Goal: Task Accomplishment & Management: Manage account settings

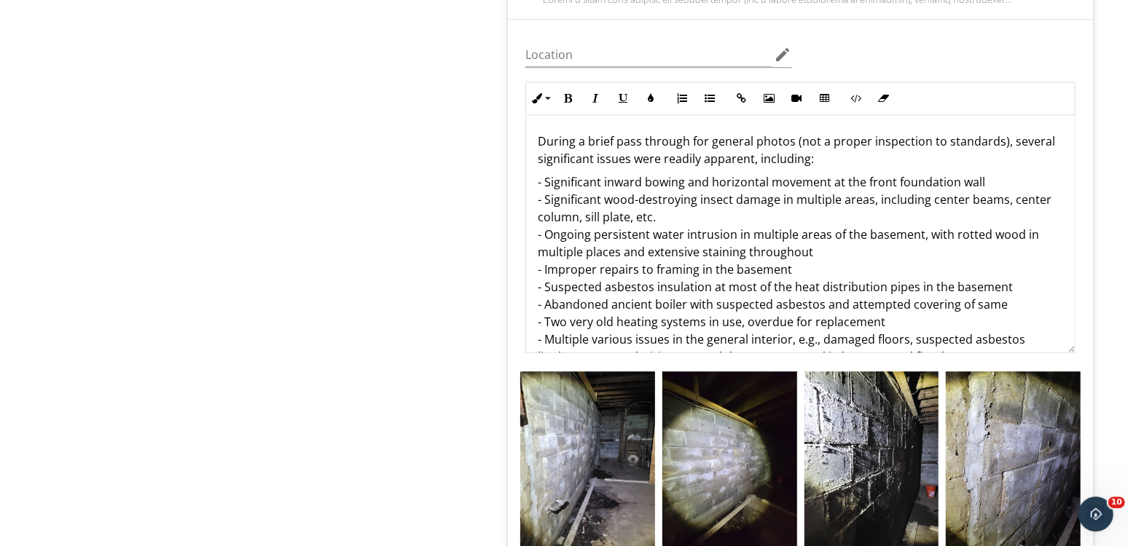
click at [550, 146] on p "During a brief pass through for general photos (not a proper inspection to stan…" at bounding box center [800, 150] width 525 height 35
click at [814, 179] on p "- Significant inward bowing and horizontal movement at the front foundation wal…" at bounding box center [800, 313] width 525 height 280
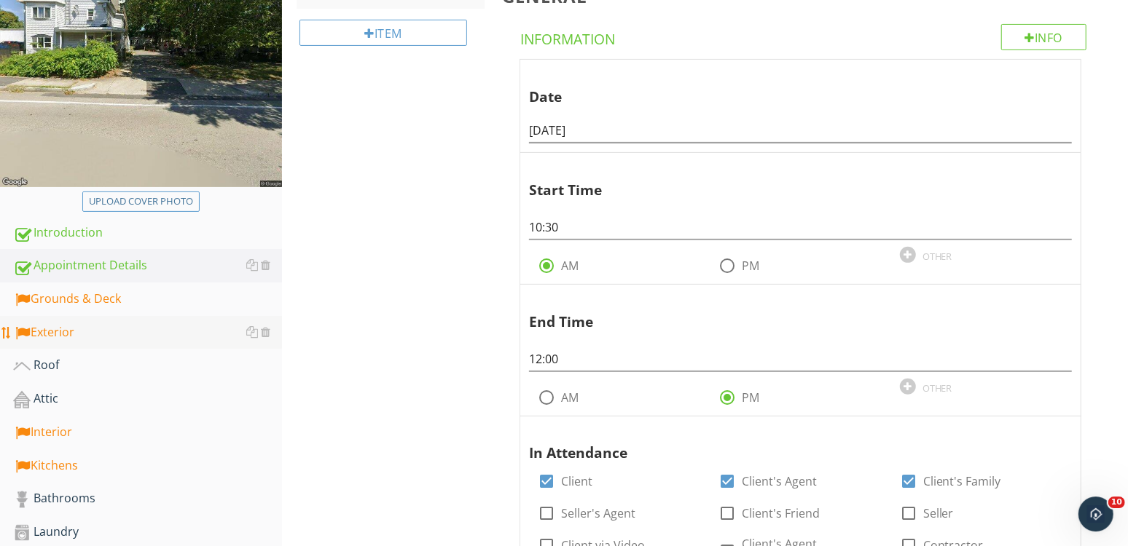
scroll to position [259, 0]
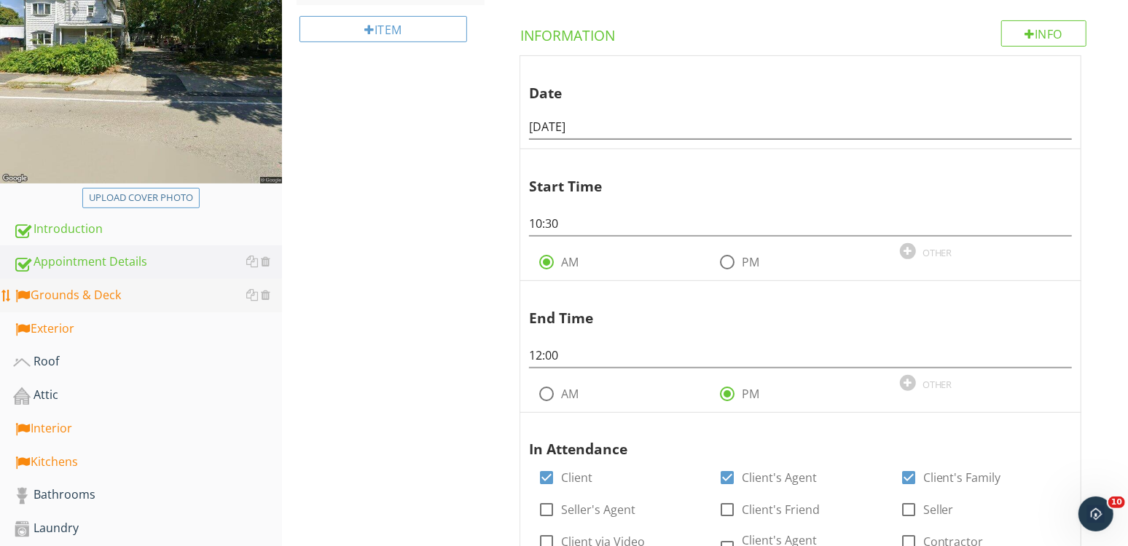
click at [92, 299] on div "Grounds & Deck" at bounding box center [147, 295] width 269 height 19
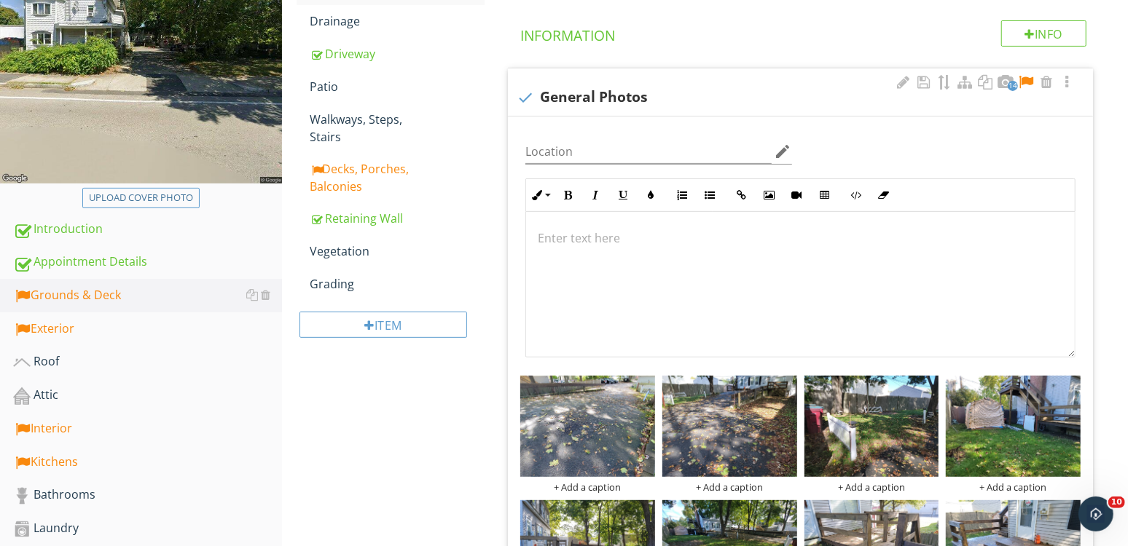
click at [1028, 78] on div at bounding box center [1025, 82] width 17 height 15
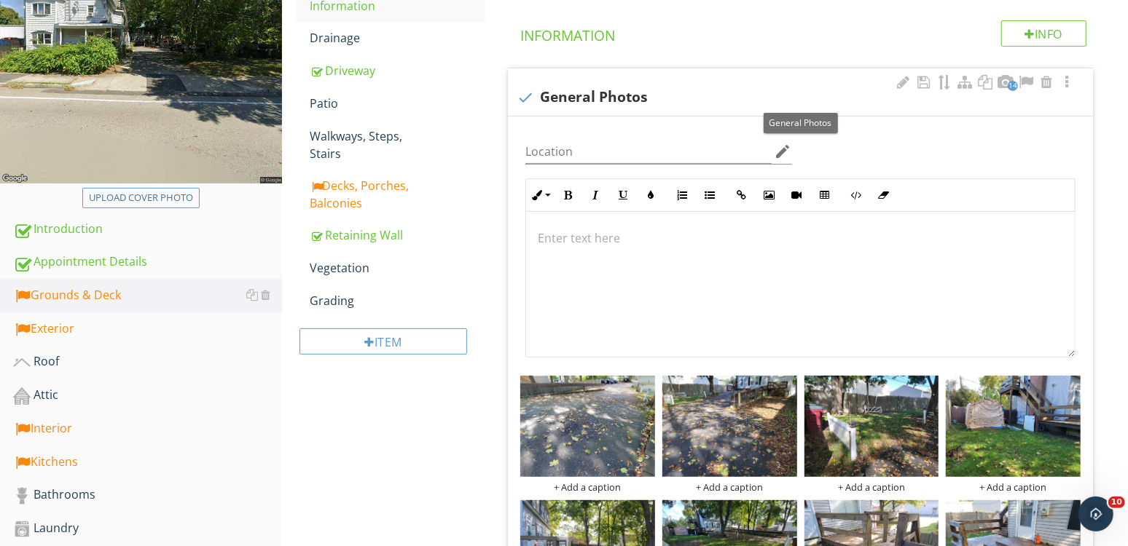
click at [672, 93] on div "check General Photos" at bounding box center [799, 97] width 567 height 17
checkbox input "true"
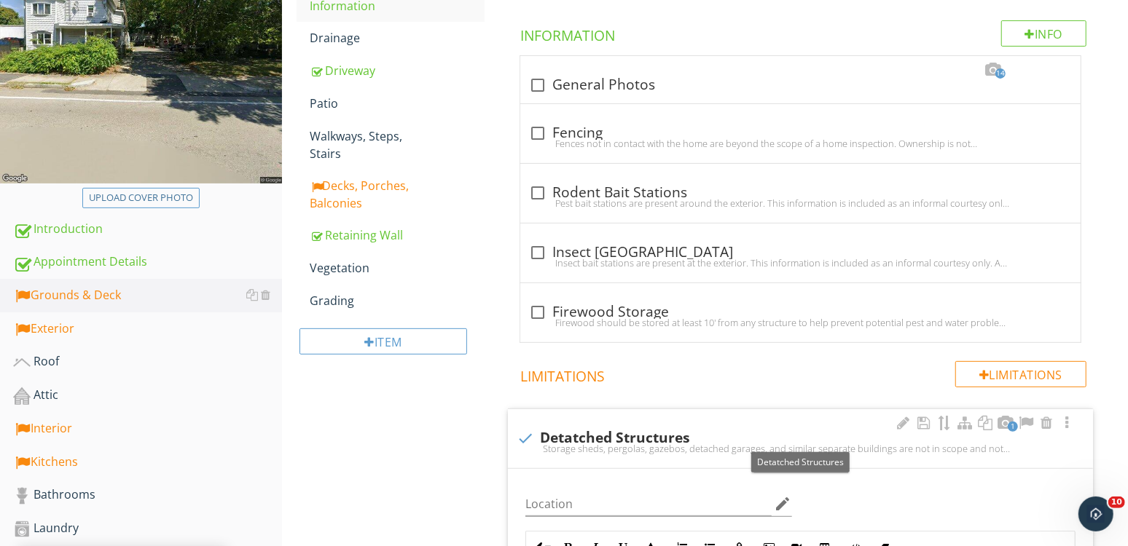
click at [651, 434] on div "check Detatched Structures" at bounding box center [799, 438] width 567 height 17
checkbox input "true"
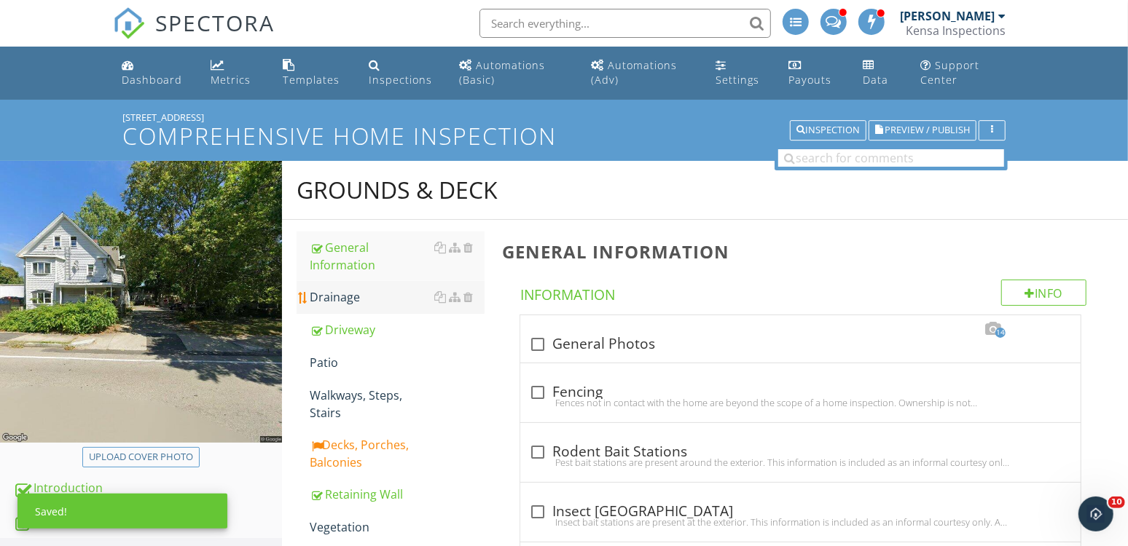
click at [366, 297] on div "Drainage" at bounding box center [397, 296] width 175 height 17
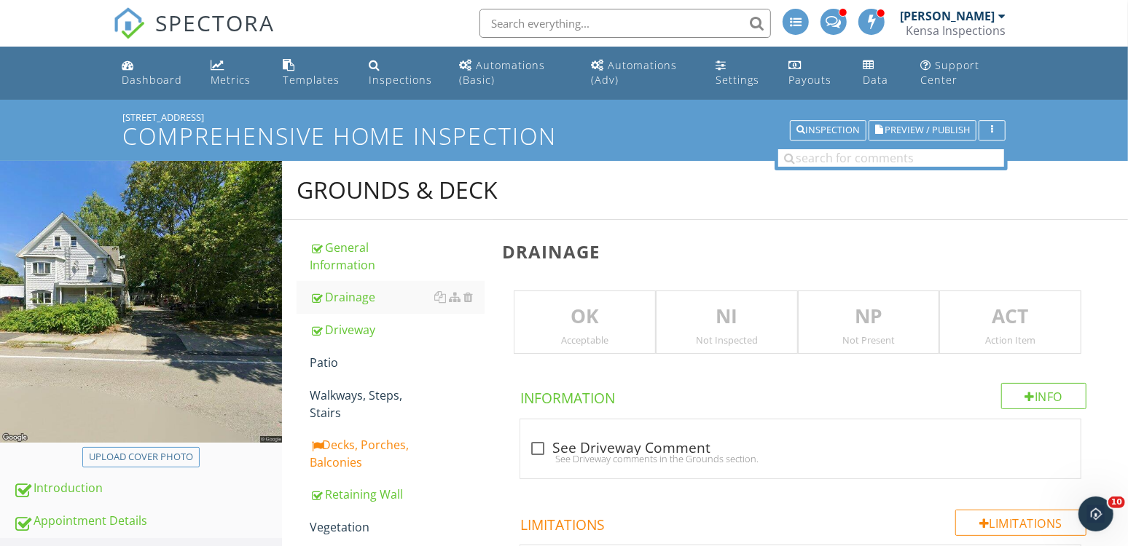
click at [701, 291] on div "NI Not Inspected" at bounding box center [727, 323] width 142 height 64
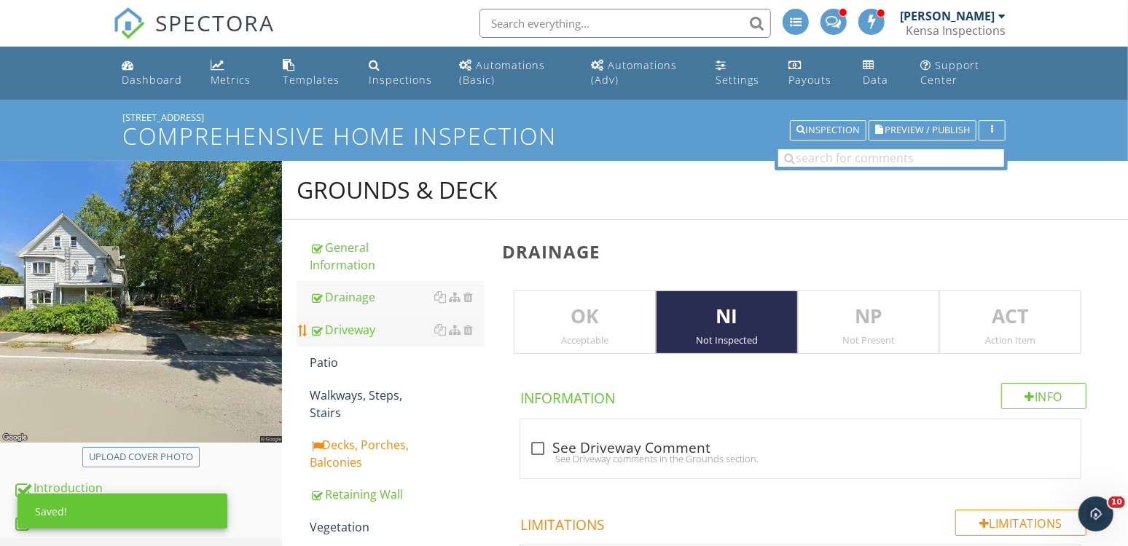
click at [354, 331] on div "Driveway" at bounding box center [397, 329] width 175 height 17
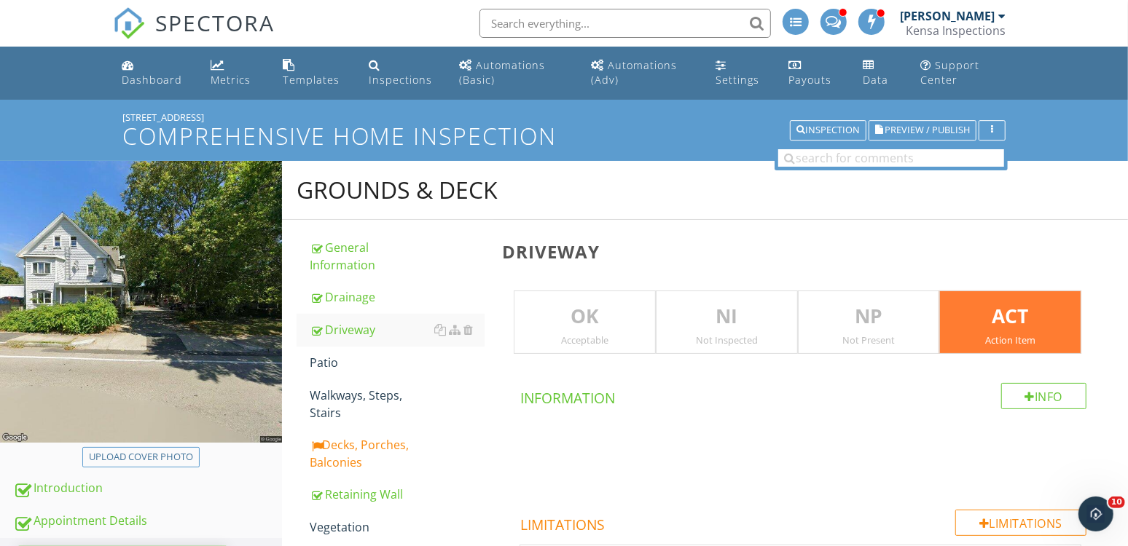
click at [701, 328] on p "NI" at bounding box center [726, 316] width 141 height 29
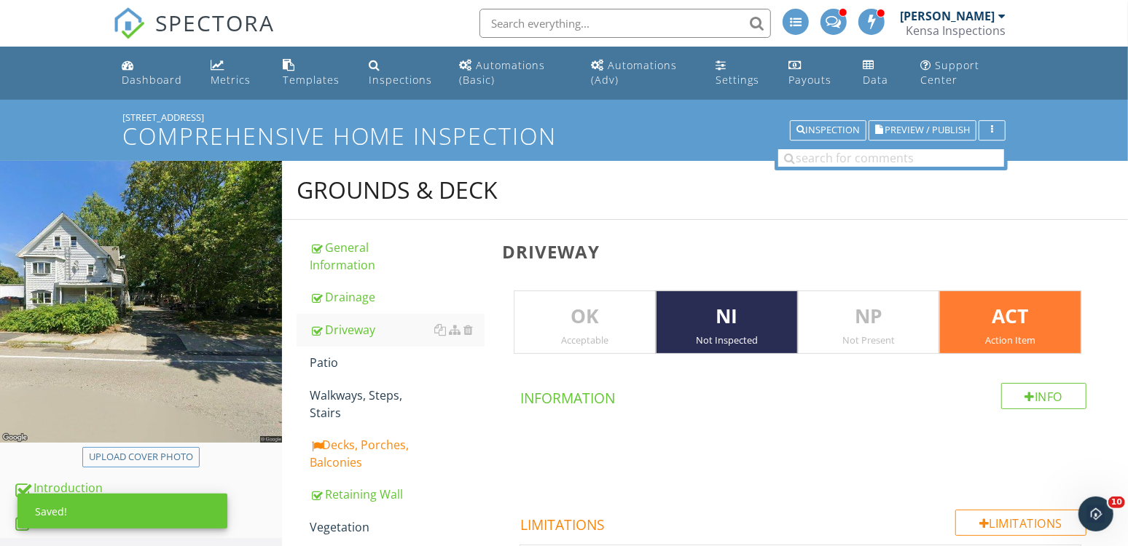
click at [1031, 312] on p "ACT" at bounding box center [1010, 316] width 141 height 29
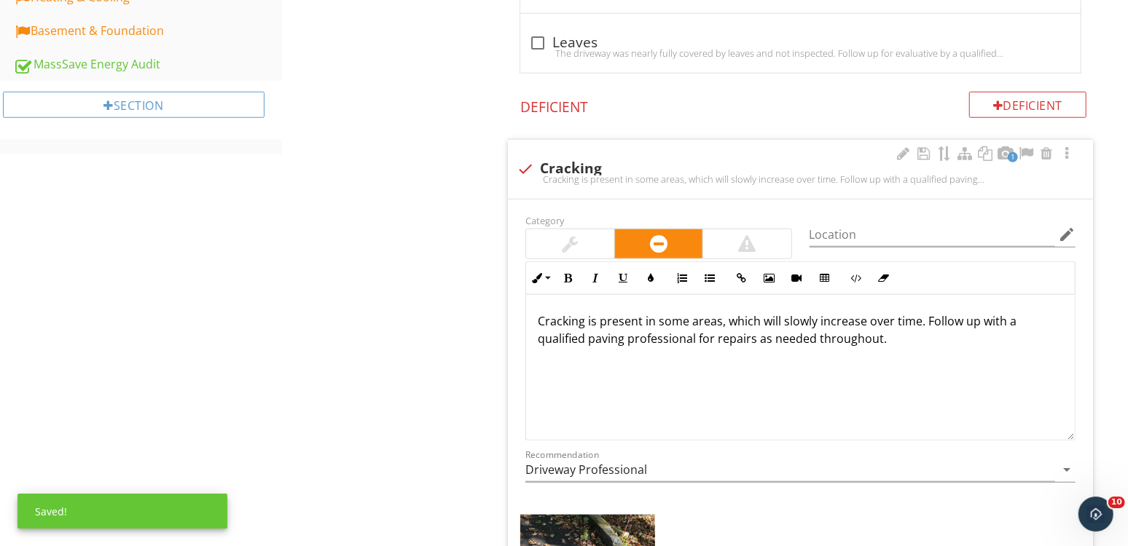
scroll to position [921, 0]
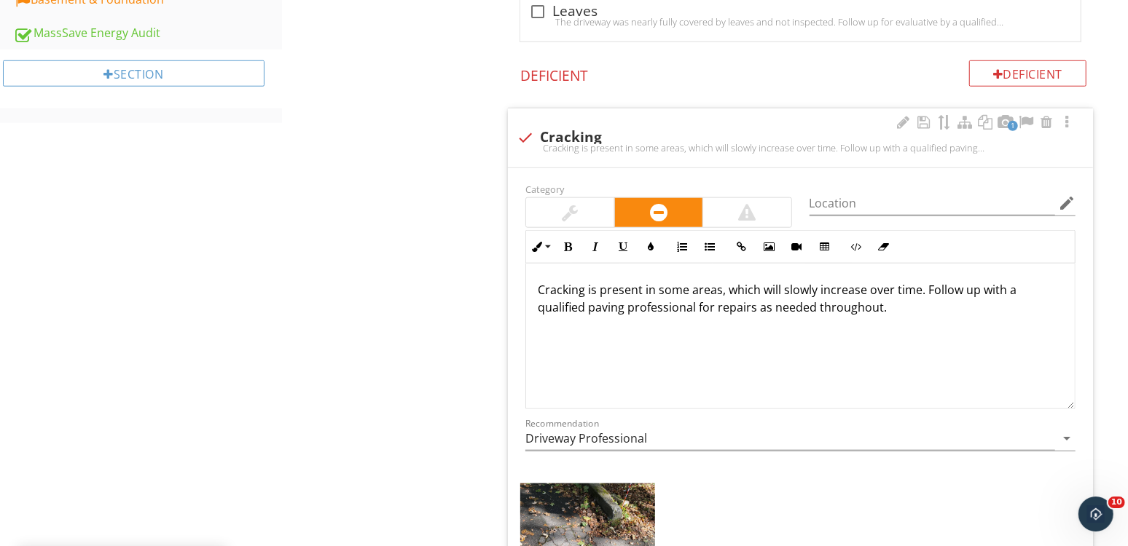
click at [577, 133] on div "check Cracking" at bounding box center [799, 137] width 567 height 17
checkbox input "true"
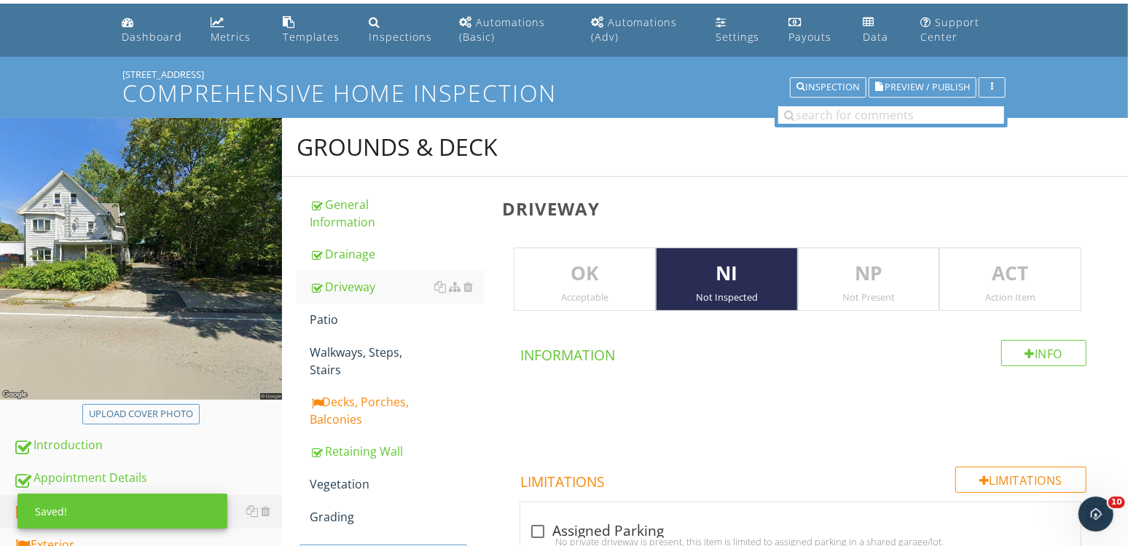
scroll to position [36, 0]
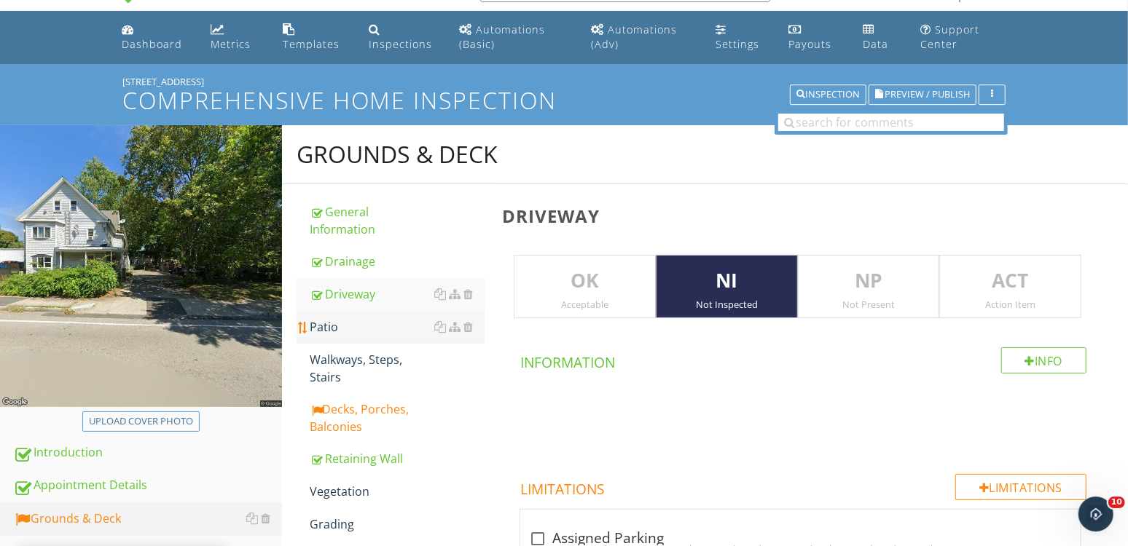
click at [333, 320] on div "Patio" at bounding box center [397, 326] width 175 height 17
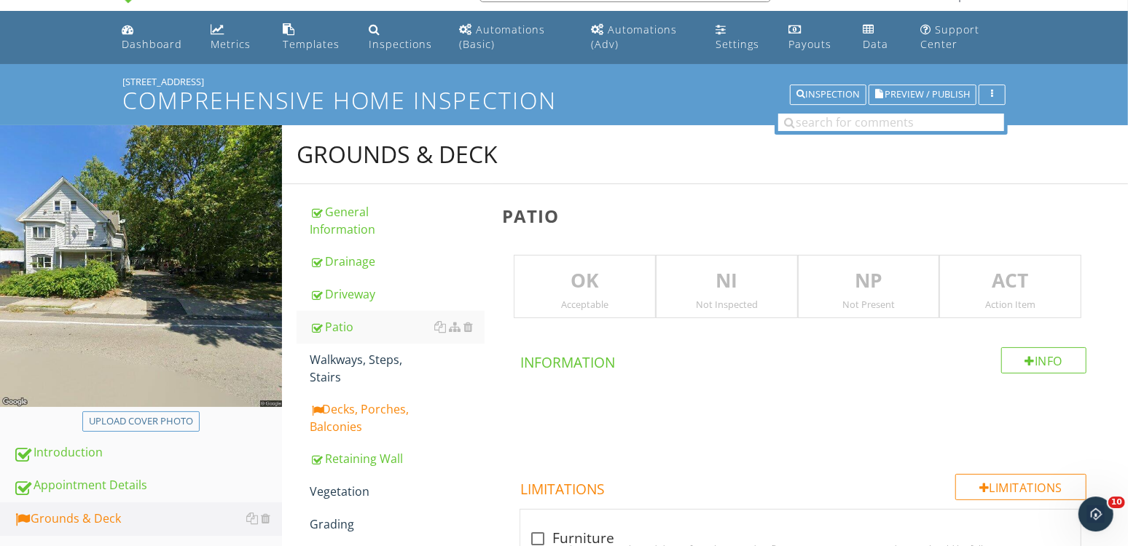
drag, startPoint x: 722, startPoint y: 294, endPoint x: 691, endPoint y: 302, distance: 31.6
click at [712, 298] on div "NI Not Inspected" at bounding box center [727, 287] width 142 height 64
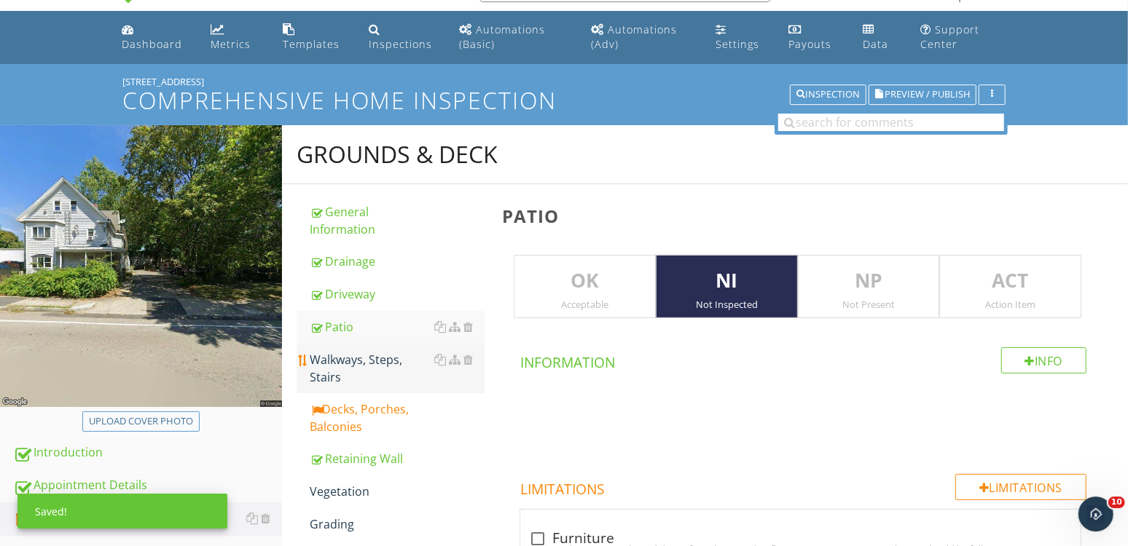
click at [359, 369] on div "Walkways, Steps, Stairs" at bounding box center [397, 368] width 175 height 35
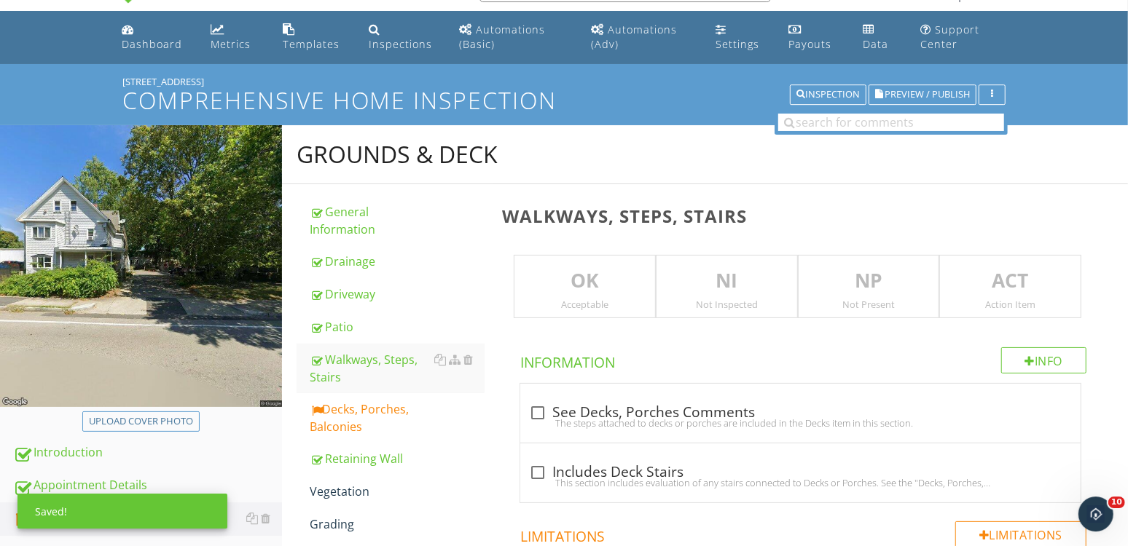
click at [685, 296] on div "NI Not Inspected" at bounding box center [727, 287] width 142 height 64
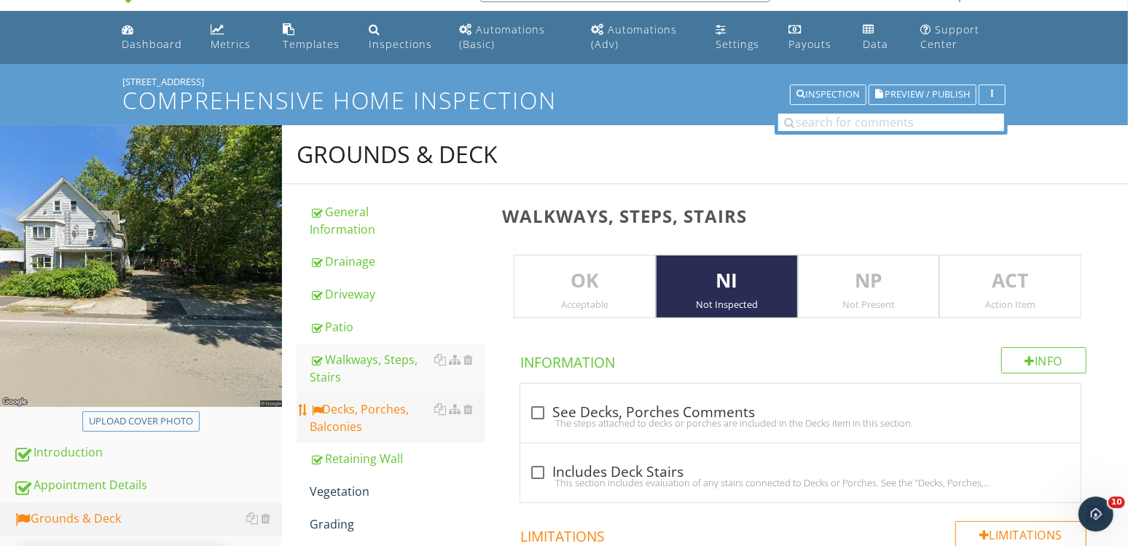
click at [348, 406] on div "Decks, Porches, Balconies" at bounding box center [397, 418] width 175 height 35
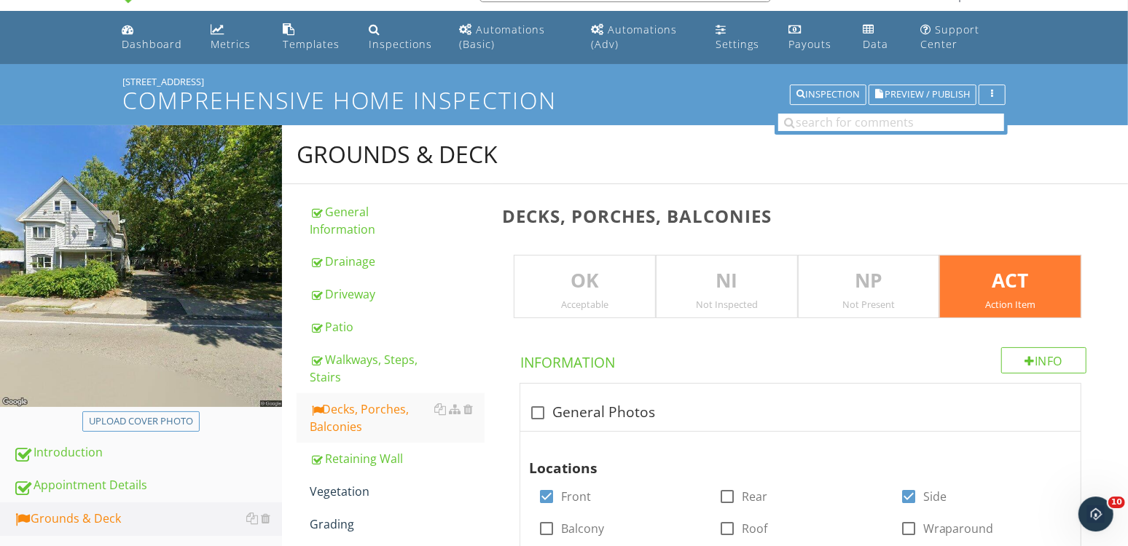
click at [697, 283] on p "NI" at bounding box center [726, 281] width 141 height 29
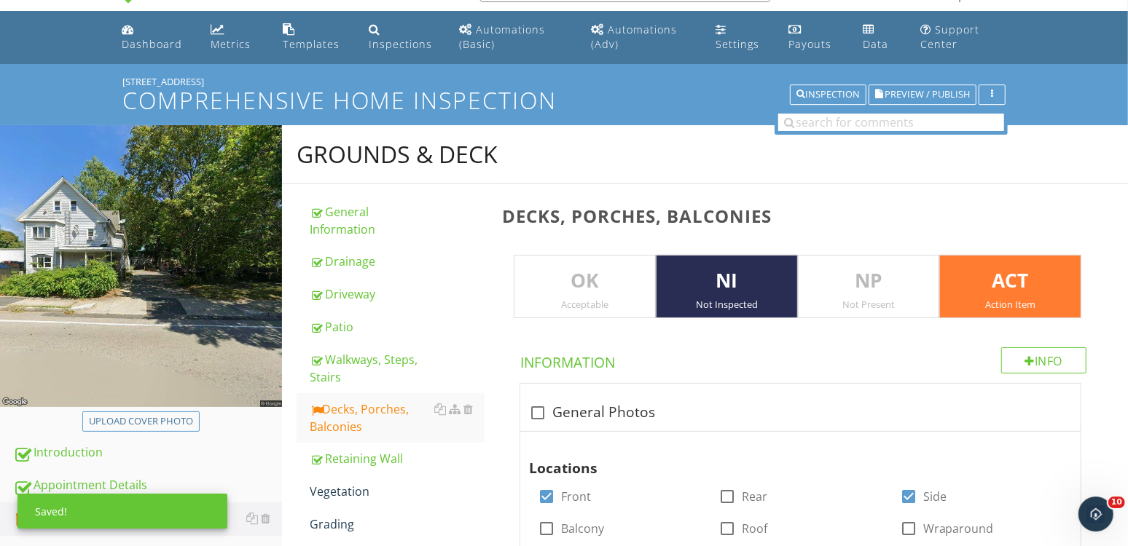
click at [997, 280] on p "ACT" at bounding box center [1010, 281] width 141 height 29
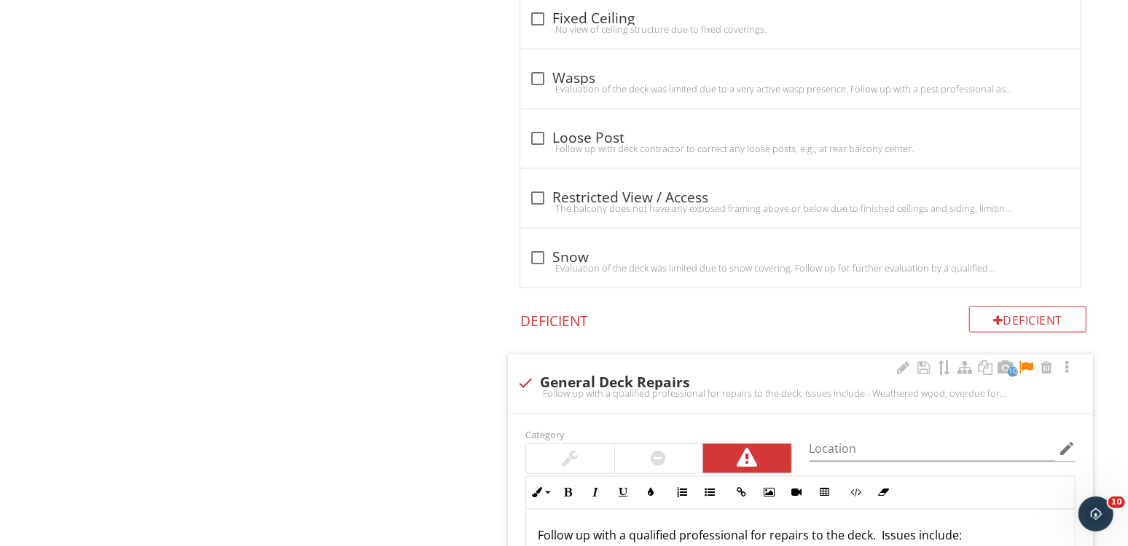
scroll to position [1584, 0]
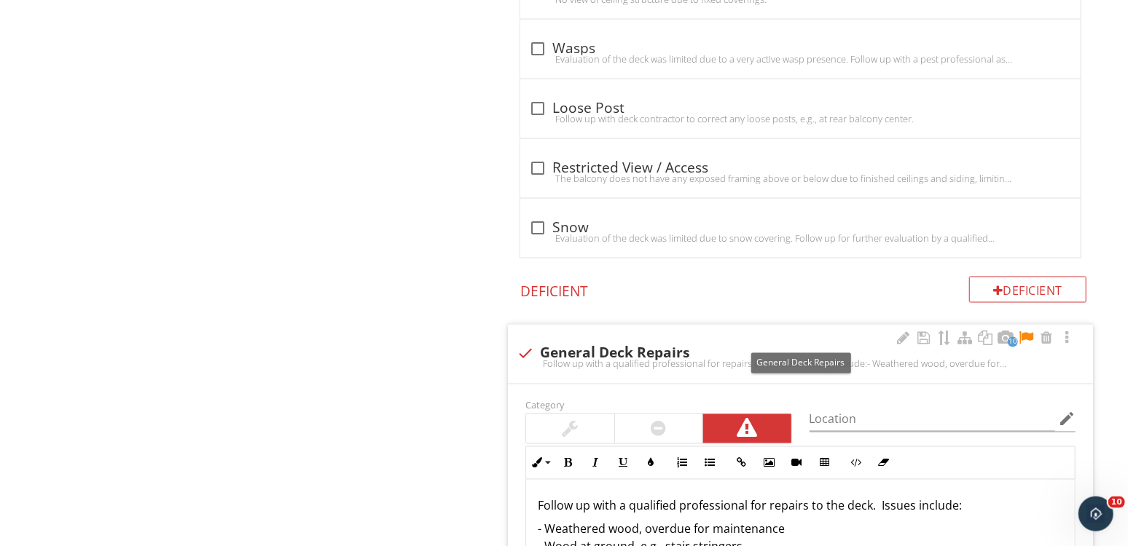
click at [648, 347] on div "check General Deck Repairs" at bounding box center [799, 353] width 567 height 17
checkbox input "true"
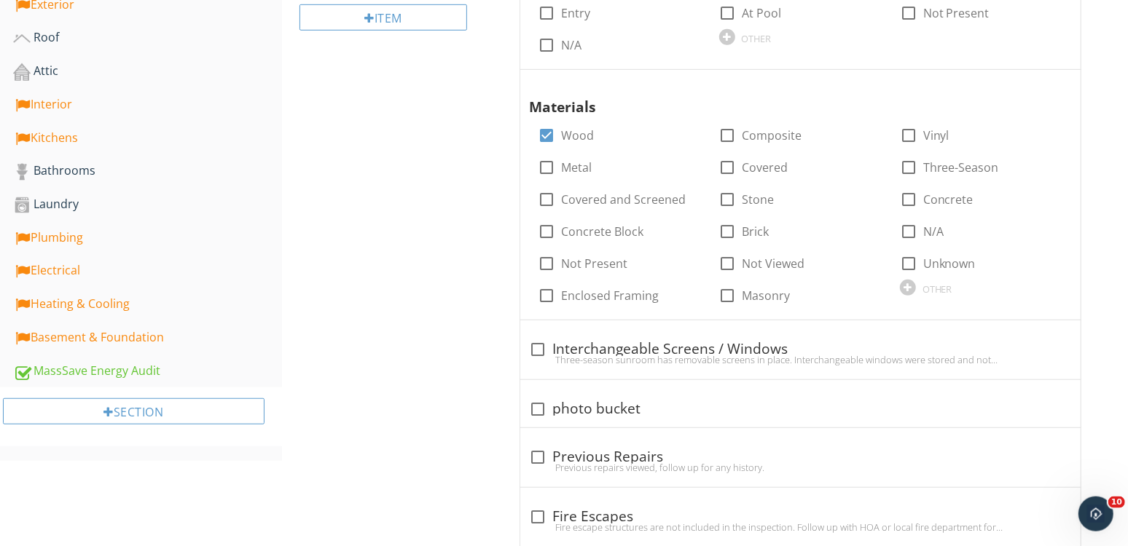
scroll to position [0, 0]
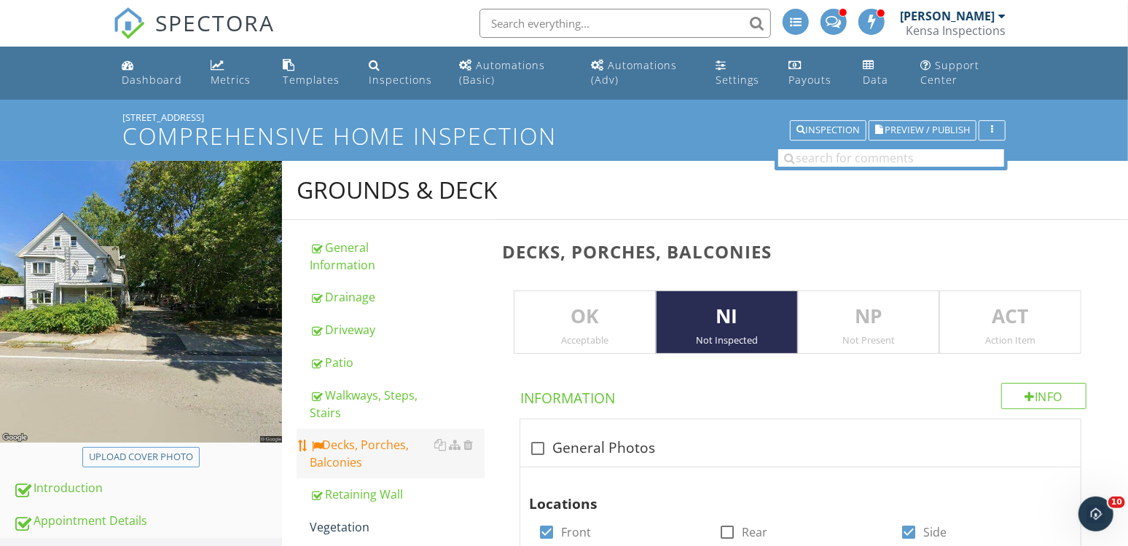
click at [358, 444] on div "Decks, Porches, Balconies" at bounding box center [397, 453] width 175 height 35
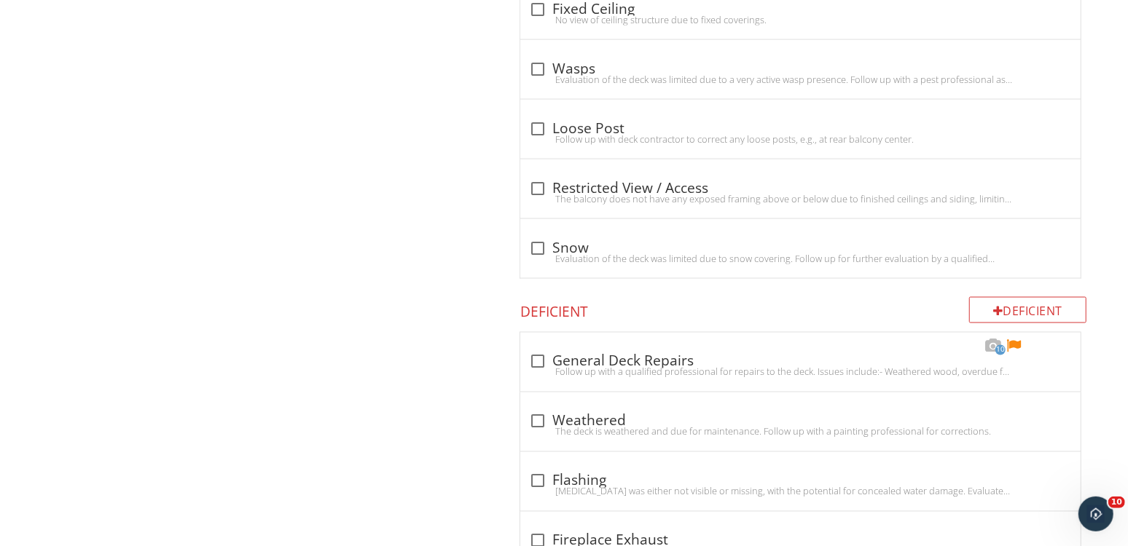
scroll to position [1629, 0]
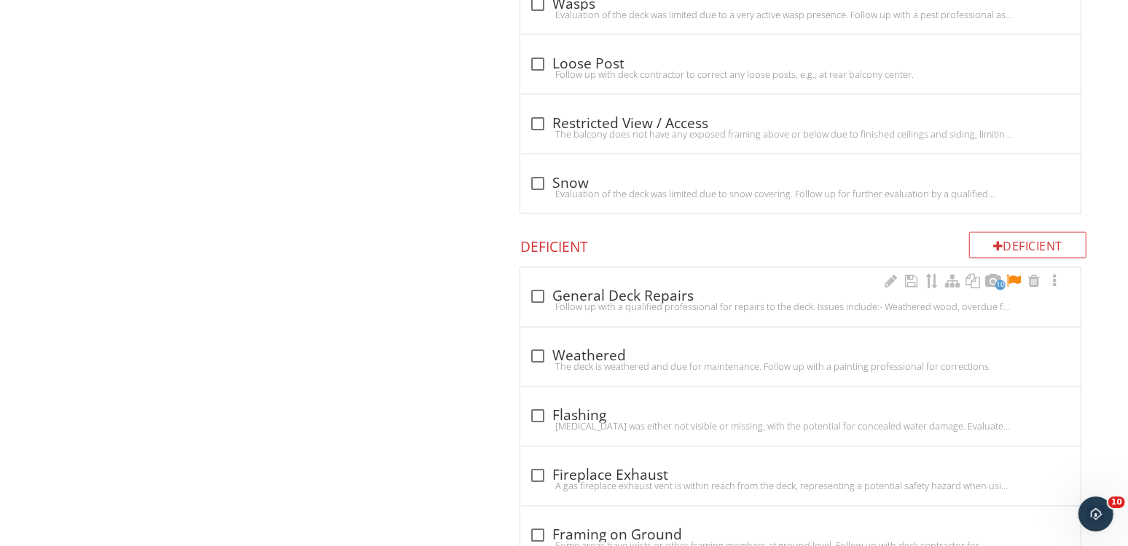
click at [1018, 276] on div at bounding box center [1013, 281] width 17 height 15
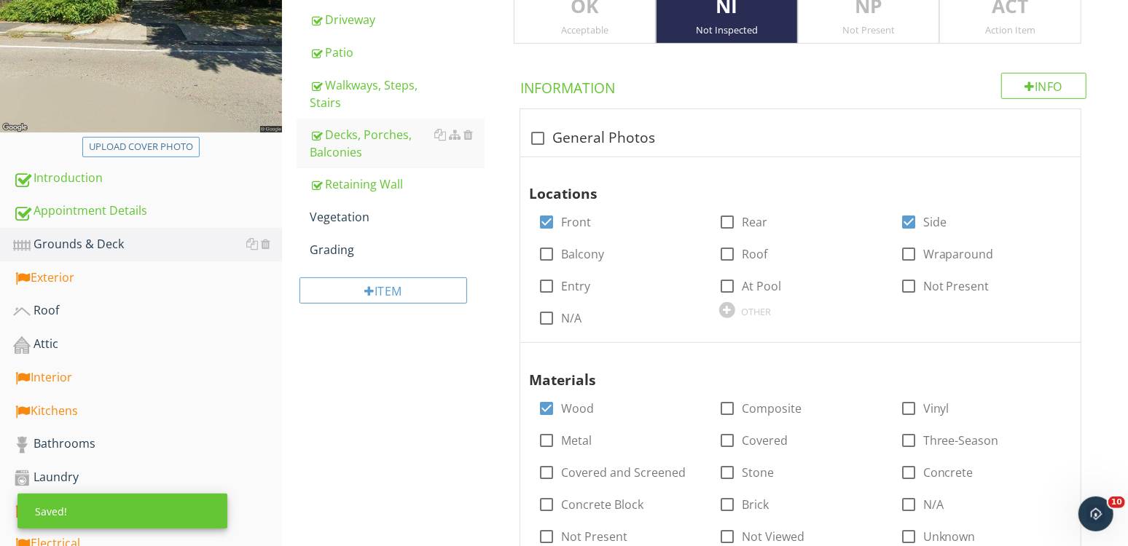
scroll to position [0, 0]
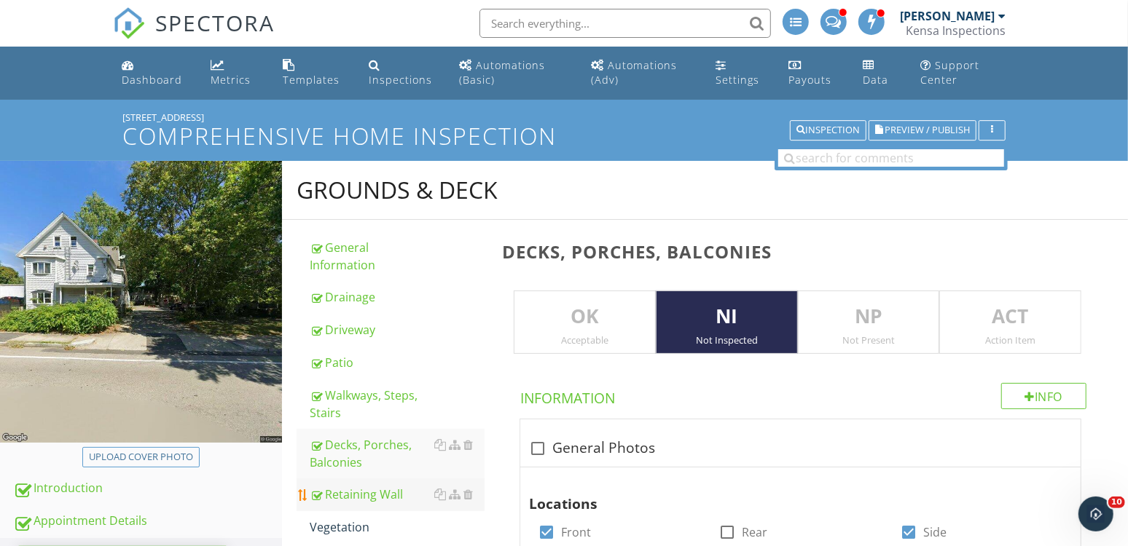
click at [371, 492] on div "Retaining Wall" at bounding box center [397, 494] width 175 height 17
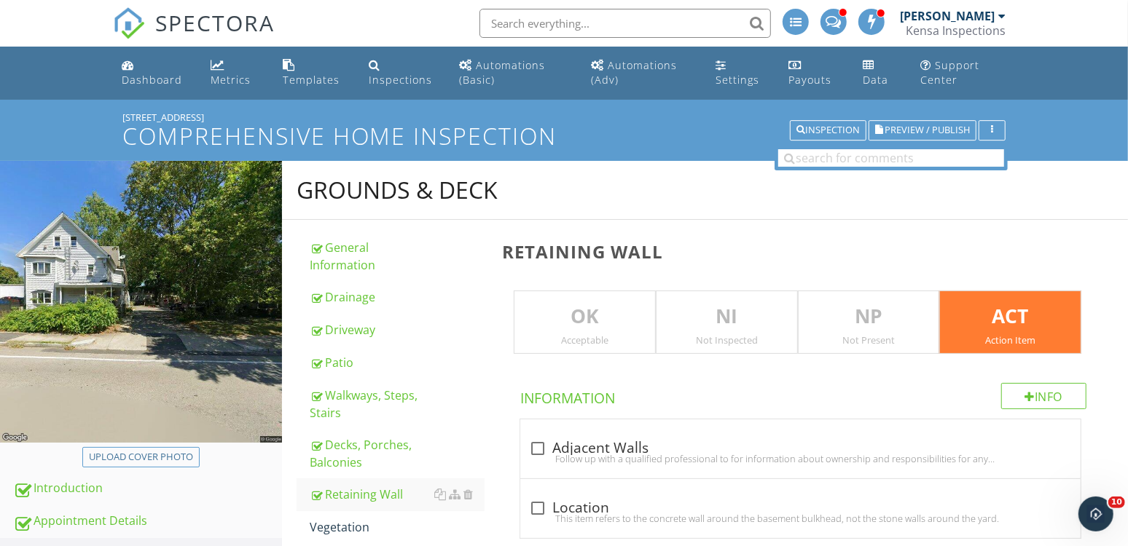
click at [736, 327] on p "NI" at bounding box center [726, 316] width 141 height 29
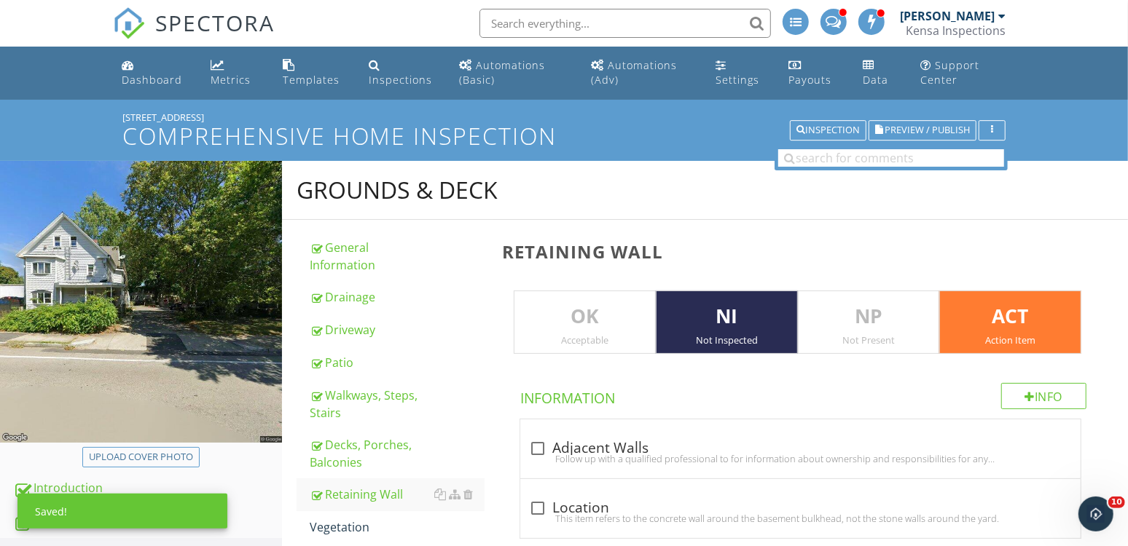
click at [998, 320] on p "ACT" at bounding box center [1010, 316] width 141 height 29
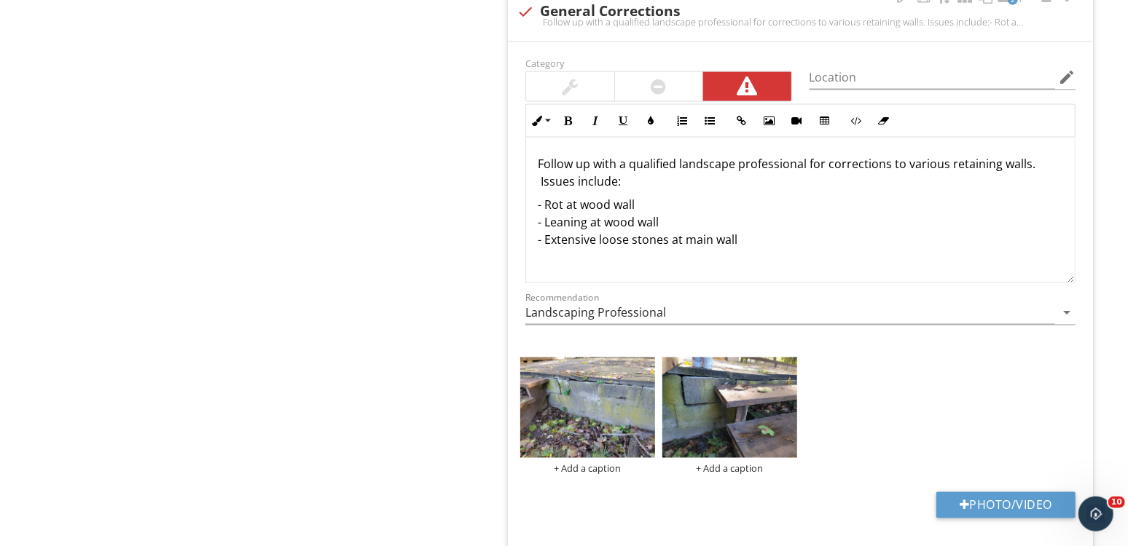
scroll to position [1118, 0]
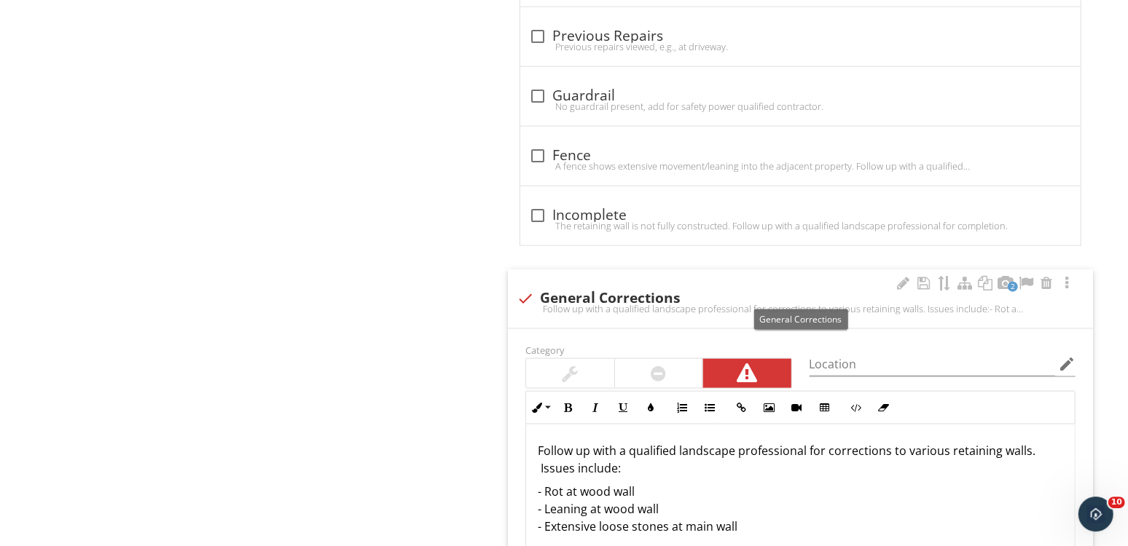
click at [609, 289] on div "check General Corrections" at bounding box center [799, 297] width 567 height 17
checkbox input "true"
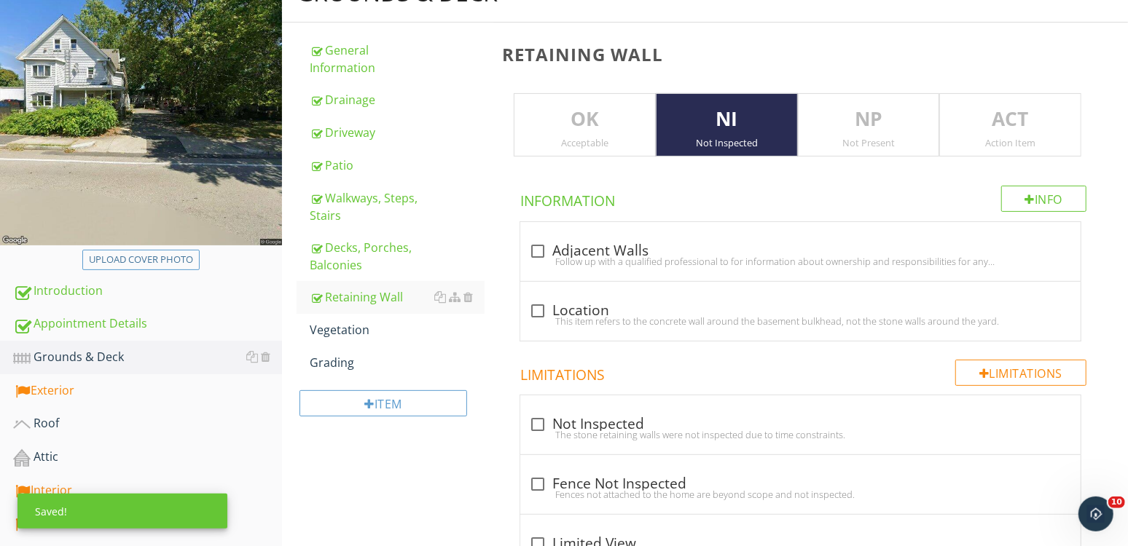
scroll to position [0, 0]
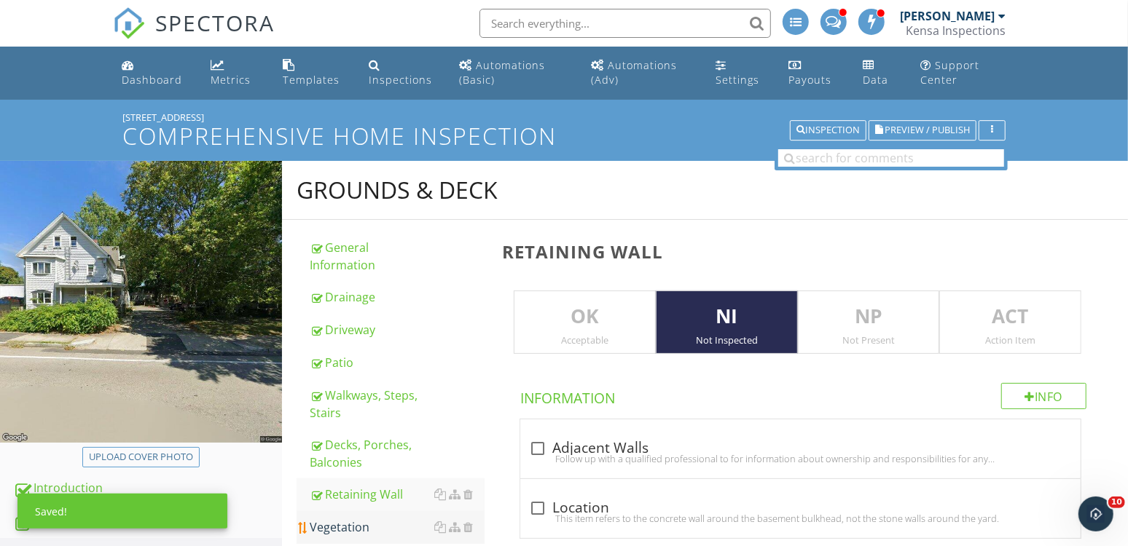
click at [370, 519] on div "Vegetation" at bounding box center [397, 527] width 175 height 17
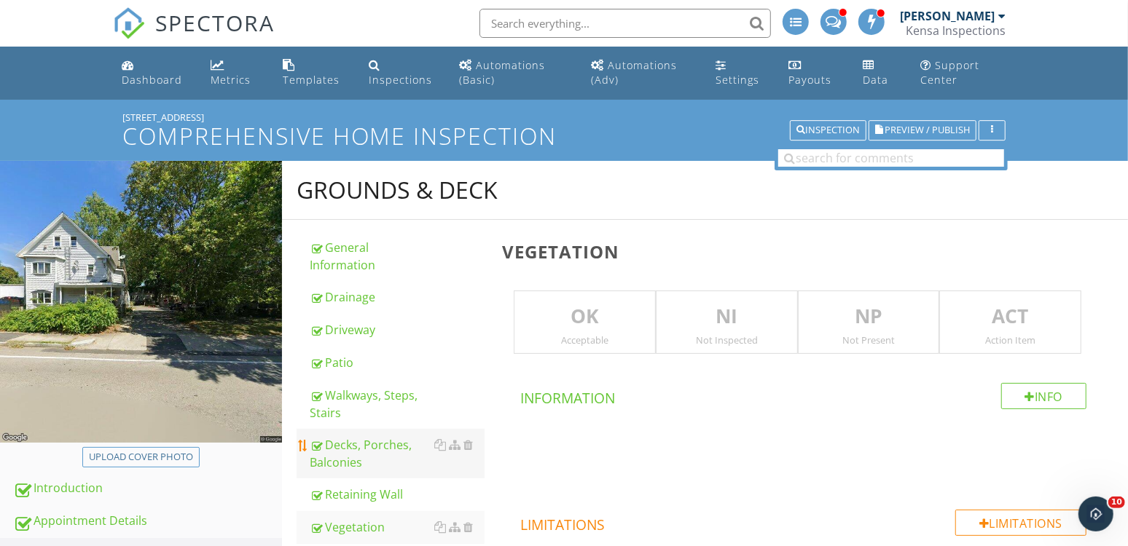
drag, startPoint x: 691, startPoint y: 324, endPoint x: 382, endPoint y: 431, distance: 326.2
click at [683, 329] on p "NI" at bounding box center [726, 316] width 141 height 29
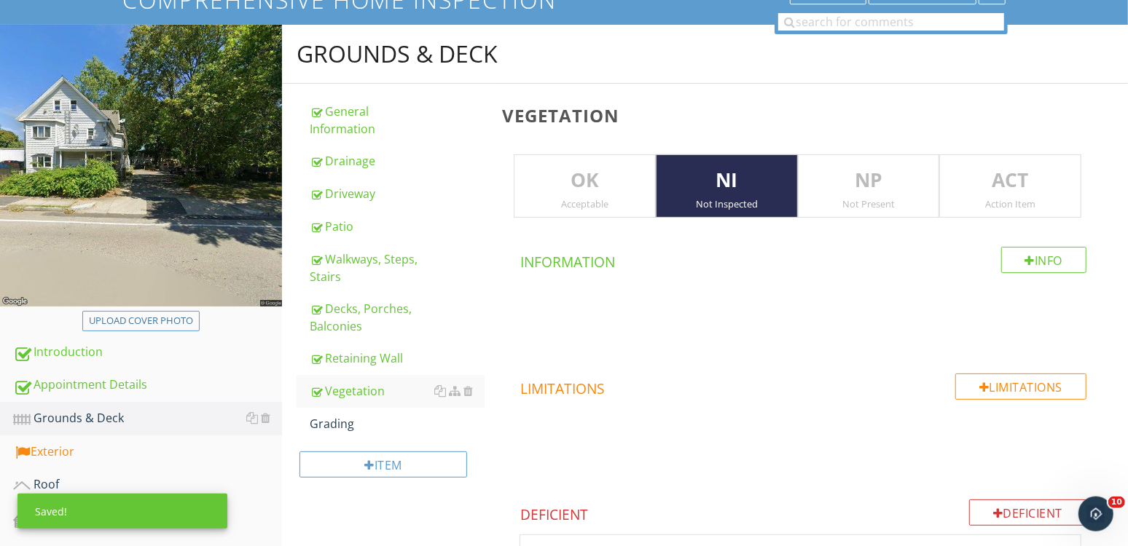
scroll to position [259, 0]
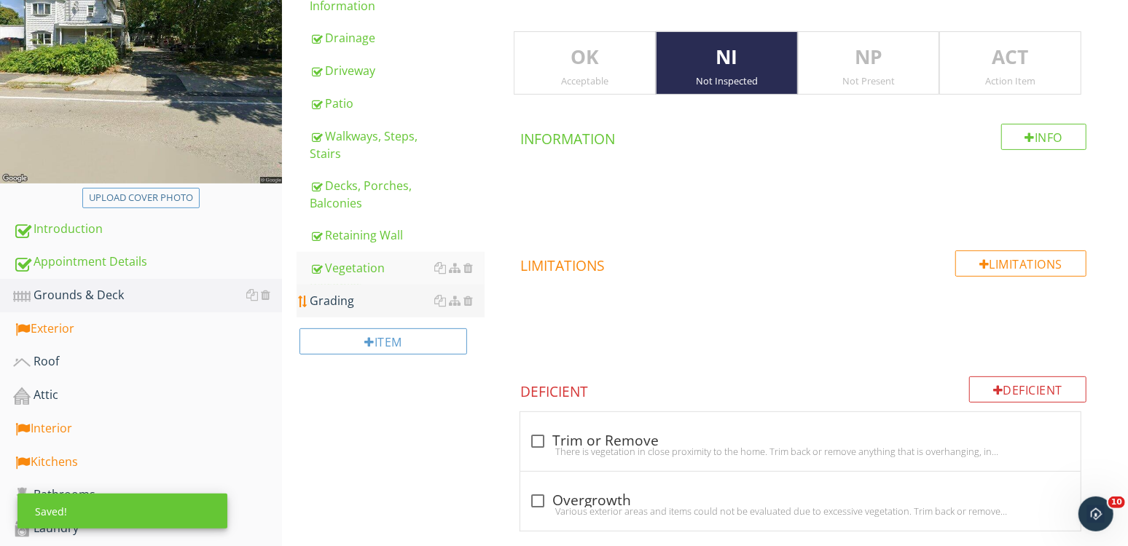
click at [362, 300] on div "Grading" at bounding box center [397, 300] width 175 height 17
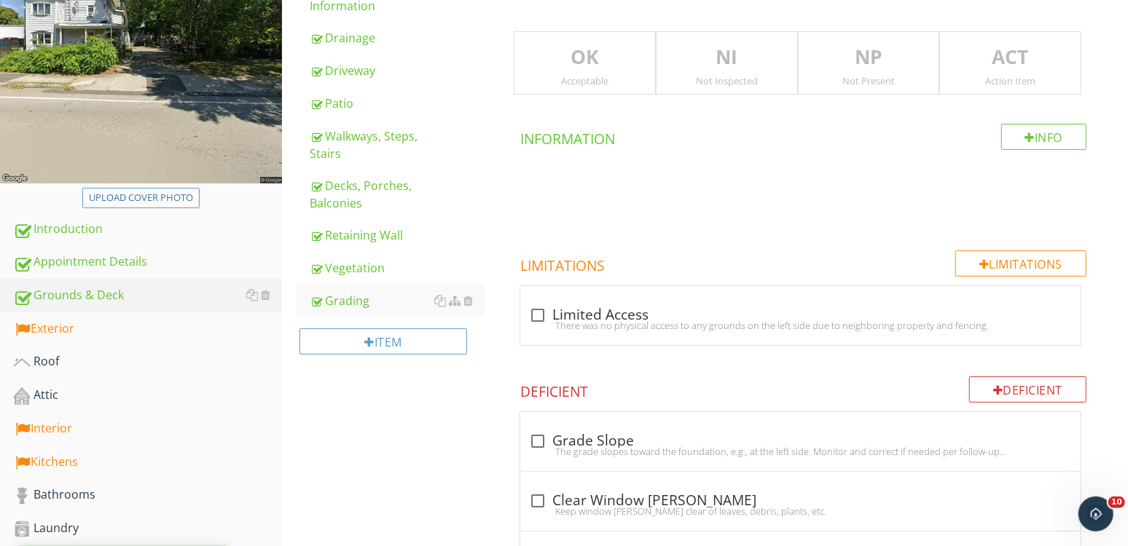
click at [738, 58] on p "NI" at bounding box center [726, 57] width 141 height 29
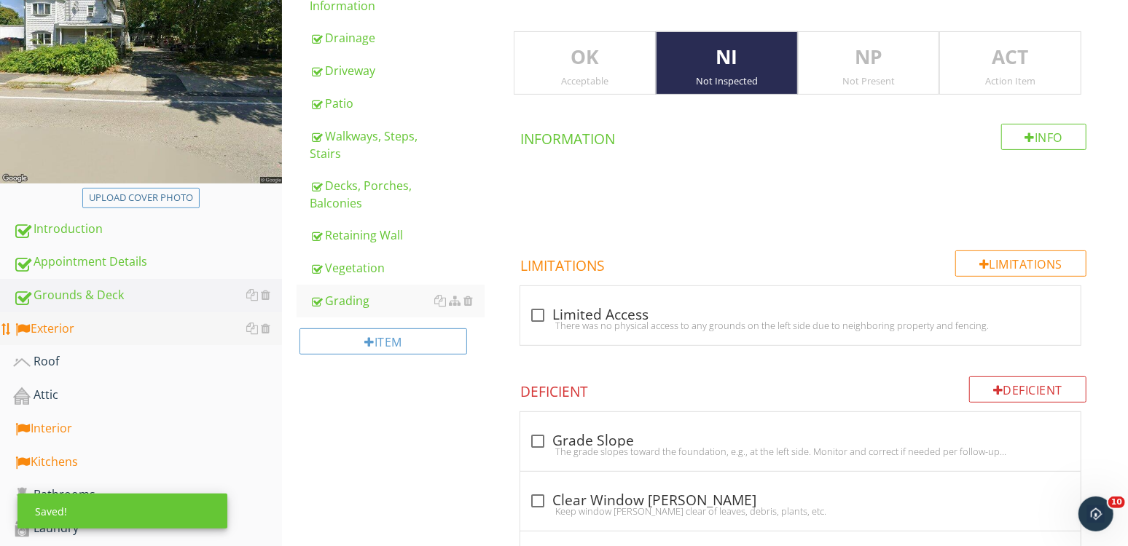
click at [85, 334] on div "Exterior" at bounding box center [147, 329] width 269 height 19
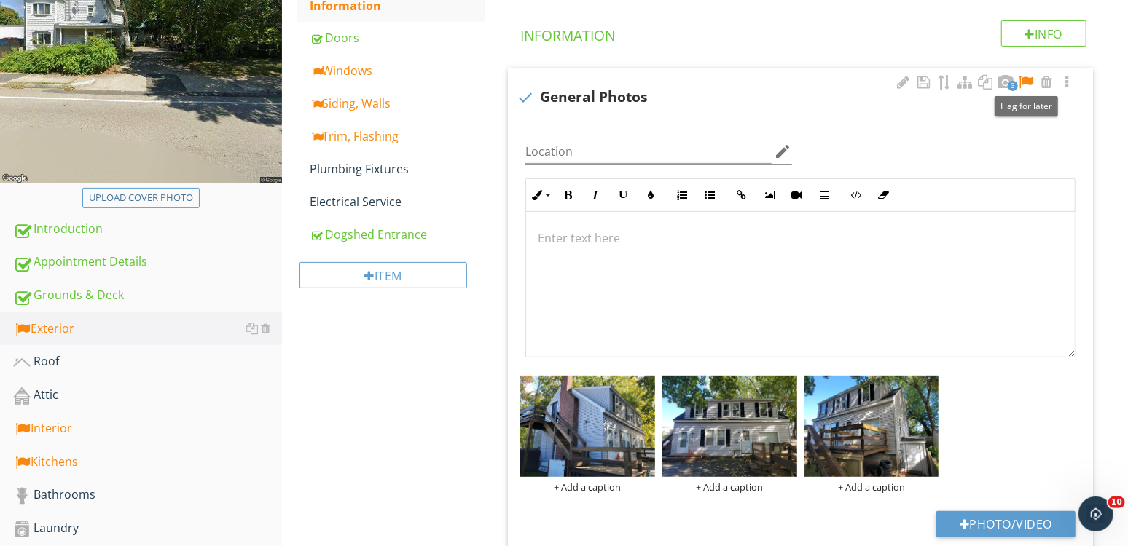
click at [1029, 85] on div at bounding box center [1025, 82] width 17 height 15
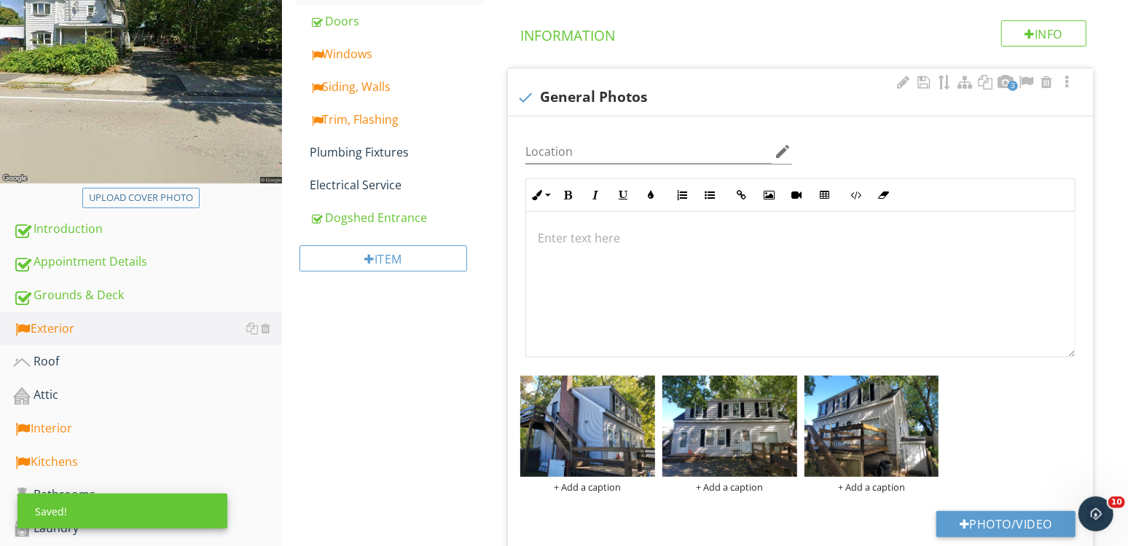
click at [610, 95] on div "check General Photos" at bounding box center [799, 97] width 567 height 17
checkbox input "true"
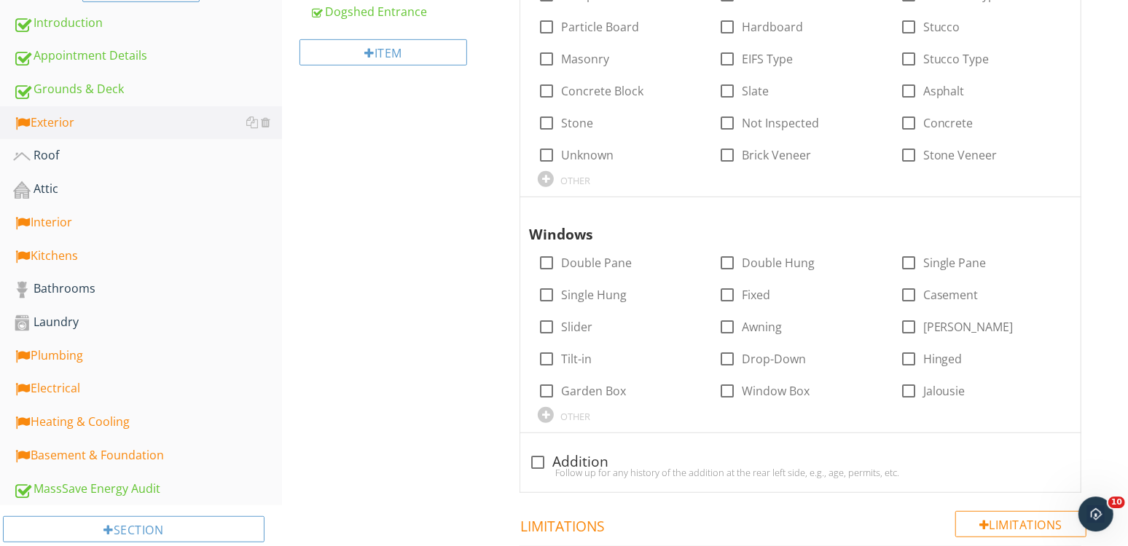
scroll to position [465, 0]
click at [924, 260] on label "Single Pane" at bounding box center [954, 263] width 63 height 15
checkbox input "true"
click at [562, 265] on label "Double Pane" at bounding box center [596, 263] width 71 height 15
checkbox input "true"
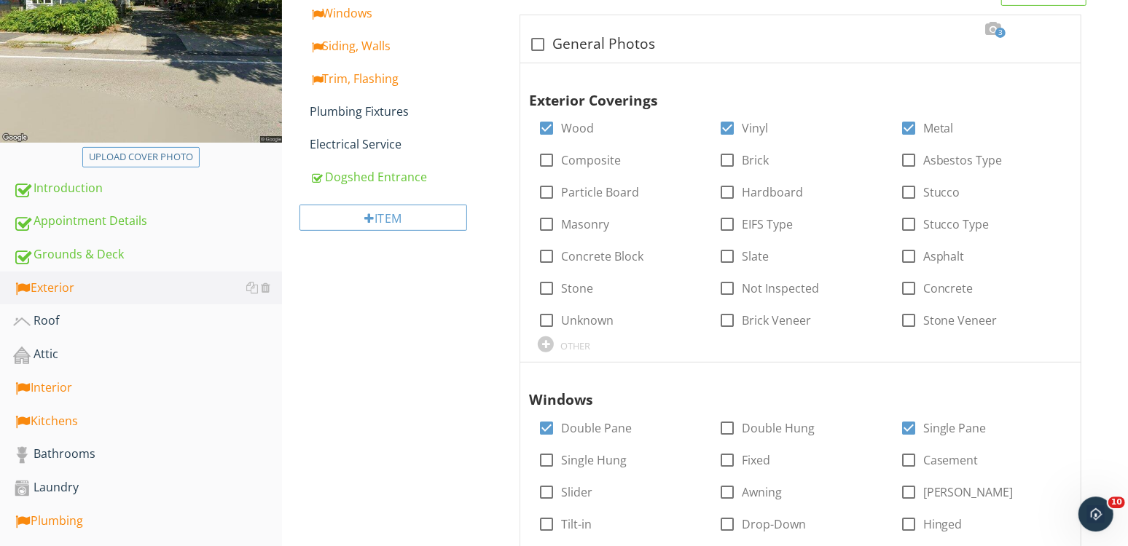
scroll to position [0, 0]
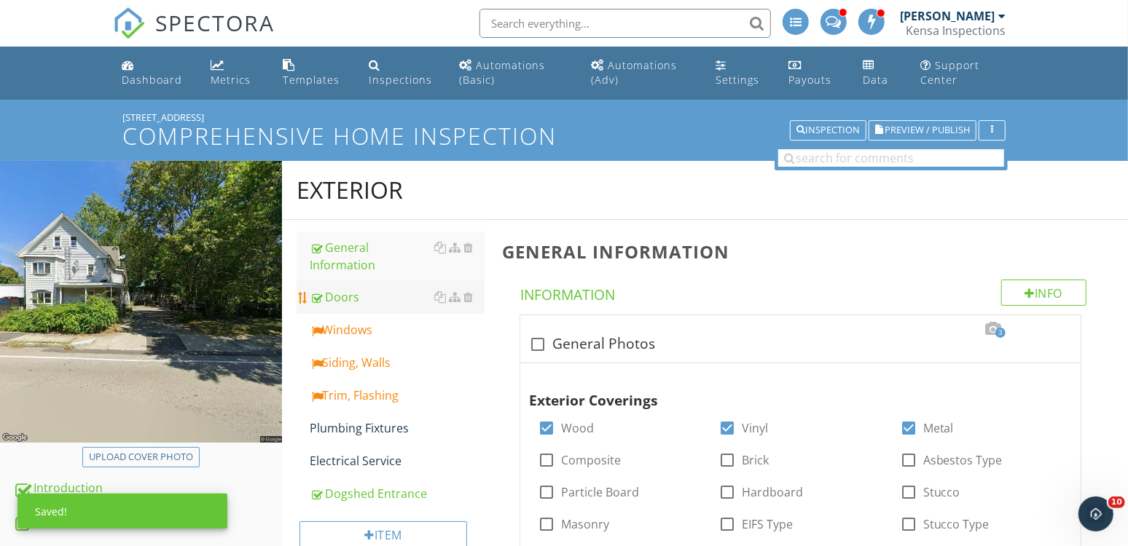
click at [352, 300] on div "Doors" at bounding box center [397, 296] width 175 height 17
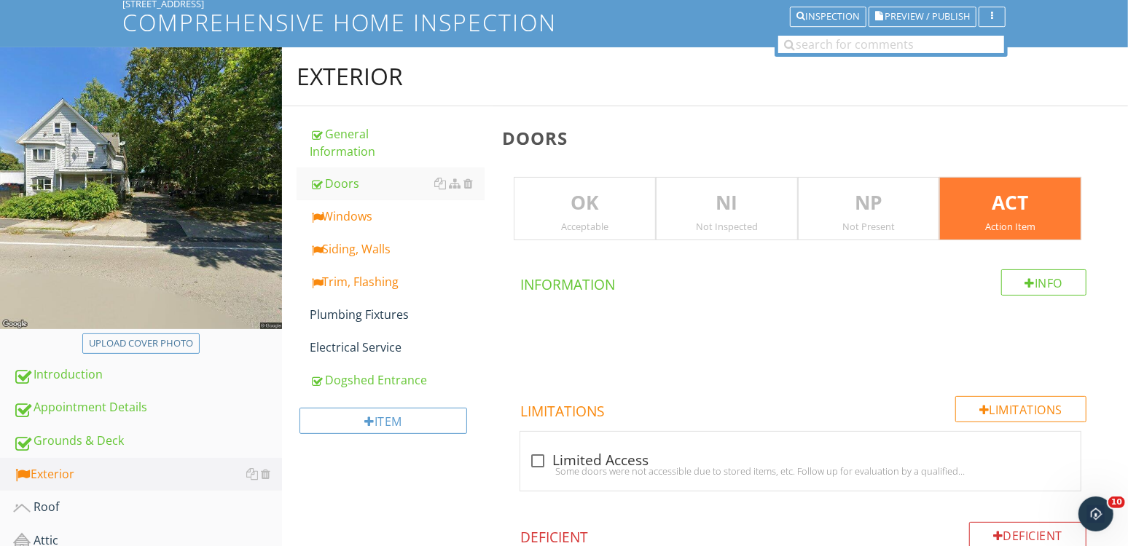
scroll to position [107, 0]
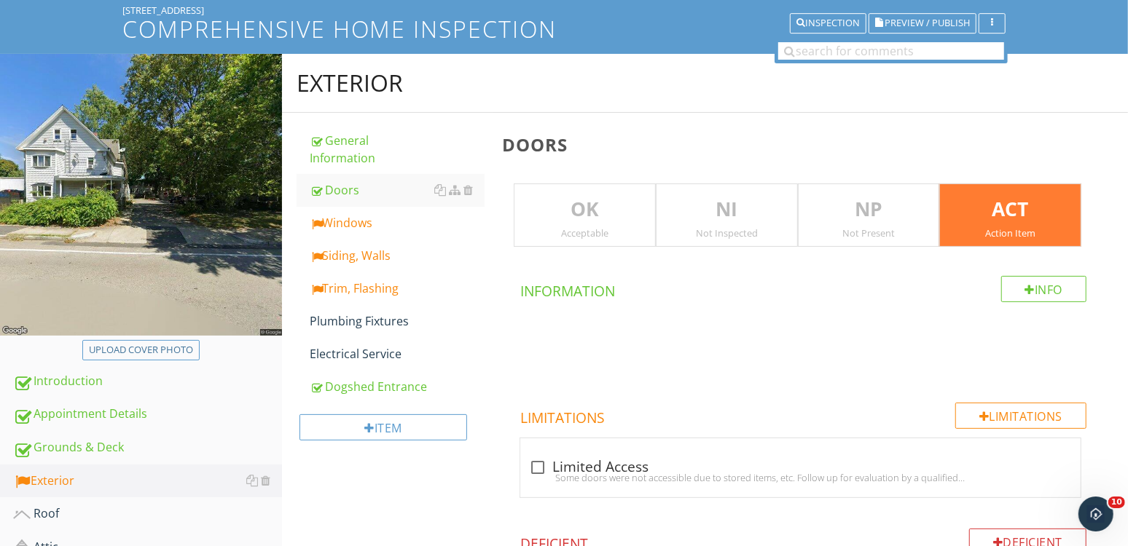
drag, startPoint x: 997, startPoint y: 200, endPoint x: 619, endPoint y: 216, distance: 377.6
click at [993, 203] on p "ACT" at bounding box center [1010, 209] width 141 height 29
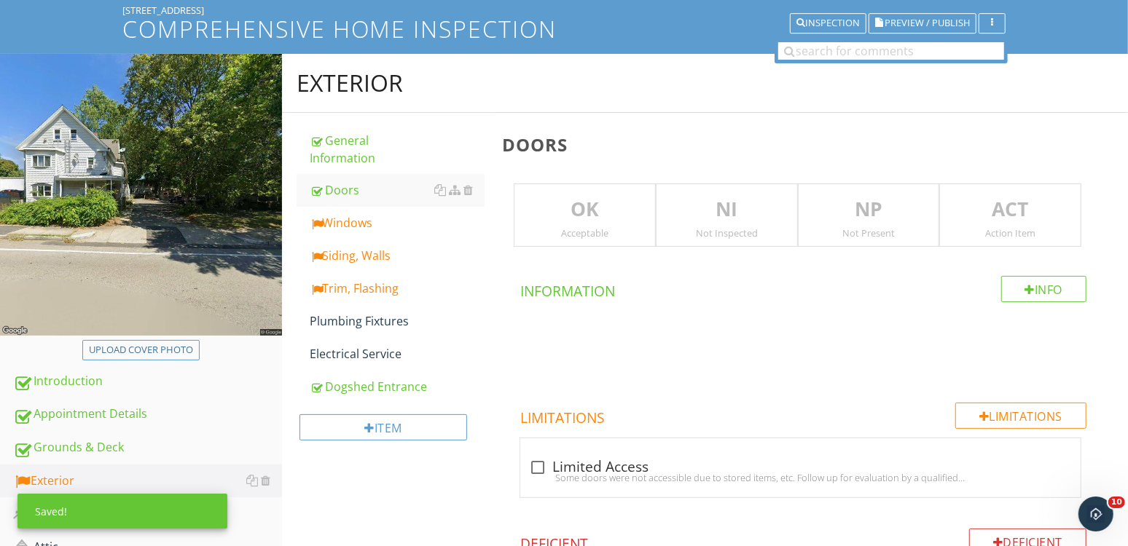
click at [725, 214] on p "NI" at bounding box center [726, 209] width 141 height 29
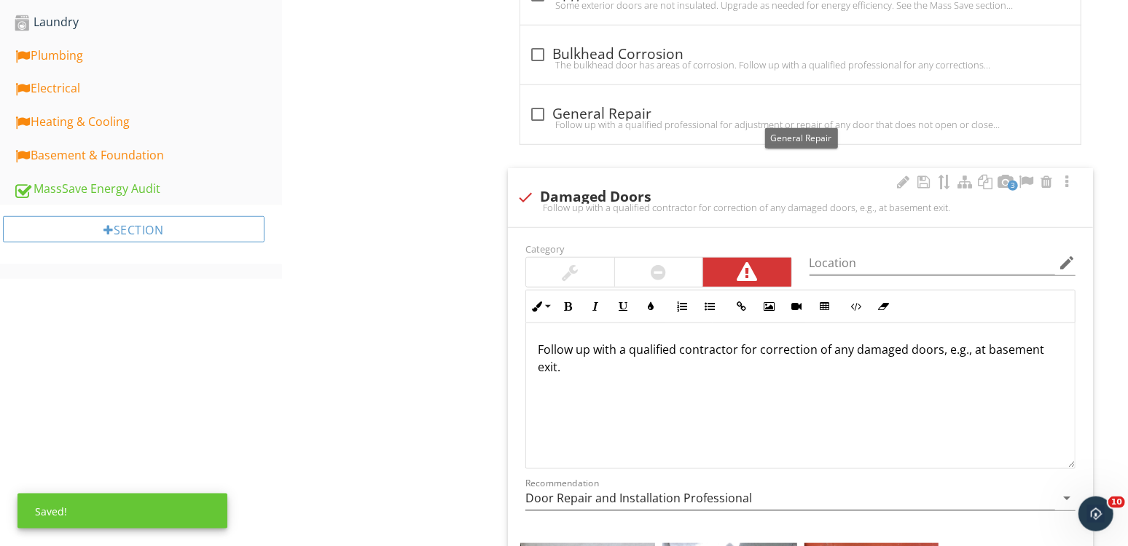
scroll to position [769, 0]
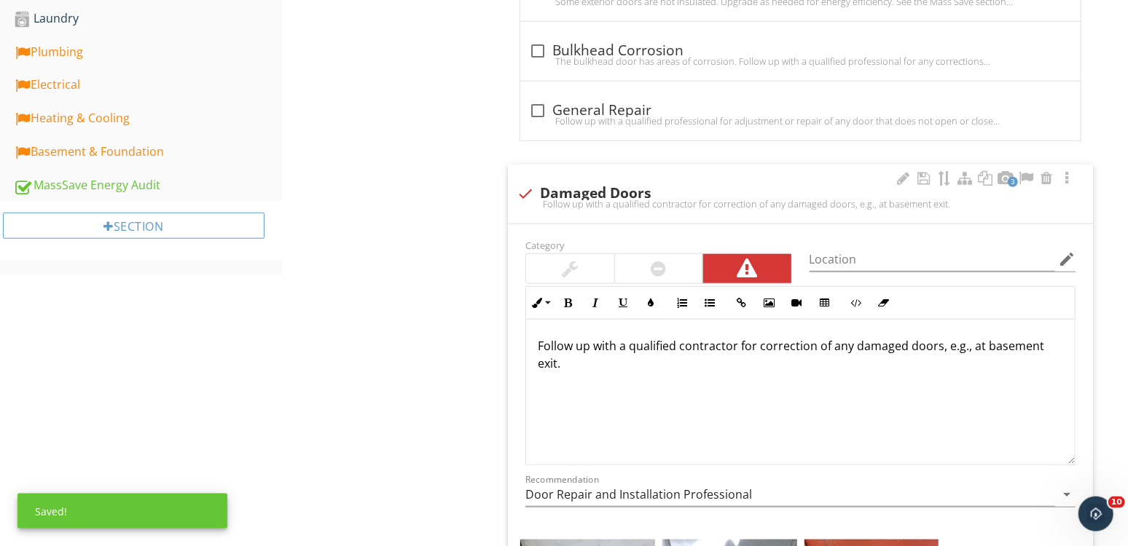
click at [596, 193] on div "check Damaged Doors" at bounding box center [799, 193] width 567 height 17
checkbox input "true"
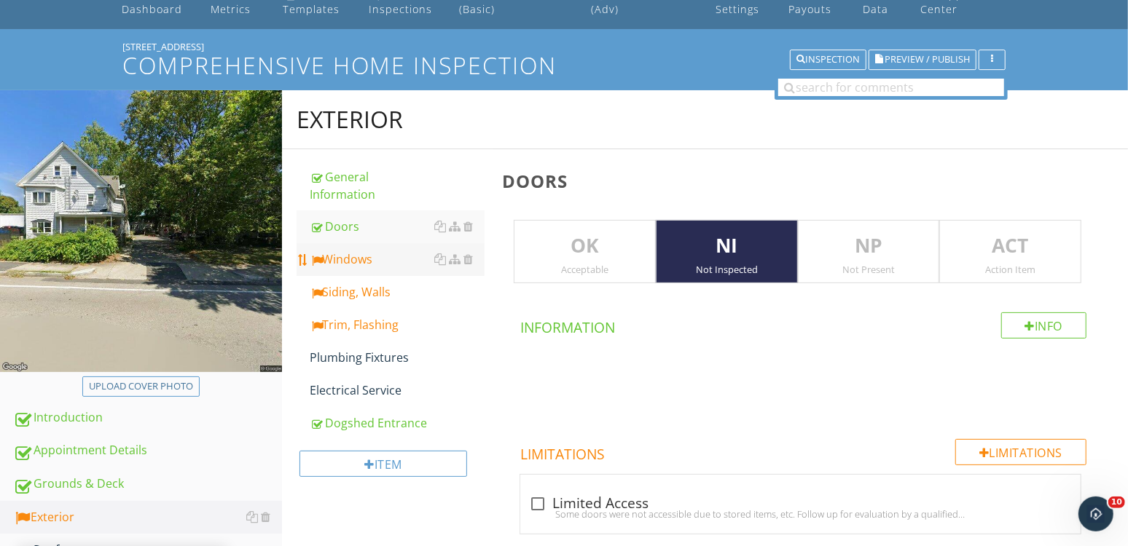
scroll to position [0, 0]
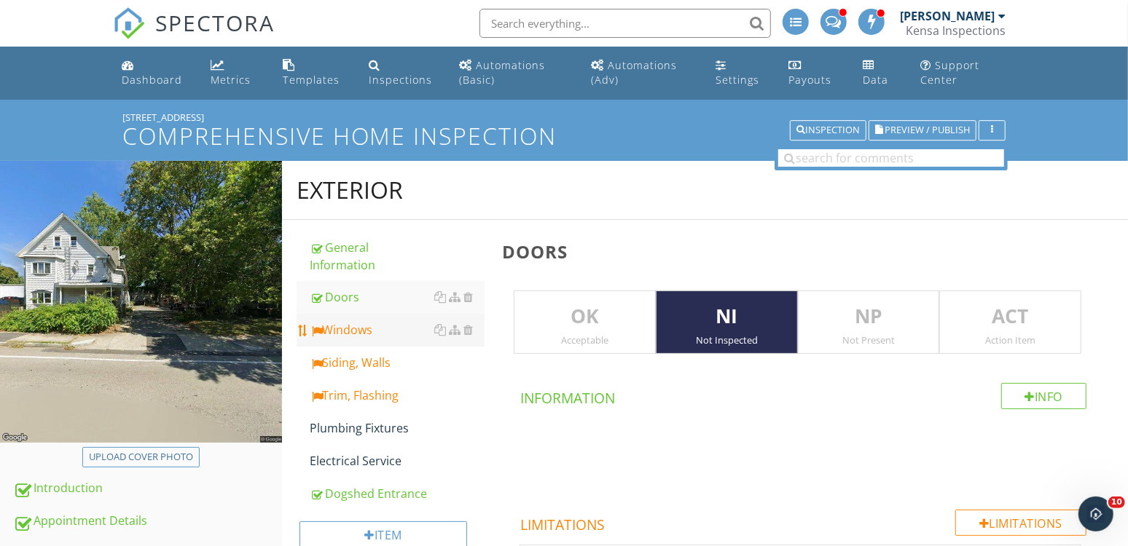
click at [373, 331] on div "Windows" at bounding box center [397, 329] width 175 height 17
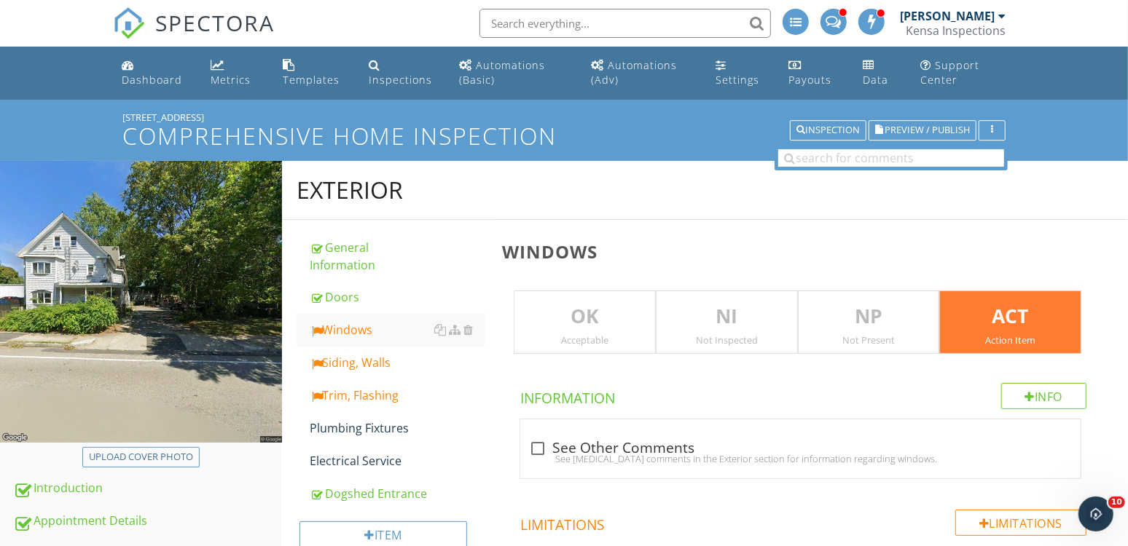
click at [990, 310] on p "ACT" at bounding box center [1010, 316] width 141 height 29
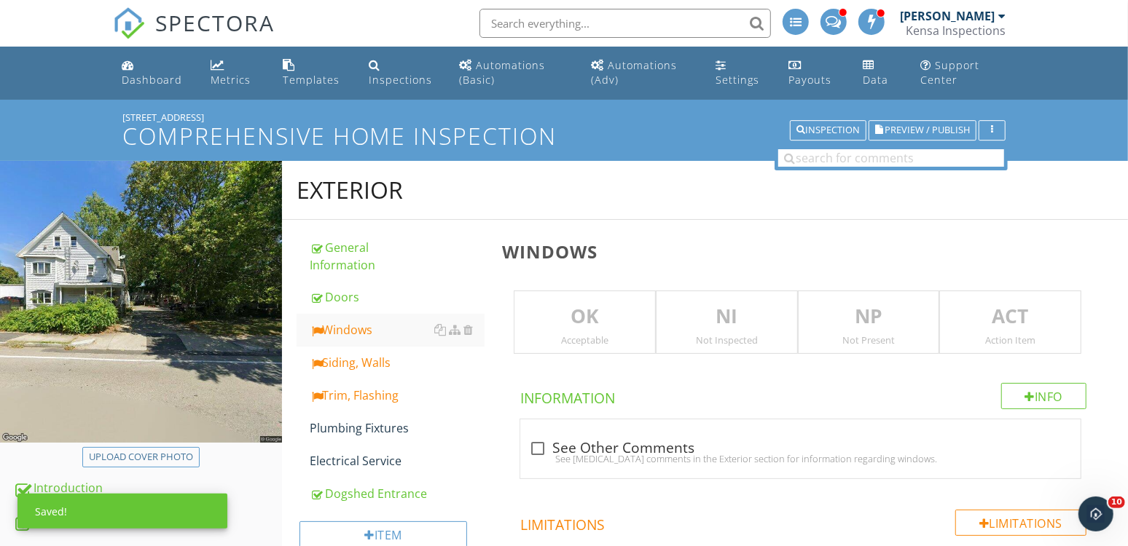
click at [726, 320] on p "NI" at bounding box center [726, 316] width 141 height 29
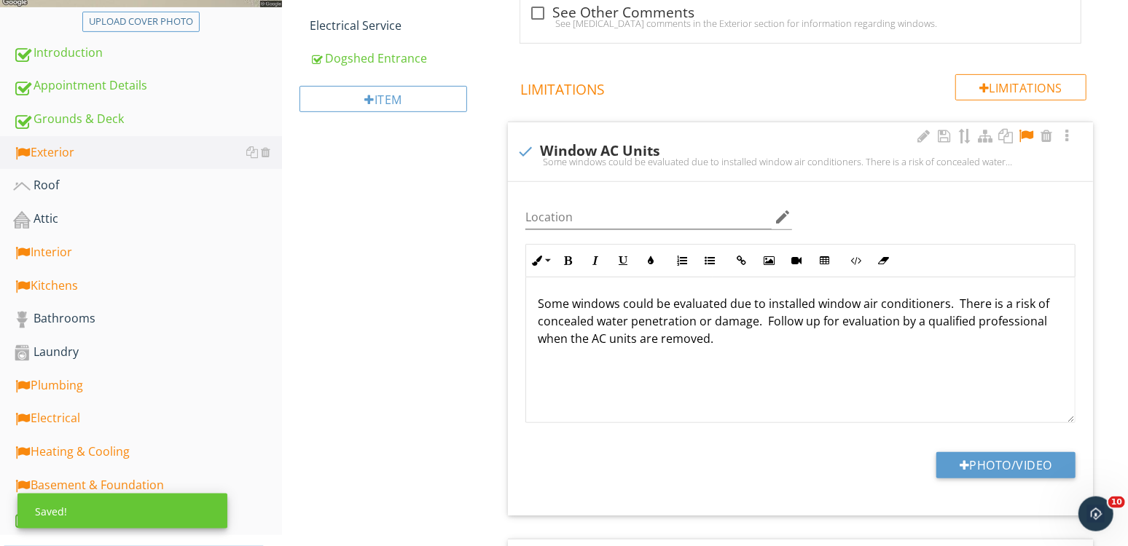
scroll to position [438, 0]
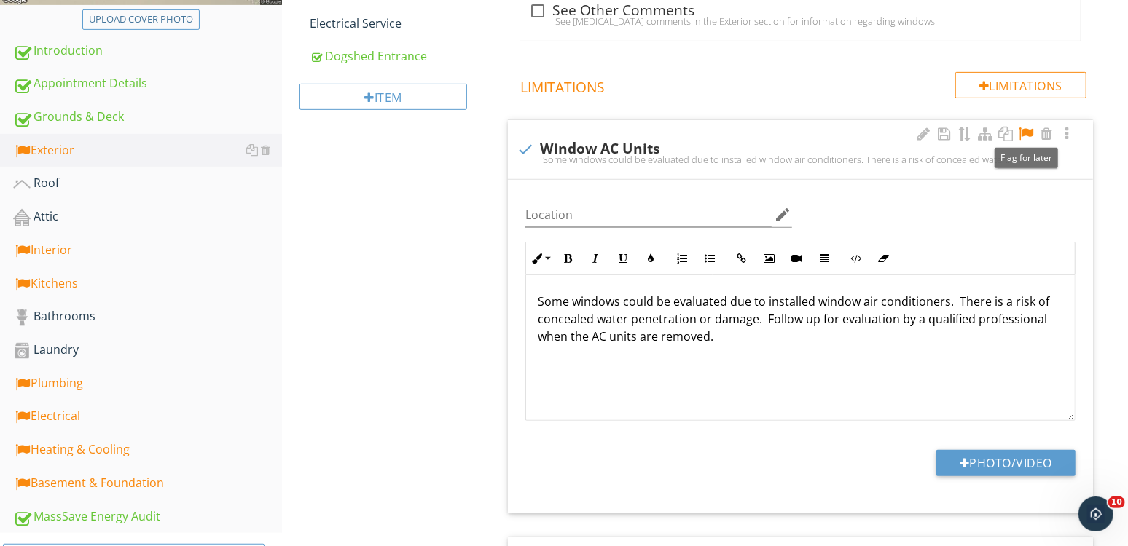
click at [1028, 132] on div at bounding box center [1025, 134] width 17 height 15
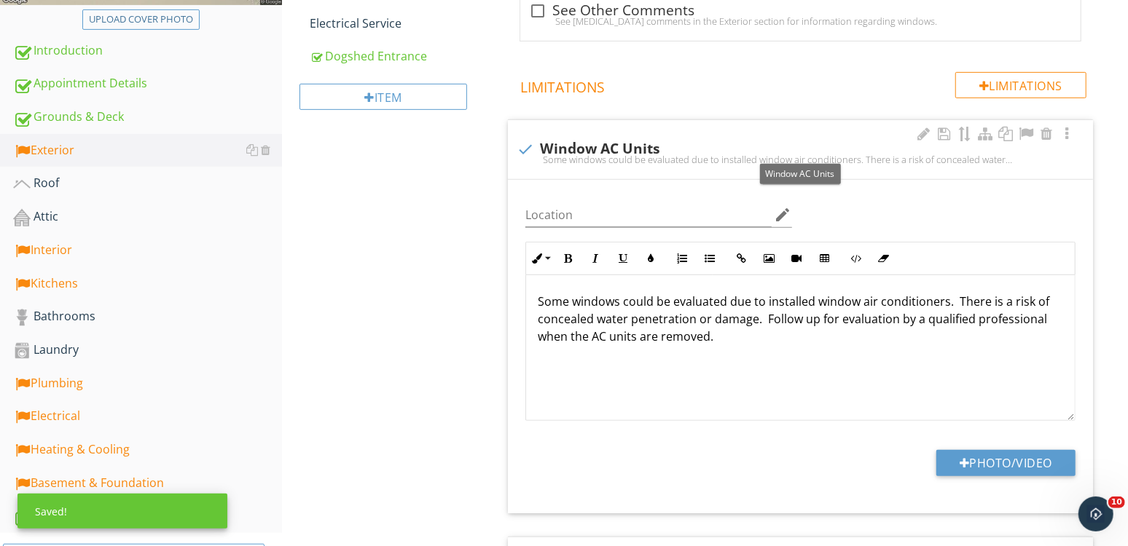
click at [591, 148] on div "check Window AC Units" at bounding box center [799, 149] width 567 height 17
checkbox input "true"
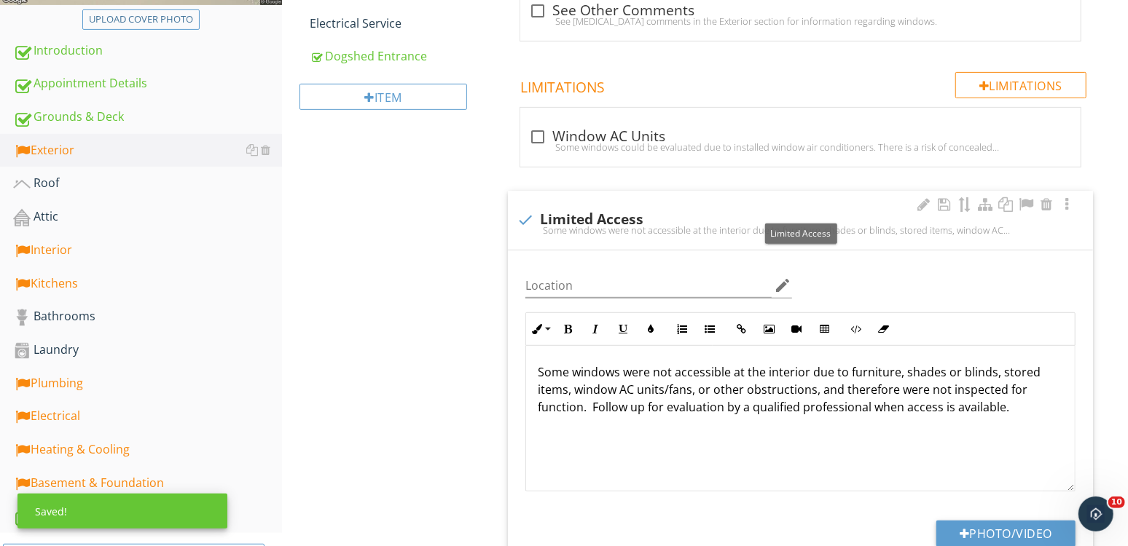
click at [581, 208] on div "check Limited Access" at bounding box center [799, 218] width 567 height 20
checkbox input "true"
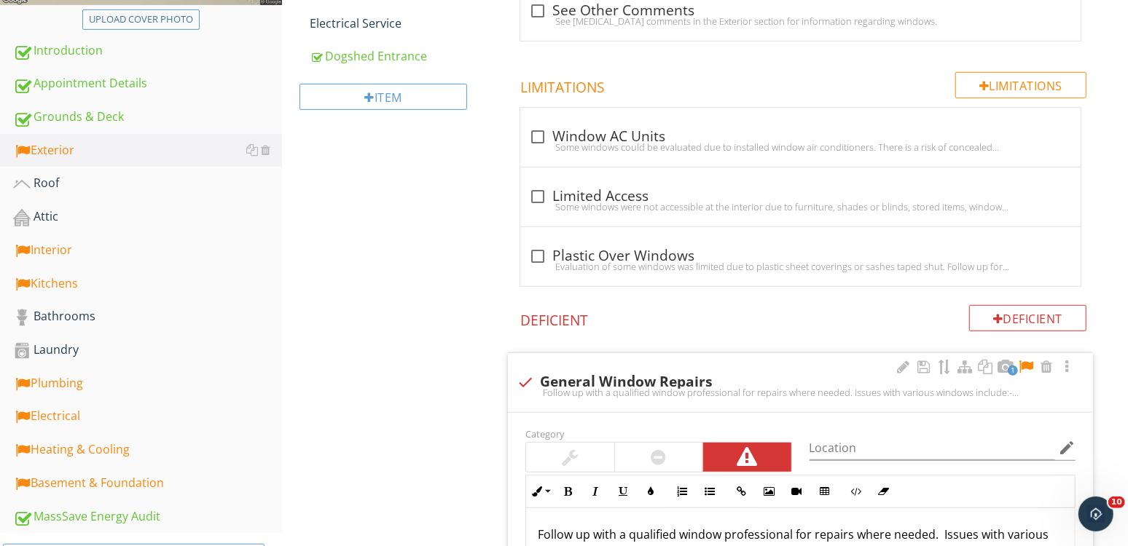
drag, startPoint x: 1028, startPoint y: 365, endPoint x: 1019, endPoint y: 369, distance: 9.8
click at [1027, 365] on div at bounding box center [1025, 367] width 17 height 15
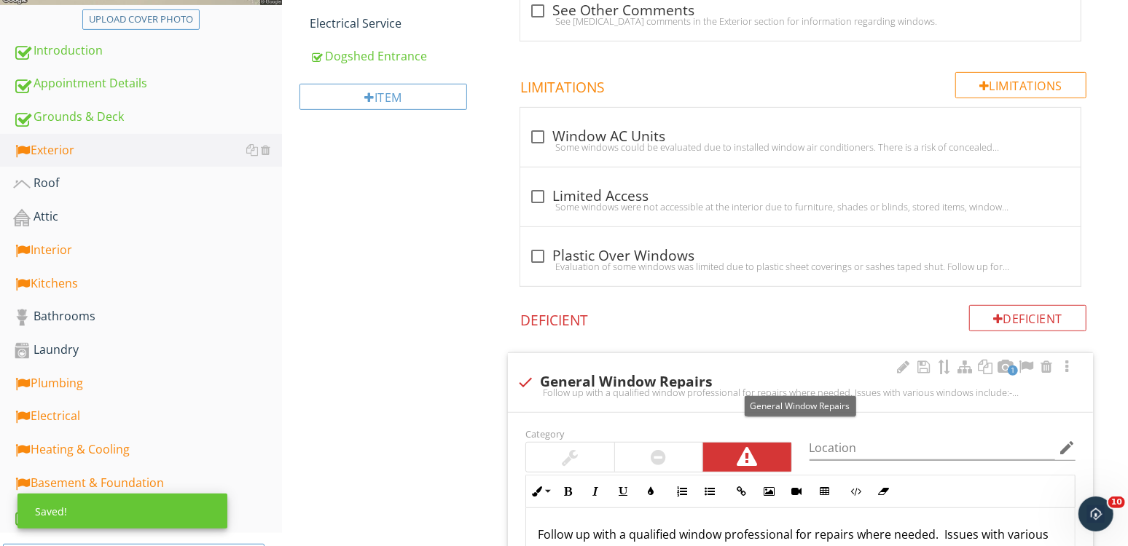
click at [656, 377] on div "check General Window Repairs" at bounding box center [799, 382] width 567 height 17
checkbox input "true"
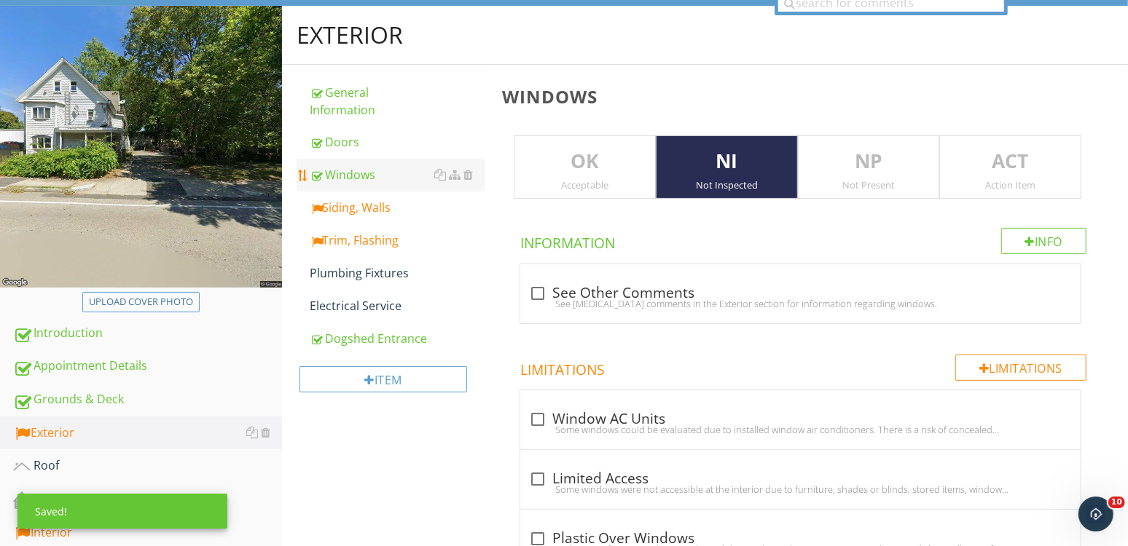
scroll to position [0, 0]
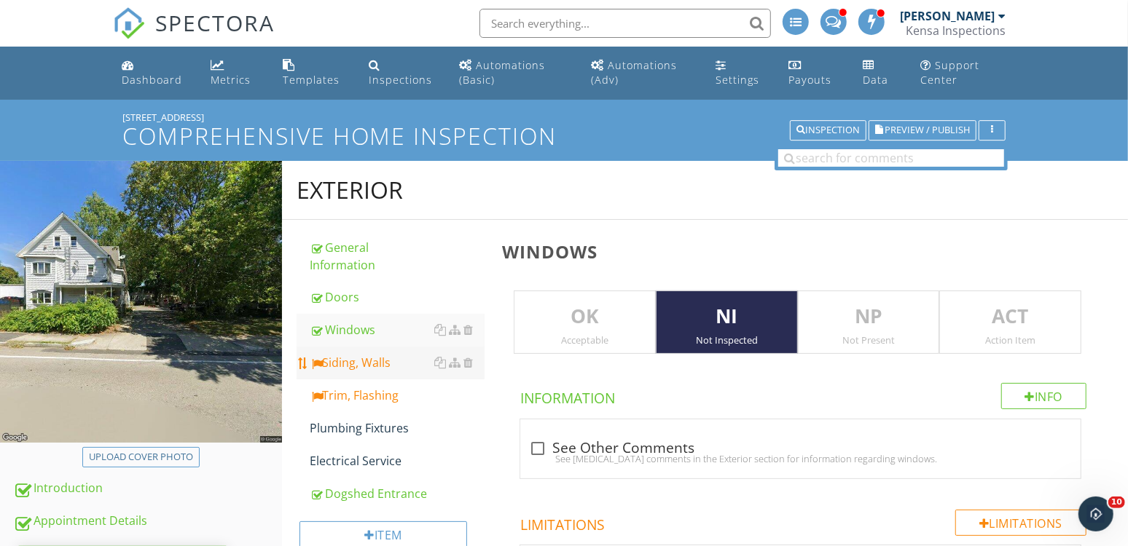
click at [394, 356] on div "Siding, Walls" at bounding box center [397, 362] width 175 height 17
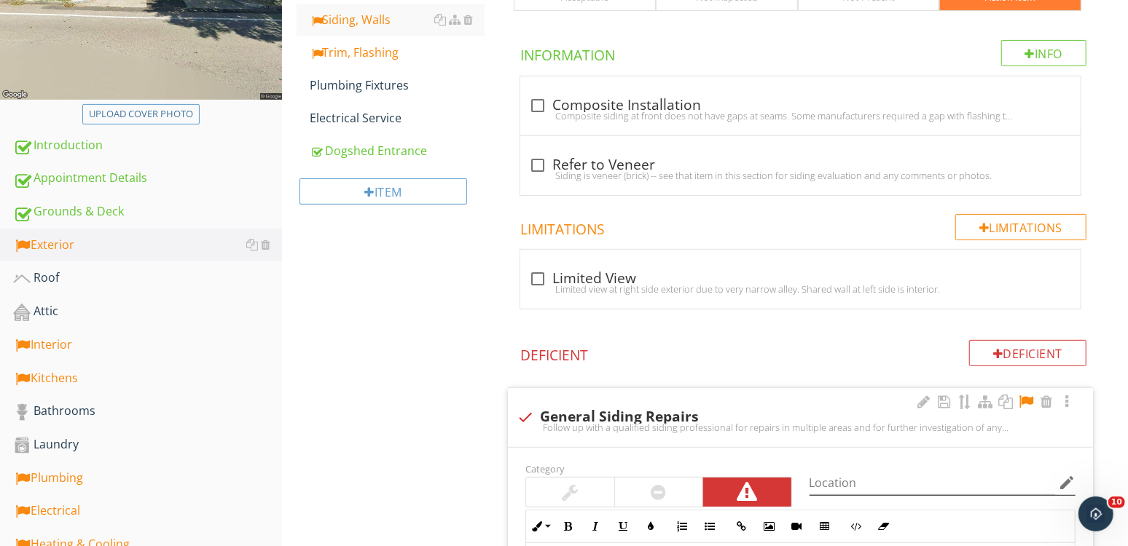
scroll to position [447, 0]
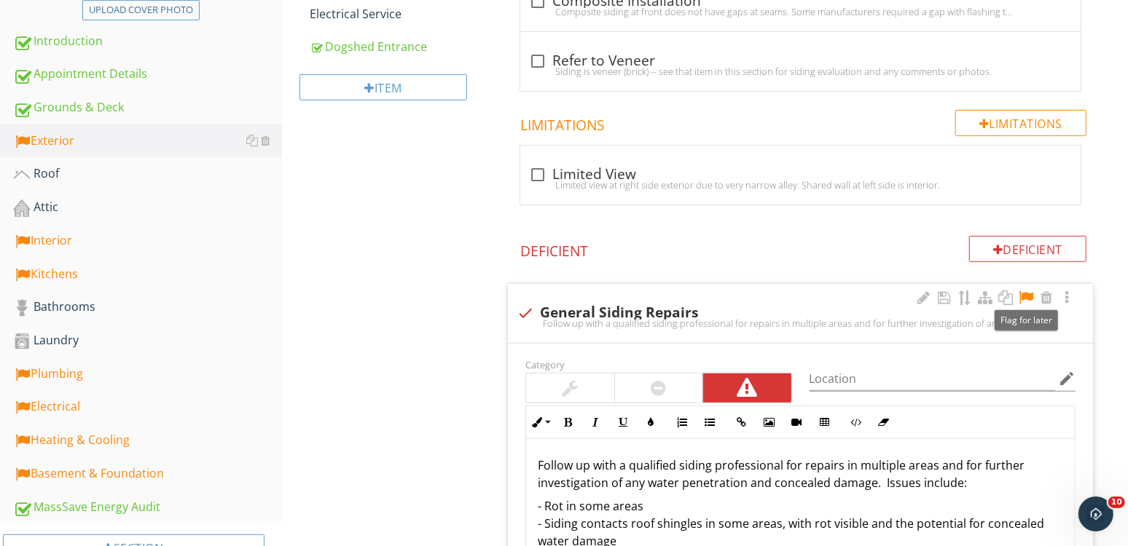
click at [1025, 296] on div at bounding box center [1025, 298] width 17 height 15
click at [659, 309] on div "check General Siding Repairs" at bounding box center [799, 312] width 567 height 17
checkbox input "true"
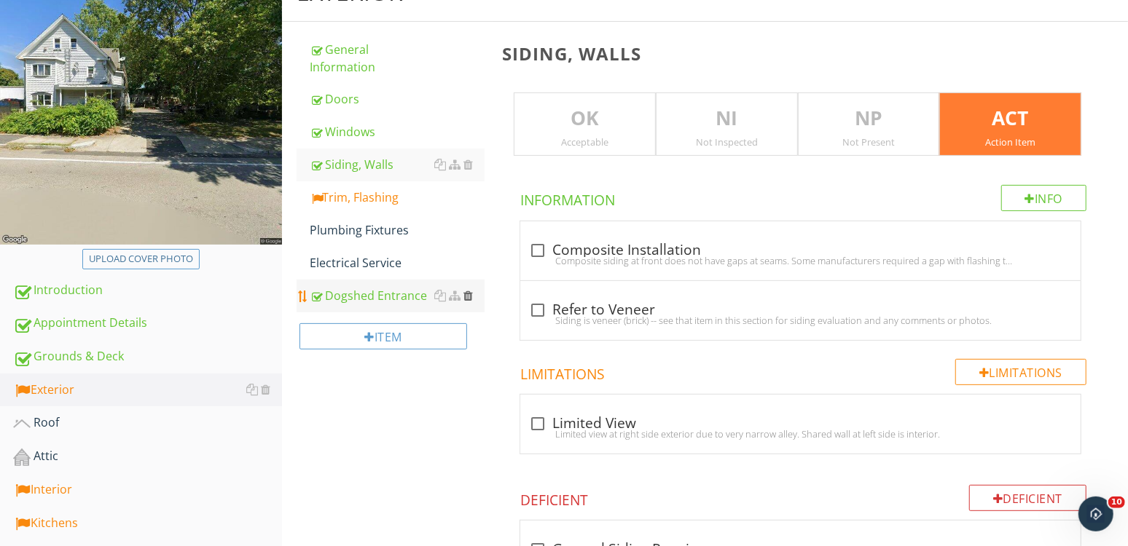
scroll to position [170, 0]
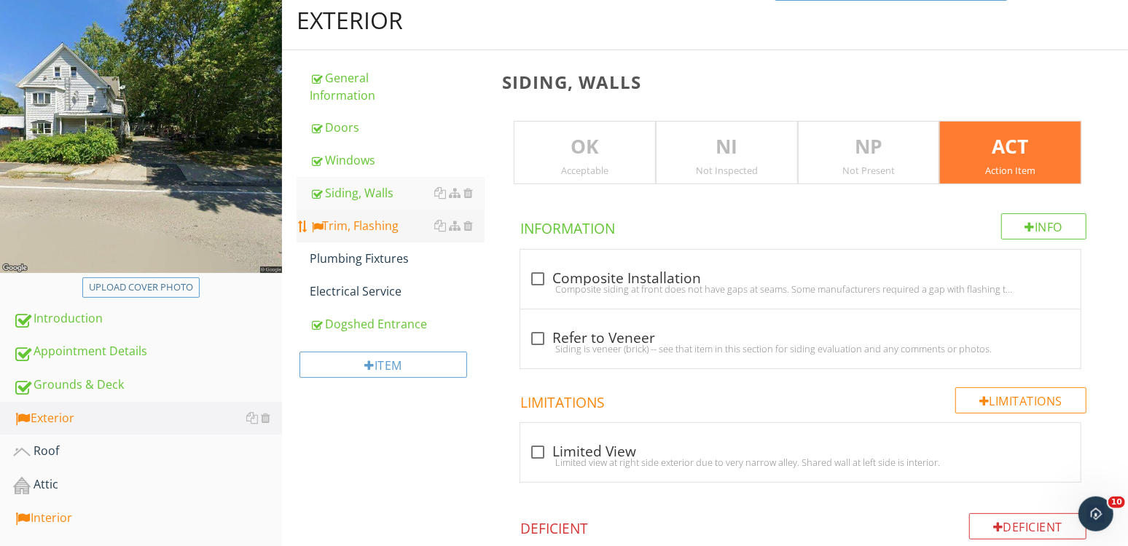
click at [411, 227] on div "Trim, Flashing" at bounding box center [397, 225] width 175 height 17
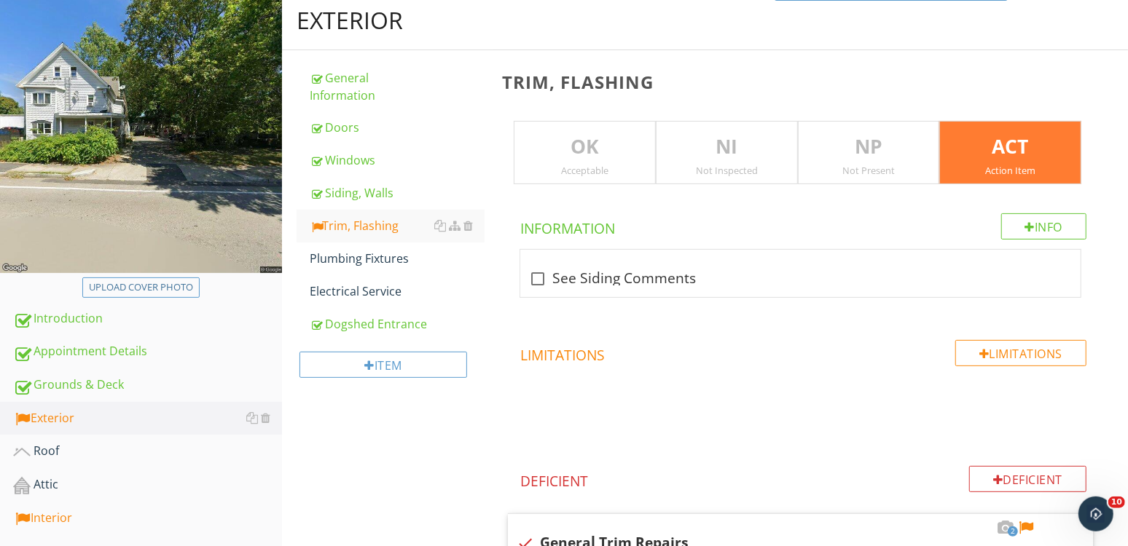
click at [983, 150] on p "ACT" at bounding box center [1010, 147] width 141 height 29
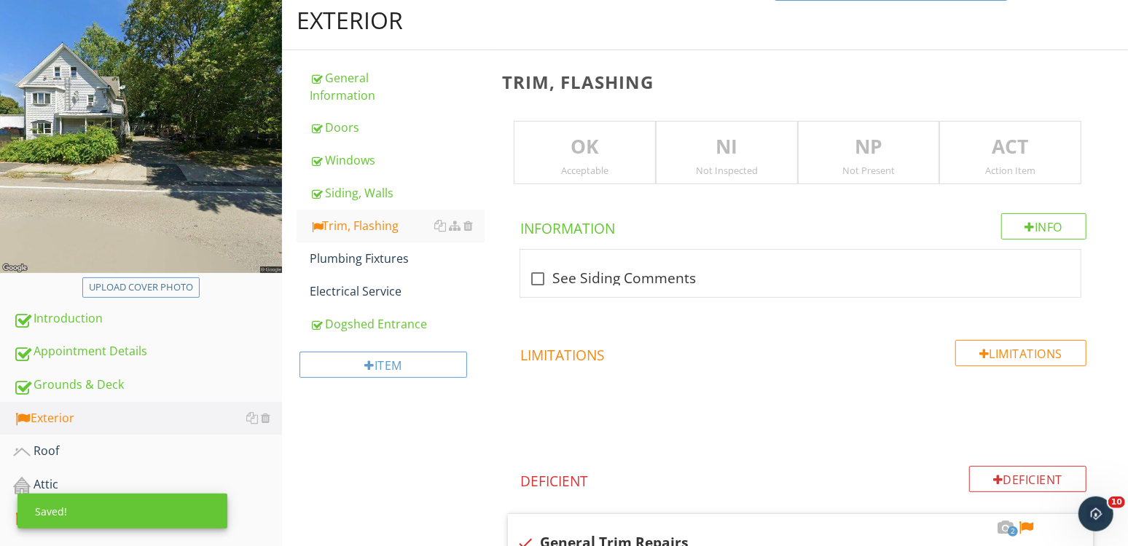
click at [723, 162] on div "NI Not Inspected" at bounding box center [727, 153] width 142 height 64
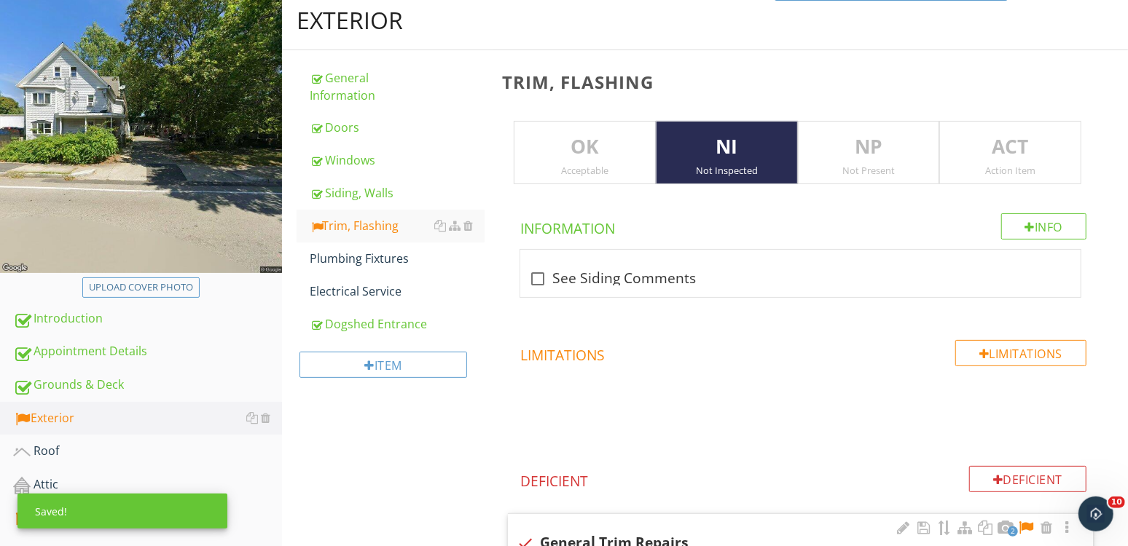
scroll to position [483, 0]
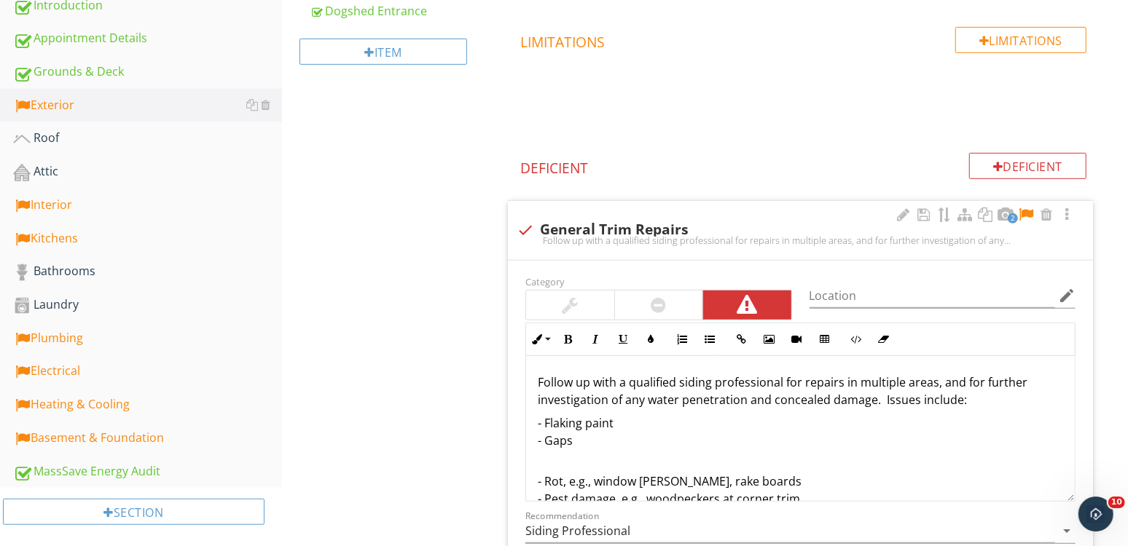
drag, startPoint x: 1028, startPoint y: 210, endPoint x: 1017, endPoint y: 221, distance: 15.5
click at [1026, 212] on div at bounding box center [1025, 215] width 17 height 15
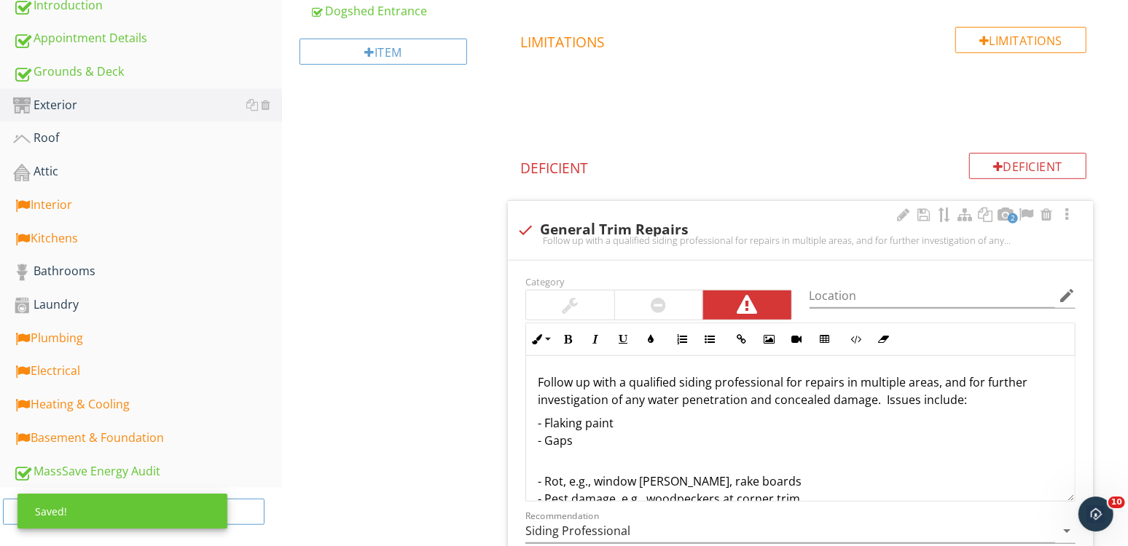
click at [594, 235] on div "Follow up with a qualified siding professional for repairs in multiple areas, a…" at bounding box center [799, 241] width 567 height 12
checkbox input "true"
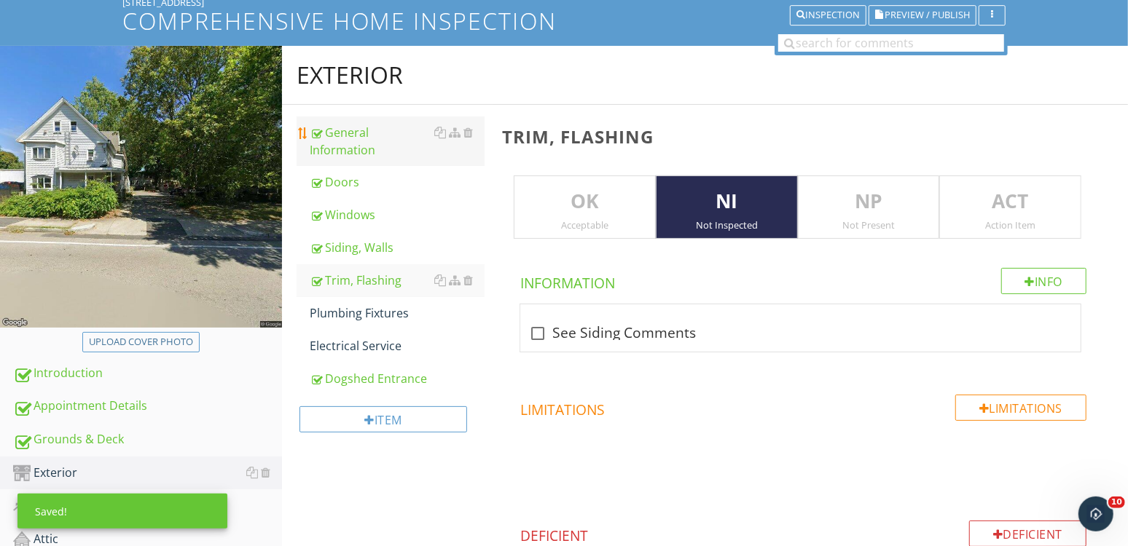
scroll to position [0, 0]
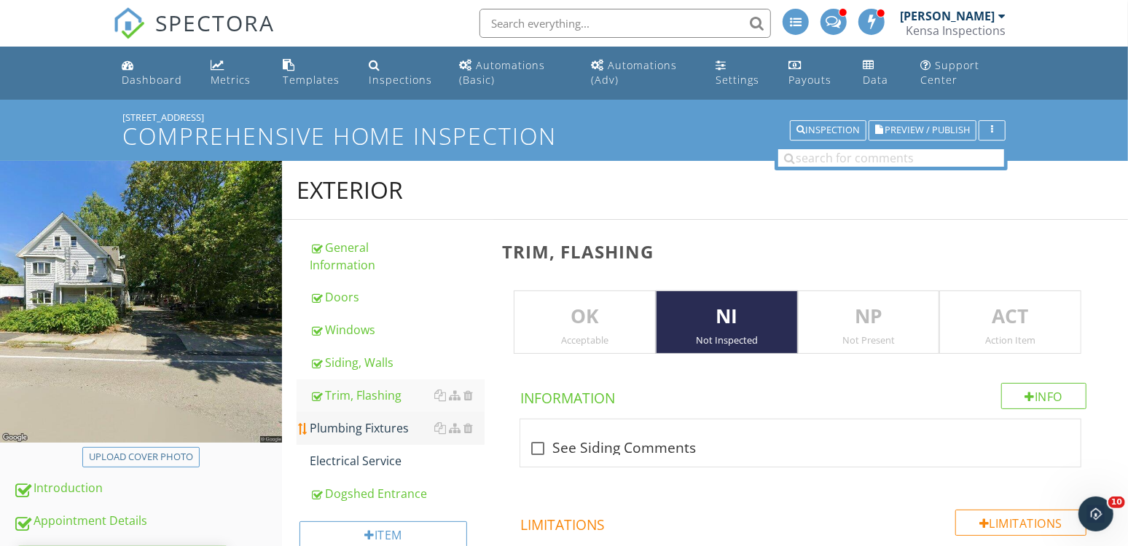
click at [363, 426] on div "Plumbing Fixtures" at bounding box center [397, 428] width 175 height 17
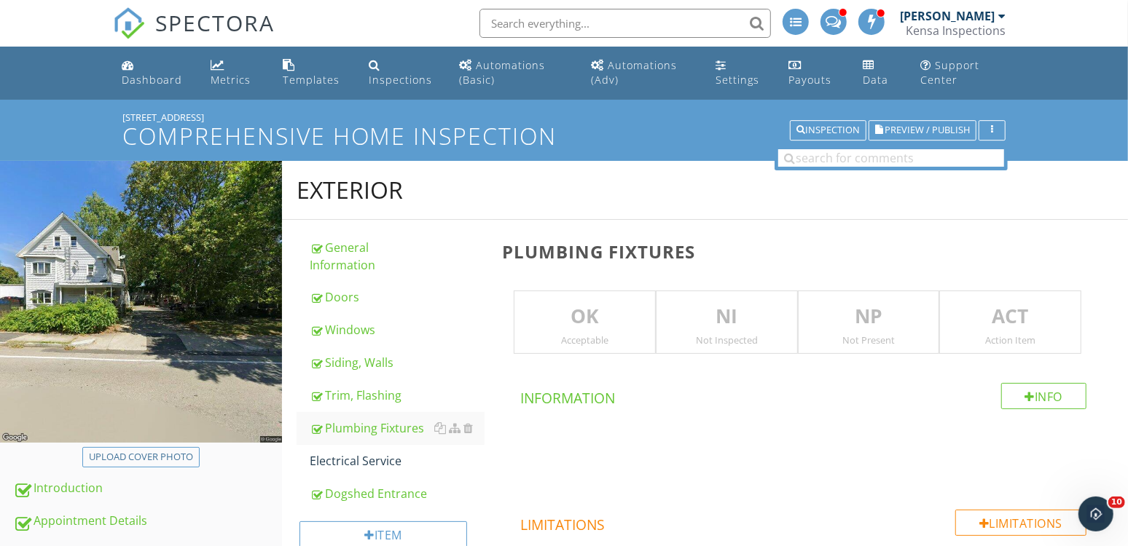
click at [615, 323] on p "OK" at bounding box center [584, 316] width 141 height 29
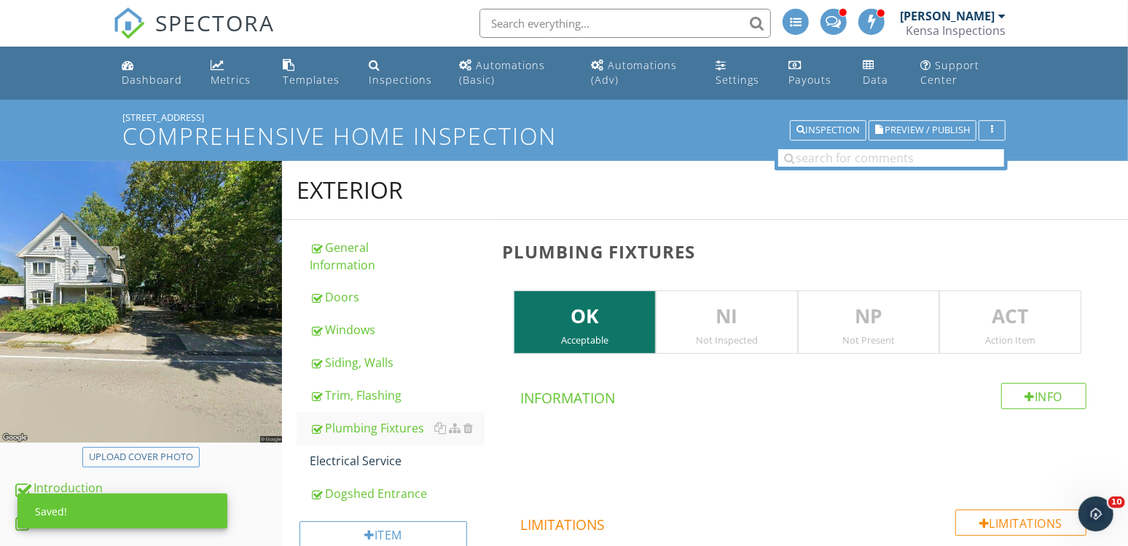
click at [597, 329] on p "OK" at bounding box center [584, 316] width 141 height 29
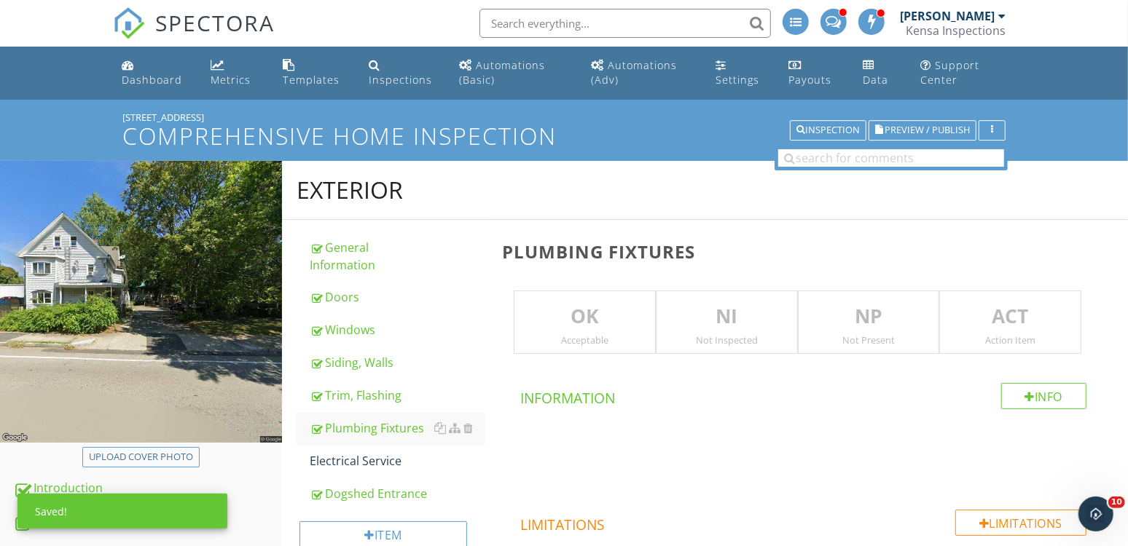
drag, startPoint x: 710, startPoint y: 318, endPoint x: 519, endPoint y: 401, distance: 208.1
click at [696, 332] on div "NI Not Inspected" at bounding box center [727, 323] width 142 height 64
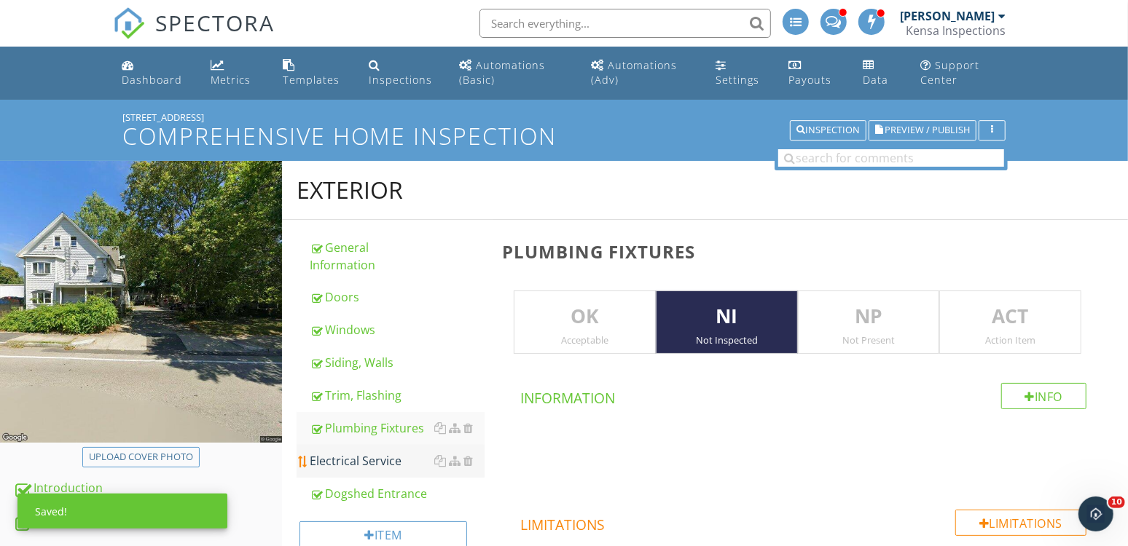
click at [393, 452] on div "Electrical Service" at bounding box center [397, 460] width 175 height 17
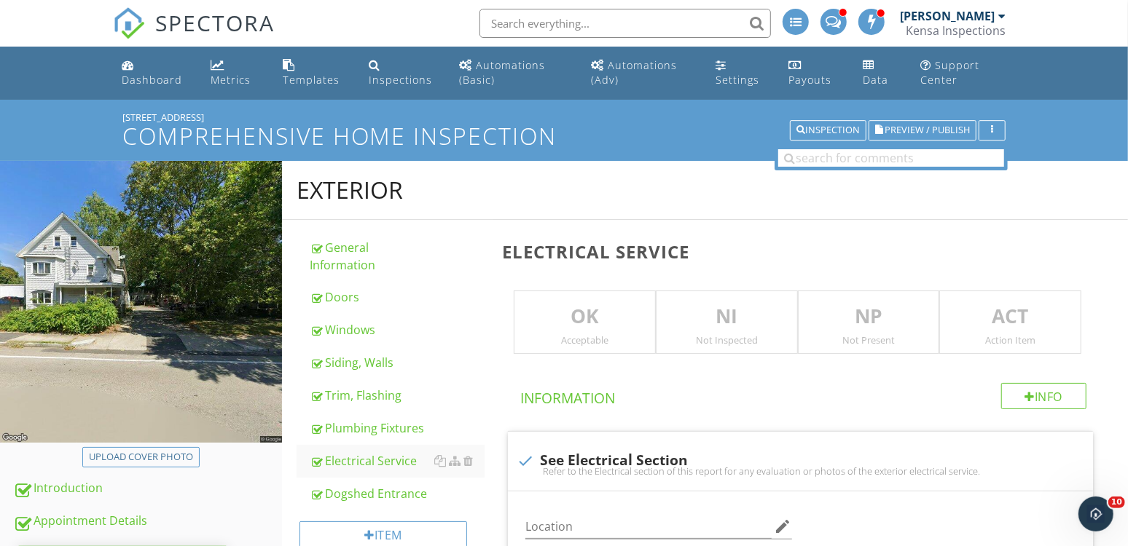
click at [746, 319] on p "NI" at bounding box center [726, 316] width 141 height 29
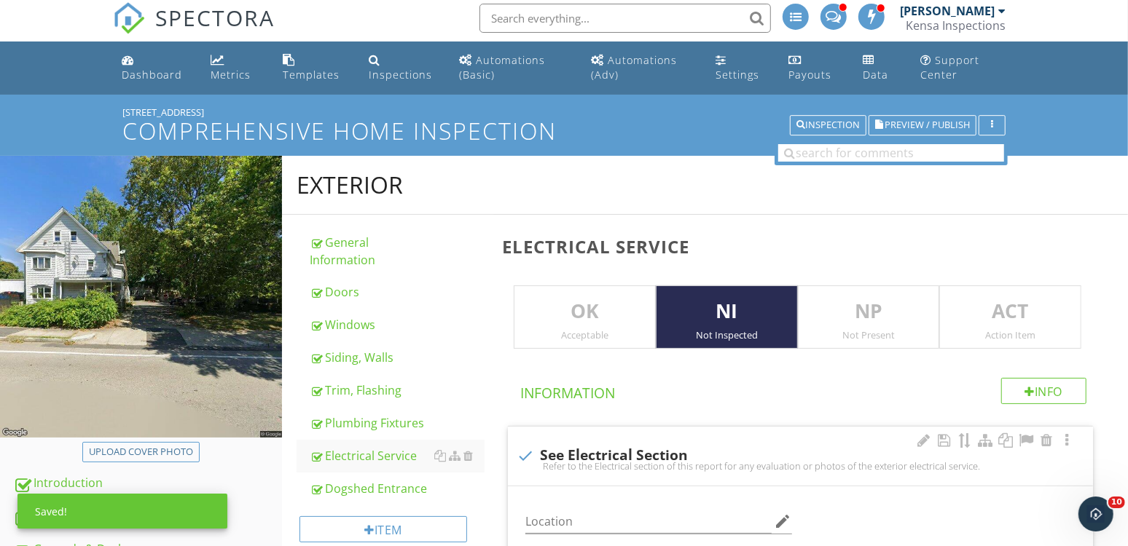
scroll to position [9, 0]
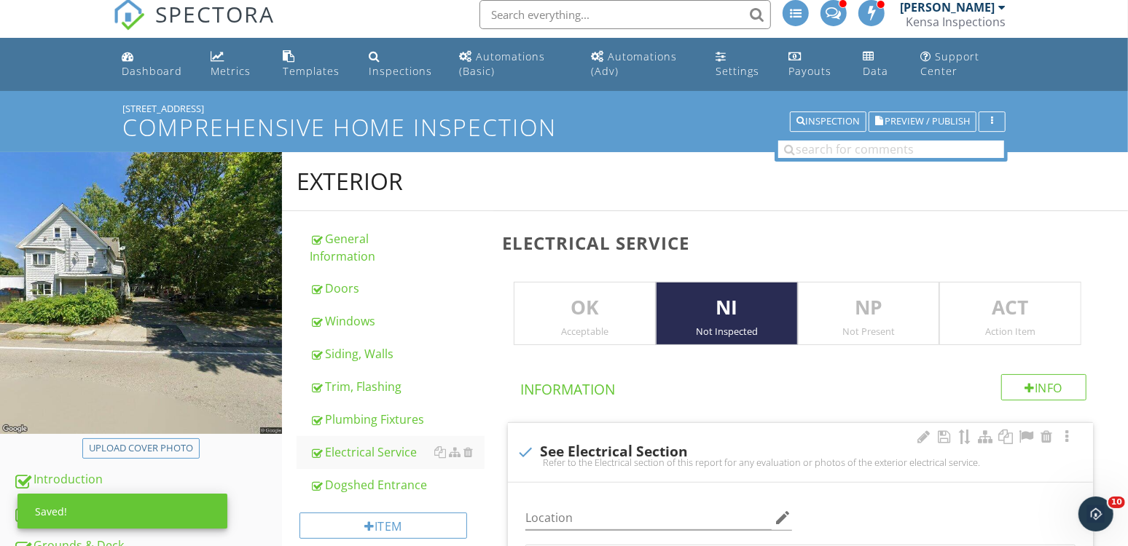
click at [602, 449] on div "check See Electrical Section" at bounding box center [799, 452] width 567 height 17
checkbox input "true"
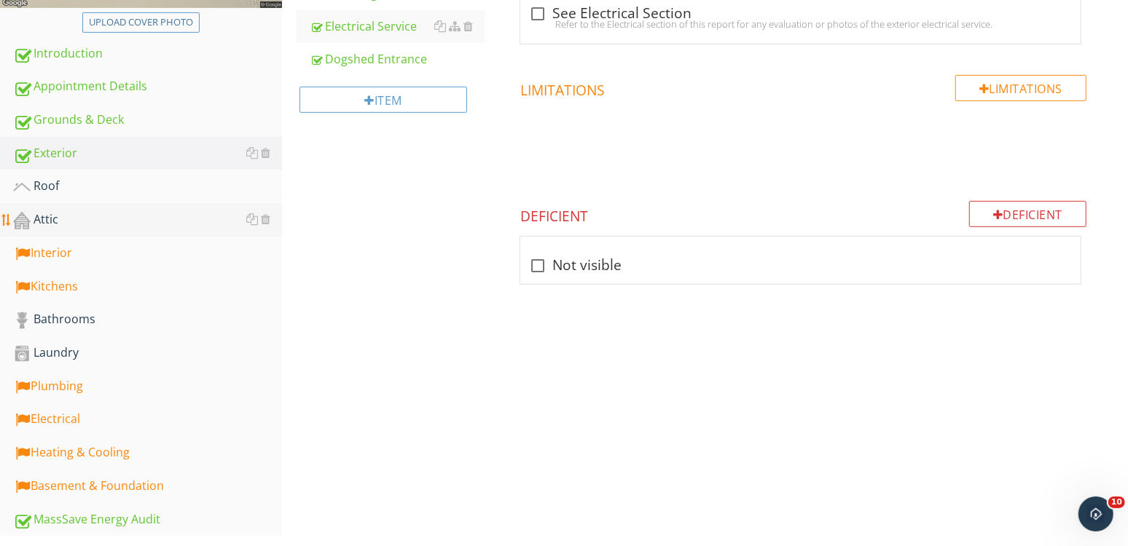
scroll to position [438, 0]
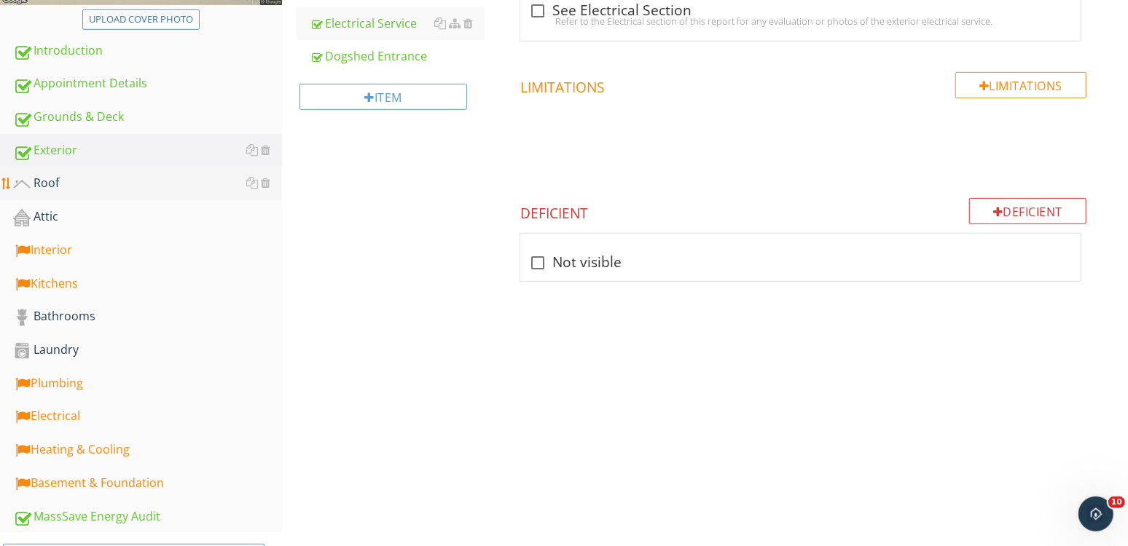
click at [101, 174] on div "Roof" at bounding box center [147, 183] width 269 height 19
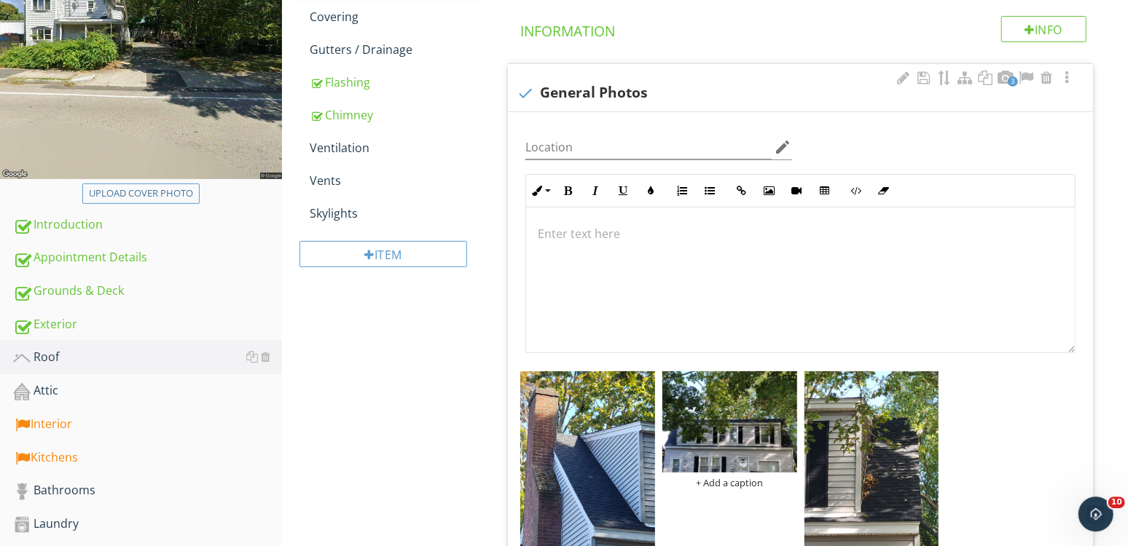
scroll to position [259, 0]
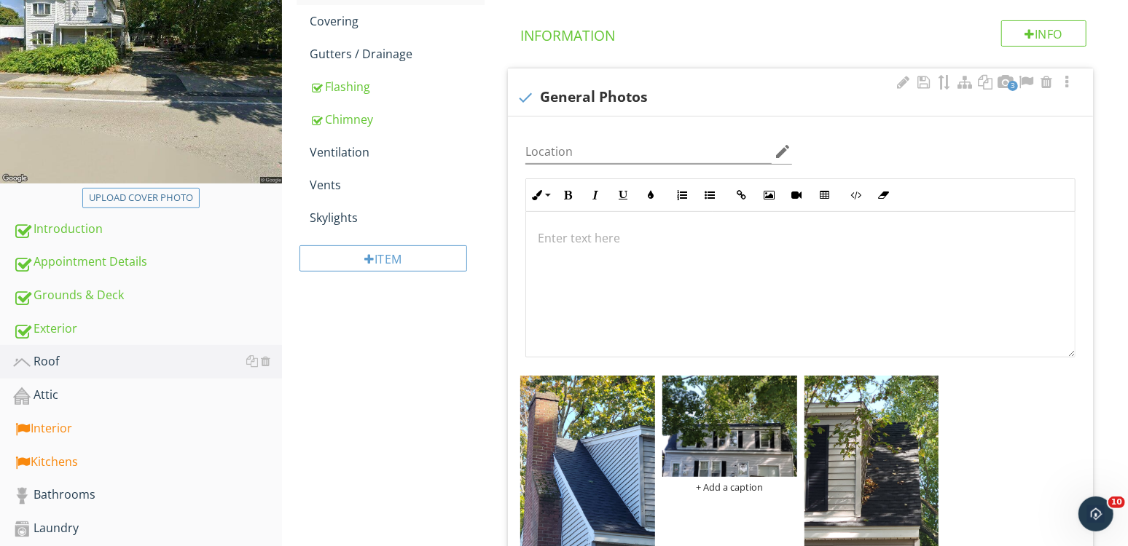
click at [606, 97] on div "check General Photos" at bounding box center [799, 97] width 567 height 17
checkbox input "true"
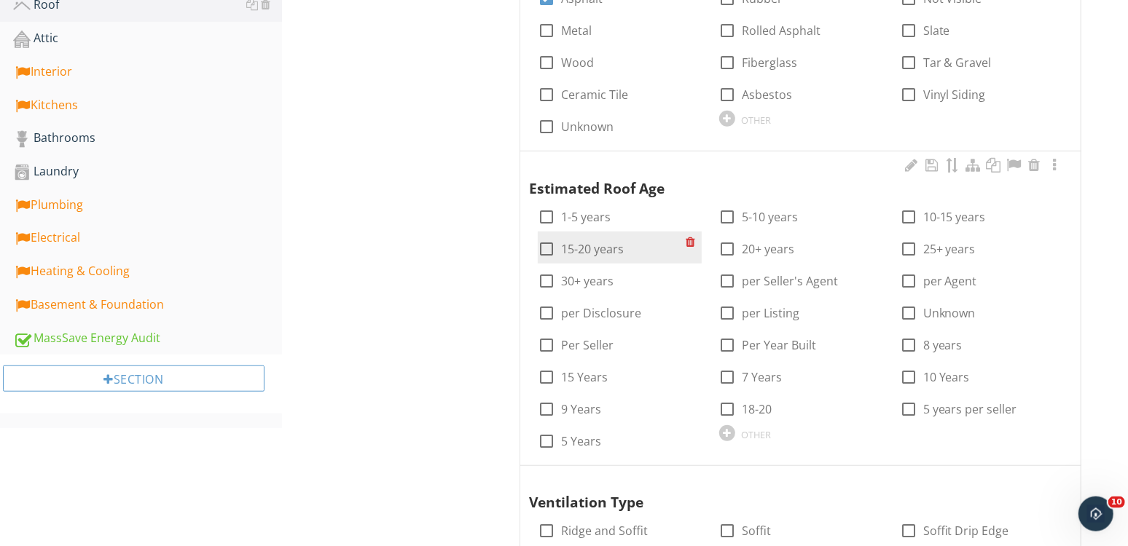
scroll to position [707, 0]
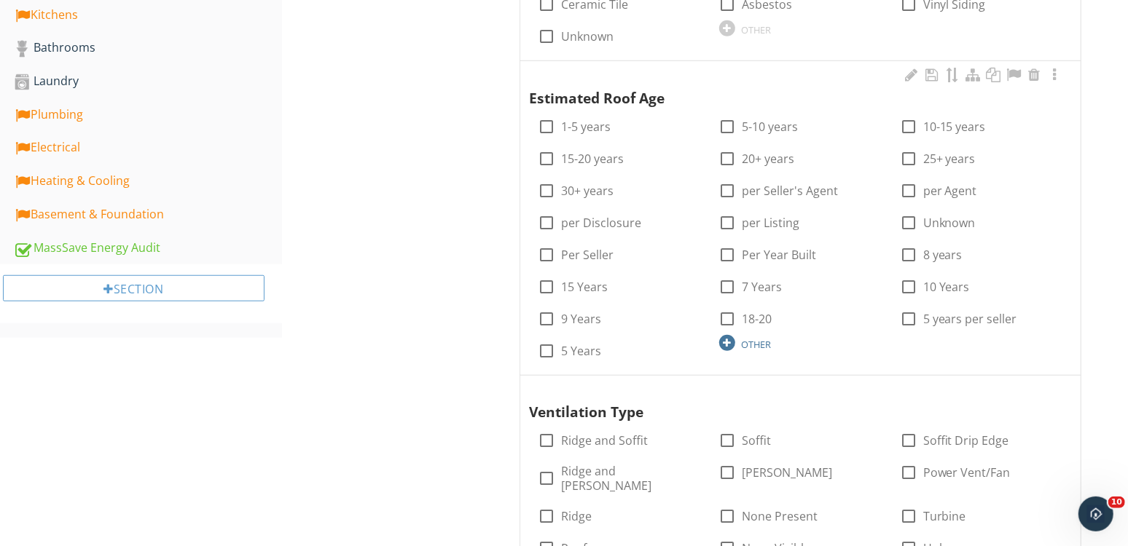
click at [728, 339] on div at bounding box center [727, 343] width 16 height 16
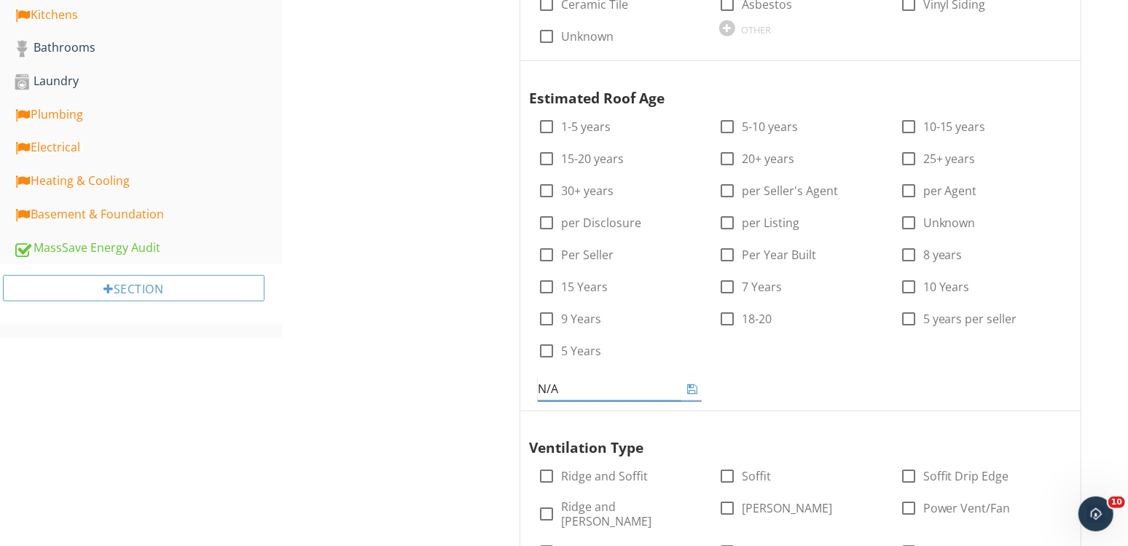
type input "N/A"
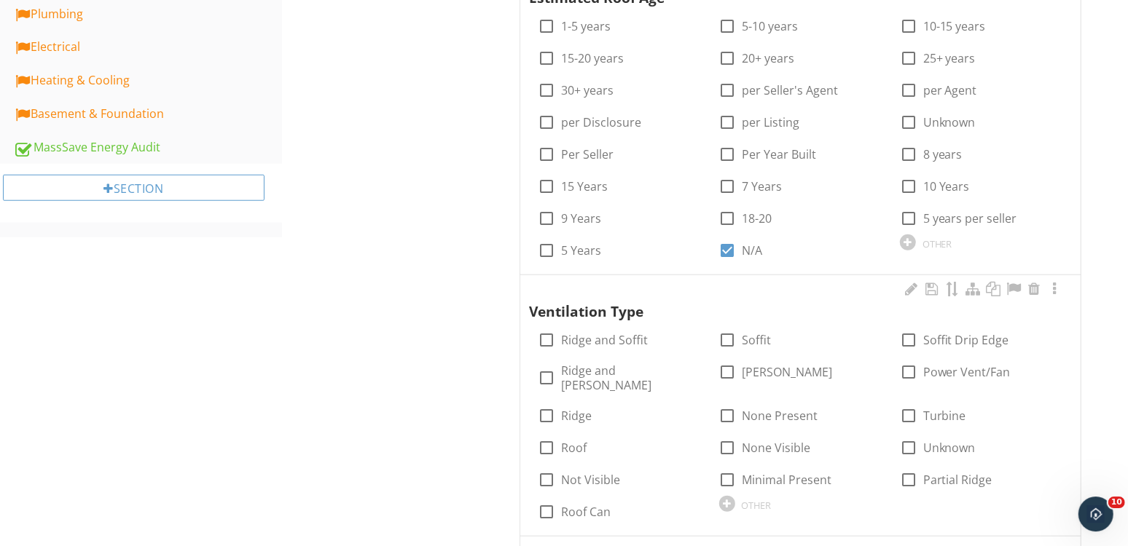
scroll to position [913, 0]
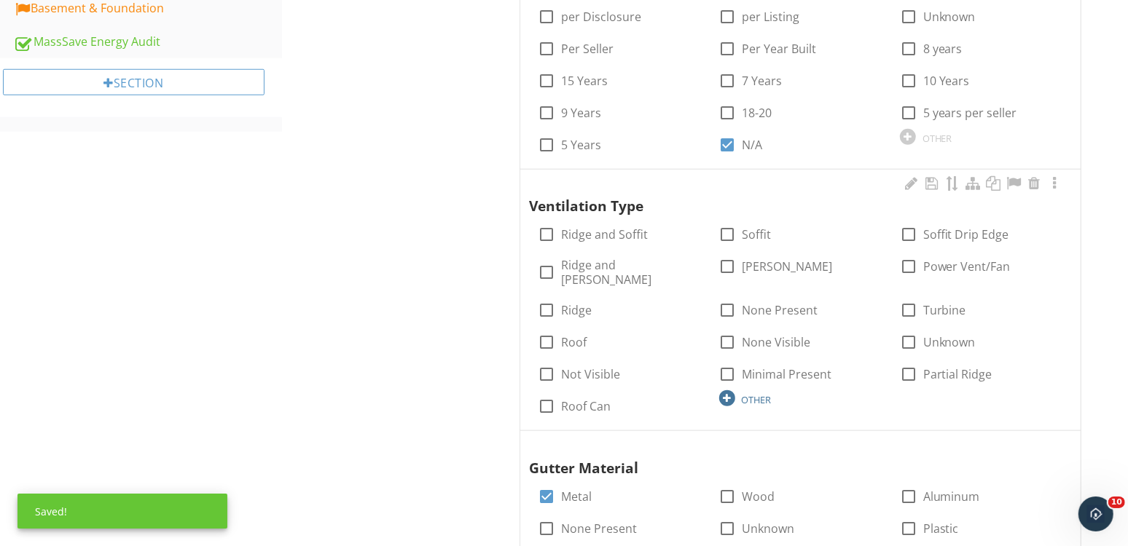
click at [732, 390] on div at bounding box center [727, 398] width 16 height 16
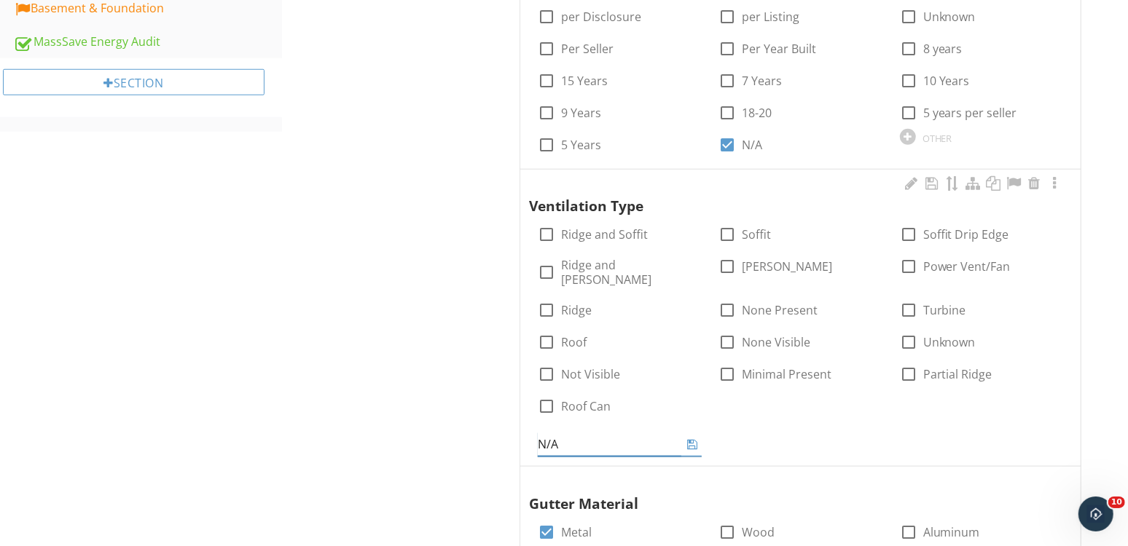
type input "N/A"
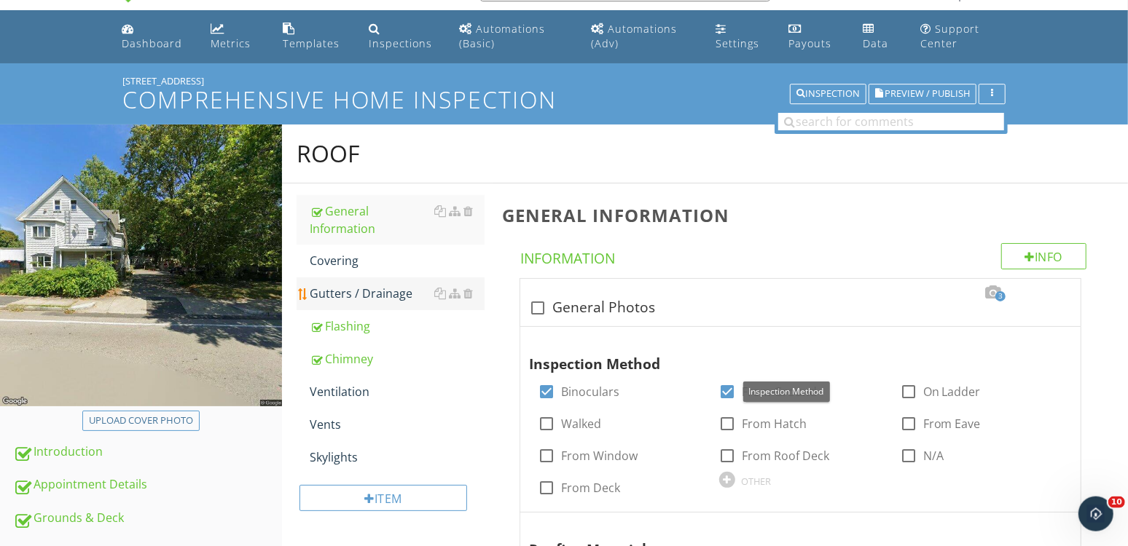
scroll to position [62, 0]
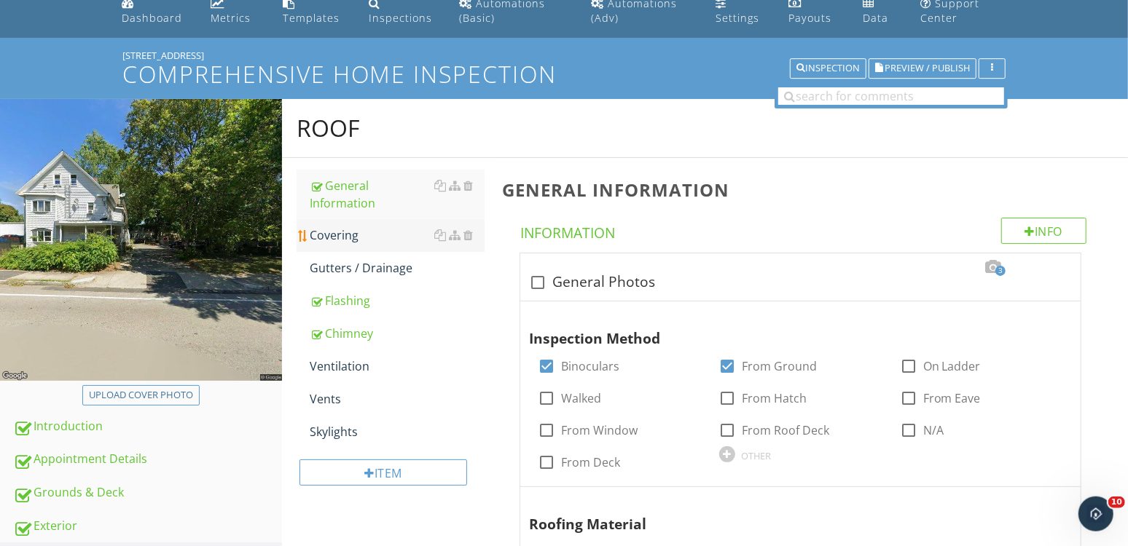
click at [378, 238] on div "Covering" at bounding box center [397, 235] width 175 height 17
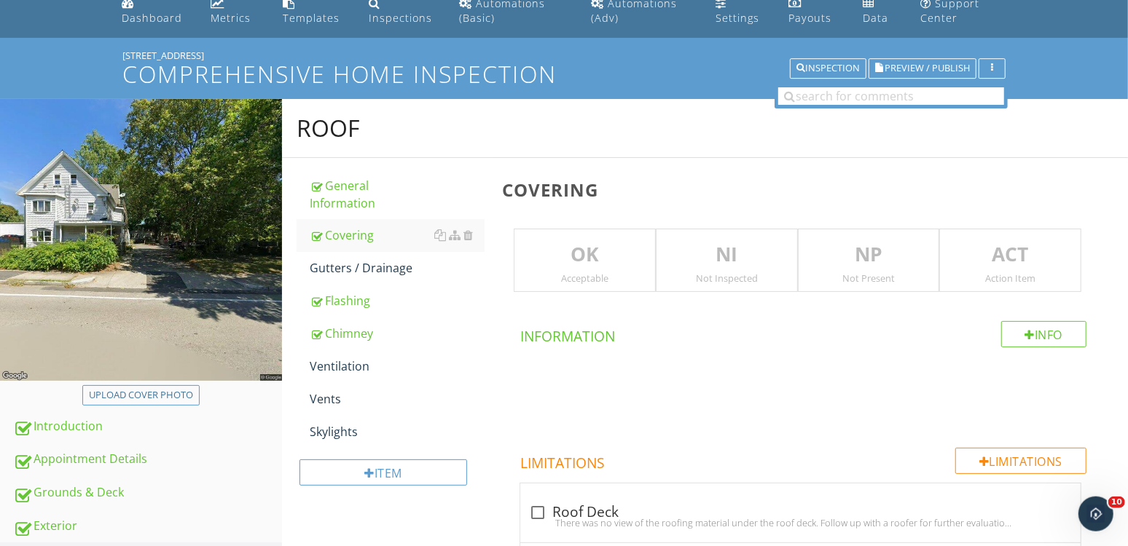
click at [713, 266] on p "NI" at bounding box center [726, 254] width 141 height 29
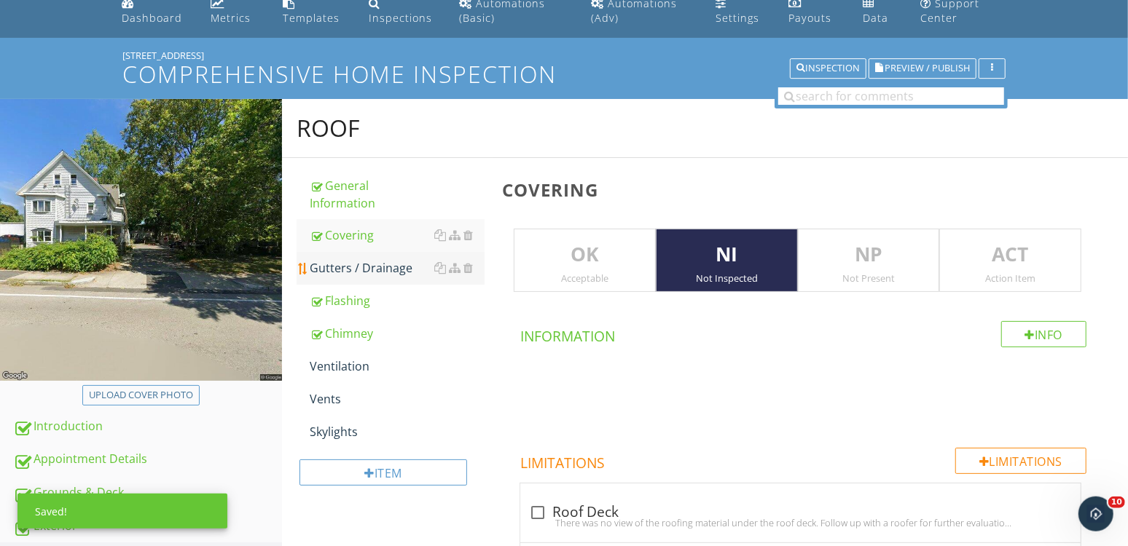
click at [386, 274] on div "Gutters / Drainage" at bounding box center [397, 267] width 175 height 17
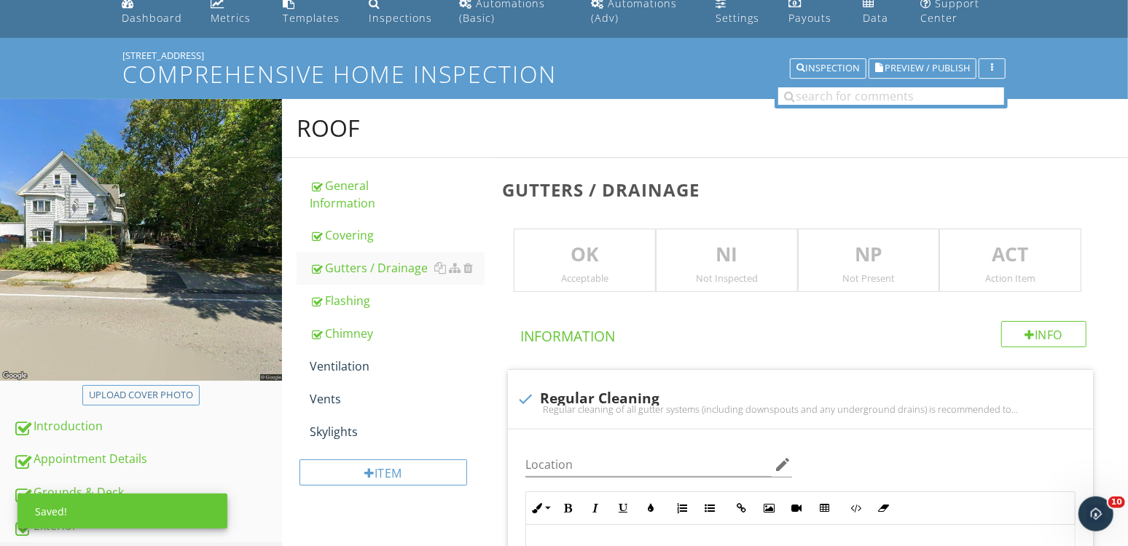
click at [729, 270] on div "NI Not Inspected" at bounding box center [727, 261] width 142 height 64
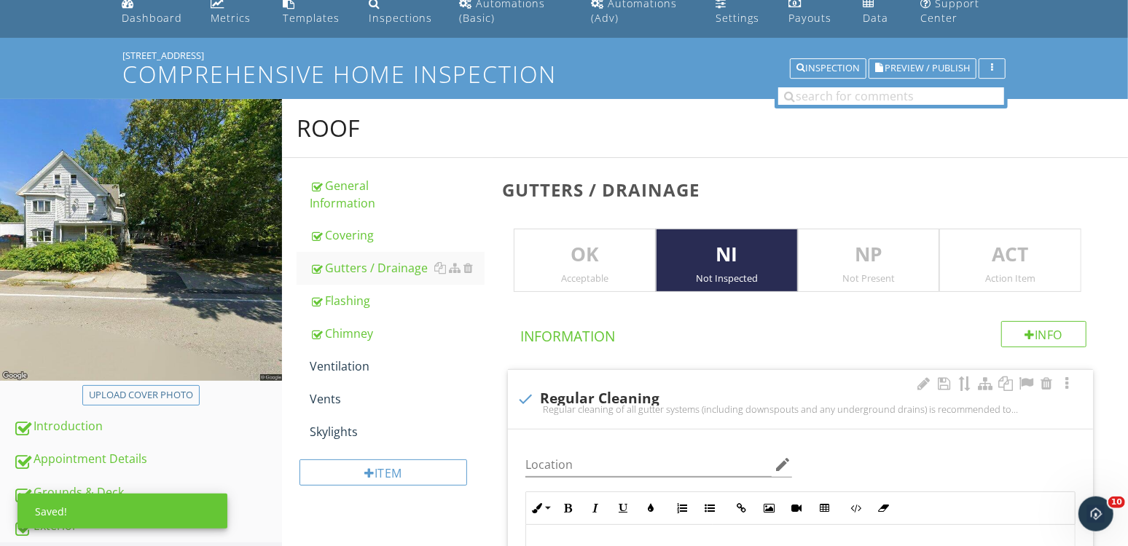
click at [612, 407] on div "Regular cleaning of all gutter systems (including downspouts and any undergroun…" at bounding box center [799, 410] width 567 height 12
checkbox input "true"
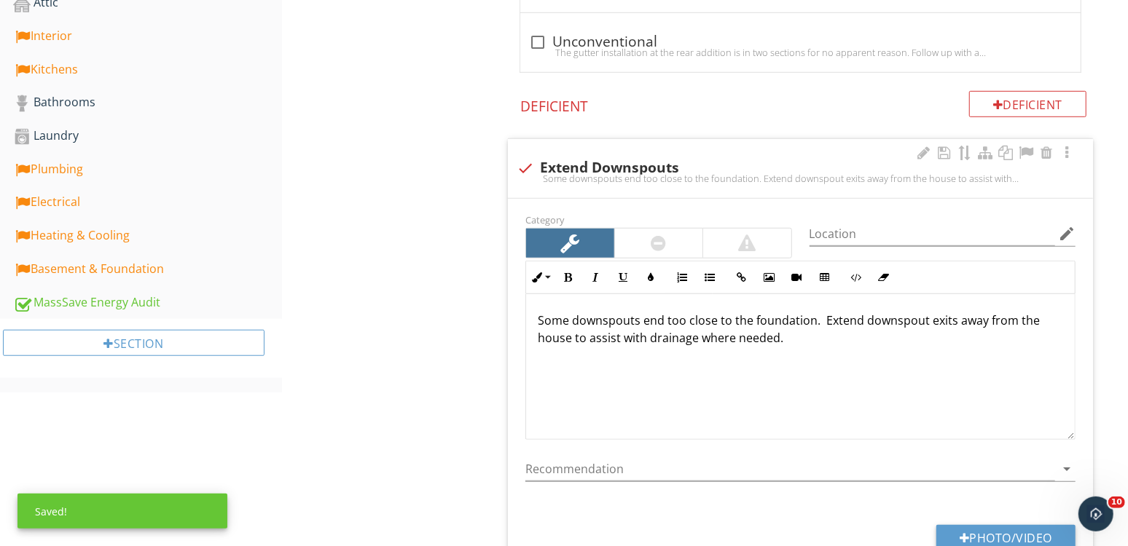
scroll to position [662, 0]
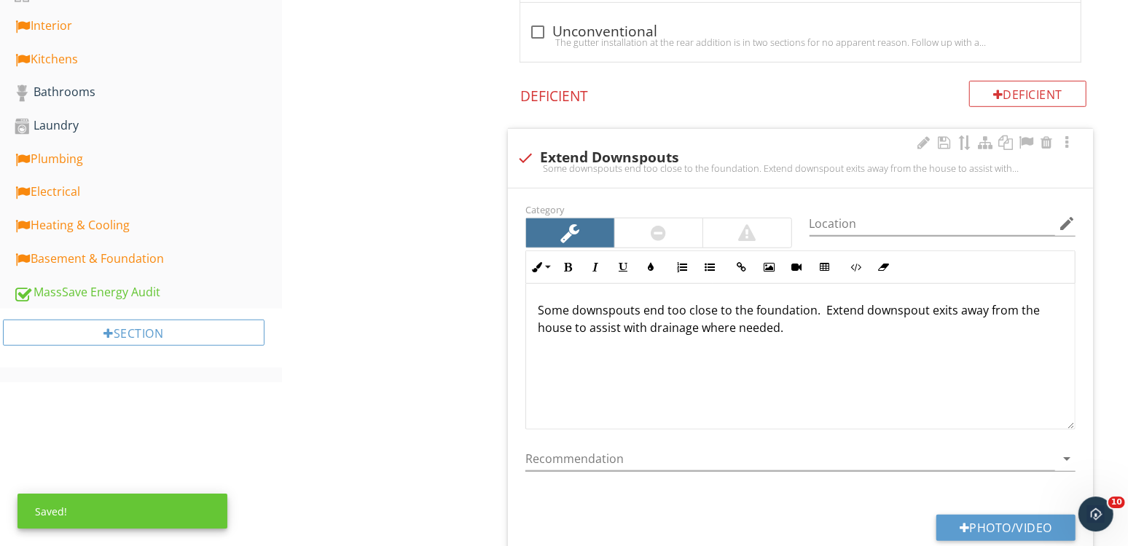
click at [630, 155] on div "check Extend Downspouts" at bounding box center [799, 157] width 567 height 17
checkbox input "true"
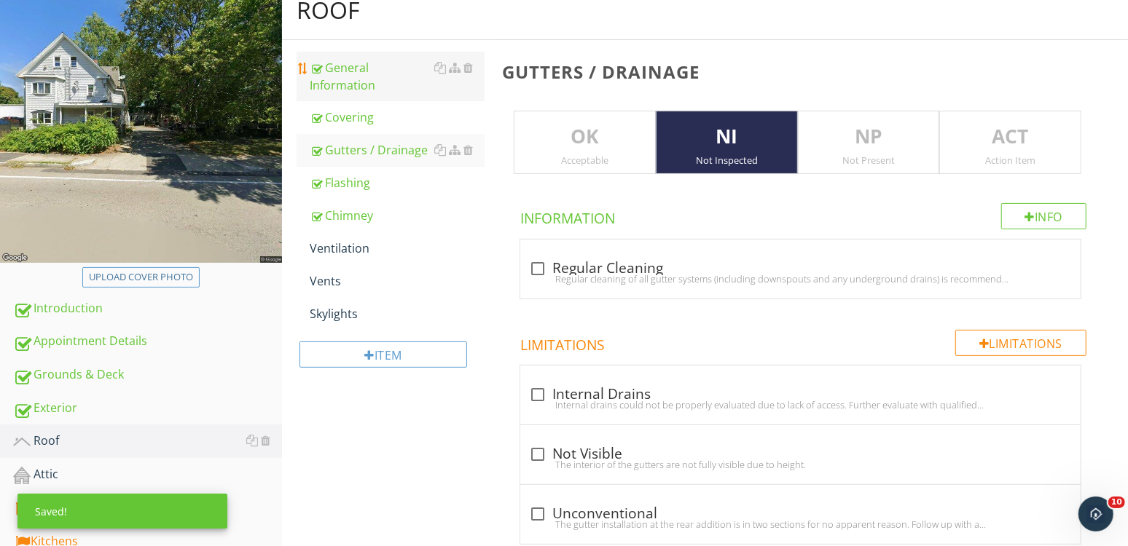
scroll to position [0, 0]
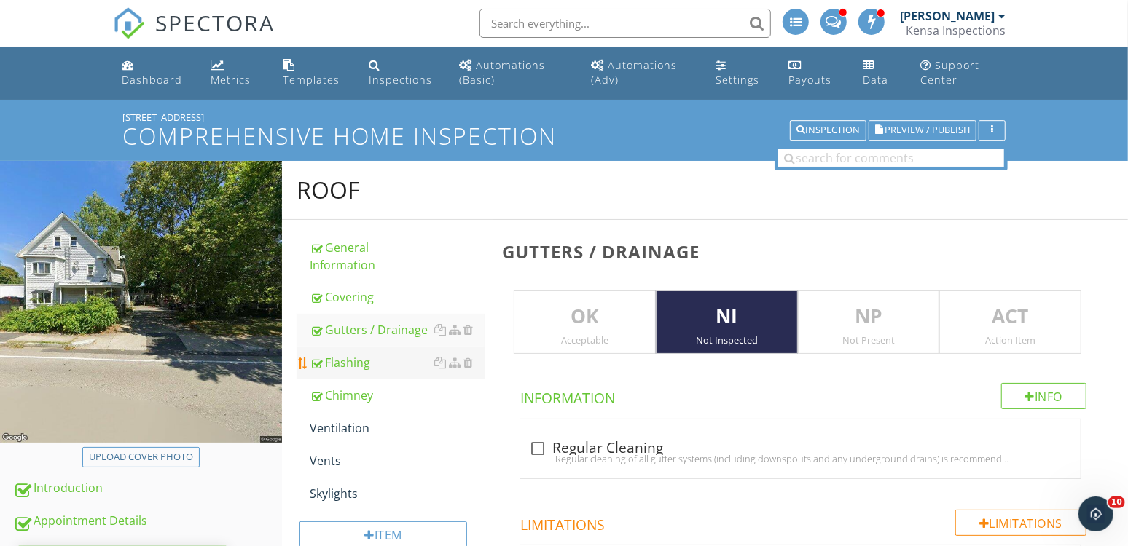
click at [387, 370] on div "Flashing" at bounding box center [397, 362] width 175 height 17
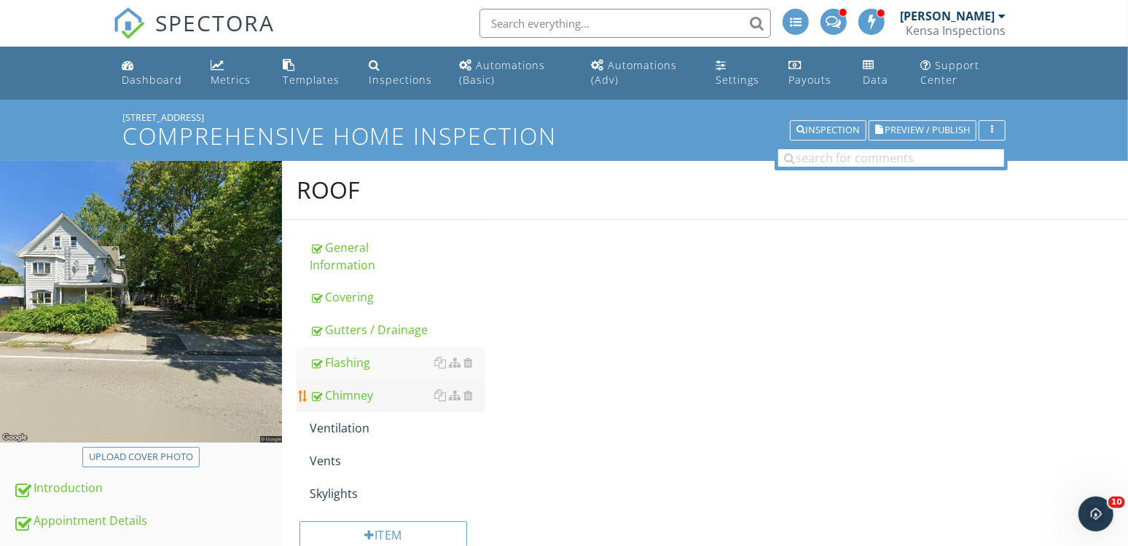
click at [379, 392] on div "Chimney" at bounding box center [397, 395] width 175 height 17
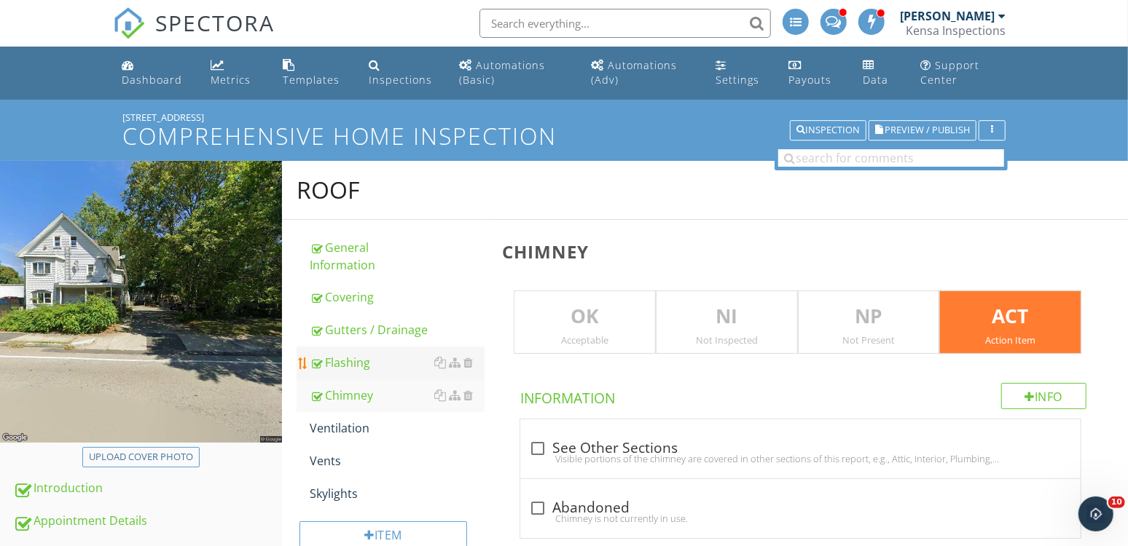
click at [382, 367] on div "Flashing" at bounding box center [397, 362] width 175 height 17
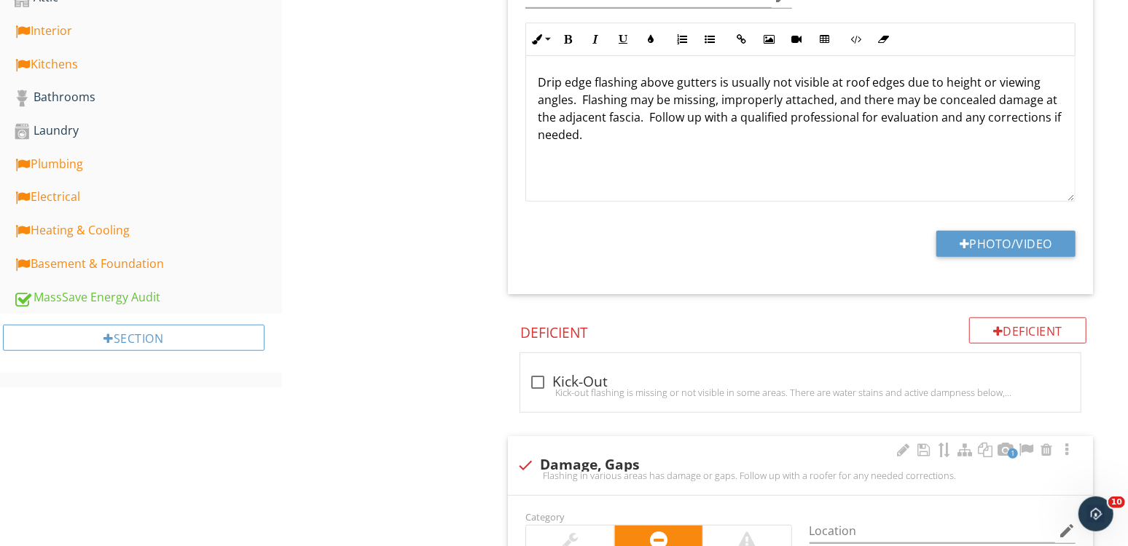
scroll to position [850, 0]
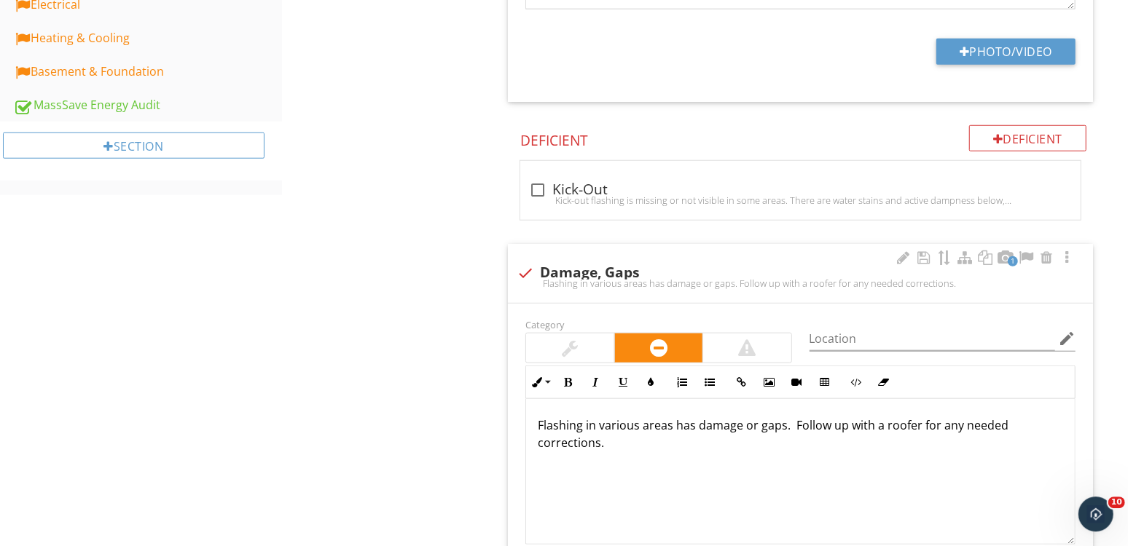
click at [600, 278] on div "Flashing in various areas has damage or gaps. Follow up with a roofer for any n…" at bounding box center [799, 283] width 567 height 12
checkbox input "true"
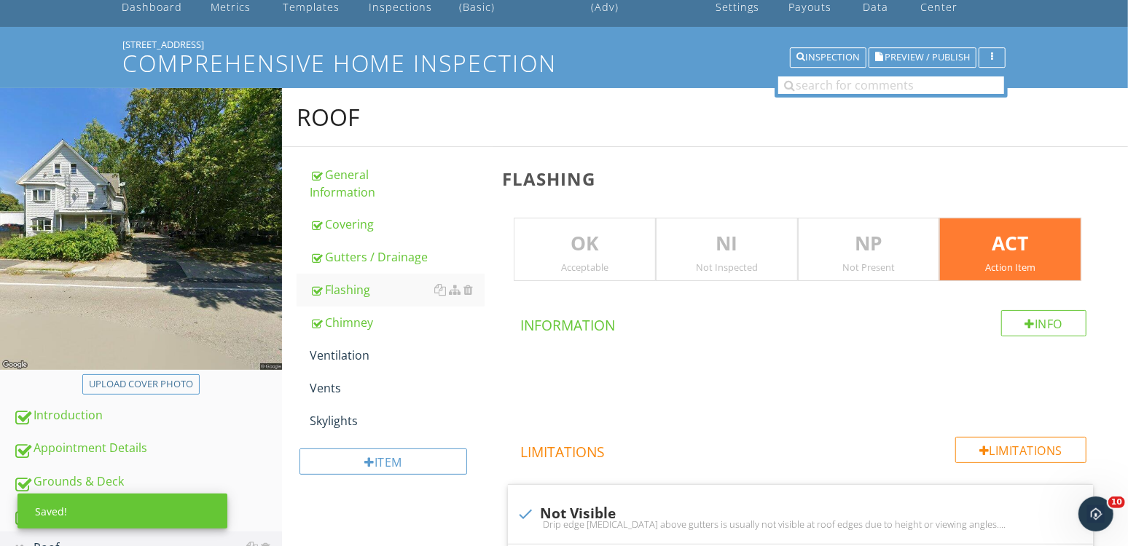
scroll to position [71, 0]
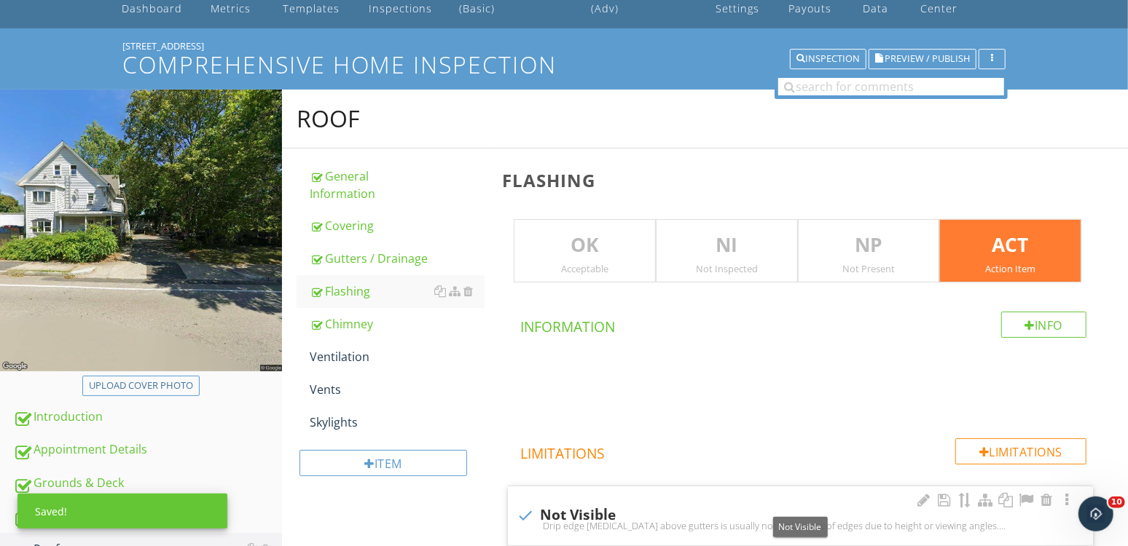
click at [574, 513] on div "check Not Visible" at bounding box center [799, 515] width 567 height 17
checkbox input "true"
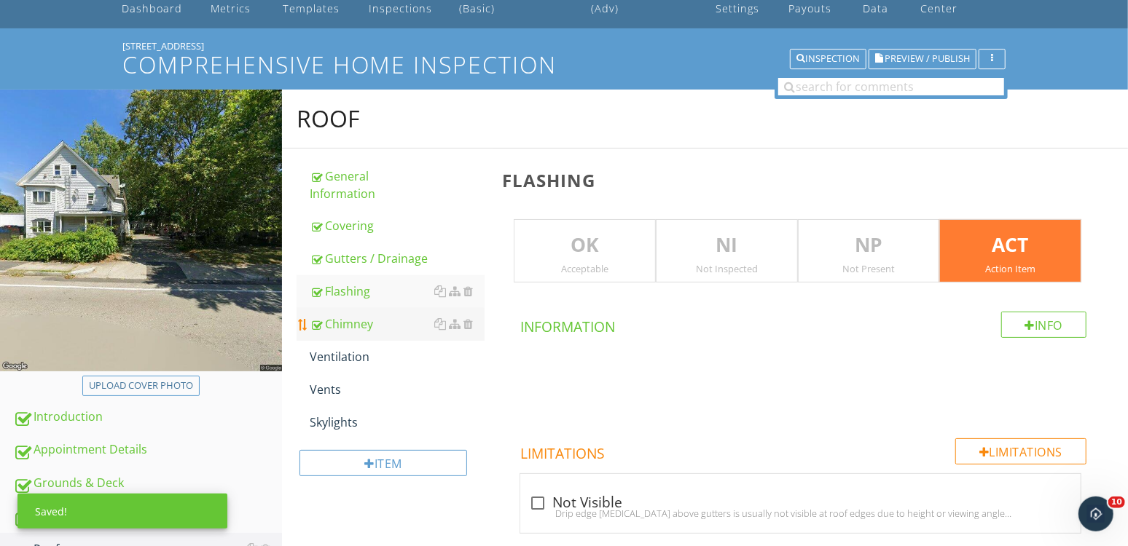
click at [387, 310] on link "Chimney" at bounding box center [397, 324] width 175 height 32
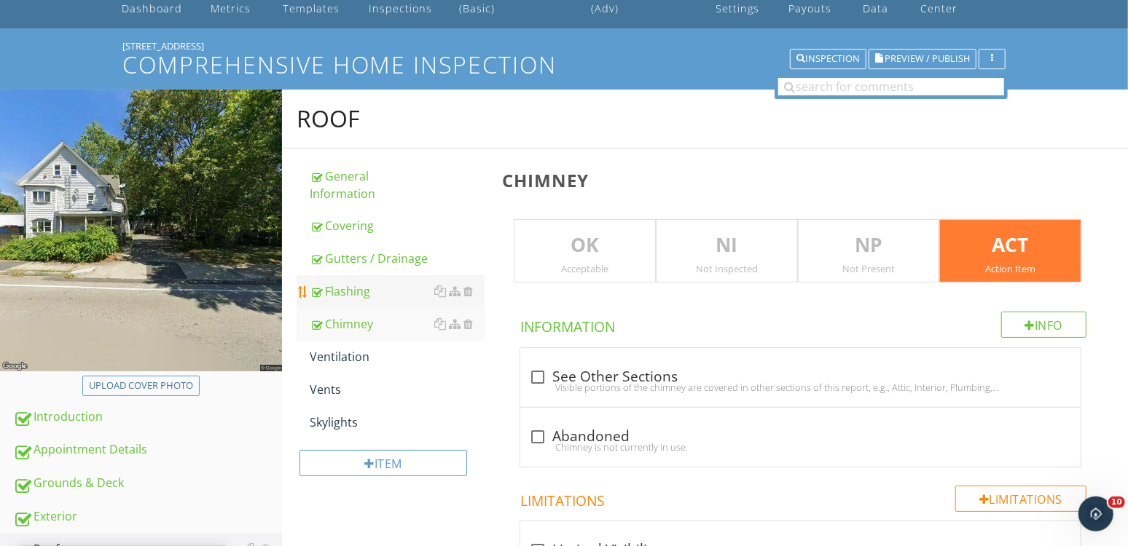
click at [343, 288] on div "Flashing" at bounding box center [397, 291] width 175 height 17
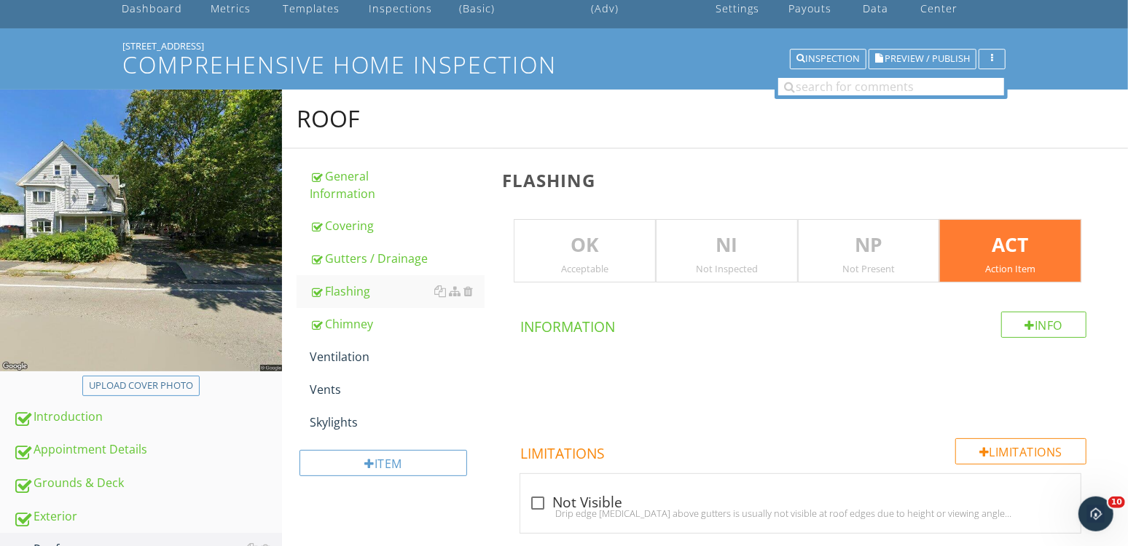
click at [978, 272] on div "Action Item" at bounding box center [1010, 269] width 141 height 12
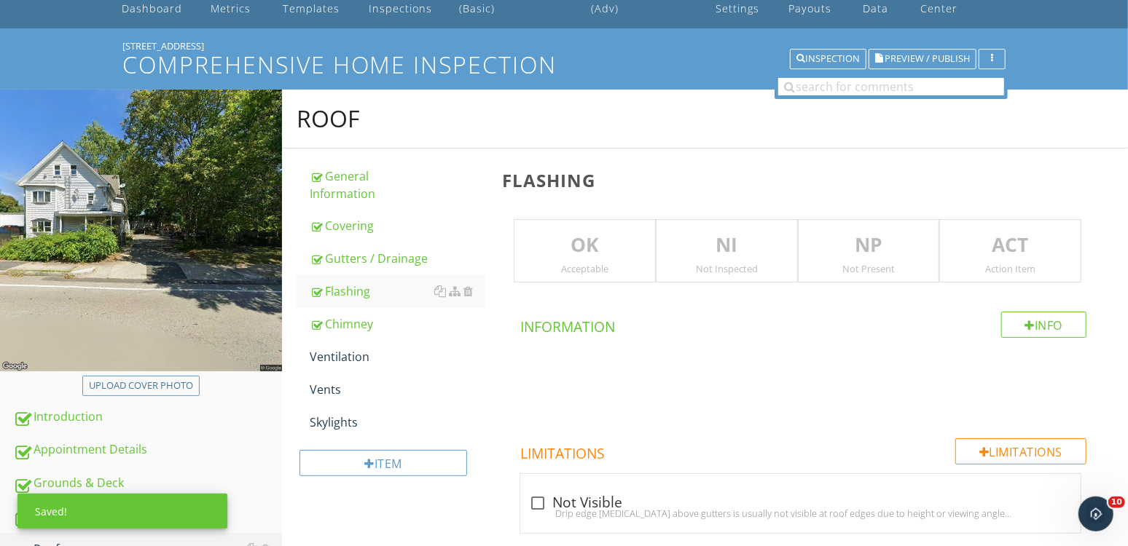
click at [728, 260] on div "NI Not Inspected" at bounding box center [727, 251] width 142 height 64
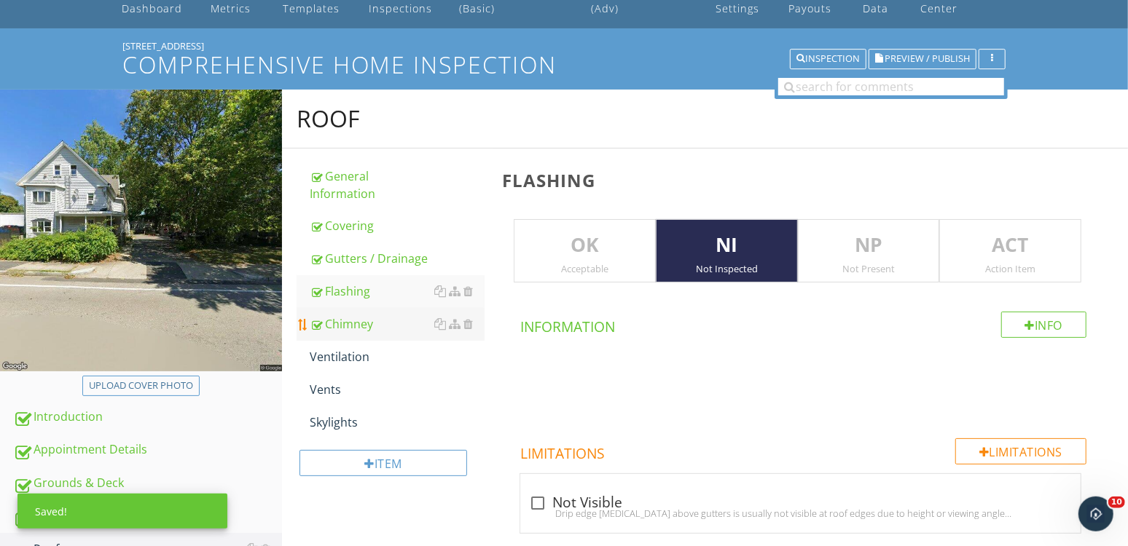
click at [353, 324] on div "Chimney" at bounding box center [397, 323] width 175 height 17
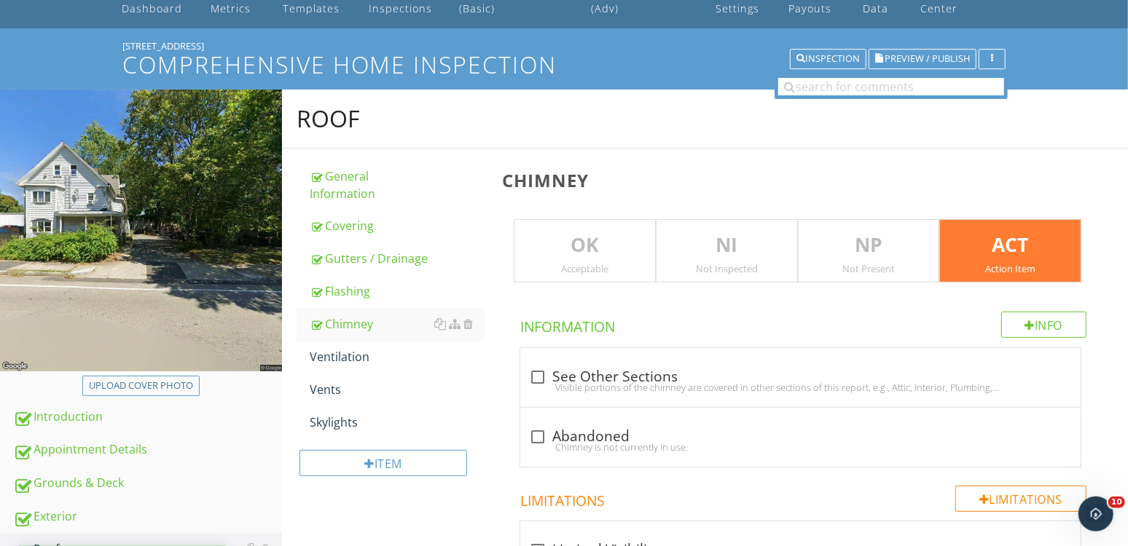
click at [708, 267] on div "Not Inspected" at bounding box center [726, 269] width 141 height 12
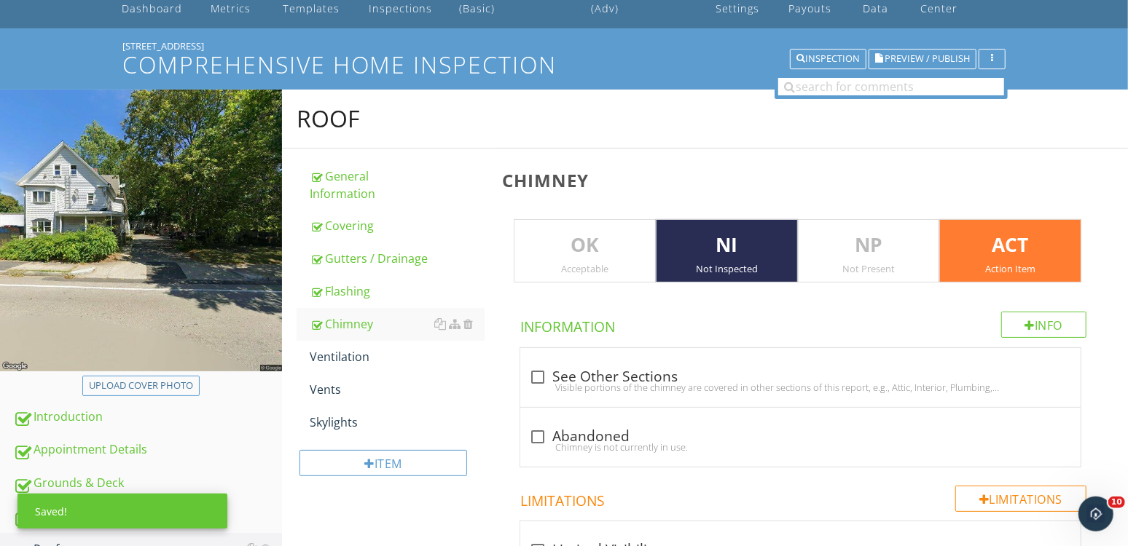
click at [973, 257] on p "ACT" at bounding box center [1010, 245] width 141 height 29
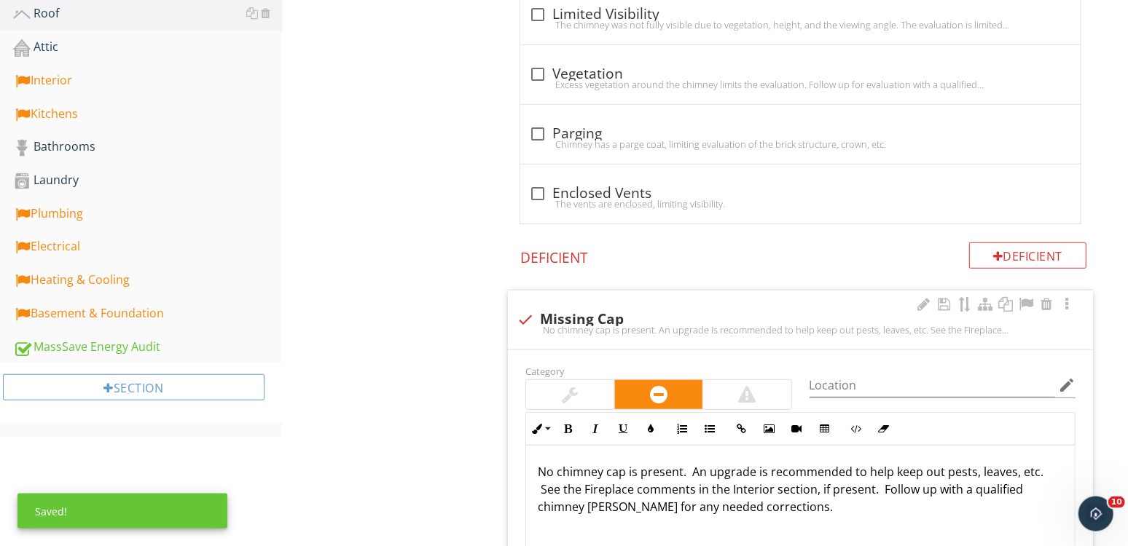
scroll to position [608, 0]
click at [602, 316] on div "check Missing Cap" at bounding box center [799, 318] width 567 height 17
checkbox input "true"
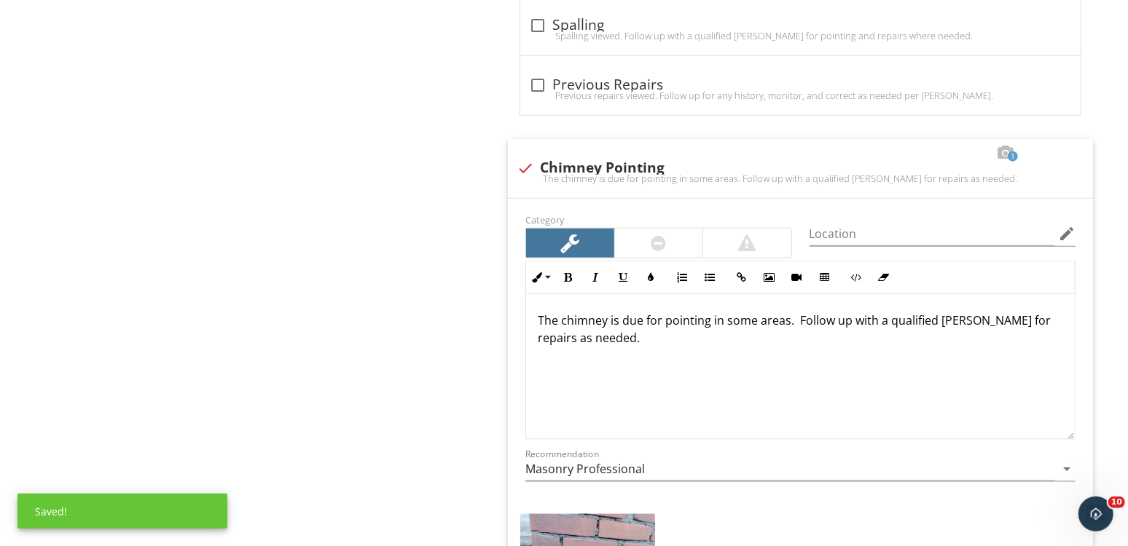
scroll to position [1154, 0]
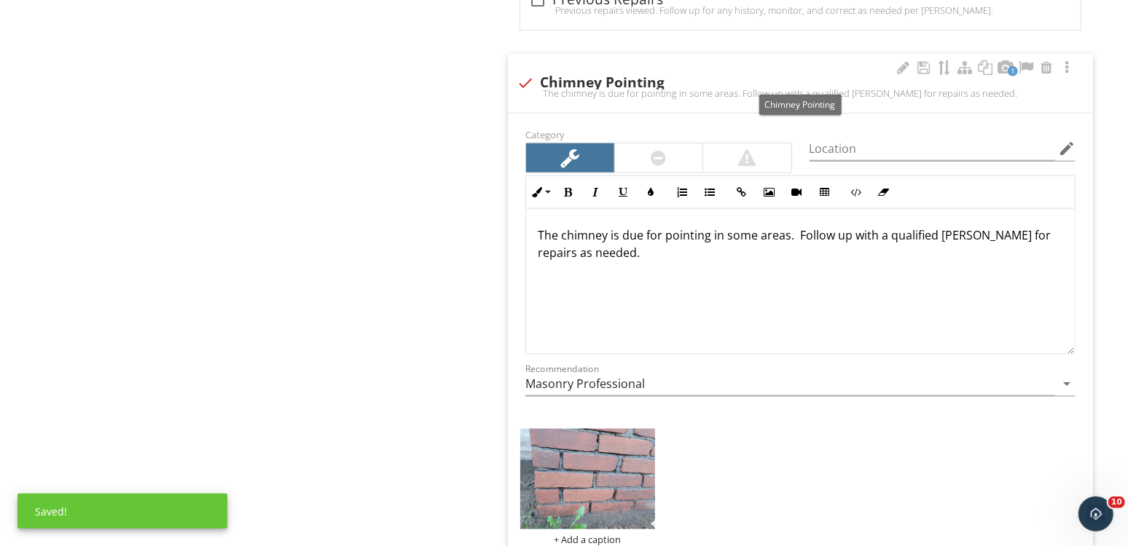
click at [623, 74] on div "check Chimney Pointing" at bounding box center [799, 82] width 567 height 17
checkbox input "true"
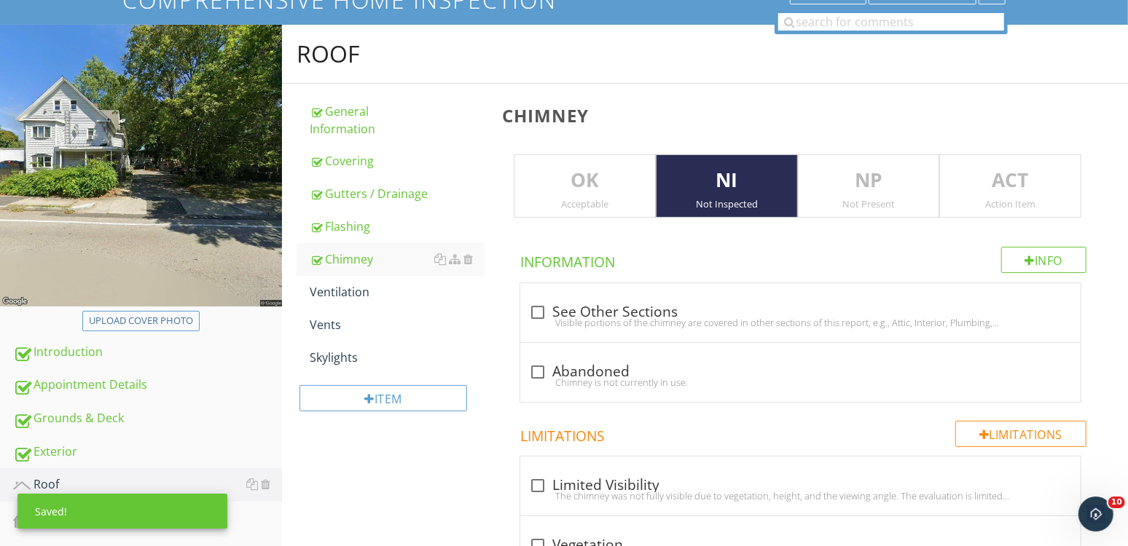
scroll to position [107, 0]
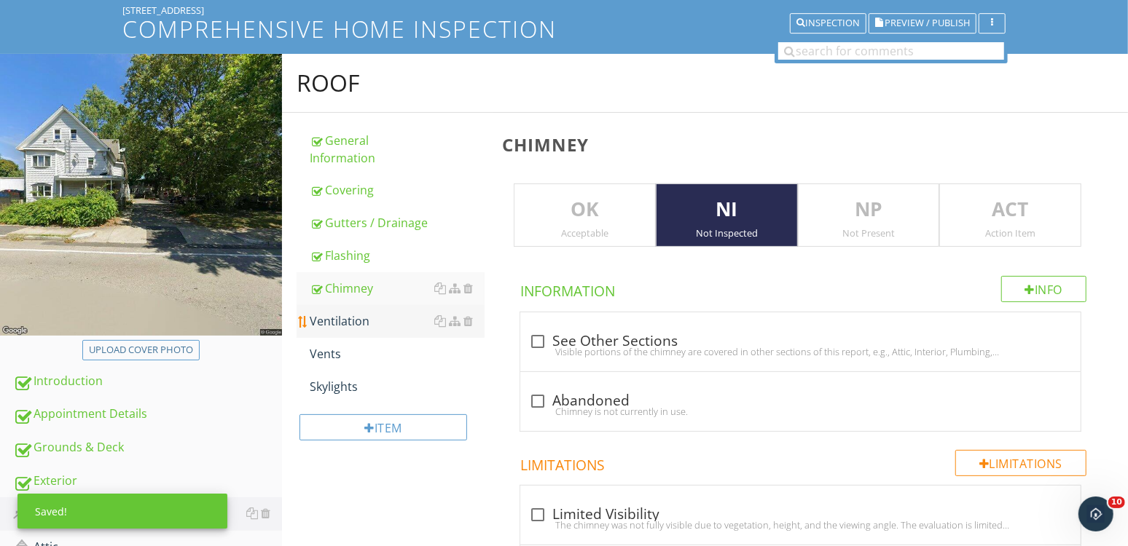
click at [346, 315] on div "Ventilation" at bounding box center [397, 321] width 175 height 17
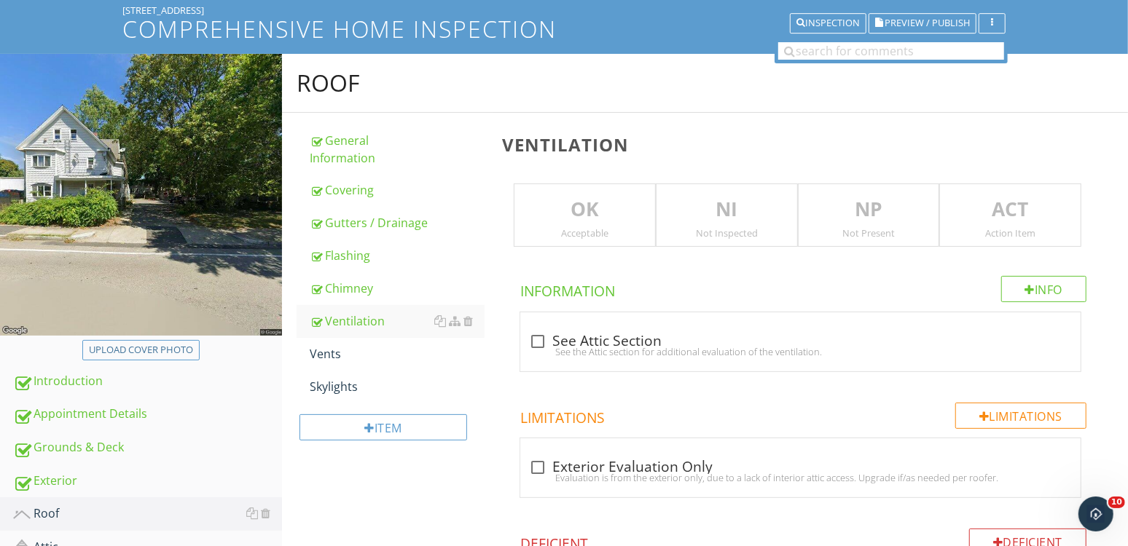
click at [733, 217] on p "NI" at bounding box center [726, 209] width 141 height 29
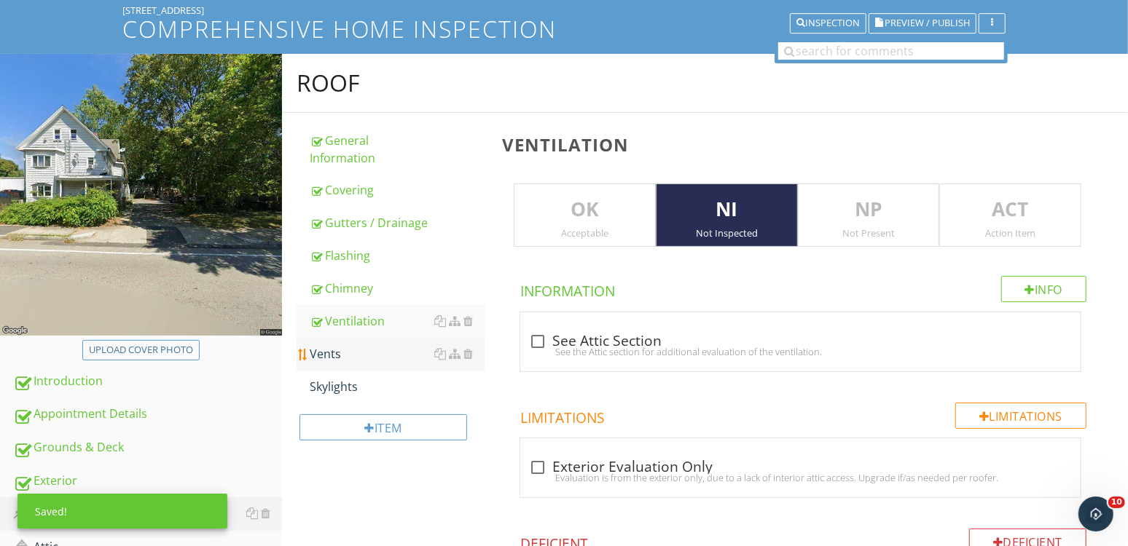
click at [378, 354] on div "Vents" at bounding box center [397, 353] width 175 height 17
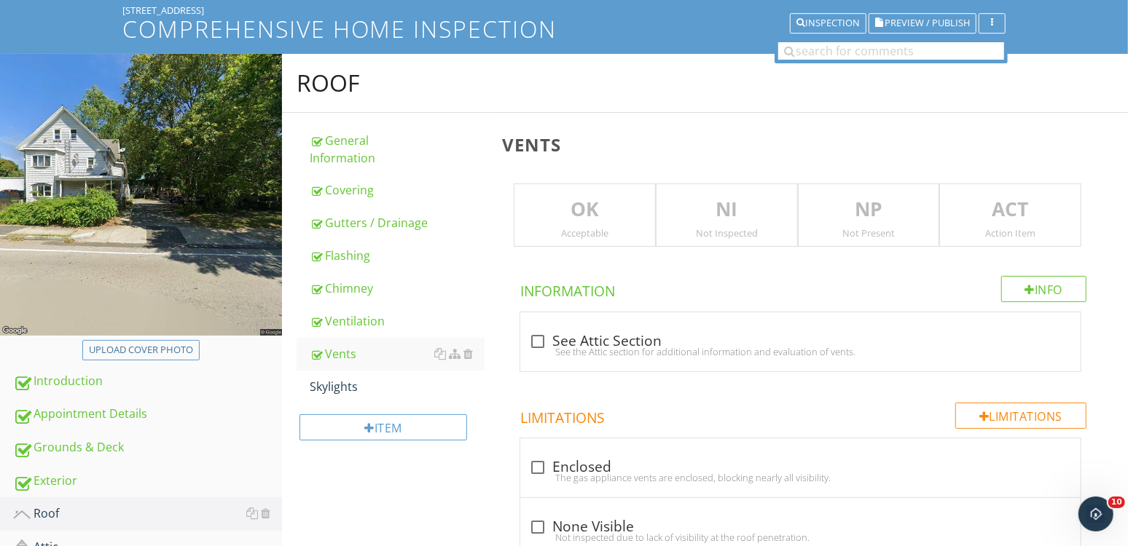
click at [726, 212] on p "NI" at bounding box center [726, 209] width 141 height 29
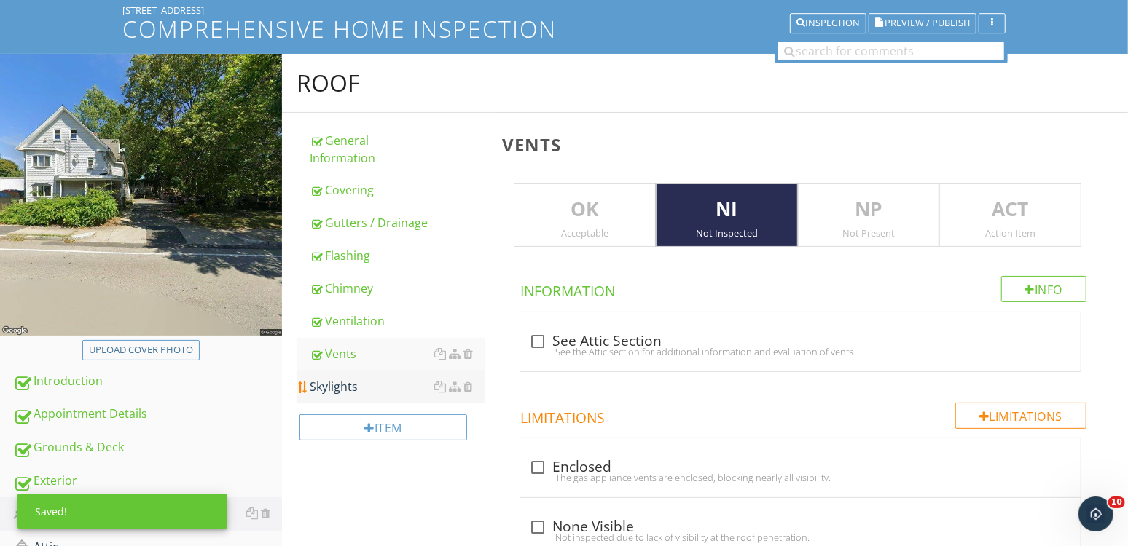
click at [329, 385] on div "Skylights" at bounding box center [397, 386] width 175 height 17
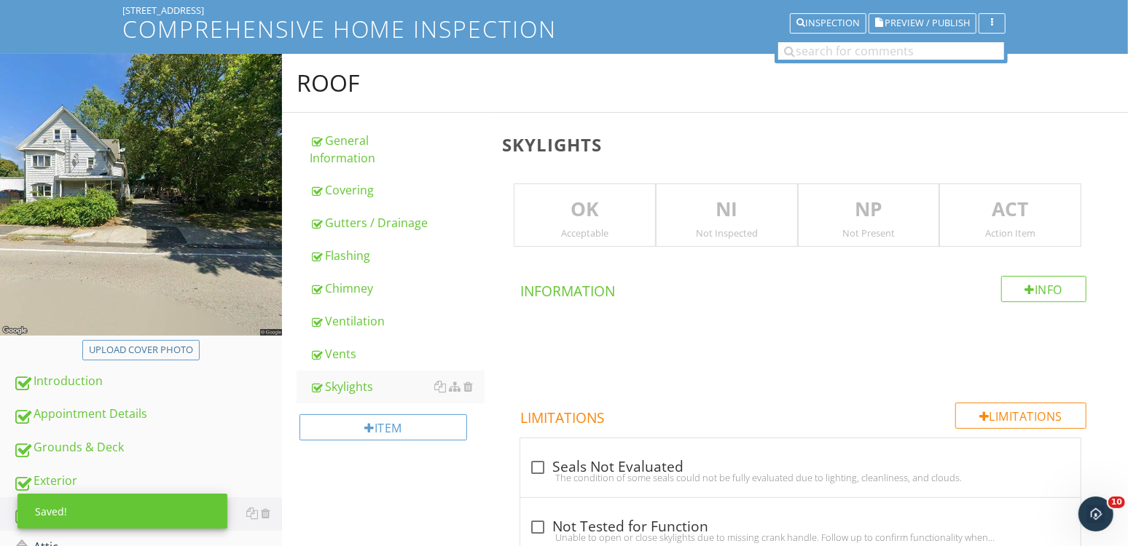
click at [731, 217] on p "NI" at bounding box center [726, 209] width 141 height 29
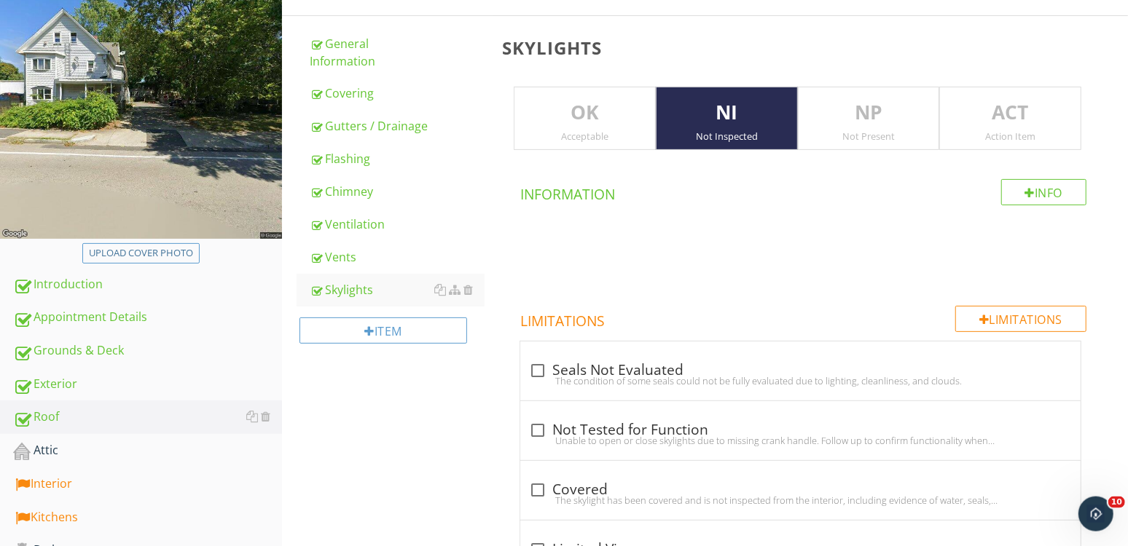
scroll to position [376, 0]
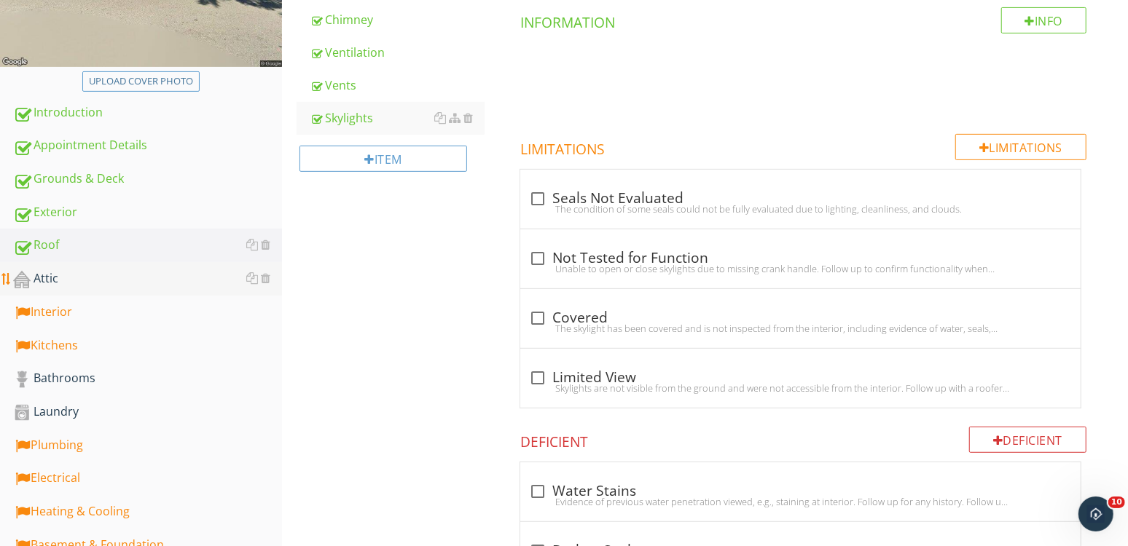
click at [92, 280] on div "Attic" at bounding box center [147, 279] width 269 height 19
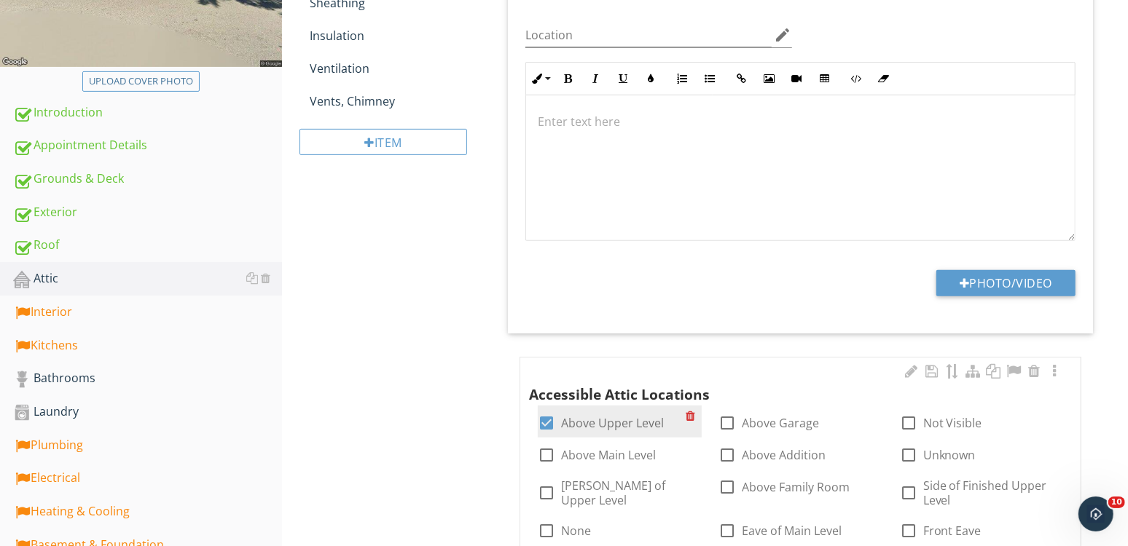
click at [597, 417] on label "Above Upper Level" at bounding box center [612, 423] width 103 height 15
checkbox input "false"
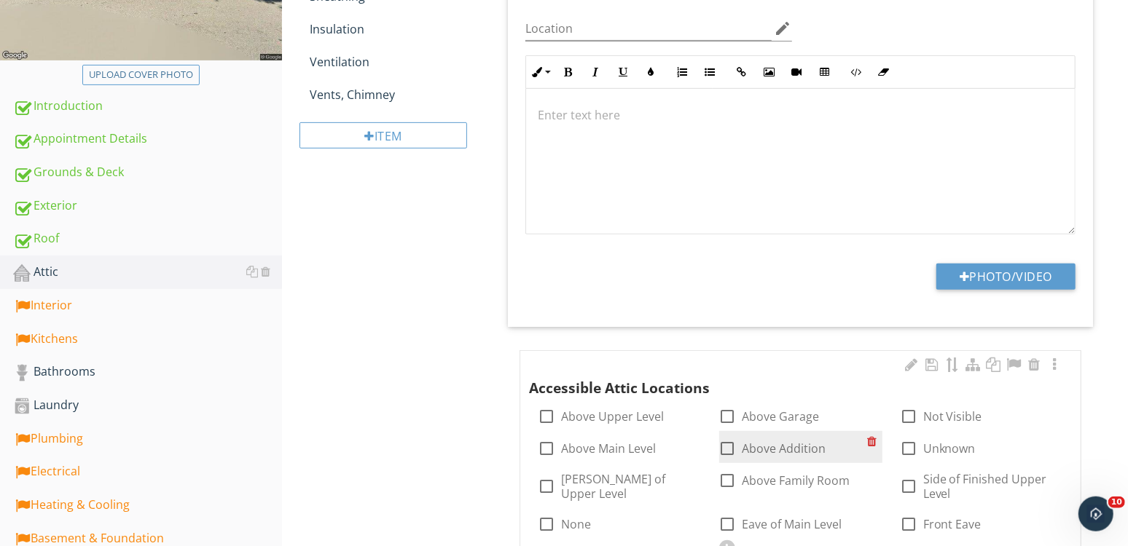
scroll to position [510, 0]
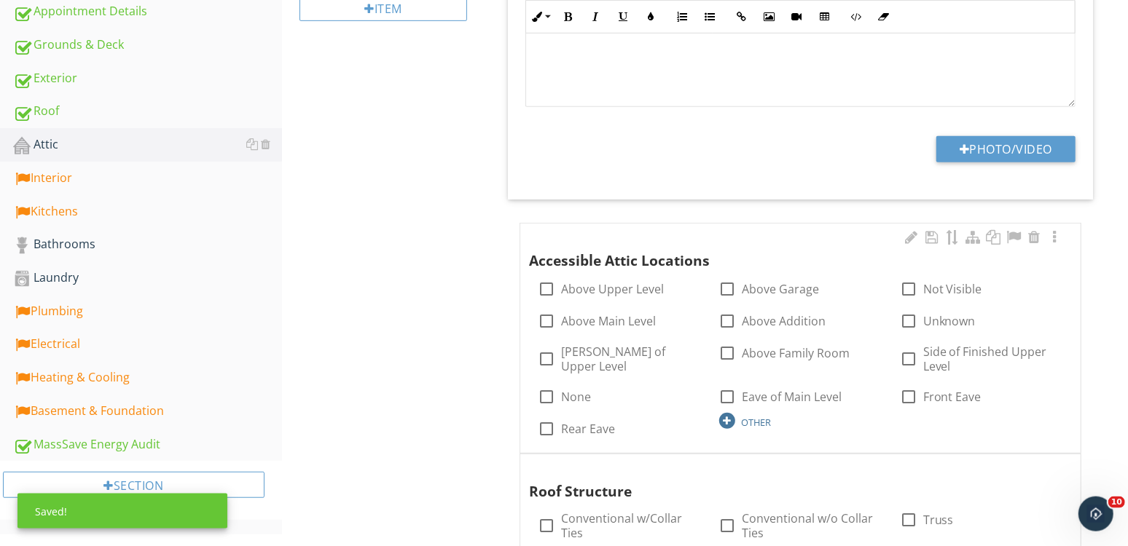
click at [739, 418] on div "OTHER" at bounding box center [800, 420] width 163 height 17
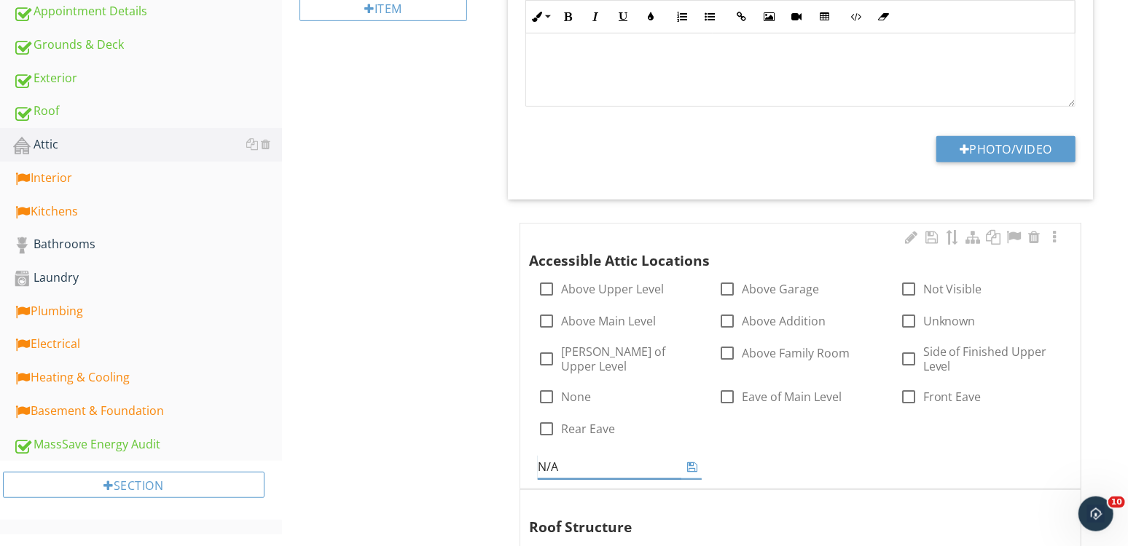
type input "N/A"
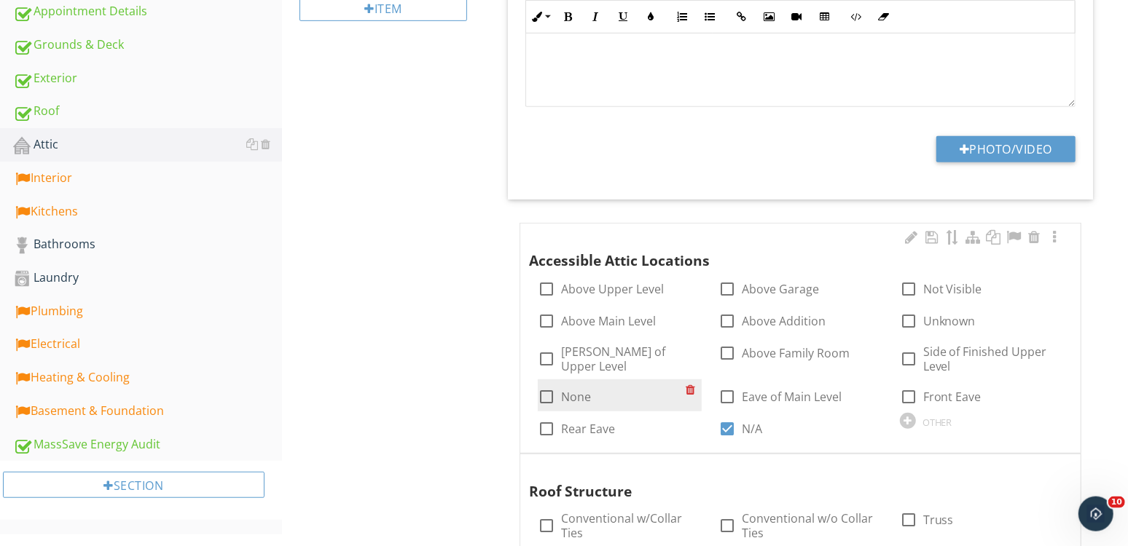
scroll to position [680, 0]
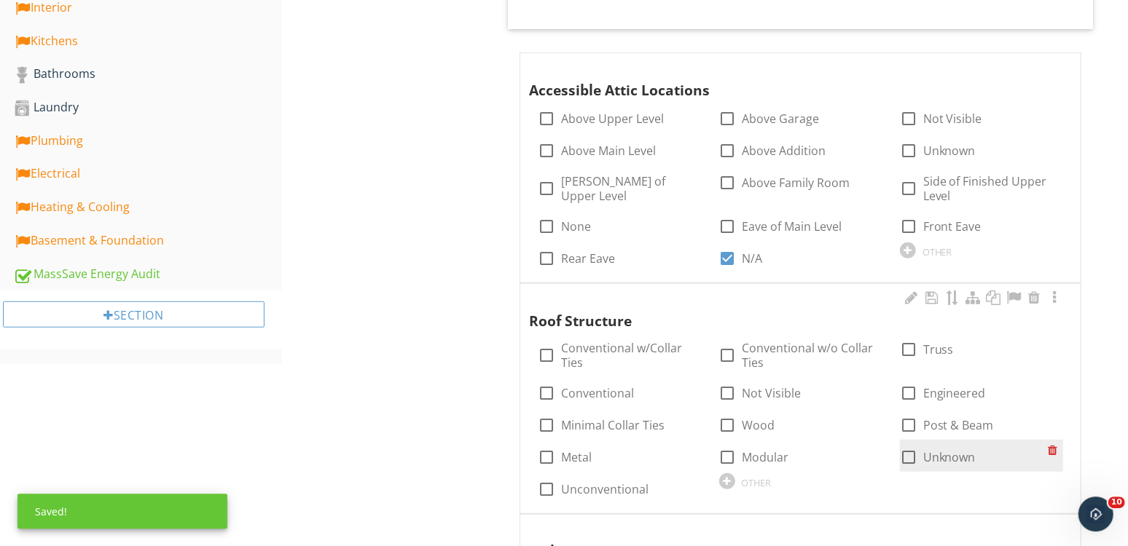
click at [921, 453] on div "check_box_outline_blank Unknown" at bounding box center [938, 457] width 76 height 17
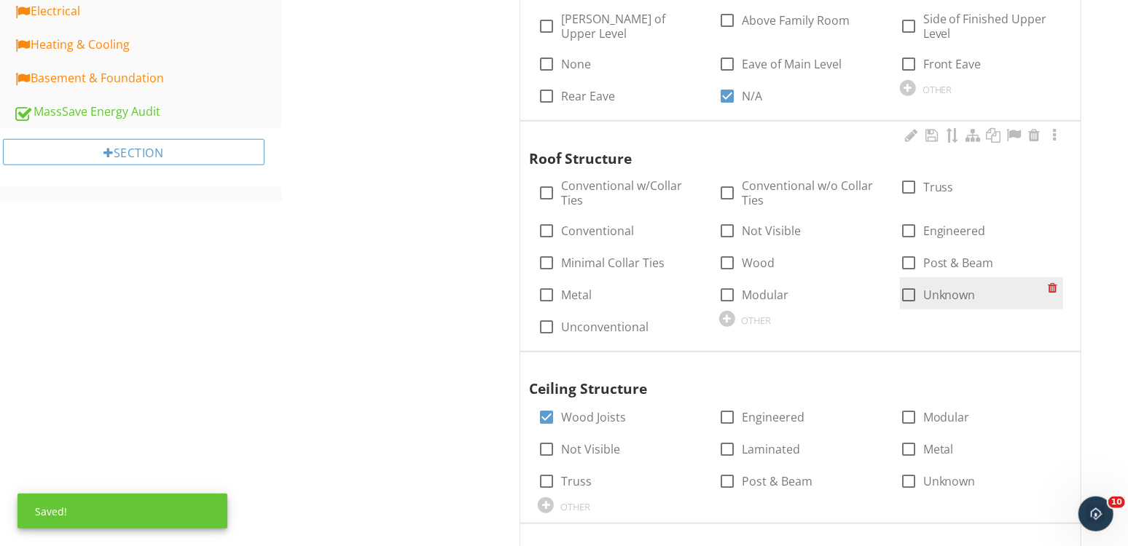
scroll to position [1011, 0]
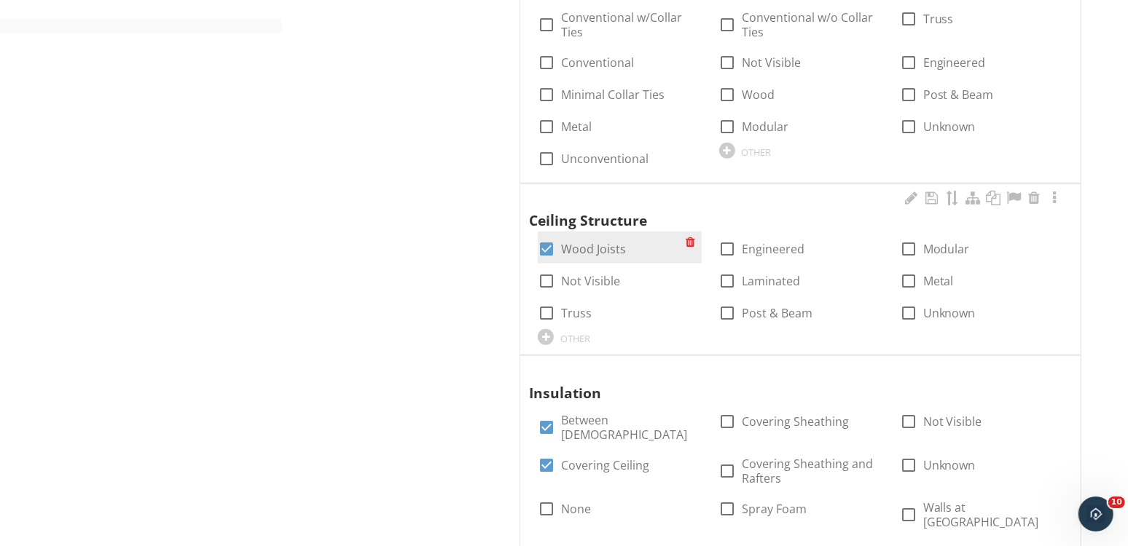
click at [609, 249] on label "Wood Joists" at bounding box center [593, 249] width 65 height 15
checkbox input "false"
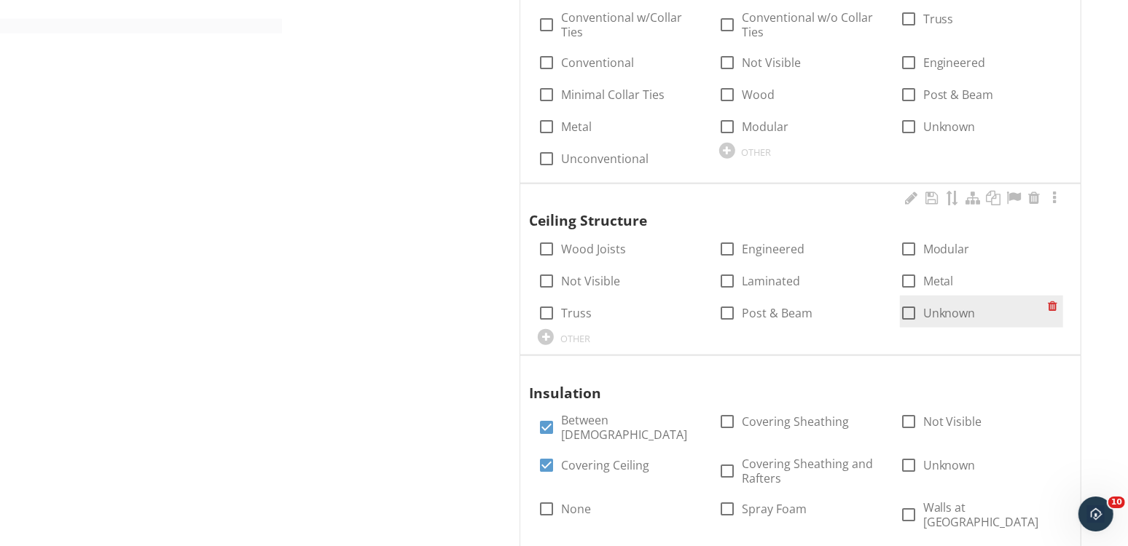
click at [959, 307] on label "Unknown" at bounding box center [949, 313] width 52 height 15
checkbox input "true"
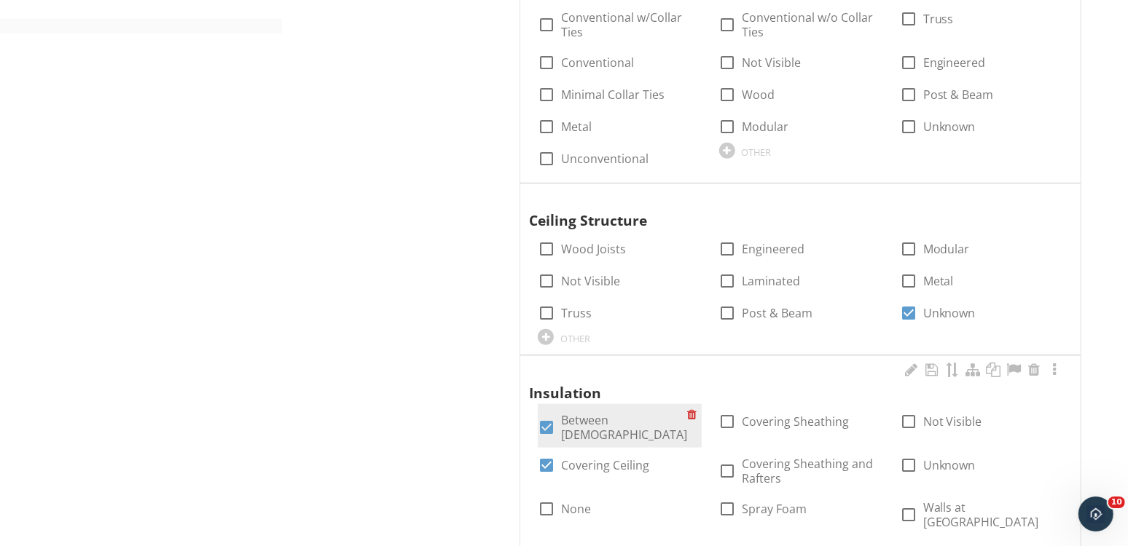
click at [620, 419] on label "Between Joists" at bounding box center [624, 427] width 126 height 29
checkbox input "false"
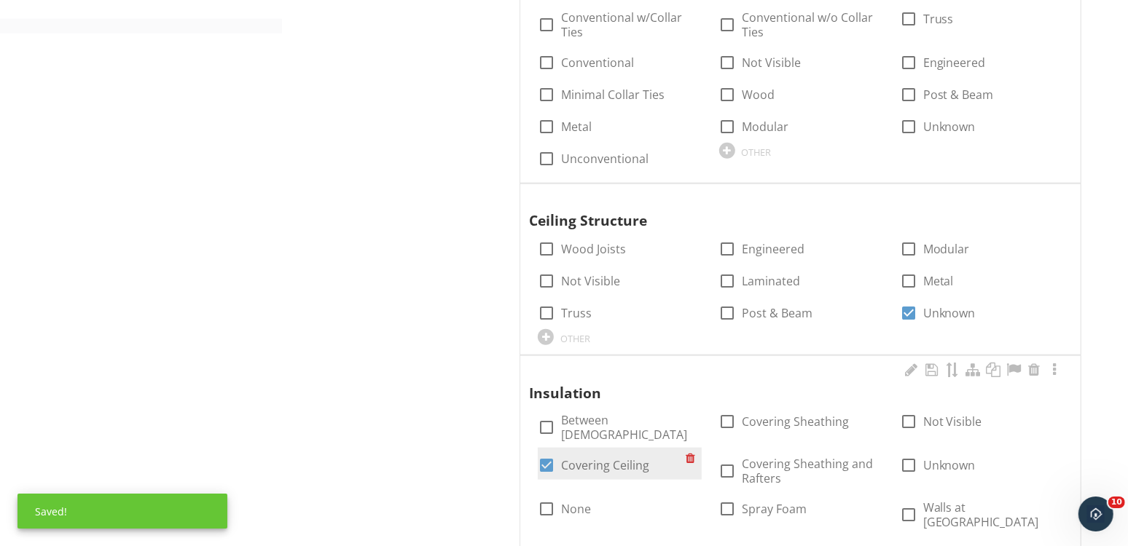
click at [615, 458] on label "Covering Ceiling" at bounding box center [605, 465] width 88 height 15
checkbox input "false"
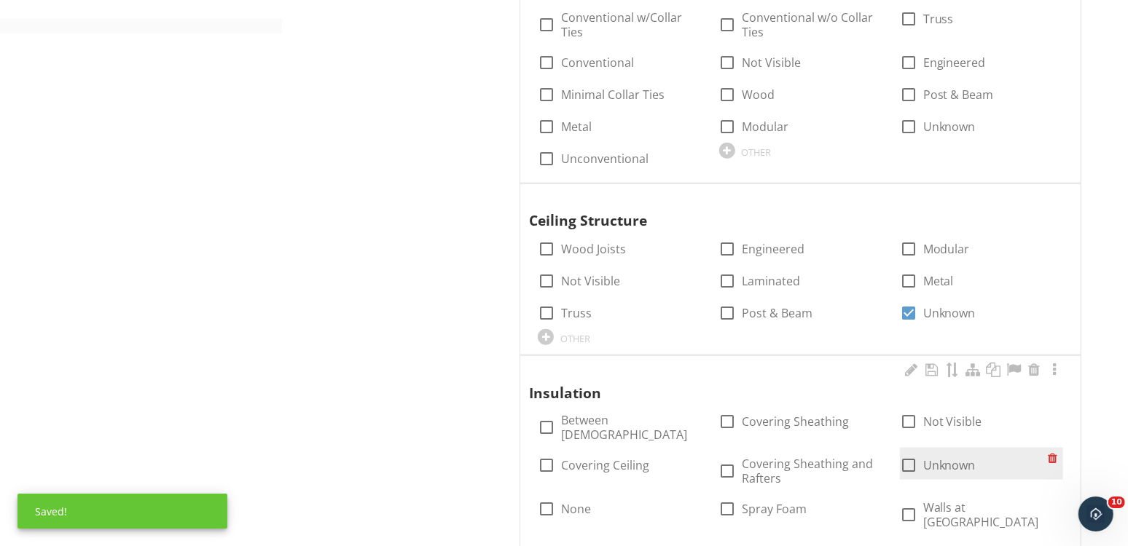
click at [914, 453] on div at bounding box center [908, 465] width 25 height 25
checkbox input "true"
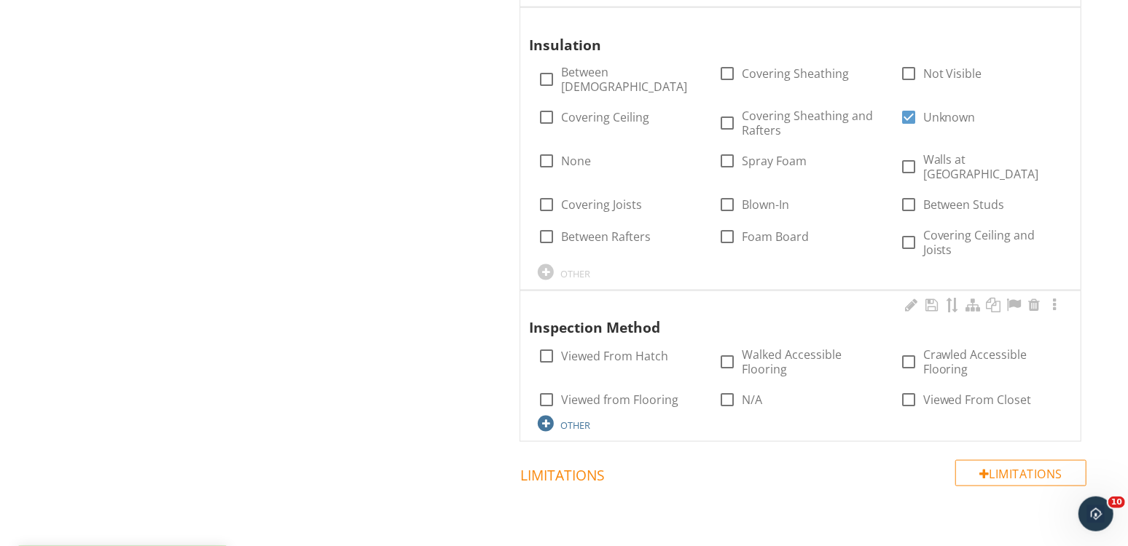
scroll to position [1360, 0]
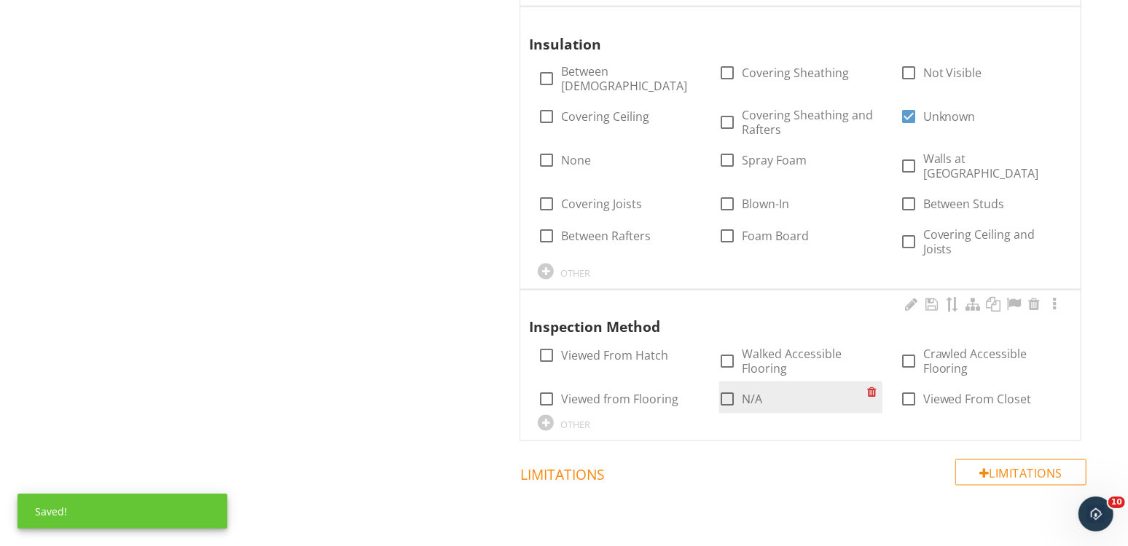
click at [725, 387] on div at bounding box center [727, 399] width 25 height 25
checkbox input "true"
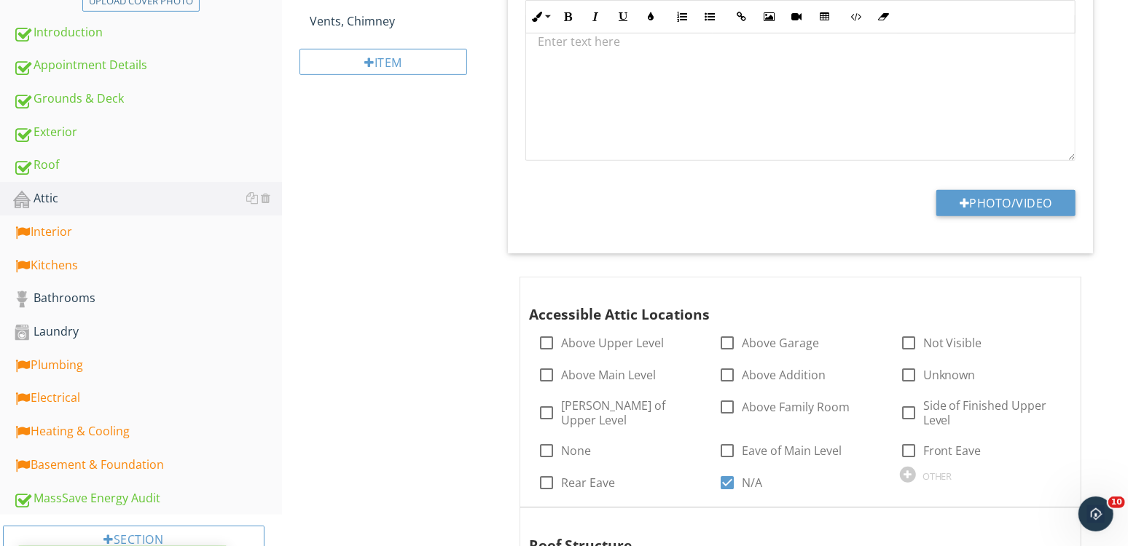
scroll to position [80, 0]
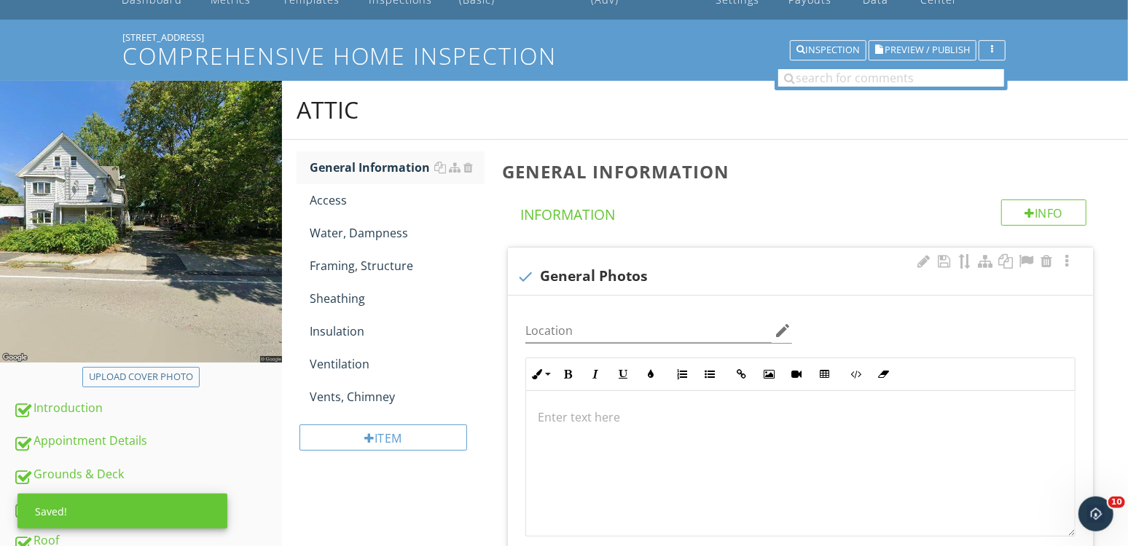
click at [645, 278] on div "check General Photos" at bounding box center [799, 276] width 567 height 17
checkbox input "true"
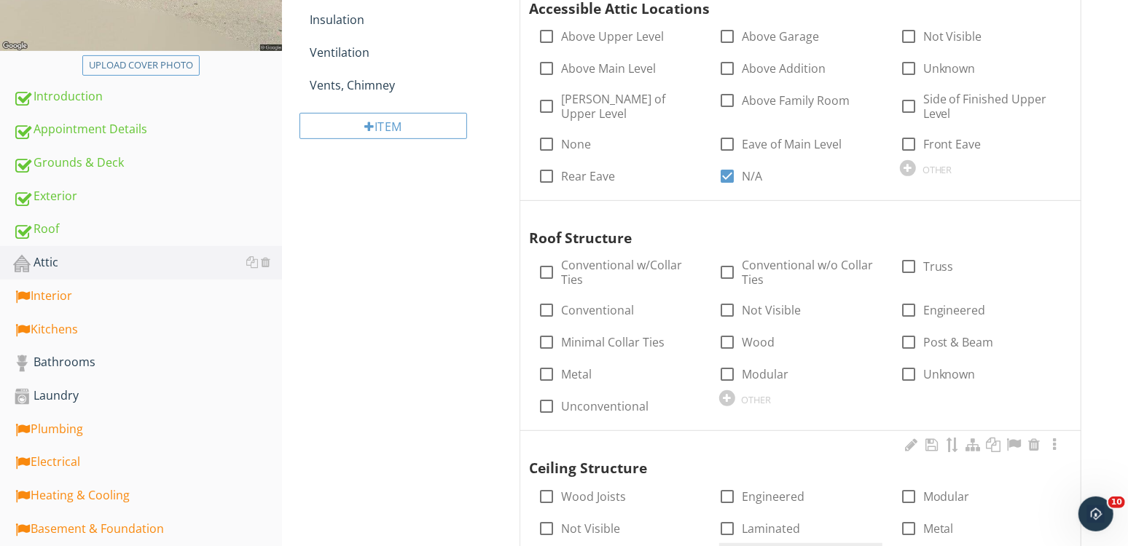
scroll to position [374, 0]
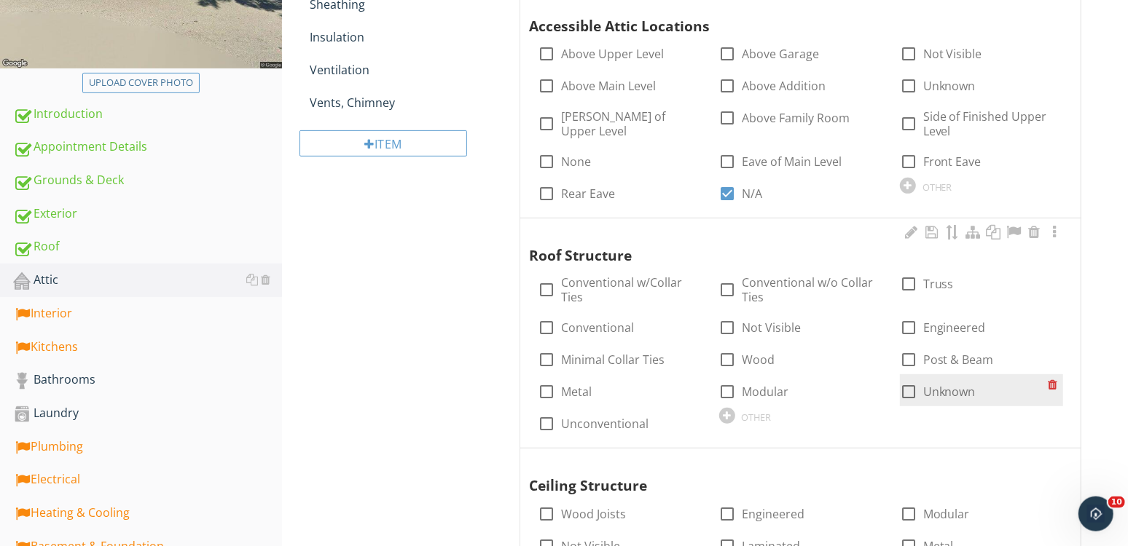
click at [936, 385] on label "Unknown" at bounding box center [949, 392] width 52 height 15
checkbox input "true"
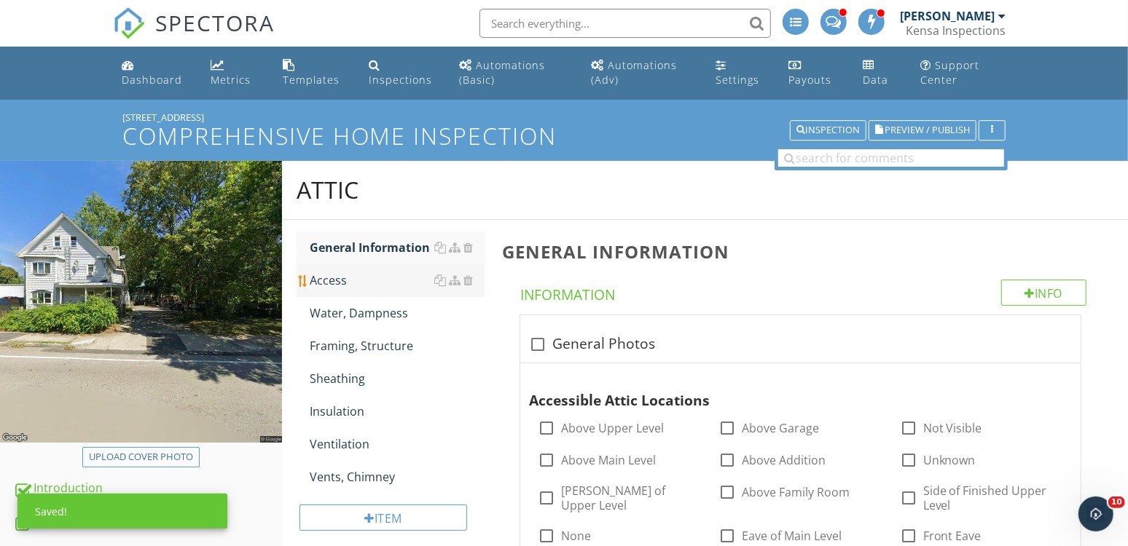
click at [361, 274] on span "General Information Access Water, Dampness Framing, Structure Sheathing Insulat…" at bounding box center [390, 363] width 188 height 262
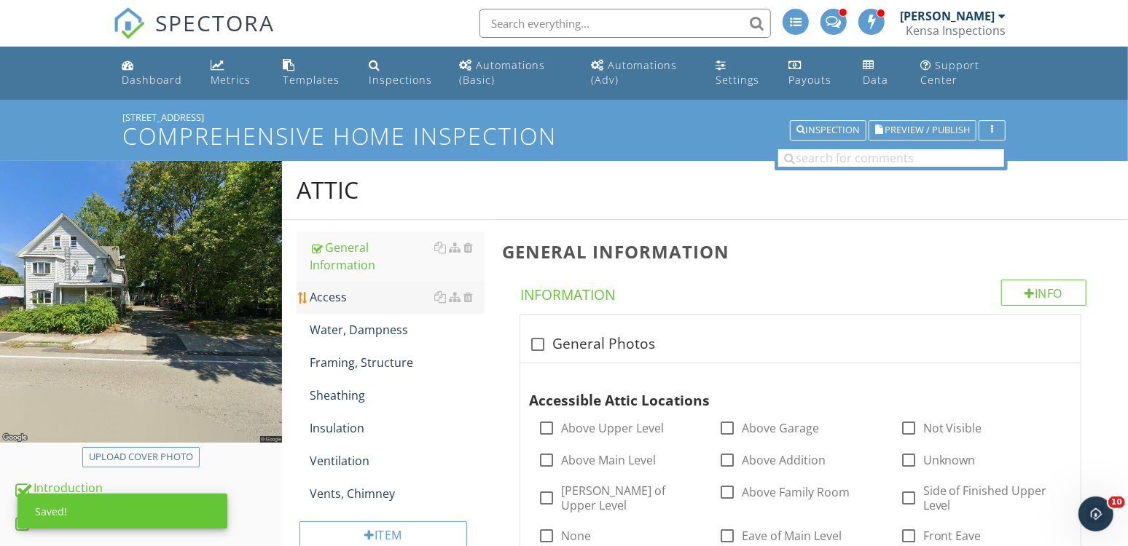
click at [357, 312] on link "Access" at bounding box center [397, 297] width 175 height 32
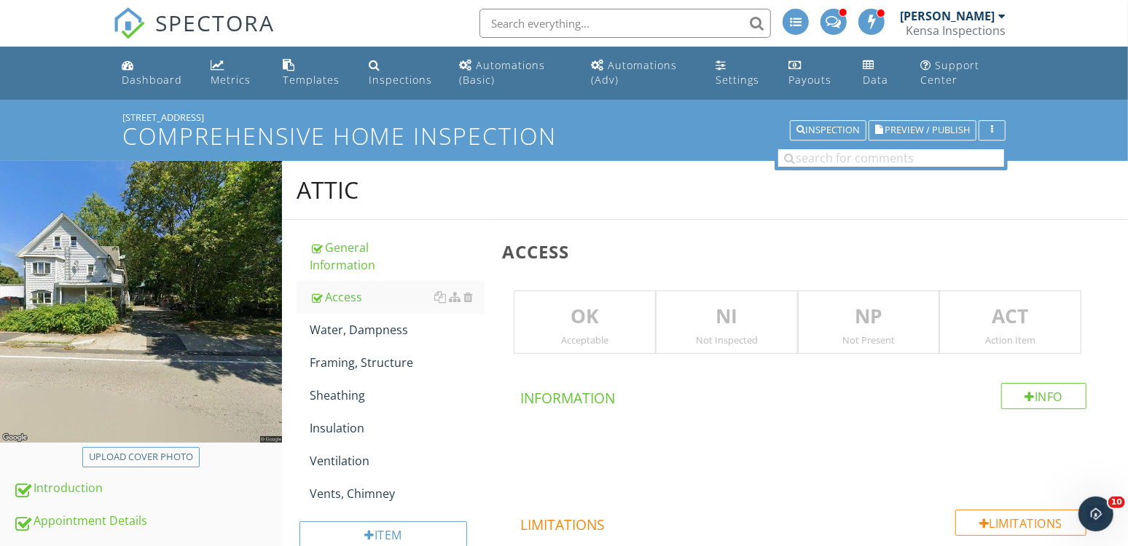
click at [733, 314] on p "NI" at bounding box center [726, 316] width 141 height 29
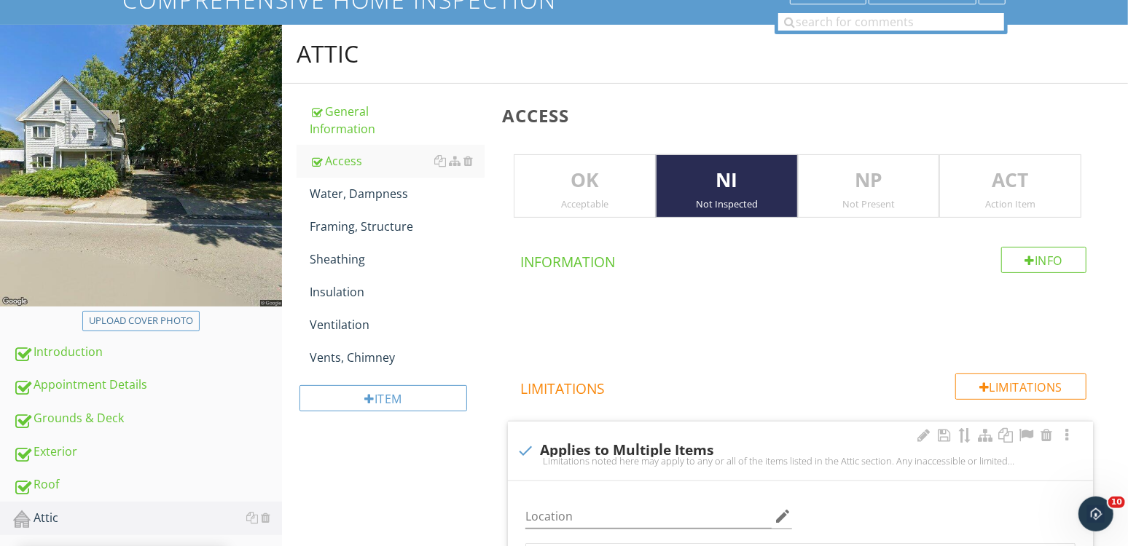
scroll to position [366, 0]
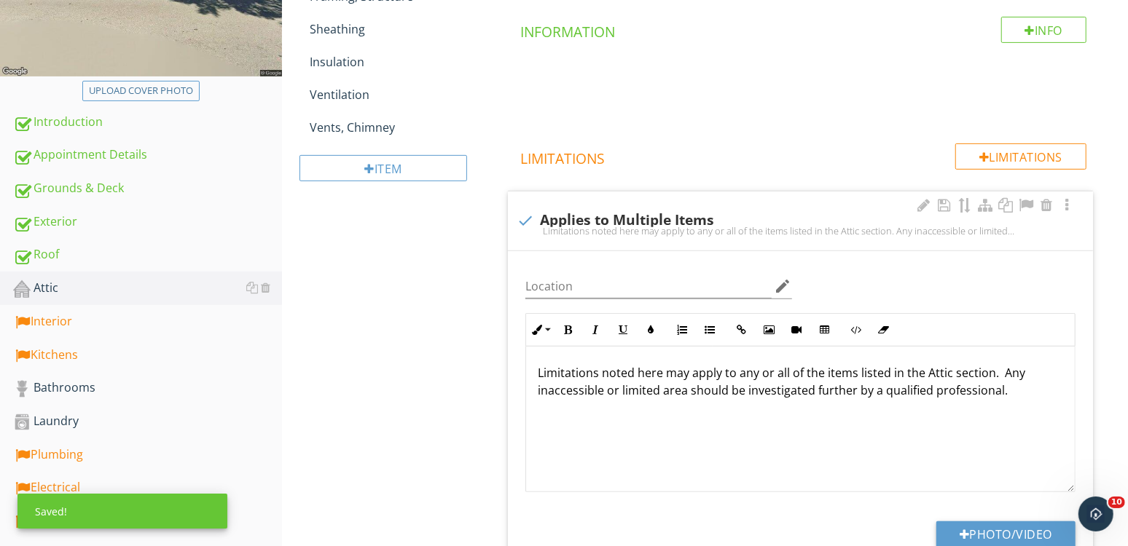
click at [667, 222] on div "check Applies to Multiple Items" at bounding box center [799, 220] width 567 height 17
checkbox input "true"
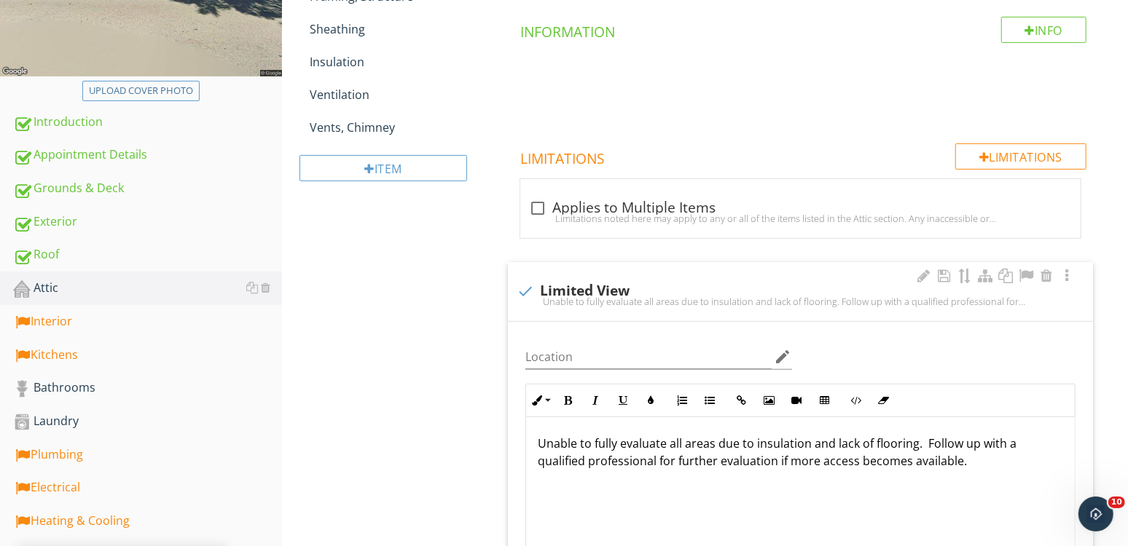
click at [604, 296] on div "Unable to fully evaluate all areas due to insulation and lack of flooring. Foll…" at bounding box center [799, 302] width 567 height 12
checkbox input "true"
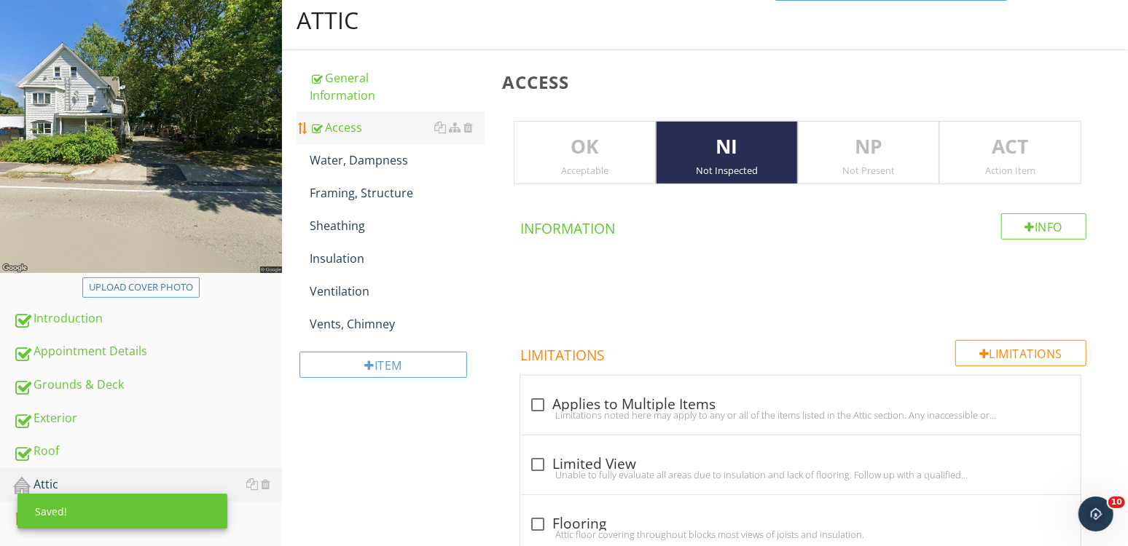
scroll to position [0, 0]
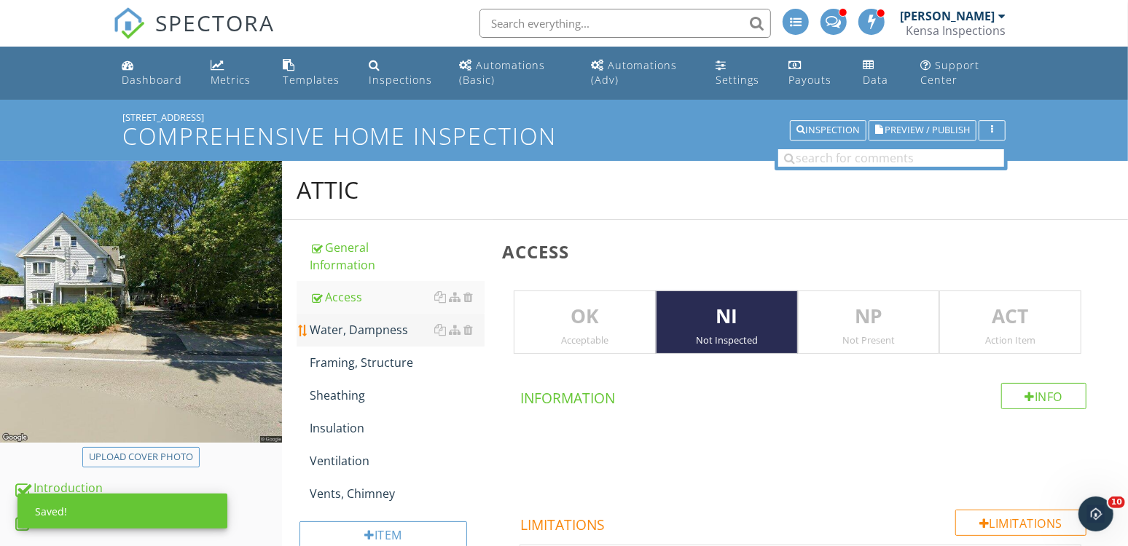
click at [369, 334] on div "Water, Dampness" at bounding box center [397, 329] width 175 height 17
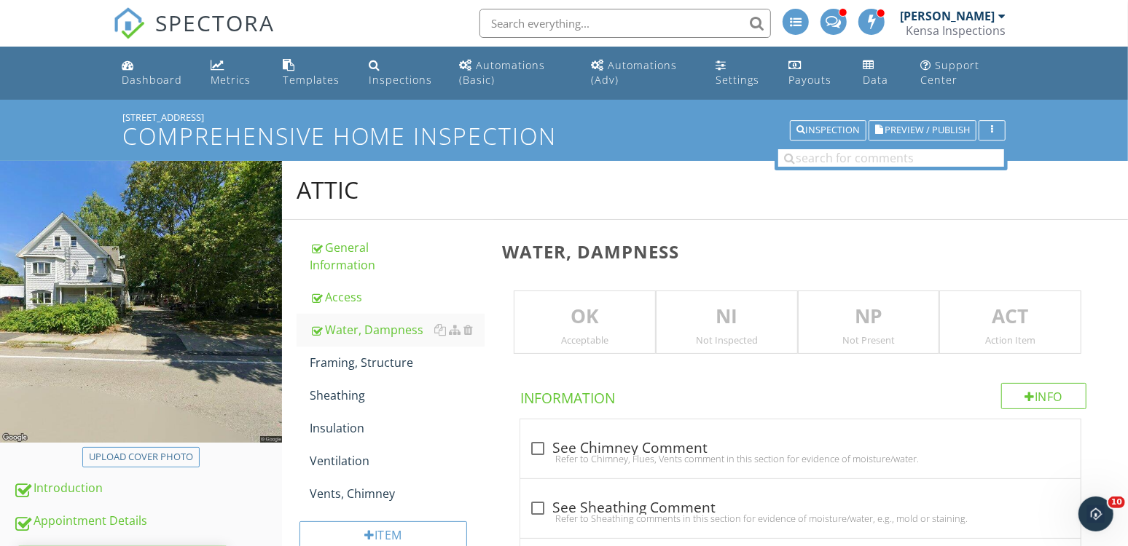
click at [681, 326] on p "NI" at bounding box center [726, 316] width 141 height 29
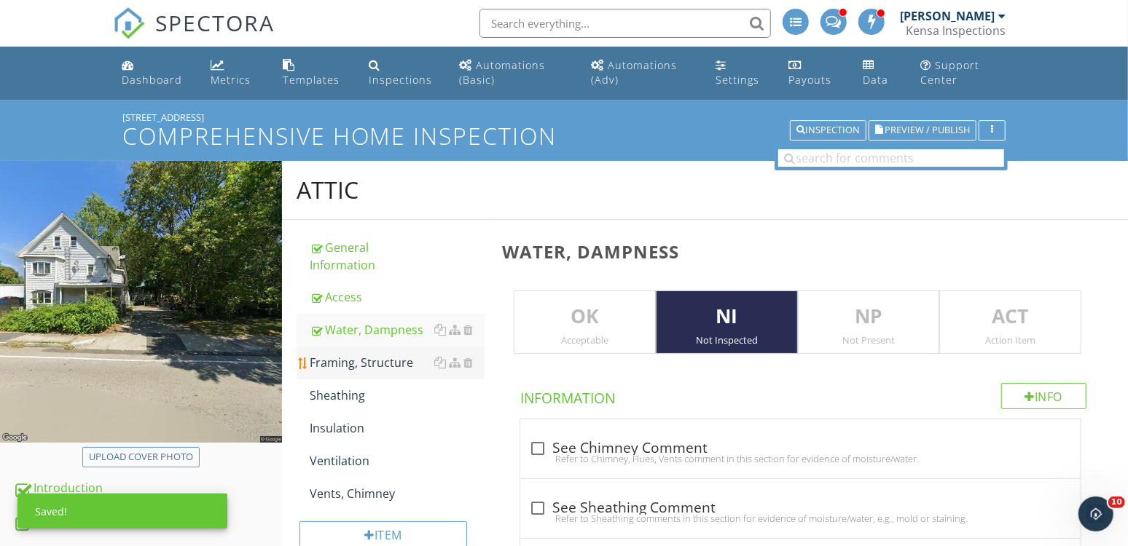
click at [400, 358] on div "Framing, Structure" at bounding box center [397, 362] width 175 height 17
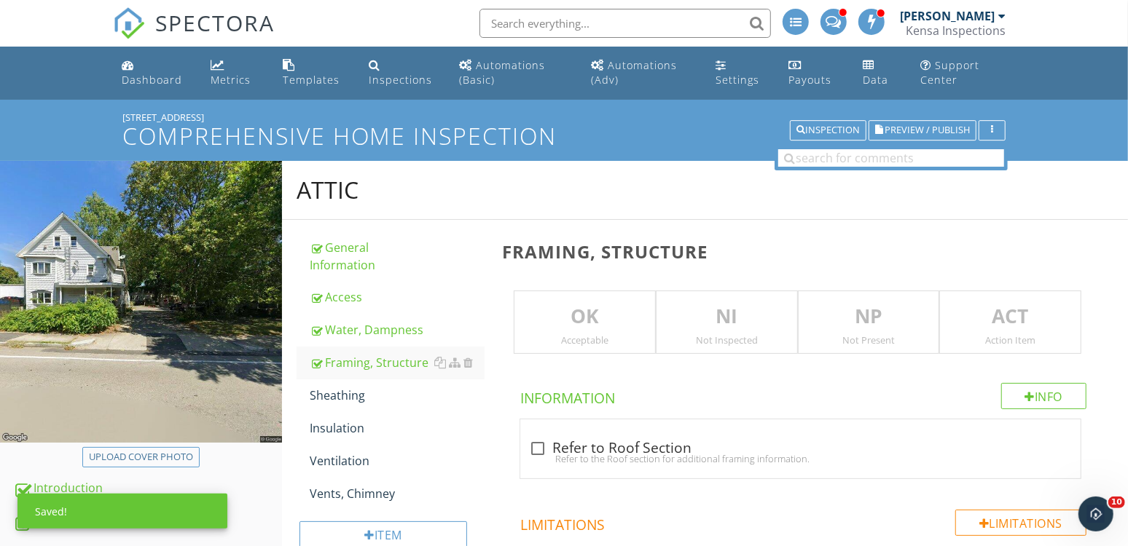
click at [700, 338] on div "Not Inspected" at bounding box center [726, 340] width 141 height 12
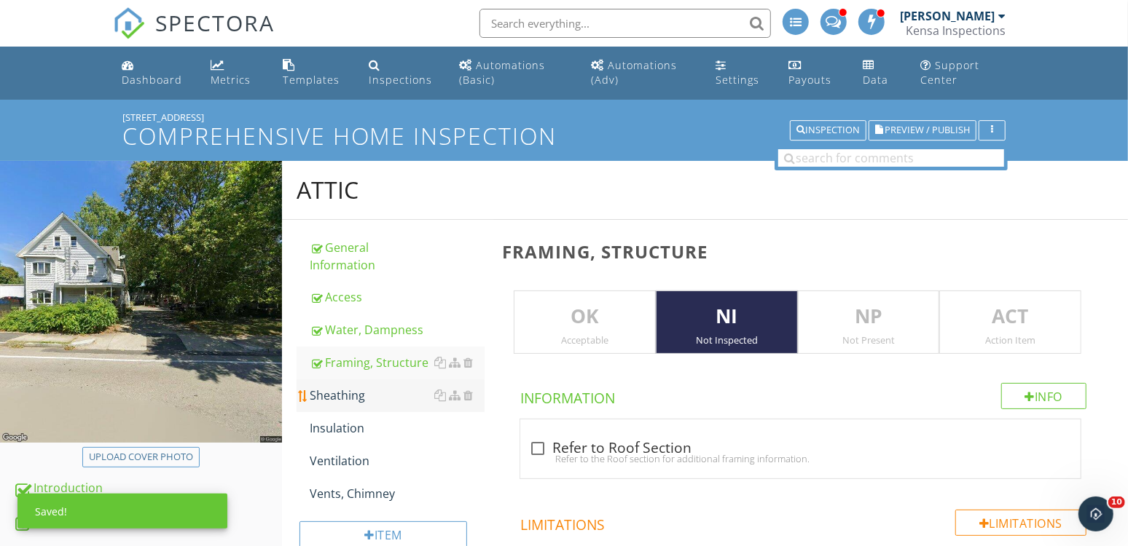
click at [360, 409] on link "Sheathing" at bounding box center [397, 396] width 175 height 32
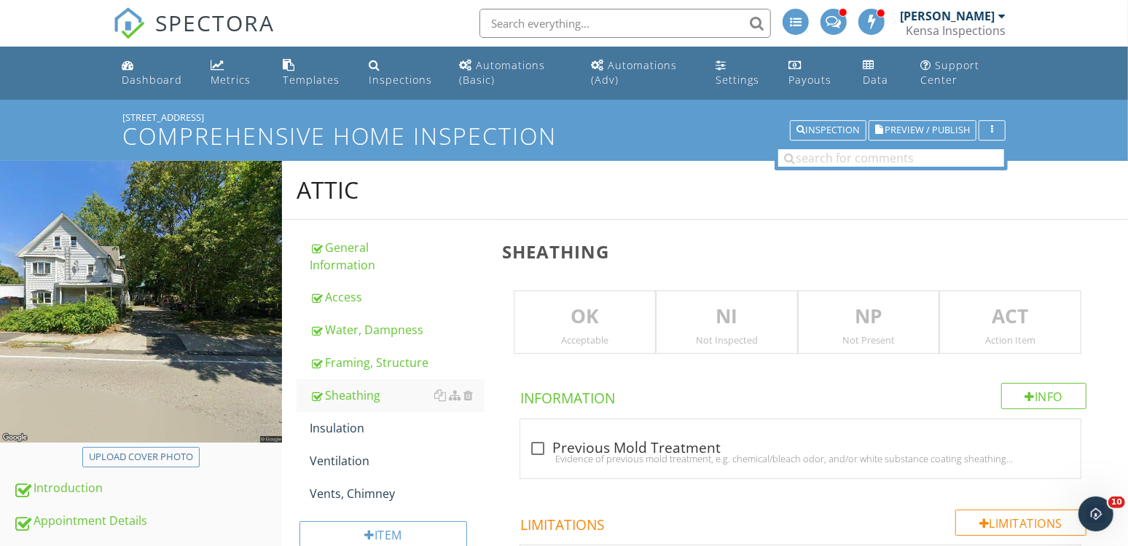
click at [739, 331] on div "NI Not Inspected" at bounding box center [727, 323] width 142 height 64
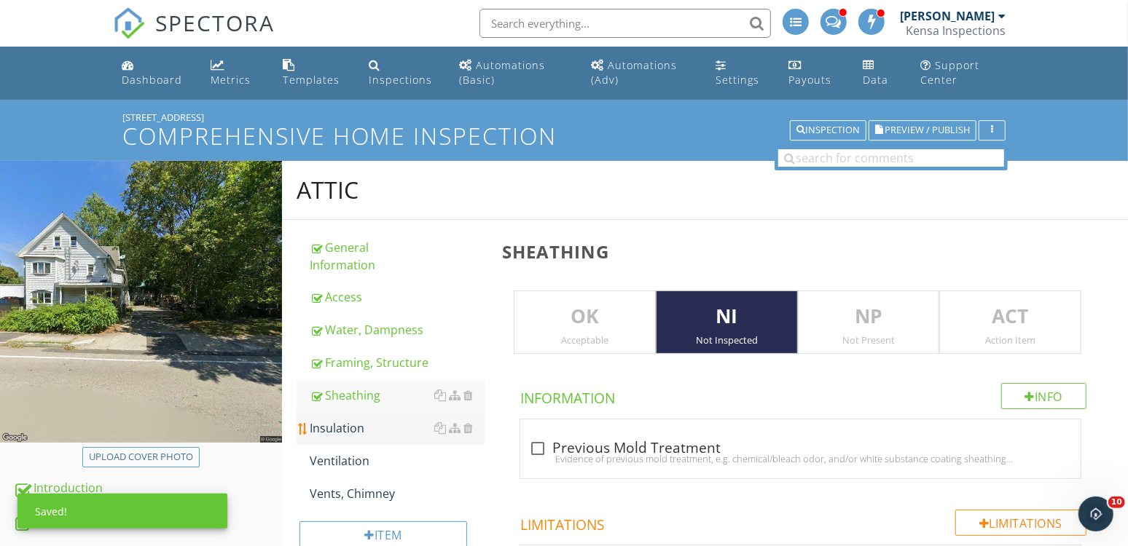
click at [359, 425] on div "Insulation" at bounding box center [397, 428] width 175 height 17
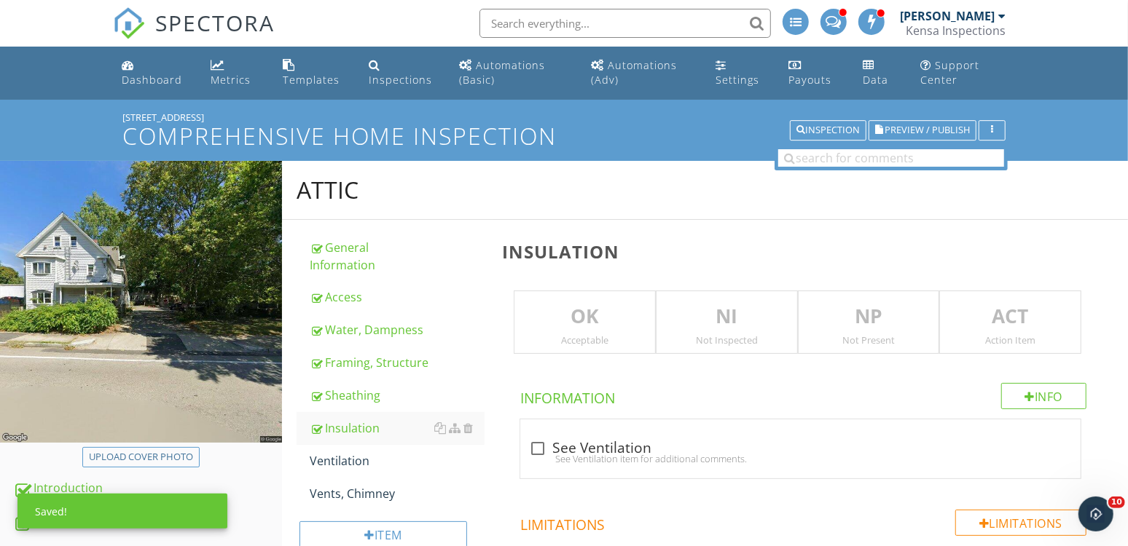
click at [741, 316] on p "NI" at bounding box center [726, 316] width 141 height 29
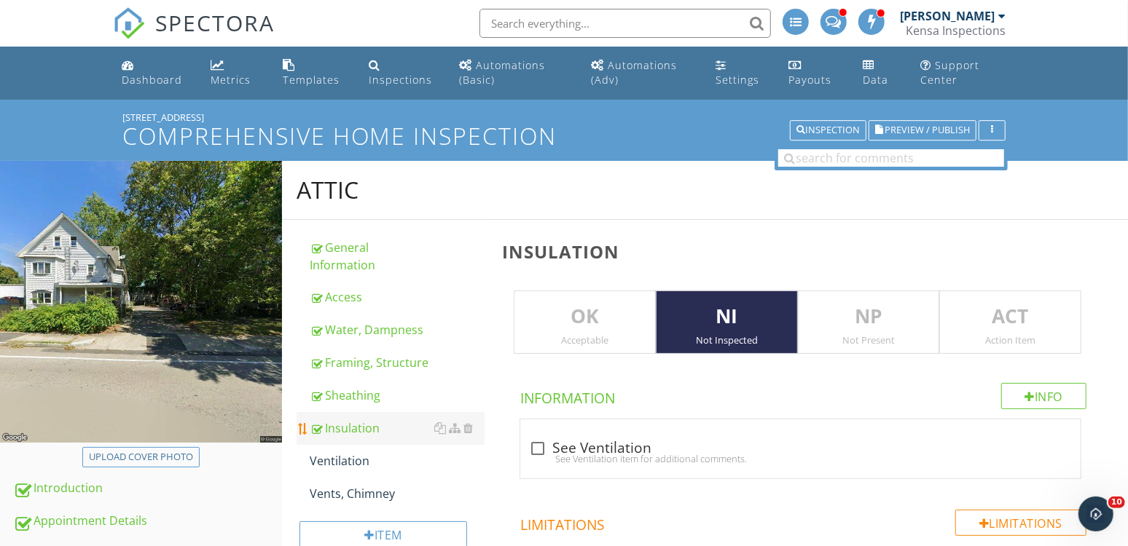
click at [345, 443] on link "Insulation" at bounding box center [397, 428] width 175 height 32
click at [331, 455] on div "Ventilation" at bounding box center [397, 460] width 175 height 17
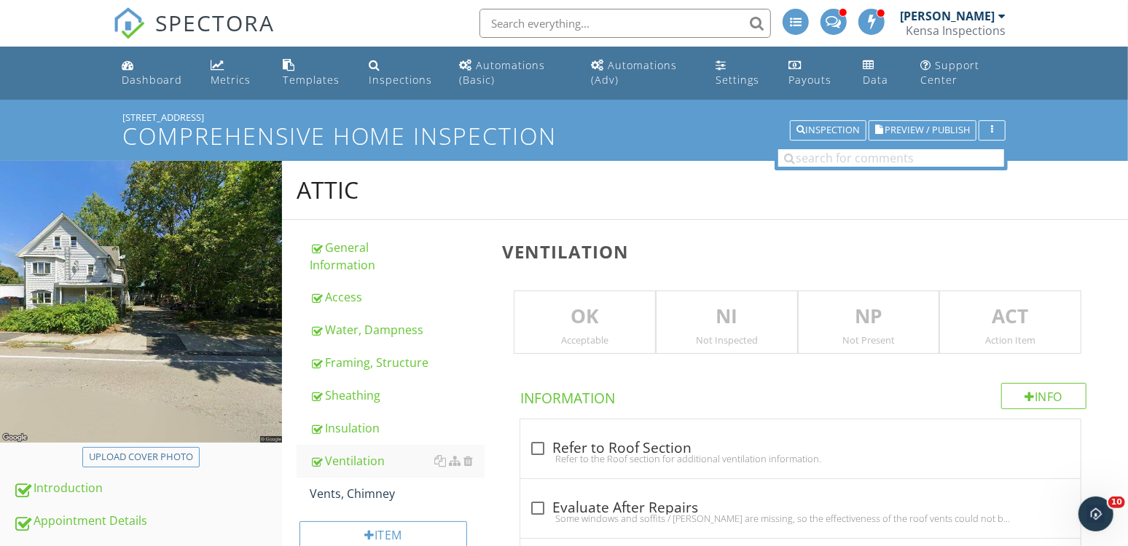
click at [773, 331] on div "NI Not Inspected" at bounding box center [727, 323] width 142 height 64
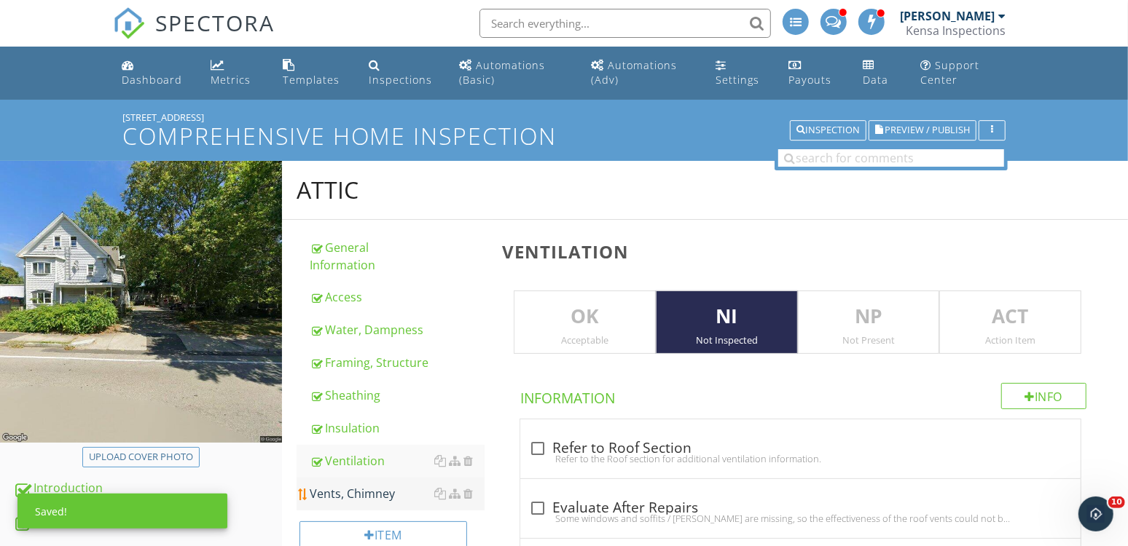
click at [353, 495] on div "Vents, Chimney" at bounding box center [397, 493] width 175 height 17
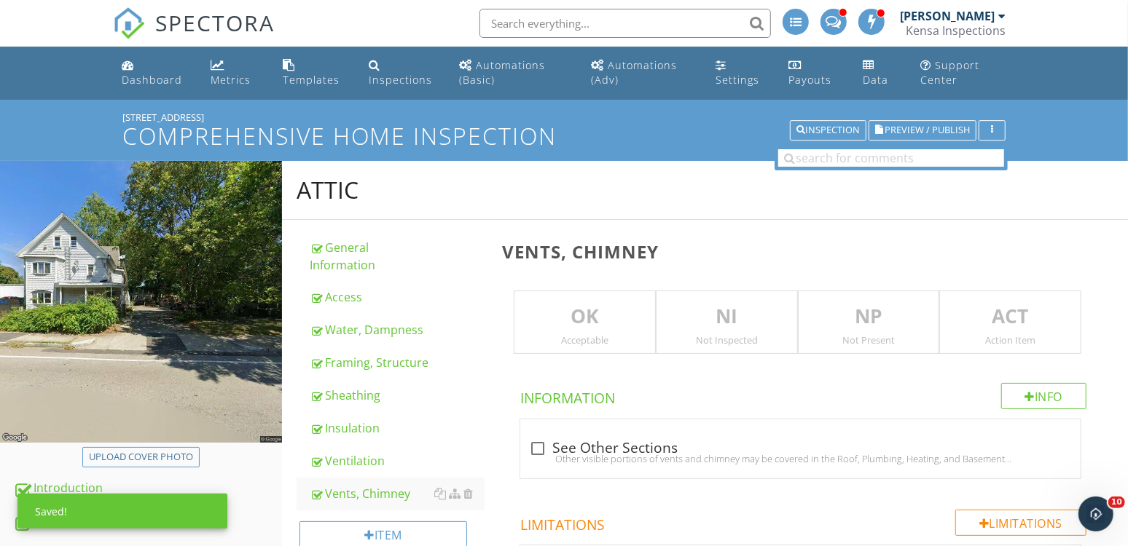
click at [733, 339] on div "Not Inspected" at bounding box center [726, 340] width 141 height 12
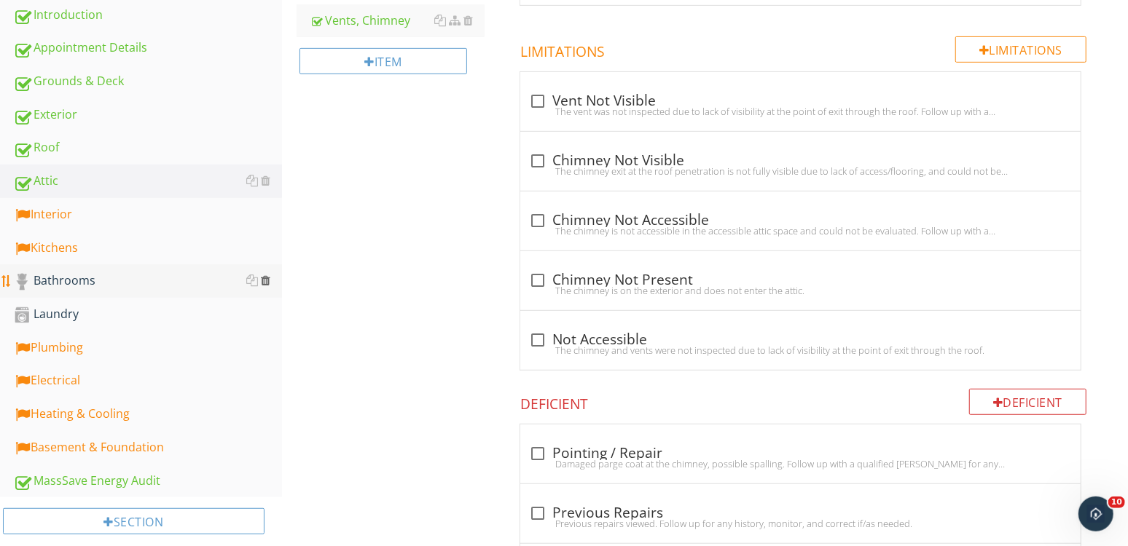
scroll to position [358, 0]
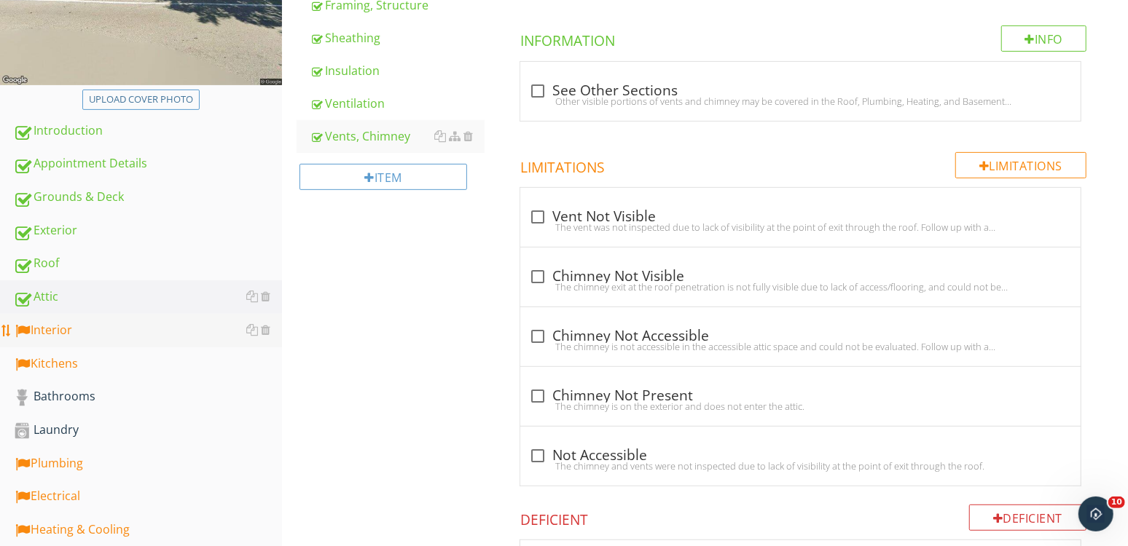
click at [40, 339] on div "Interior" at bounding box center [147, 330] width 269 height 19
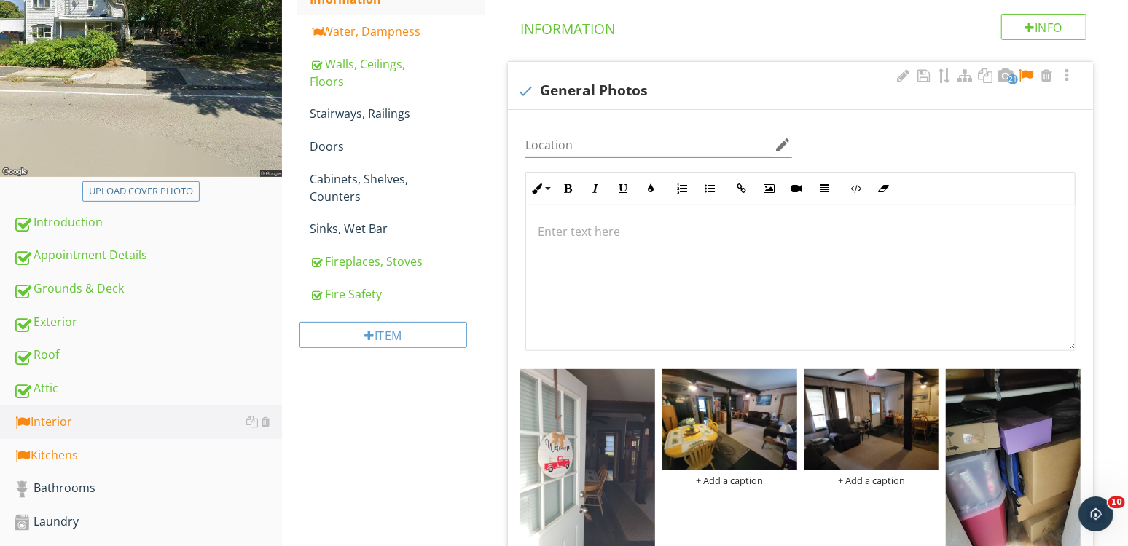
scroll to position [161, 0]
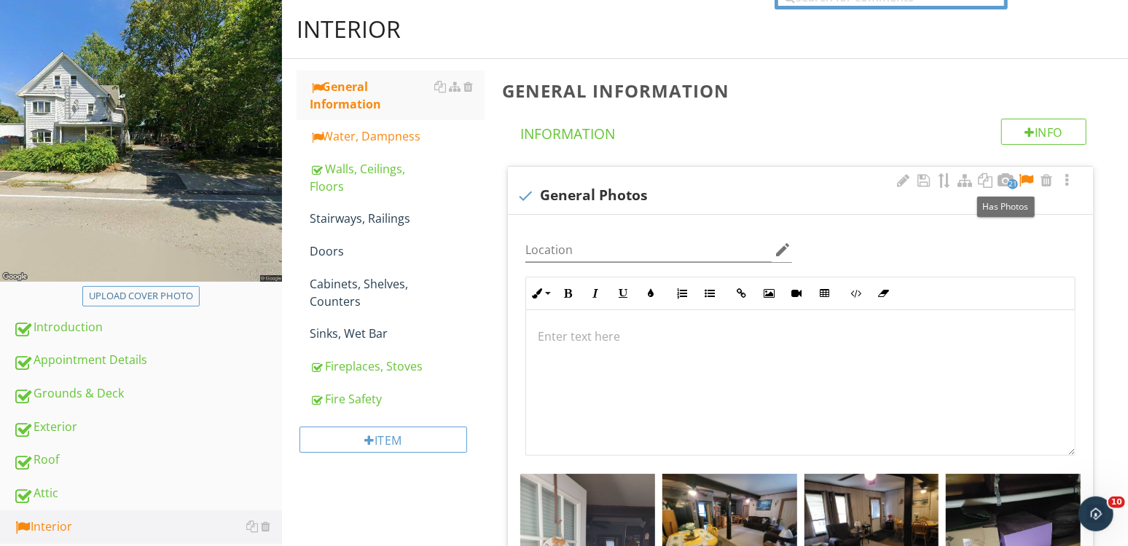
drag, startPoint x: 1026, startPoint y: 180, endPoint x: 841, endPoint y: 186, distance: 185.1
click at [1023, 181] on div at bounding box center [1025, 180] width 17 height 15
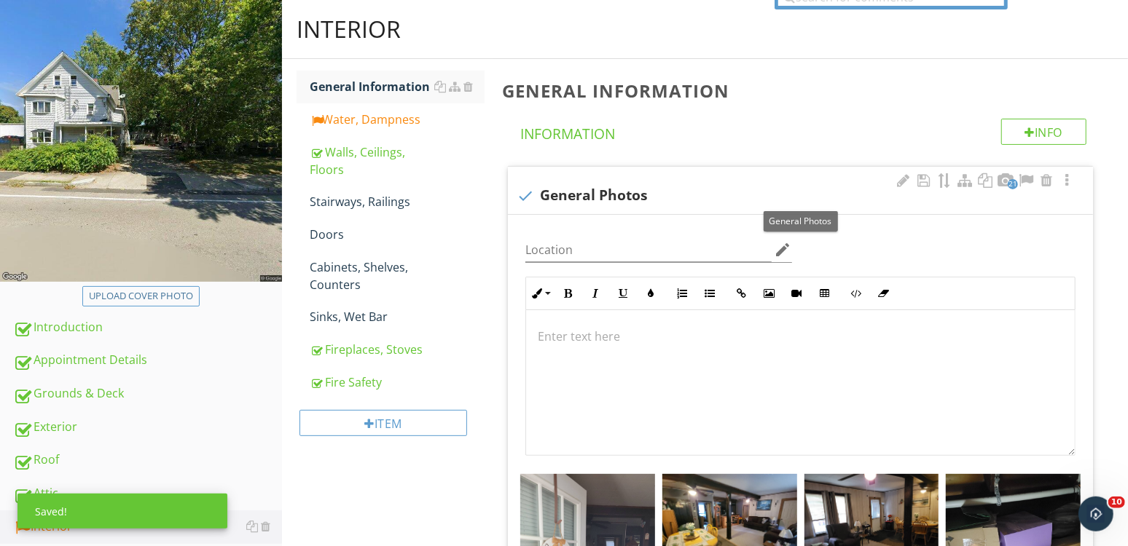
click at [600, 199] on div "check General Photos" at bounding box center [799, 195] width 567 height 17
checkbox input "true"
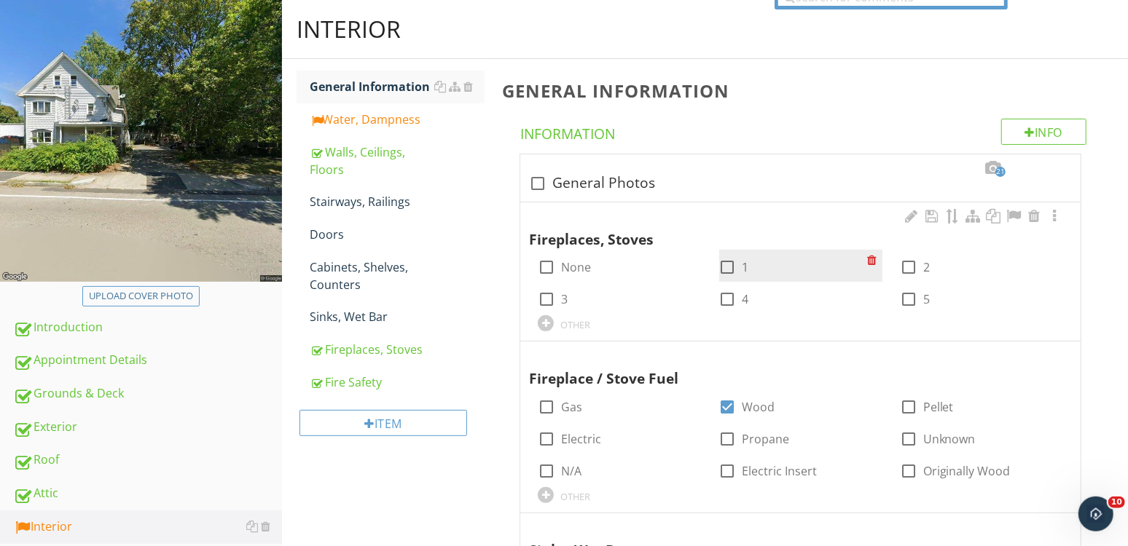
click at [731, 267] on div at bounding box center [727, 267] width 25 height 25
checkbox input "true"
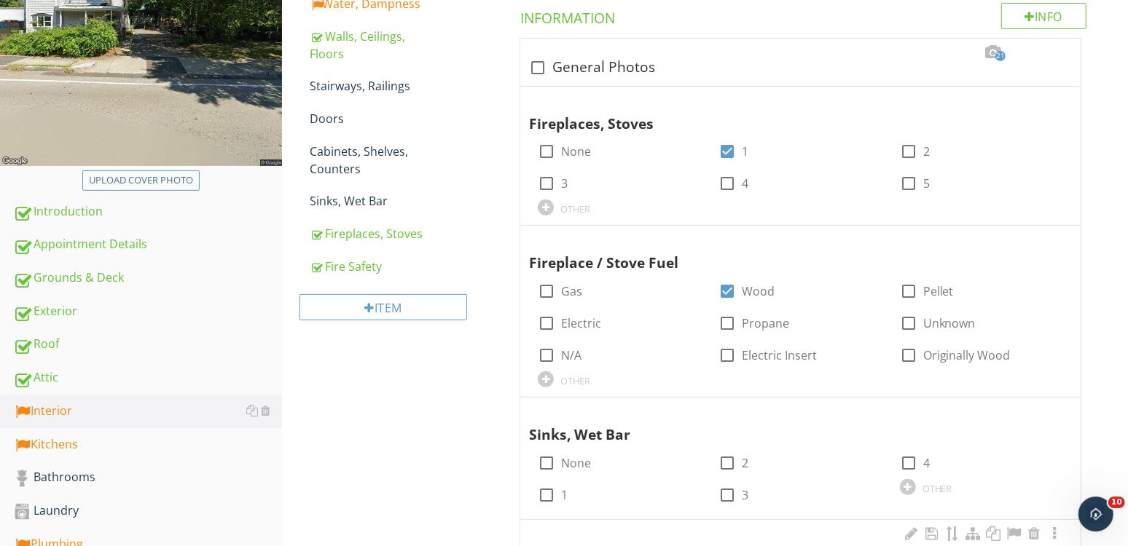
scroll to position [537, 0]
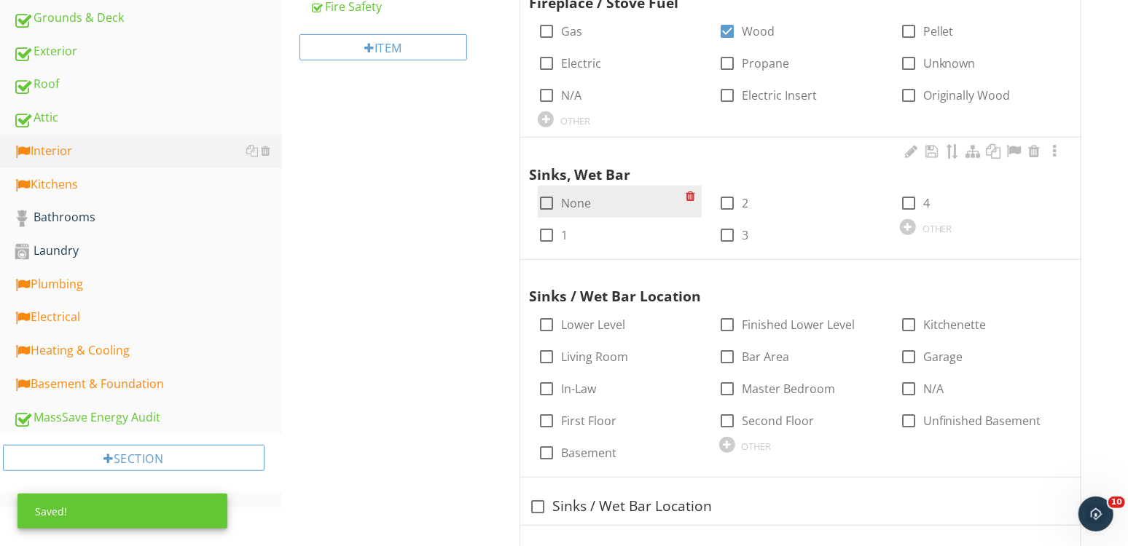
click at [560, 197] on div "check_box_outline_blank None" at bounding box center [564, 202] width 53 height 17
click at [547, 197] on div at bounding box center [546, 203] width 25 height 25
checkbox input "true"
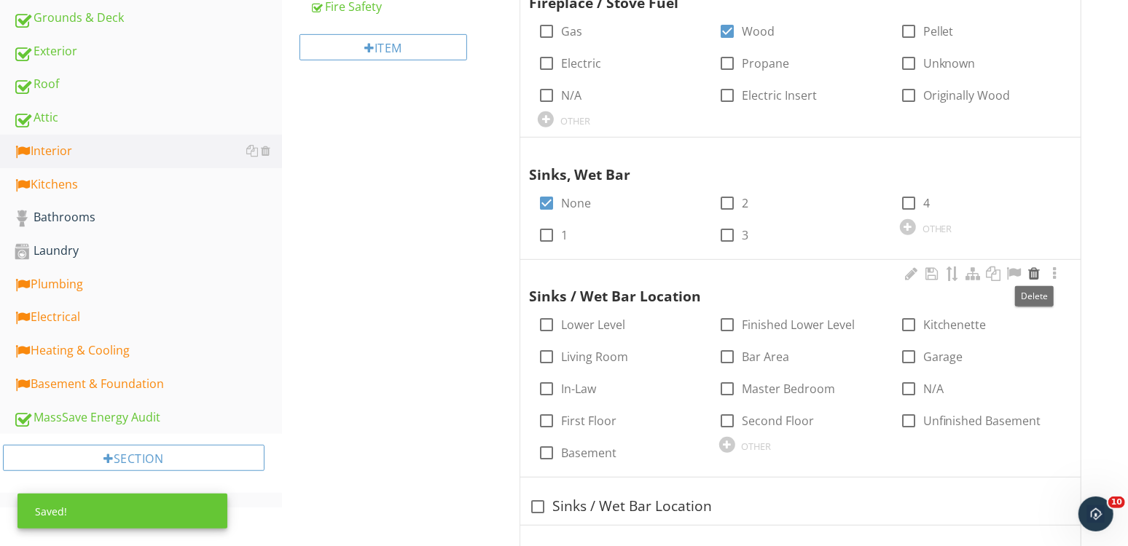
click at [1031, 271] on div at bounding box center [1033, 274] width 17 height 15
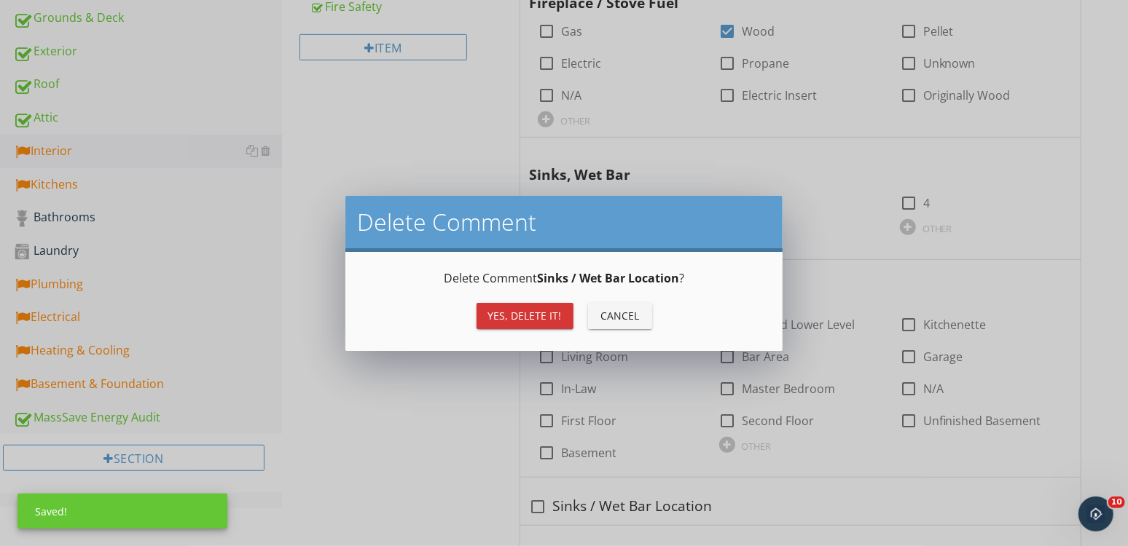
click at [530, 318] on div "Yes, Delete it!" at bounding box center [525, 315] width 74 height 15
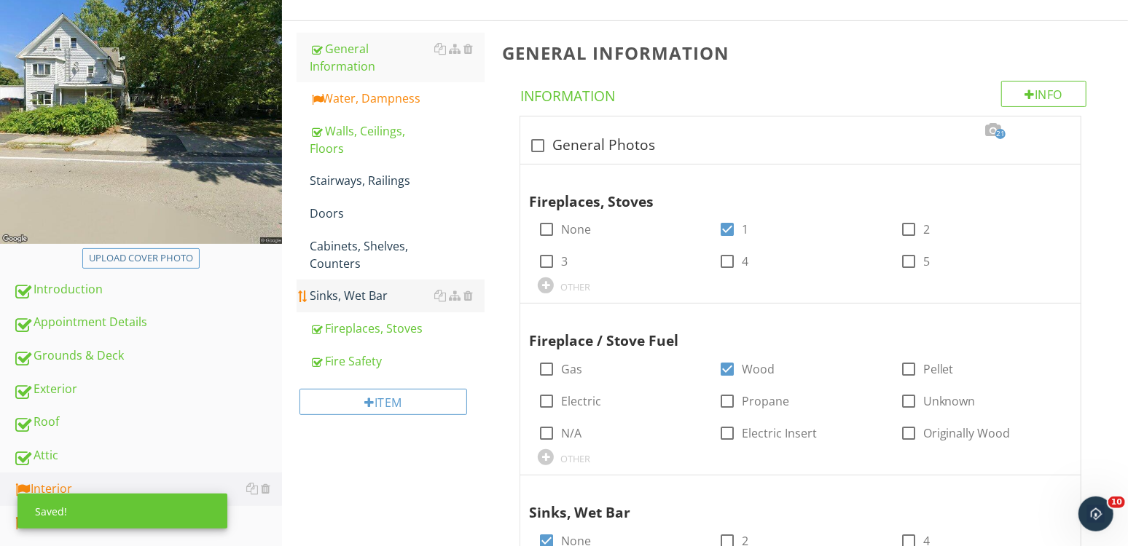
scroll to position [197, 0]
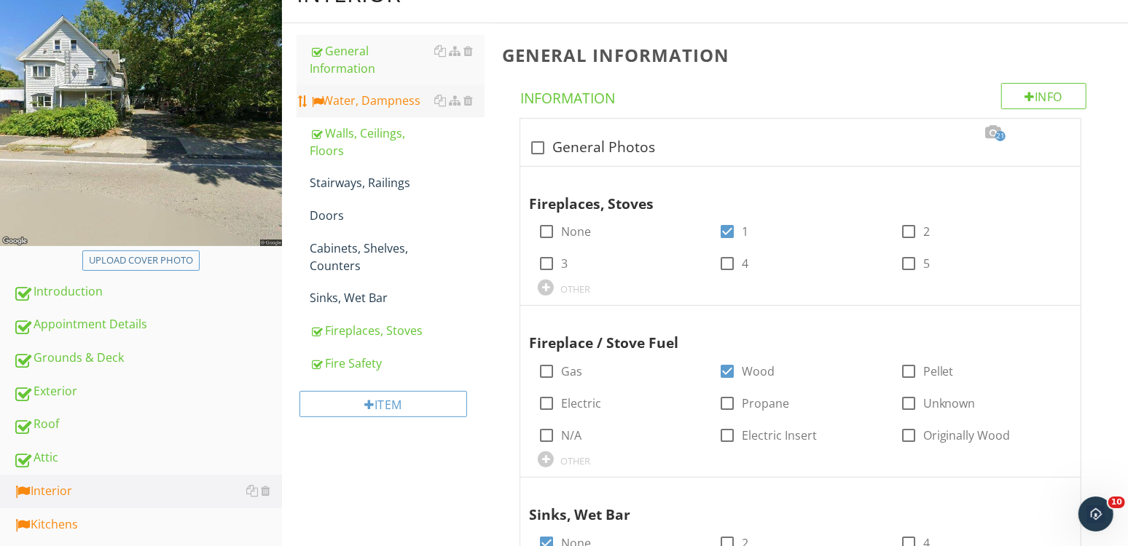
click at [374, 99] on div "Water, Dampness" at bounding box center [397, 100] width 175 height 17
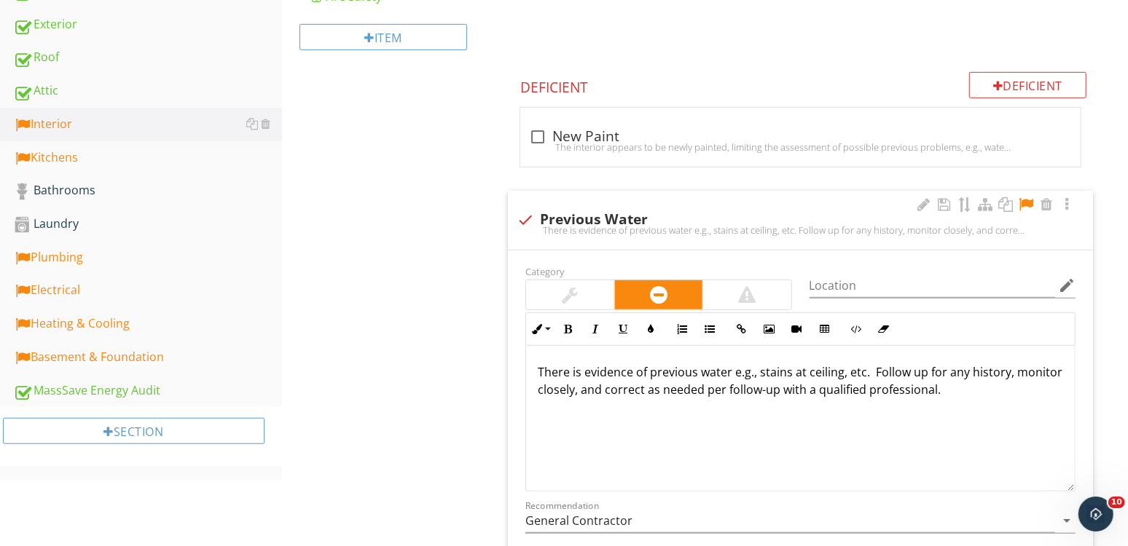
click at [1026, 199] on div at bounding box center [1025, 204] width 17 height 15
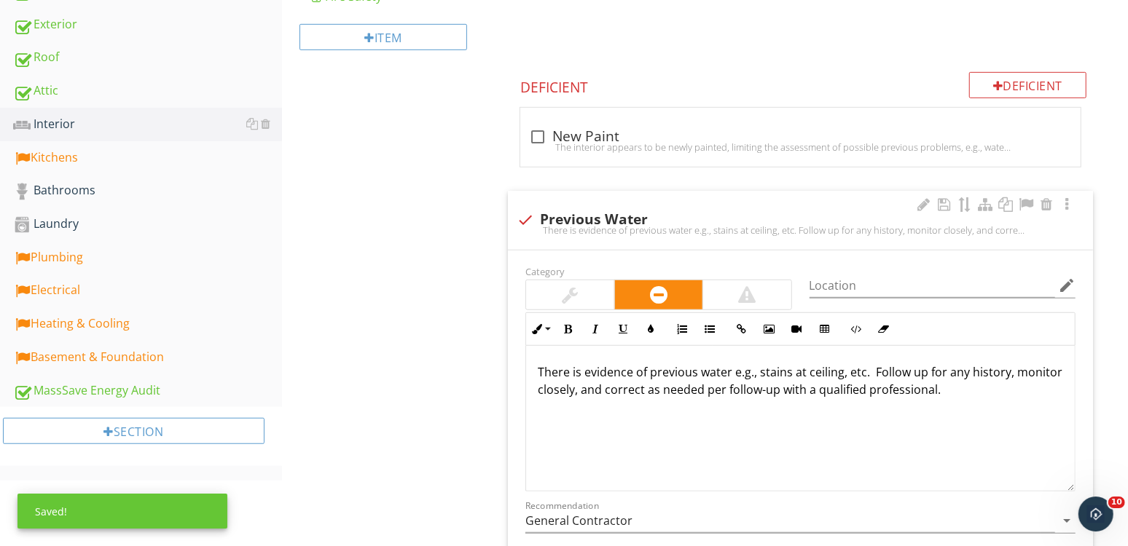
click at [608, 211] on div "check Previous Water" at bounding box center [799, 219] width 567 height 17
checkbox input "true"
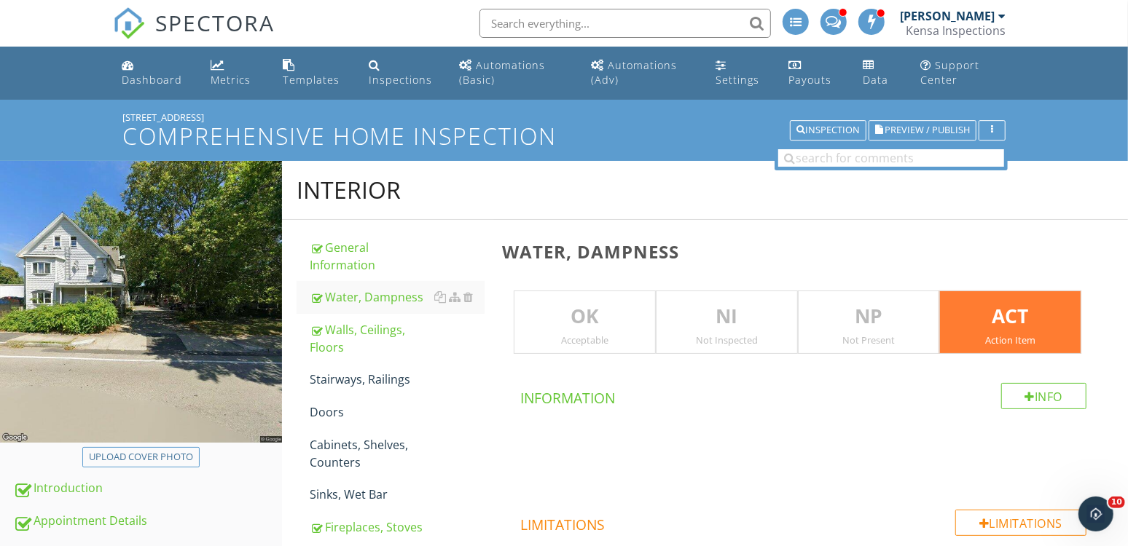
click at [721, 316] on p "NI" at bounding box center [726, 316] width 141 height 29
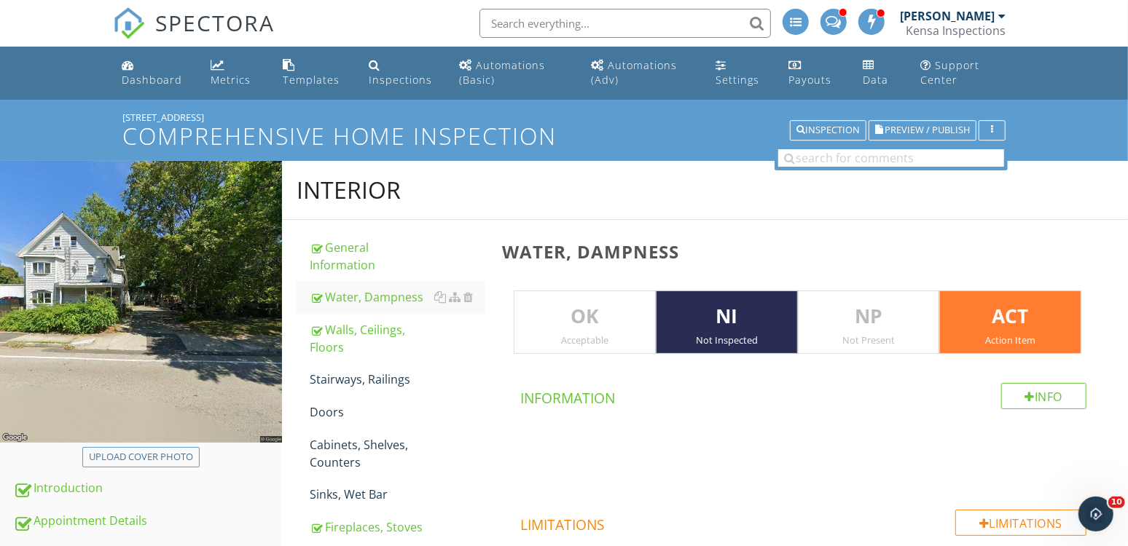
click at [954, 311] on p "ACT" at bounding box center [1010, 316] width 141 height 29
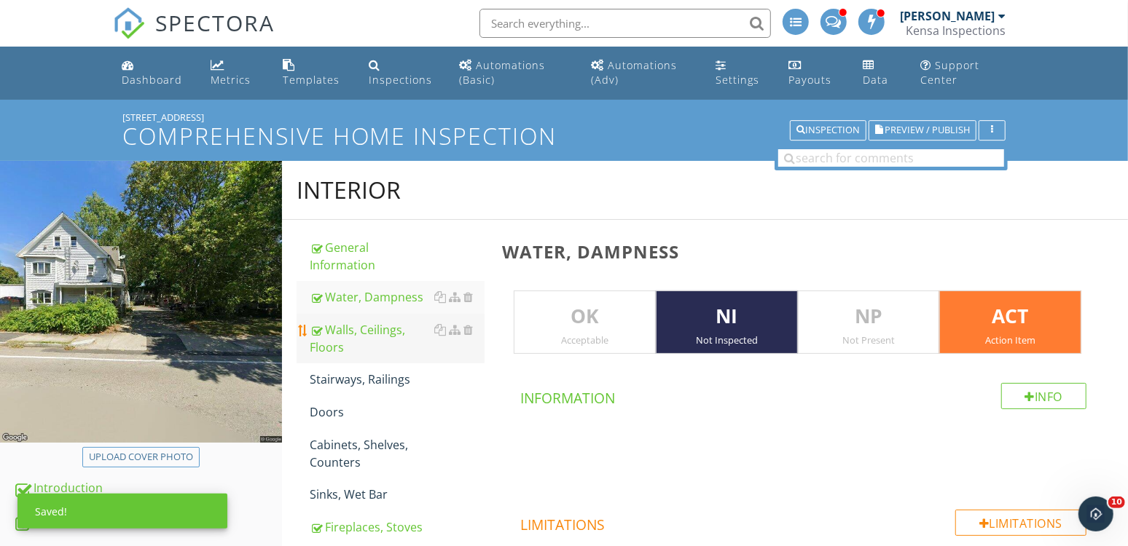
click at [348, 324] on div "Walls, Ceilings, Floors" at bounding box center [397, 338] width 175 height 35
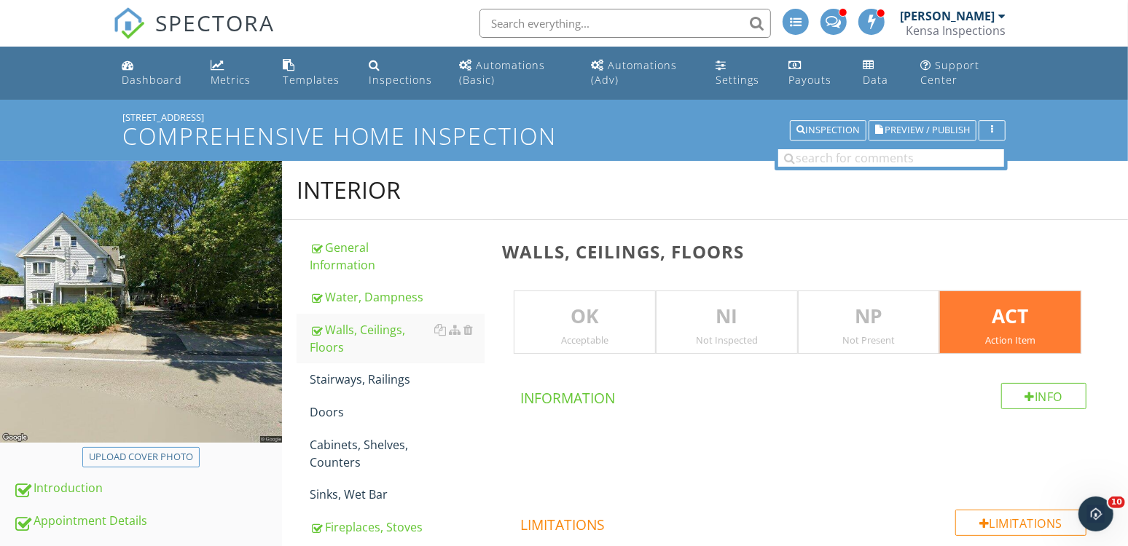
click at [993, 315] on p "ACT" at bounding box center [1010, 316] width 141 height 29
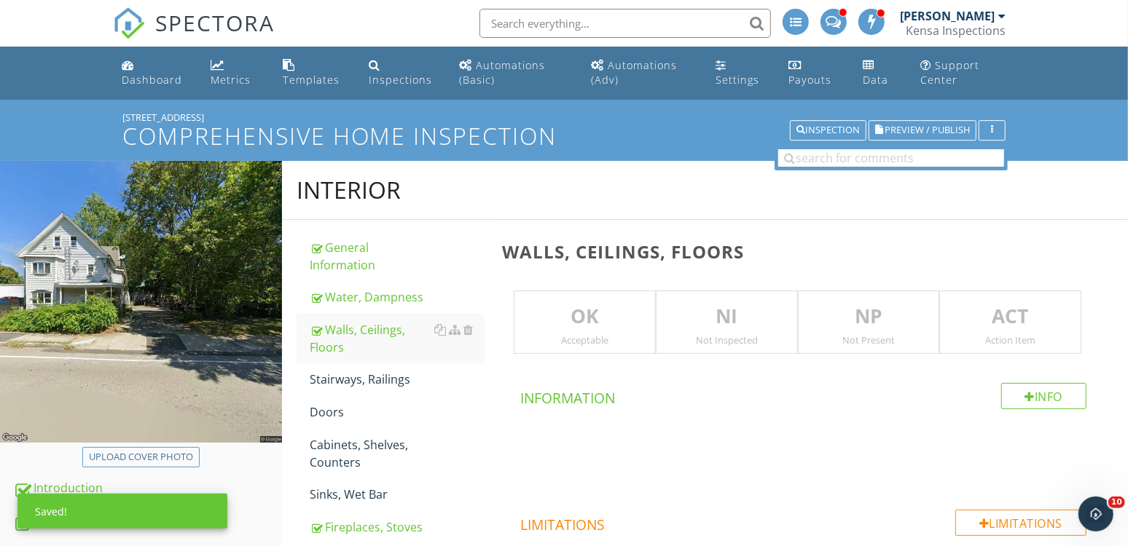
click at [714, 305] on p "NI" at bounding box center [726, 316] width 141 height 29
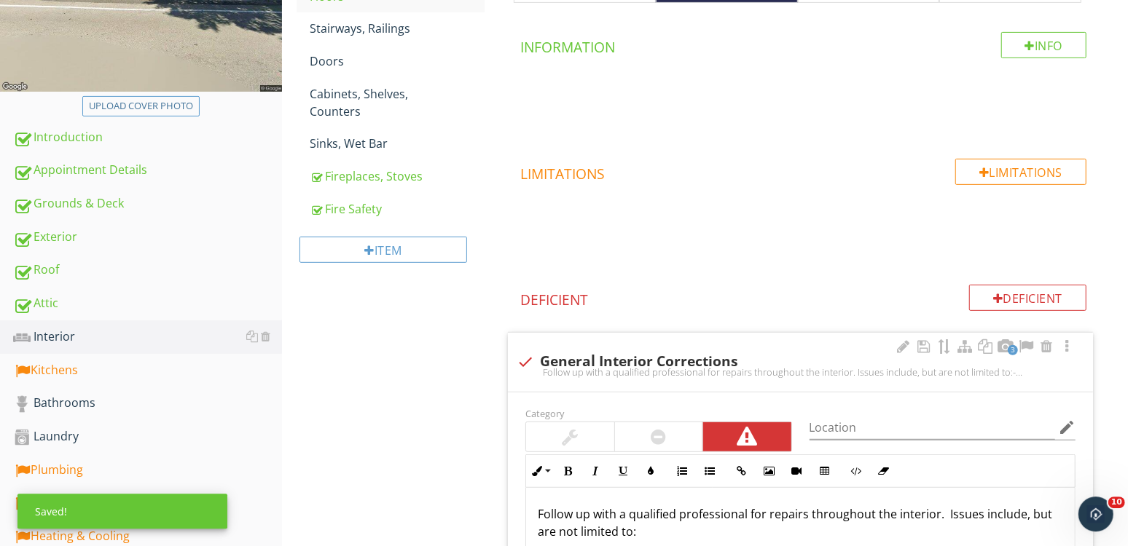
scroll to position [456, 0]
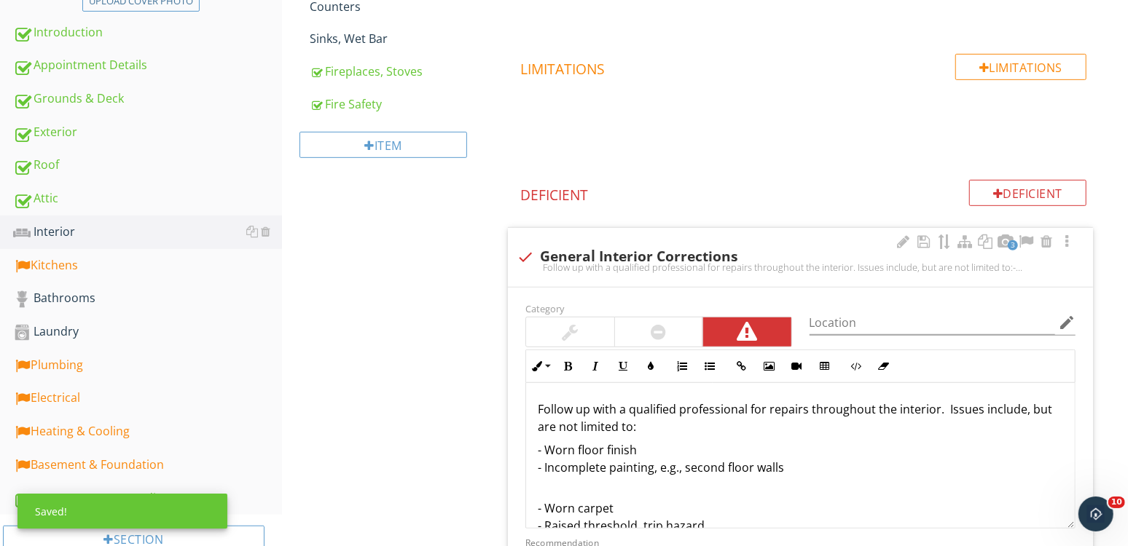
click at [657, 256] on div "check General Interior Corrections" at bounding box center [799, 256] width 567 height 17
checkbox input "true"
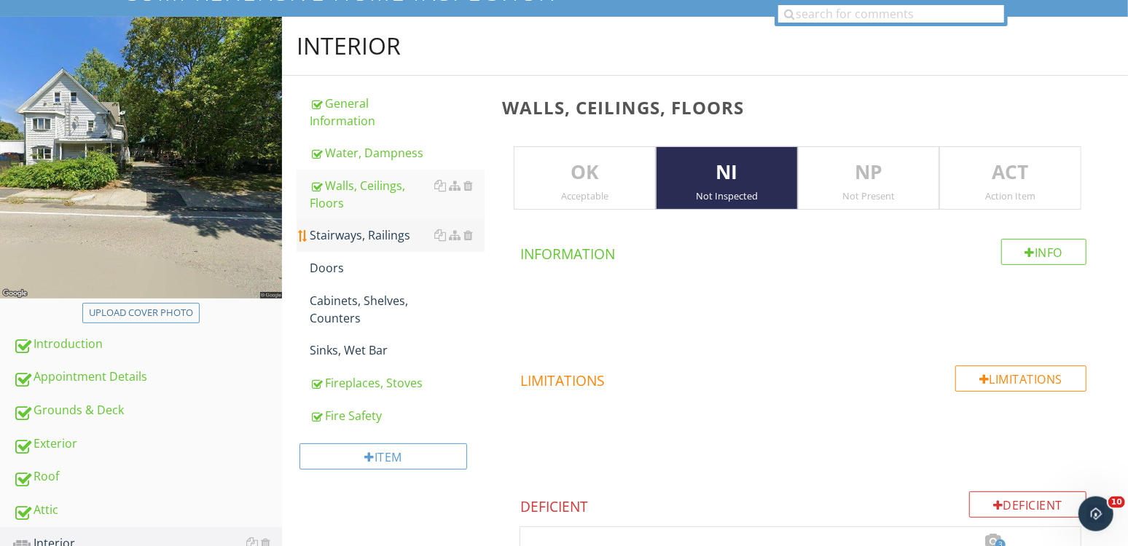
scroll to position [134, 0]
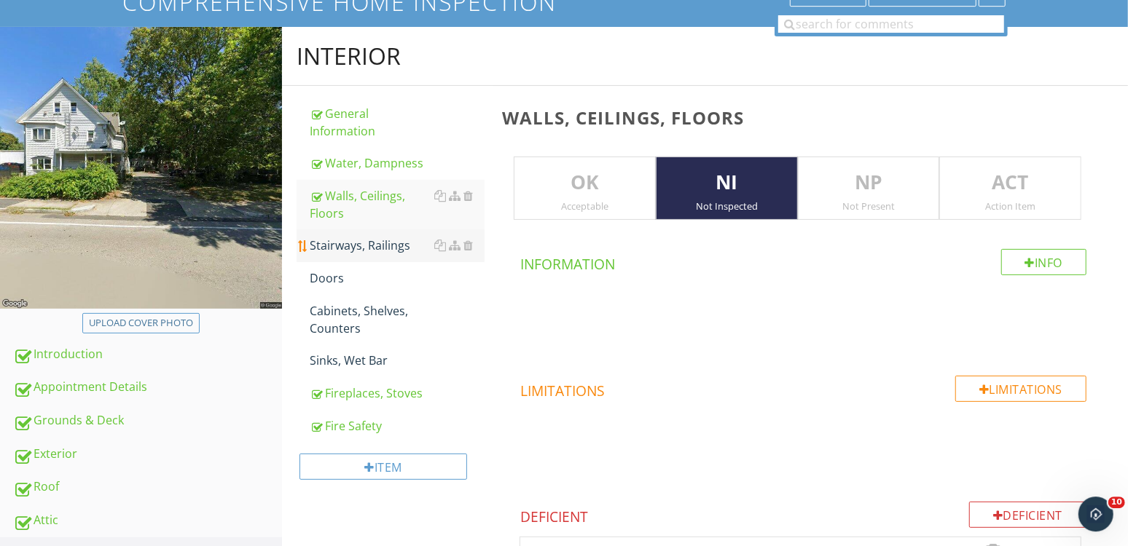
click at [353, 248] on div "Stairways, Railings" at bounding box center [397, 245] width 175 height 17
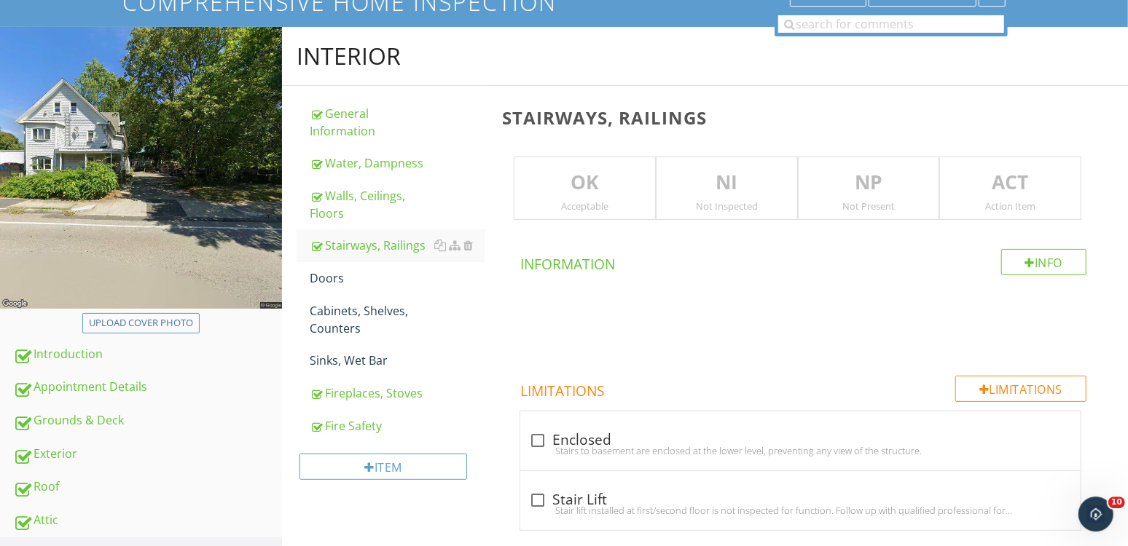
click at [755, 177] on p "NI" at bounding box center [726, 182] width 141 height 29
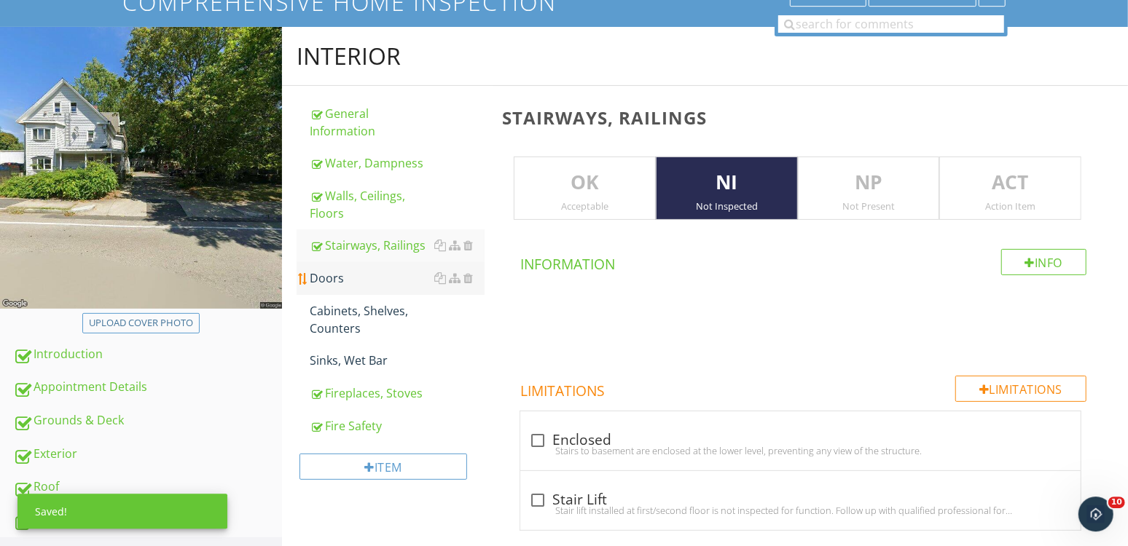
click at [397, 285] on div "Doors" at bounding box center [397, 278] width 175 height 17
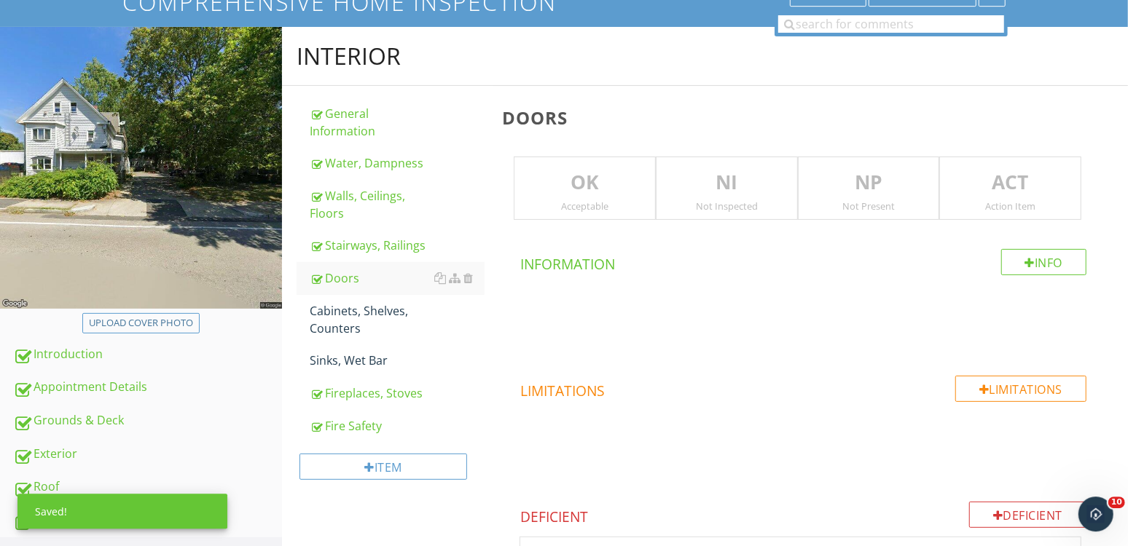
click at [718, 188] on p "NI" at bounding box center [726, 182] width 141 height 29
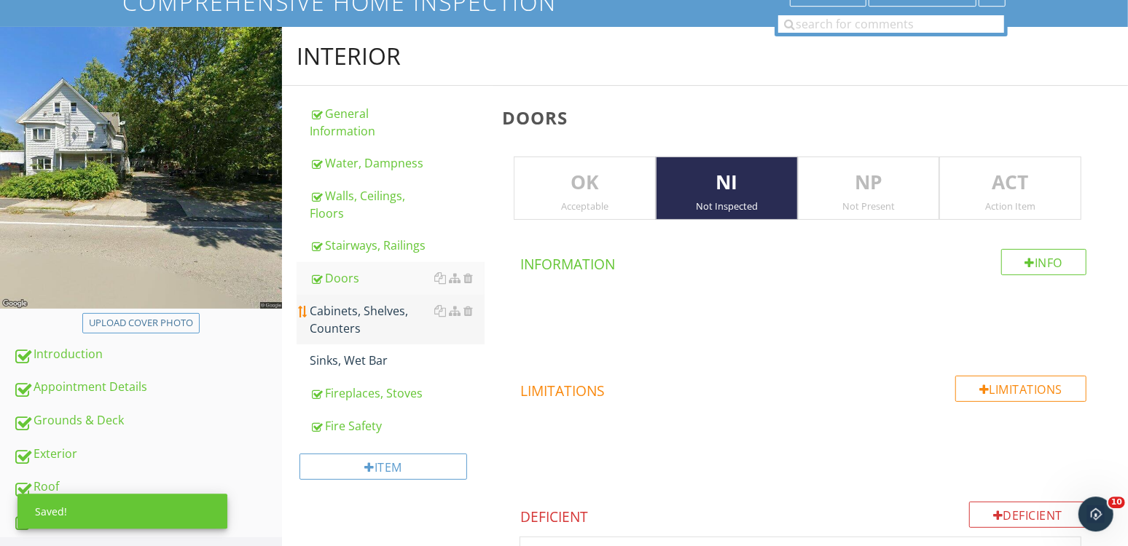
click at [404, 307] on div "Cabinets, Shelves, Counters" at bounding box center [397, 319] width 175 height 35
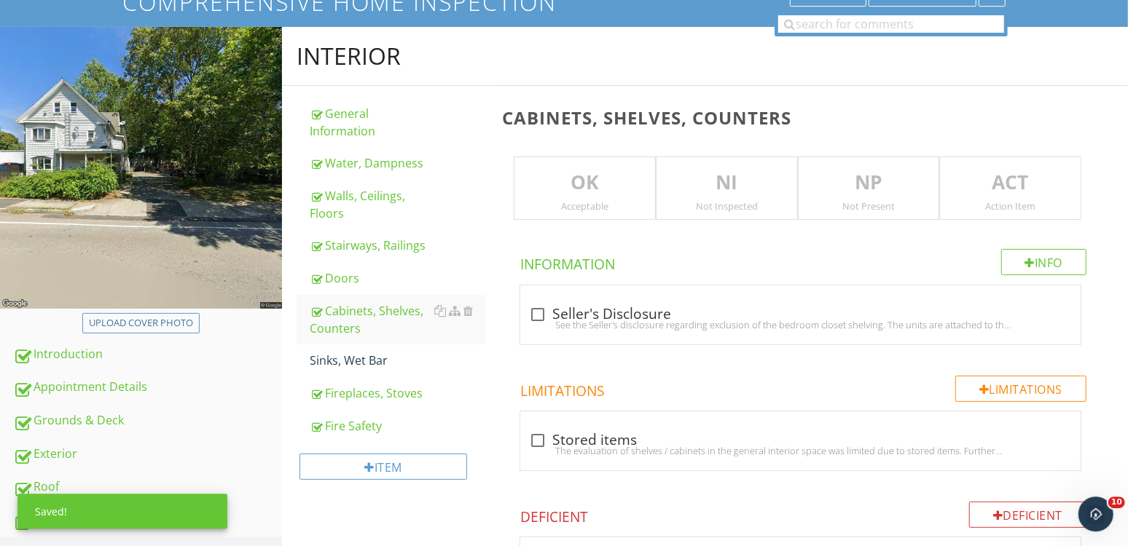
click at [730, 205] on div "Not Inspected" at bounding box center [726, 206] width 141 height 12
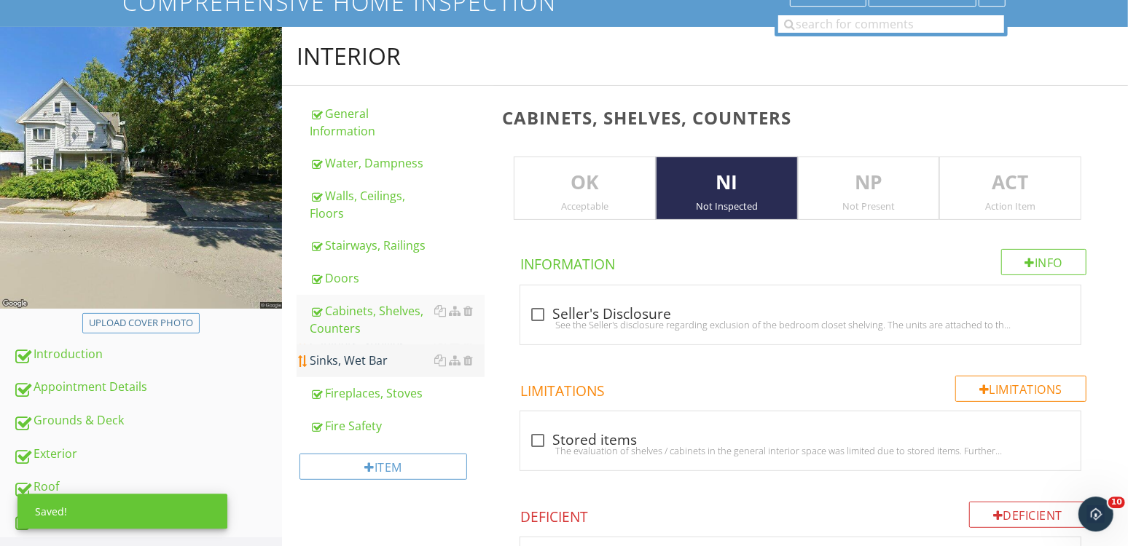
click at [403, 369] on link "Sinks, Wet Bar" at bounding box center [397, 361] width 175 height 32
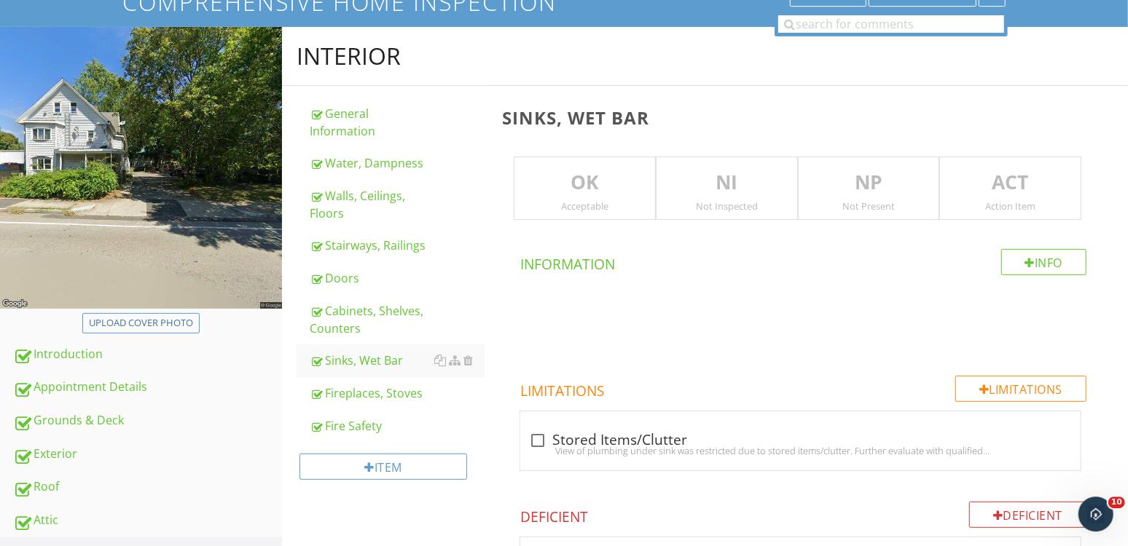
click at [715, 207] on div "Not Inspected" at bounding box center [726, 206] width 141 height 12
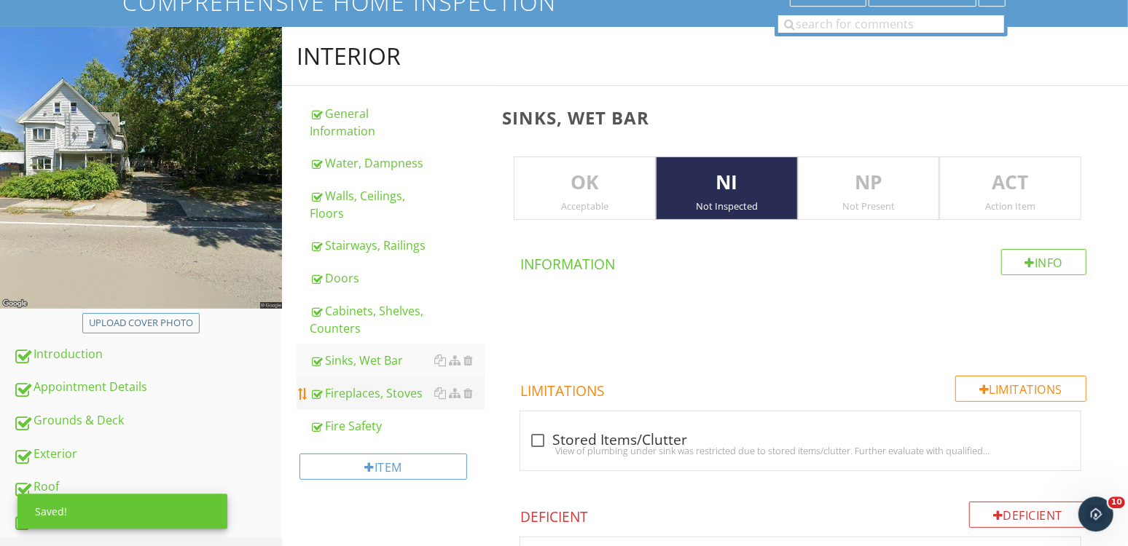
click at [409, 390] on div "Fireplaces, Stoves" at bounding box center [397, 393] width 175 height 17
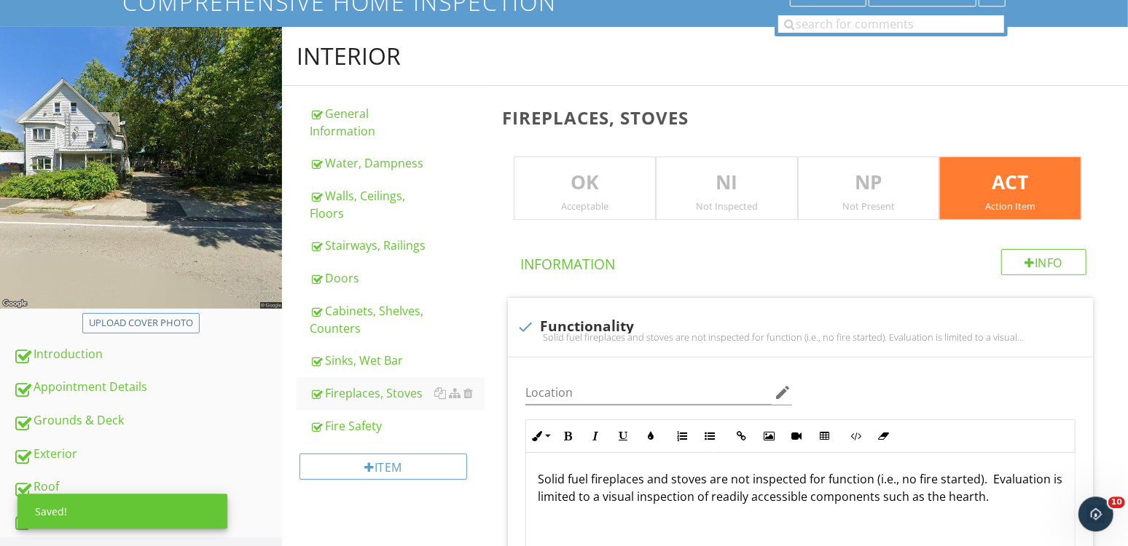
click at [1000, 196] on div "ACT Action Item" at bounding box center [1010, 189] width 142 height 64
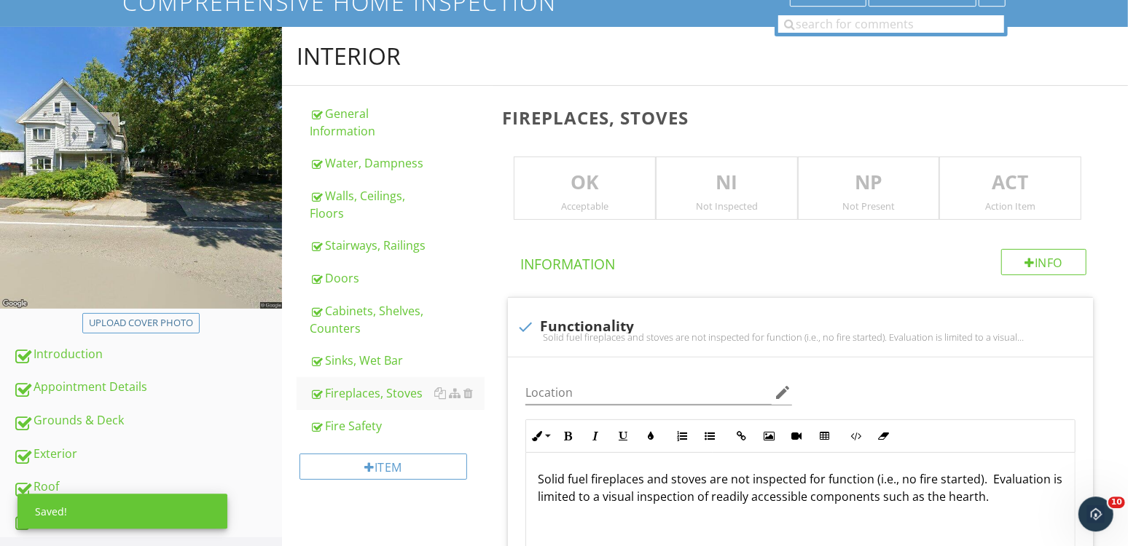
click at [734, 184] on p "NI" at bounding box center [726, 182] width 141 height 29
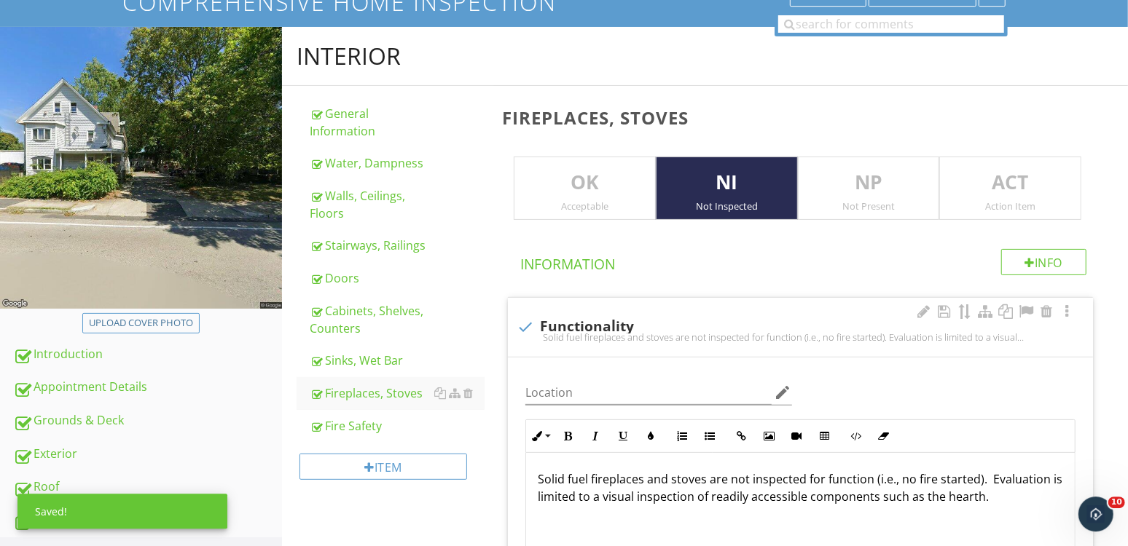
click at [597, 325] on div "check Functionality" at bounding box center [799, 326] width 567 height 17
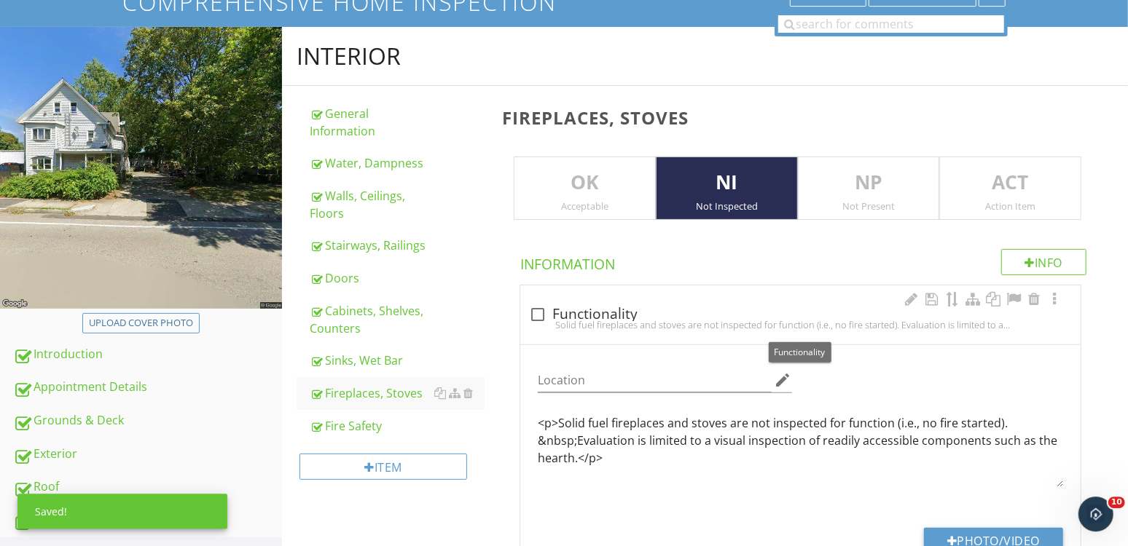
checkbox input "true"
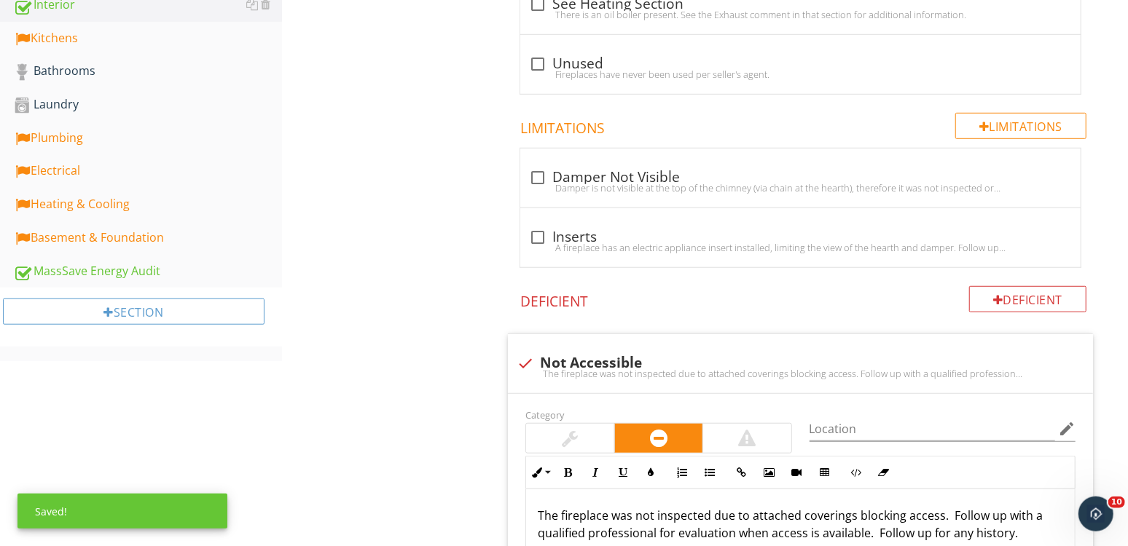
scroll to position [707, 0]
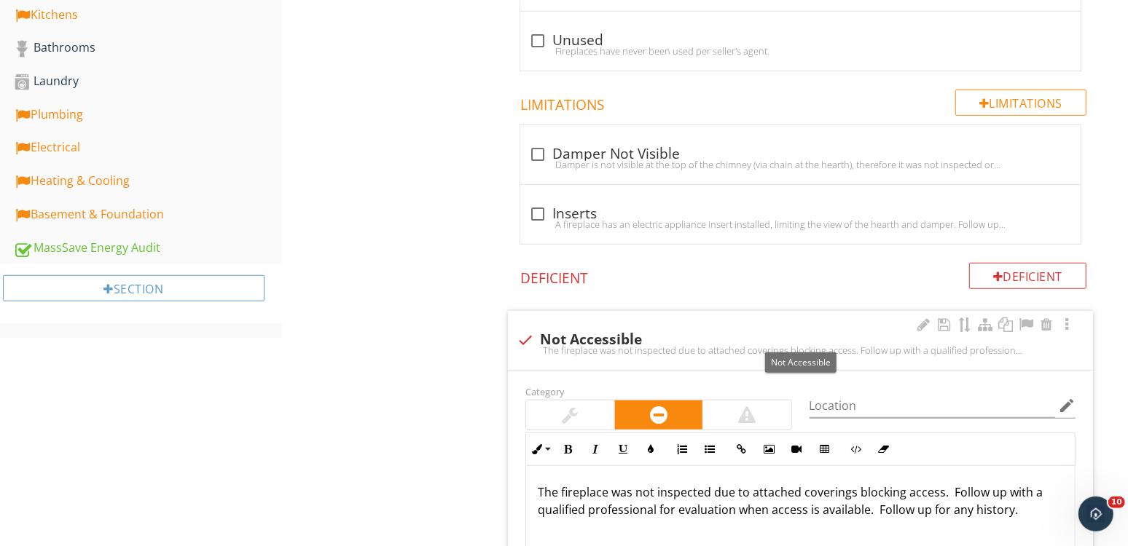
click at [600, 334] on div "check Not Accessible" at bounding box center [799, 339] width 567 height 17
checkbox input "true"
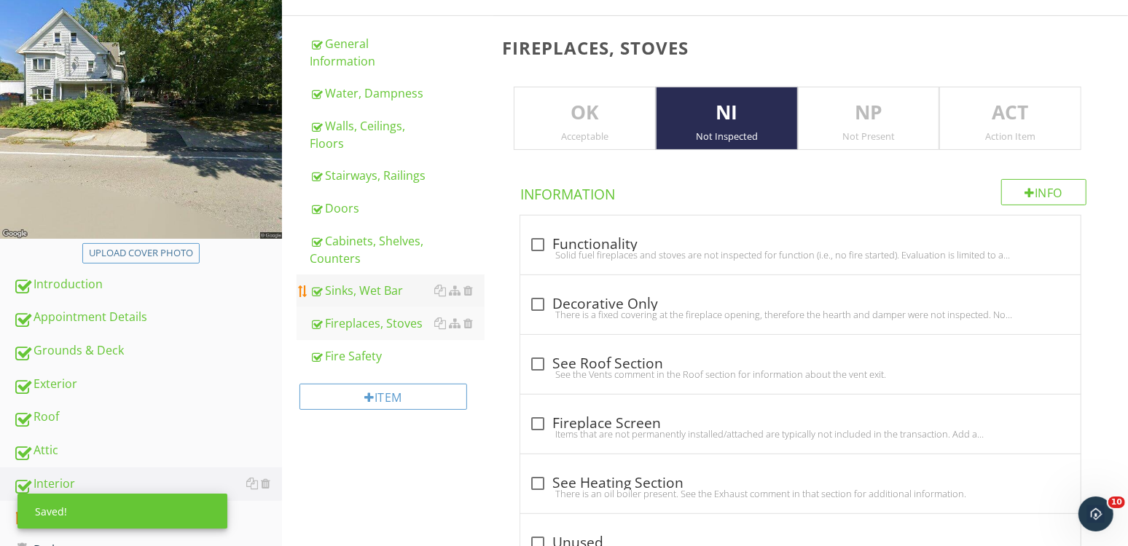
scroll to position [161, 0]
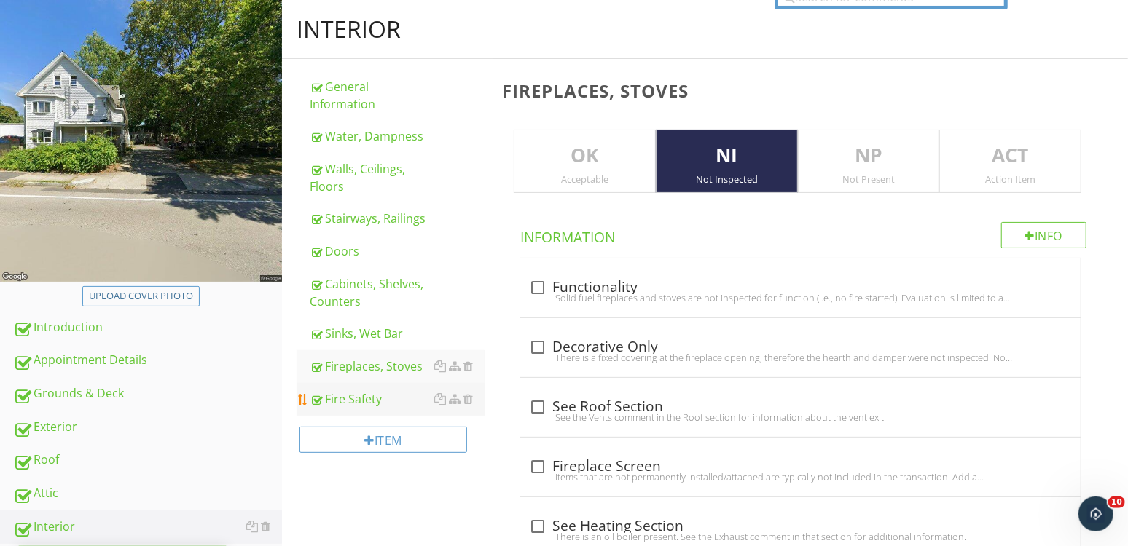
click at [385, 398] on div "Fire Safety" at bounding box center [397, 398] width 175 height 17
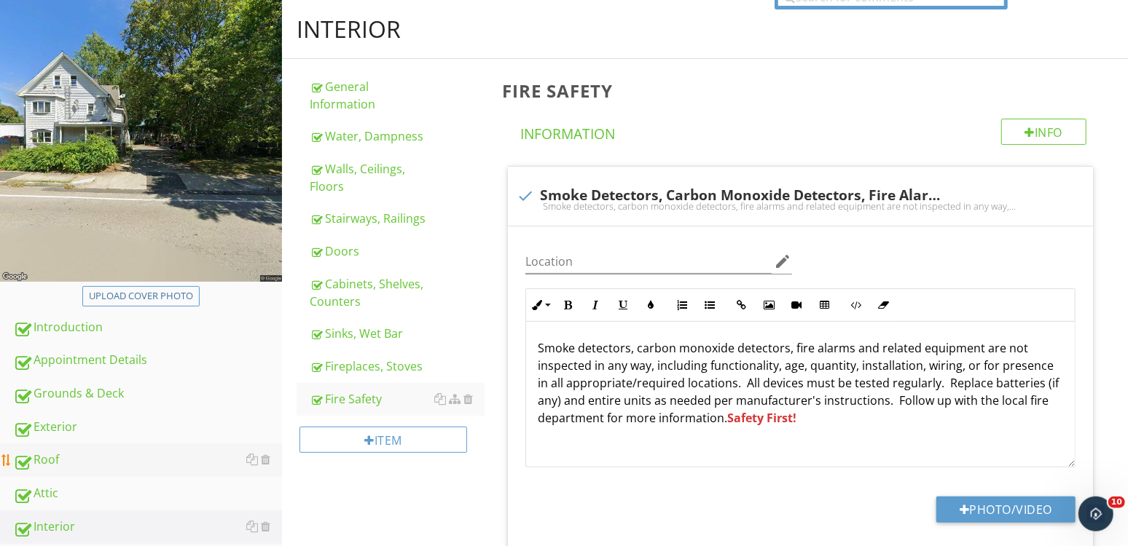
scroll to position [277, 0]
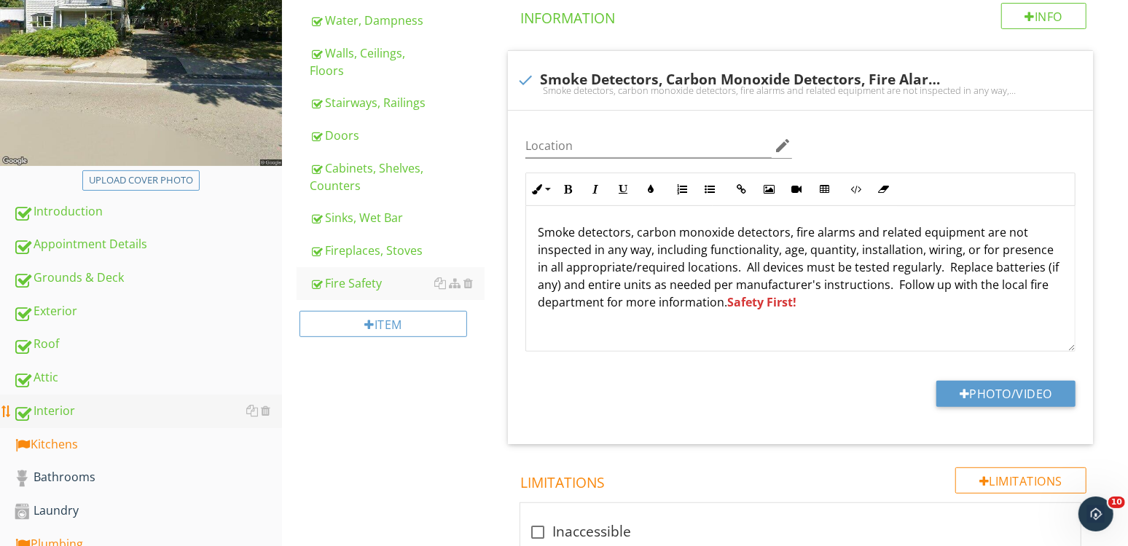
click at [83, 424] on link "Interior" at bounding box center [147, 412] width 269 height 34
click at [170, 453] on div "Kitchens" at bounding box center [147, 445] width 269 height 19
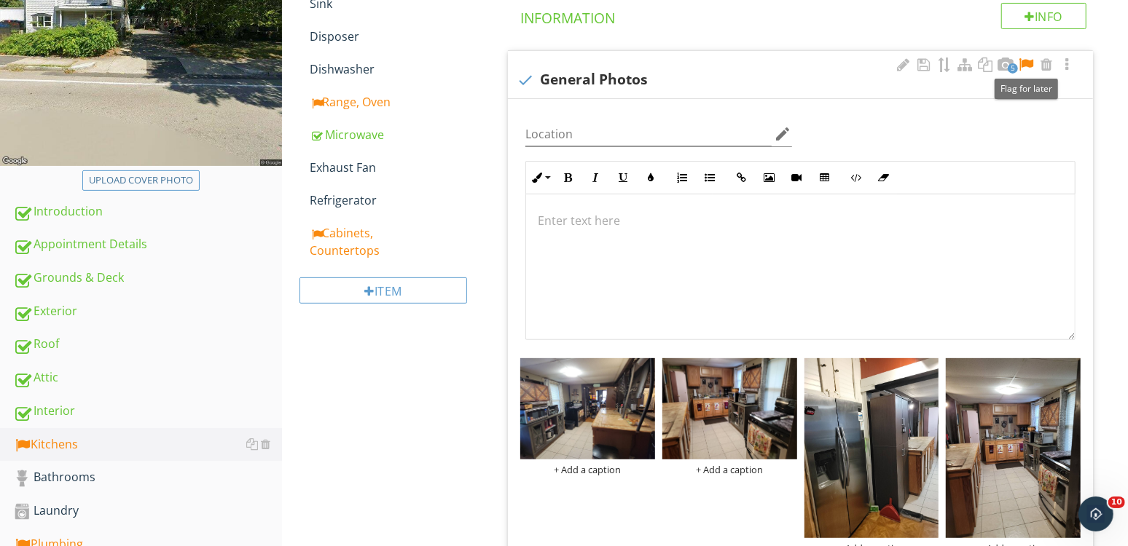
click at [1026, 60] on div at bounding box center [1025, 65] width 17 height 15
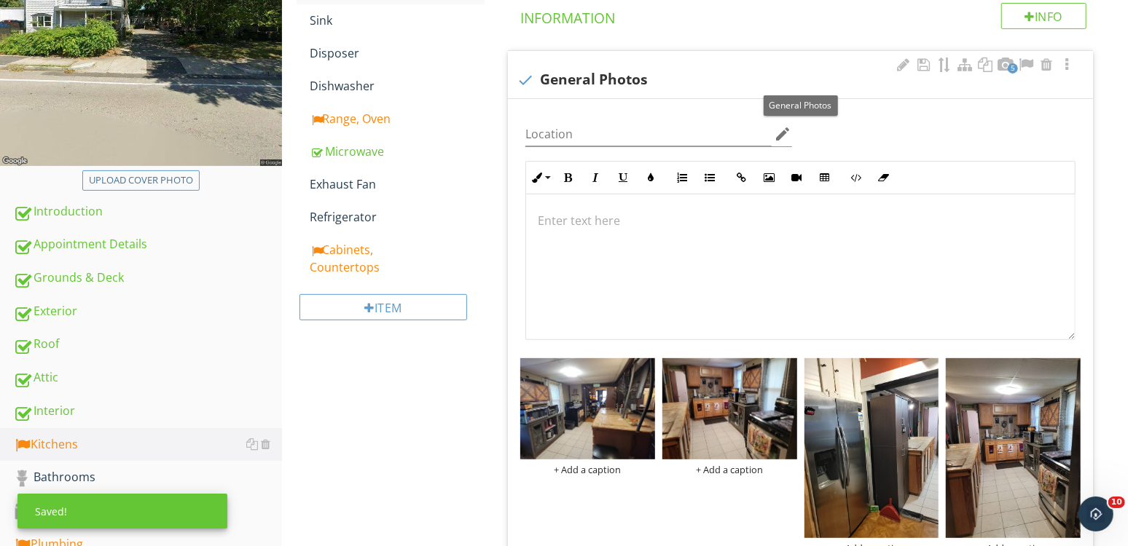
click at [583, 80] on div "check General Photos" at bounding box center [799, 79] width 567 height 17
checkbox input "true"
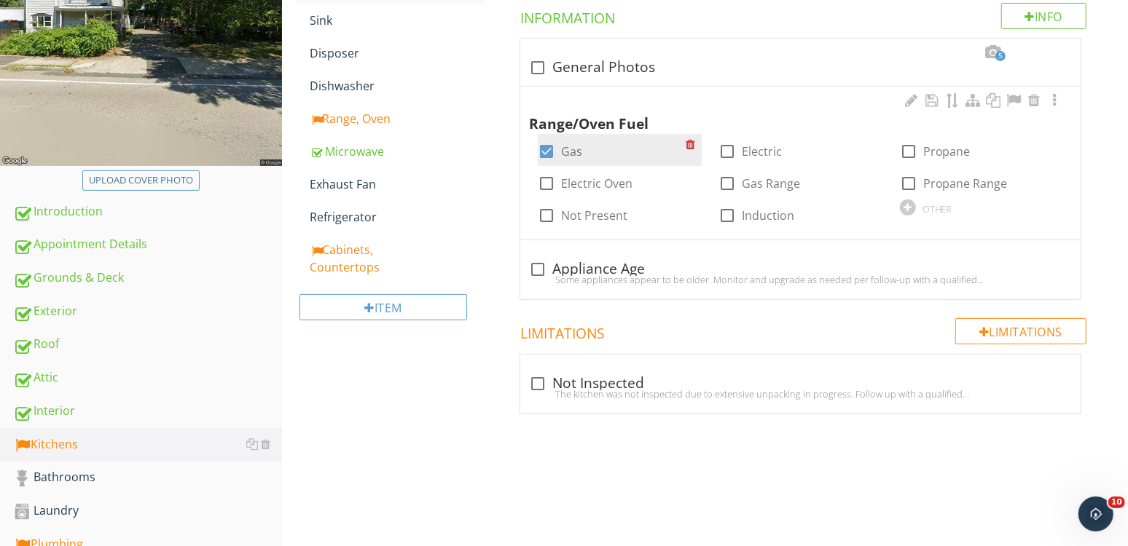
click at [561, 151] on div "check_box Gas" at bounding box center [560, 151] width 44 height 17
click at [907, 204] on div at bounding box center [908, 208] width 16 height 16
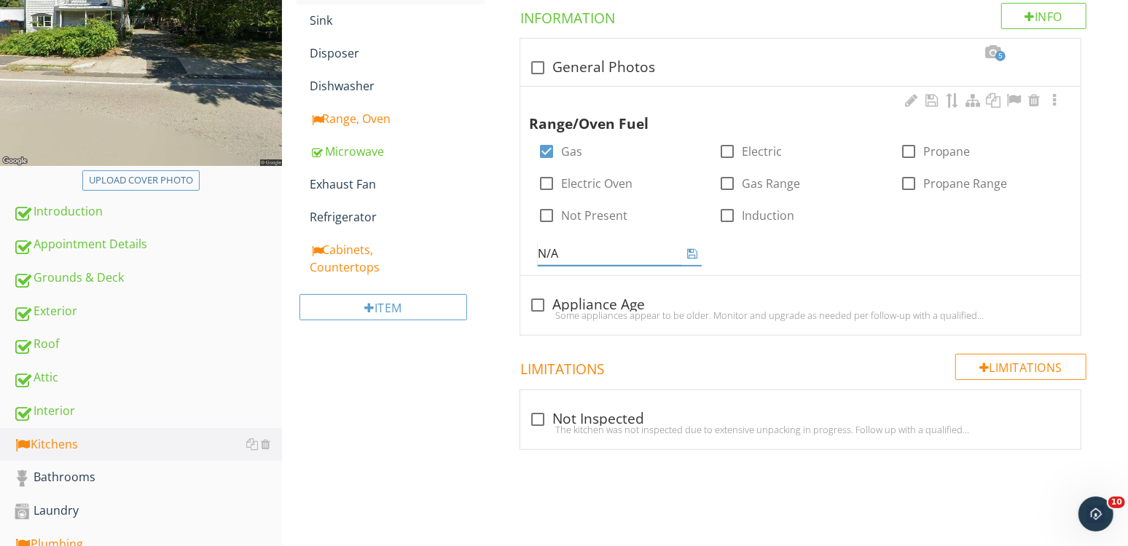
type input "N/A"
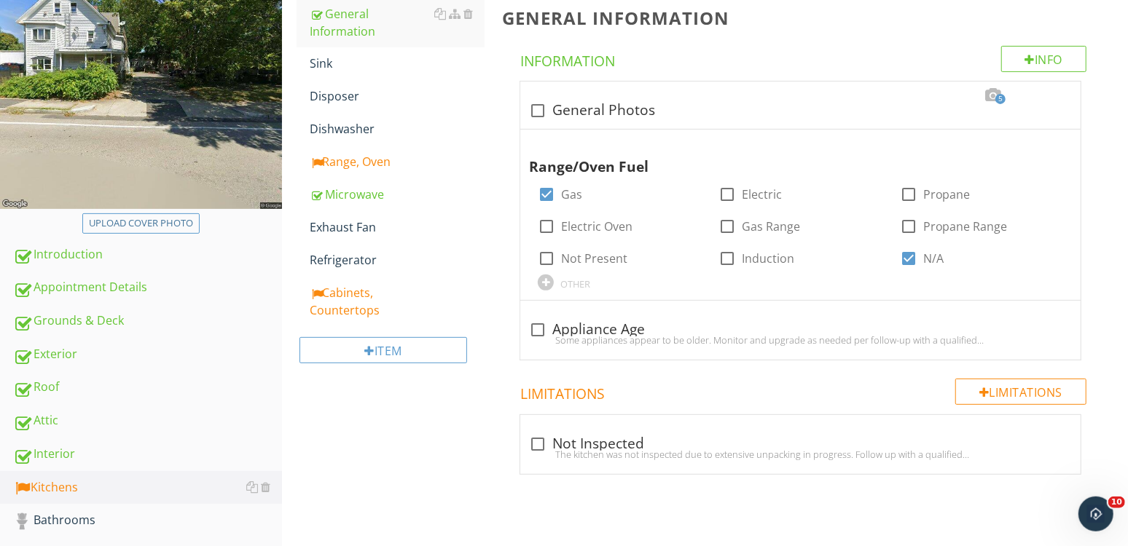
scroll to position [80, 0]
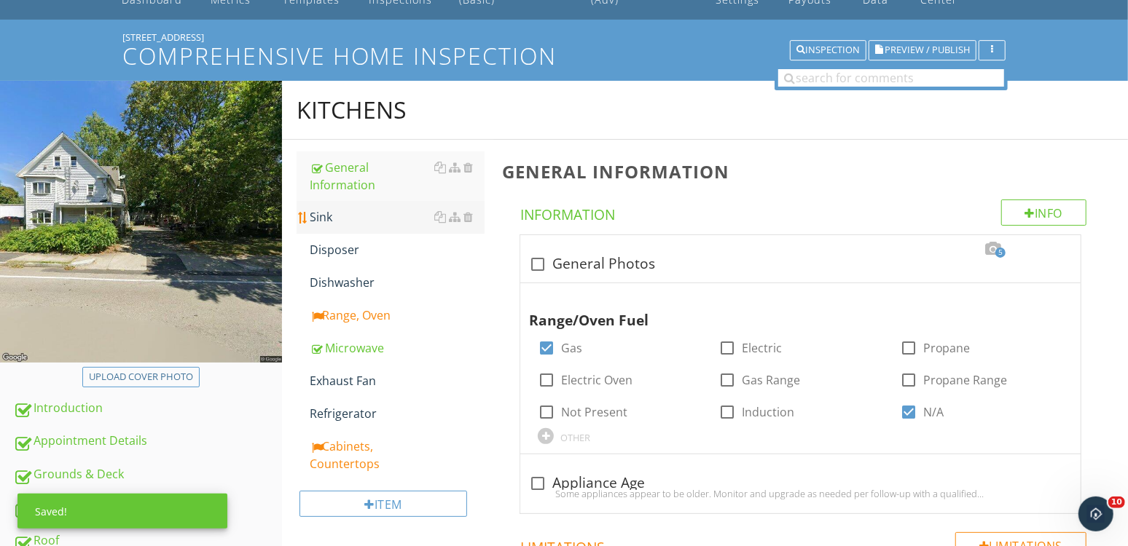
click at [342, 207] on link "Sink" at bounding box center [397, 217] width 175 height 32
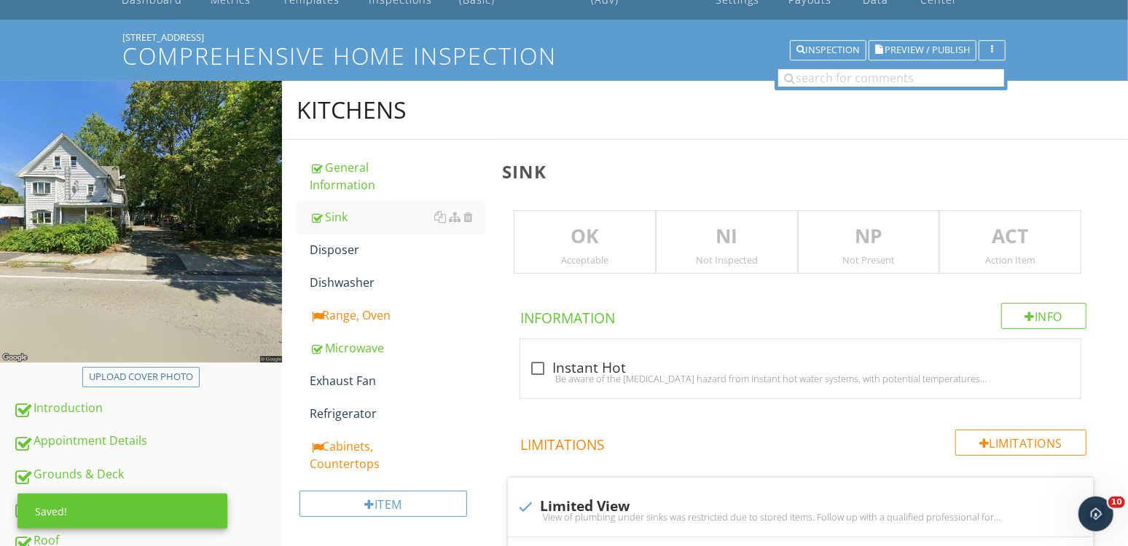
click at [714, 232] on p "NI" at bounding box center [726, 236] width 141 height 29
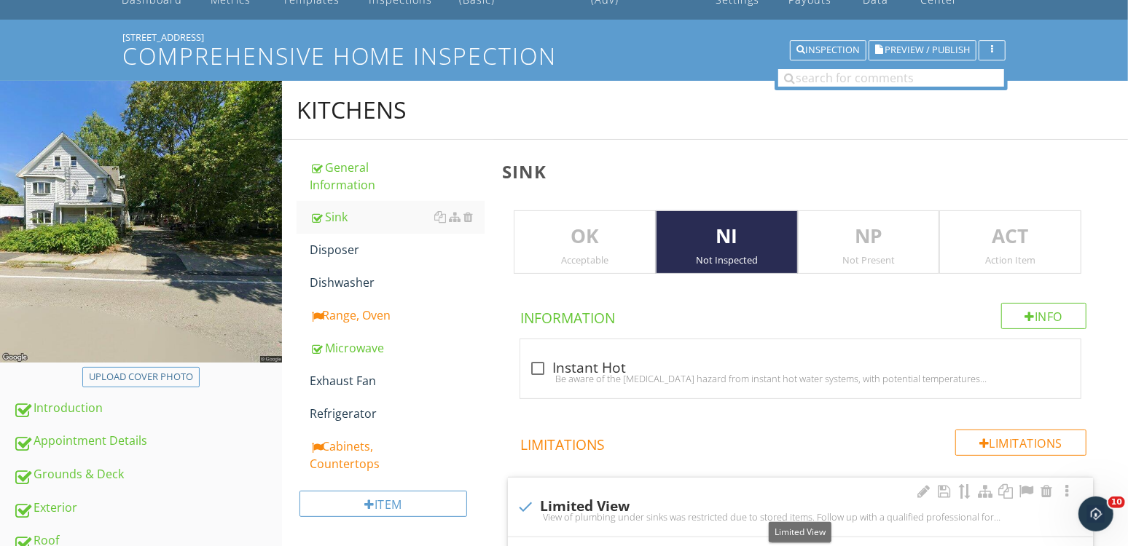
click at [578, 503] on div "check Limited View" at bounding box center [799, 506] width 567 height 17
checkbox input "true"
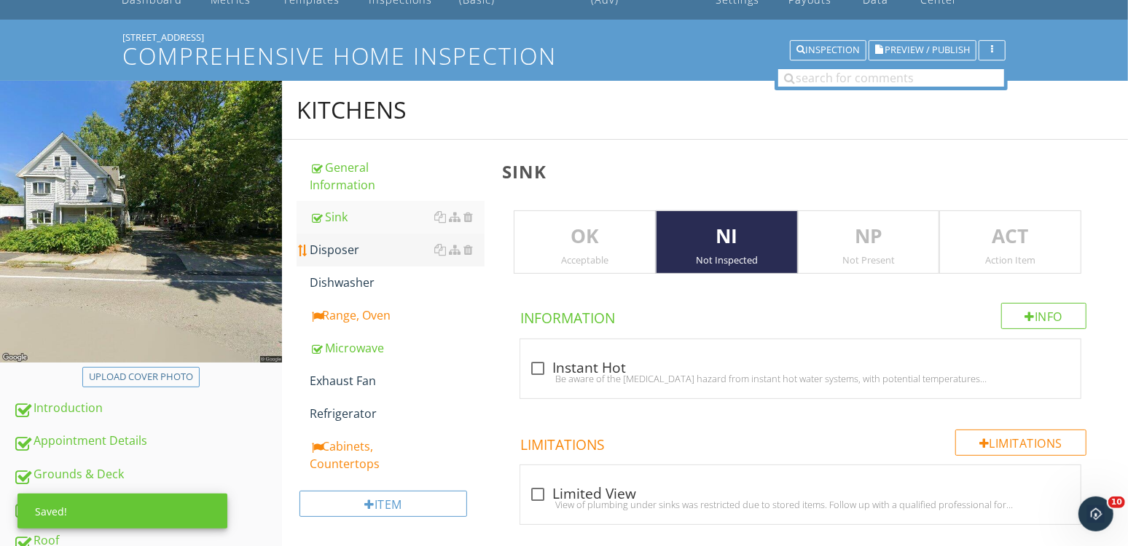
click at [369, 260] on link "Disposer" at bounding box center [397, 250] width 175 height 32
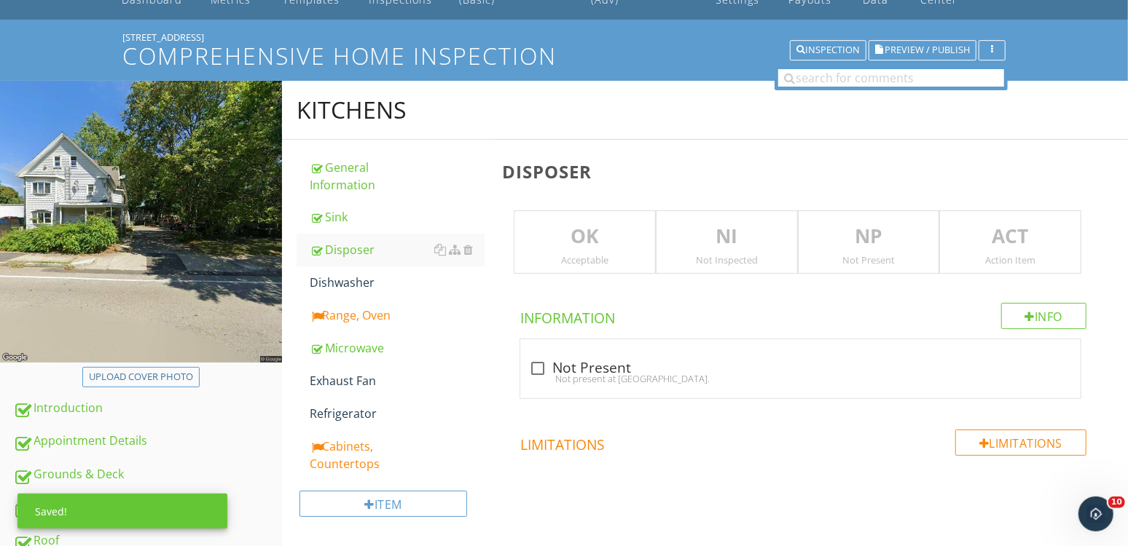
click at [693, 242] on p "NI" at bounding box center [726, 236] width 141 height 29
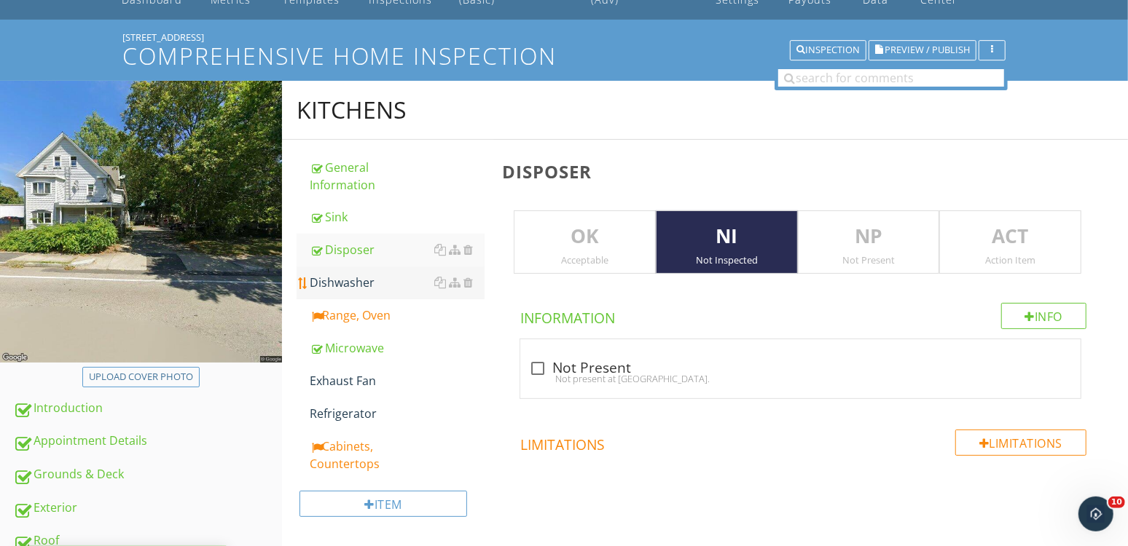
click at [339, 281] on div "Dishwasher" at bounding box center [397, 282] width 175 height 17
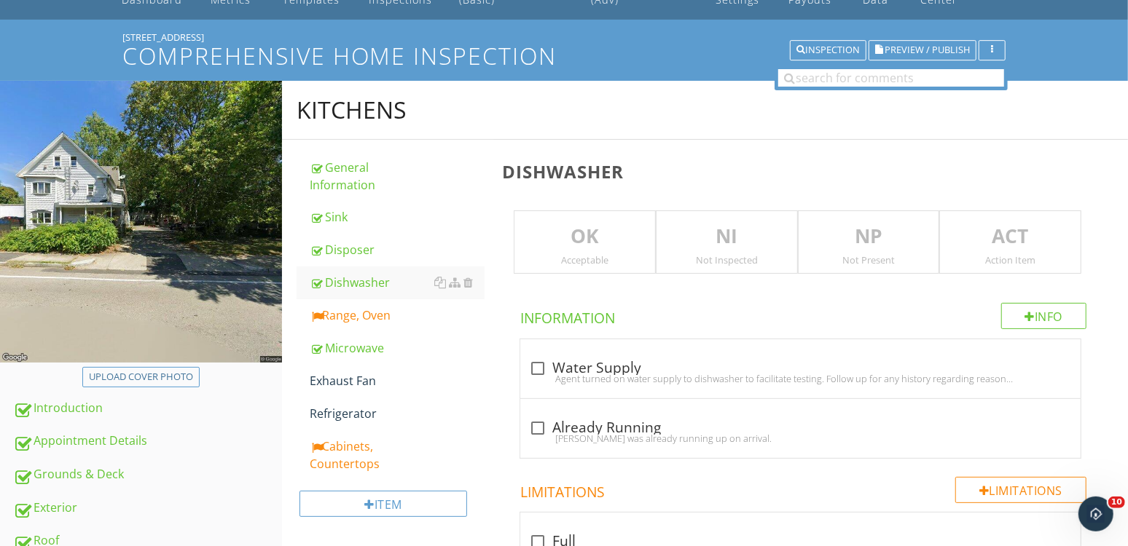
click at [690, 235] on p "NI" at bounding box center [726, 236] width 141 height 29
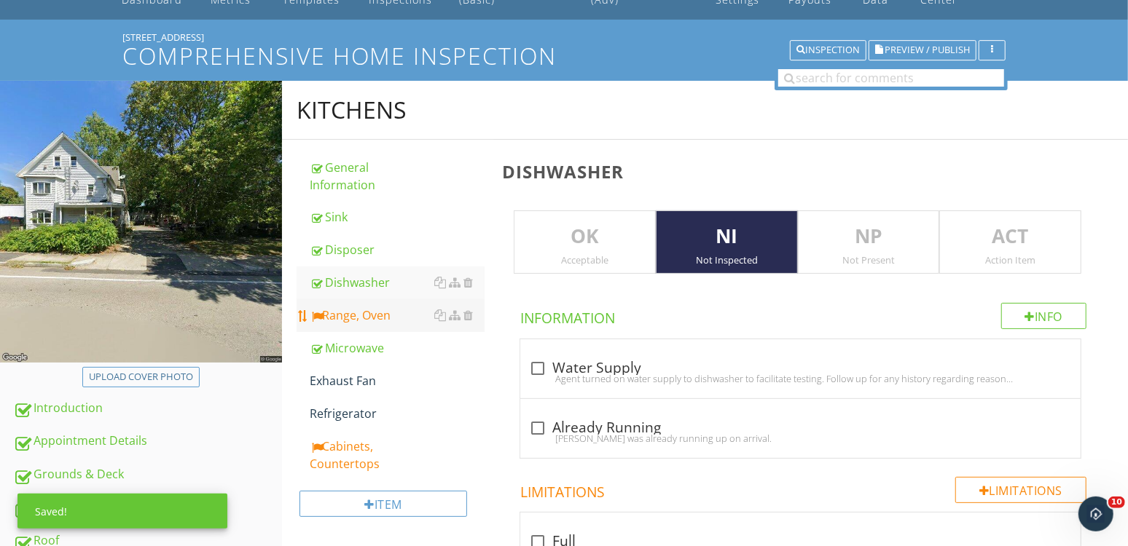
click at [336, 310] on div "Range, Oven" at bounding box center [397, 315] width 175 height 17
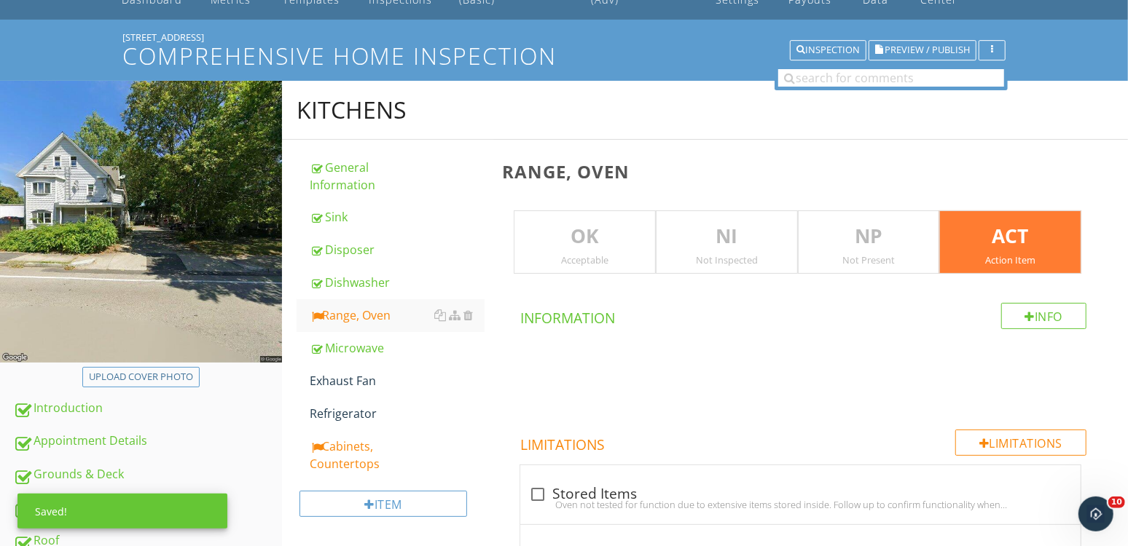
click at [714, 231] on p "NI" at bounding box center [726, 236] width 141 height 29
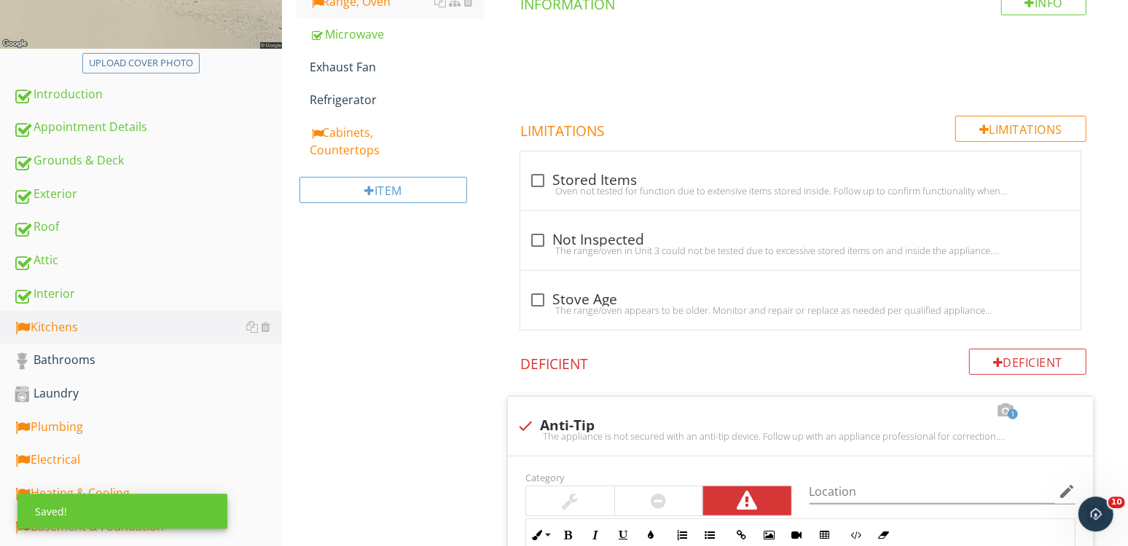
scroll to position [546, 0]
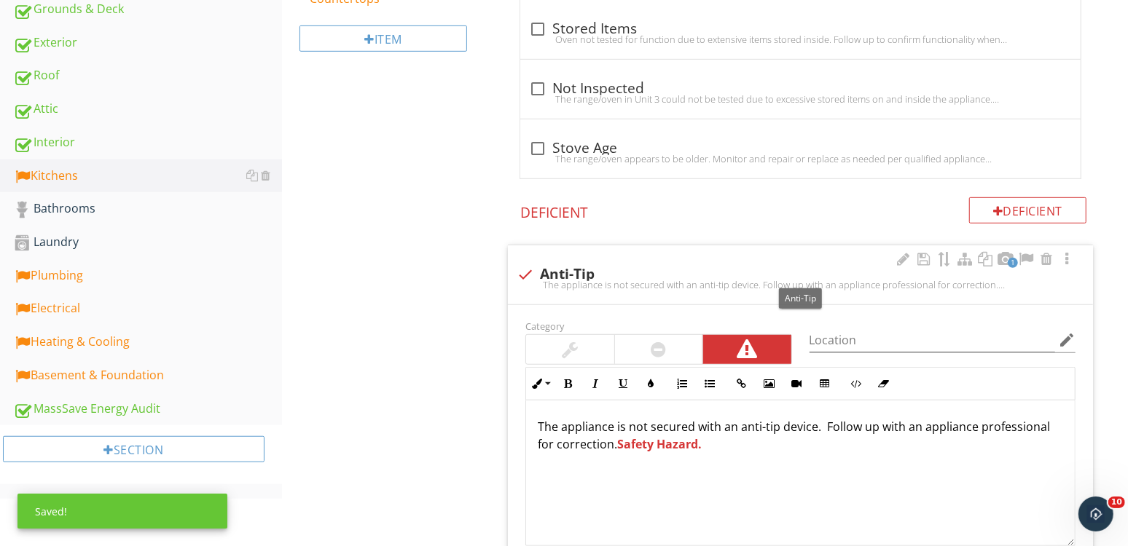
click at [570, 267] on div "check Anti-Tip" at bounding box center [799, 274] width 567 height 17
checkbox input "true"
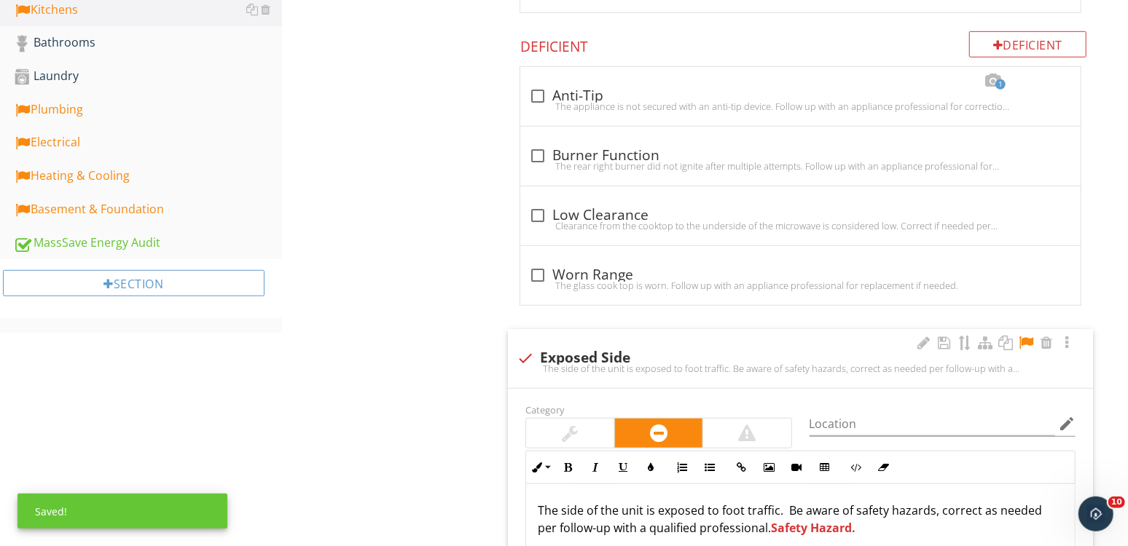
scroll to position [895, 0]
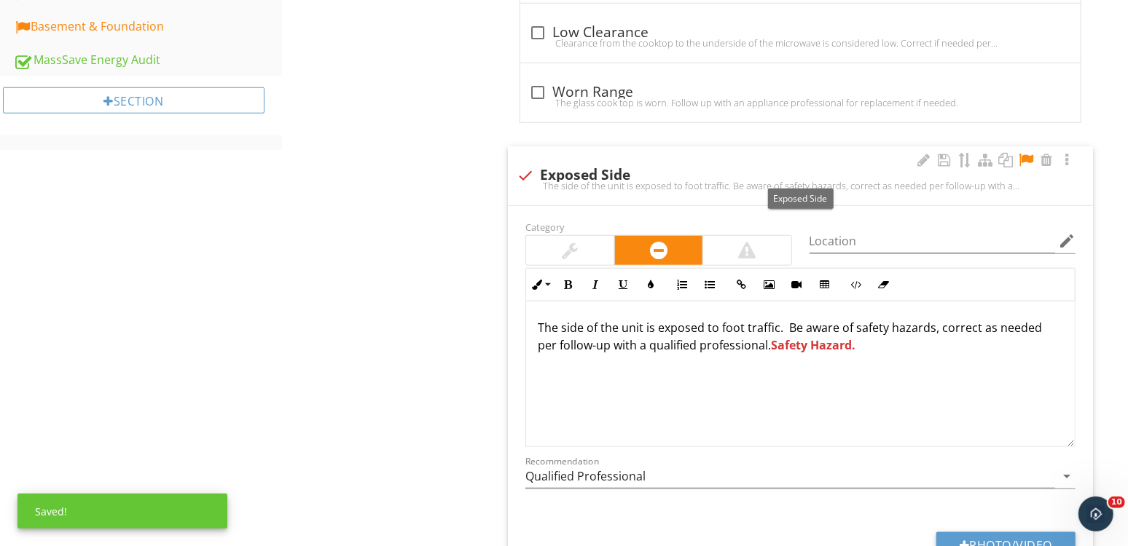
drag, startPoint x: 1026, startPoint y: 157, endPoint x: 968, endPoint y: 167, distance: 59.2
click at [1025, 157] on div at bounding box center [1025, 160] width 17 height 15
click at [566, 168] on div "check Exposed Side" at bounding box center [799, 175] width 567 height 17
checkbox input "true"
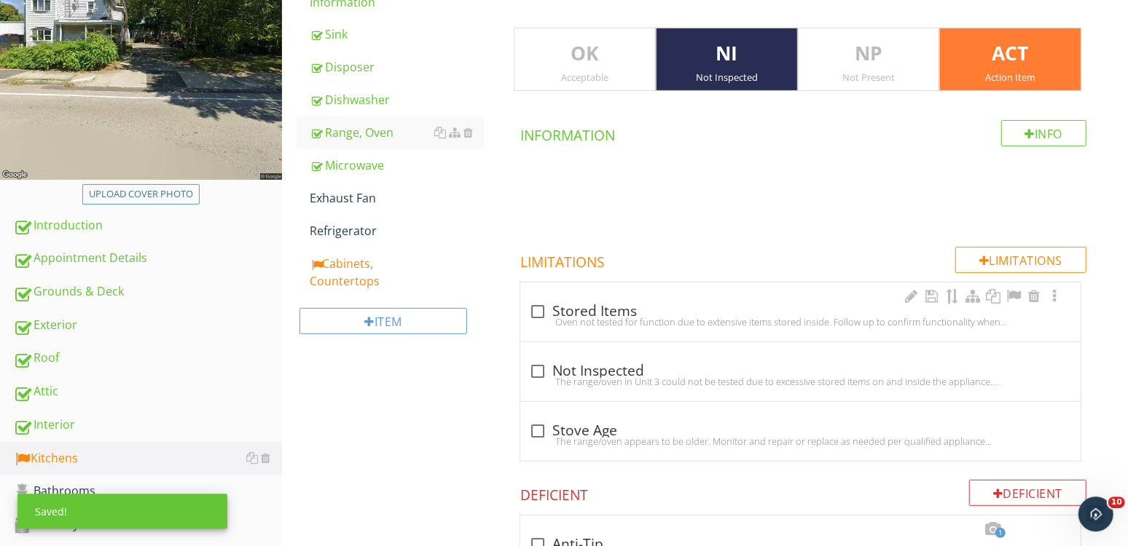
scroll to position [98, 0]
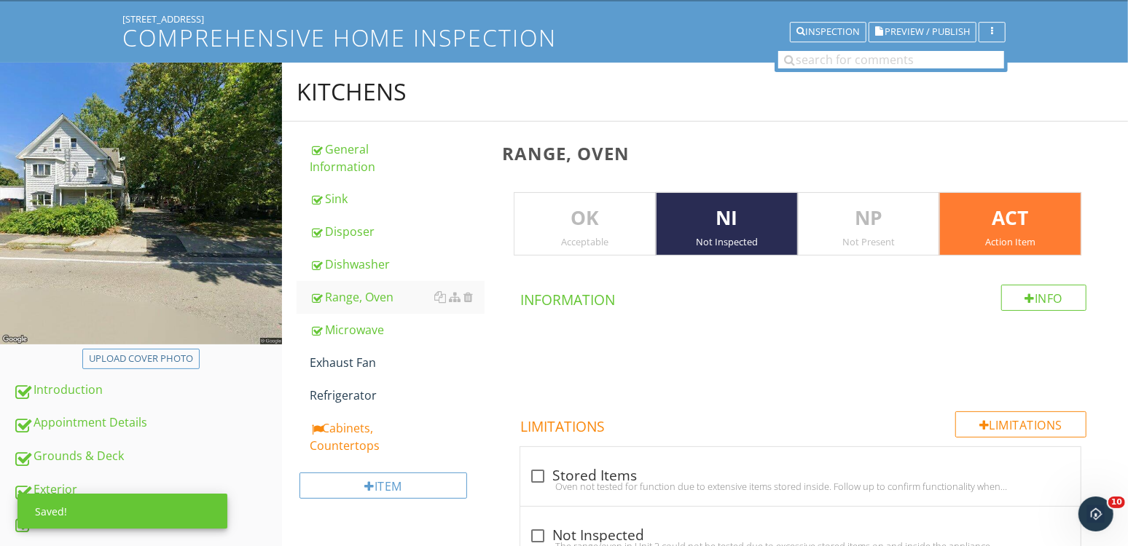
click at [1021, 216] on p "ACT" at bounding box center [1010, 218] width 141 height 29
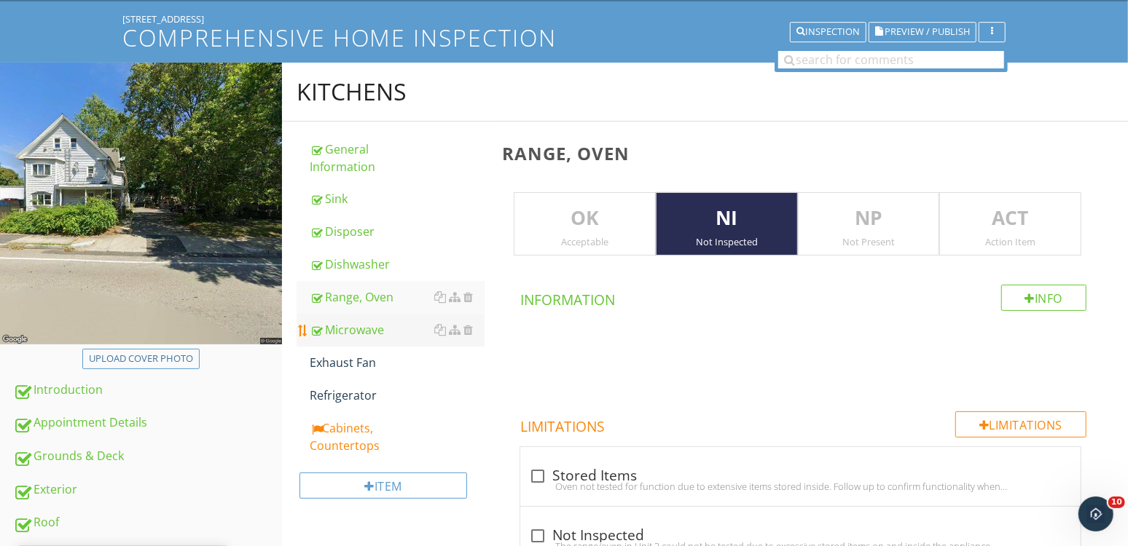
click at [369, 325] on div "Microwave" at bounding box center [397, 329] width 175 height 17
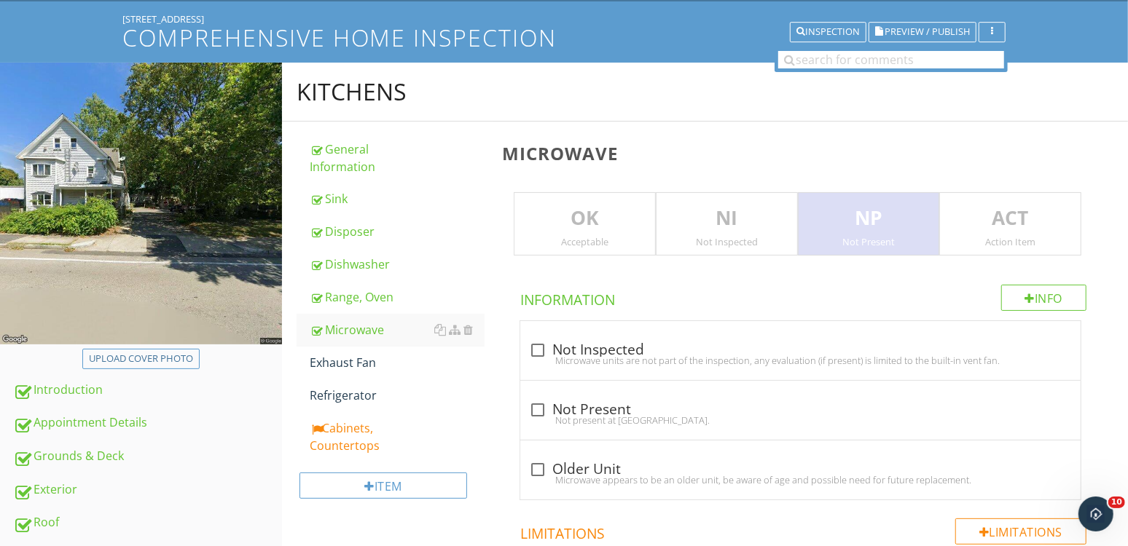
drag, startPoint x: 884, startPoint y: 228, endPoint x: 703, endPoint y: 240, distance: 181.0
click at [883, 228] on p "NP" at bounding box center [868, 218] width 141 height 29
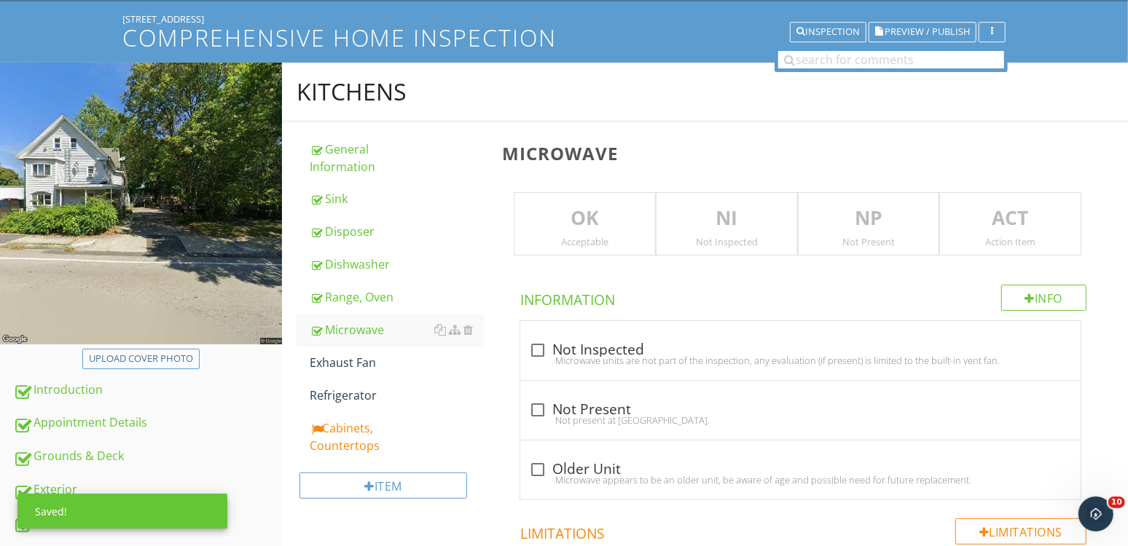
click at [712, 229] on p "NI" at bounding box center [726, 218] width 141 height 29
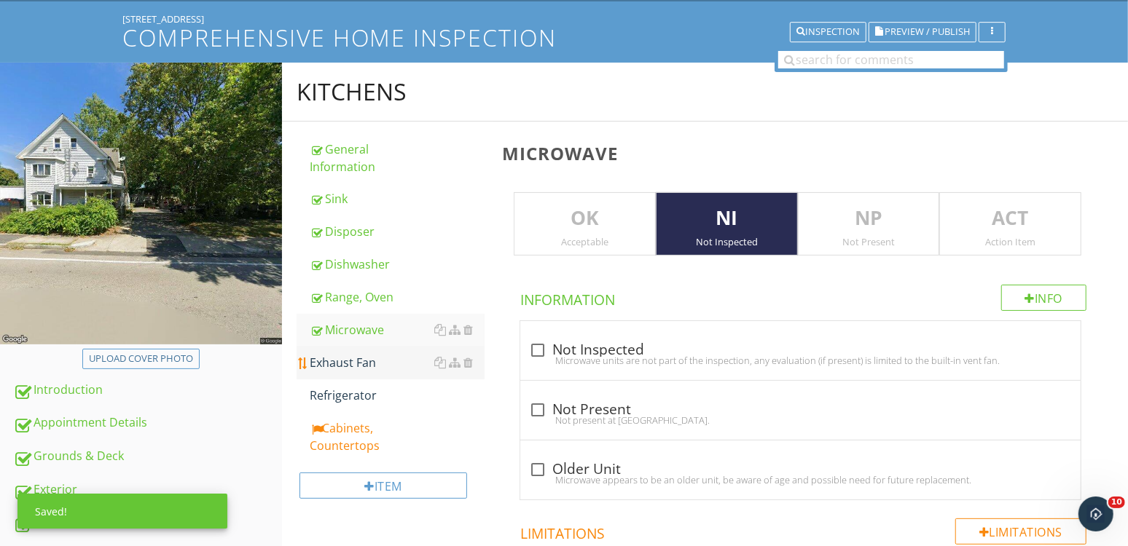
click at [361, 356] on div "Exhaust Fan" at bounding box center [397, 362] width 175 height 17
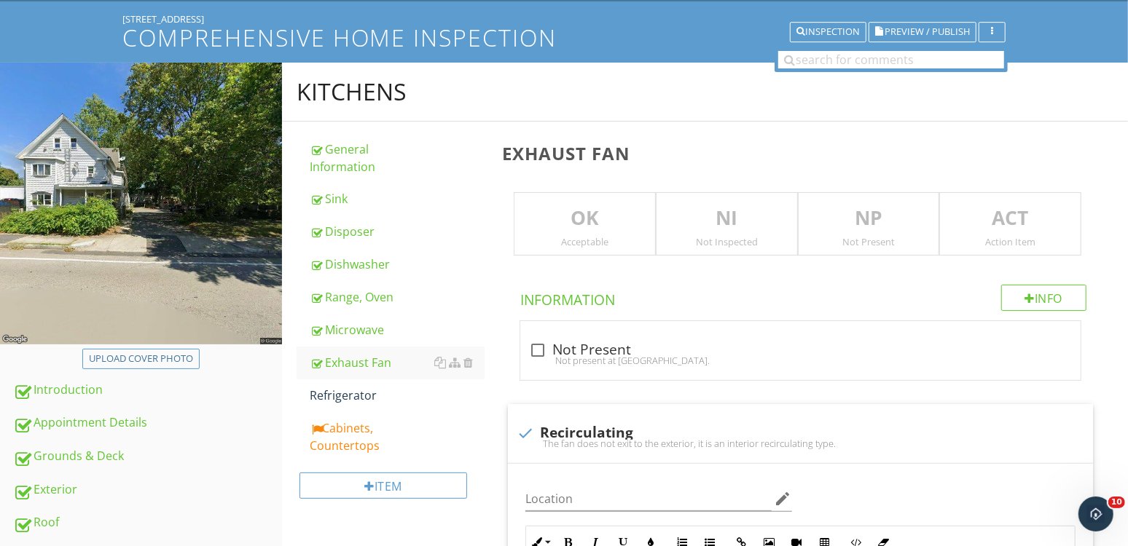
click at [741, 219] on p "NI" at bounding box center [726, 218] width 141 height 29
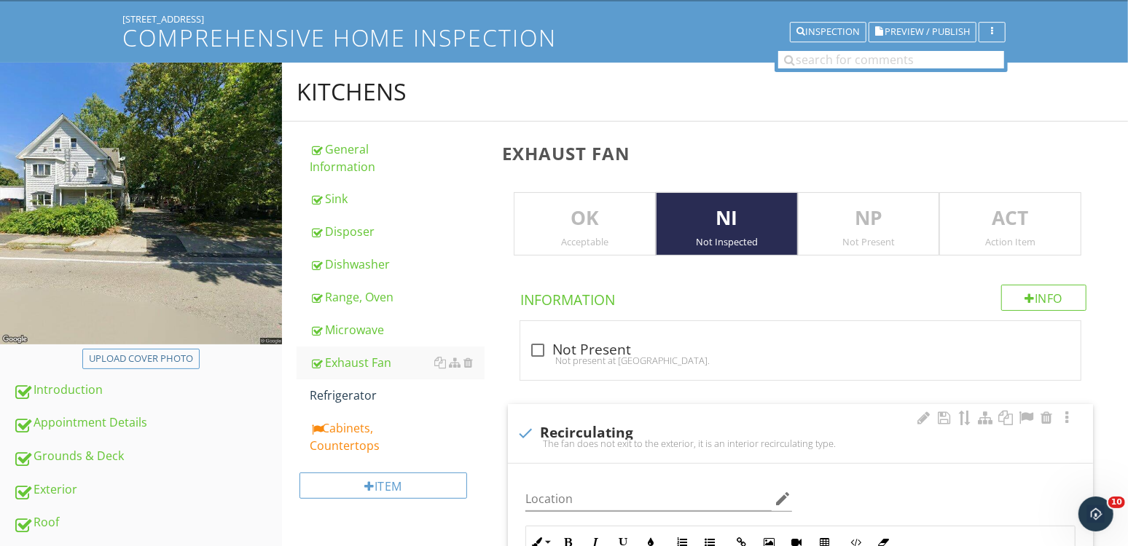
click at [581, 432] on div "check Recirculating" at bounding box center [799, 433] width 567 height 17
checkbox input "true"
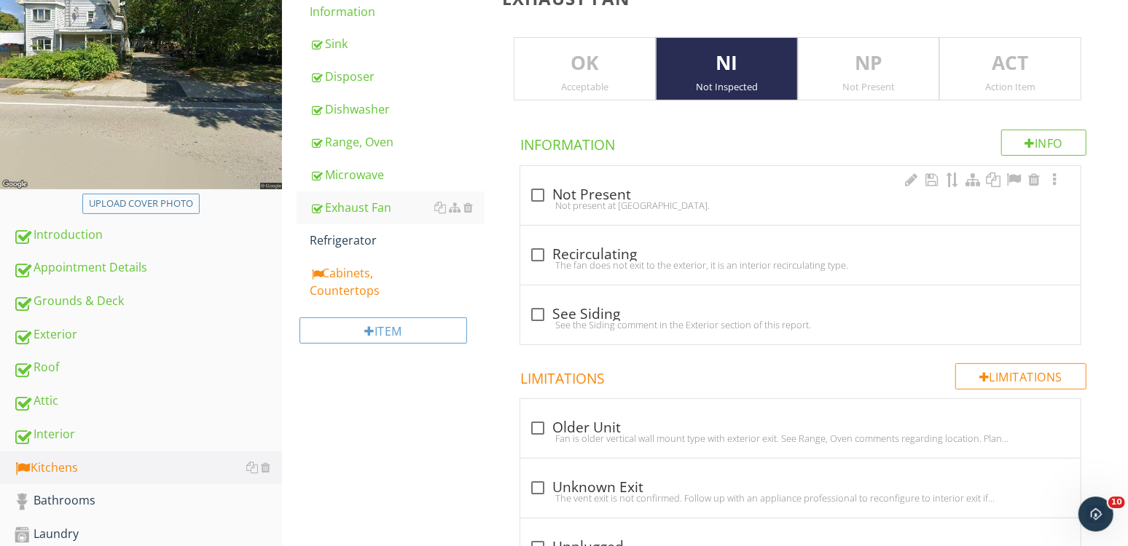
scroll to position [93, 0]
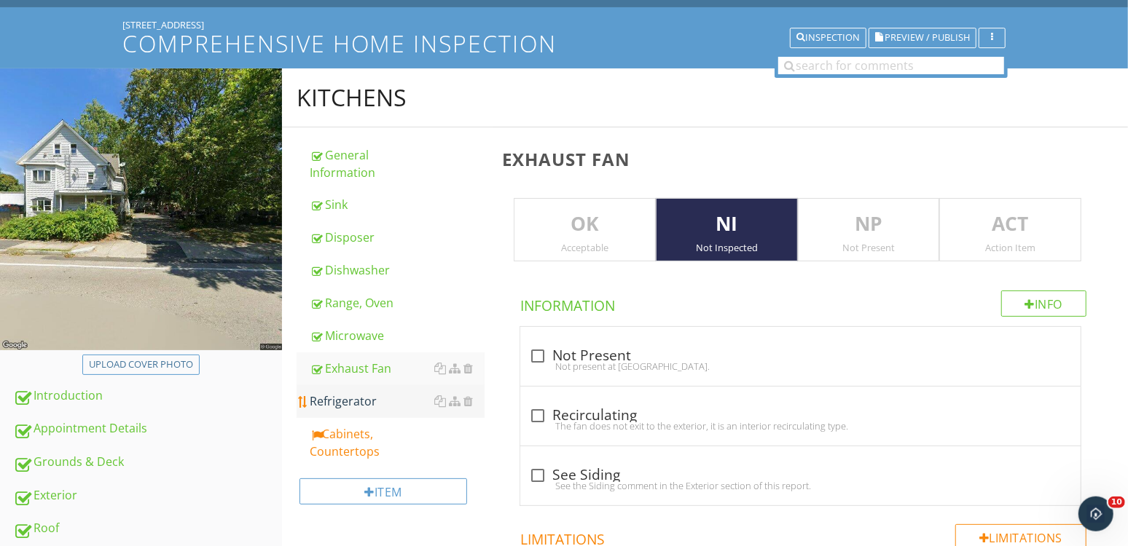
click at [387, 399] on div "Refrigerator" at bounding box center [397, 401] width 175 height 17
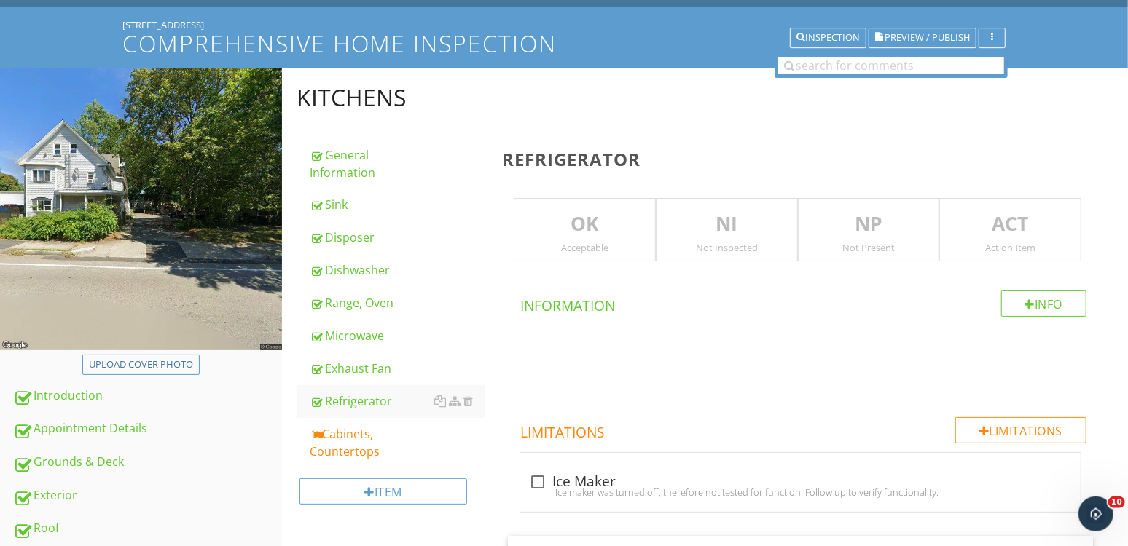
click at [746, 237] on p "NI" at bounding box center [726, 224] width 141 height 29
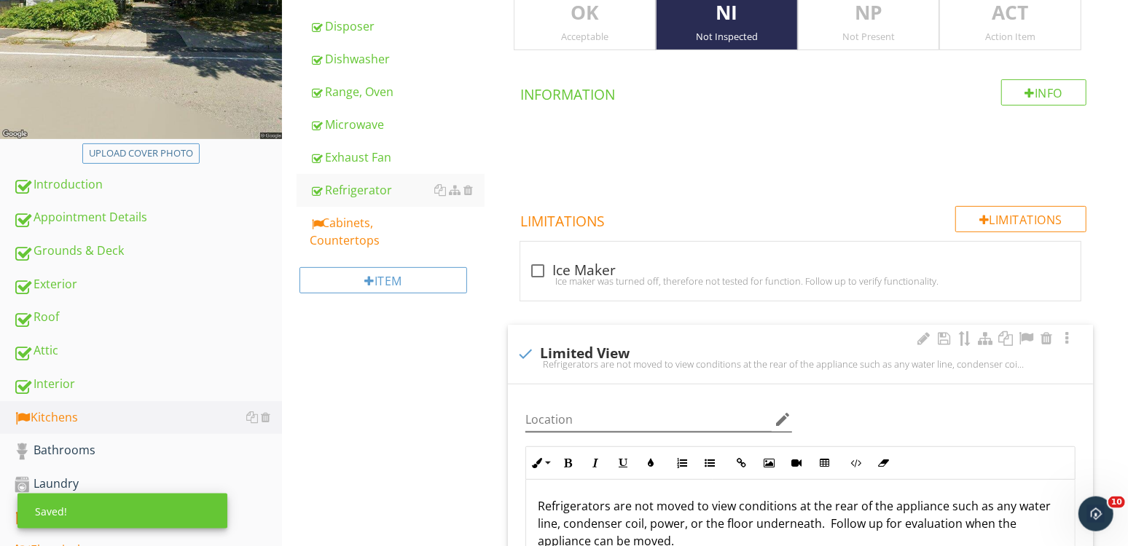
scroll to position [361, 0]
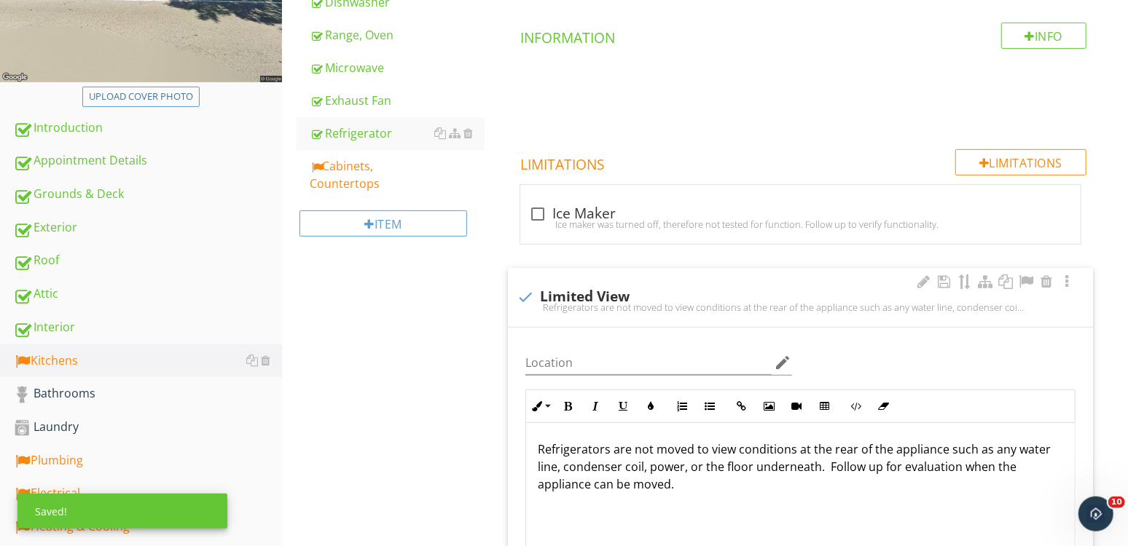
click at [613, 295] on div "check Limited View" at bounding box center [799, 296] width 567 height 17
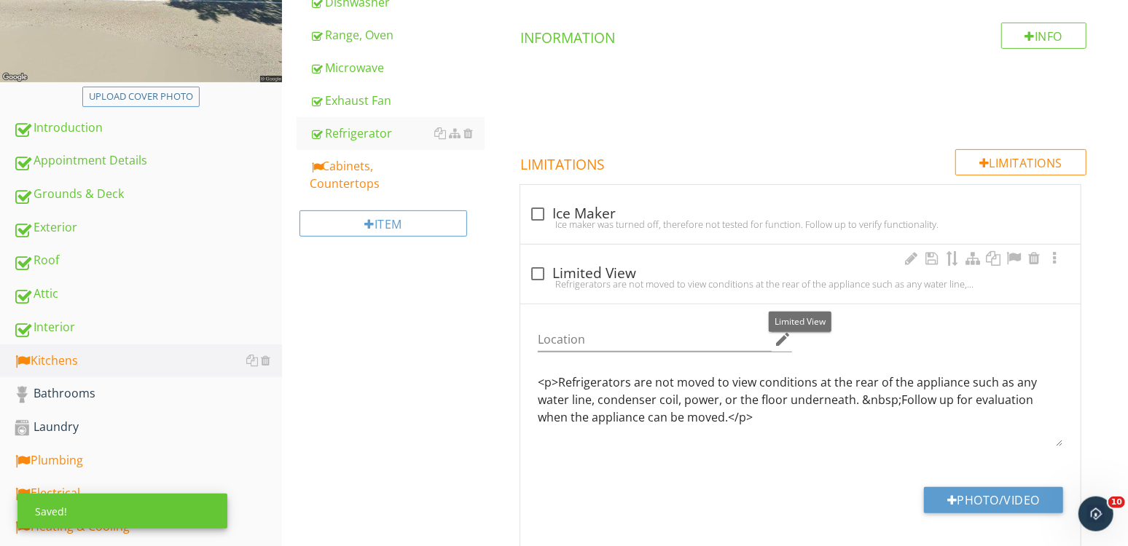
checkbox input "true"
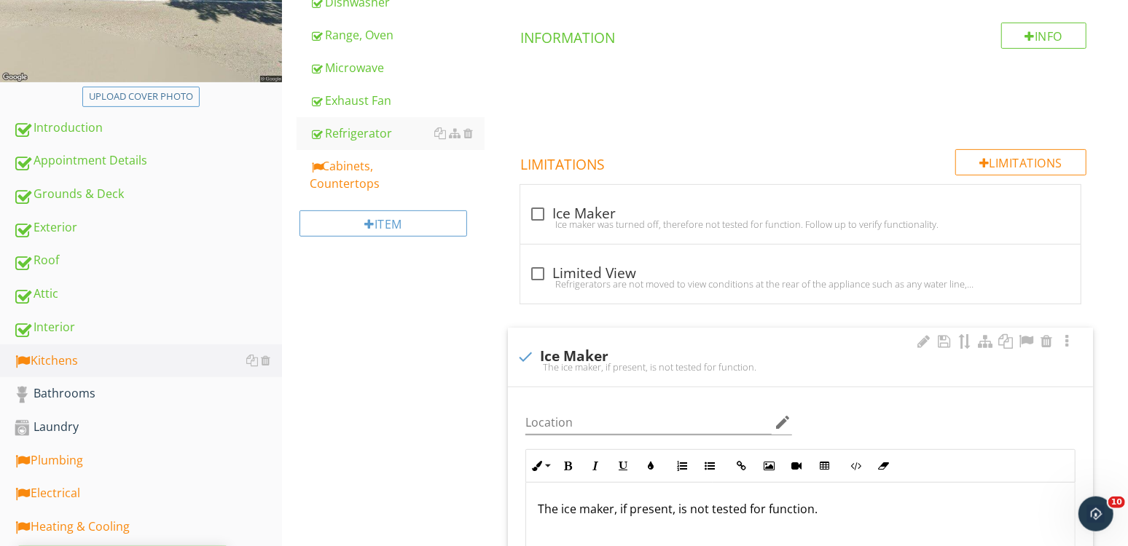
click at [574, 357] on div "check Ice Maker" at bounding box center [799, 356] width 567 height 17
checkbox input "true"
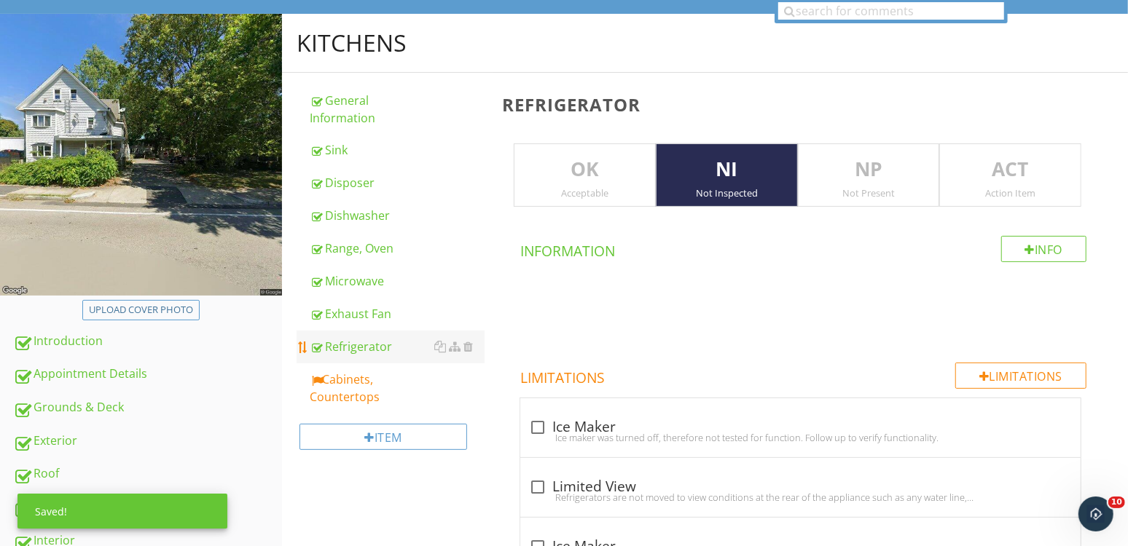
scroll to position [146, 0]
click at [374, 385] on div "Cabinets, Countertops" at bounding box center [397, 389] width 175 height 35
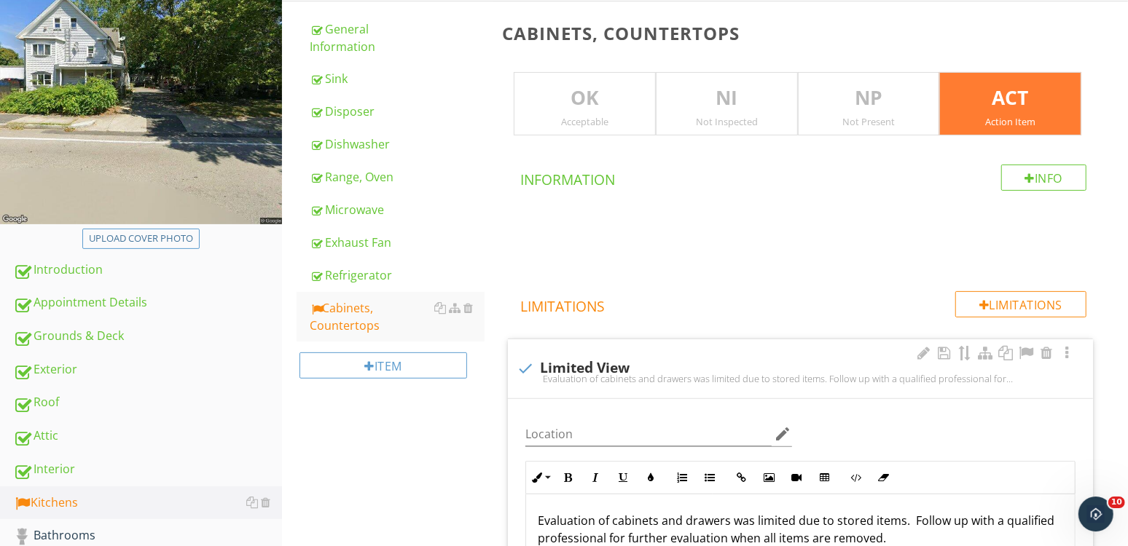
scroll to position [289, 0]
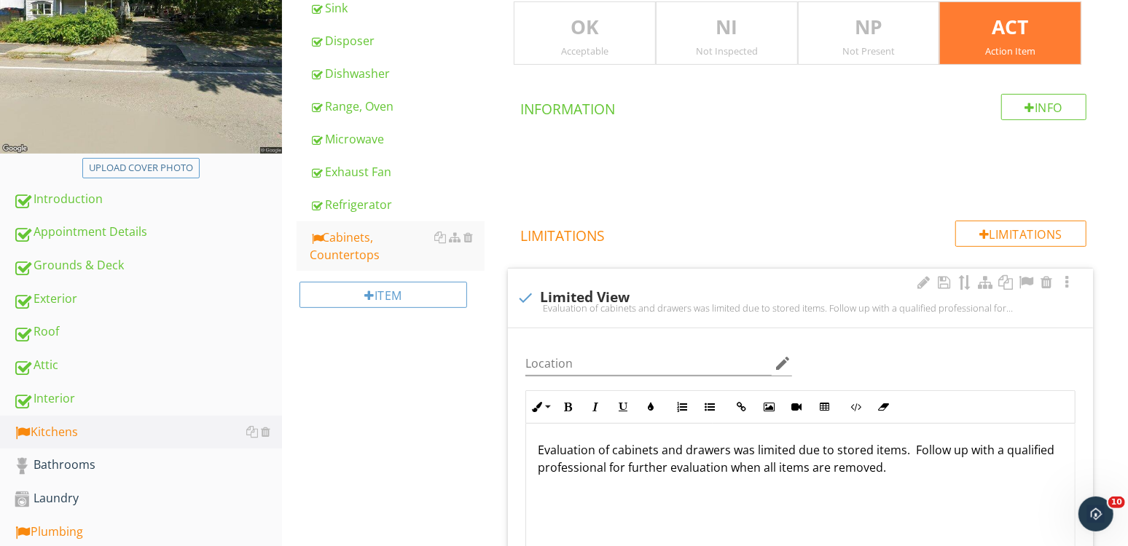
click at [616, 296] on div "check Limited View" at bounding box center [799, 297] width 567 height 17
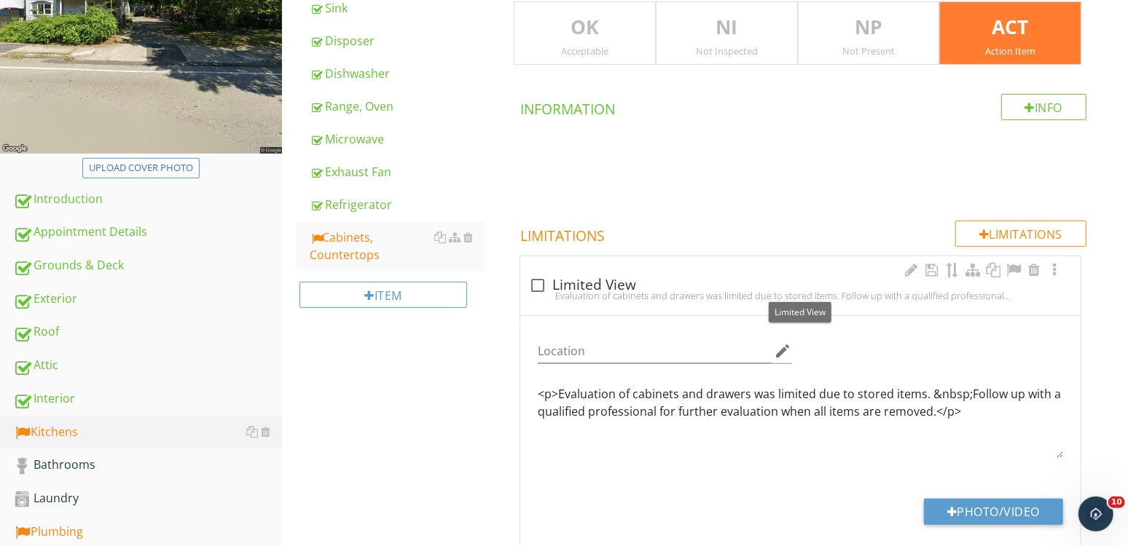
checkbox input "true"
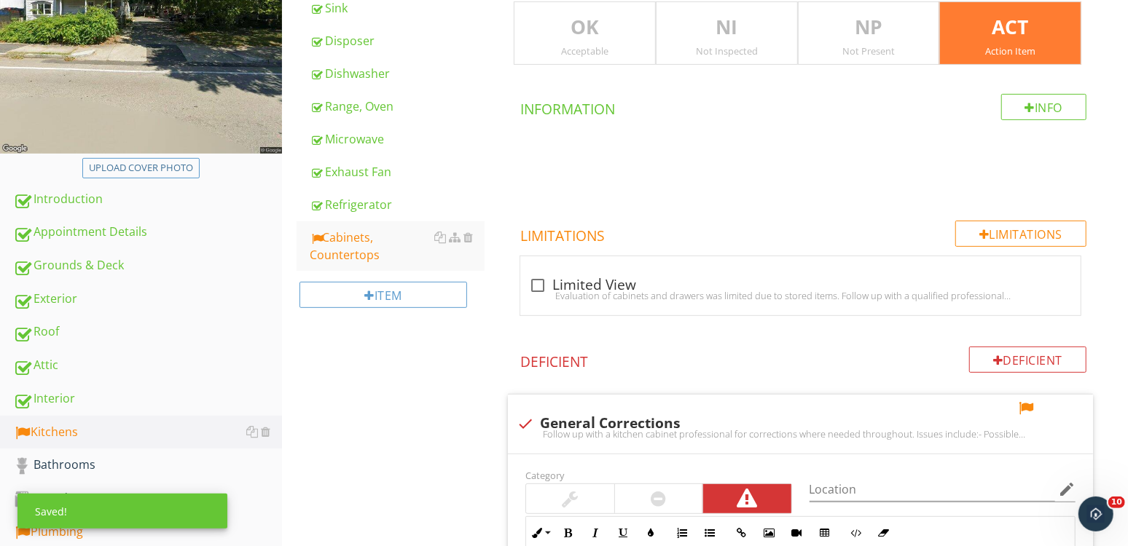
click at [1052, 45] on div "Action Item" at bounding box center [1010, 51] width 141 height 12
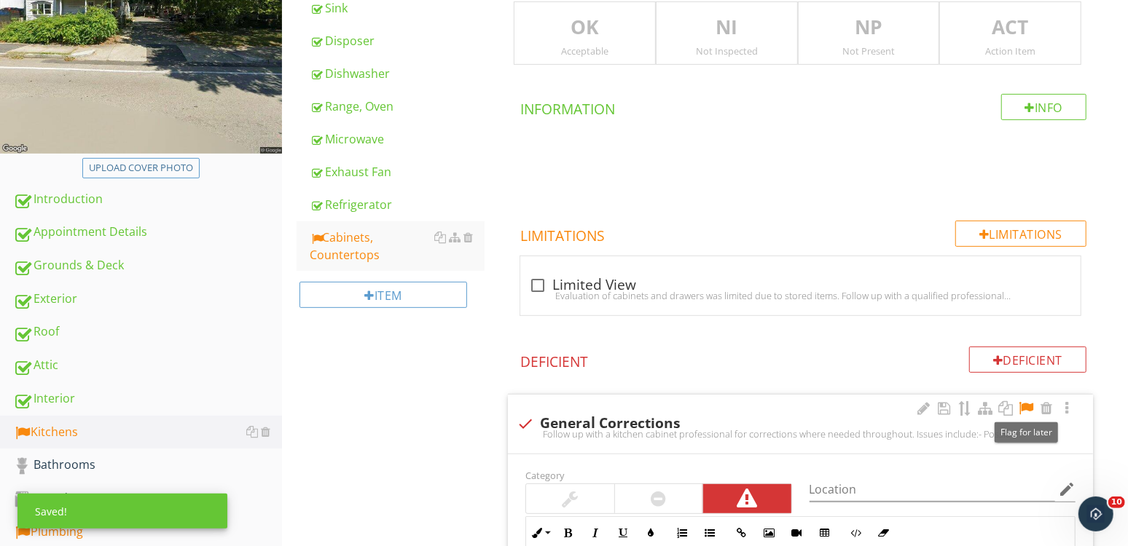
drag, startPoint x: 1027, startPoint y: 406, endPoint x: 847, endPoint y: 414, distance: 180.1
click at [1023, 411] on div at bounding box center [1025, 408] width 17 height 15
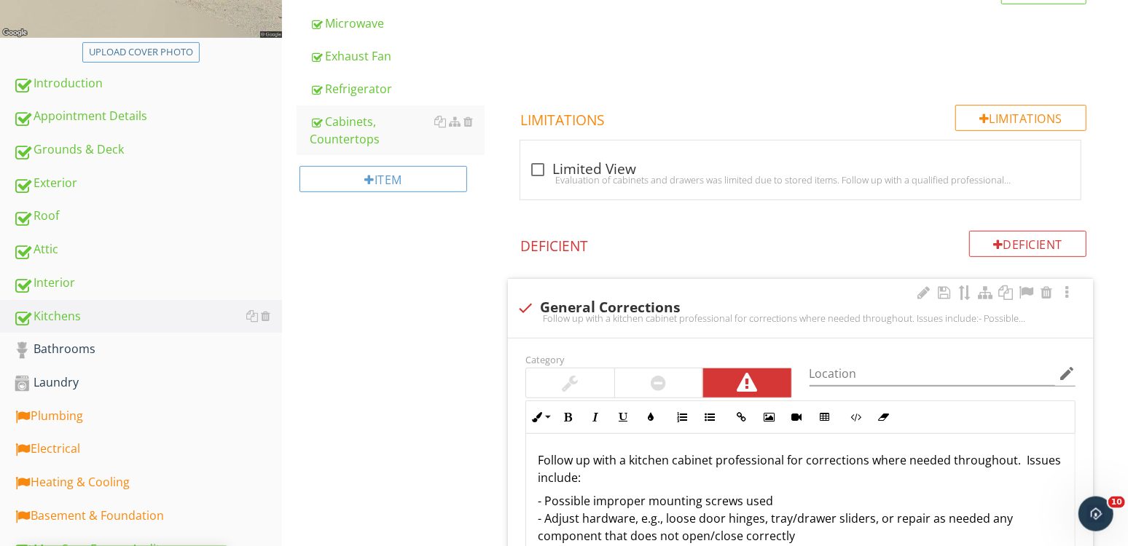
scroll to position [477, 0]
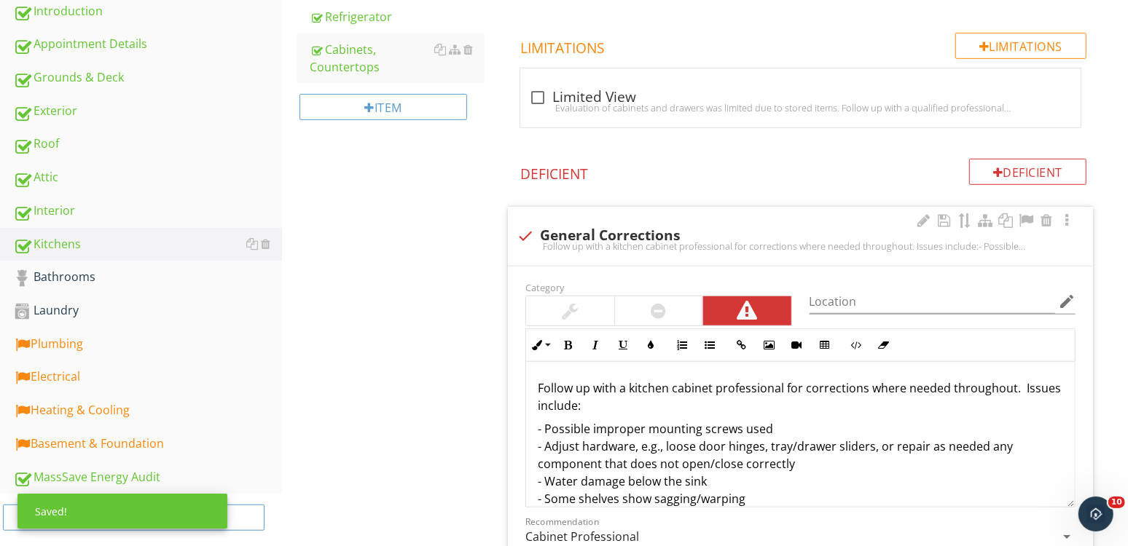
click at [624, 256] on div "check General Corrections Follow up with a kitchen cabinet professional for cor…" at bounding box center [800, 236] width 585 height 59
checkbox input "true"
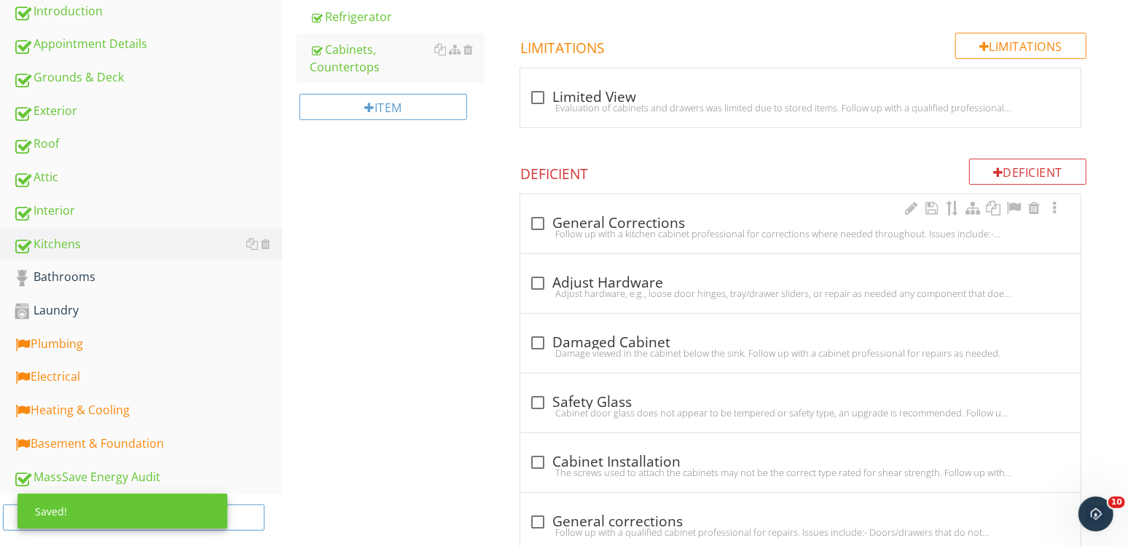
scroll to position [0, 0]
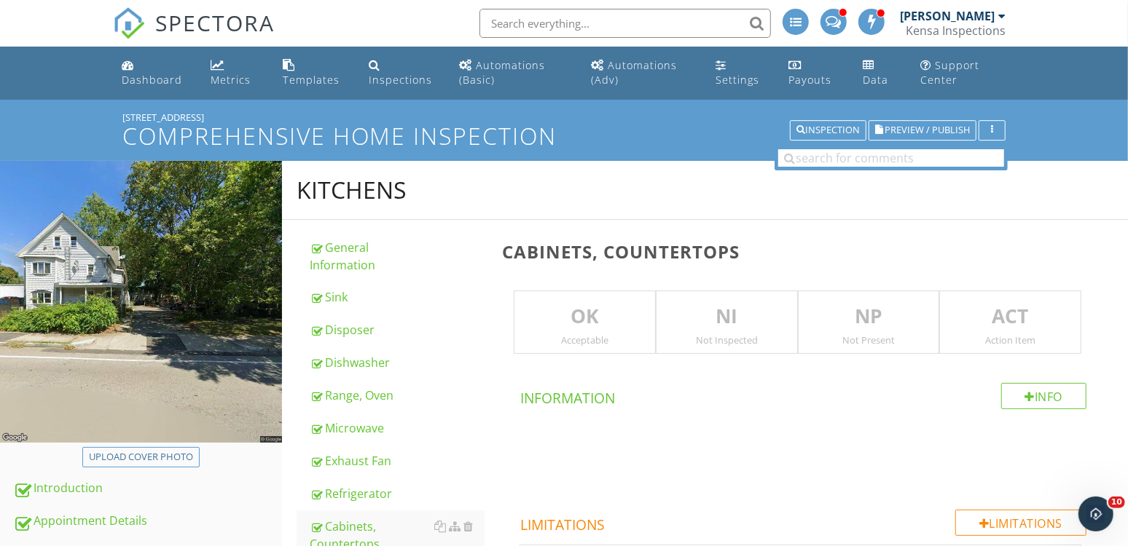
click at [738, 318] on p "NI" at bounding box center [726, 316] width 141 height 29
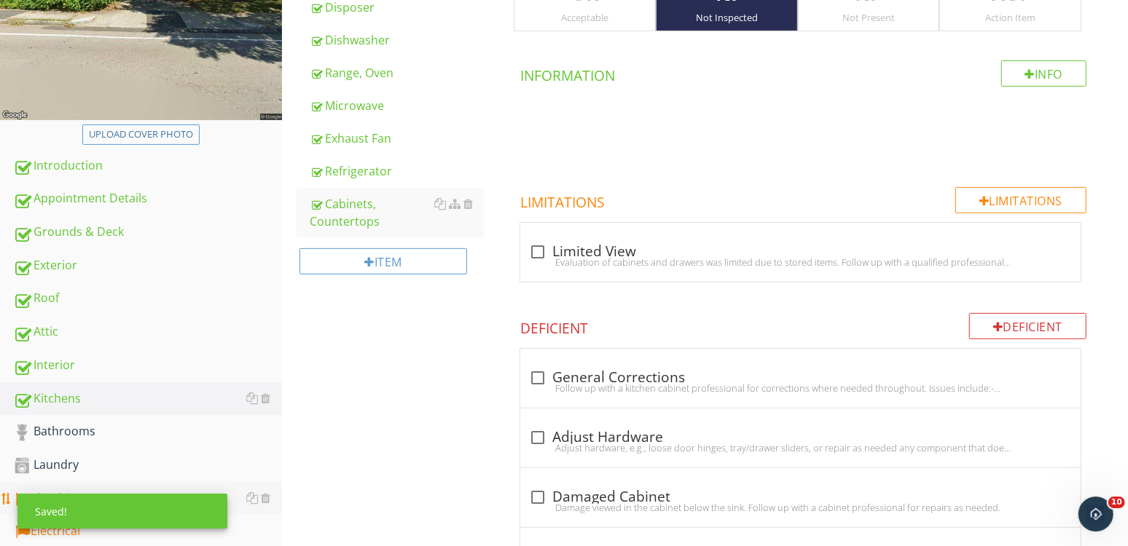
scroll to position [376, 0]
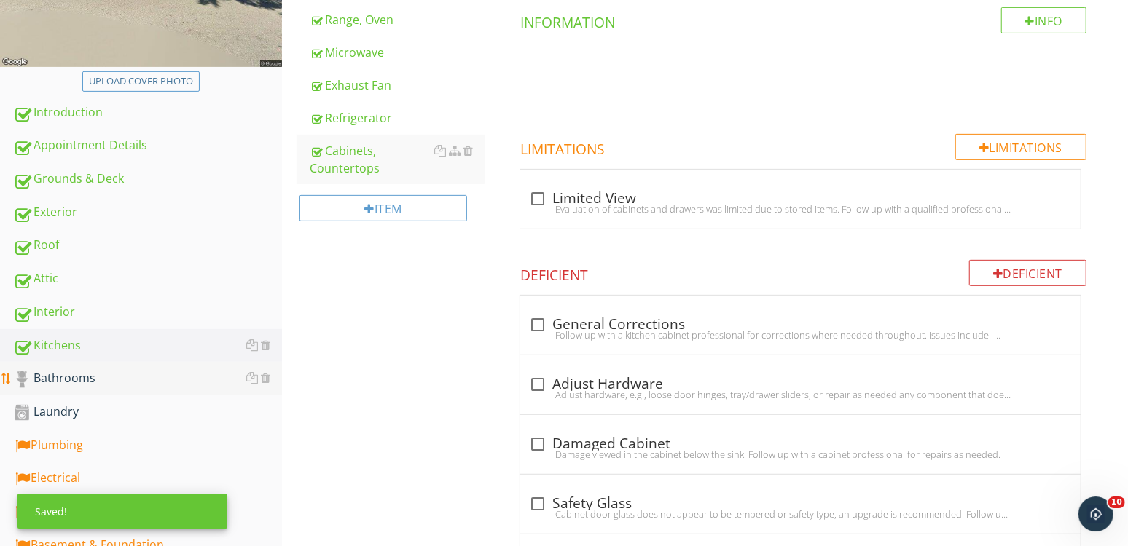
click at [65, 386] on div "Bathrooms" at bounding box center [147, 378] width 269 height 19
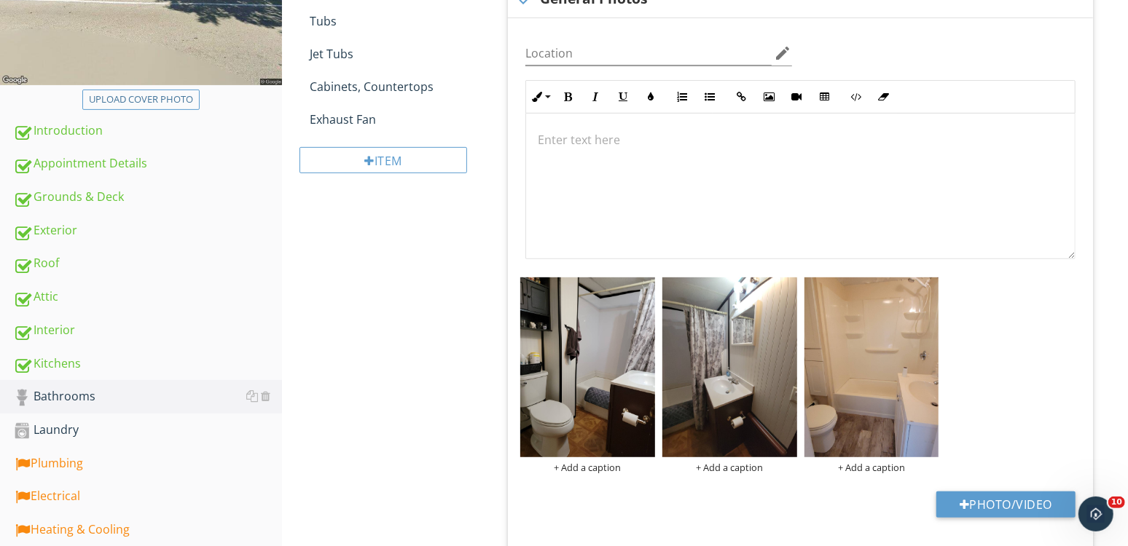
scroll to position [152, 0]
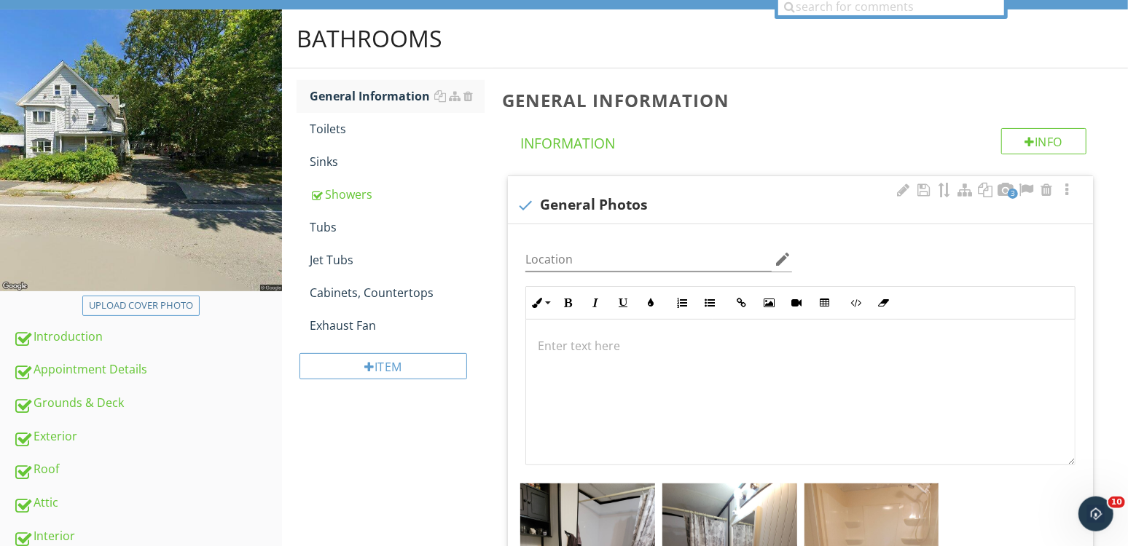
click at [605, 200] on div "check General Photos" at bounding box center [799, 205] width 567 height 17
checkbox input "true"
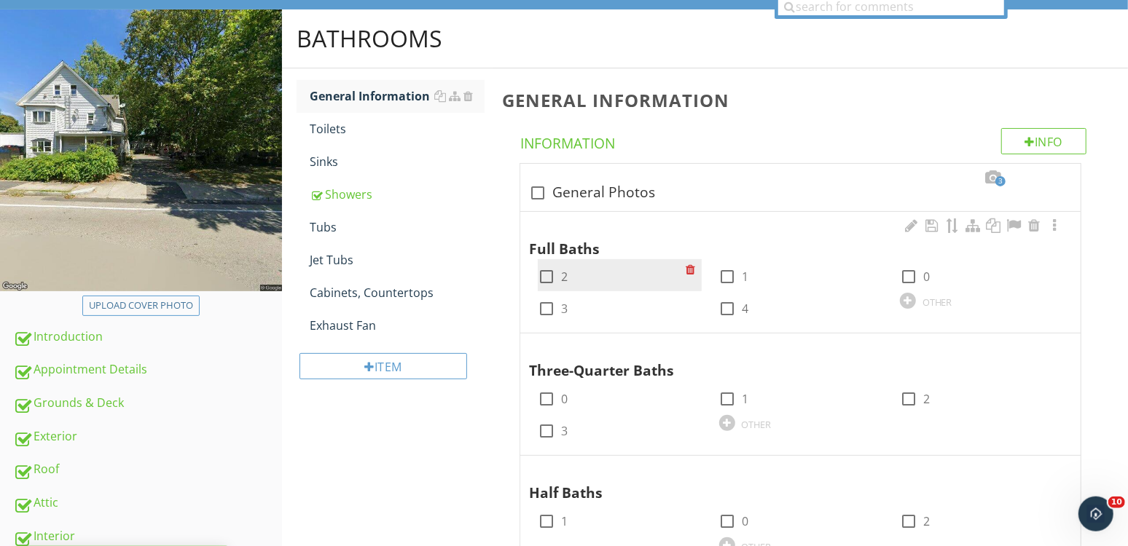
click at [544, 278] on div at bounding box center [546, 276] width 25 height 25
checkbox input "true"
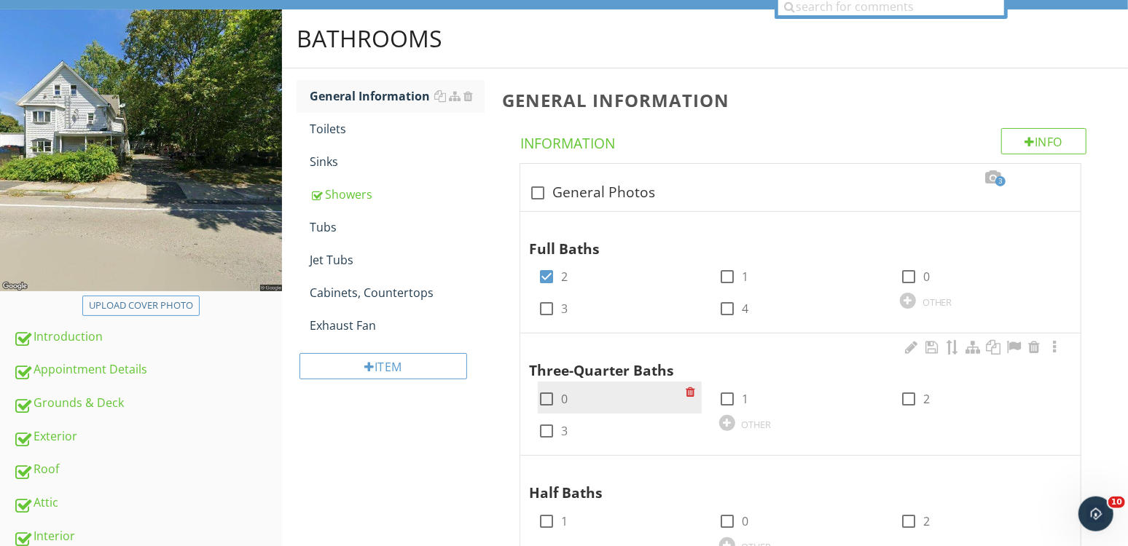
click at [551, 398] on div at bounding box center [546, 399] width 25 height 25
checkbox input "true"
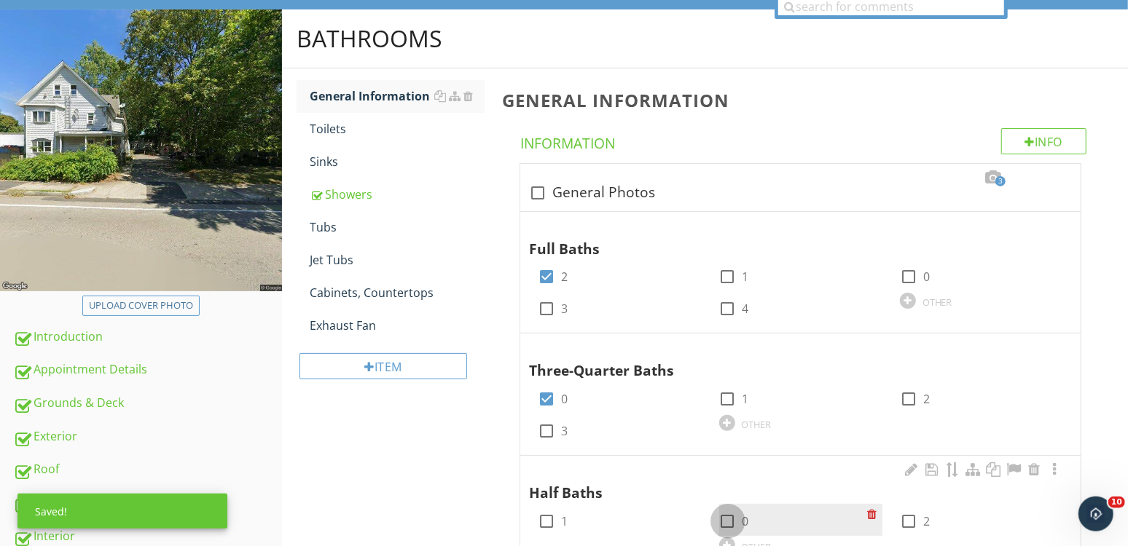
click at [734, 511] on div at bounding box center [727, 521] width 25 height 25
checkbox input "true"
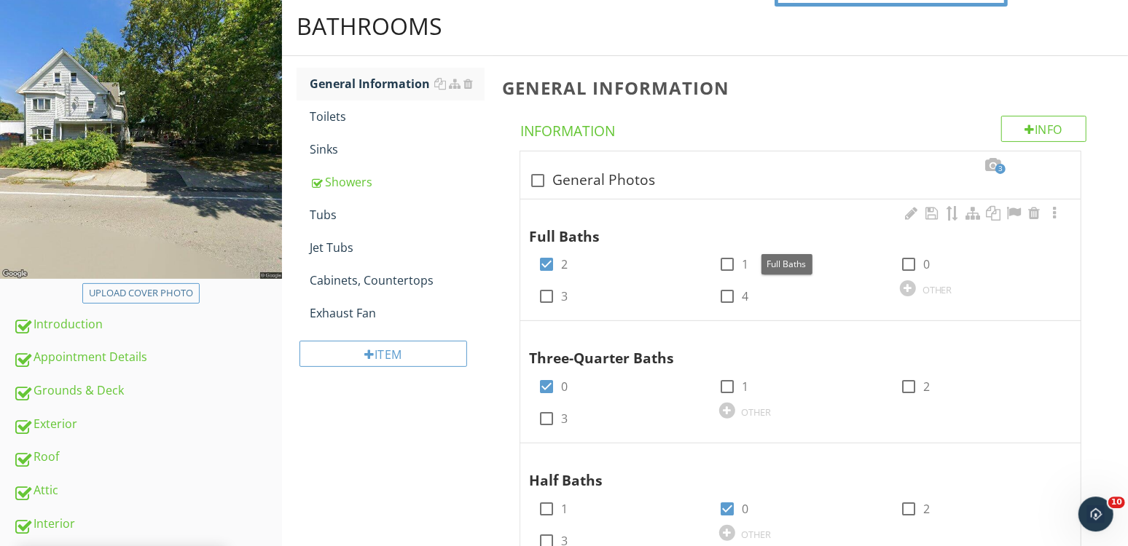
scroll to position [170, 0]
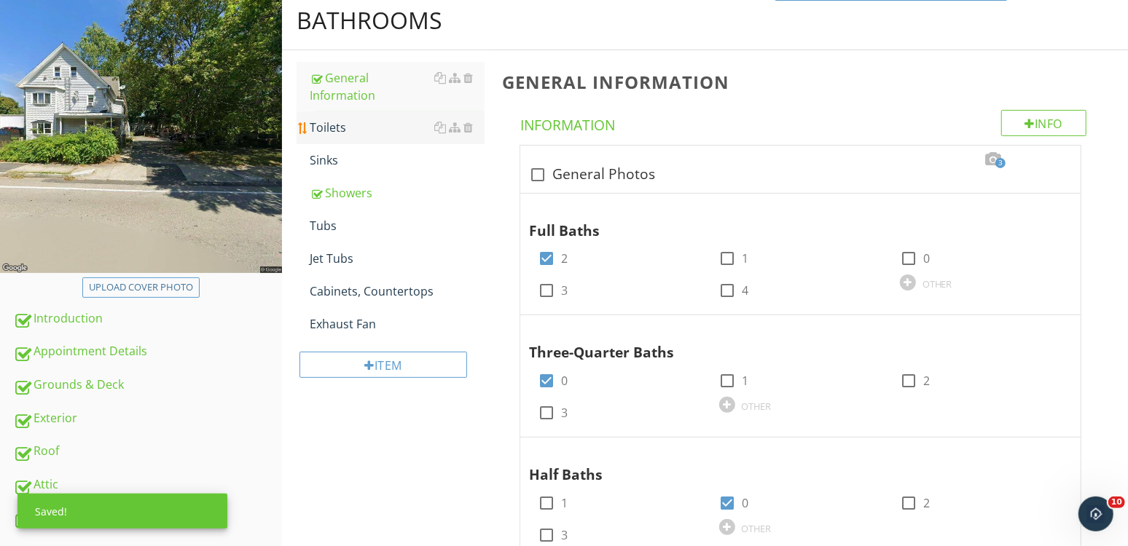
click at [358, 128] on div "Toilets" at bounding box center [397, 127] width 175 height 17
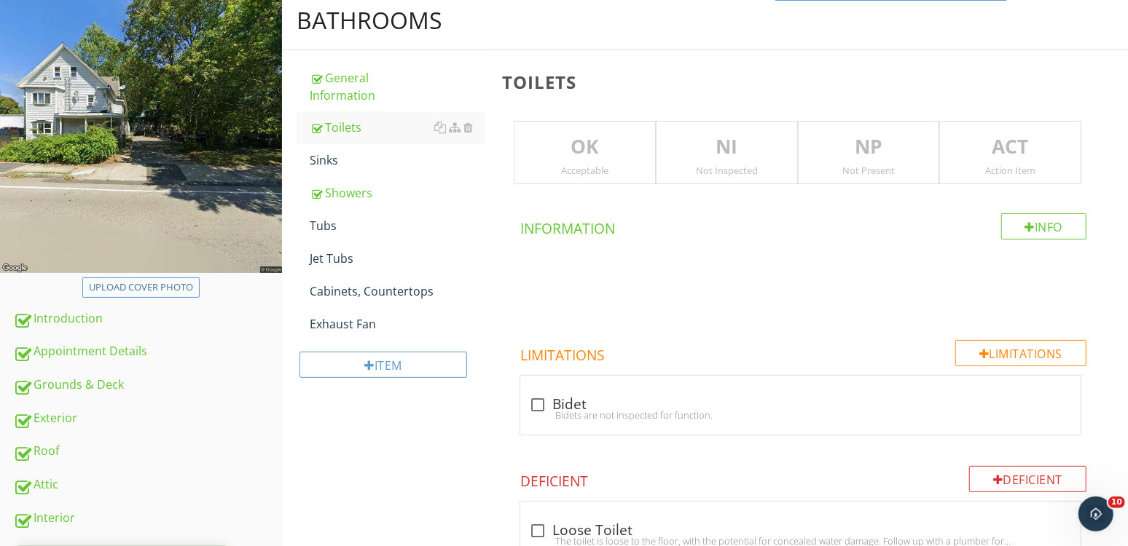
click at [719, 154] on p "NI" at bounding box center [726, 147] width 141 height 29
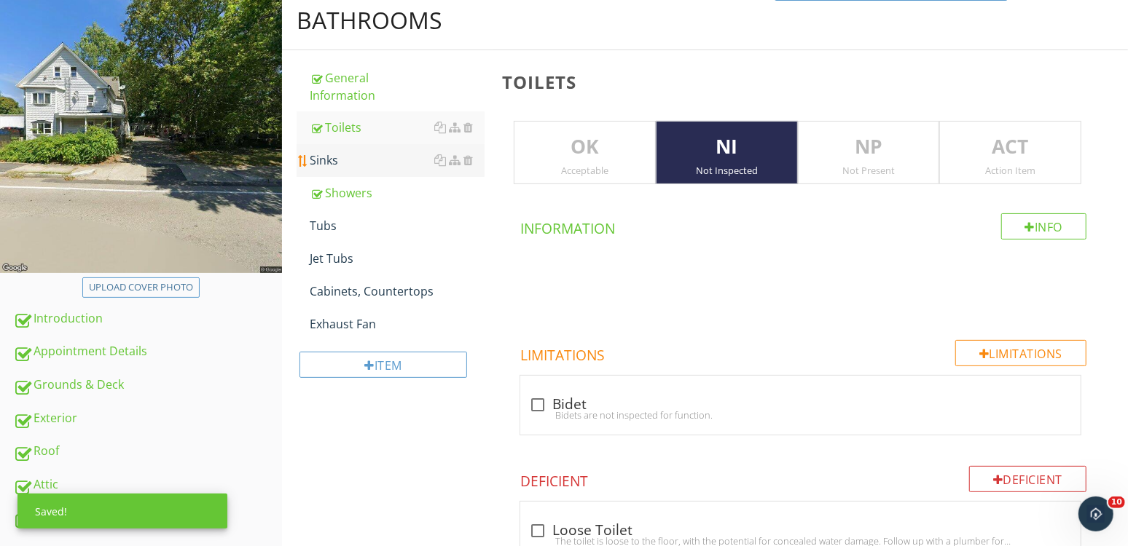
click at [322, 165] on div "Sinks" at bounding box center [397, 160] width 175 height 17
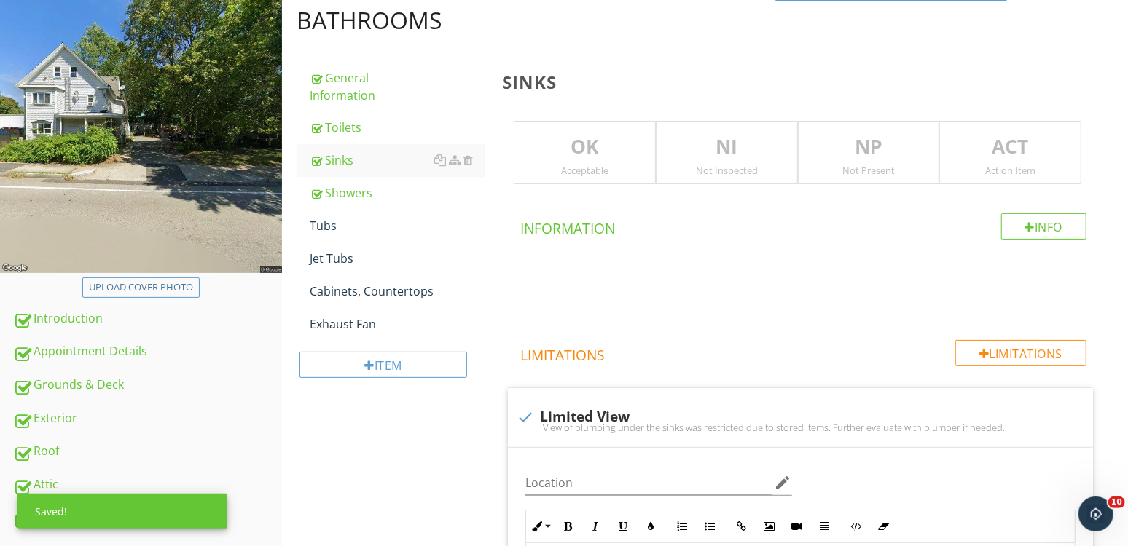
click at [759, 154] on p "NI" at bounding box center [726, 147] width 141 height 29
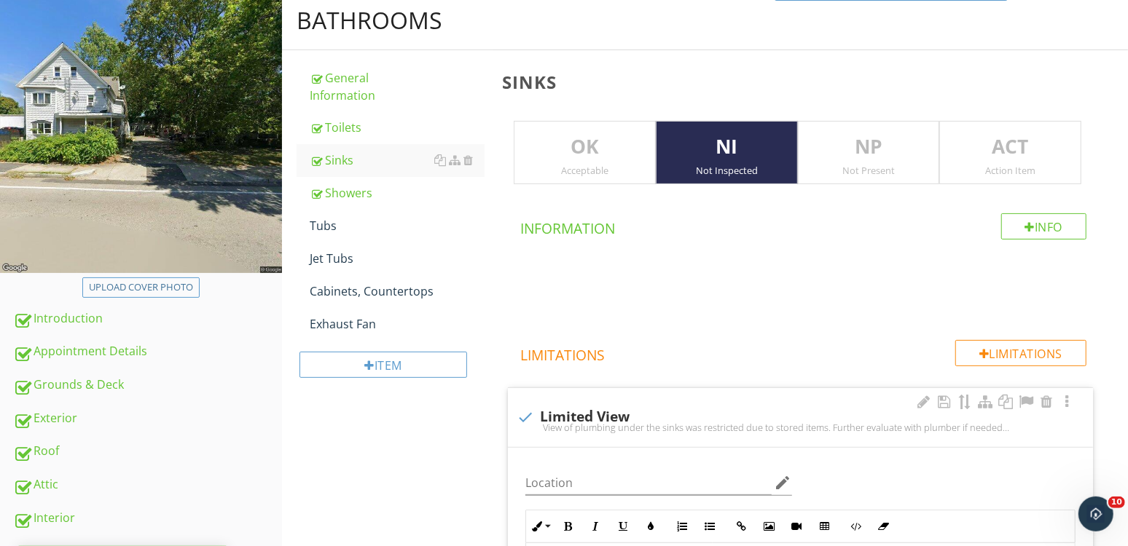
click at [581, 420] on div "check Limited View" at bounding box center [799, 417] width 567 height 17
checkbox input "true"
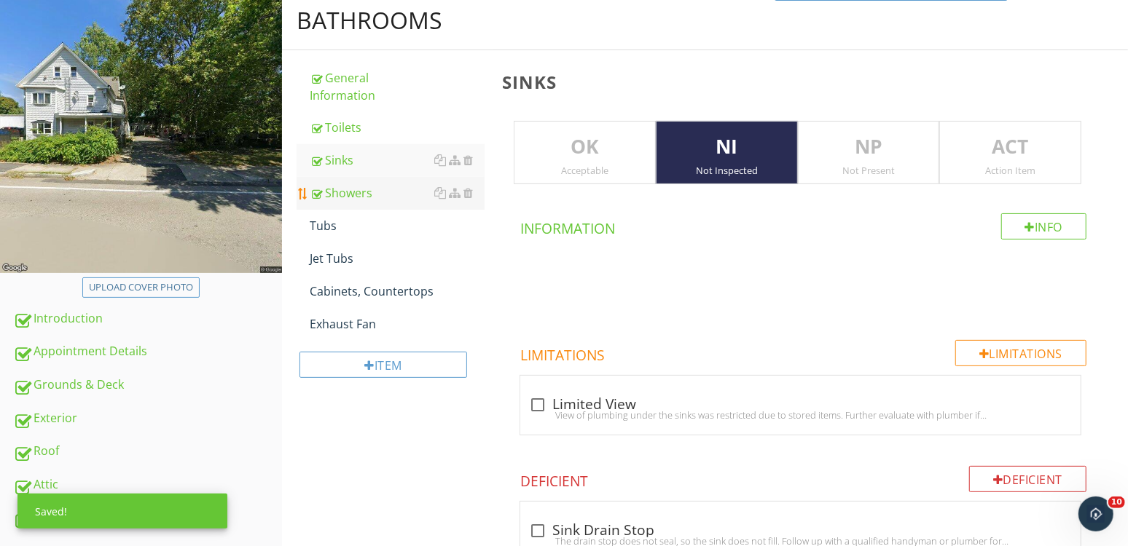
click at [379, 186] on div "Showers" at bounding box center [397, 192] width 175 height 17
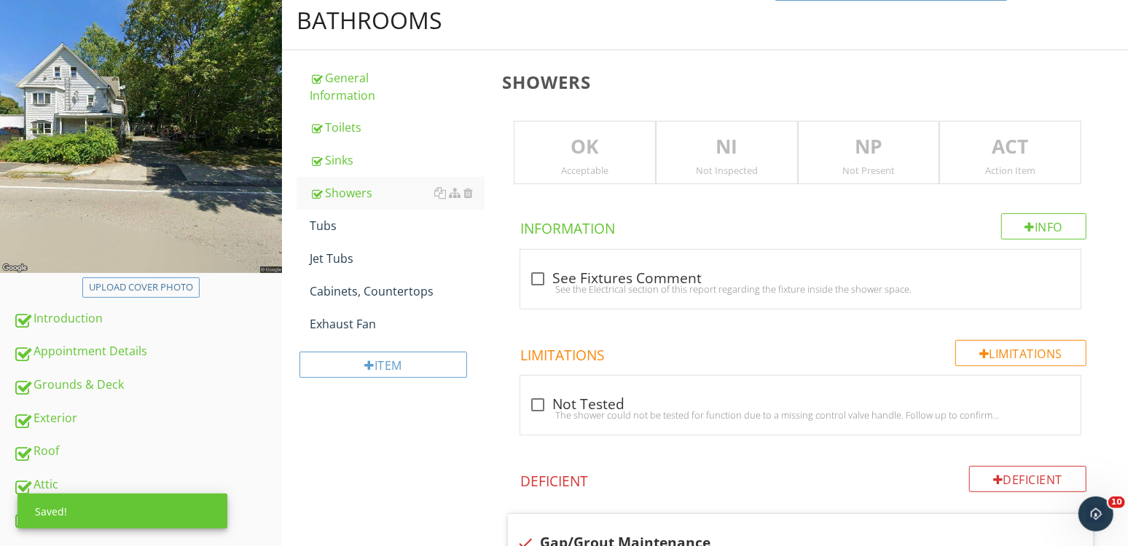
click at [718, 141] on p "NI" at bounding box center [726, 147] width 141 height 29
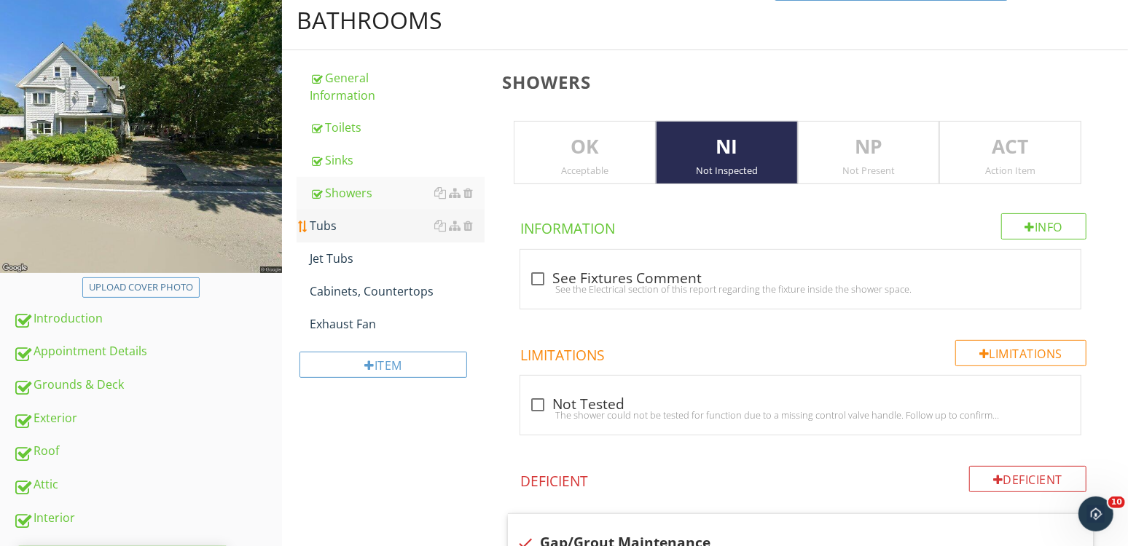
click at [324, 232] on div "Tubs" at bounding box center [397, 225] width 175 height 17
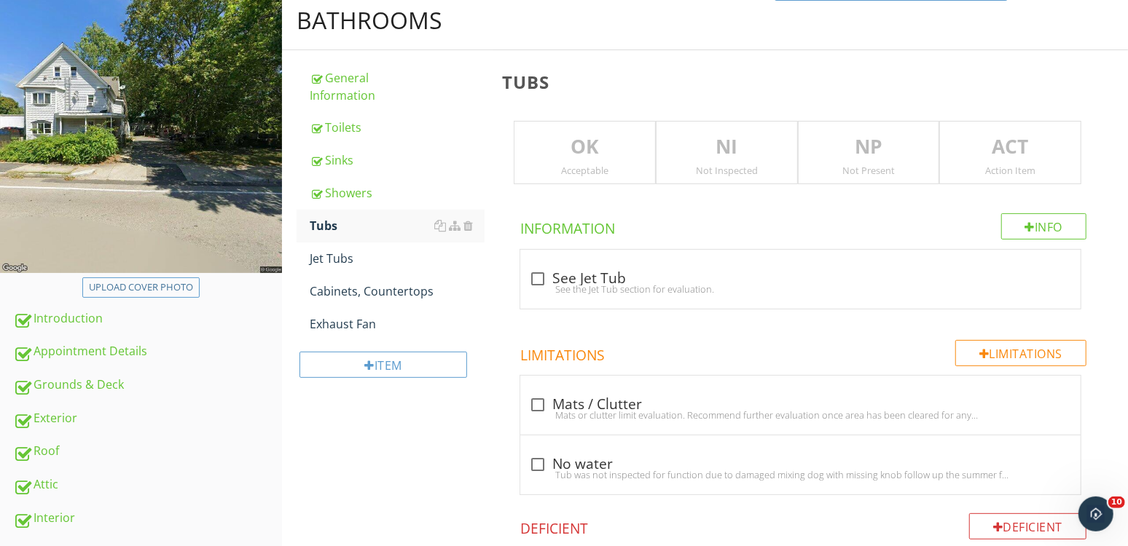
click at [732, 152] on p "NI" at bounding box center [726, 147] width 141 height 29
click at [367, 256] on div "Jet Tubs" at bounding box center [397, 258] width 175 height 17
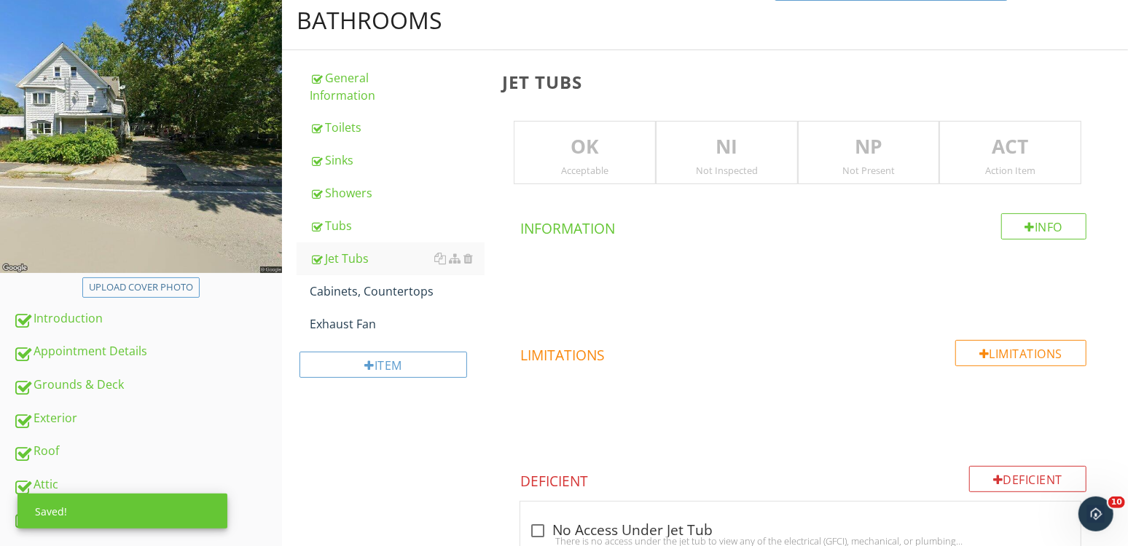
click at [766, 155] on p "NI" at bounding box center [726, 147] width 141 height 29
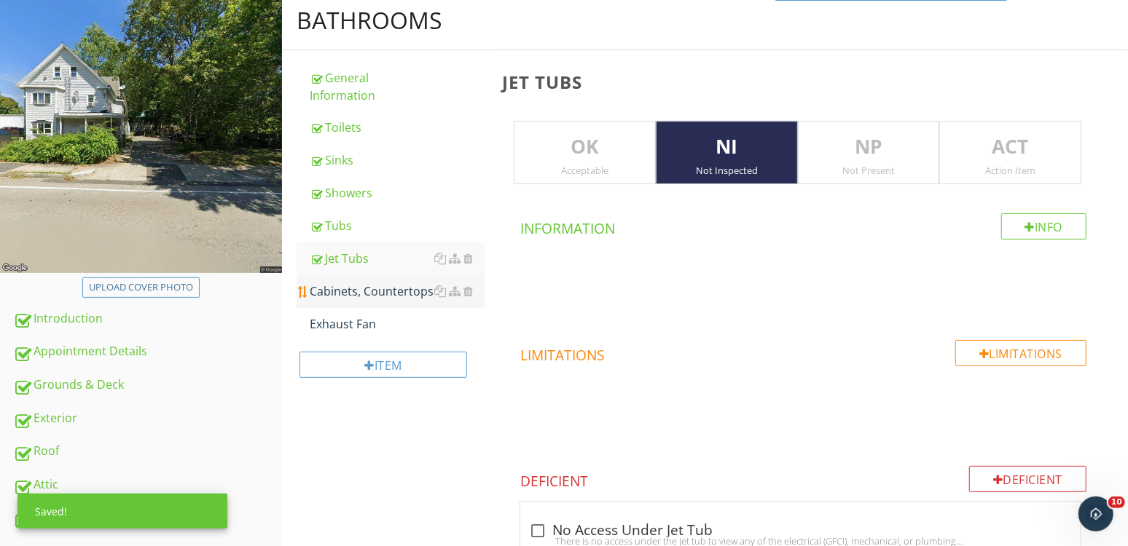
click at [374, 283] on div "Cabinets, Countertops" at bounding box center [397, 291] width 175 height 17
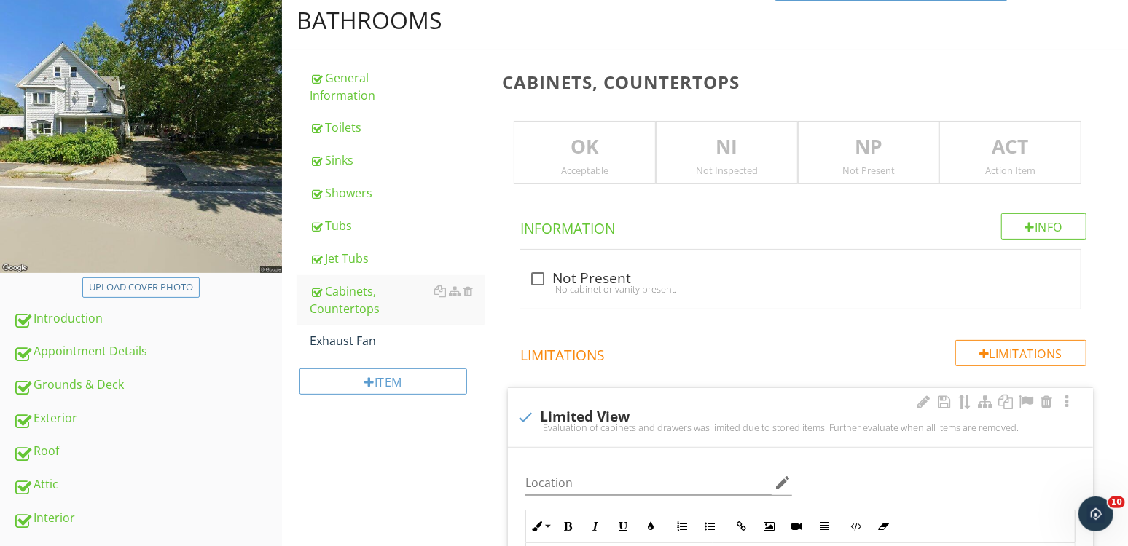
drag, startPoint x: 573, startPoint y: 425, endPoint x: 585, endPoint y: 416, distance: 15.0
click at [576, 423] on div "Evaluation of cabinets and drawers was limited due to stored items. Further eva…" at bounding box center [799, 428] width 567 height 12
checkbox input "true"
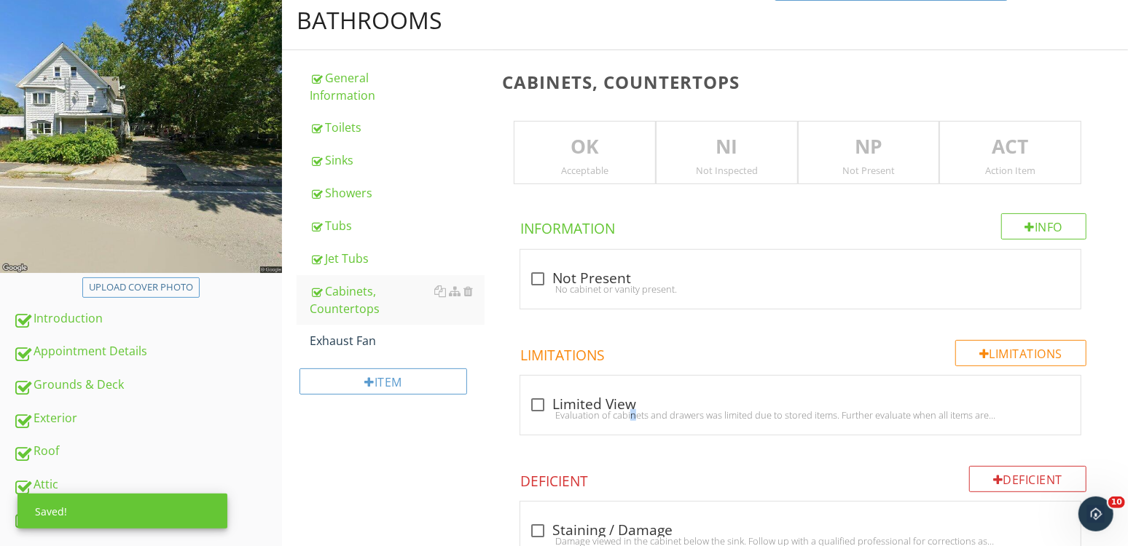
click at [738, 135] on p "NI" at bounding box center [726, 147] width 141 height 29
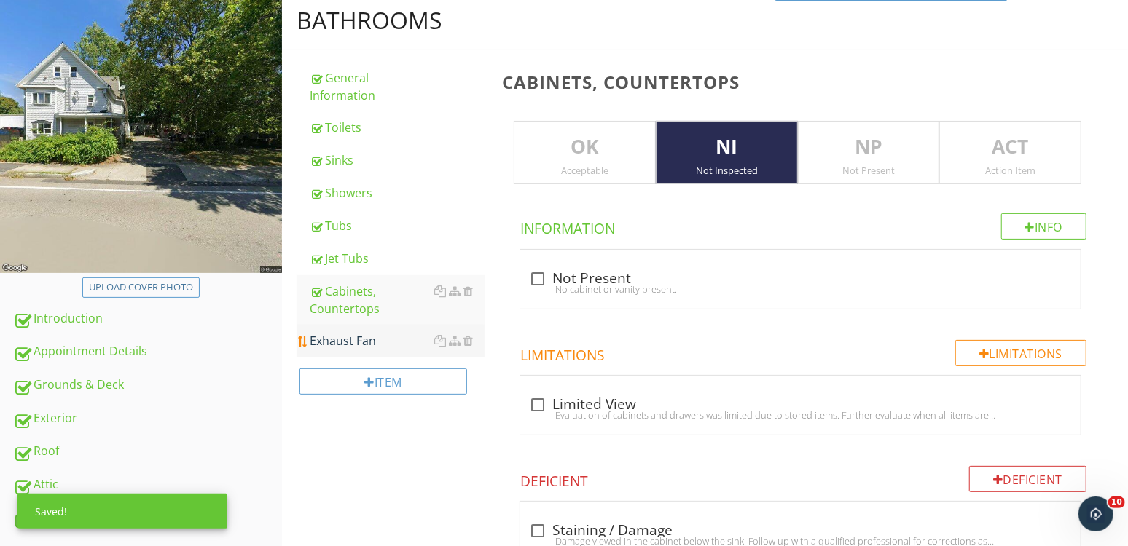
click at [343, 334] on div "Exhaust Fan" at bounding box center [397, 340] width 175 height 17
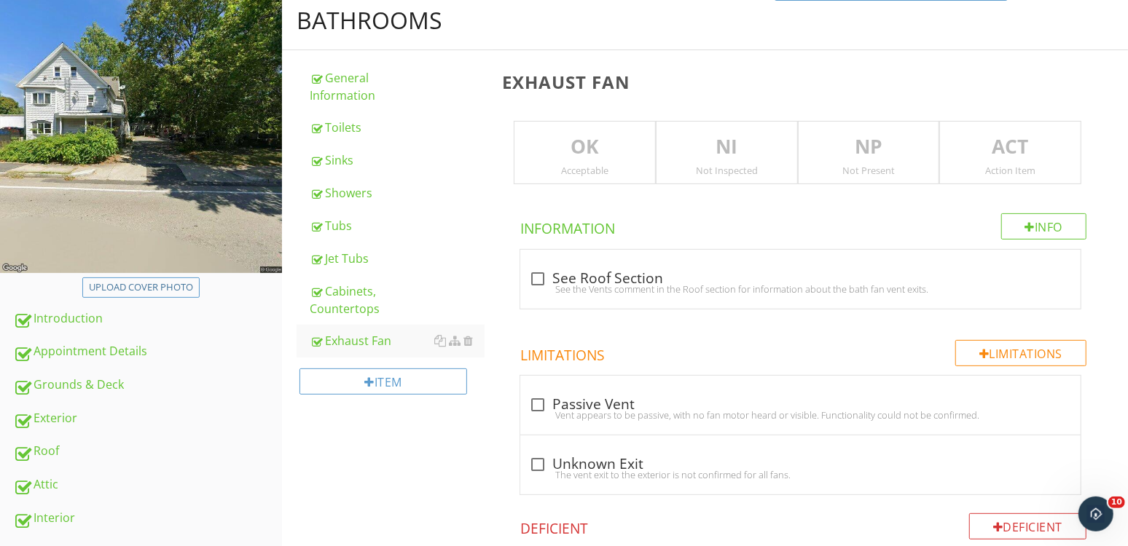
click at [716, 133] on p "NI" at bounding box center [726, 147] width 141 height 29
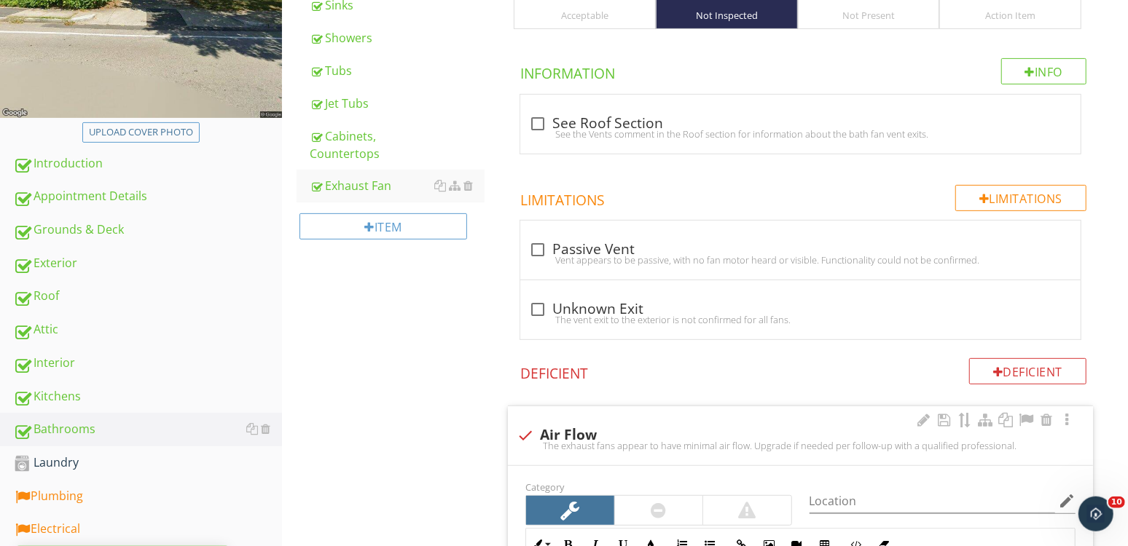
scroll to position [331, 0]
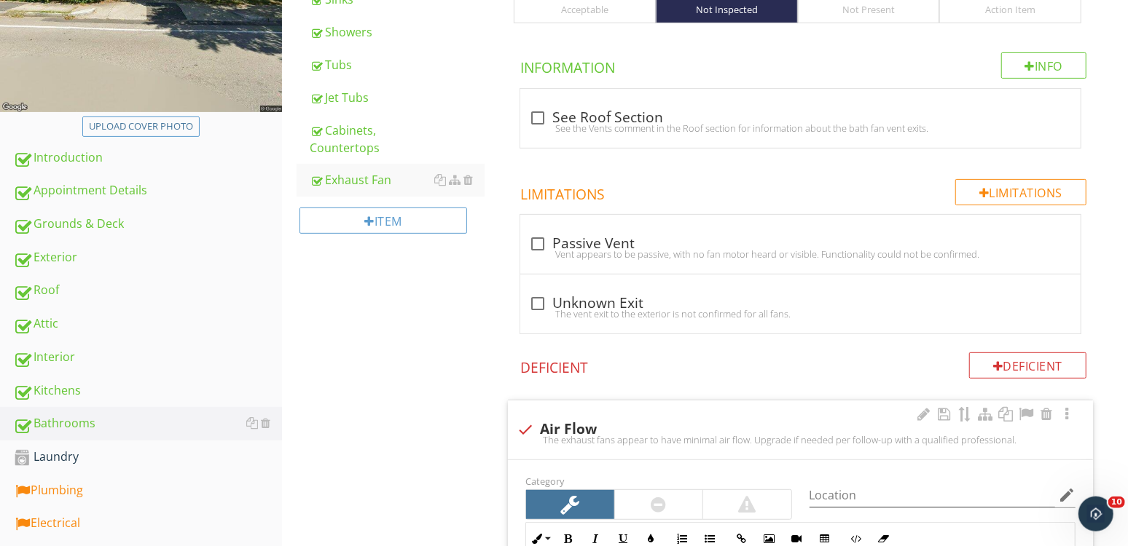
click at [595, 423] on div "check Air Flow" at bounding box center [799, 429] width 567 height 17
checkbox input "true"
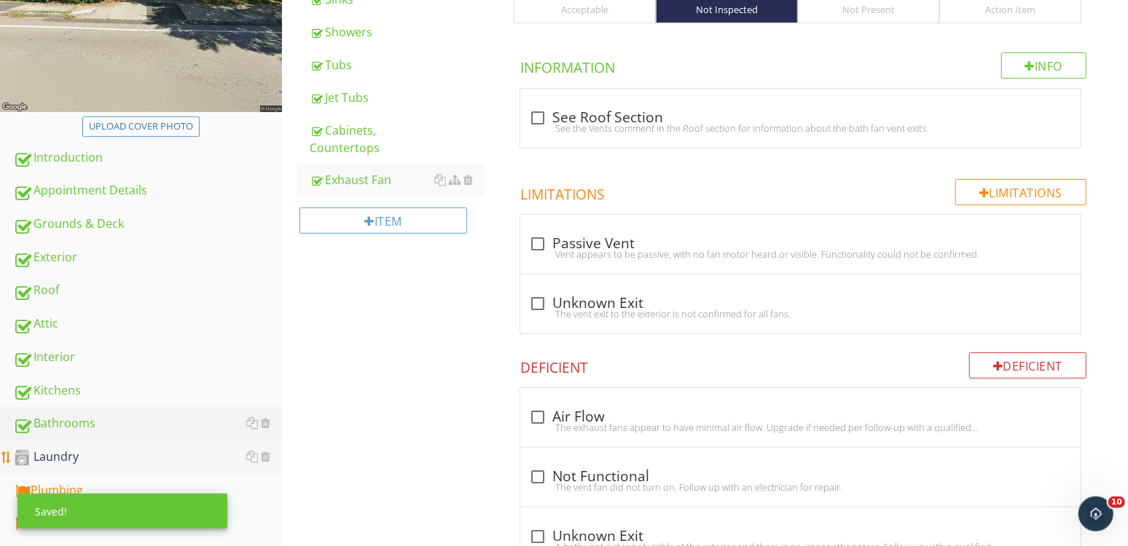
click at [82, 446] on link "Laundry" at bounding box center [147, 458] width 269 height 34
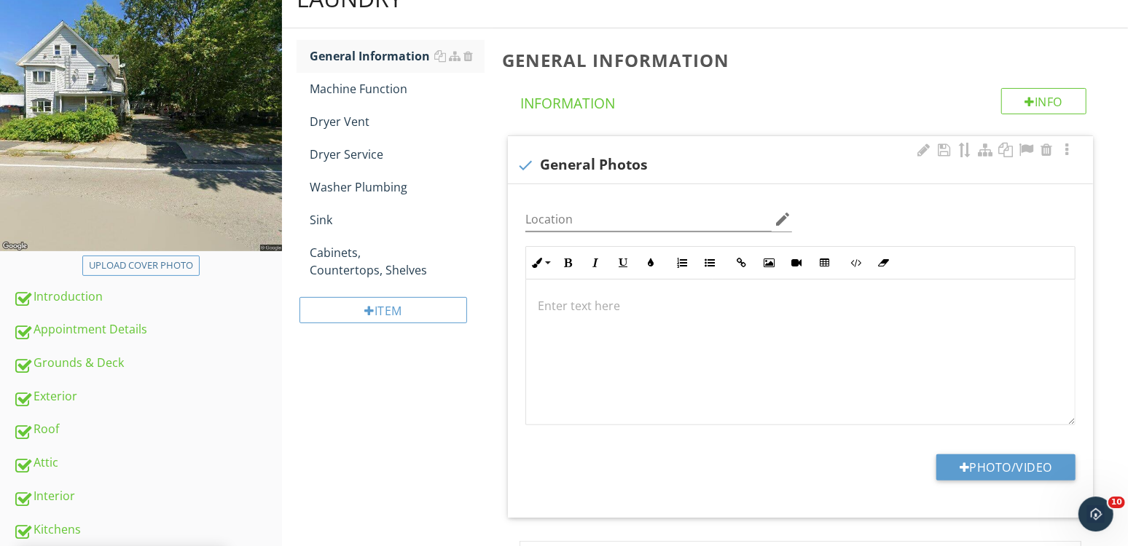
scroll to position [71, 0]
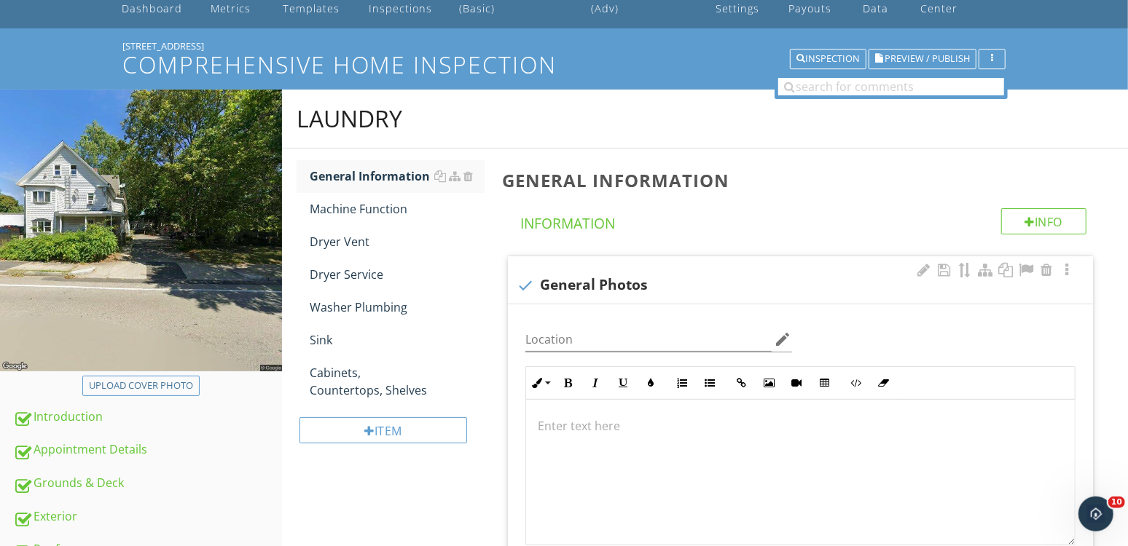
click at [582, 285] on div "check General Photos" at bounding box center [799, 285] width 567 height 17
checkbox input "true"
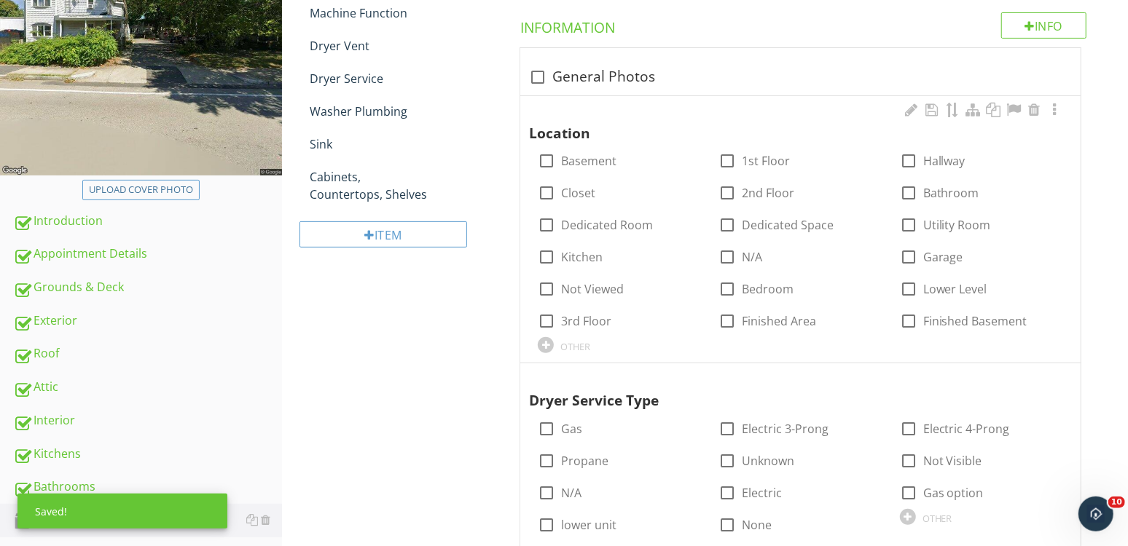
scroll to position [268, 0]
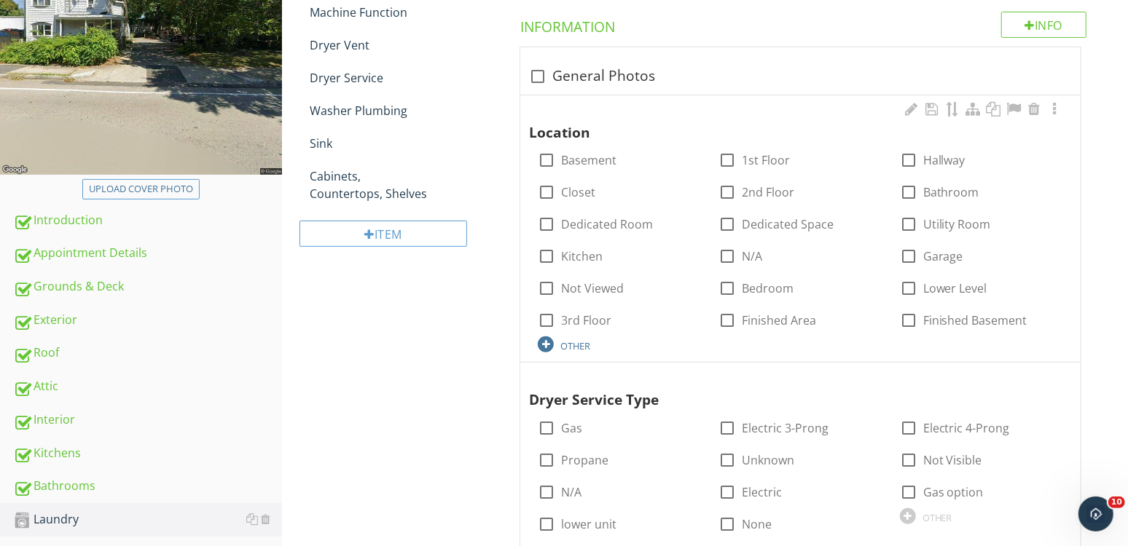
click at [543, 342] on div at bounding box center [546, 345] width 16 height 16
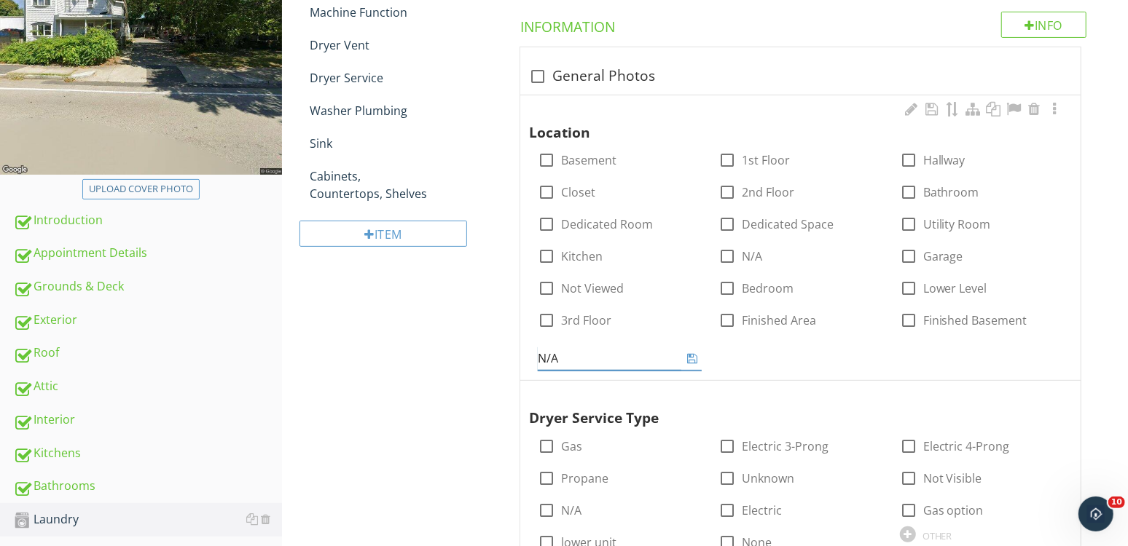
type input "N/A"
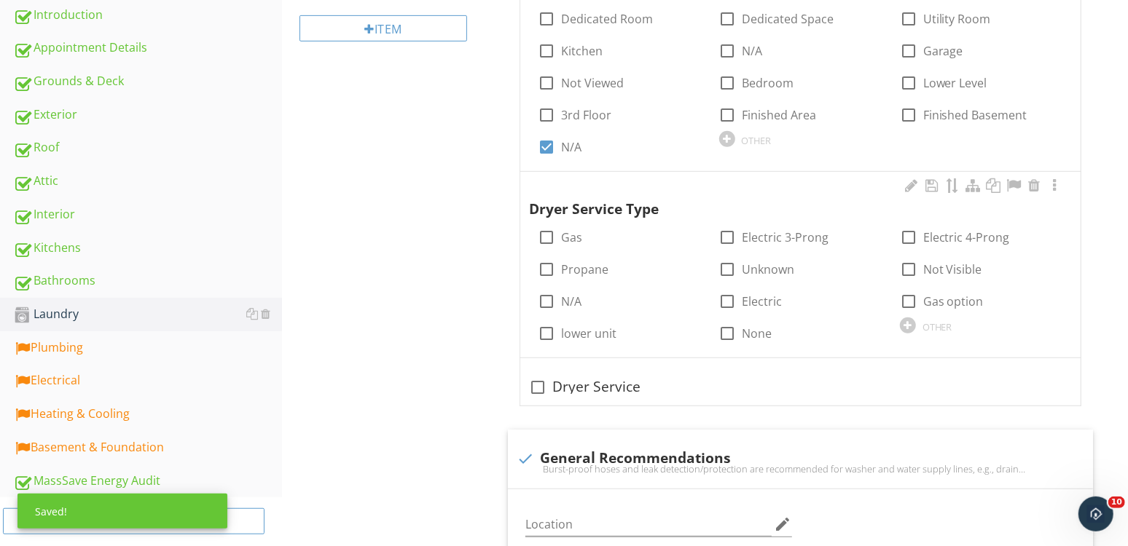
scroll to position [474, 0]
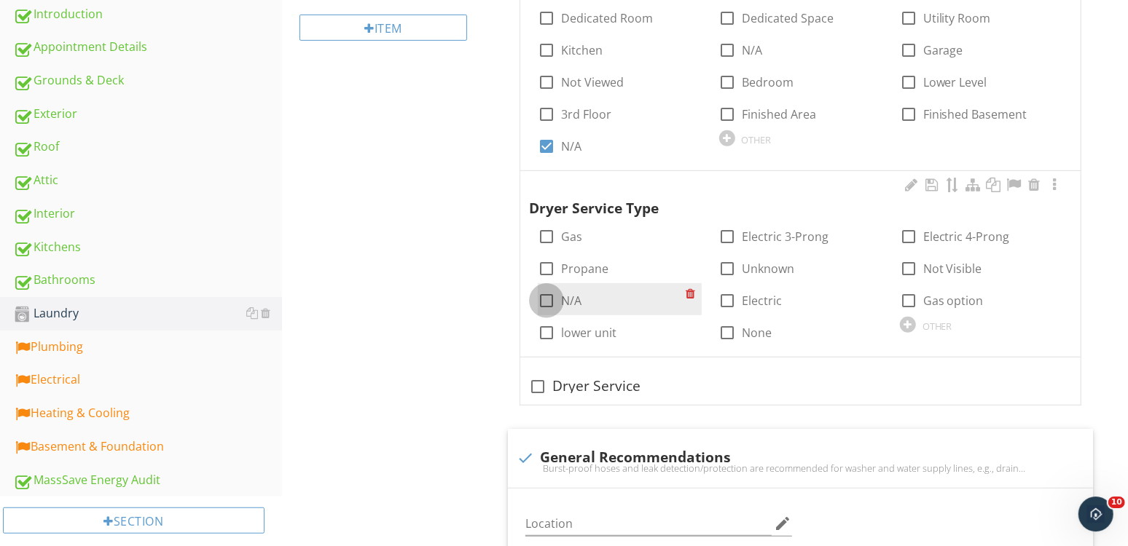
click at [557, 300] on div at bounding box center [546, 300] width 25 height 25
checkbox input "true"
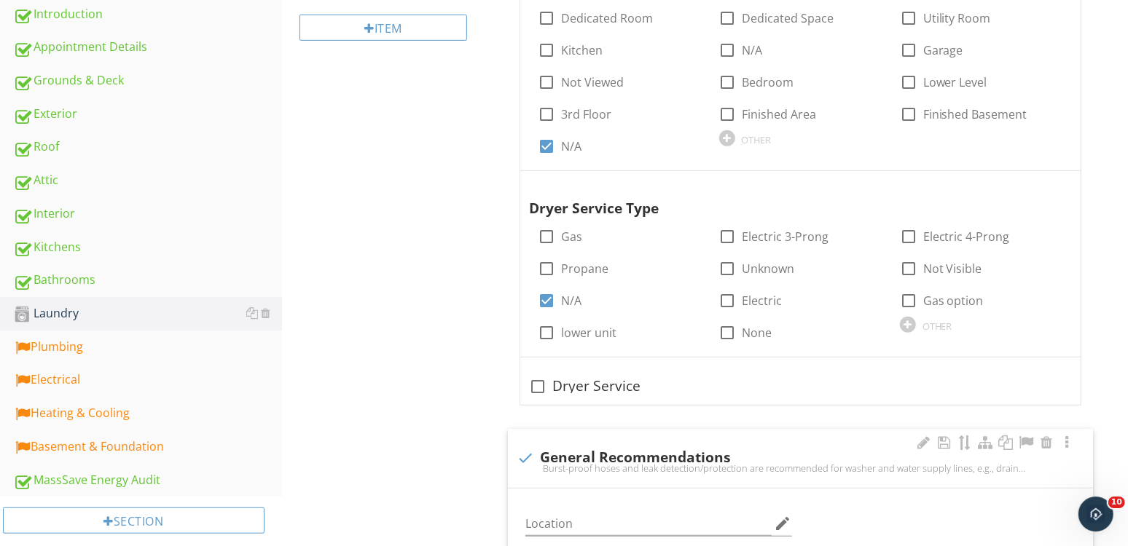
click at [570, 447] on div "check General Recommendations" at bounding box center [799, 457] width 567 height 20
checkbox input "true"
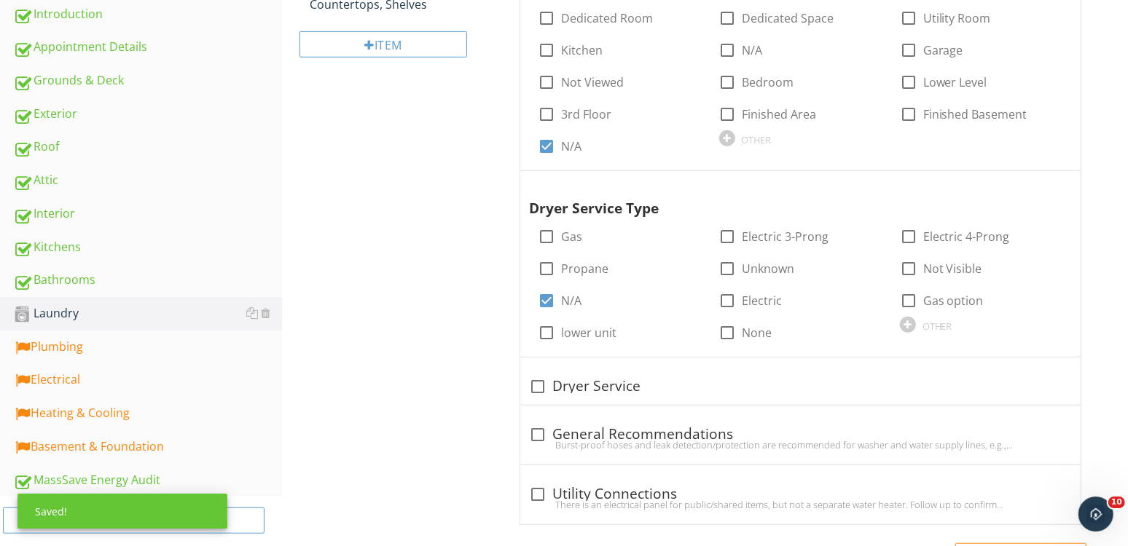
scroll to position [0, 0]
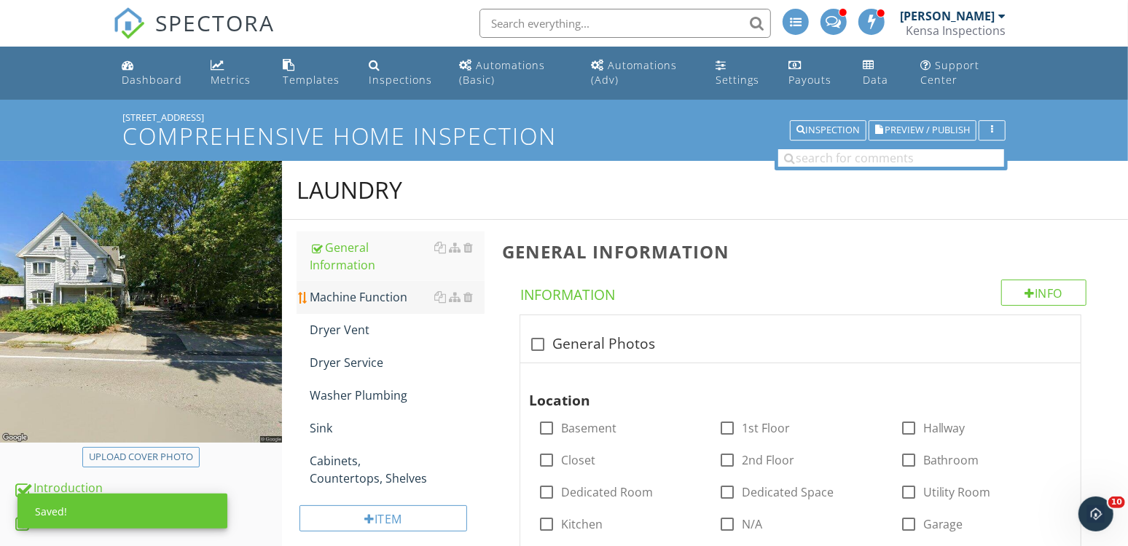
click at [408, 299] on div "Machine Function" at bounding box center [397, 296] width 175 height 17
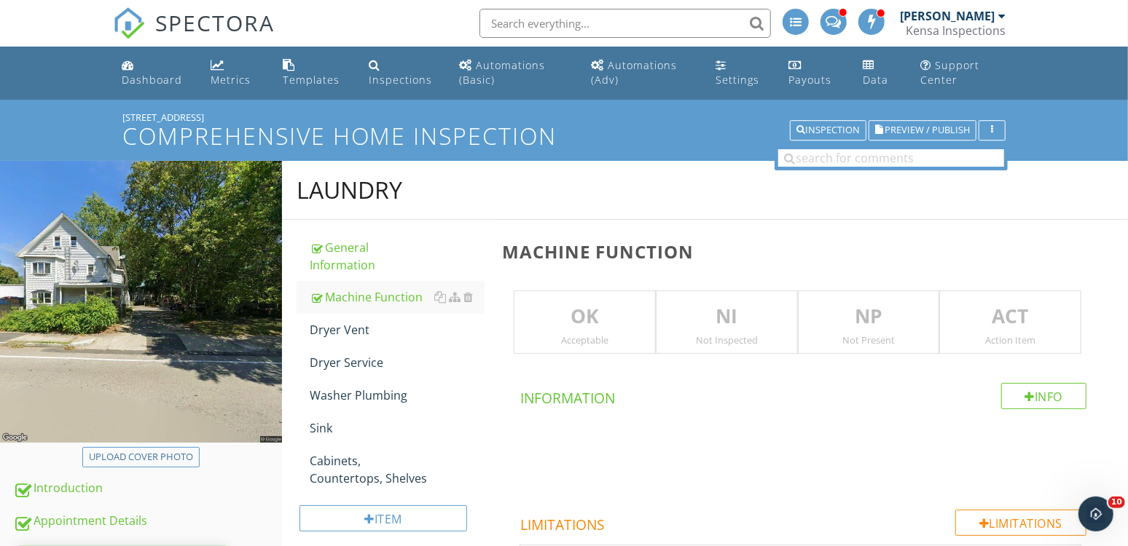
click at [691, 294] on div "NI Not Inspected" at bounding box center [727, 323] width 142 height 64
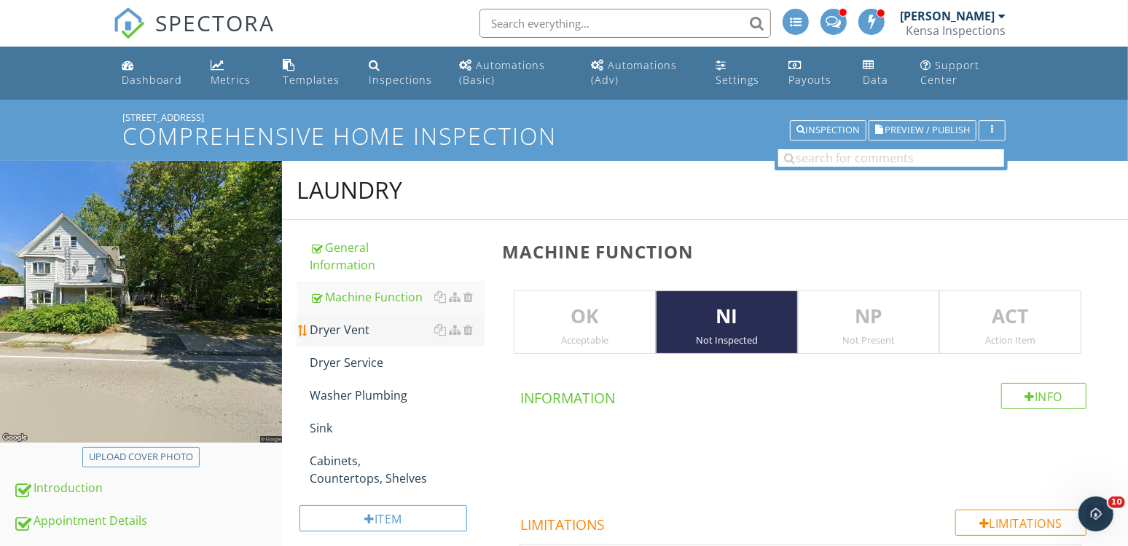
click at [346, 328] on div "Dryer Vent" at bounding box center [397, 329] width 175 height 17
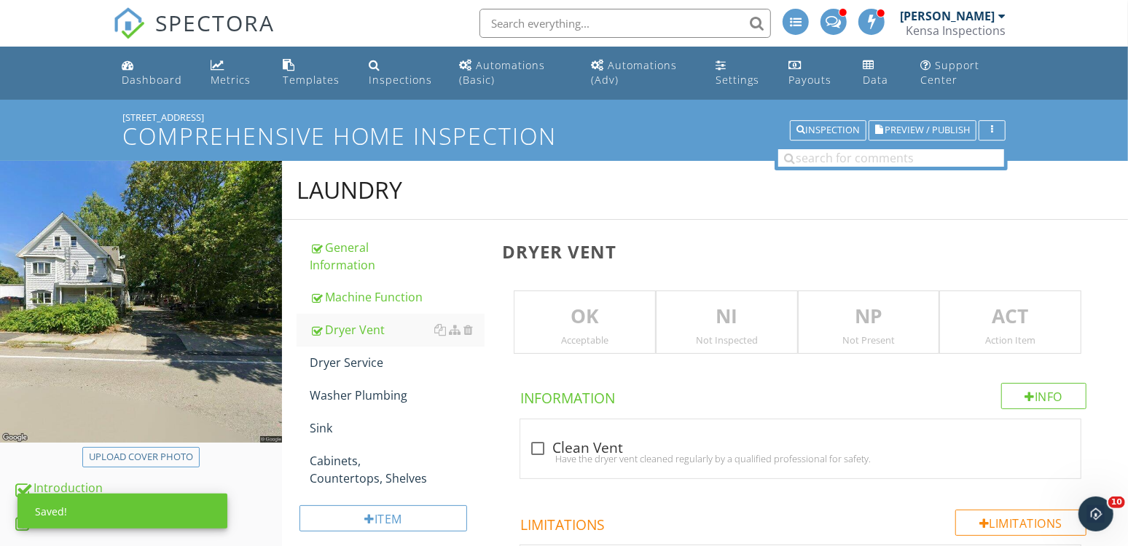
click at [732, 310] on p "NI" at bounding box center [726, 316] width 141 height 29
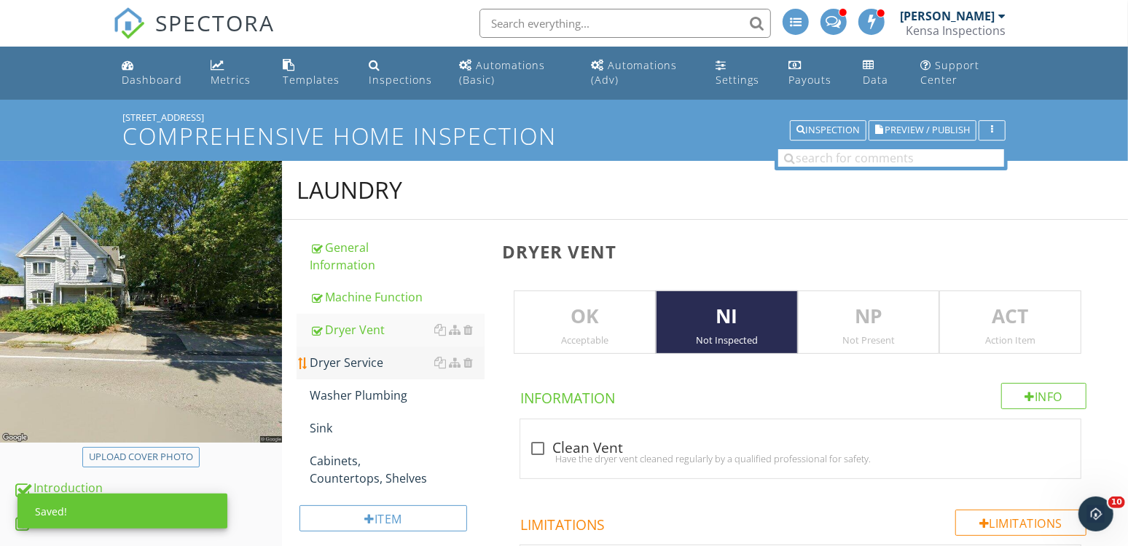
click at [405, 372] on link "Dryer Service" at bounding box center [397, 363] width 175 height 32
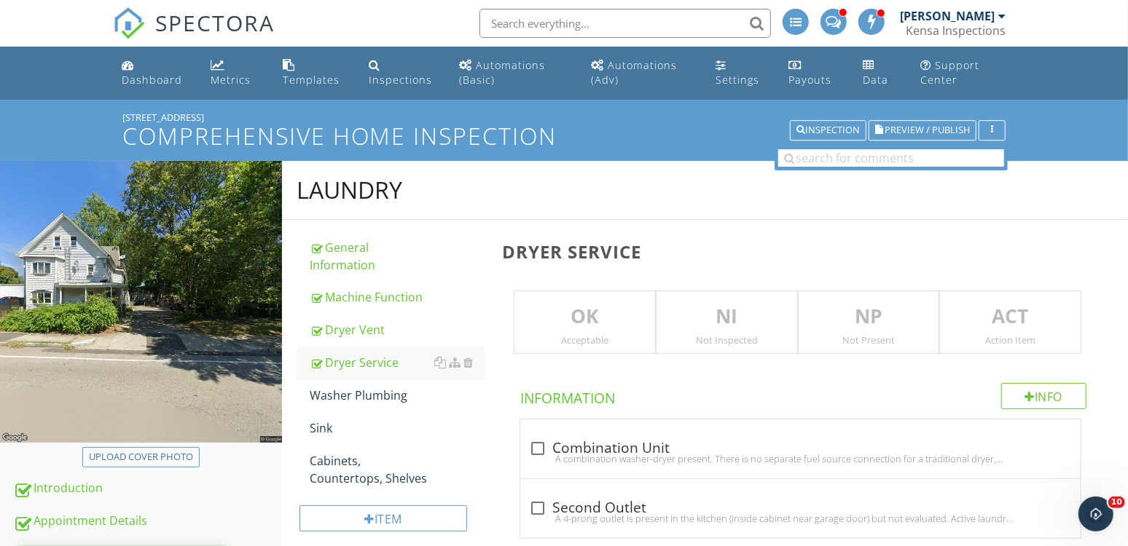
click at [698, 326] on p "NI" at bounding box center [726, 316] width 141 height 29
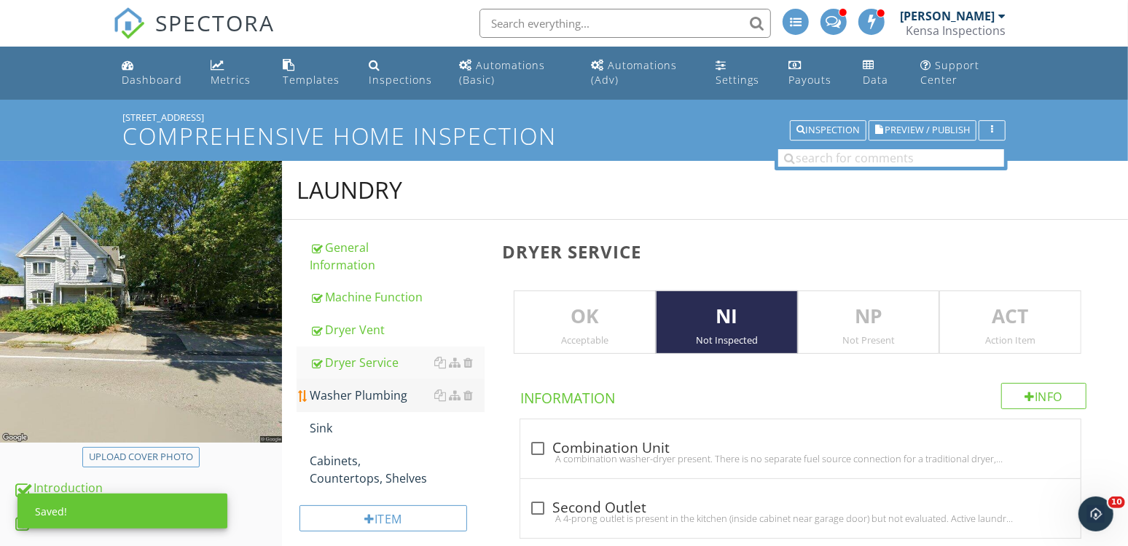
click at [353, 391] on div "Washer Plumbing" at bounding box center [397, 395] width 175 height 17
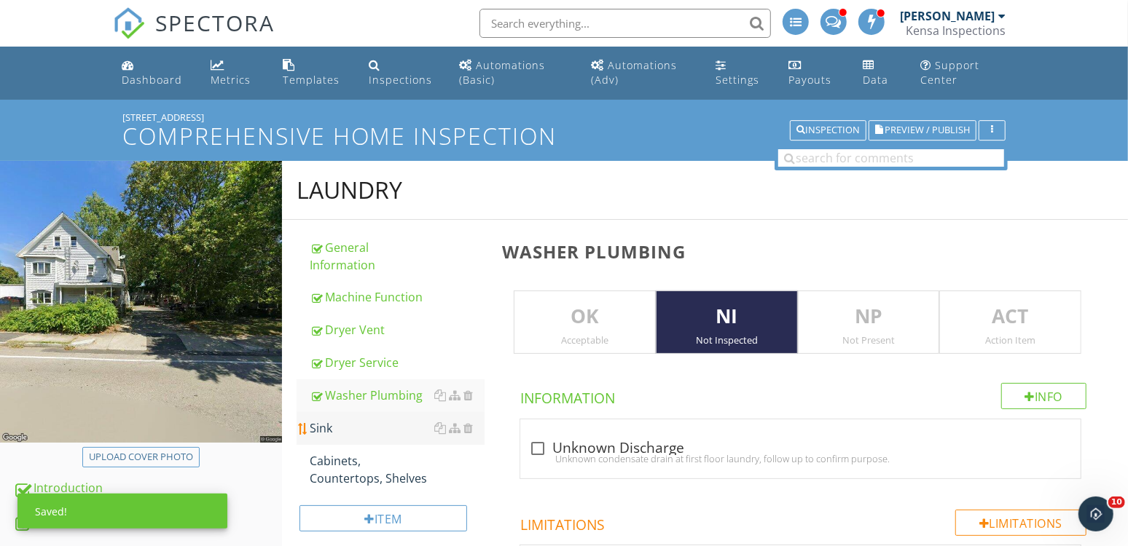
click at [331, 437] on link "Sink" at bounding box center [397, 428] width 175 height 32
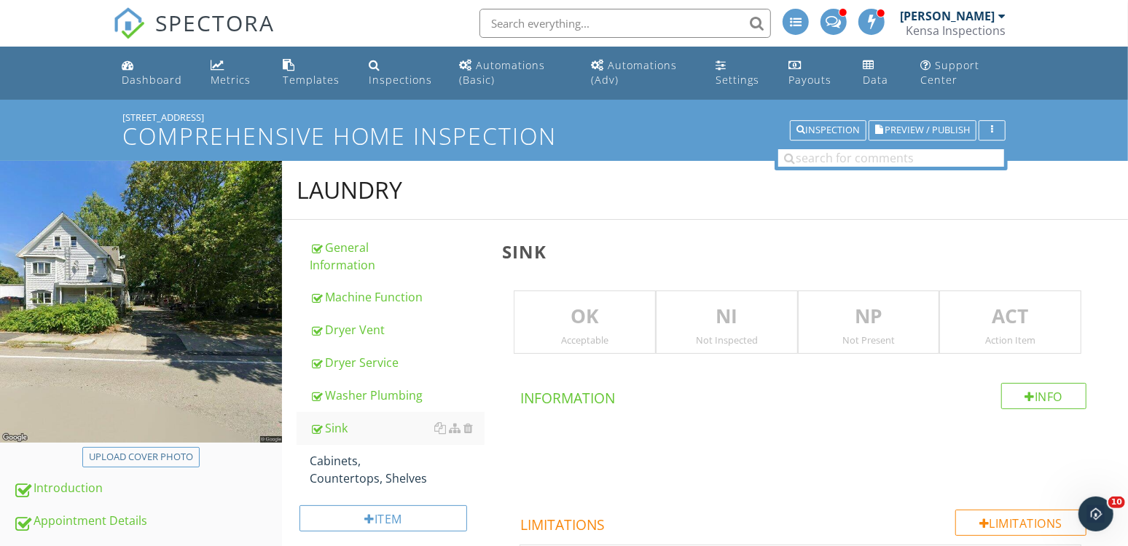
click at [726, 338] on div "Not Inspected" at bounding box center [726, 340] width 141 height 12
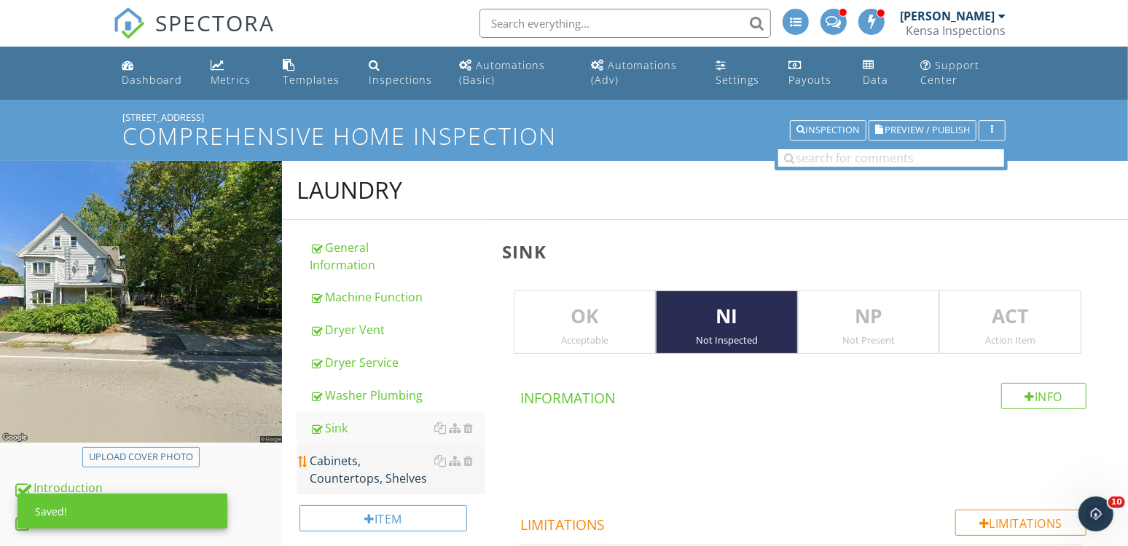
click at [339, 463] on div "Cabinets, Countertops, Shelves" at bounding box center [397, 469] width 175 height 35
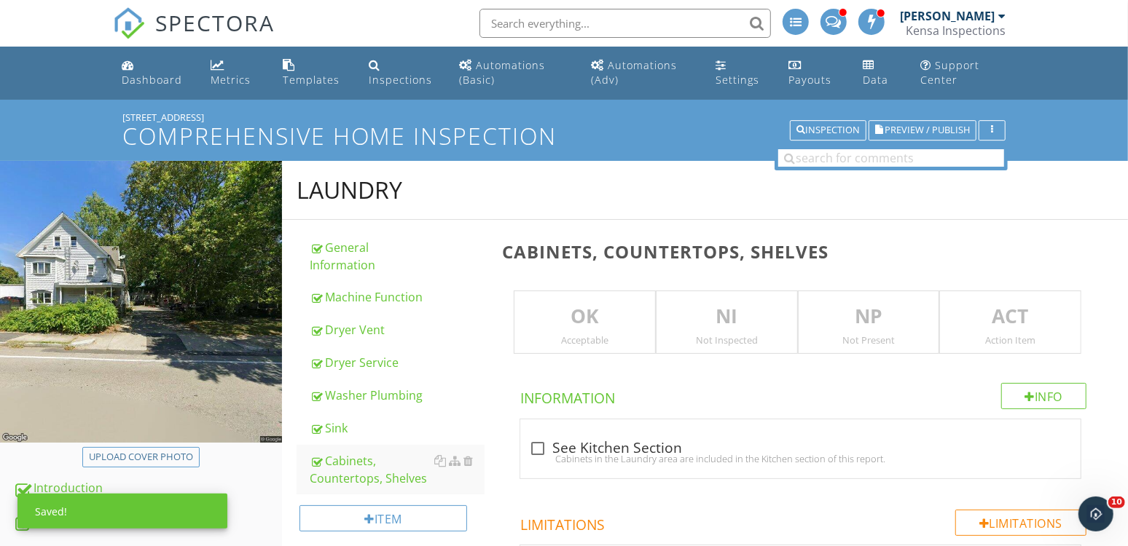
click at [757, 337] on div "Not Inspected" at bounding box center [726, 340] width 141 height 12
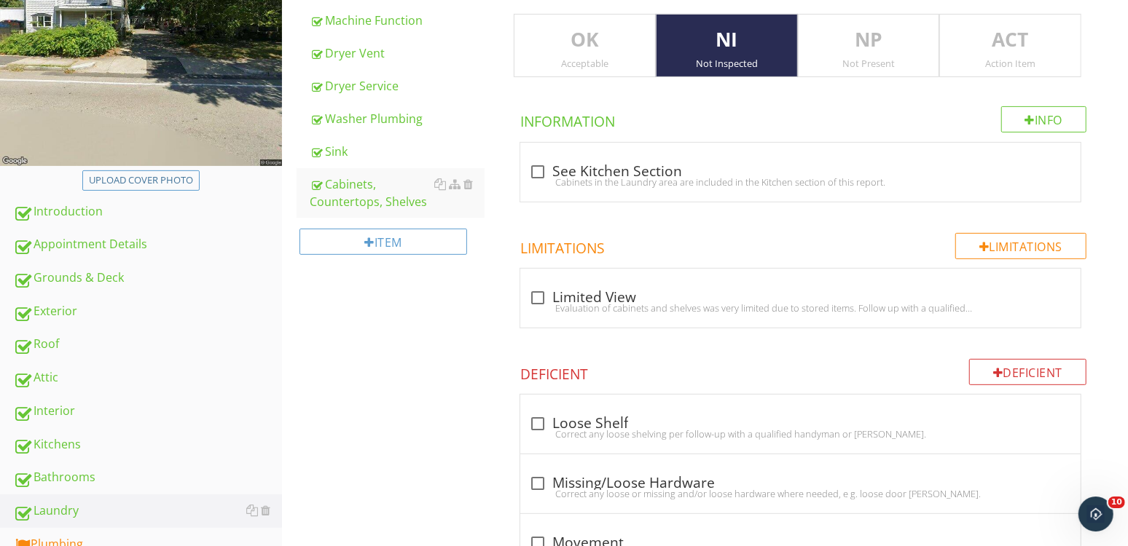
scroll to position [385, 0]
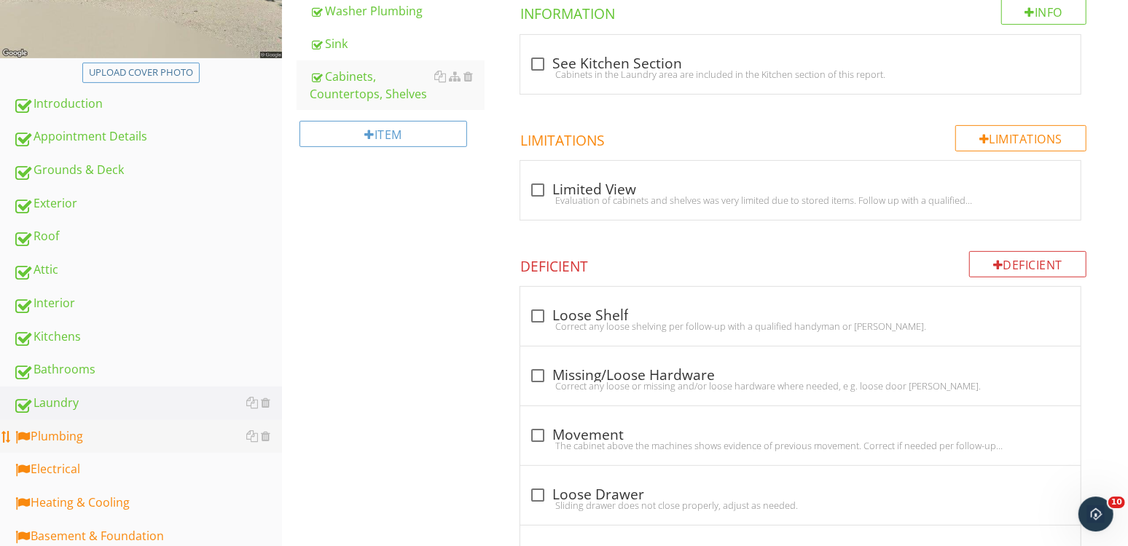
click at [88, 441] on div "Plumbing" at bounding box center [147, 437] width 269 height 19
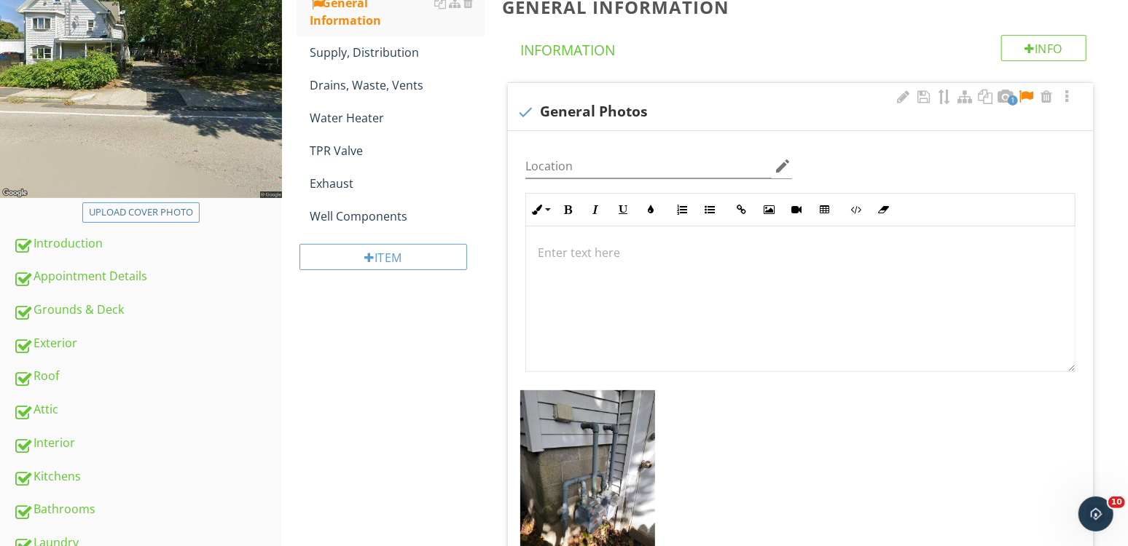
scroll to position [215, 0]
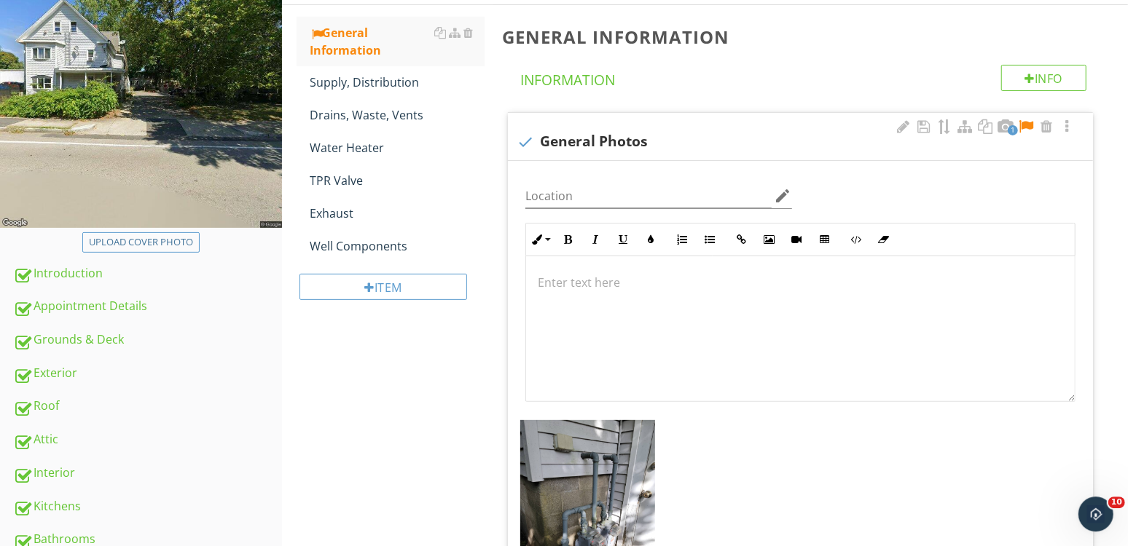
click at [1029, 122] on div at bounding box center [1025, 126] width 17 height 15
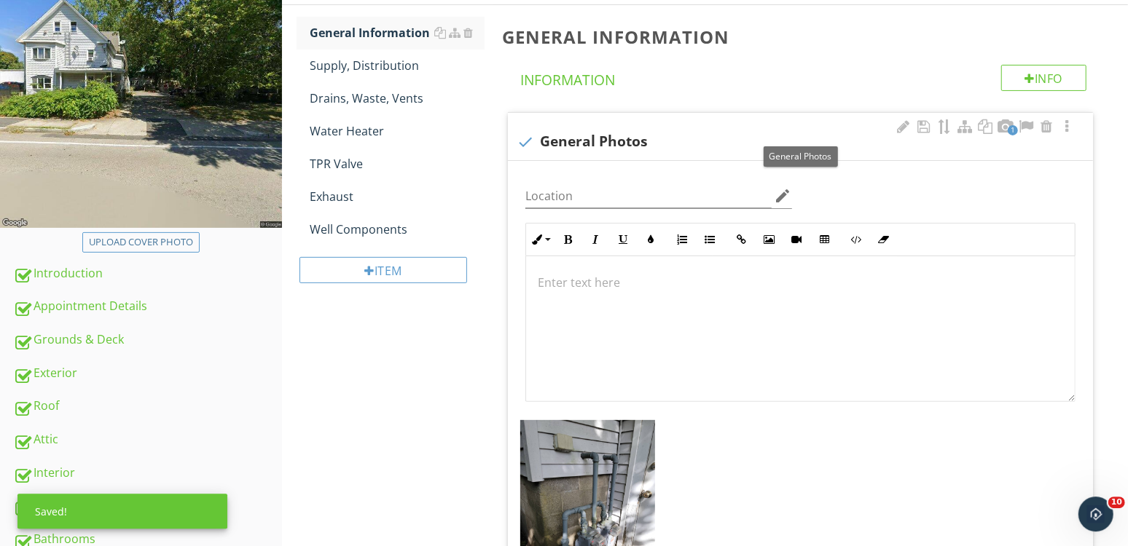
click at [597, 138] on div "check General Photos" at bounding box center [799, 141] width 567 height 17
checkbox input "true"
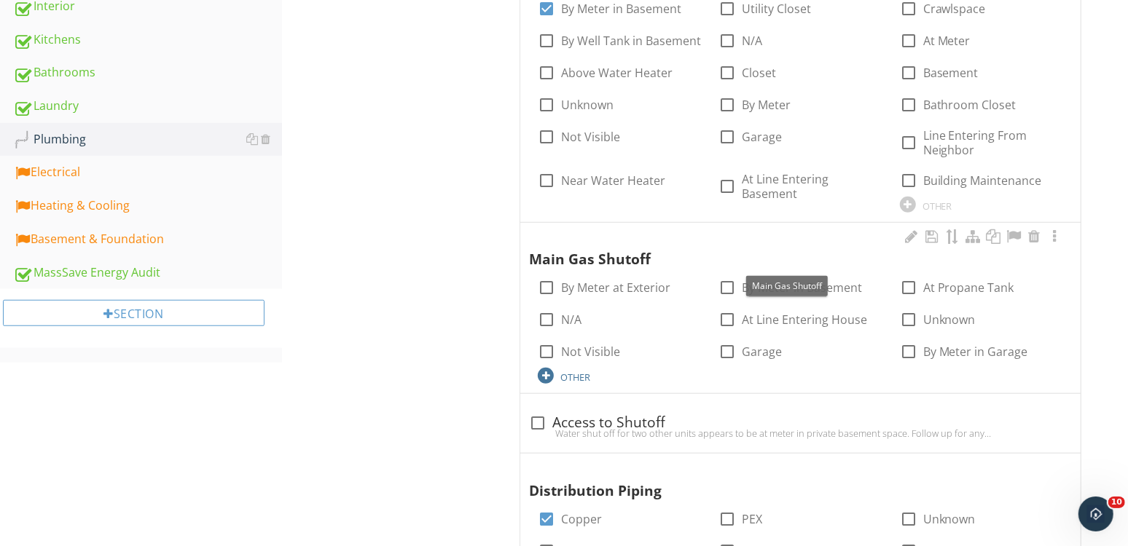
scroll to position [698, 0]
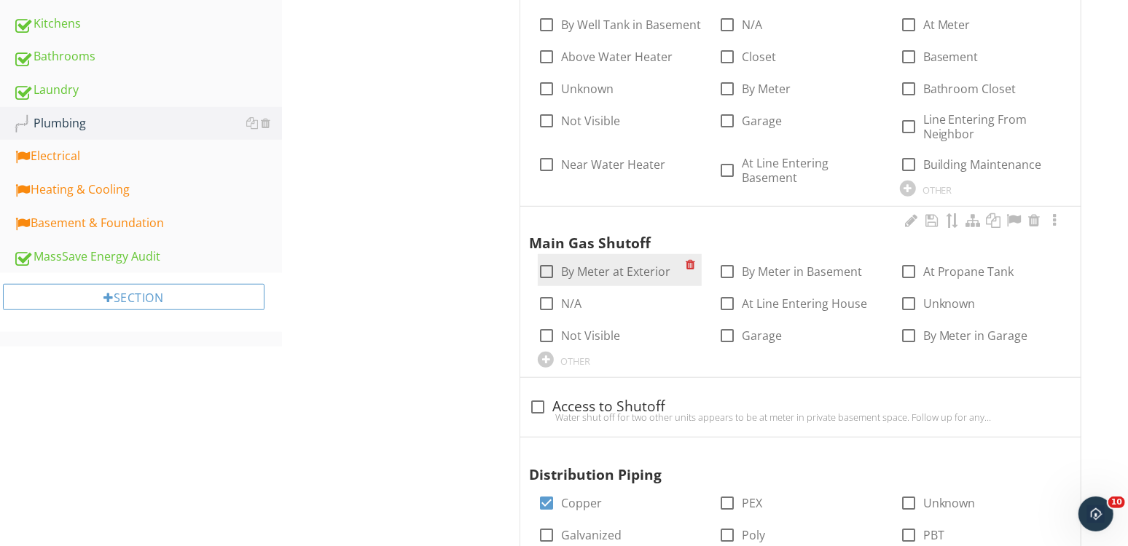
click at [616, 277] on label "By Meter at Exterior" at bounding box center [615, 271] width 109 height 15
checkbox input "true"
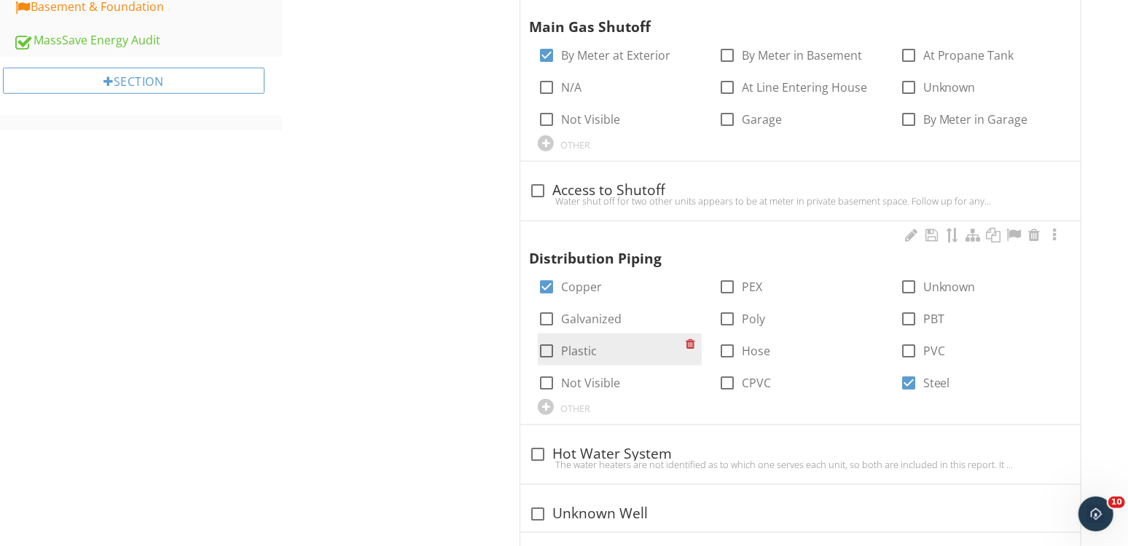
scroll to position [921, 0]
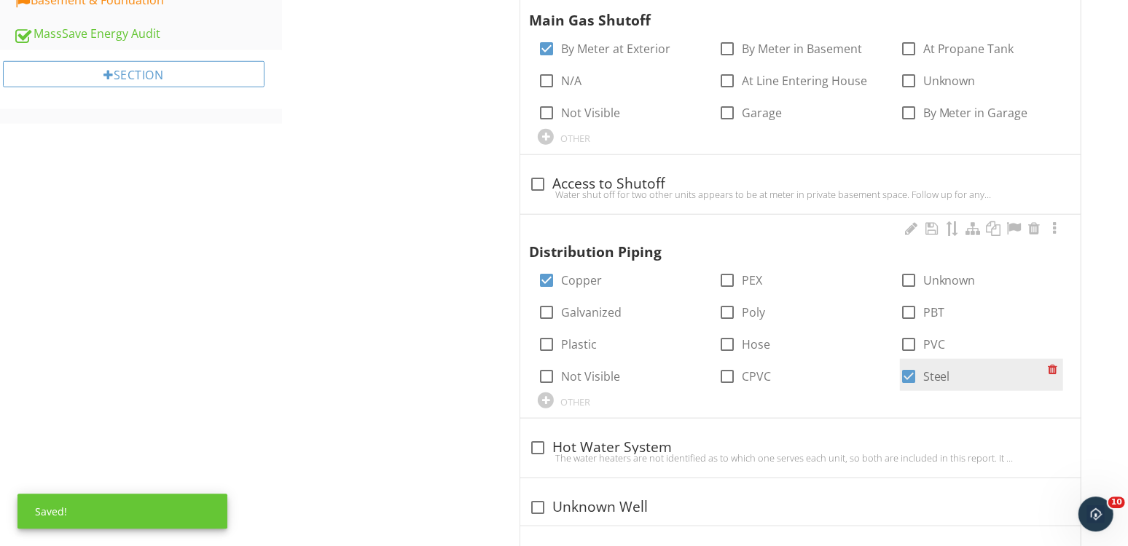
click at [912, 371] on div at bounding box center [908, 375] width 25 height 25
checkbox input "false"
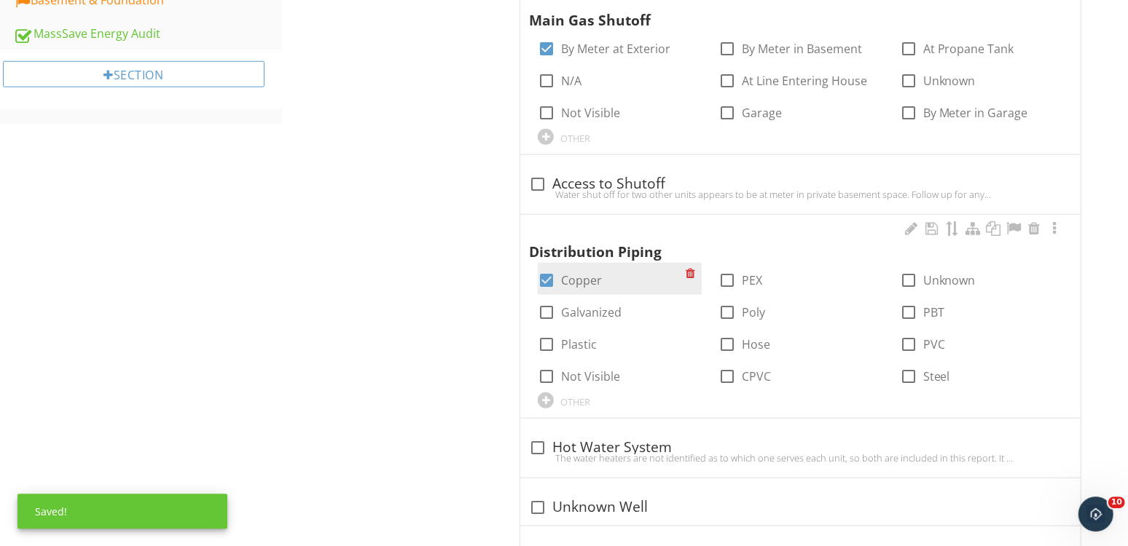
click at [575, 276] on label "Copper" at bounding box center [581, 279] width 41 height 15
click at [522, 280] on div "Distribution Piping check_box_outline_blank Copper check_box_outline_blank PEX …" at bounding box center [800, 315] width 560 height 203
click at [551, 280] on div at bounding box center [546, 279] width 25 height 25
checkbox input "true"
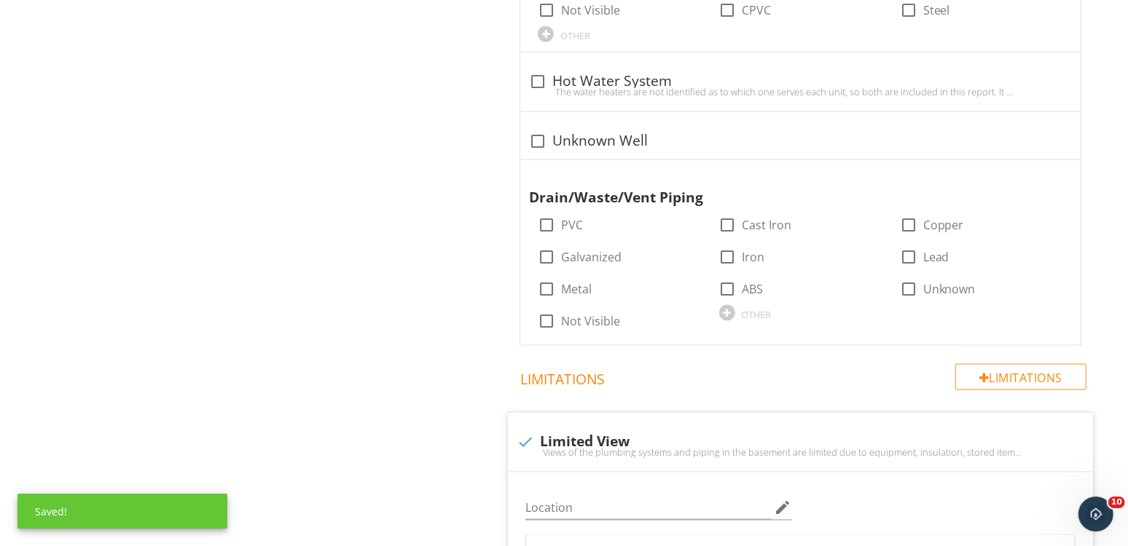
scroll to position [1306, 0]
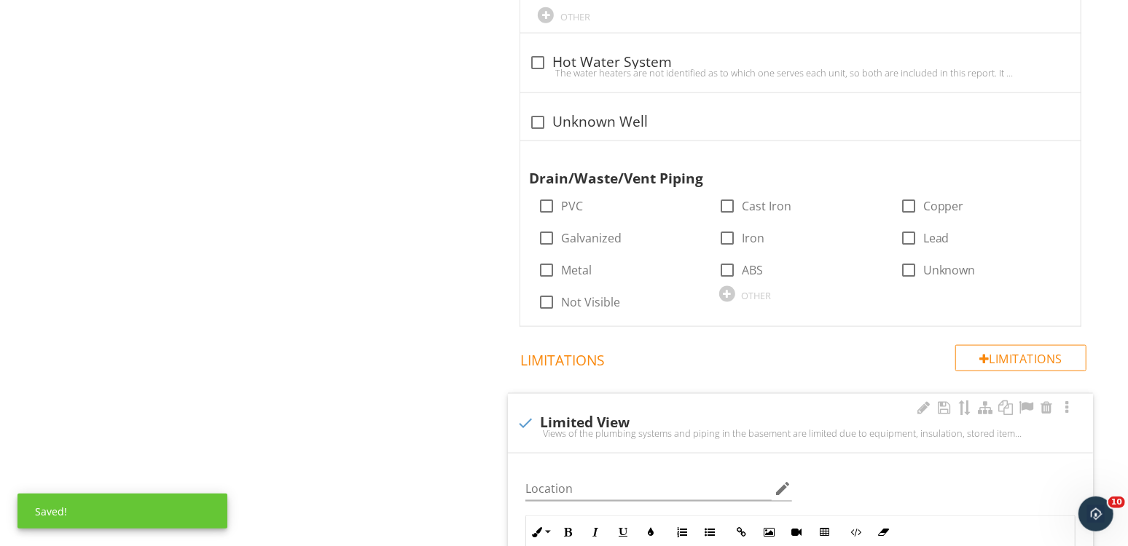
click at [569, 414] on div "check Limited View" at bounding box center [799, 422] width 567 height 17
checkbox input "true"
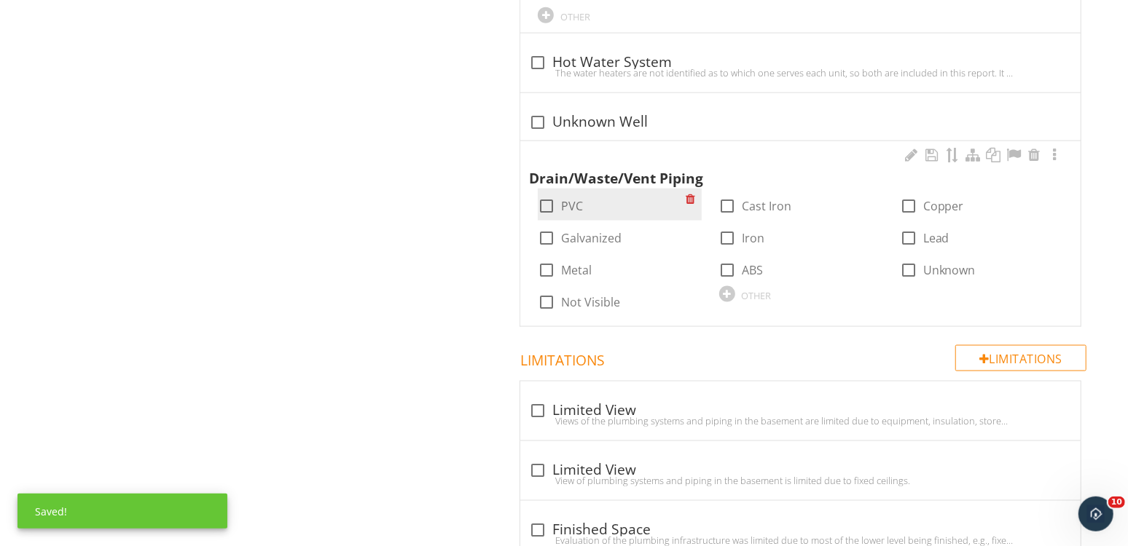
click at [542, 203] on div at bounding box center [546, 206] width 25 height 25
checkbox input "true"
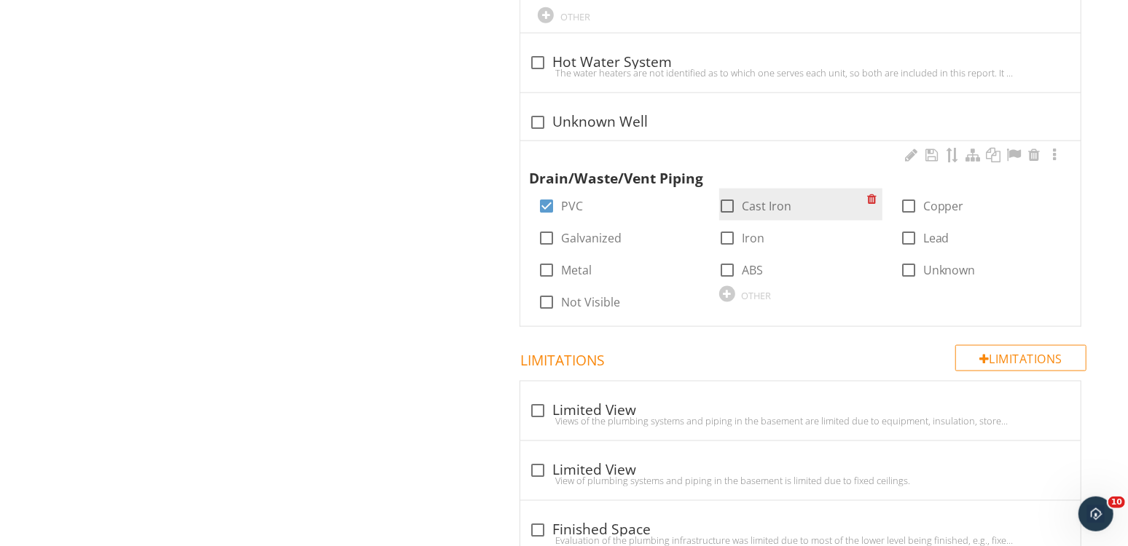
click at [742, 200] on label "Cast Iron" at bounding box center [767, 206] width 50 height 15
checkbox input "true"
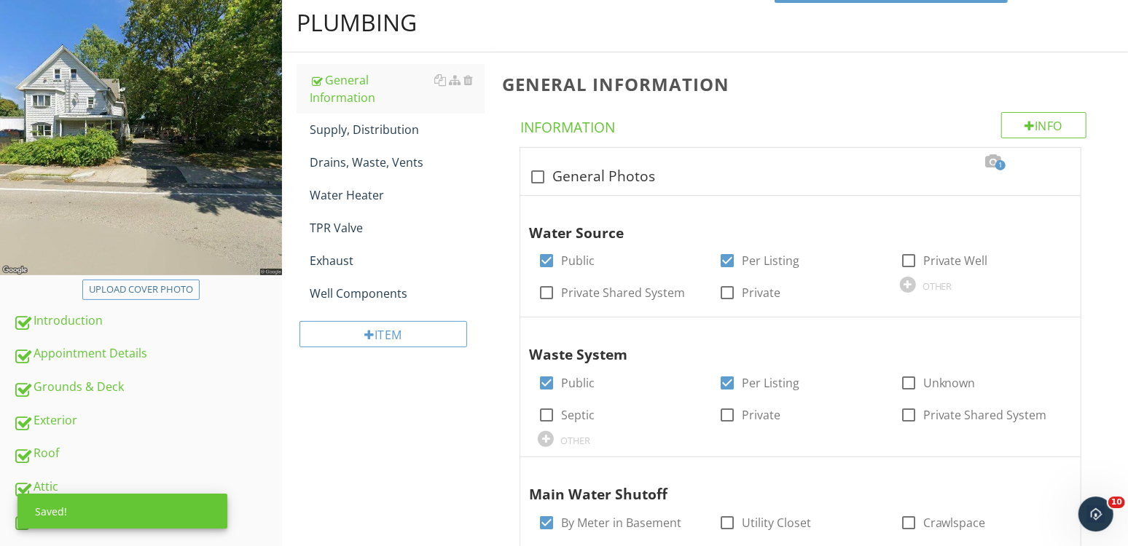
scroll to position [138, 0]
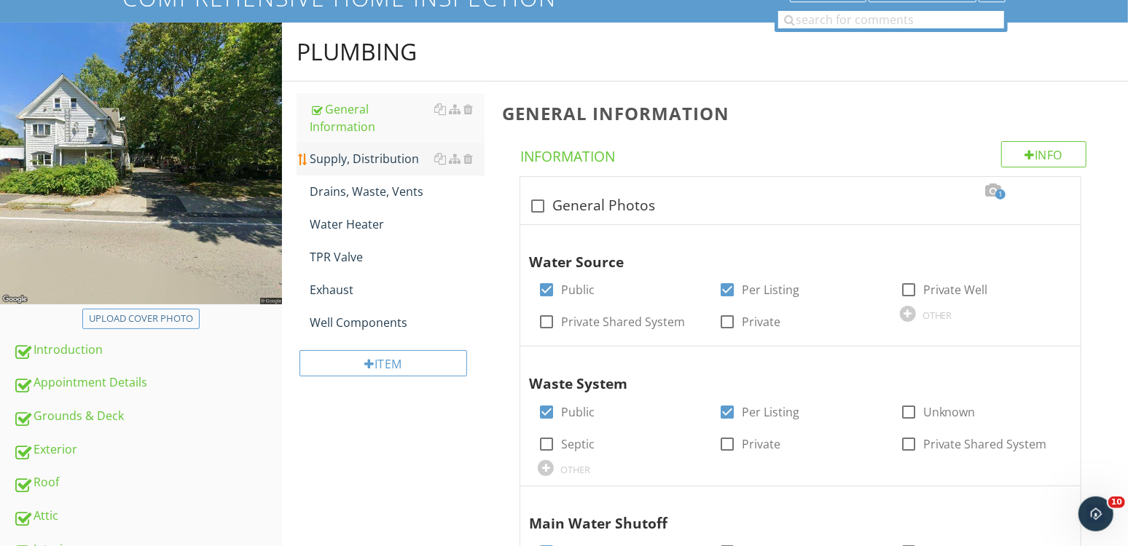
click at [401, 166] on div "Supply, Distribution" at bounding box center [397, 158] width 175 height 17
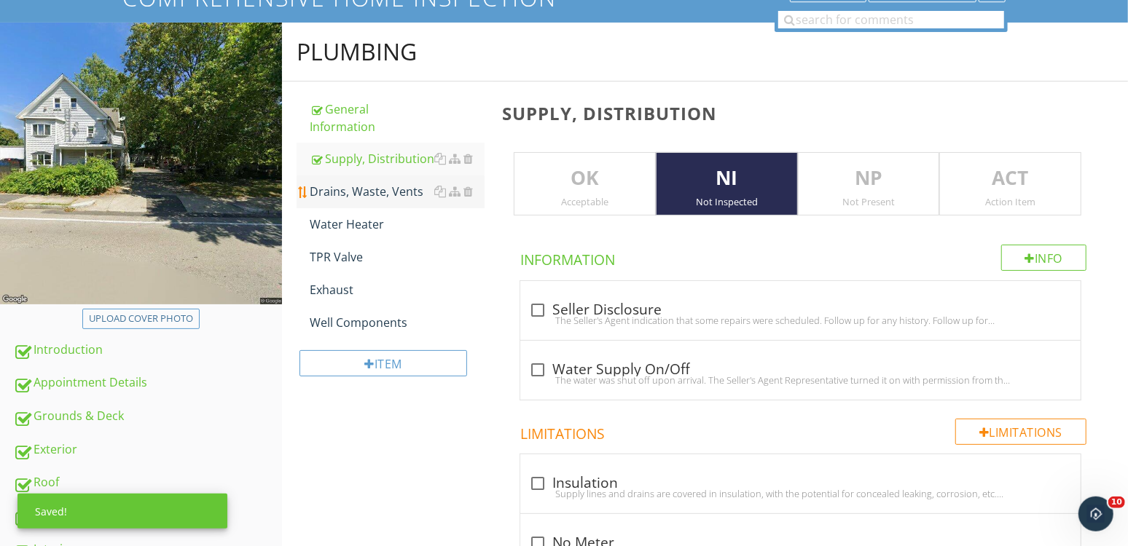
click at [377, 199] on div "Drains, Waste, Vents" at bounding box center [397, 191] width 175 height 17
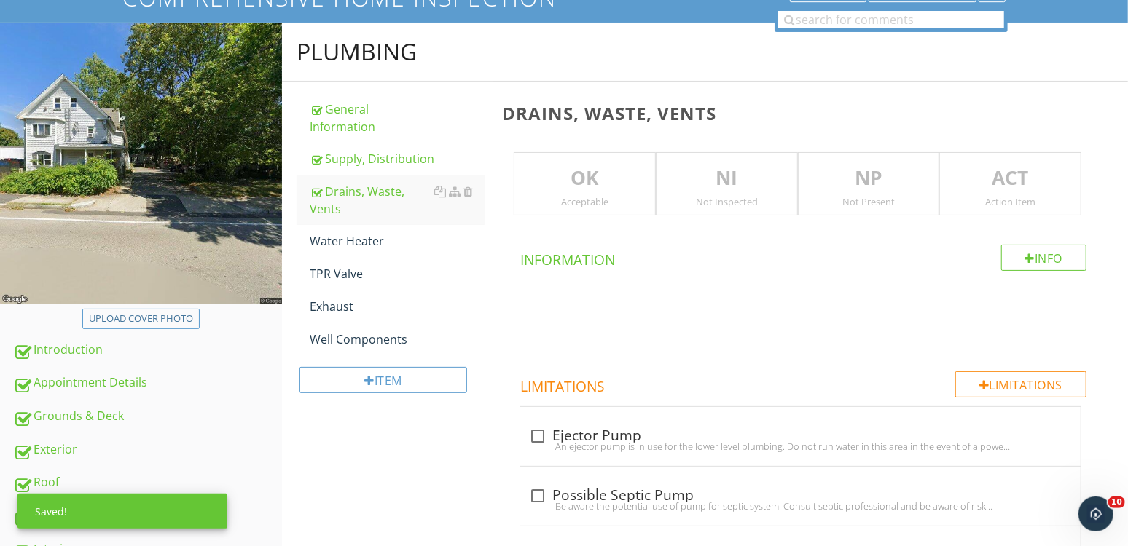
click at [704, 161] on div "NI Not Inspected" at bounding box center [727, 184] width 142 height 64
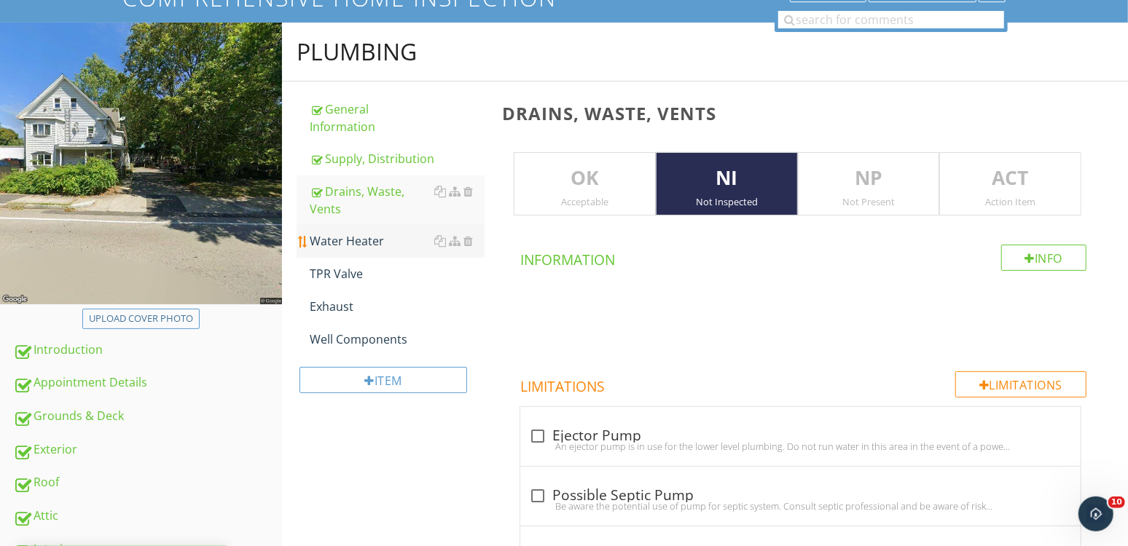
click at [380, 228] on link "Water Heater" at bounding box center [397, 241] width 175 height 32
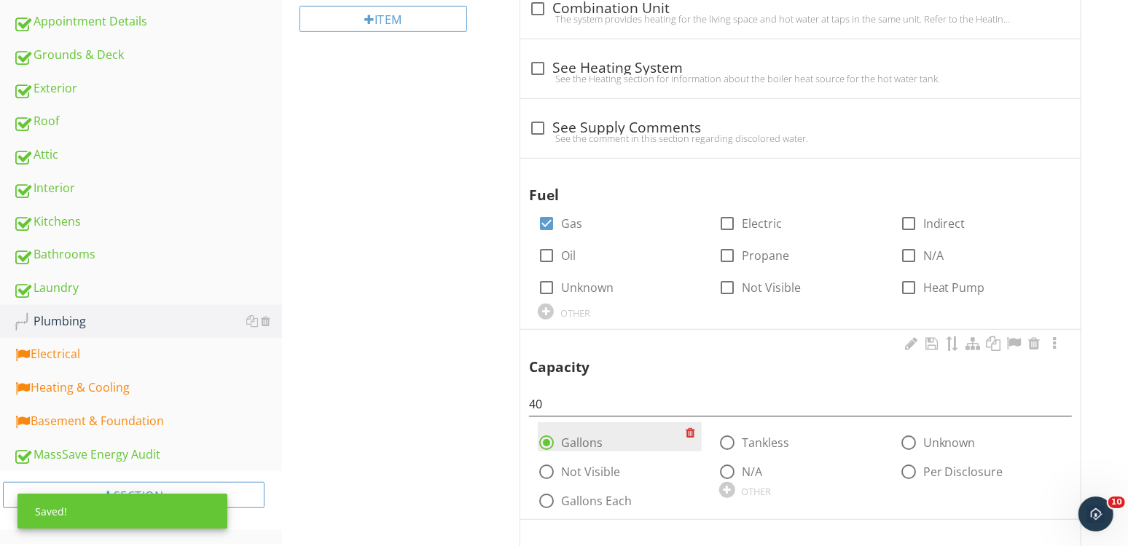
scroll to position [532, 0]
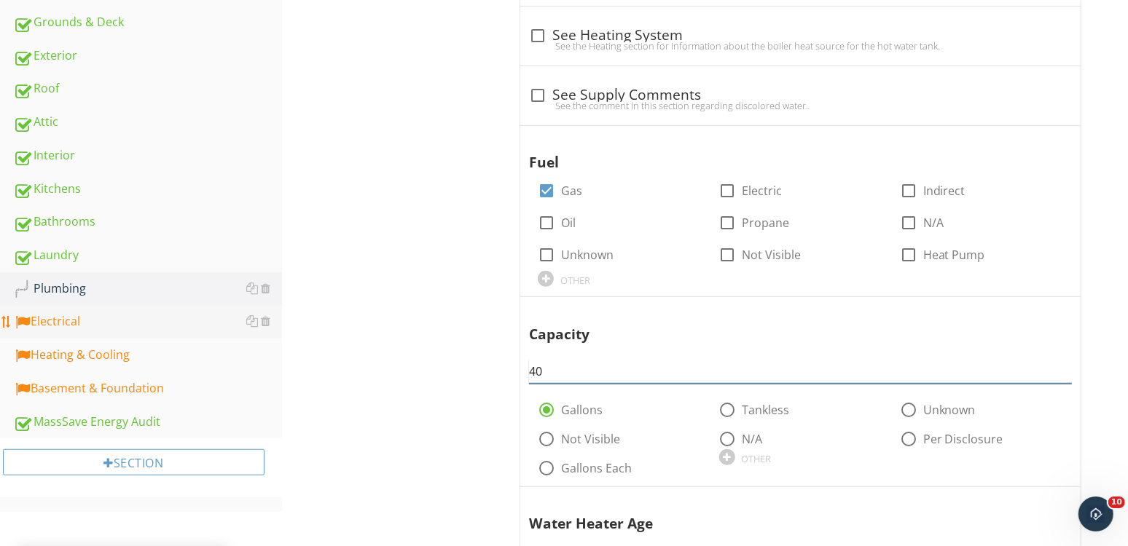
drag, startPoint x: 606, startPoint y: 365, endPoint x: 126, endPoint y: 332, distance: 481.2
click at [529, 360] on input "40" at bounding box center [800, 372] width 543 height 24
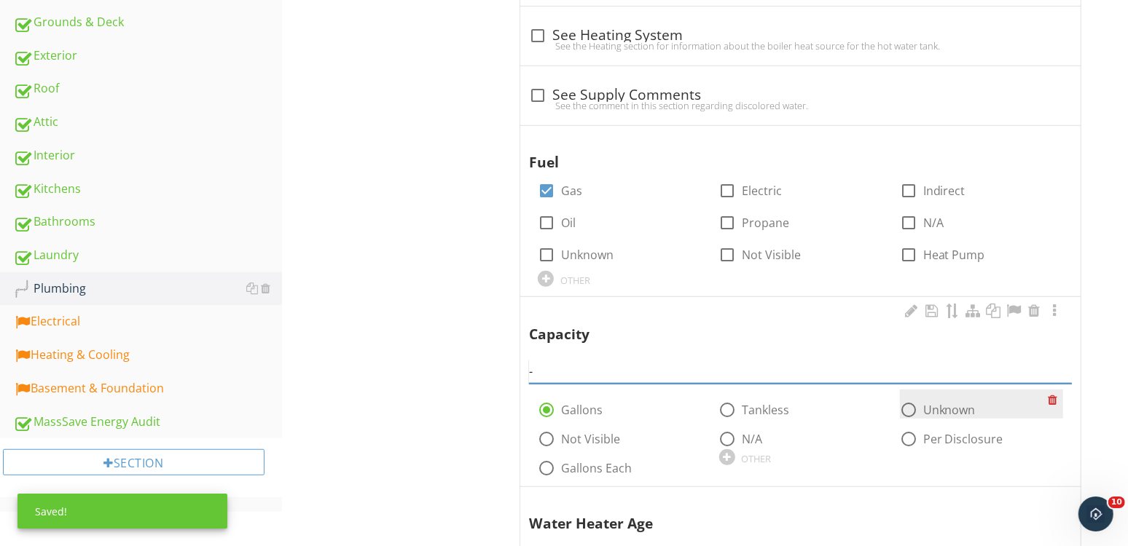
type input "-"
click at [929, 403] on label "Unknown" at bounding box center [949, 410] width 52 height 15
radio input "false"
radio input "true"
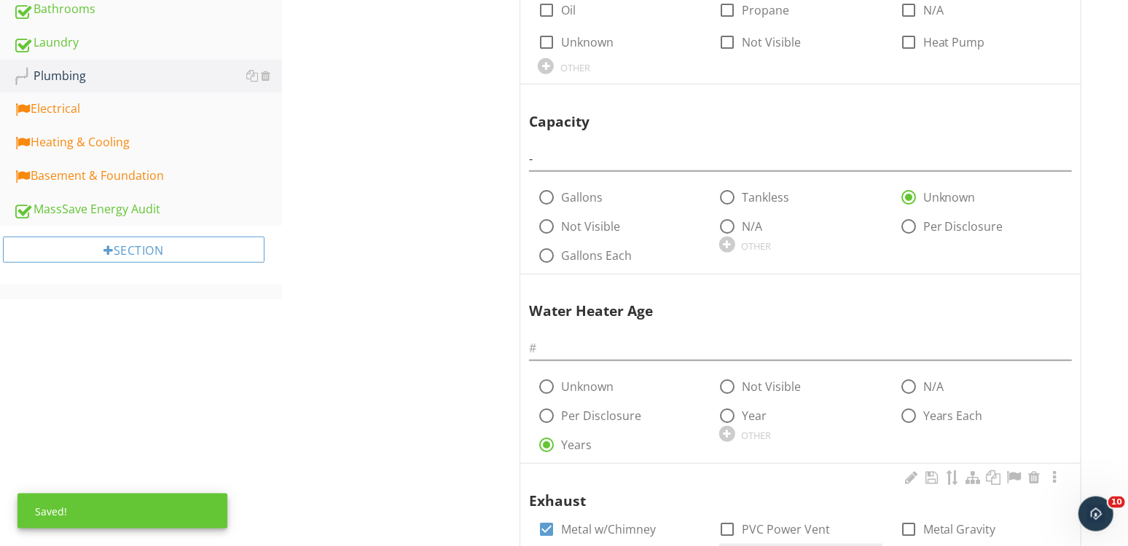
scroll to position [863, 0]
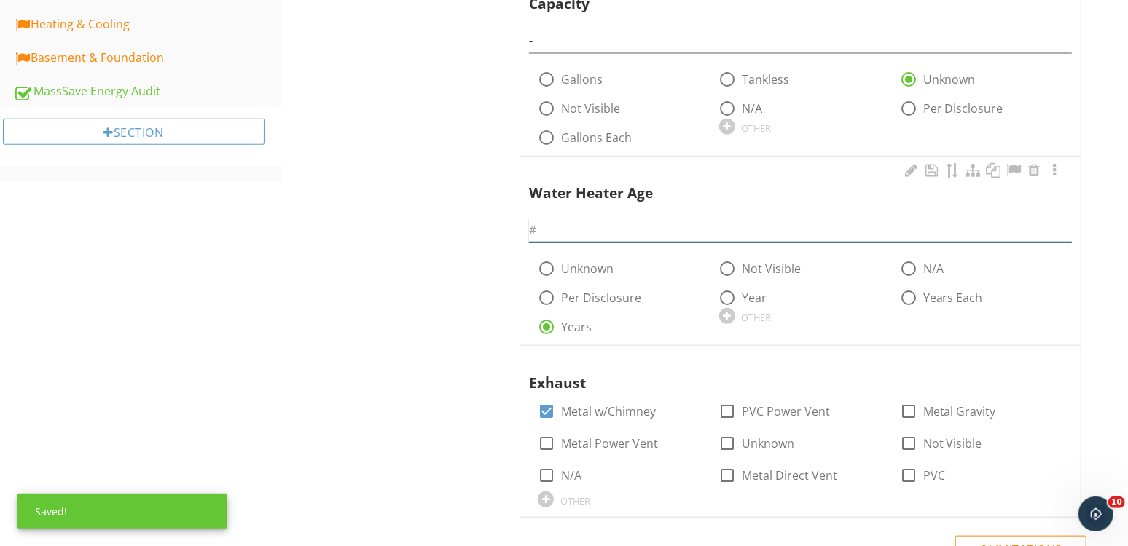
click at [632, 236] on input "text" at bounding box center [800, 231] width 543 height 24
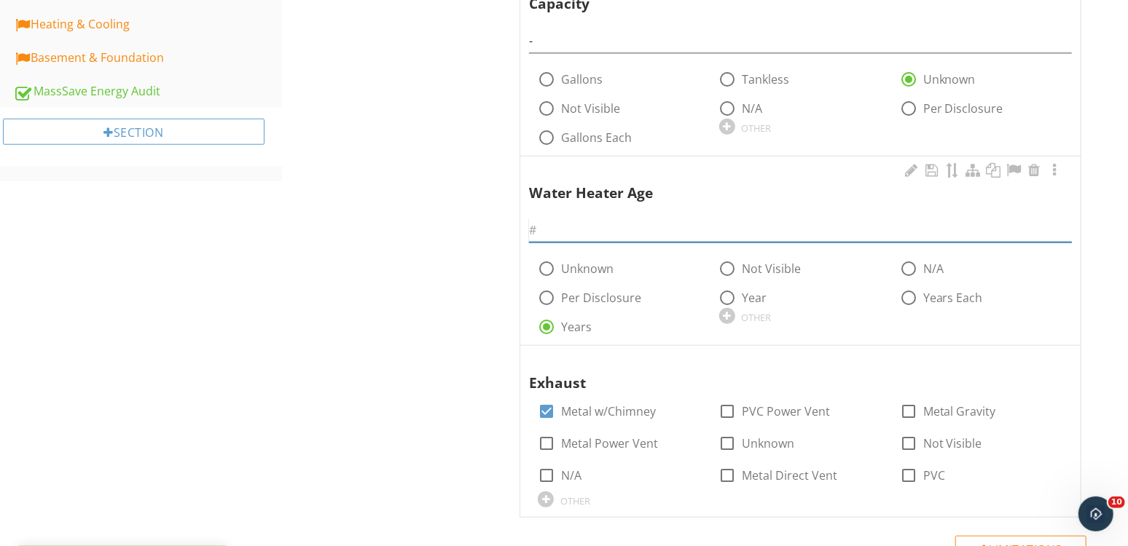
scroll to position [649, 0]
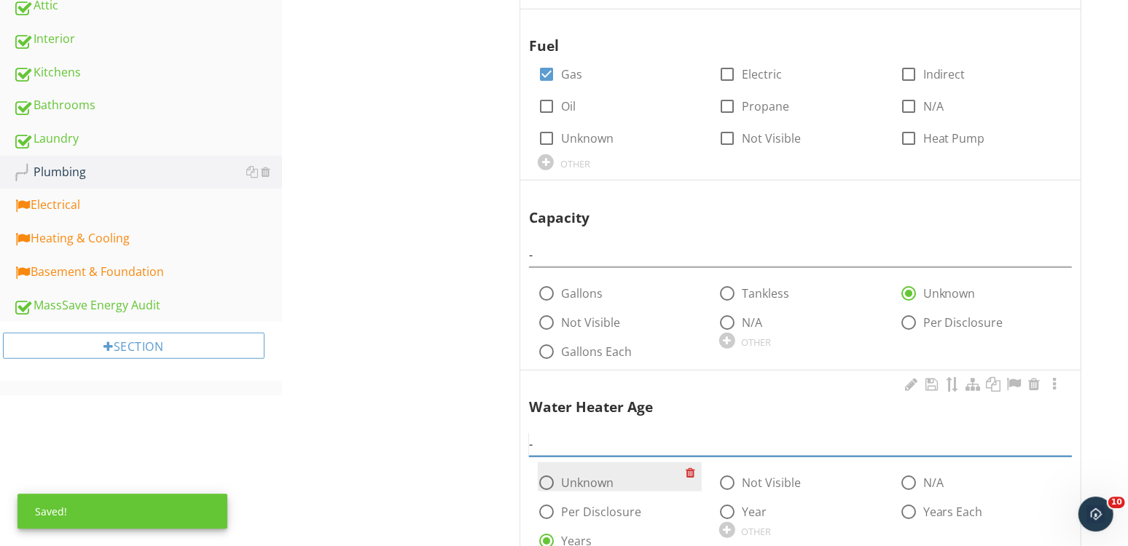
type input "-"
click at [551, 479] on div at bounding box center [546, 483] width 25 height 25
radio input "true"
radio input "false"
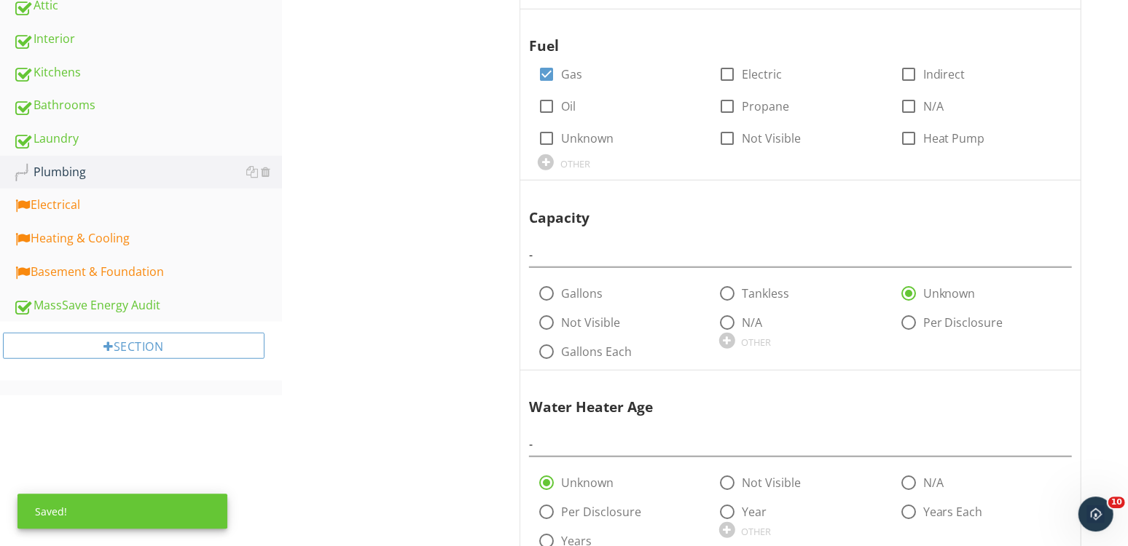
scroll to position [935, 0]
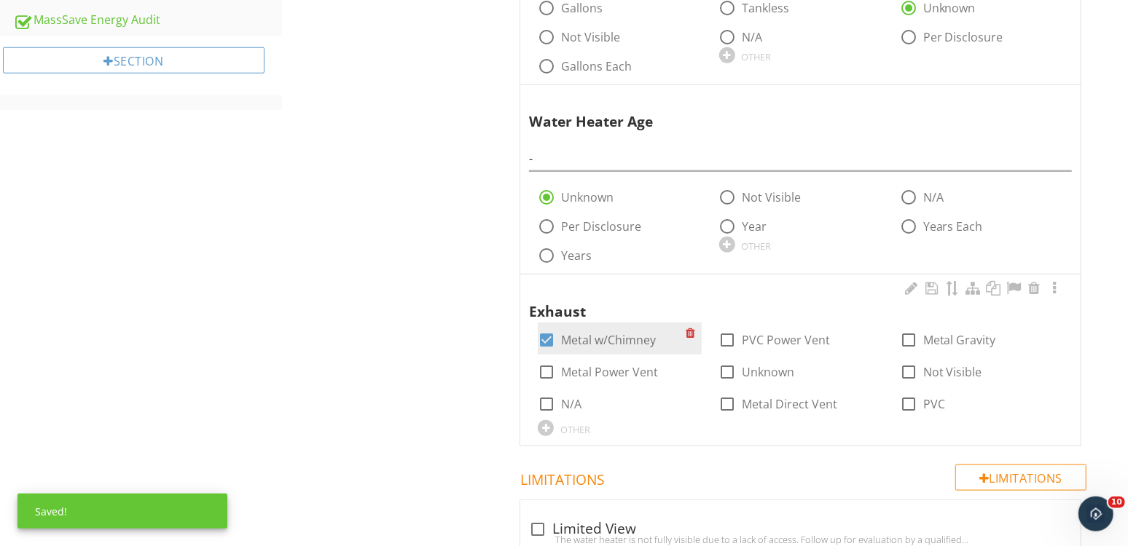
click at [583, 338] on label "Metal w/Chimney" at bounding box center [608, 340] width 95 height 15
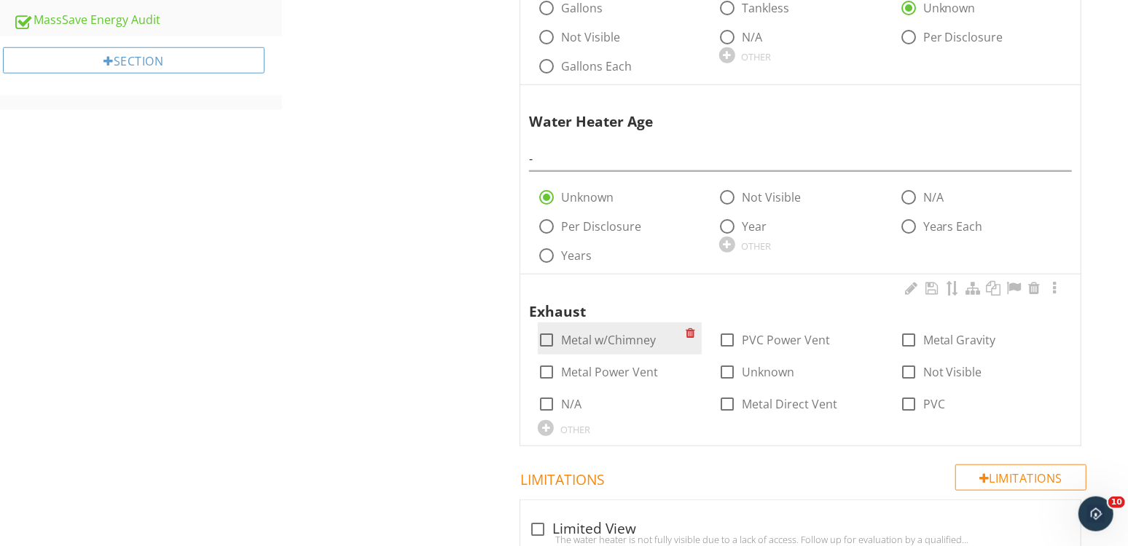
click at [586, 339] on label "Metal w/Chimney" at bounding box center [608, 340] width 95 height 15
checkbox input "true"
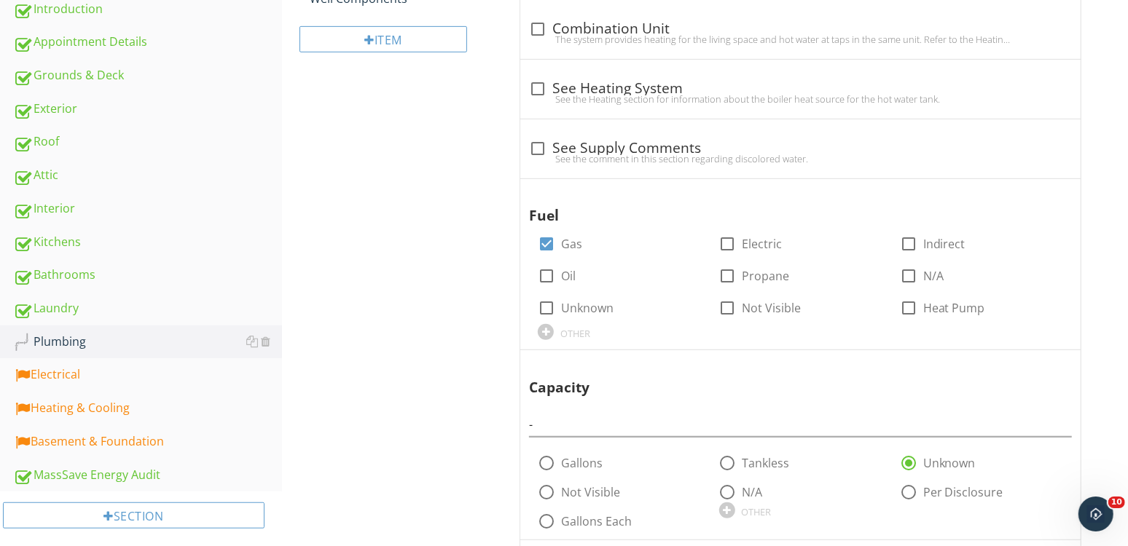
scroll to position [0, 0]
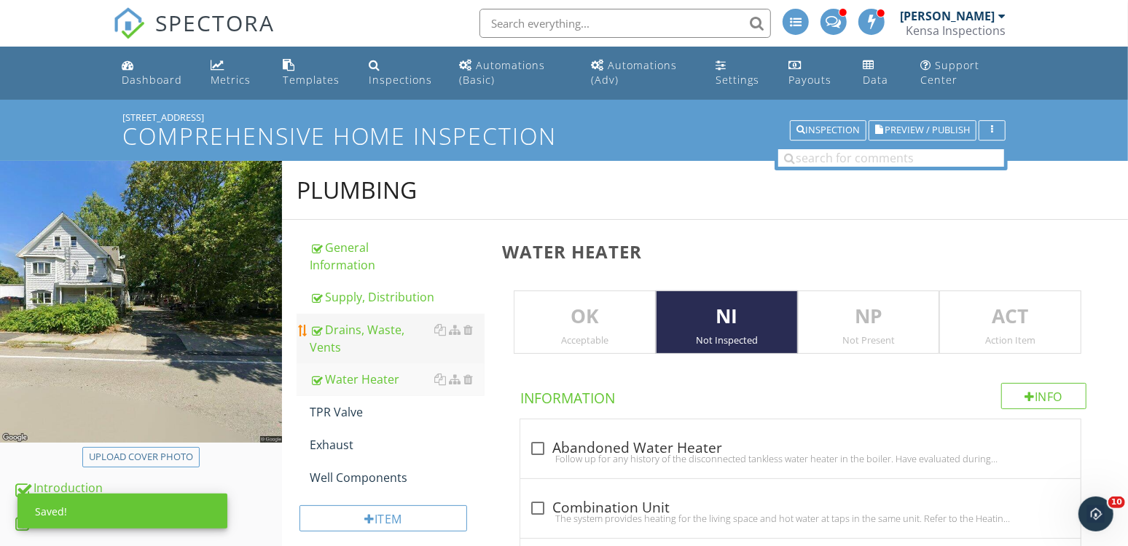
click at [361, 335] on div "Drains, Waste, Vents" at bounding box center [397, 338] width 175 height 35
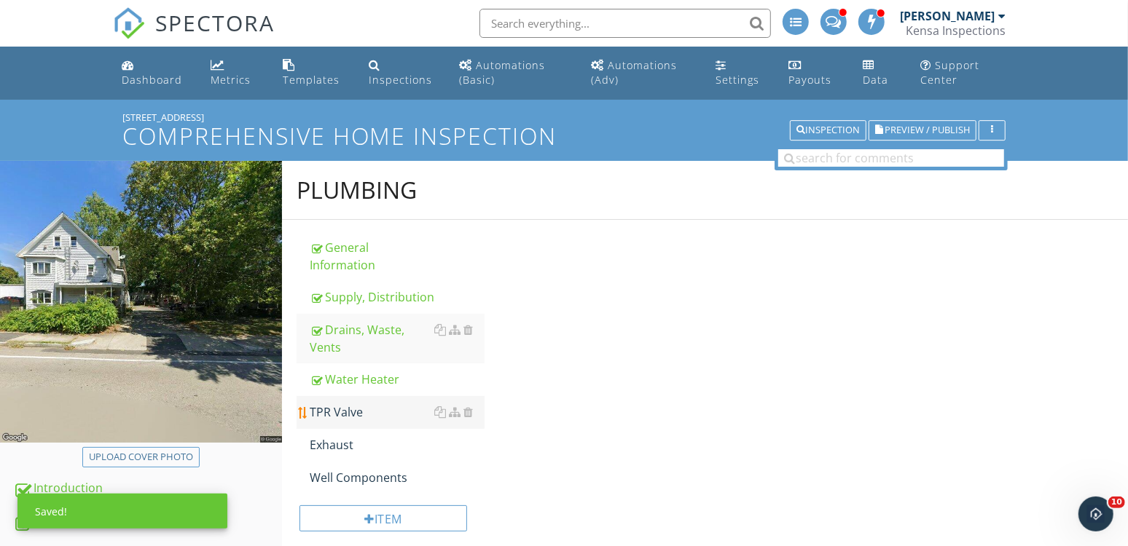
click at [376, 401] on link "TPR Valve" at bounding box center [397, 412] width 175 height 32
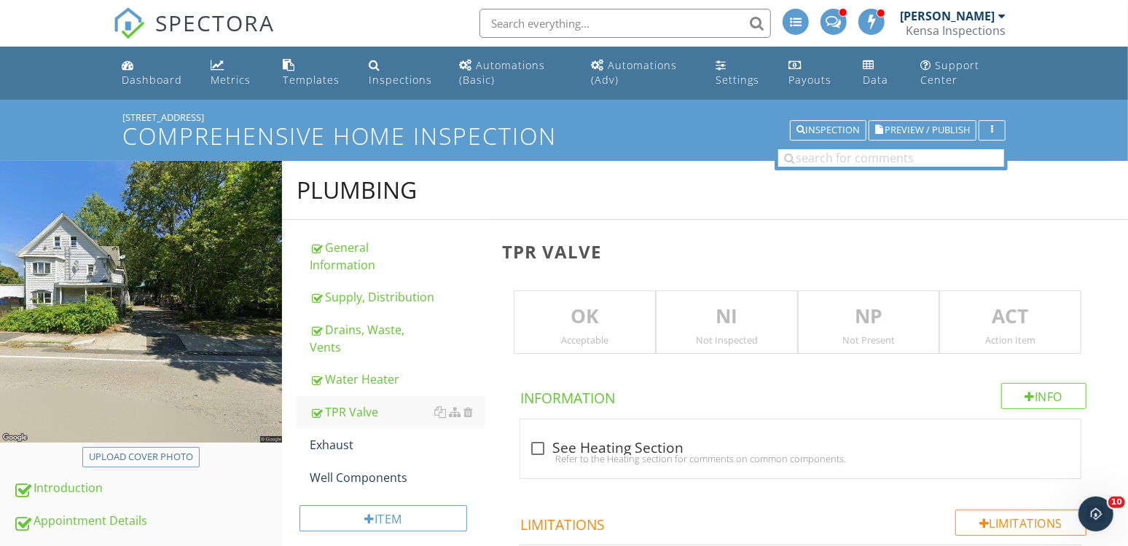
click at [710, 332] on div "NI Not Inspected" at bounding box center [727, 323] width 142 height 64
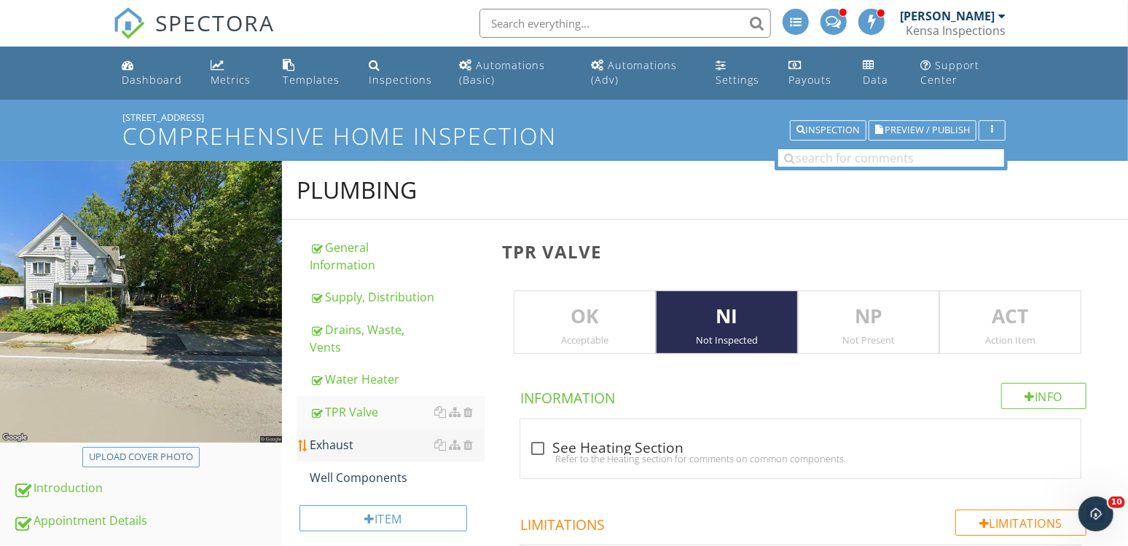
click at [378, 455] on link "Exhaust" at bounding box center [397, 445] width 175 height 32
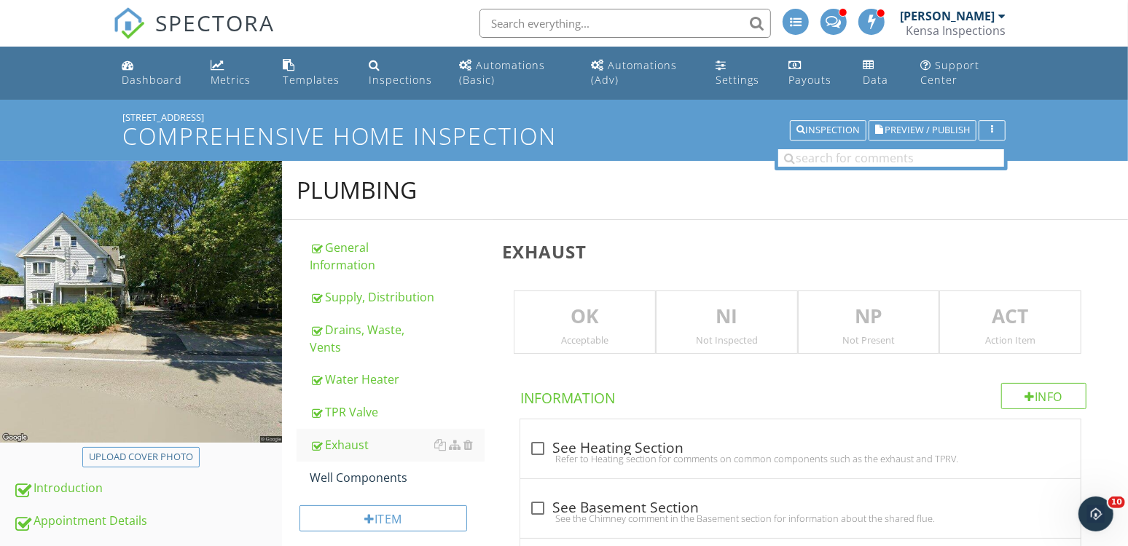
click at [764, 347] on div "NI Not Inspected" at bounding box center [727, 323] width 142 height 64
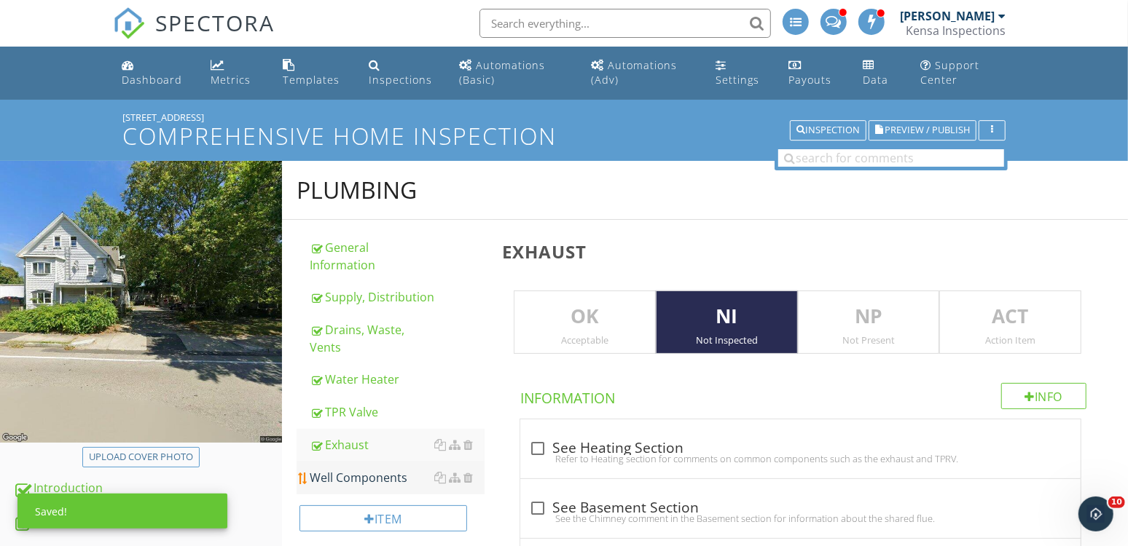
click at [354, 478] on div "Well Components" at bounding box center [397, 477] width 175 height 17
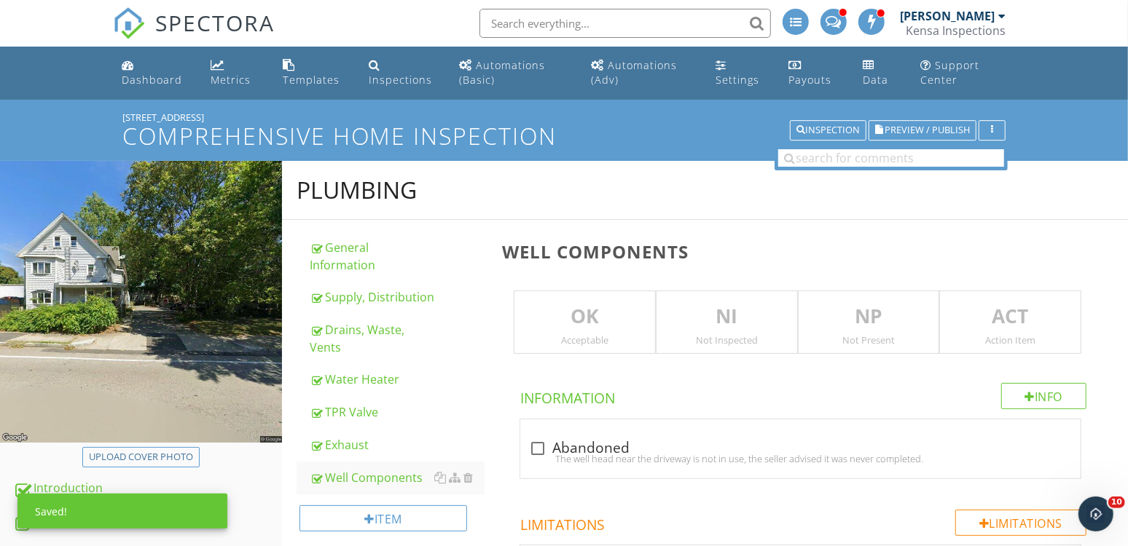
click at [741, 328] on p "NI" at bounding box center [726, 316] width 141 height 29
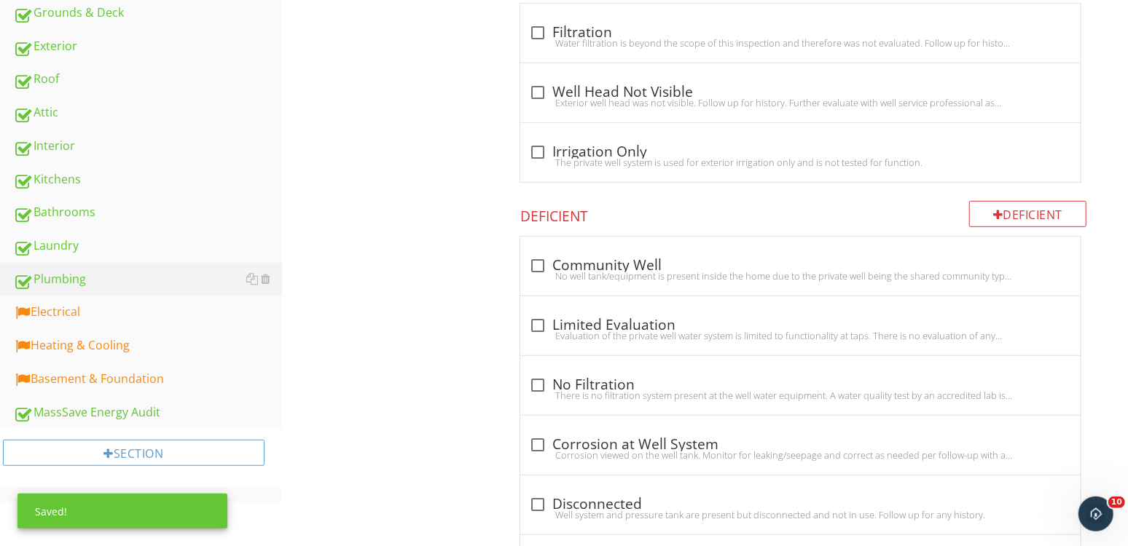
scroll to position [546, 0]
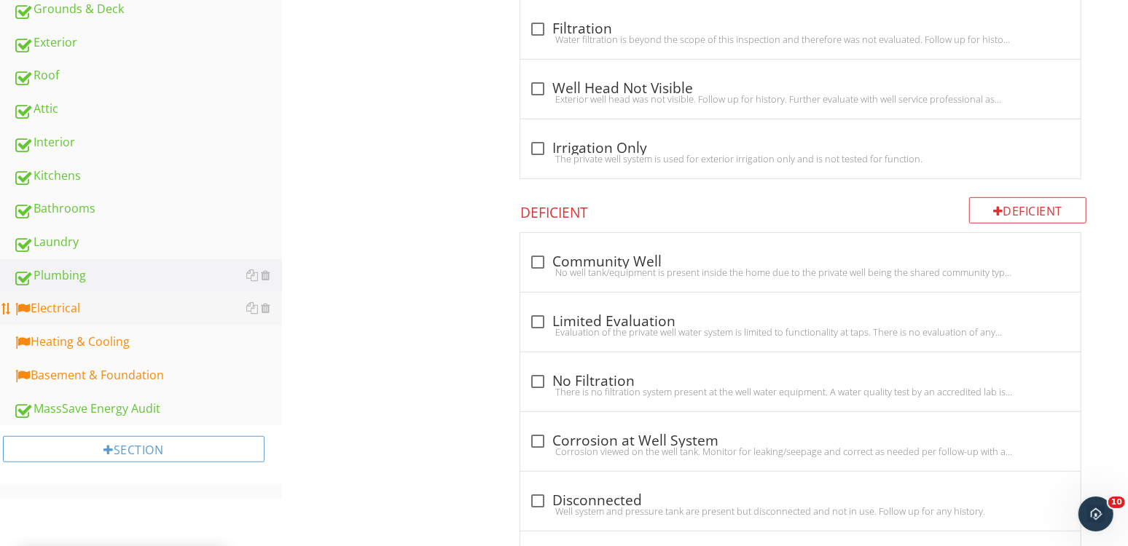
click at [80, 303] on div "Electrical" at bounding box center [147, 308] width 269 height 19
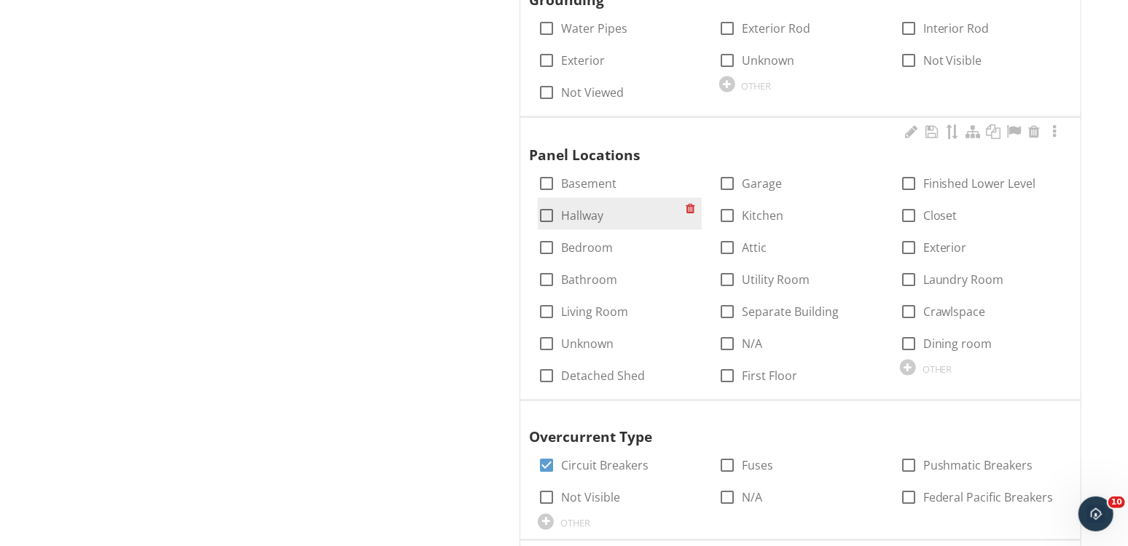
scroll to position [1458, 0]
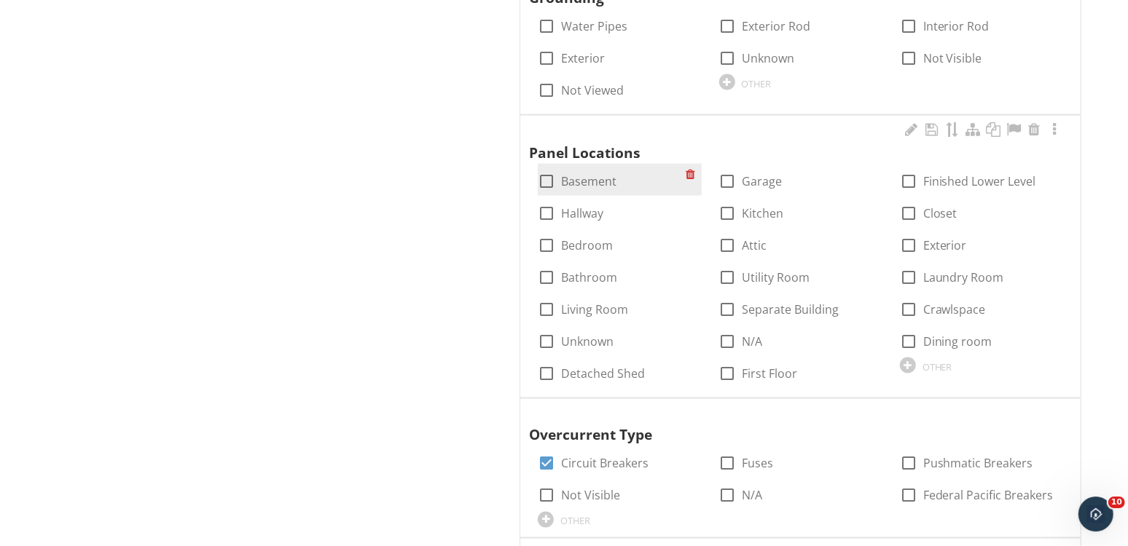
click at [584, 174] on label "Basement" at bounding box center [588, 180] width 55 height 15
checkbox input "true"
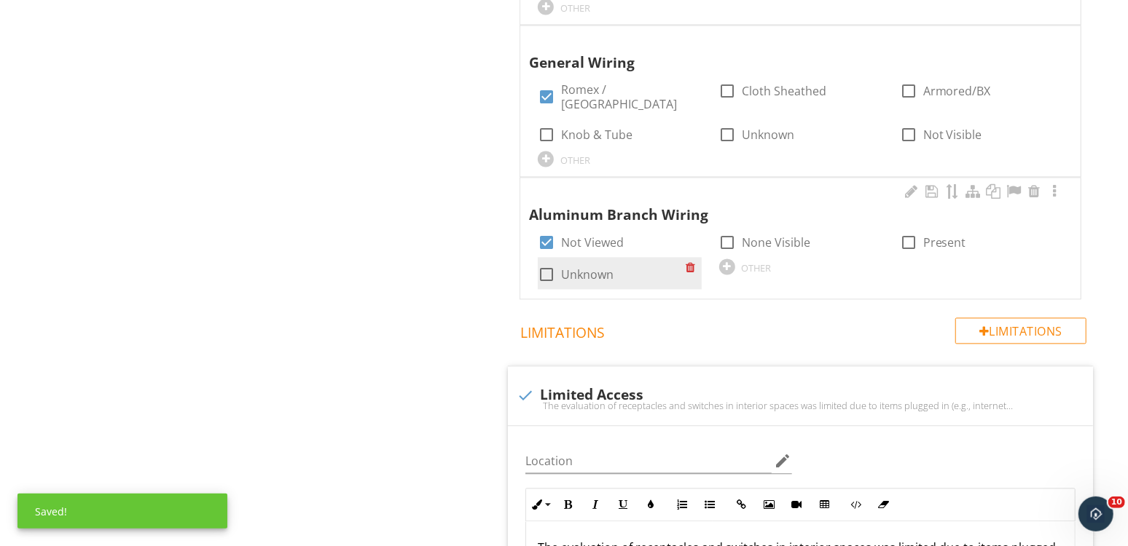
scroll to position [1968, 0]
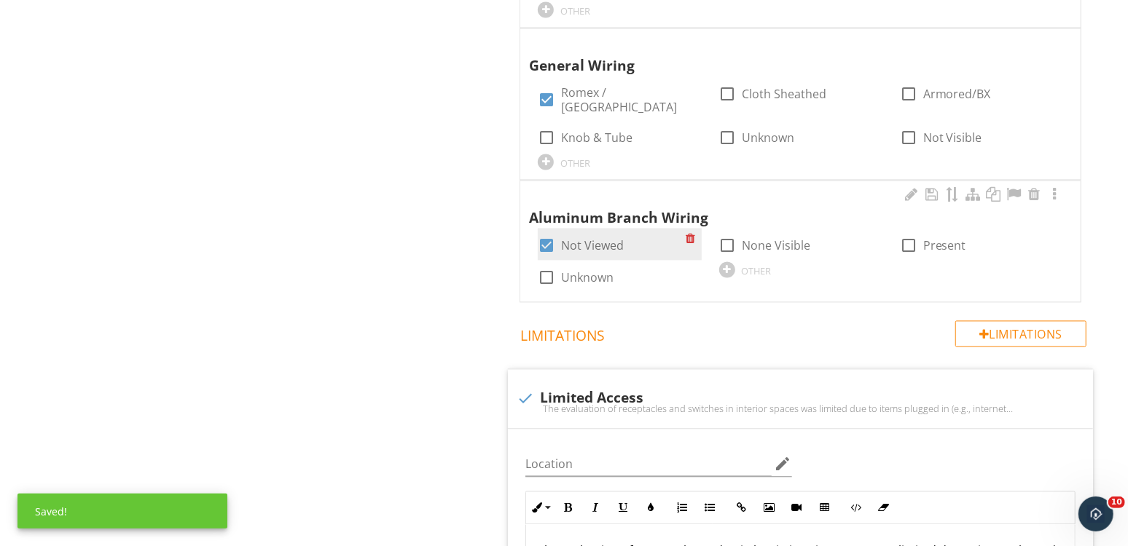
click at [597, 238] on label "Not Viewed" at bounding box center [592, 245] width 63 height 15
checkbox input "false"
click at [587, 270] on label "Unknown" at bounding box center [587, 277] width 52 height 15
checkbox input "true"
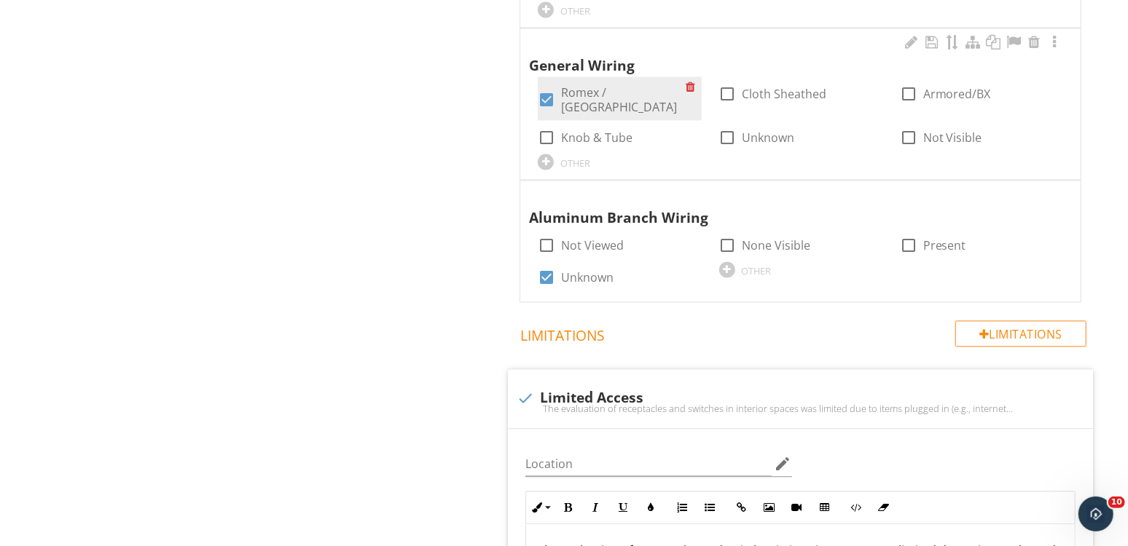
click at [602, 93] on label "Romex / NM" at bounding box center [623, 99] width 125 height 29
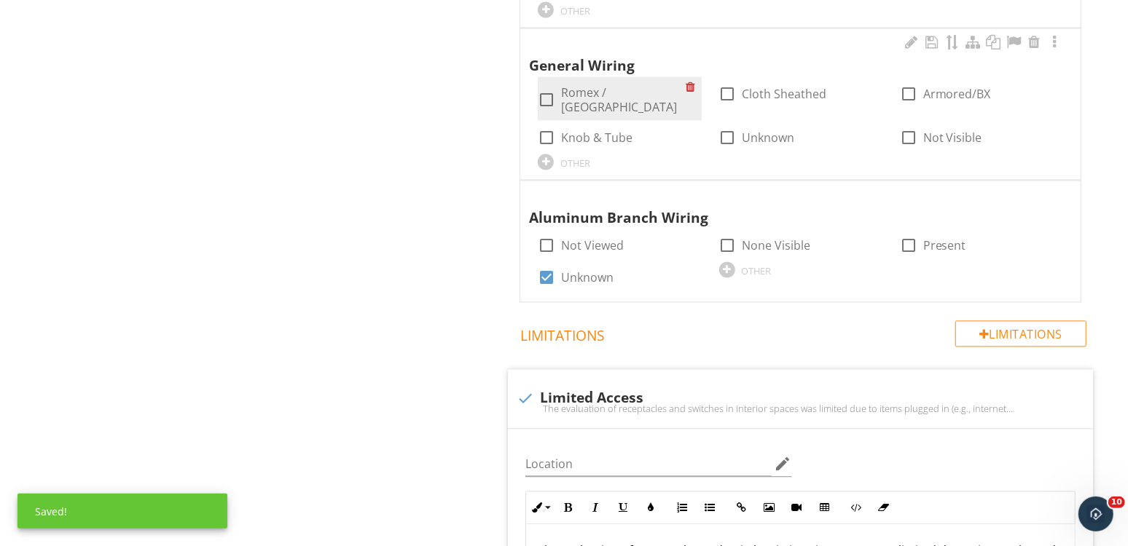
click at [594, 94] on label "Romex / NM" at bounding box center [623, 99] width 125 height 29
checkbox input "true"
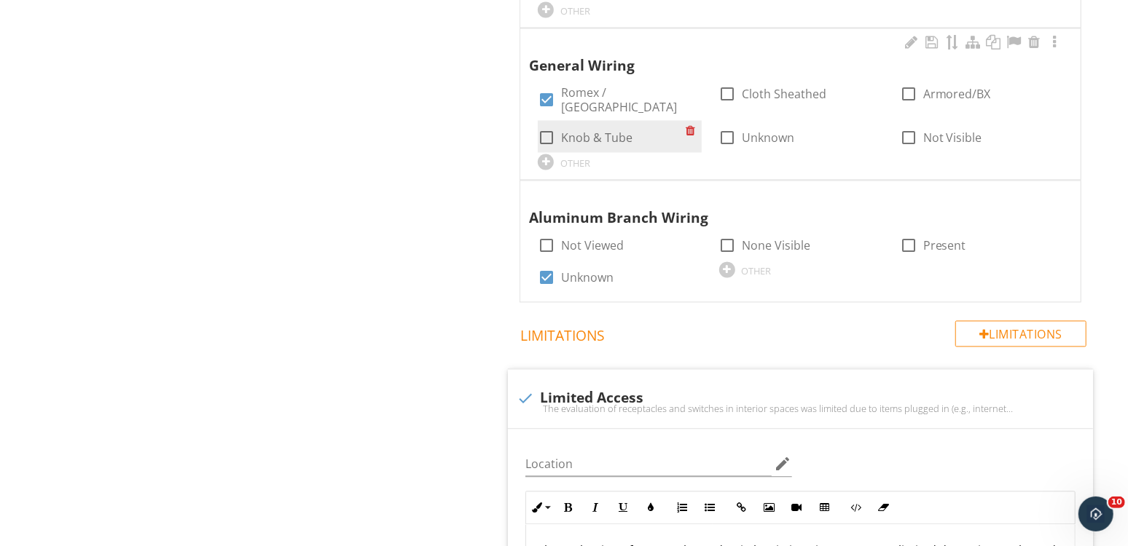
click at [610, 130] on label "Knob & Tube" at bounding box center [596, 137] width 71 height 15
checkbox input "true"
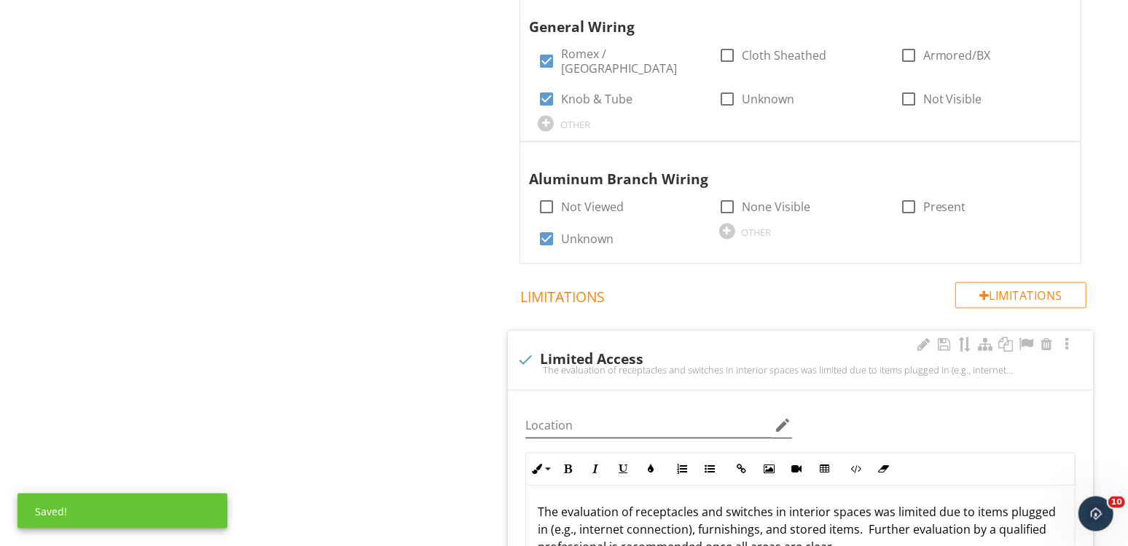
scroll to position [2102, 0]
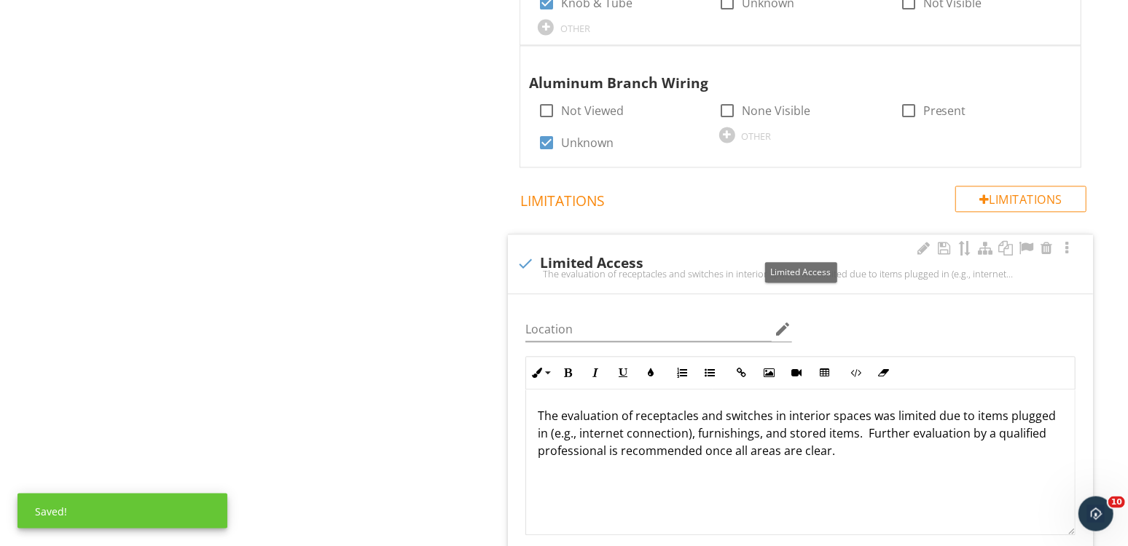
click at [583, 256] on div "check Limited Access" at bounding box center [799, 264] width 567 height 17
checkbox input "true"
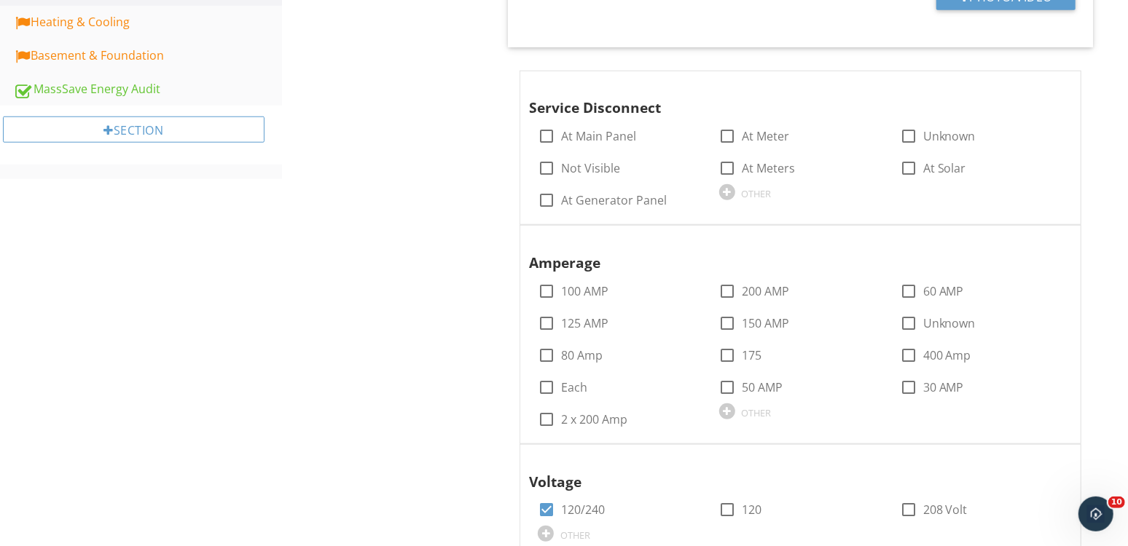
scroll to position [873, 0]
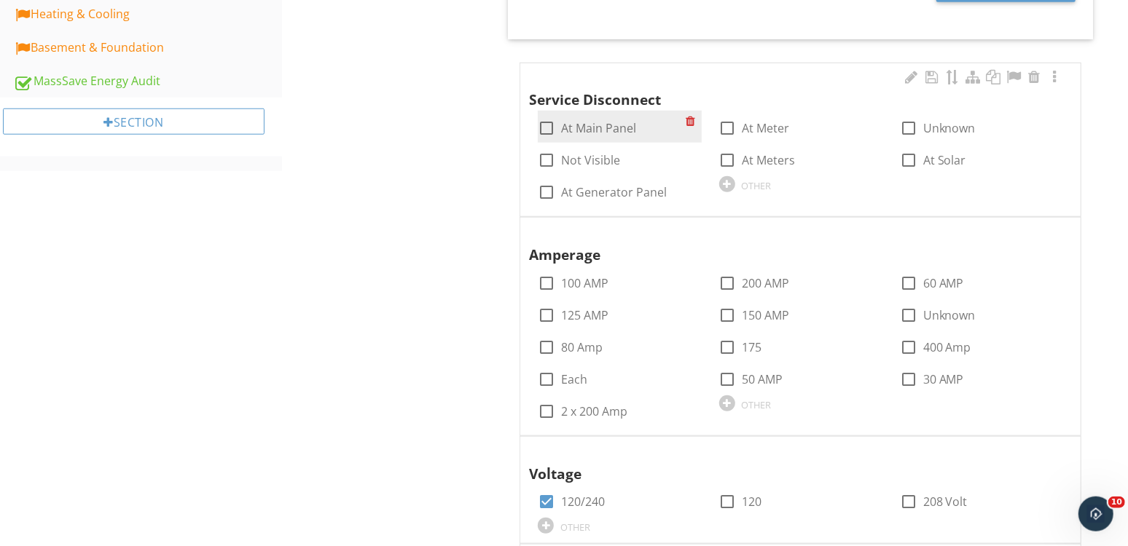
click at [589, 124] on label "At Main Panel" at bounding box center [598, 128] width 75 height 15
checkbox input "true"
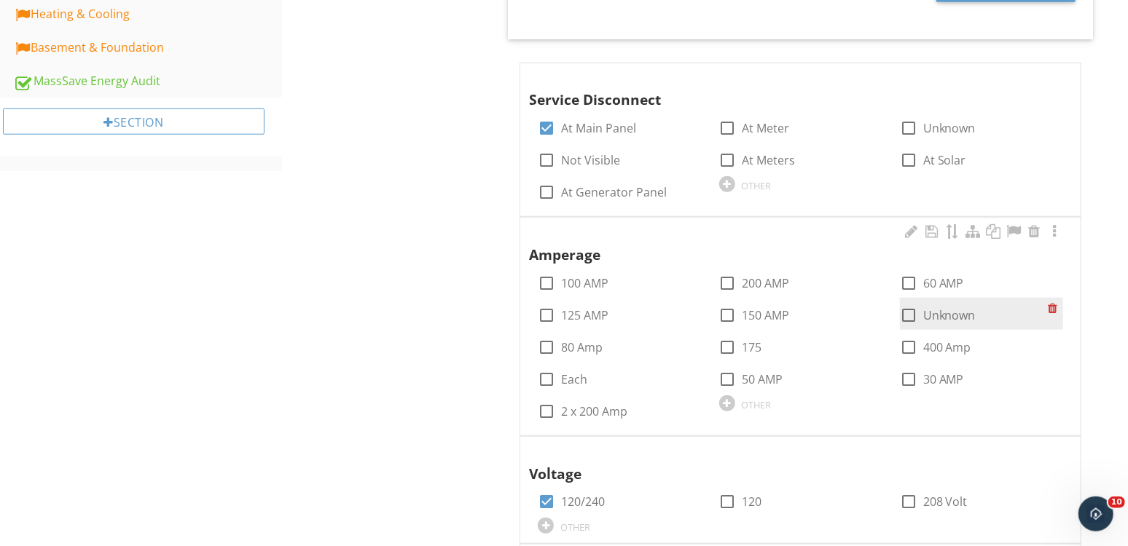
click at [913, 308] on div at bounding box center [908, 315] width 25 height 25
checkbox input "true"
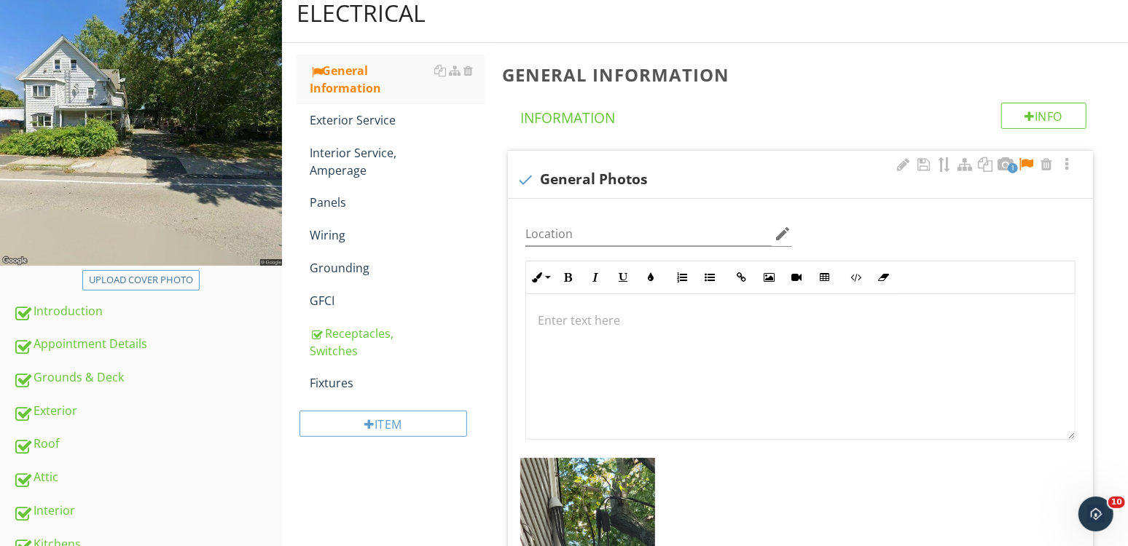
scroll to position [176, 0]
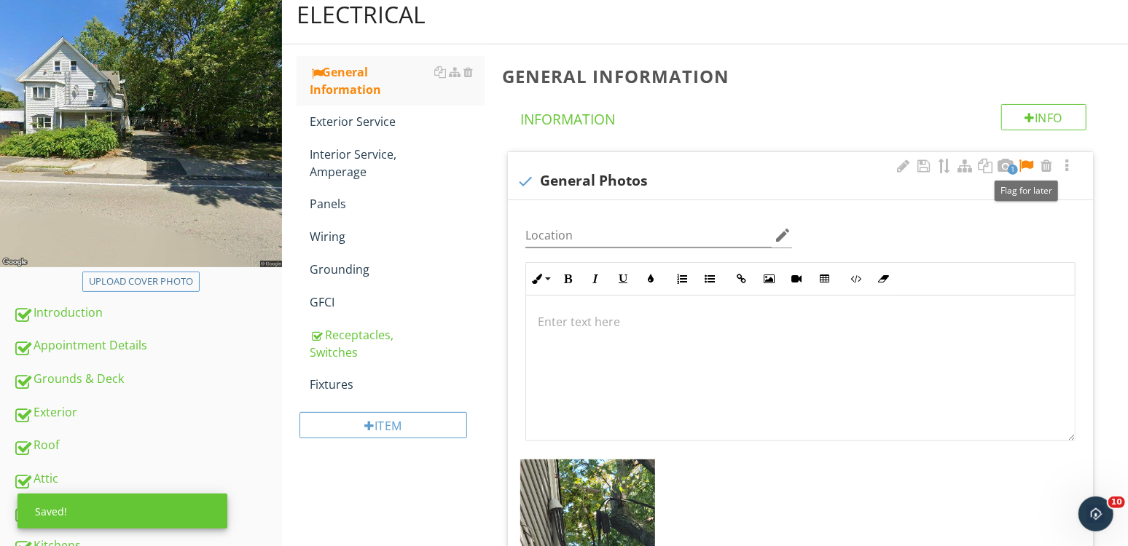
drag, startPoint x: 1031, startPoint y: 166, endPoint x: 1007, endPoint y: 173, distance: 24.9
click at [1029, 168] on div at bounding box center [1025, 166] width 17 height 15
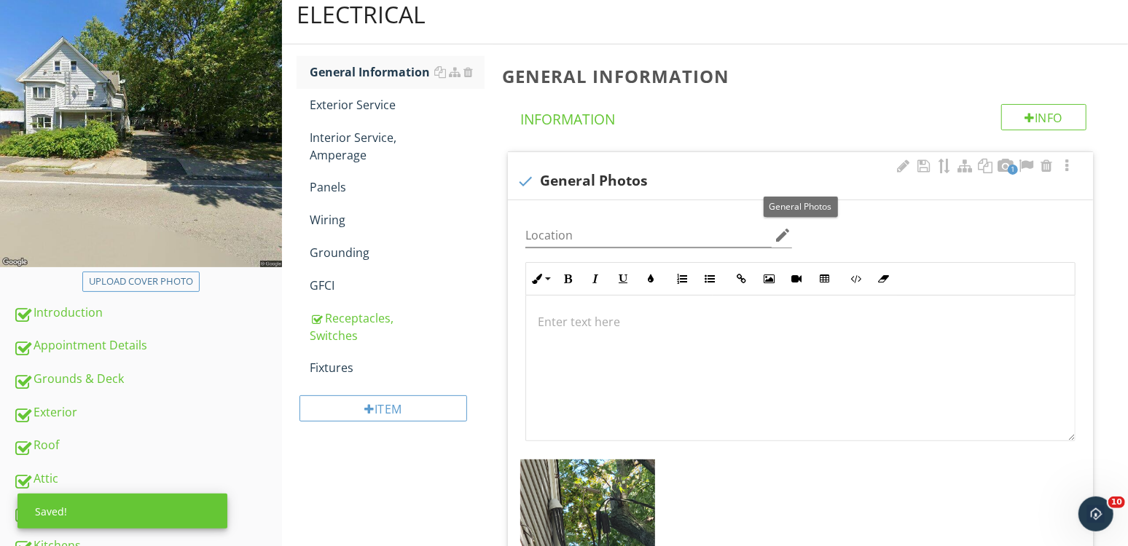
click at [600, 191] on div "1 check General Photos" at bounding box center [800, 175] width 585 height 47
checkbox input "true"
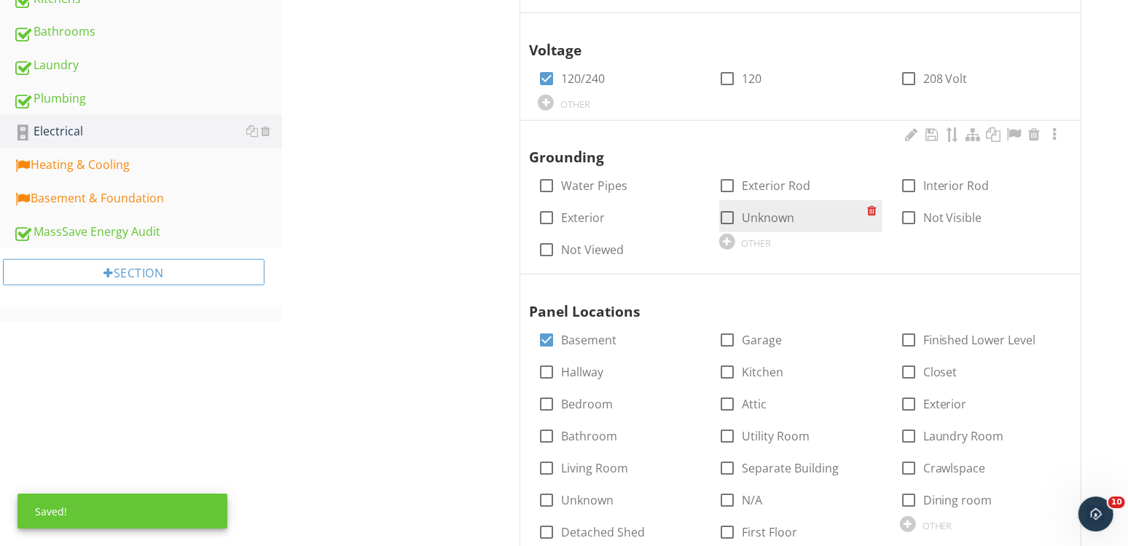
scroll to position [758, 0]
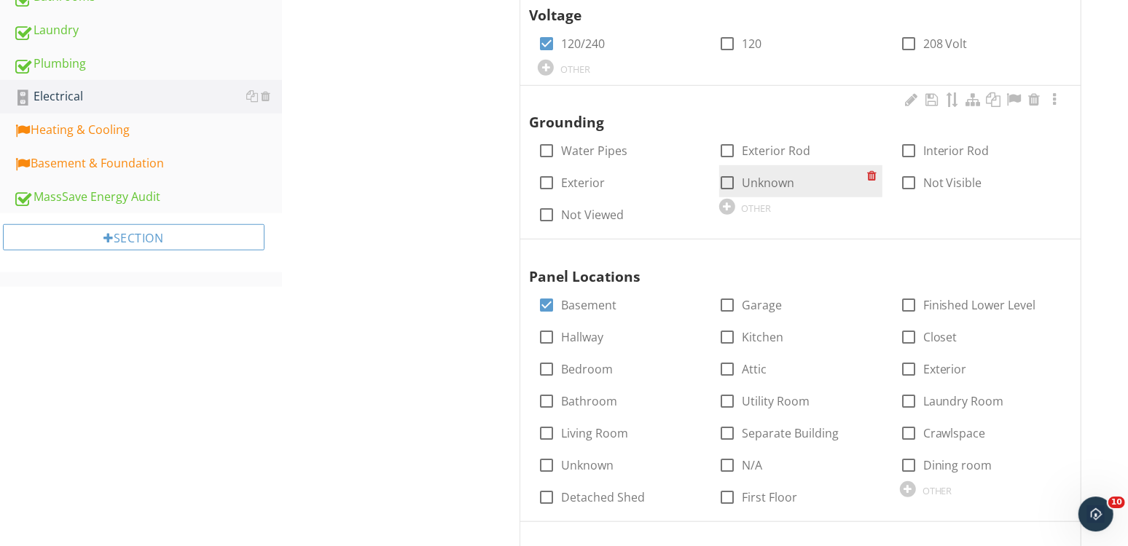
click at [734, 184] on div at bounding box center [727, 182] width 25 height 25
checkbox input "true"
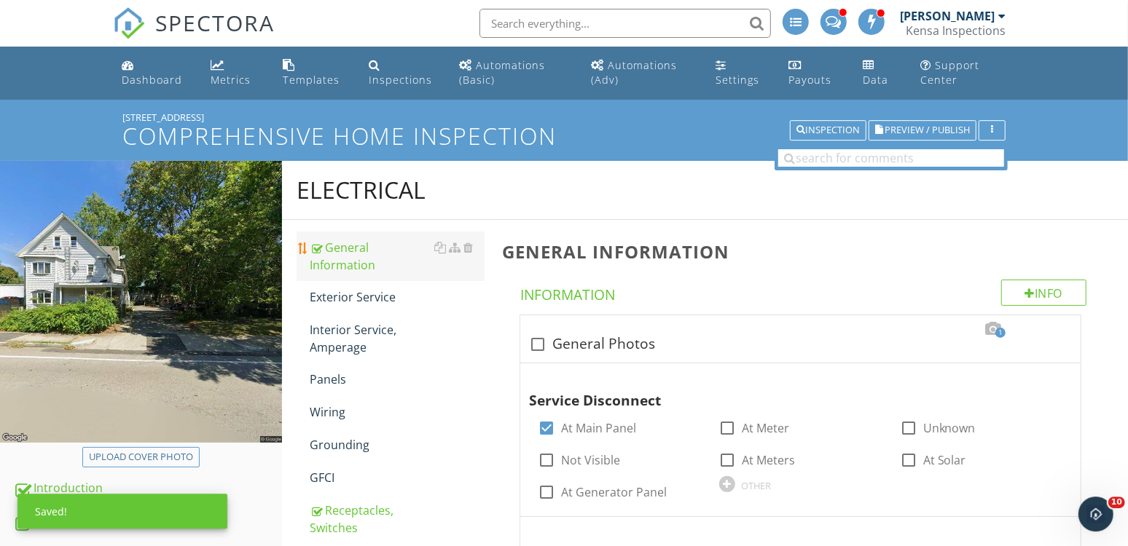
scroll to position [0, 0]
click at [334, 288] on link "Exterior Service" at bounding box center [397, 297] width 175 height 32
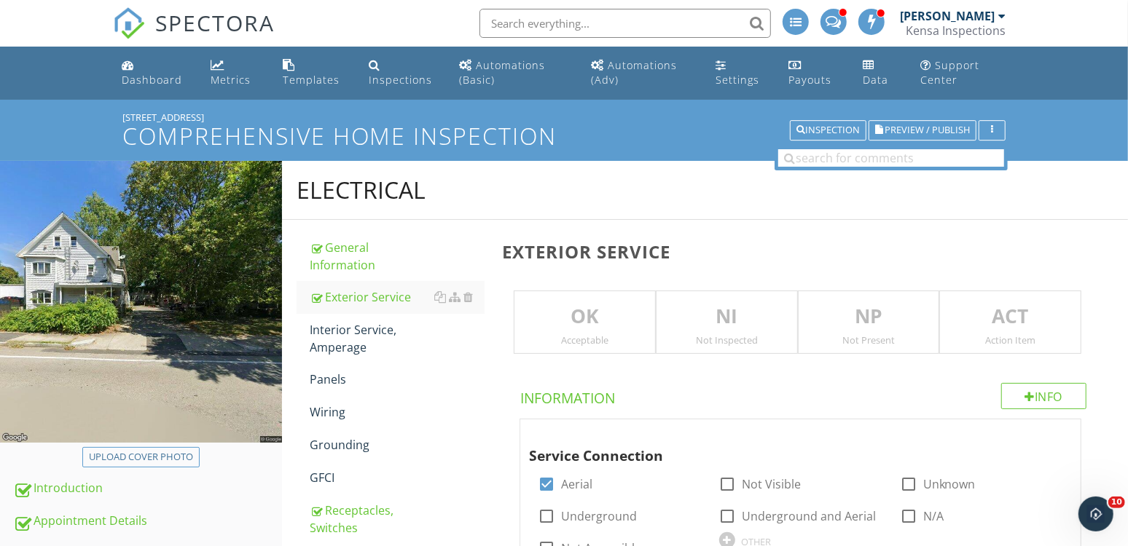
click at [701, 329] on p "NI" at bounding box center [726, 316] width 141 height 29
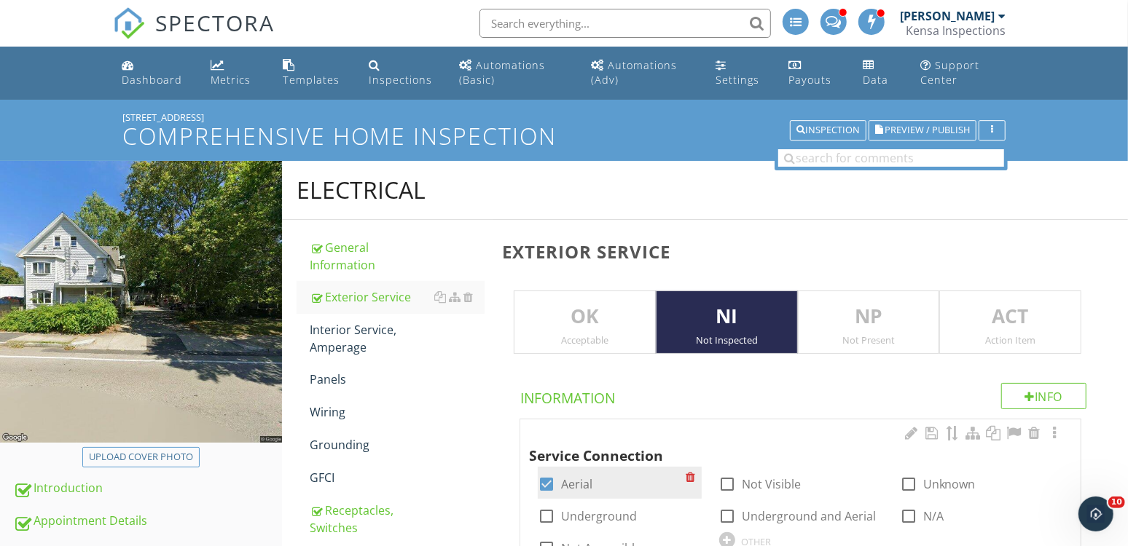
click at [578, 484] on label "Aerial" at bounding box center [576, 484] width 31 height 15
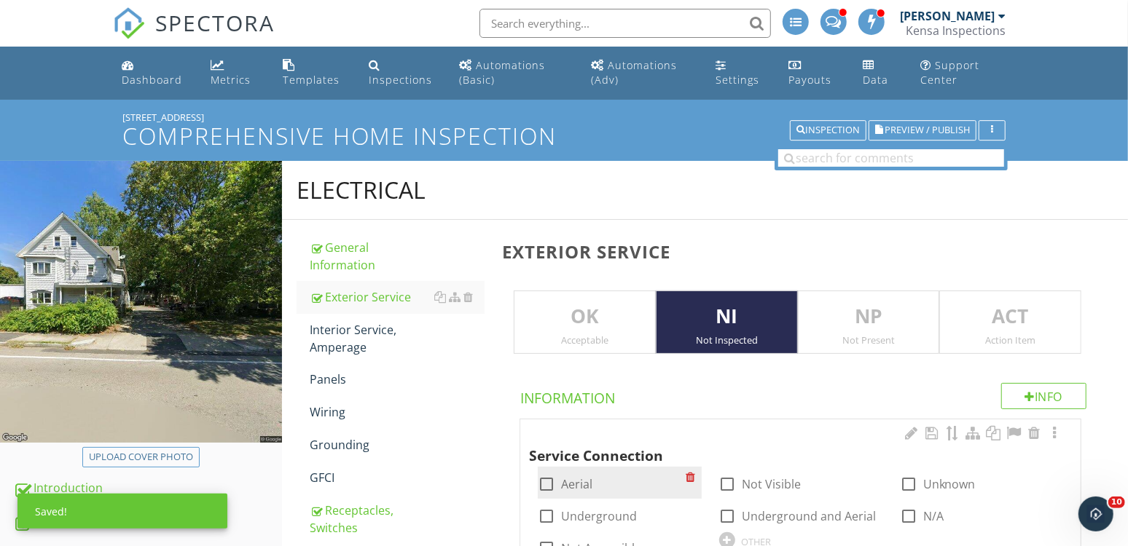
click at [578, 484] on label "Aerial" at bounding box center [576, 484] width 31 height 15
checkbox input "true"
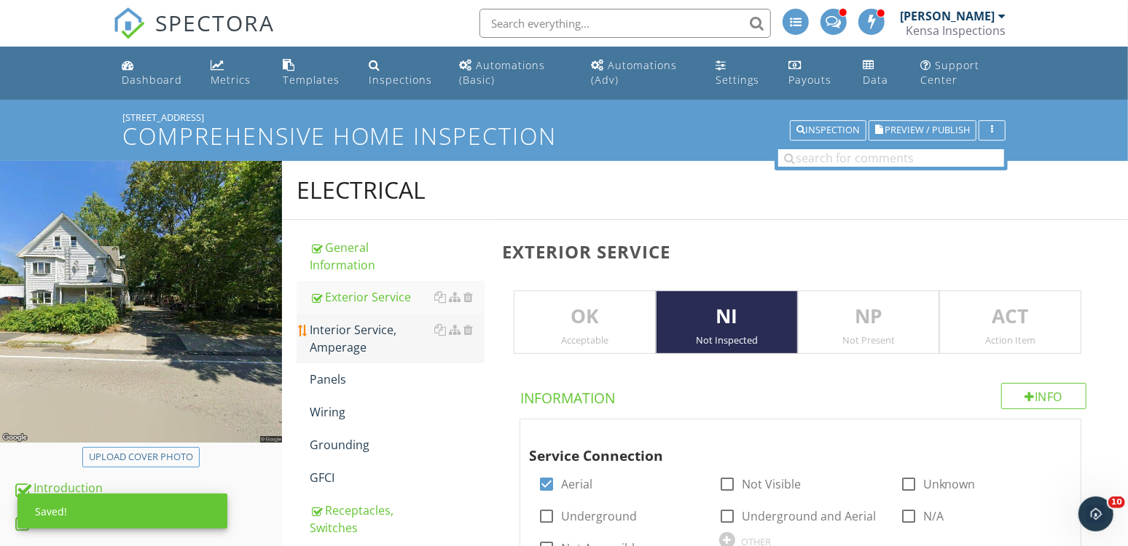
click at [372, 330] on div "Interior Service, Amperage" at bounding box center [397, 338] width 175 height 35
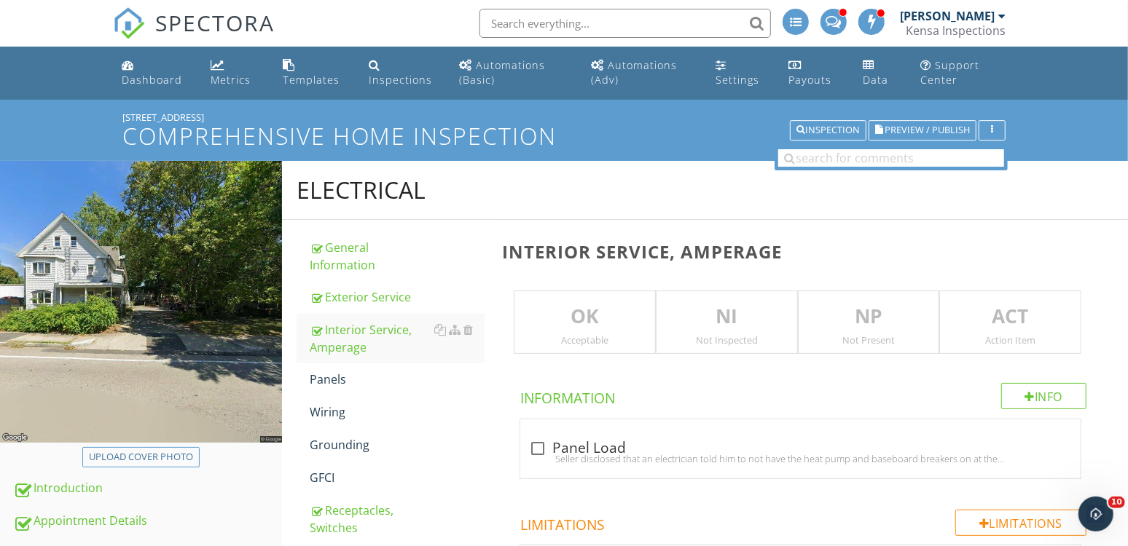
click at [648, 327] on p "OK" at bounding box center [584, 316] width 141 height 29
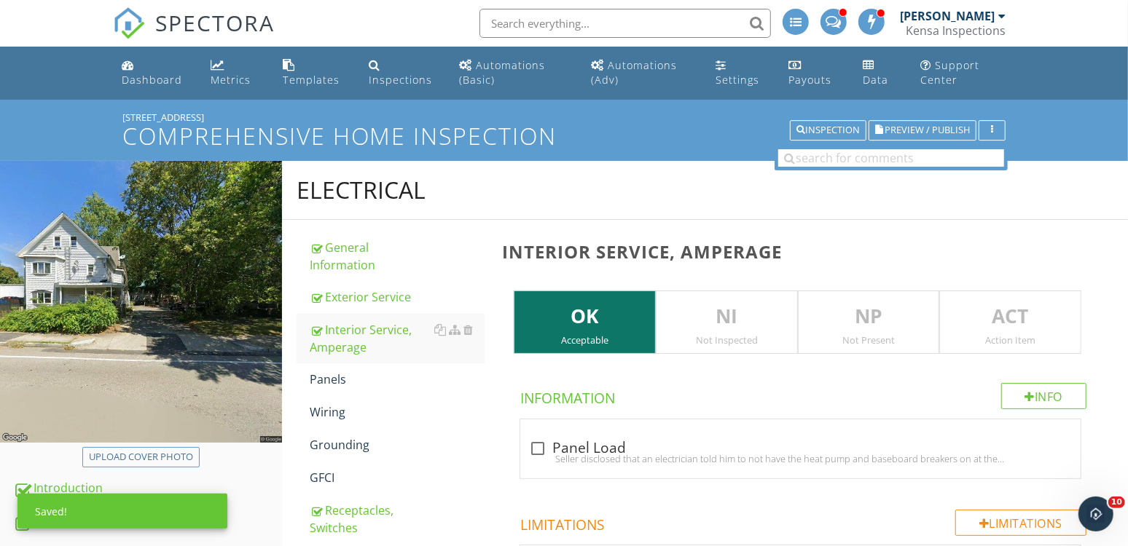
click at [689, 321] on p "NI" at bounding box center [726, 316] width 141 height 29
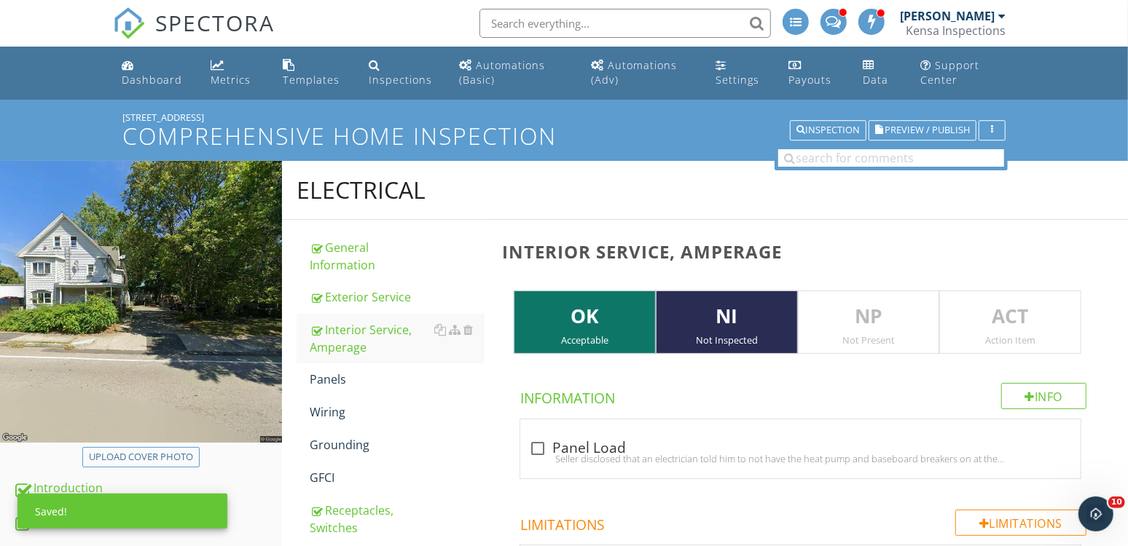
click at [630, 326] on p "OK" at bounding box center [584, 316] width 141 height 29
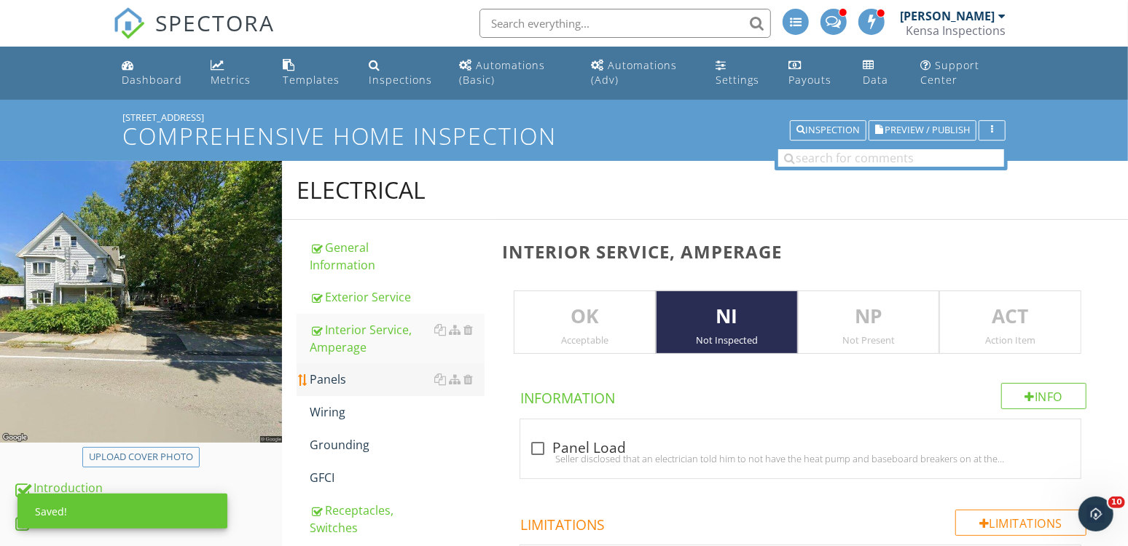
click at [341, 378] on div "Panels" at bounding box center [397, 379] width 175 height 17
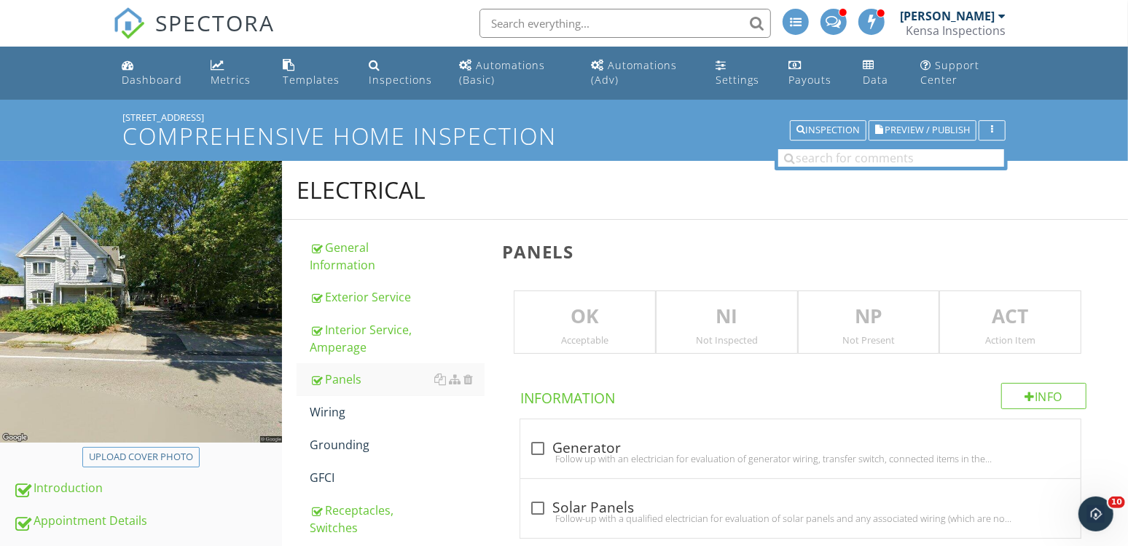
click at [733, 304] on p "NI" at bounding box center [726, 316] width 141 height 29
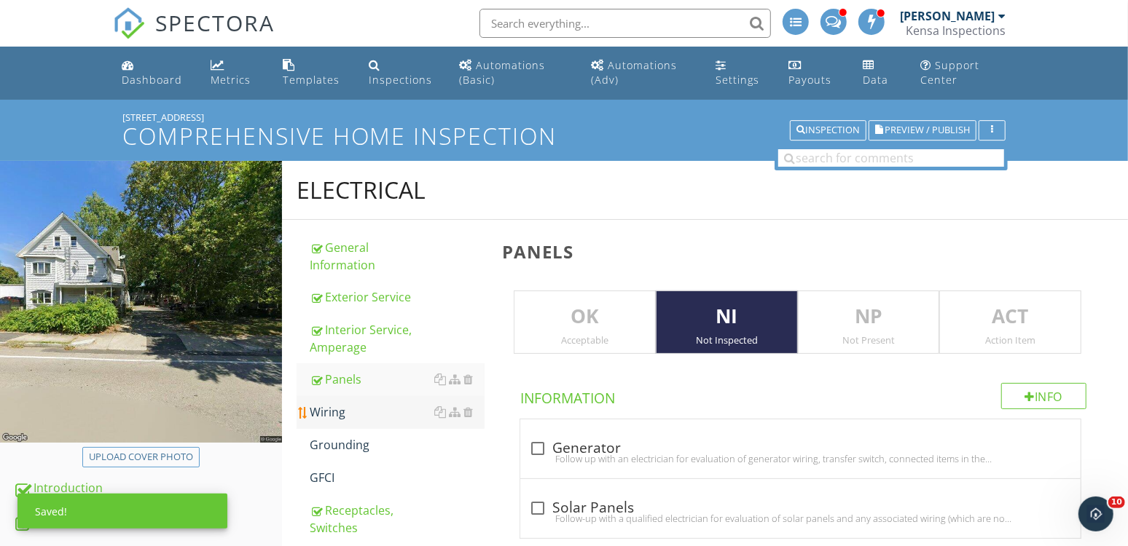
click at [362, 415] on div "Wiring" at bounding box center [397, 412] width 175 height 17
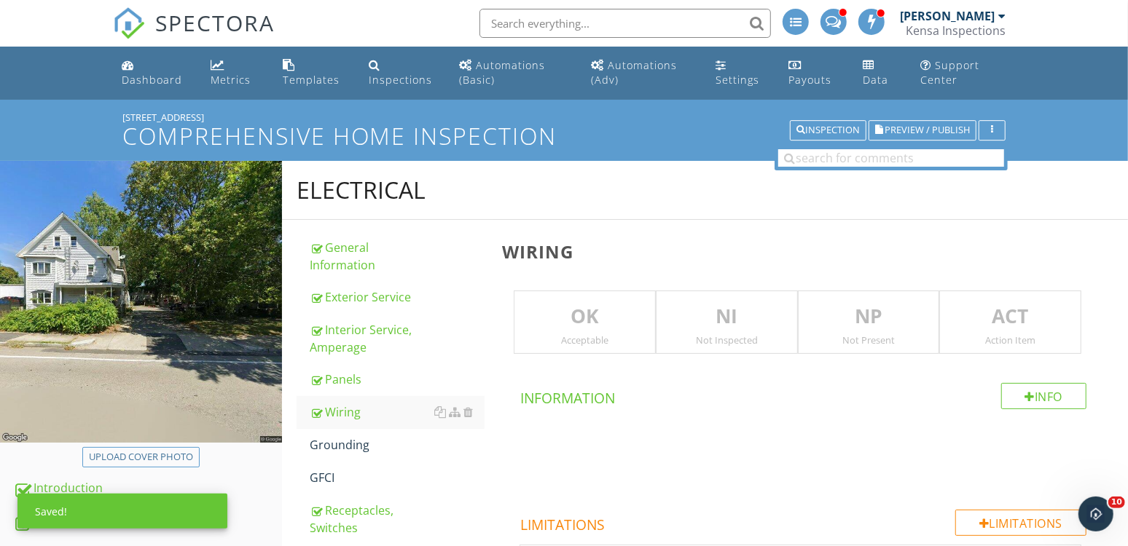
click at [715, 325] on p "NI" at bounding box center [726, 316] width 141 height 29
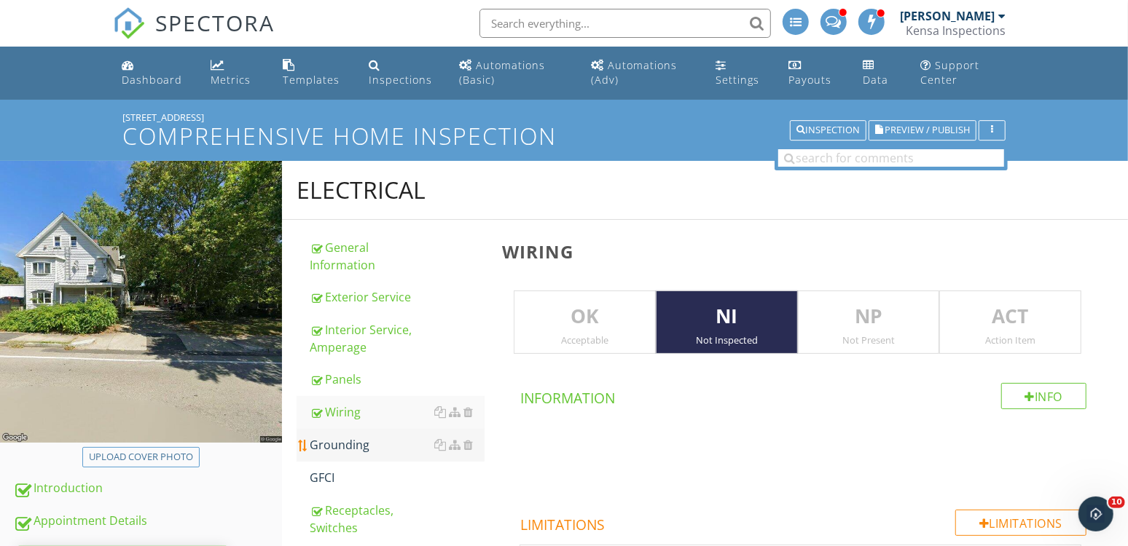
click at [339, 454] on link "Grounding" at bounding box center [397, 445] width 175 height 32
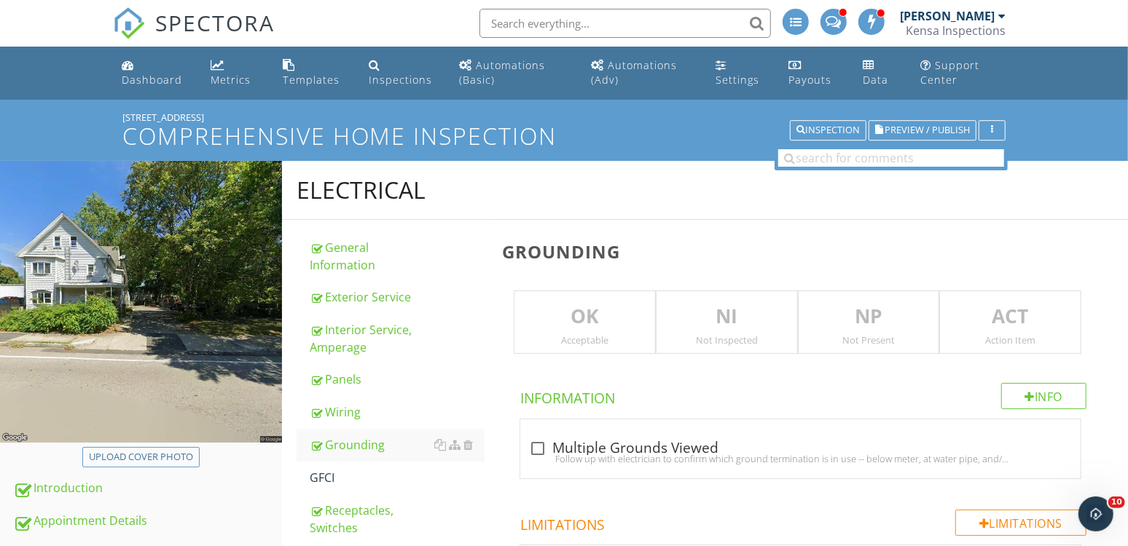
click at [731, 320] on p "NI" at bounding box center [726, 316] width 141 height 29
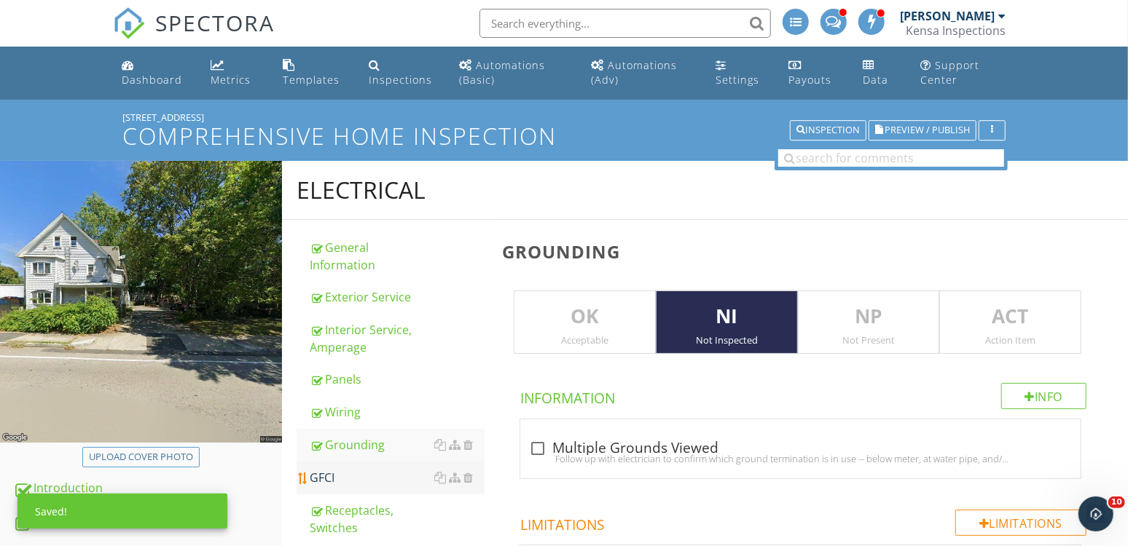
click at [334, 477] on div "GFCI" at bounding box center [397, 477] width 175 height 17
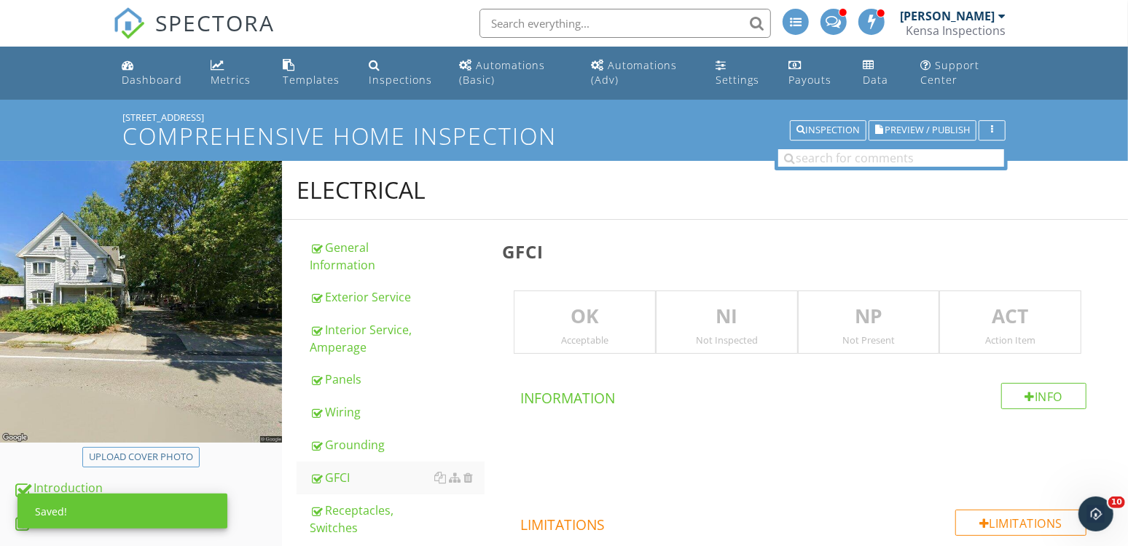
click at [710, 315] on p "NI" at bounding box center [726, 316] width 141 height 29
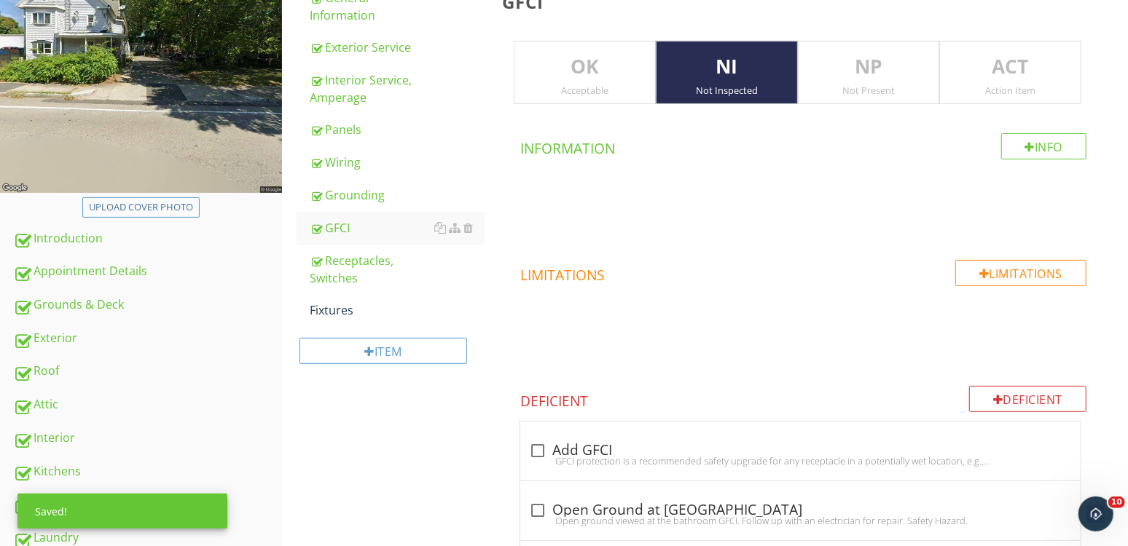
scroll to position [313, 0]
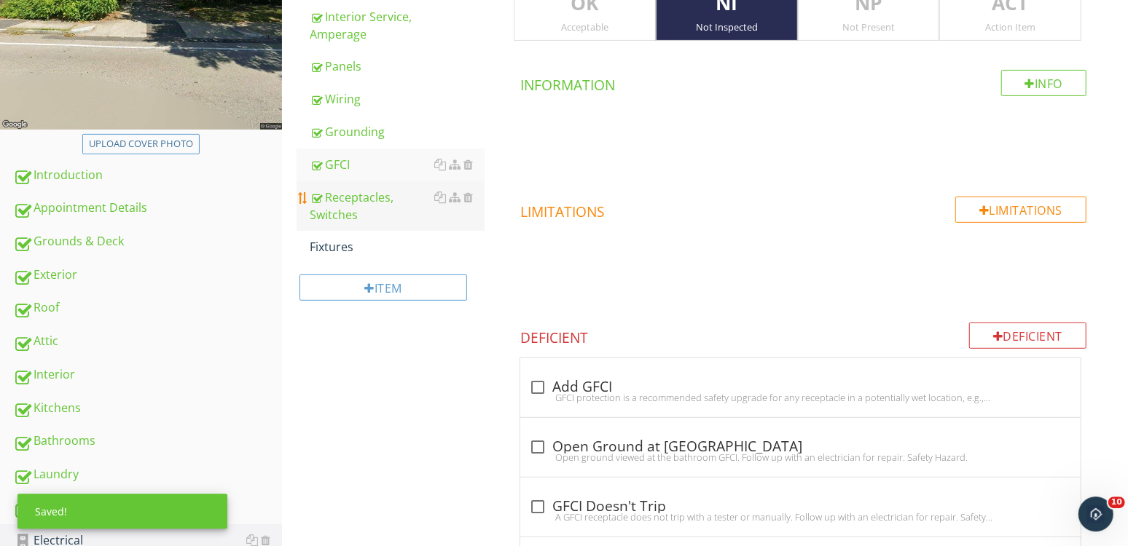
click at [363, 205] on div "Receptacles, Switches" at bounding box center [397, 206] width 175 height 35
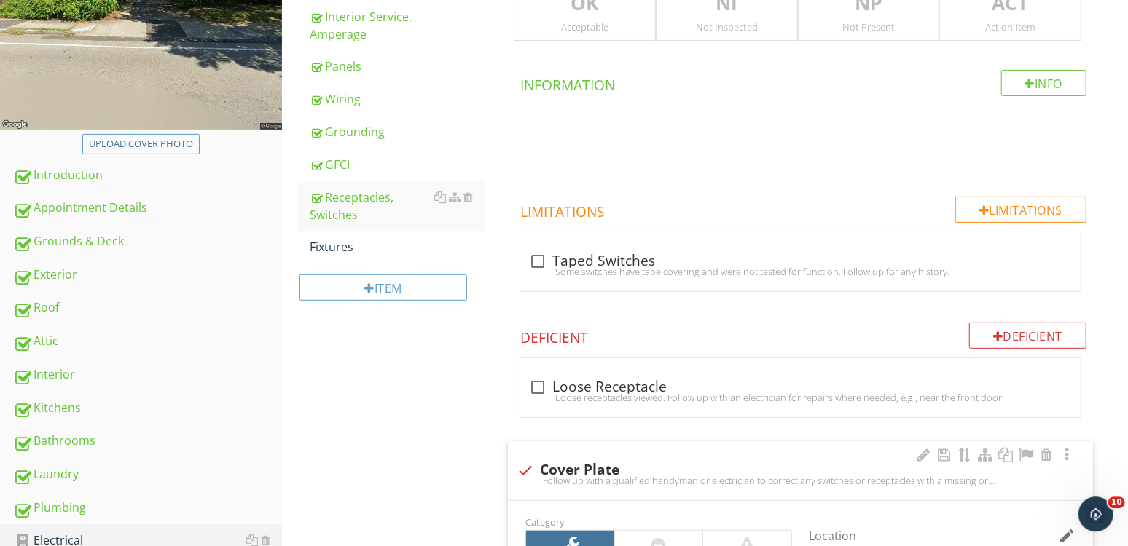
click at [565, 471] on div "check Cover Plate" at bounding box center [799, 470] width 567 height 17
checkbox input "true"
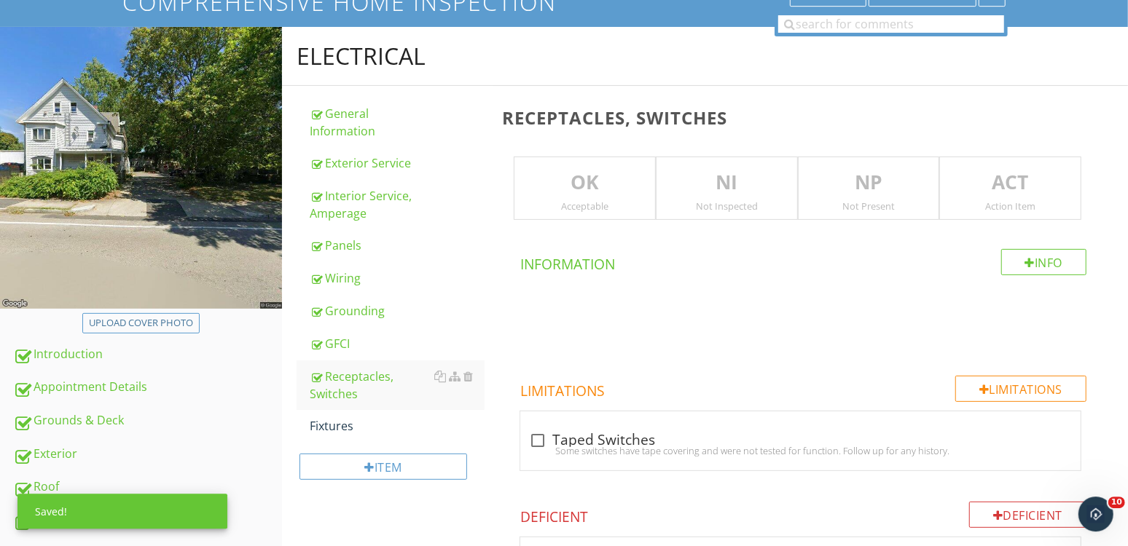
click at [712, 186] on p "NI" at bounding box center [726, 182] width 141 height 29
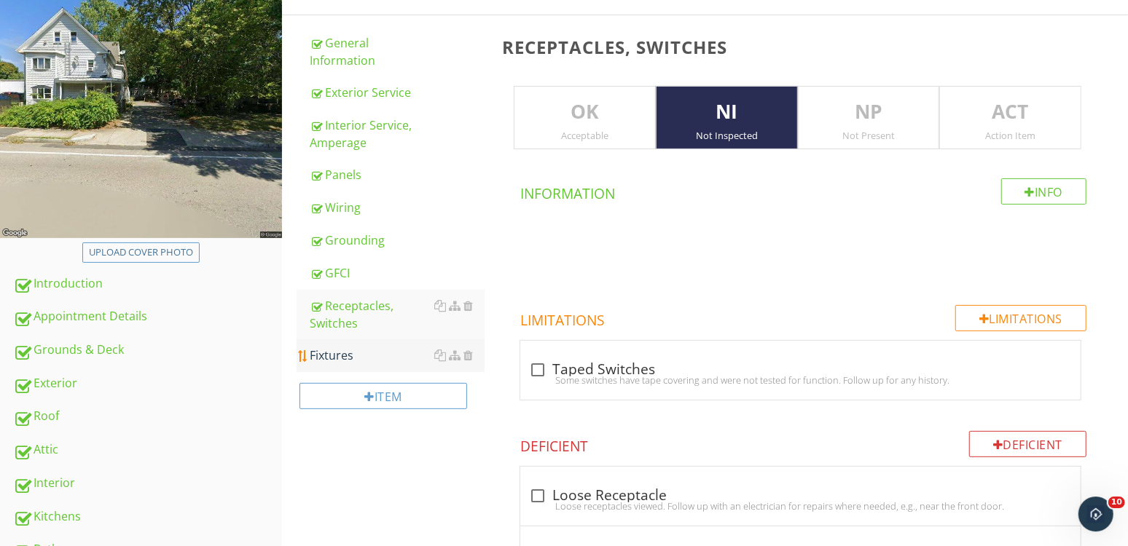
scroll to position [170, 0]
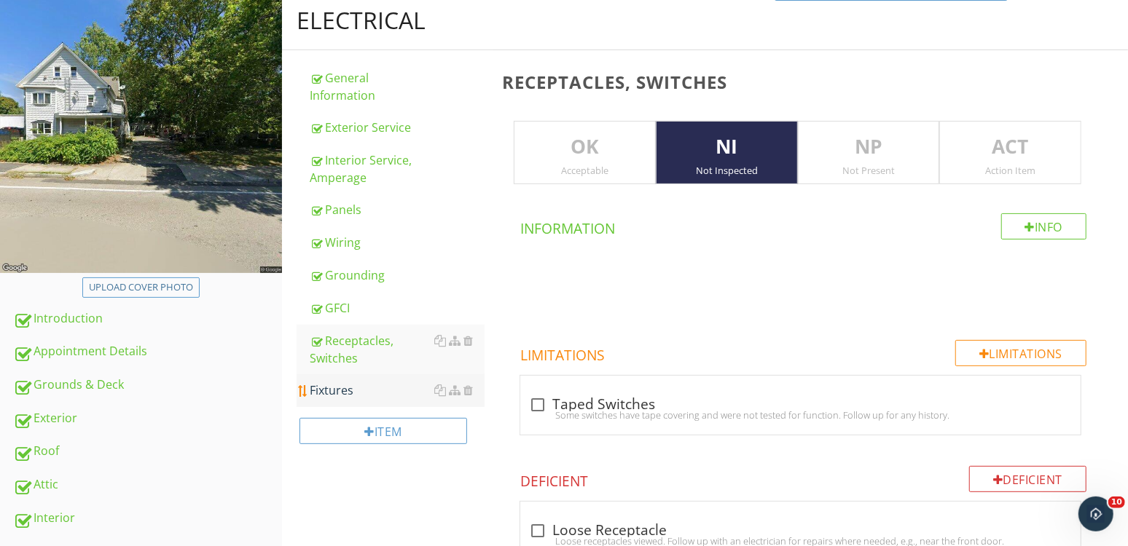
click at [353, 398] on div "Fixtures" at bounding box center [397, 390] width 175 height 17
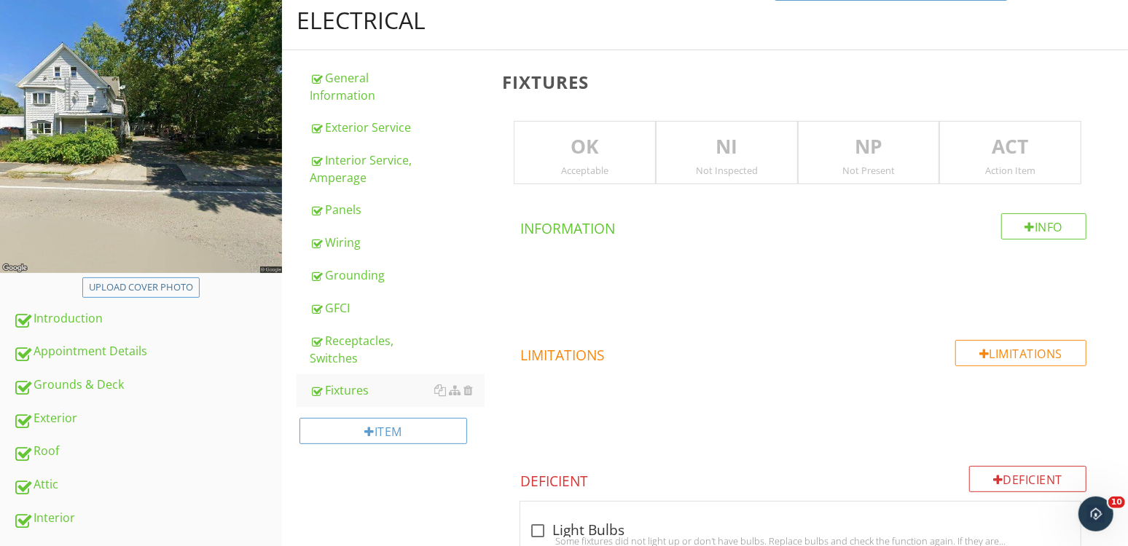
click at [691, 155] on p "NI" at bounding box center [726, 147] width 141 height 29
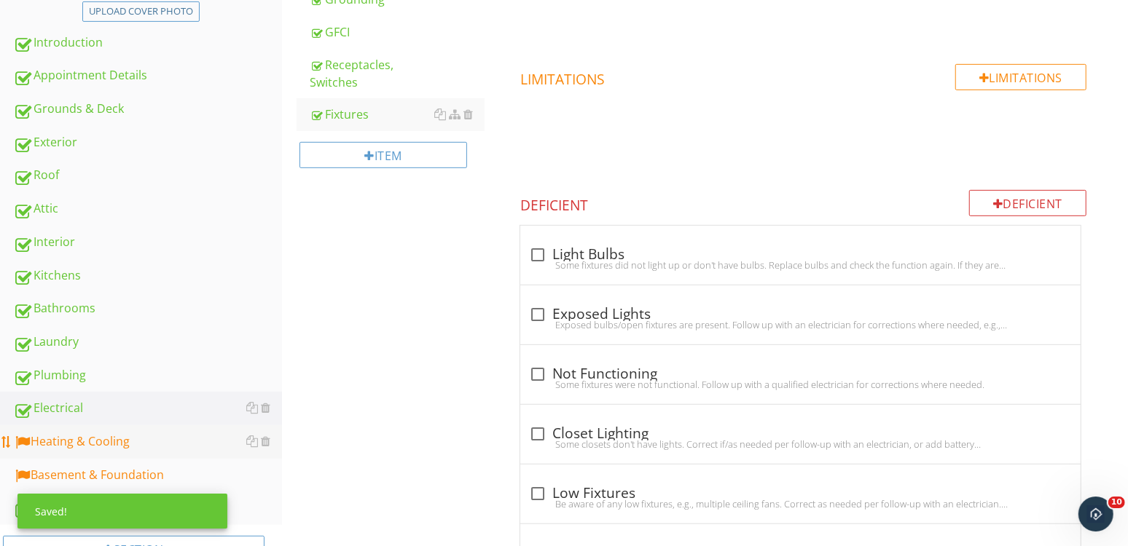
scroll to position [447, 0]
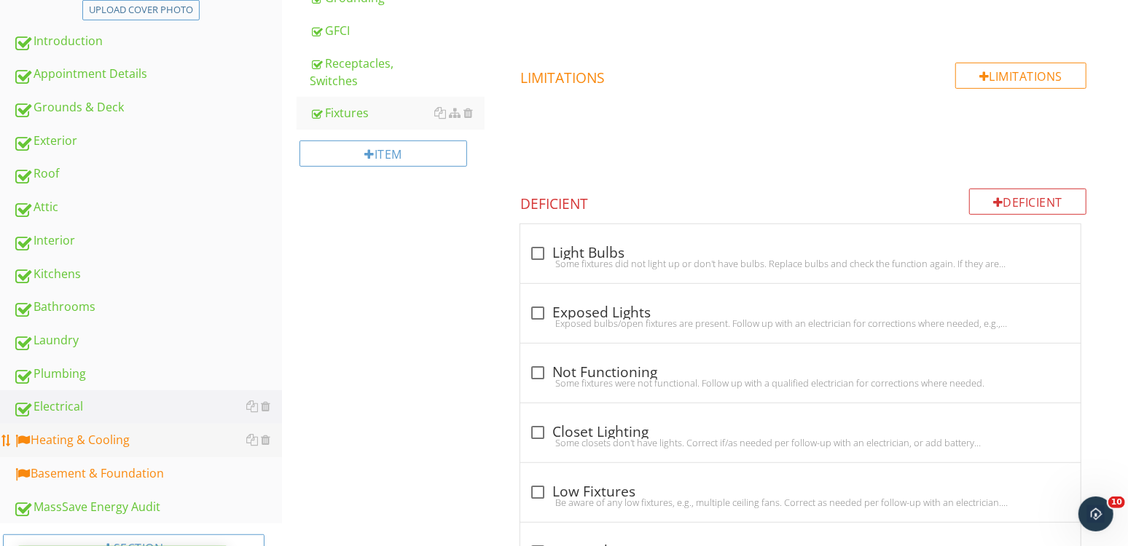
click at [105, 454] on link "Heating & Cooling" at bounding box center [147, 441] width 269 height 34
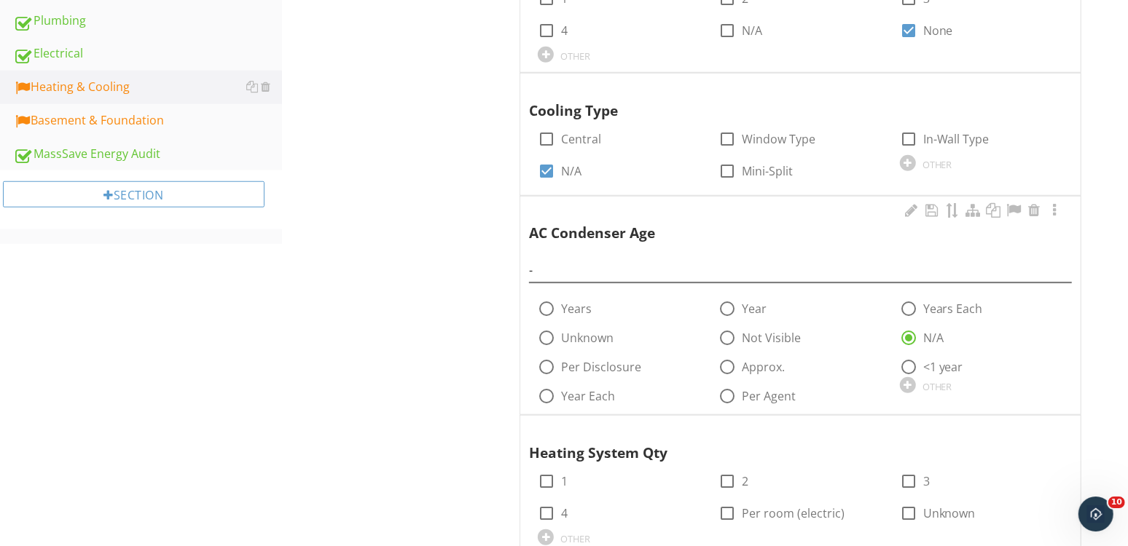
scroll to position [805, 0]
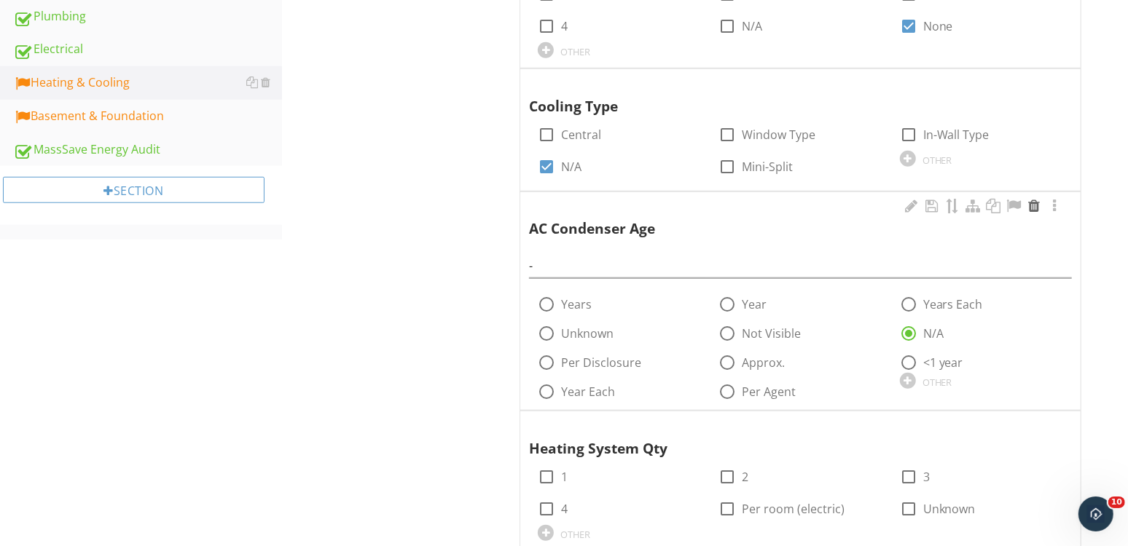
click at [1031, 200] on div at bounding box center [1033, 206] width 17 height 15
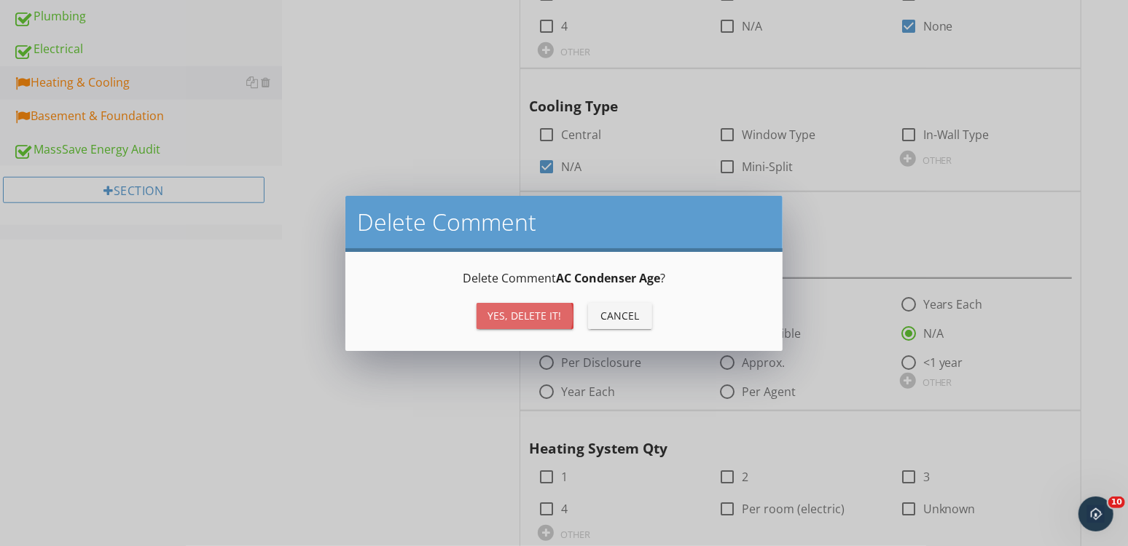
click at [515, 307] on button "Yes, Delete it!" at bounding box center [524, 316] width 97 height 26
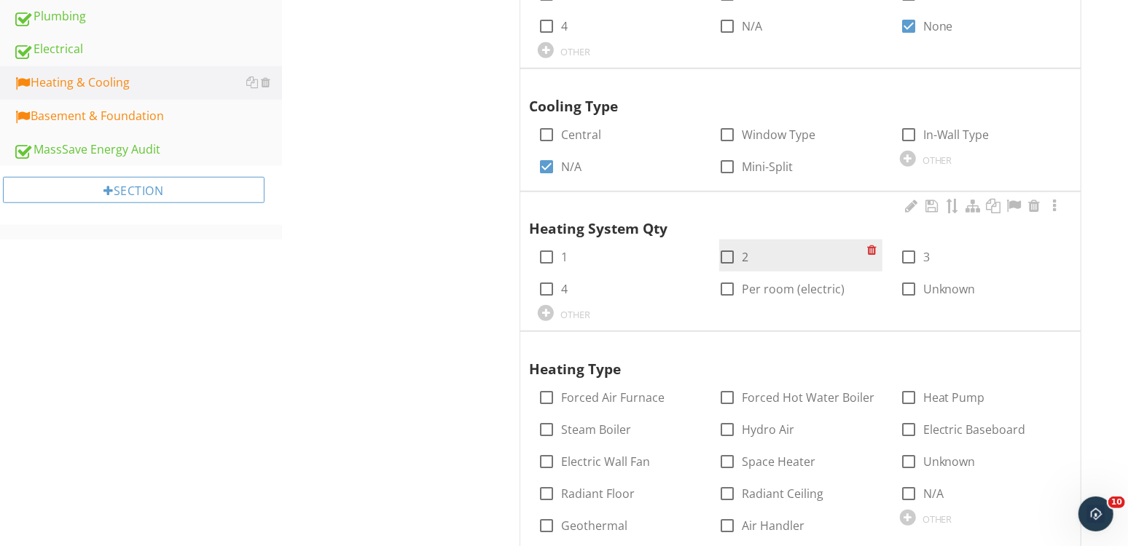
click at [729, 255] on div at bounding box center [727, 257] width 25 height 25
checkbox input "true"
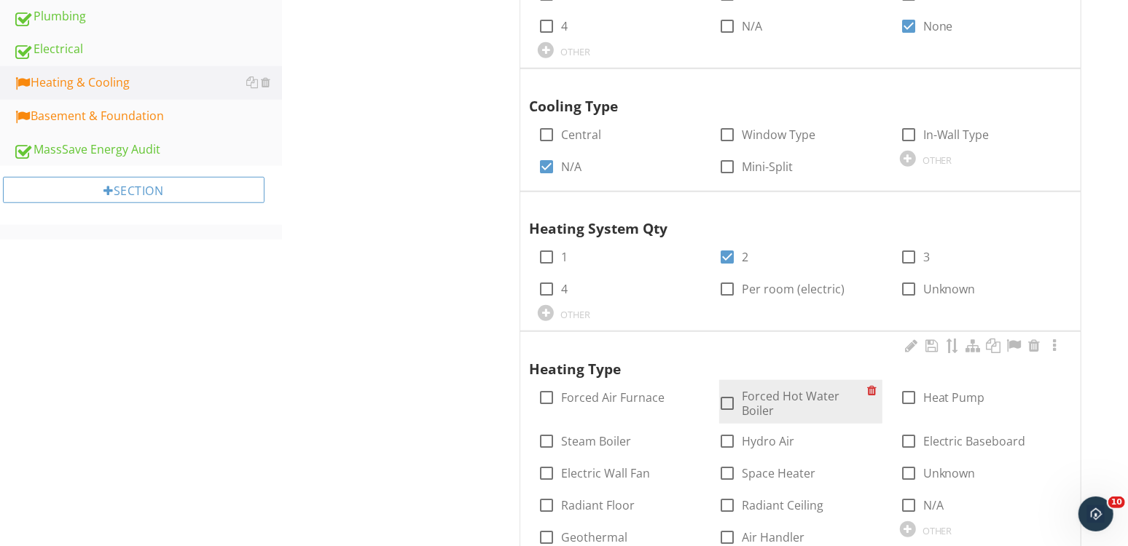
click at [777, 404] on label "Forced Hot Water Boiler" at bounding box center [804, 403] width 125 height 29
checkbox input "true"
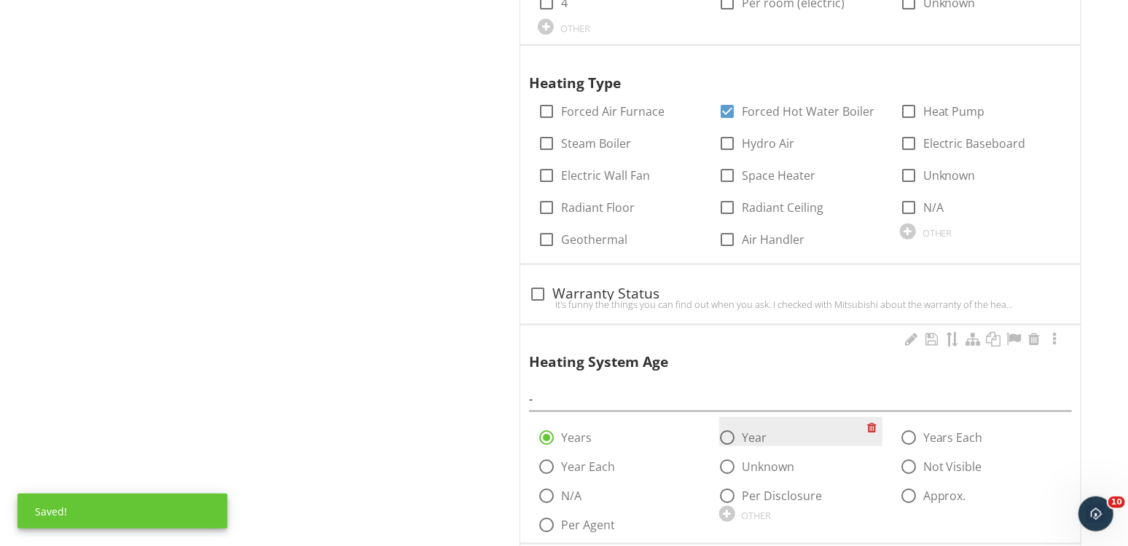
scroll to position [1091, 0]
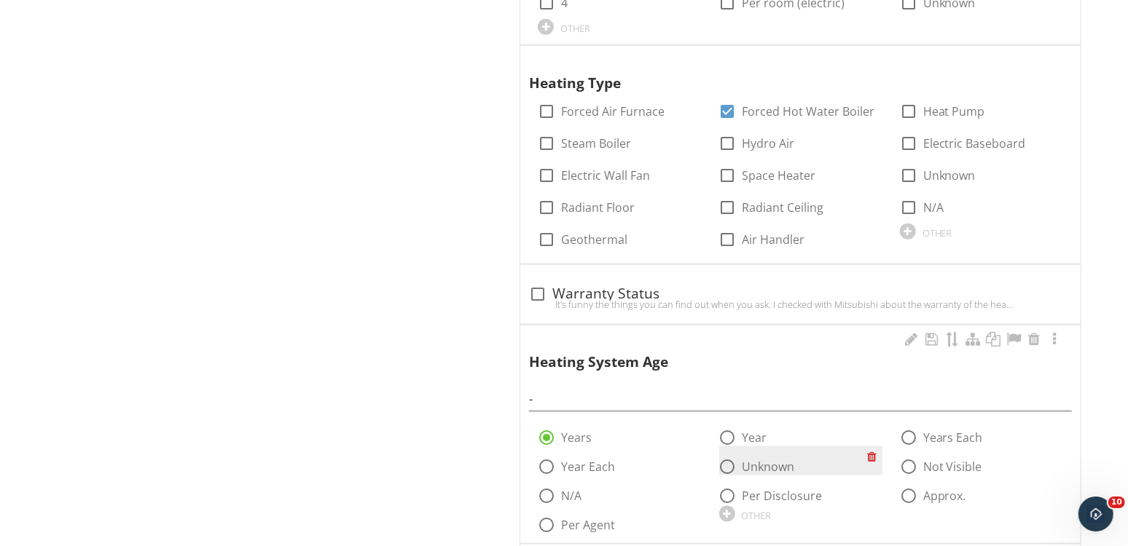
click at [780, 460] on label "Unknown" at bounding box center [768, 467] width 52 height 15
radio input "false"
radio input "true"
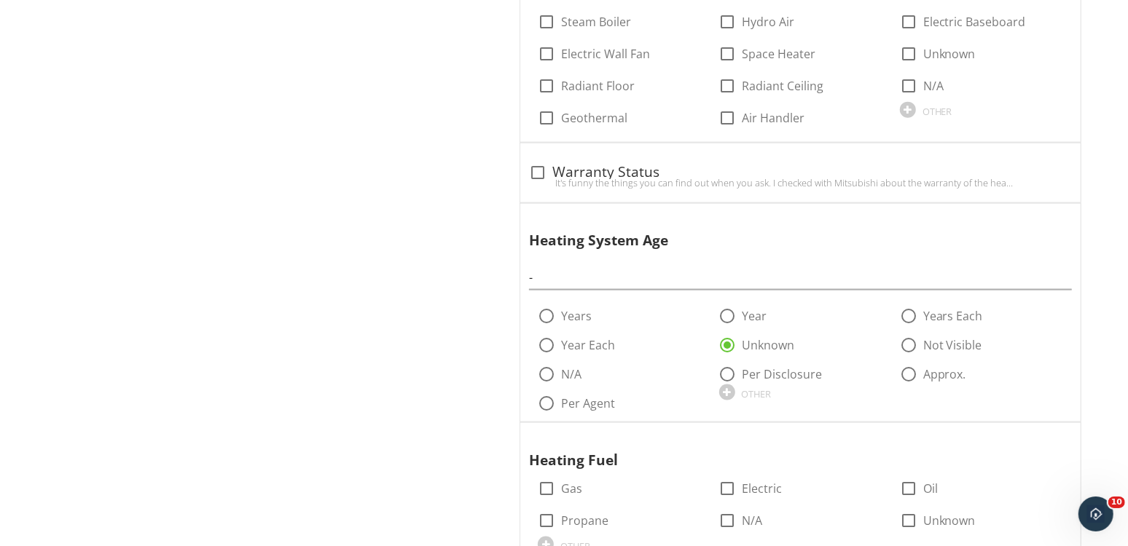
scroll to position [1360, 0]
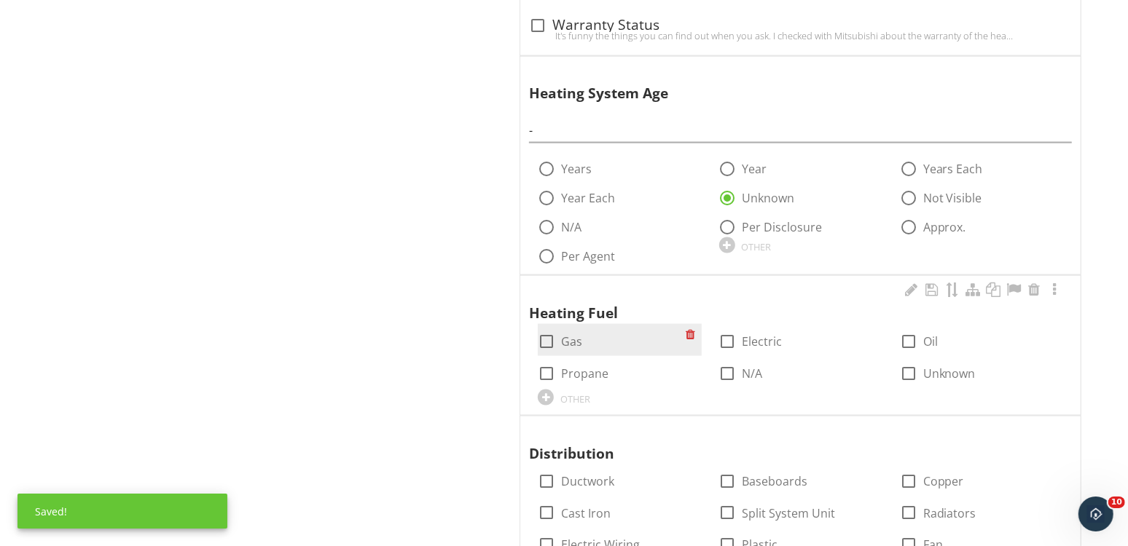
click at [555, 340] on div at bounding box center [546, 341] width 25 height 25
checkbox input "true"
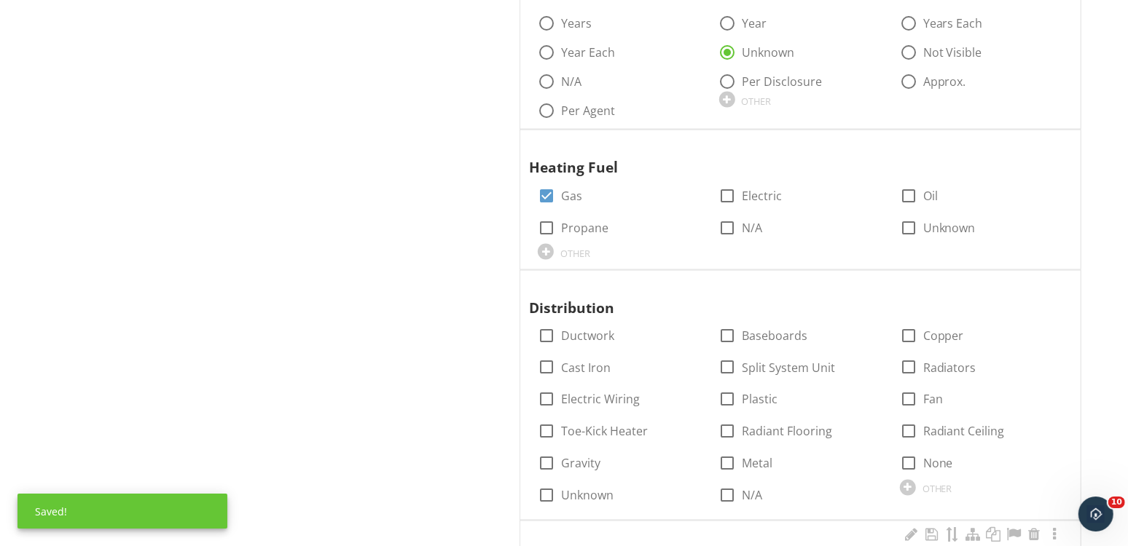
scroll to position [1611, 0]
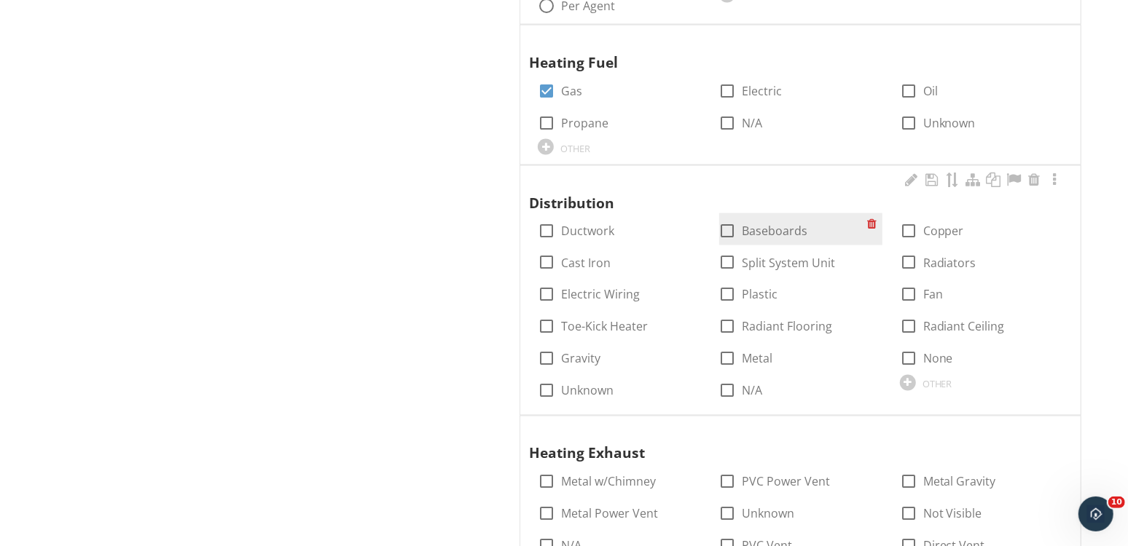
click at [772, 227] on label "Baseboards" at bounding box center [775, 231] width 66 height 15
checkbox input "true"
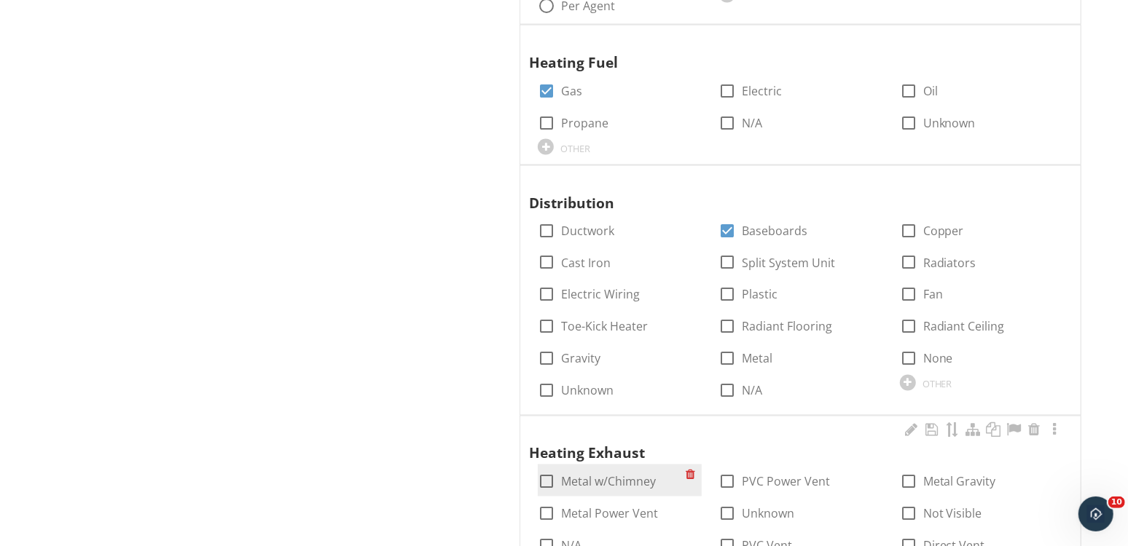
click at [627, 476] on label "Metal w/Chimney" at bounding box center [608, 482] width 95 height 15
checkbox input "true"
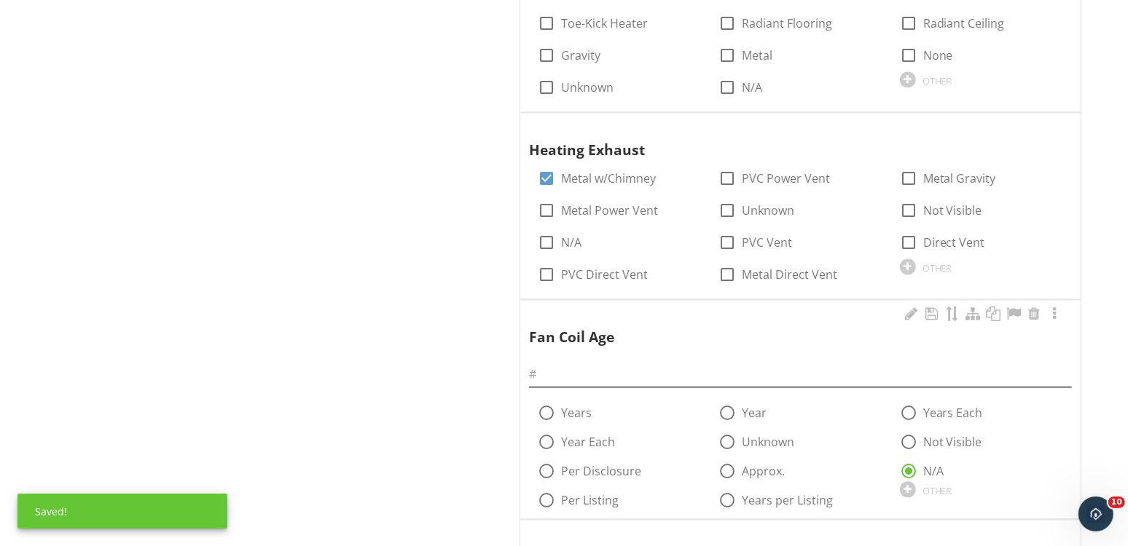
scroll to position [1915, 0]
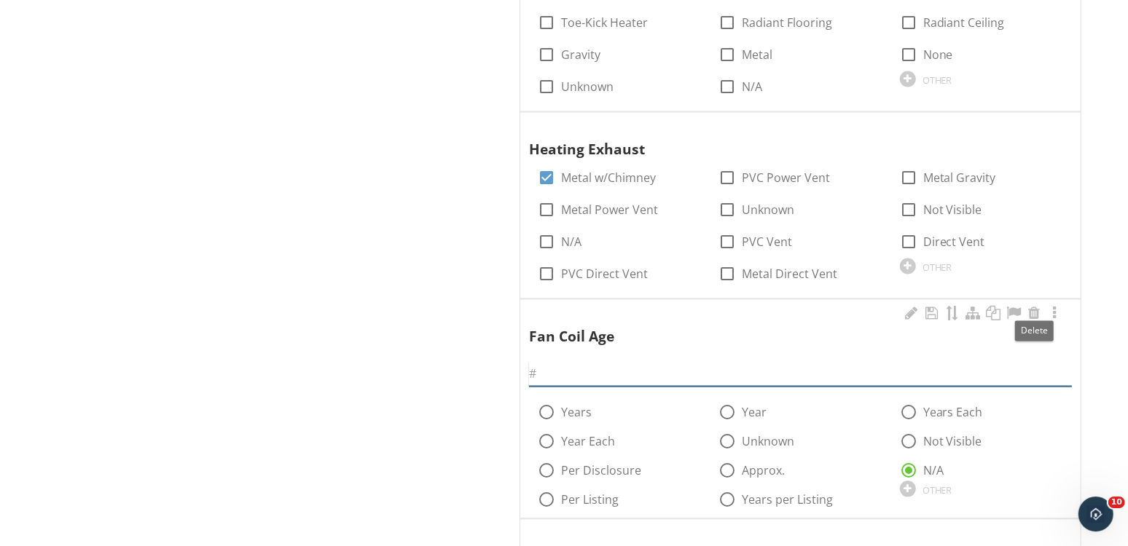
click at [936, 362] on input "text" at bounding box center [800, 374] width 543 height 24
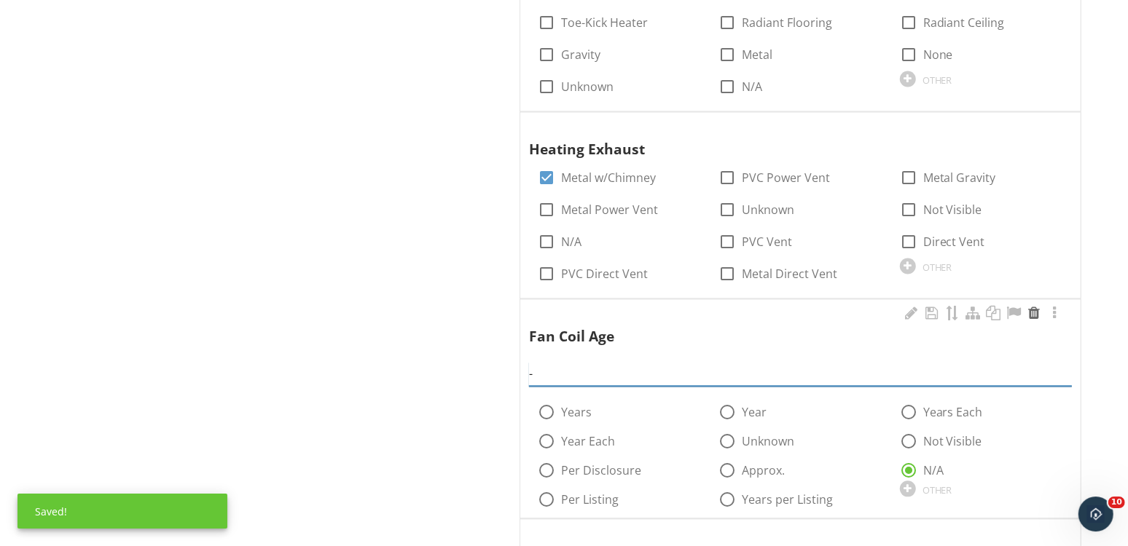
type input "-"
click at [1037, 309] on div at bounding box center [1033, 313] width 17 height 15
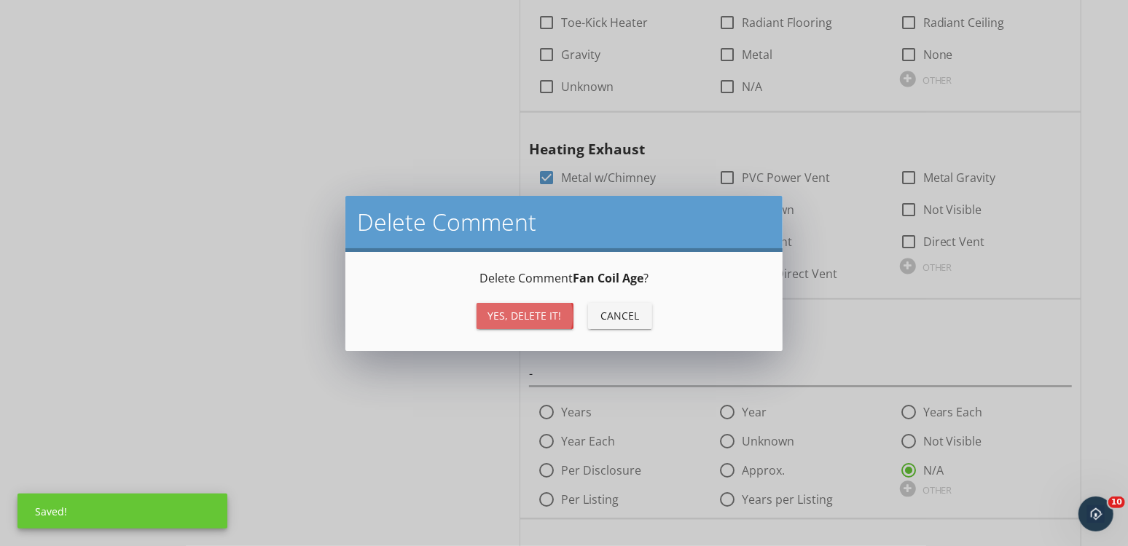
click at [539, 323] on button "Yes, Delete it!" at bounding box center [524, 316] width 97 height 26
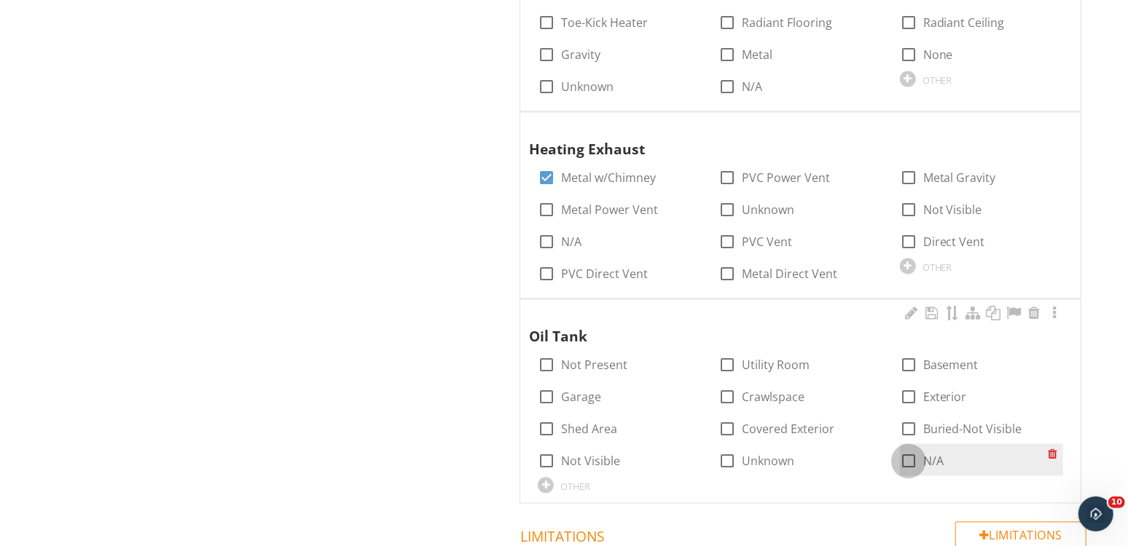
drag, startPoint x: 896, startPoint y: 455, endPoint x: 903, endPoint y: 454, distance: 7.4
click at [898, 455] on div at bounding box center [908, 461] width 25 height 25
checkbox input "true"
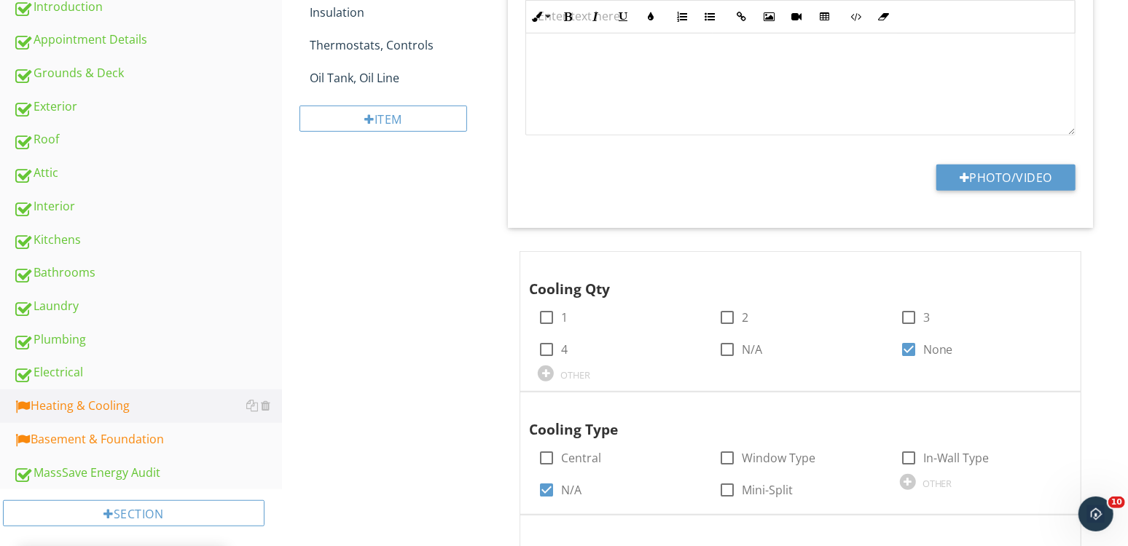
scroll to position [0, 0]
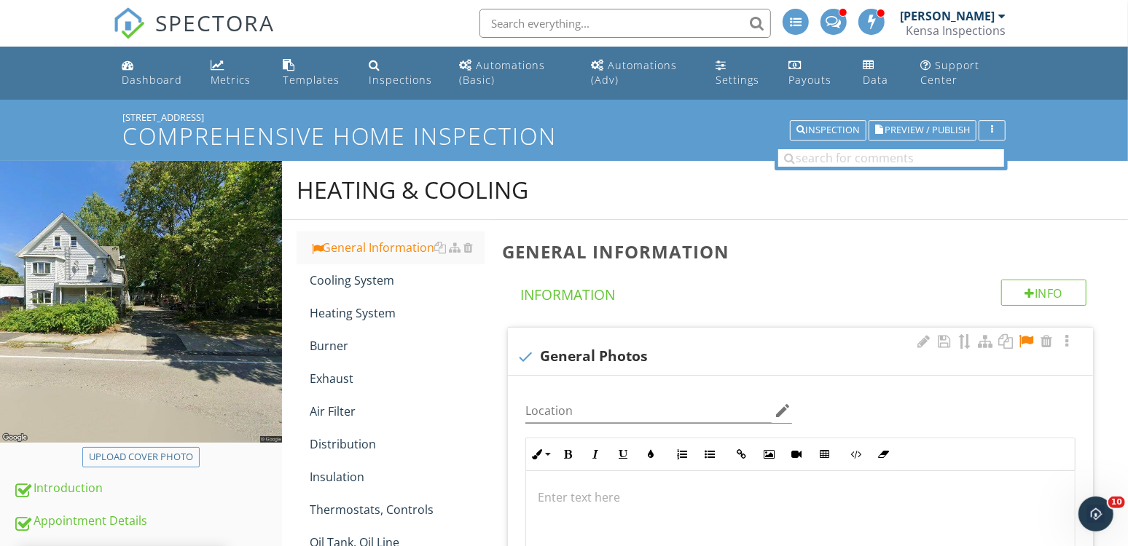
click at [1028, 337] on div at bounding box center [1025, 341] width 17 height 15
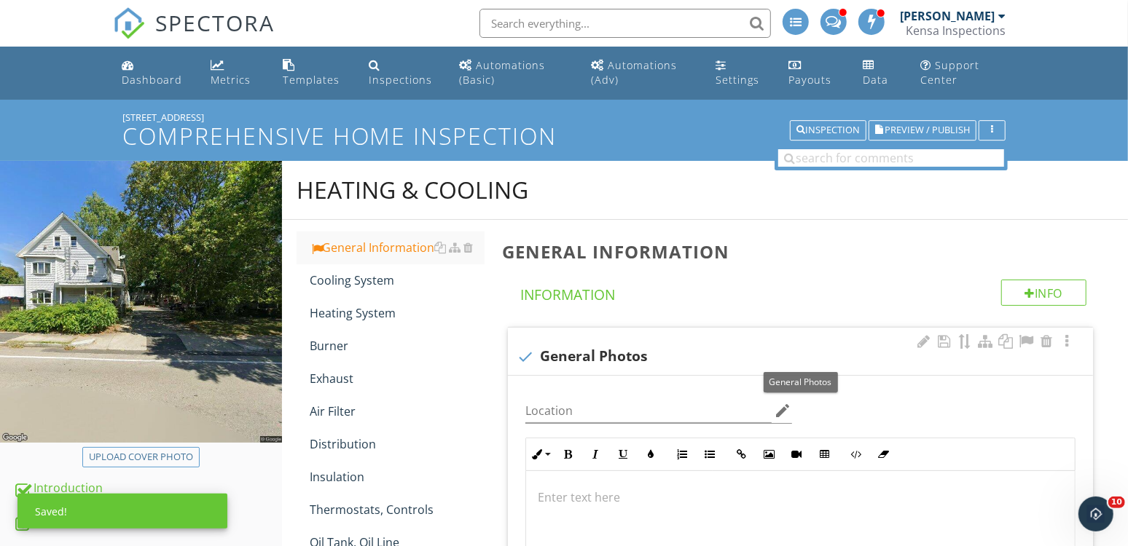
click at [594, 359] on div "check General Photos" at bounding box center [799, 356] width 567 height 17
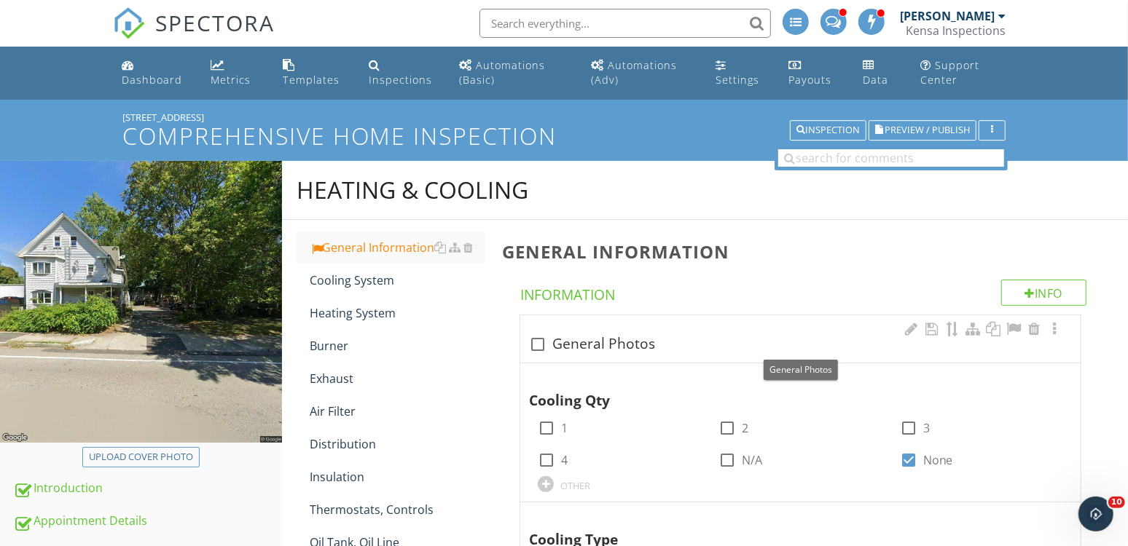
click at [594, 345] on div "check_box_outline_blank General Photos" at bounding box center [800, 344] width 543 height 17
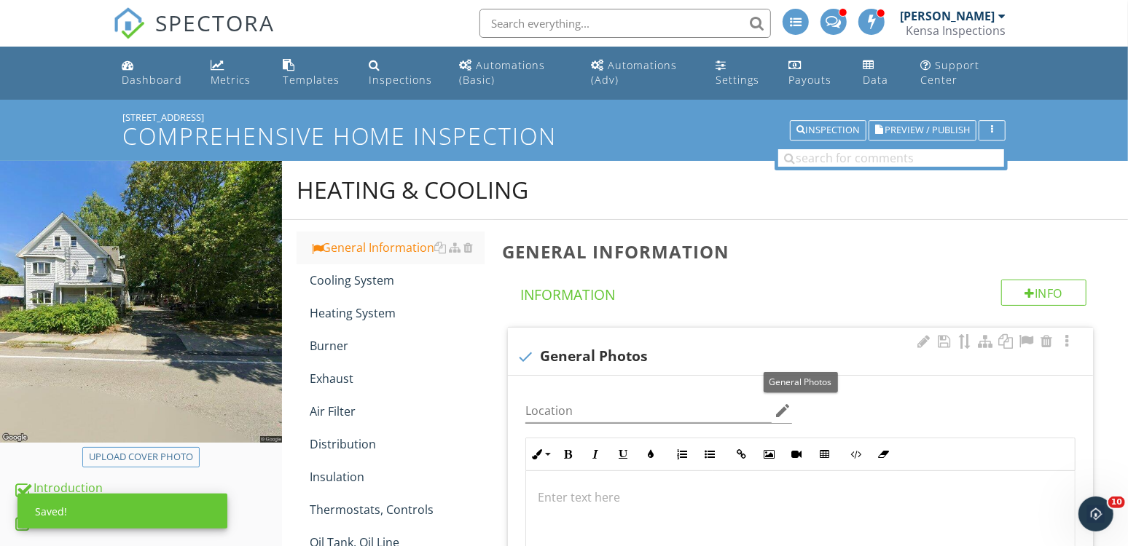
click at [601, 353] on div "check General Photos" at bounding box center [799, 356] width 567 height 17
checkbox input "true"
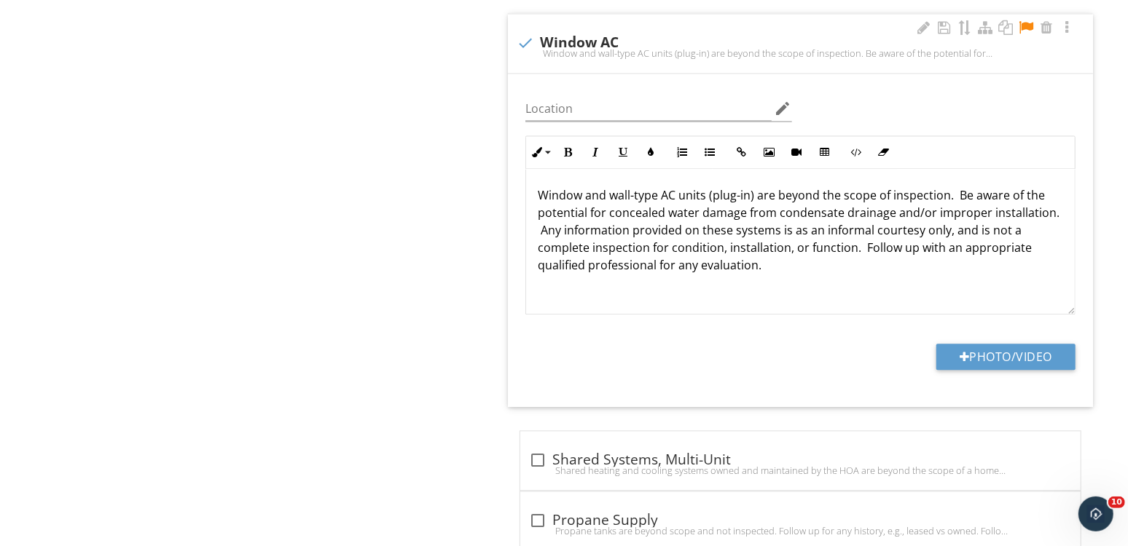
scroll to position [2085, 0]
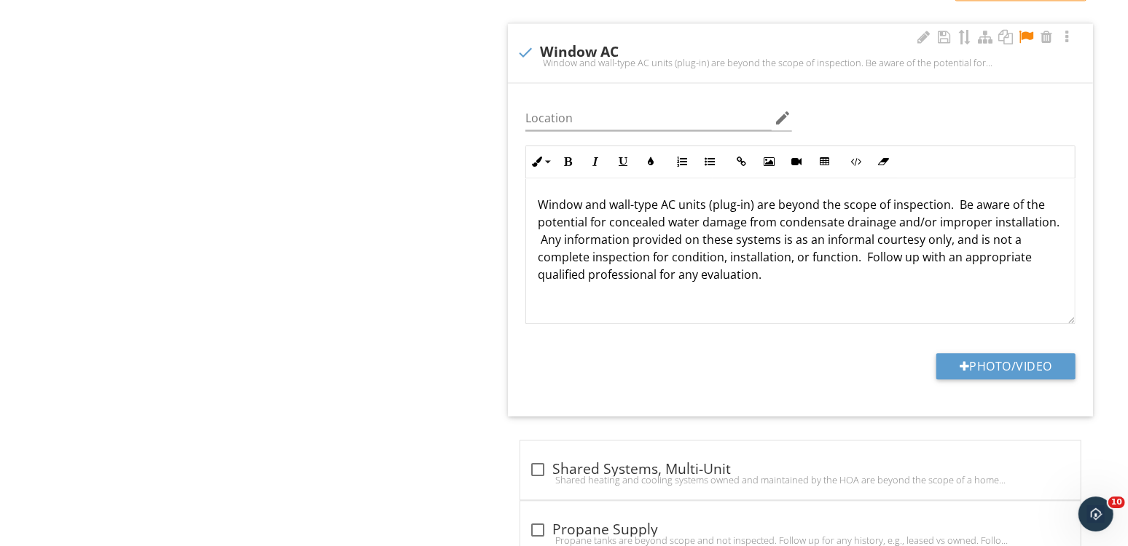
click at [1029, 34] on div at bounding box center [1025, 37] width 17 height 15
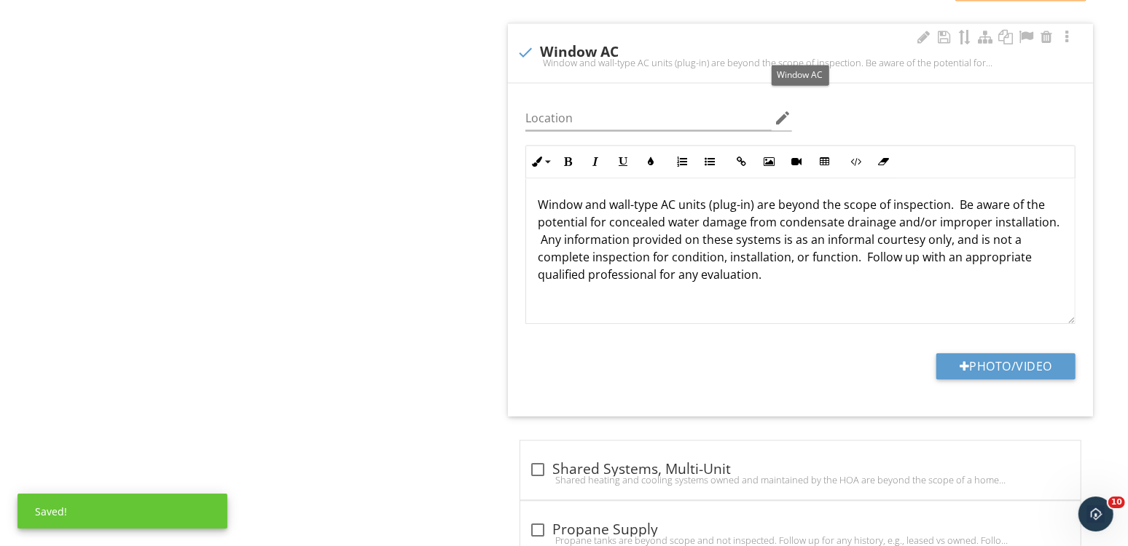
click at [583, 45] on div "check Window AC" at bounding box center [799, 52] width 567 height 17
checkbox input "true"
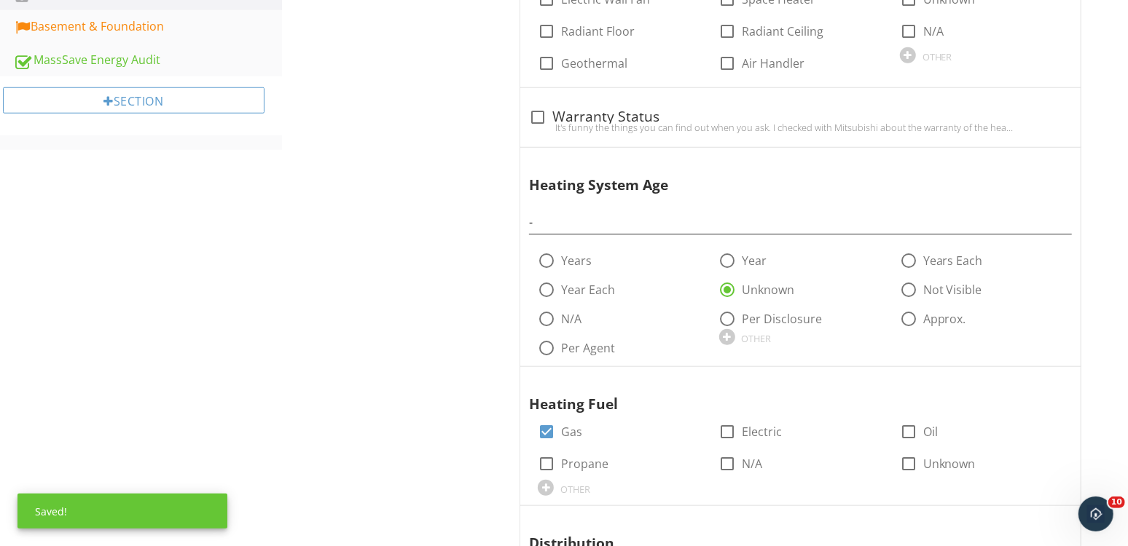
scroll to position [0, 0]
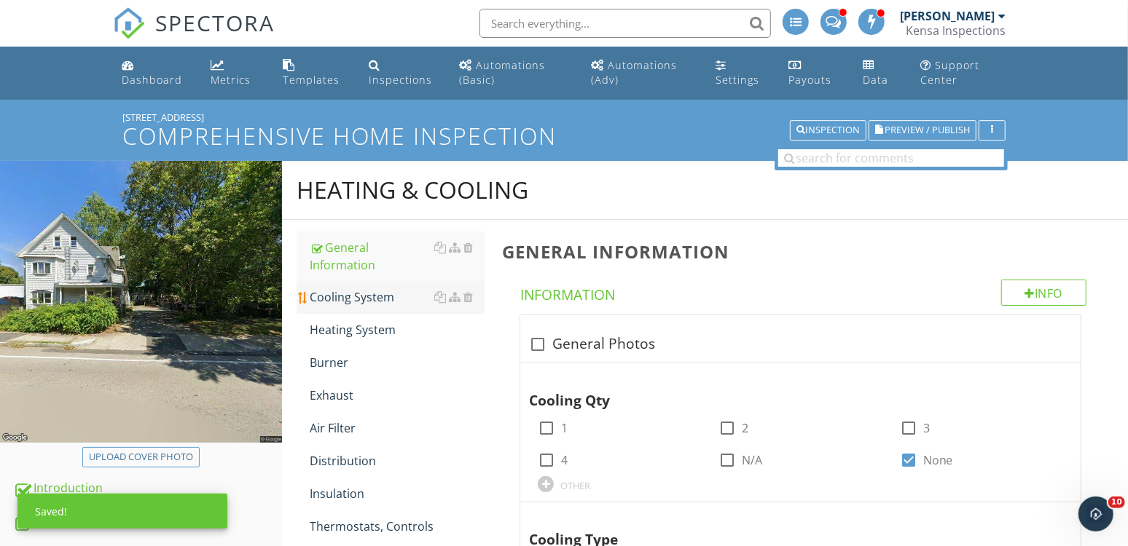
click at [388, 305] on div "Cooling System" at bounding box center [397, 296] width 175 height 17
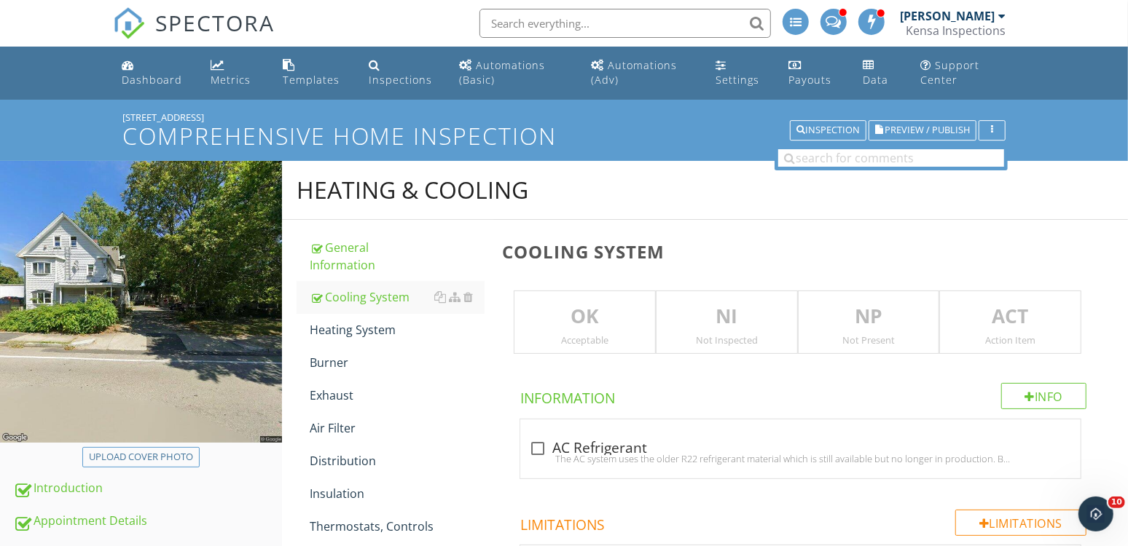
click at [731, 311] on p "NI" at bounding box center [726, 316] width 141 height 29
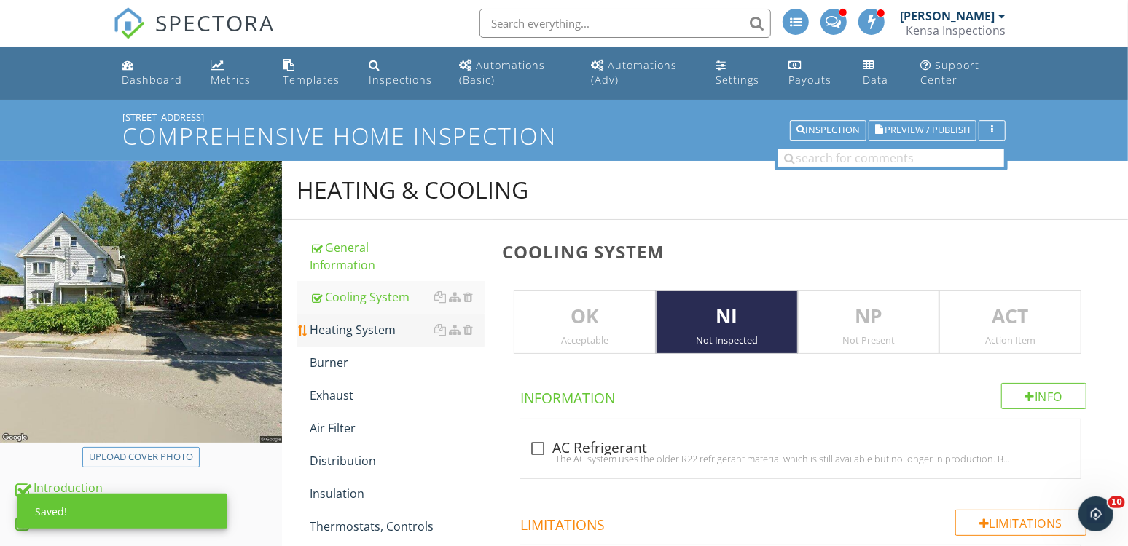
click at [340, 334] on div "Heating System" at bounding box center [397, 329] width 175 height 17
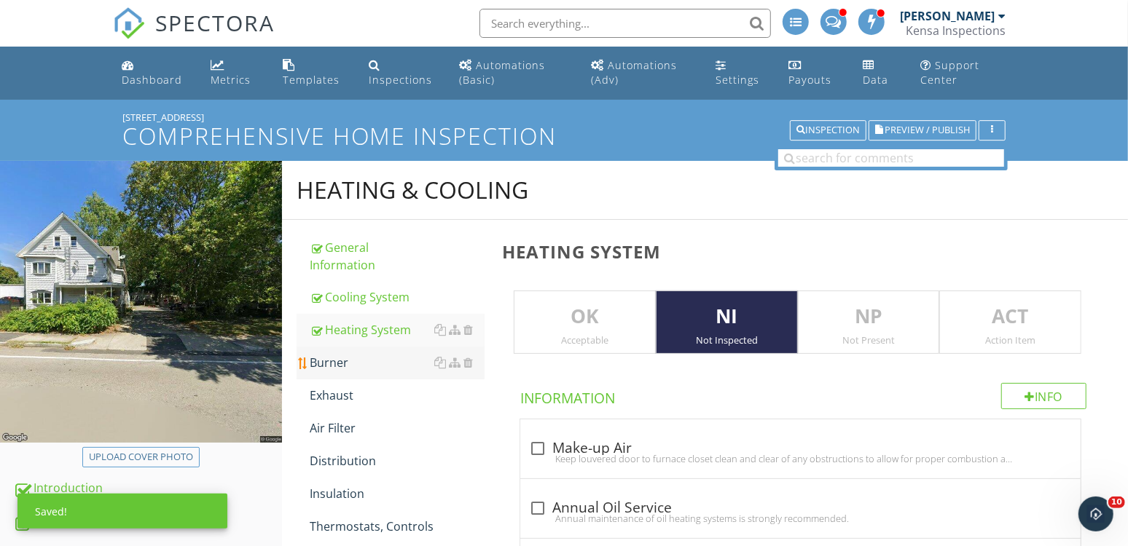
click at [354, 373] on link "Burner" at bounding box center [397, 363] width 175 height 32
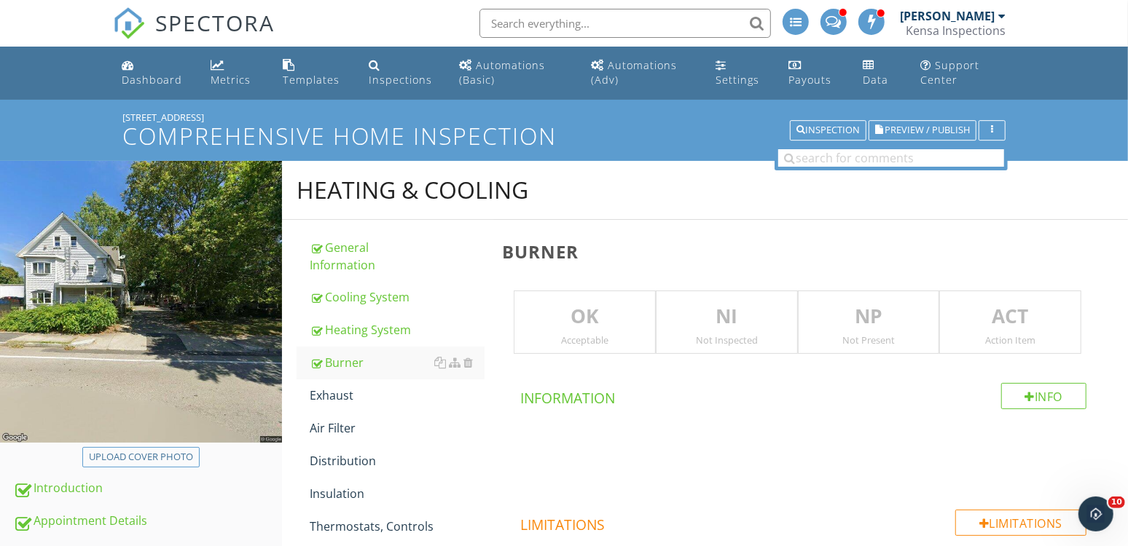
click at [762, 321] on p "NI" at bounding box center [726, 316] width 141 height 29
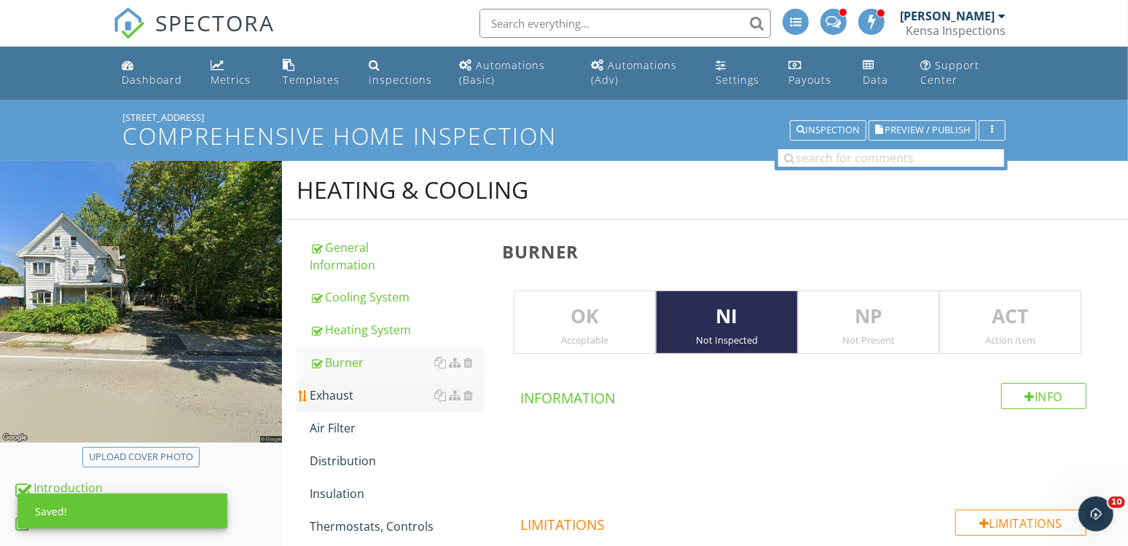
click at [342, 394] on div "Exhaust" at bounding box center [397, 395] width 175 height 17
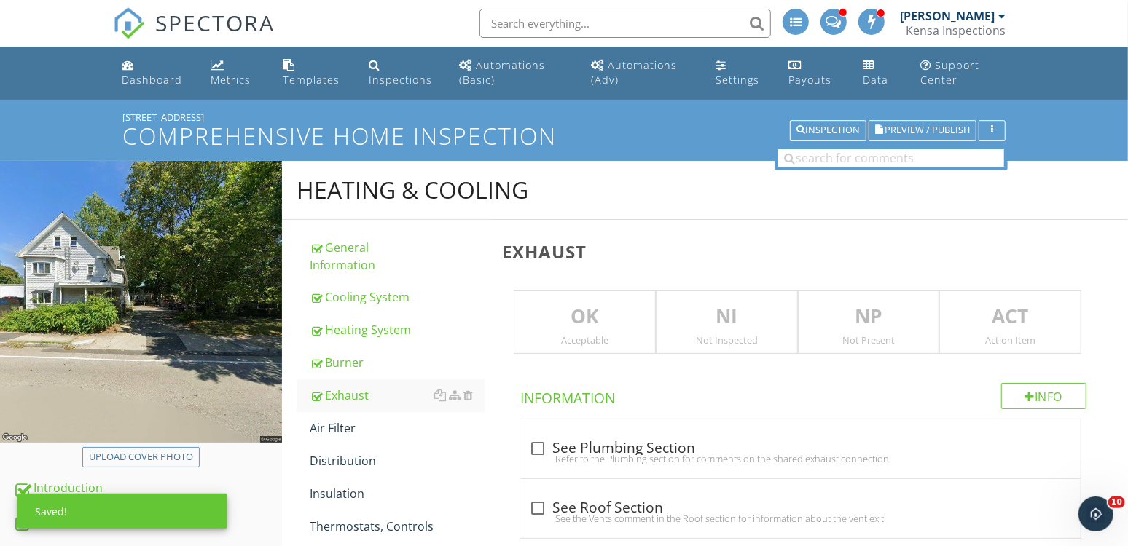
click at [812, 312] on p "NP" at bounding box center [868, 316] width 141 height 29
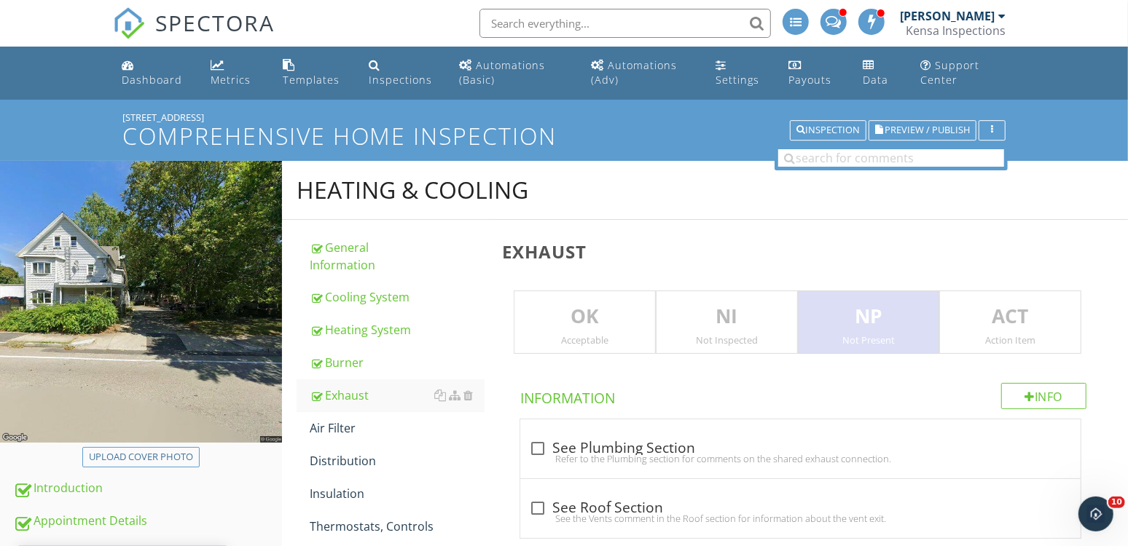
click at [842, 318] on p "NP" at bounding box center [868, 316] width 141 height 29
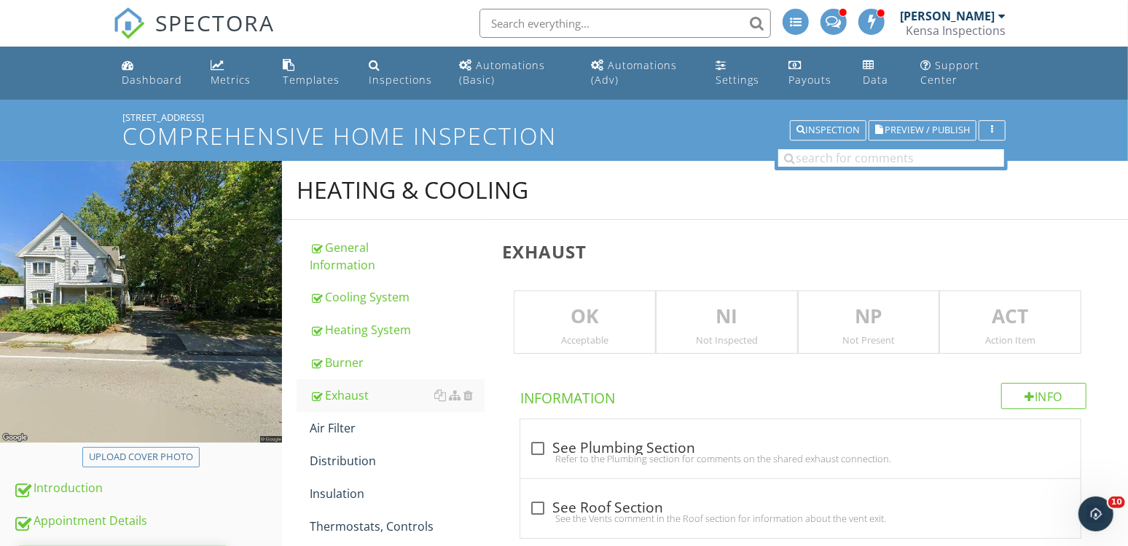
click at [748, 324] on p "NI" at bounding box center [726, 316] width 141 height 29
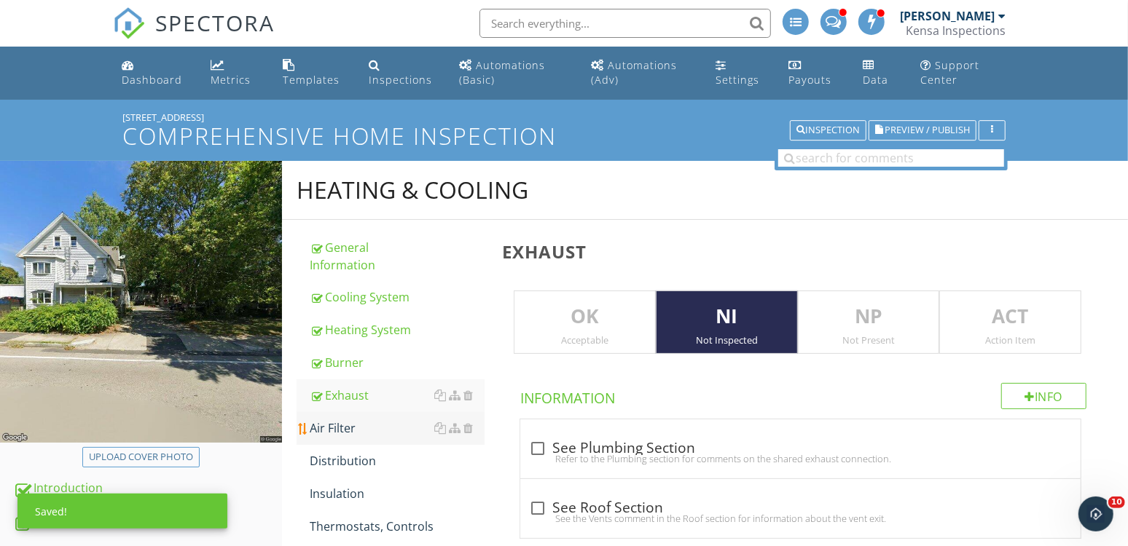
click at [372, 423] on div "Air Filter" at bounding box center [397, 428] width 175 height 17
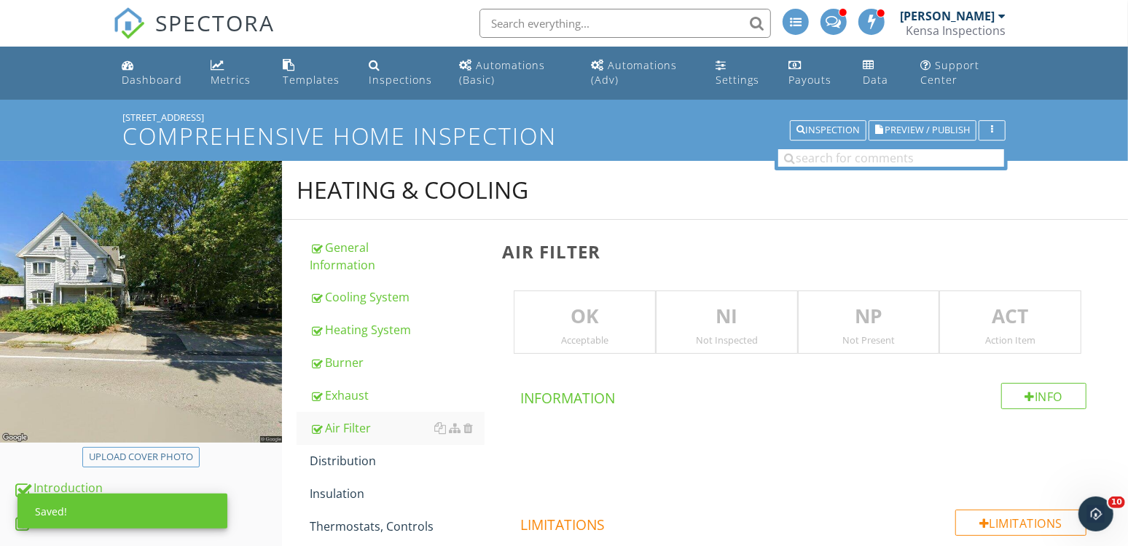
click at [747, 313] on p "NI" at bounding box center [726, 316] width 141 height 29
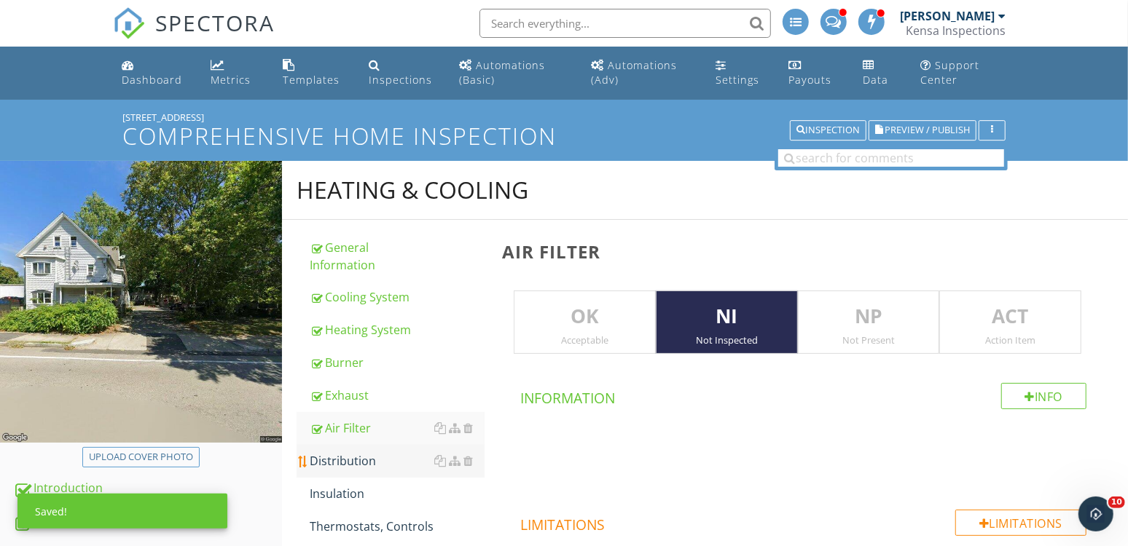
click at [370, 473] on link "Distribution" at bounding box center [397, 461] width 175 height 32
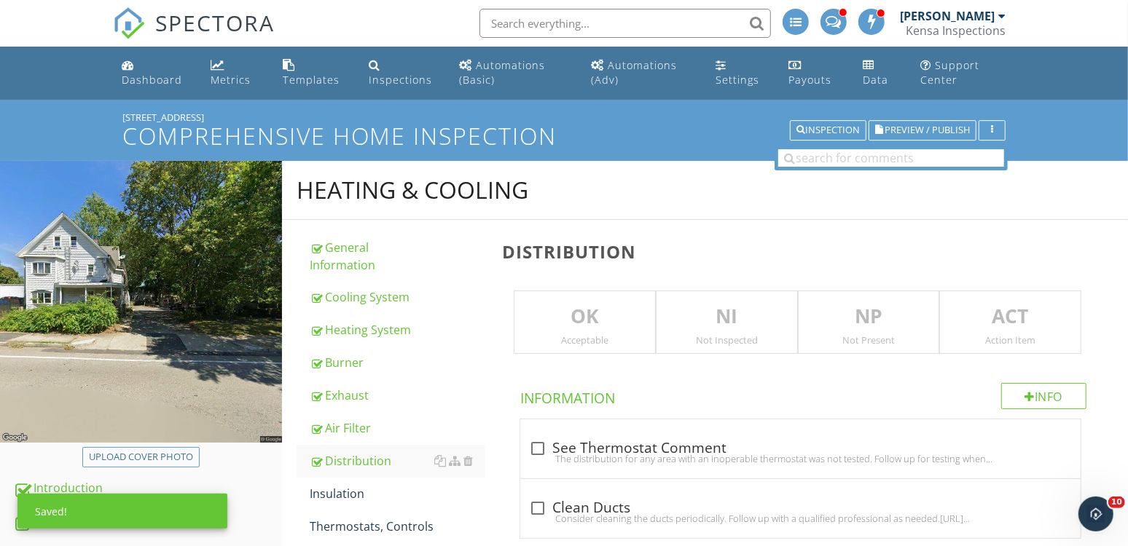
click at [722, 323] on p "NI" at bounding box center [726, 316] width 141 height 29
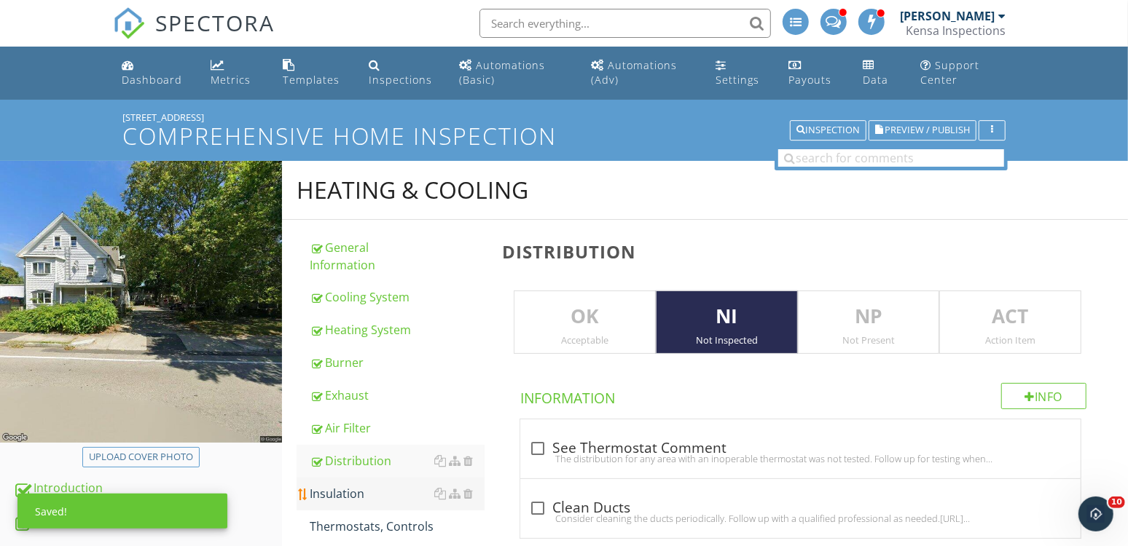
click at [390, 492] on div "Insulation" at bounding box center [397, 493] width 175 height 17
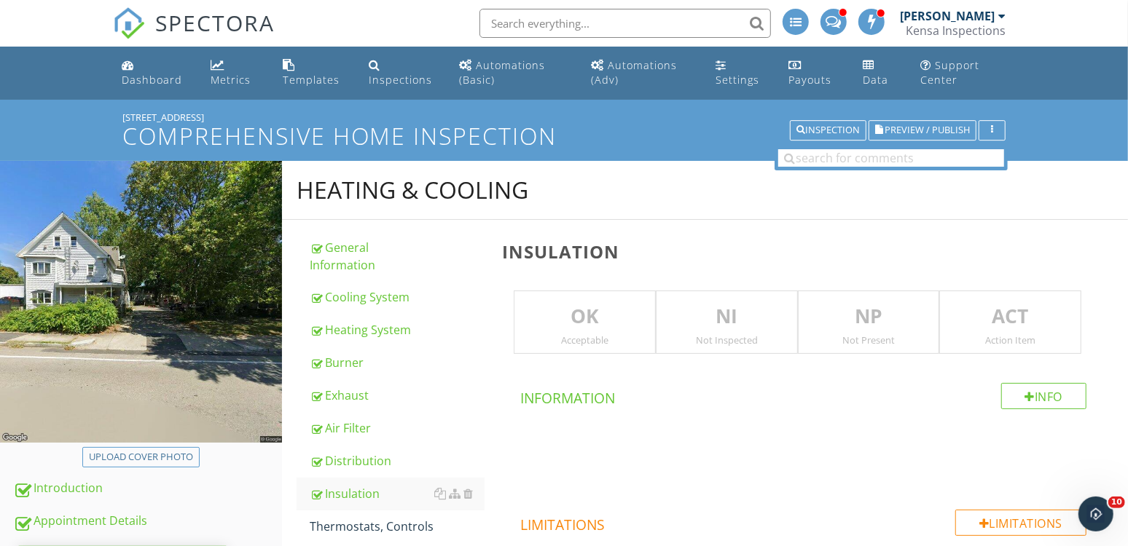
click at [714, 315] on p "NI" at bounding box center [726, 316] width 141 height 29
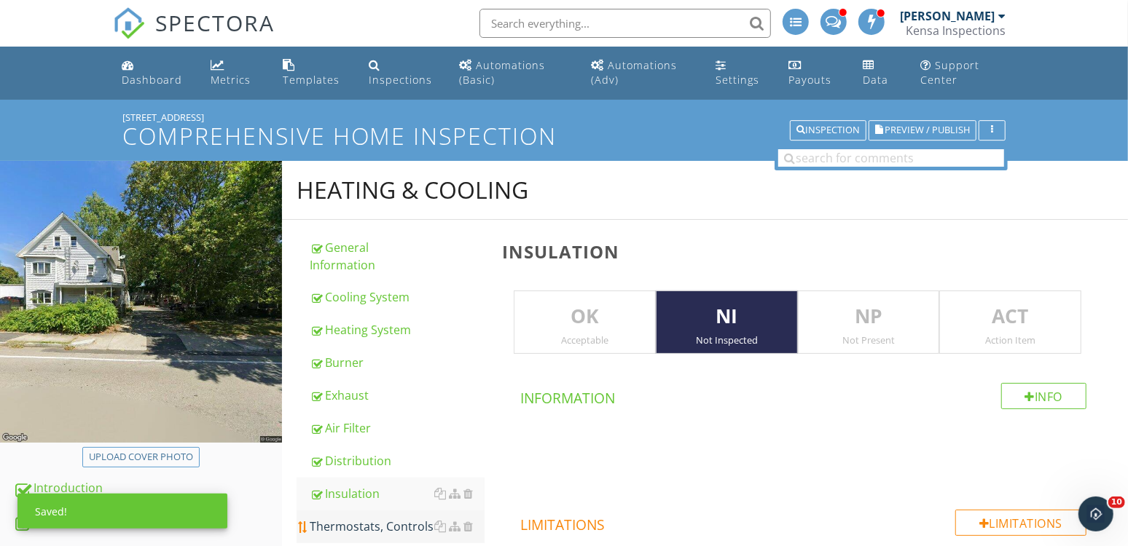
scroll to position [53, 0]
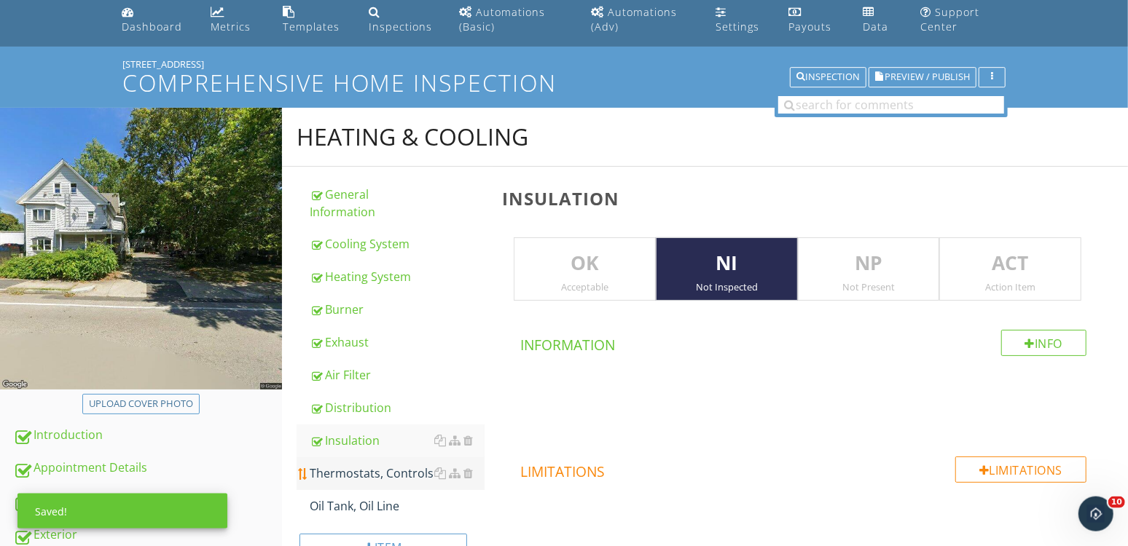
click at [362, 473] on div "Thermostats, Controls" at bounding box center [397, 473] width 175 height 17
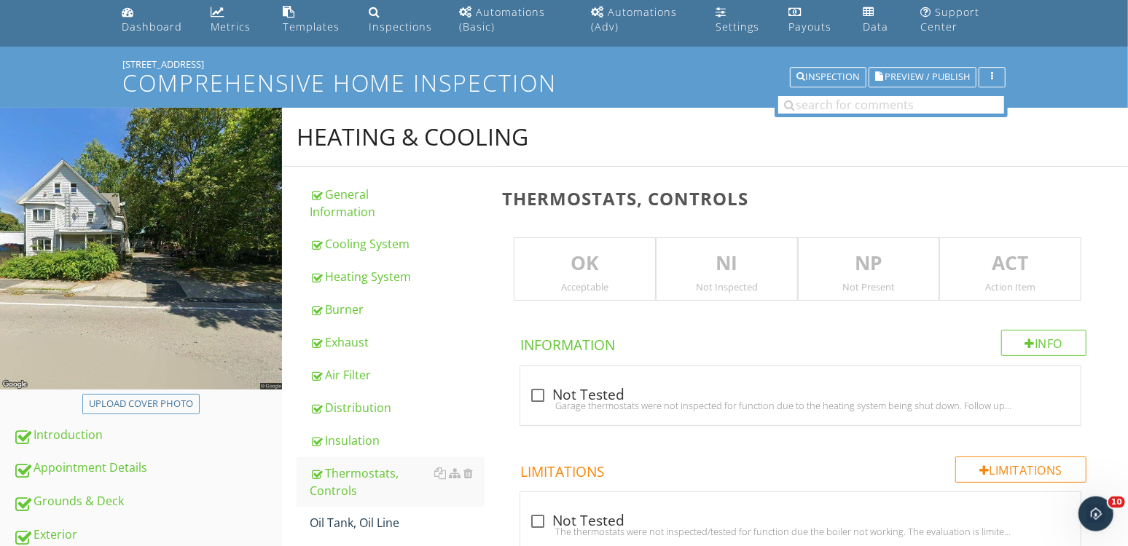
click at [704, 270] on p "NI" at bounding box center [726, 263] width 141 height 29
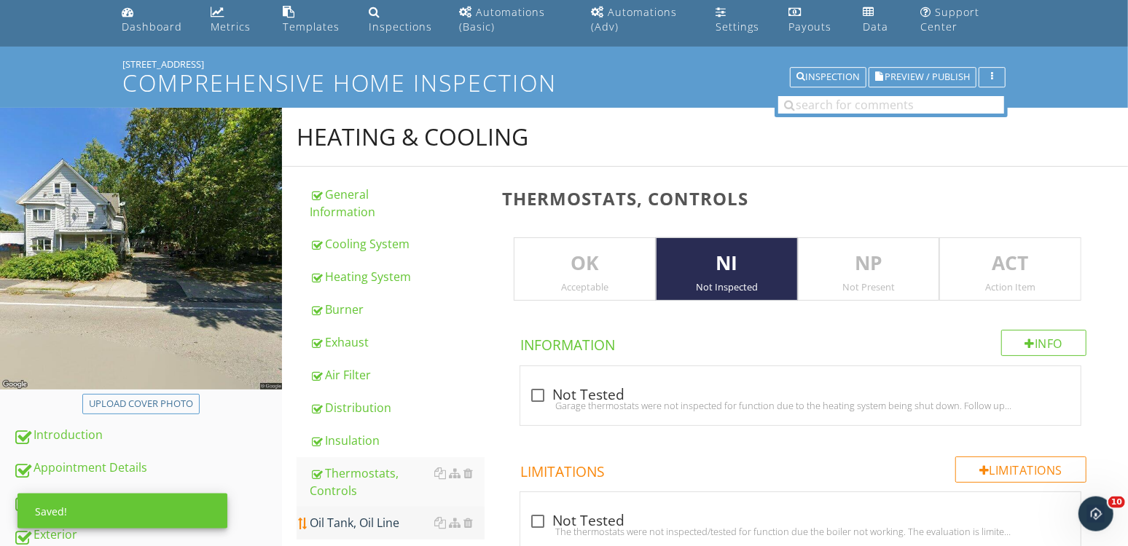
click at [365, 514] on div "Oil Tank, Oil Line" at bounding box center [397, 522] width 175 height 17
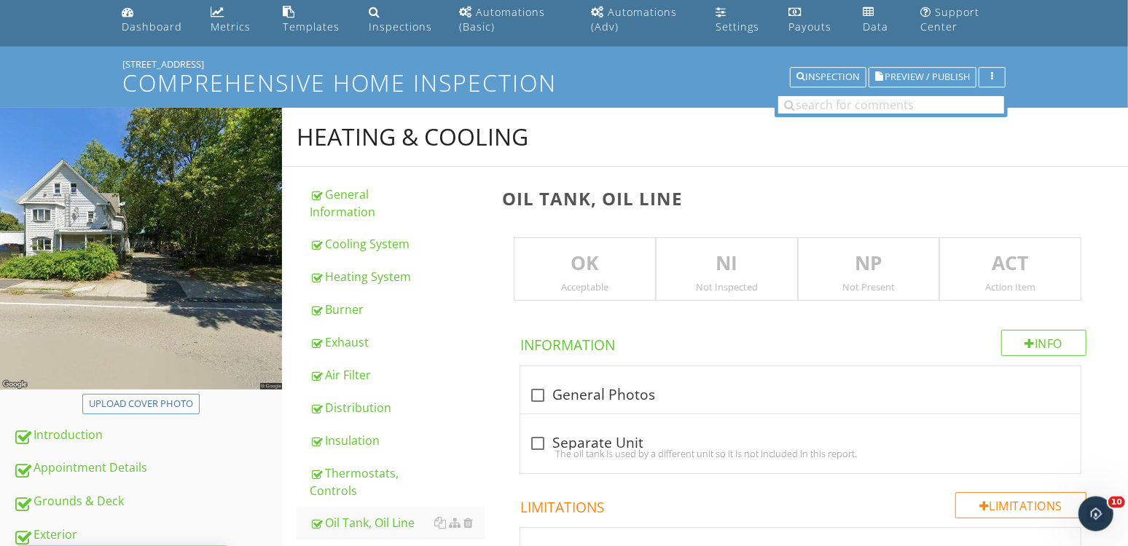
click at [735, 267] on p "NI" at bounding box center [726, 263] width 141 height 29
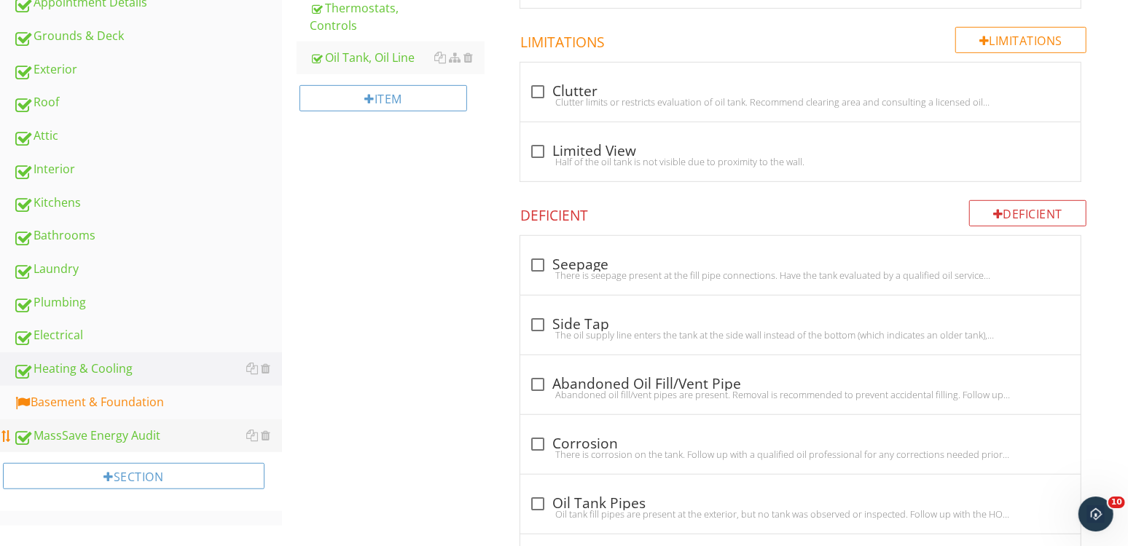
scroll to position [527, 0]
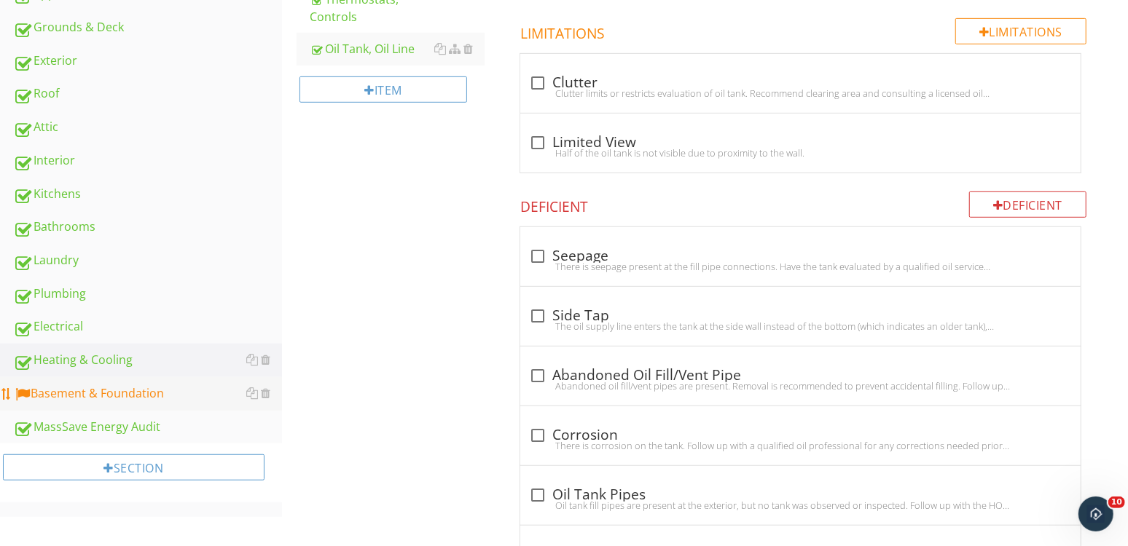
click at [75, 389] on div "Basement & Foundation" at bounding box center [147, 394] width 269 height 19
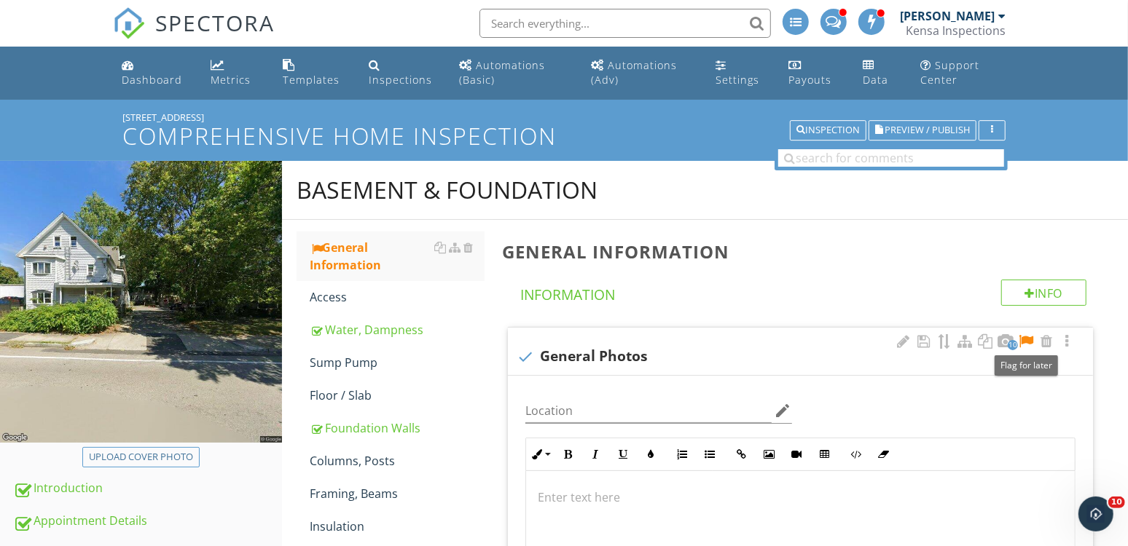
click at [1028, 341] on div at bounding box center [1025, 341] width 17 height 15
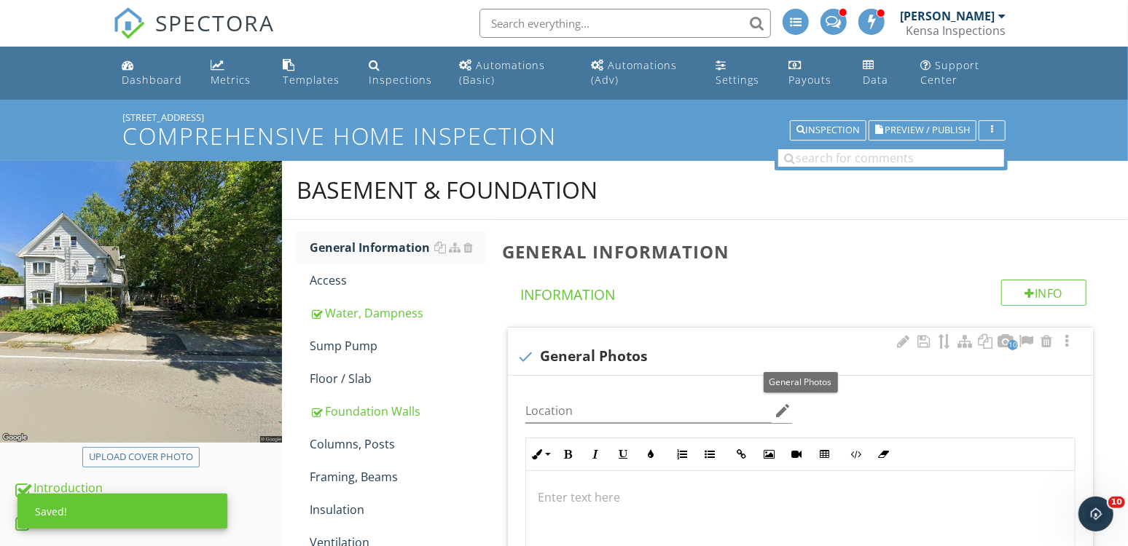
click at [602, 353] on div "check General Photos" at bounding box center [799, 356] width 567 height 17
checkbox input "true"
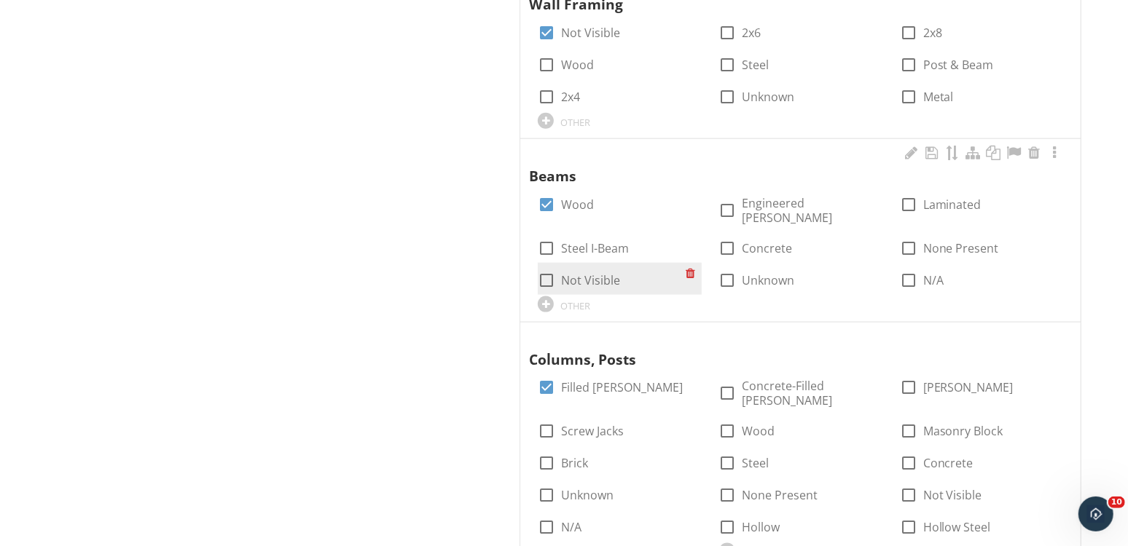
scroll to position [1208, 0]
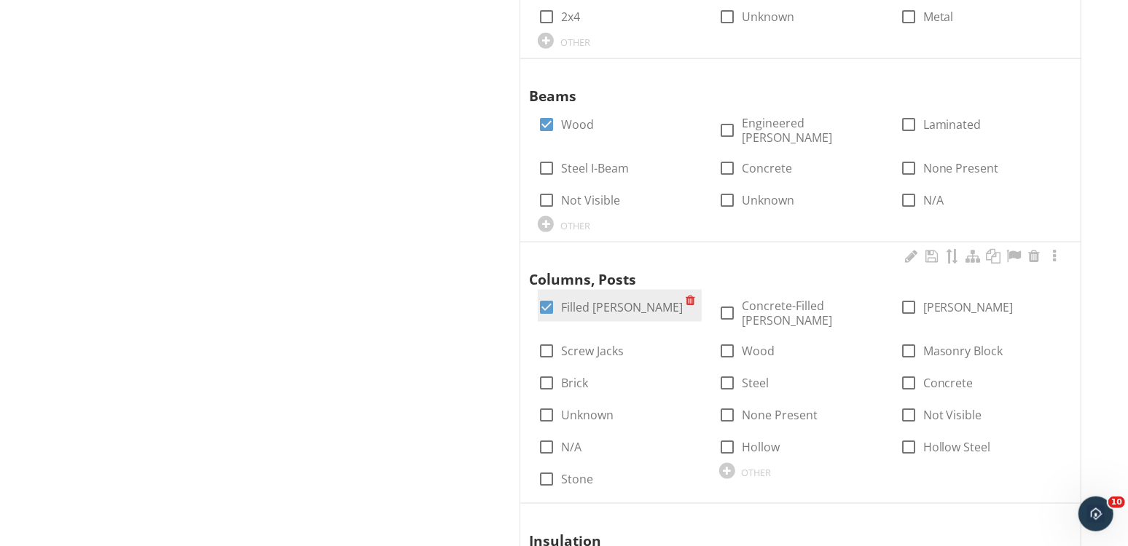
click at [590, 300] on label "Filled Lally" at bounding box center [622, 307] width 122 height 15
checkbox input "false"
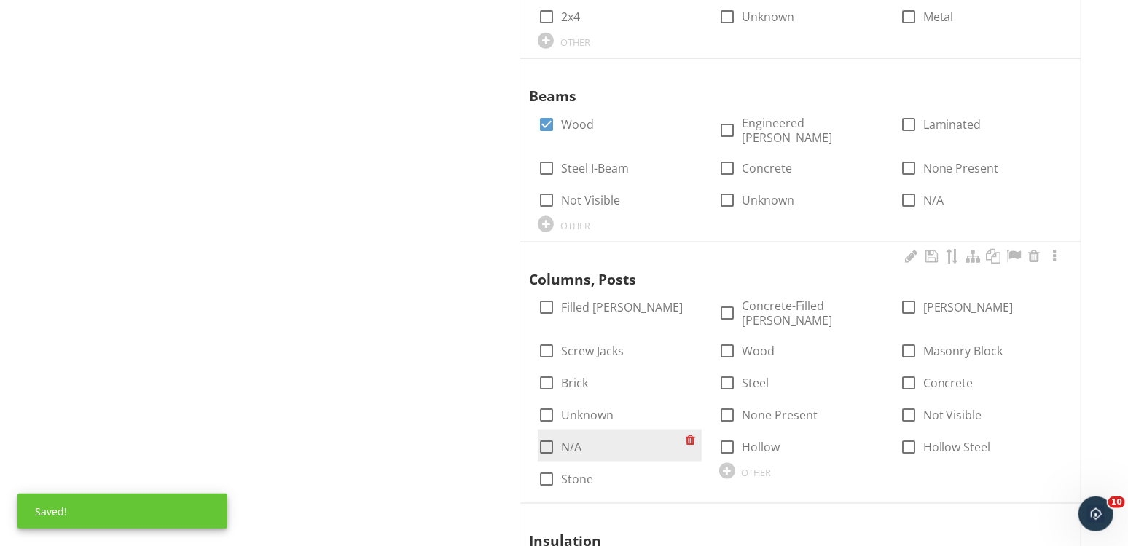
click at [570, 440] on label "N/A" at bounding box center [571, 447] width 20 height 15
checkbox input "true"
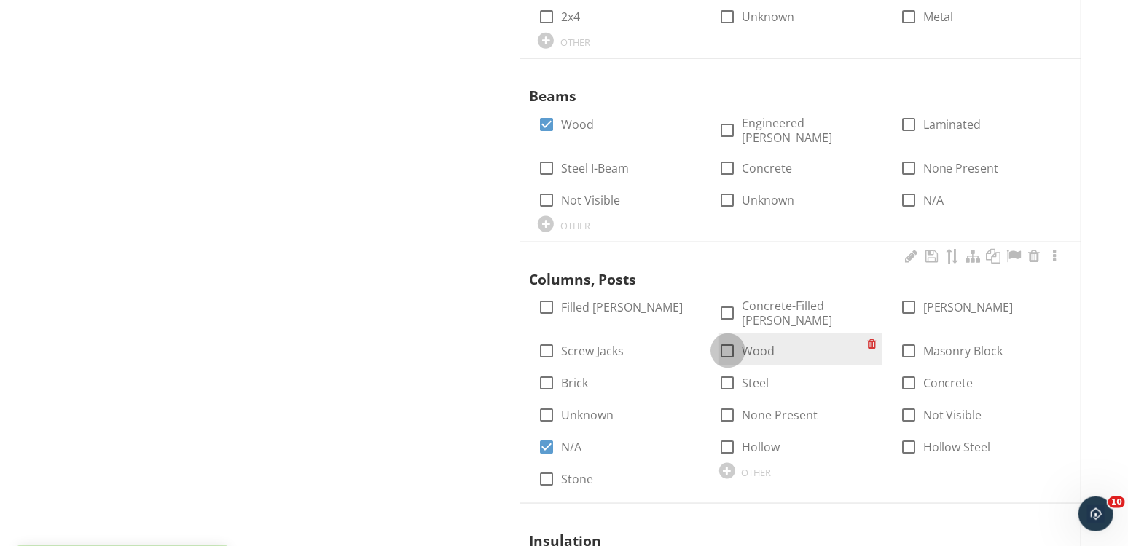
click at [727, 339] on div at bounding box center [727, 351] width 25 height 25
checkbox input "true"
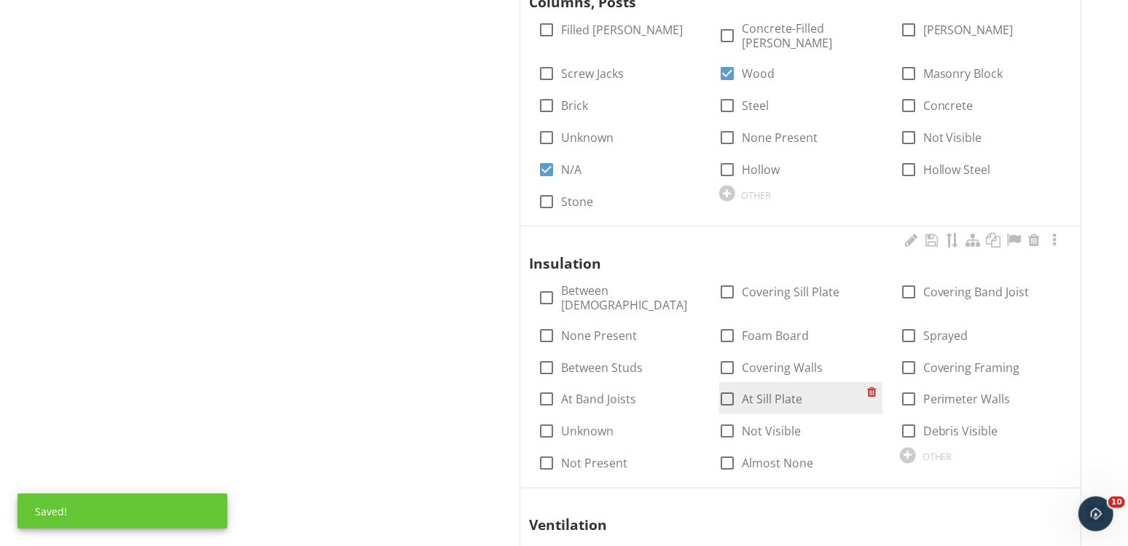
scroll to position [1565, 0]
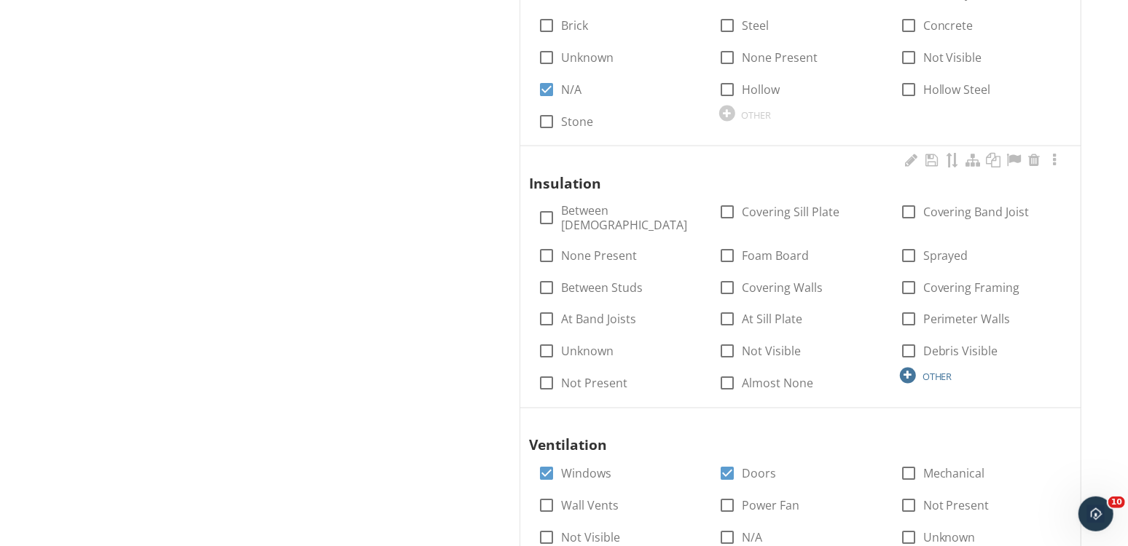
click at [907, 368] on div at bounding box center [908, 376] width 16 height 16
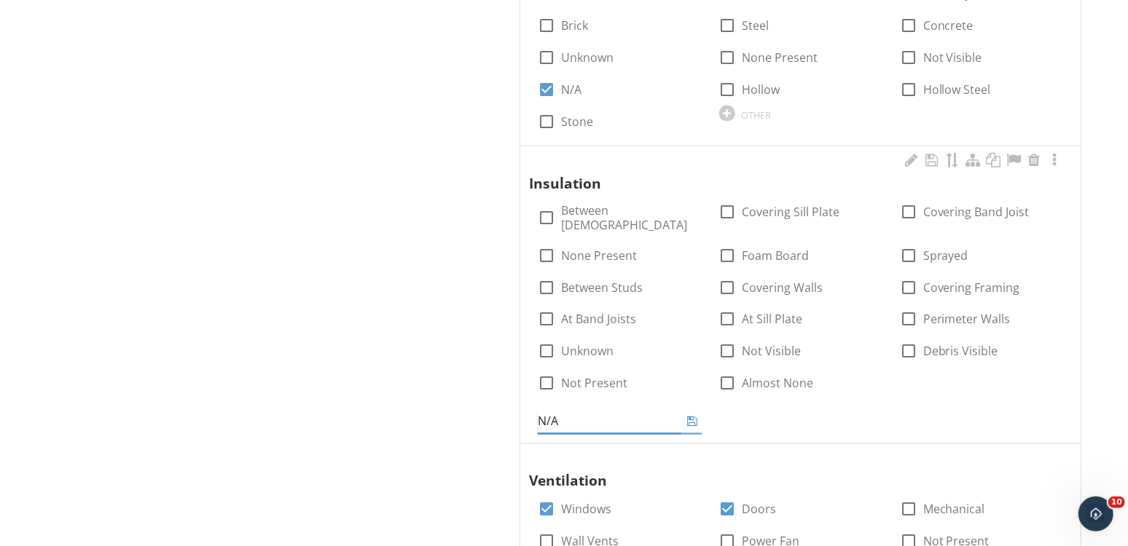
type input "N/A"
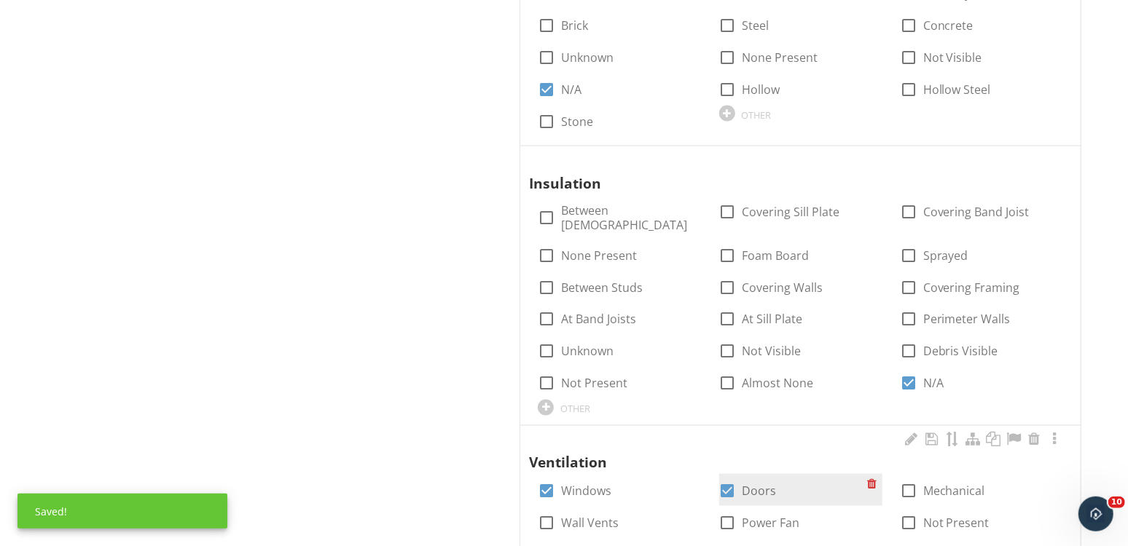
click at [763, 484] on label "Doors" at bounding box center [759, 491] width 34 height 15
checkbox input "false"
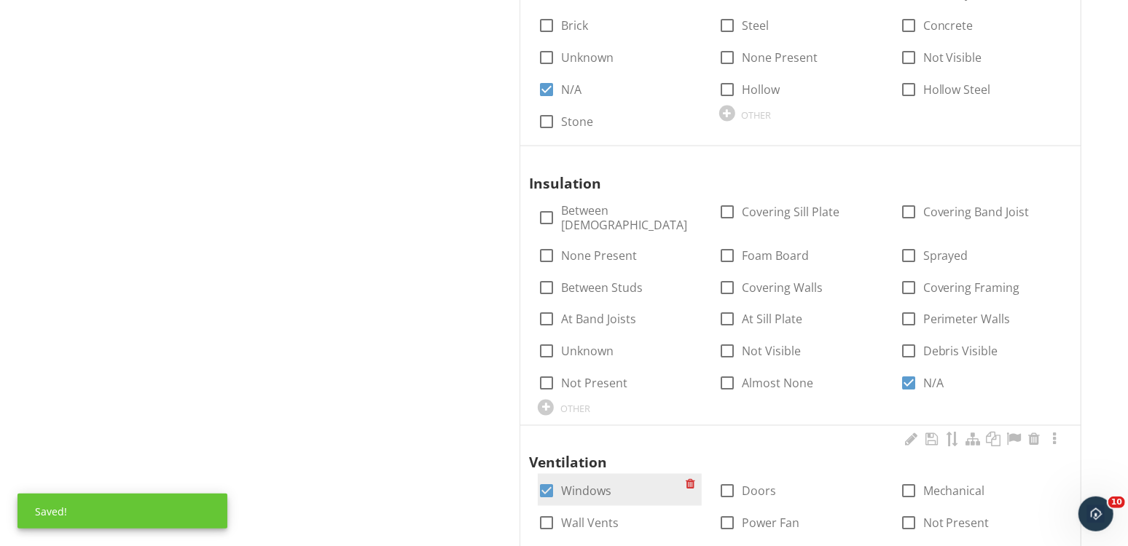
click at [555, 479] on div at bounding box center [546, 491] width 25 height 25
checkbox input "false"
click at [735, 543] on div at bounding box center [727, 555] width 25 height 25
checkbox input "true"
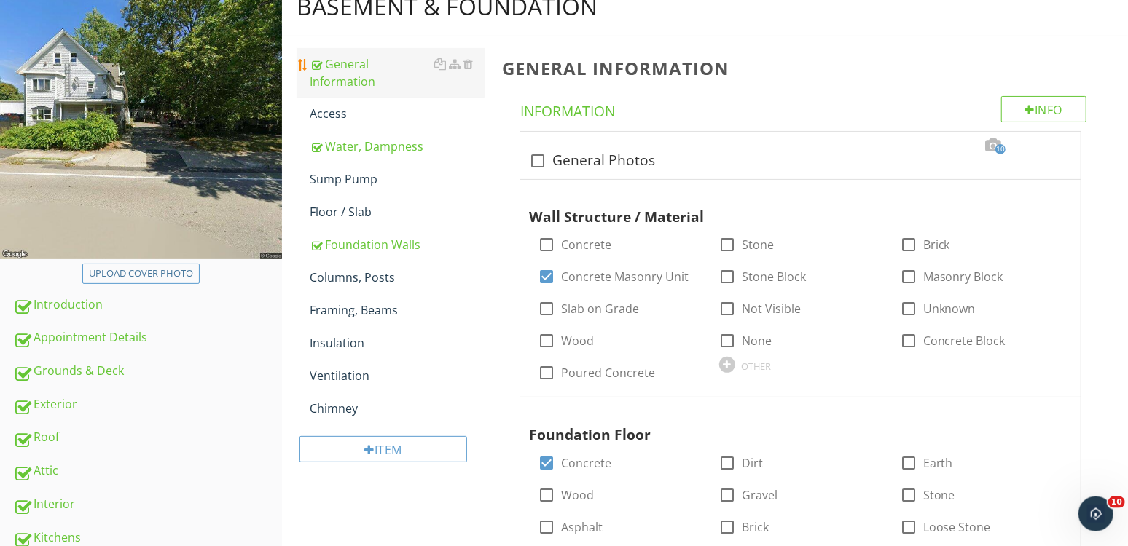
scroll to position [134, 0]
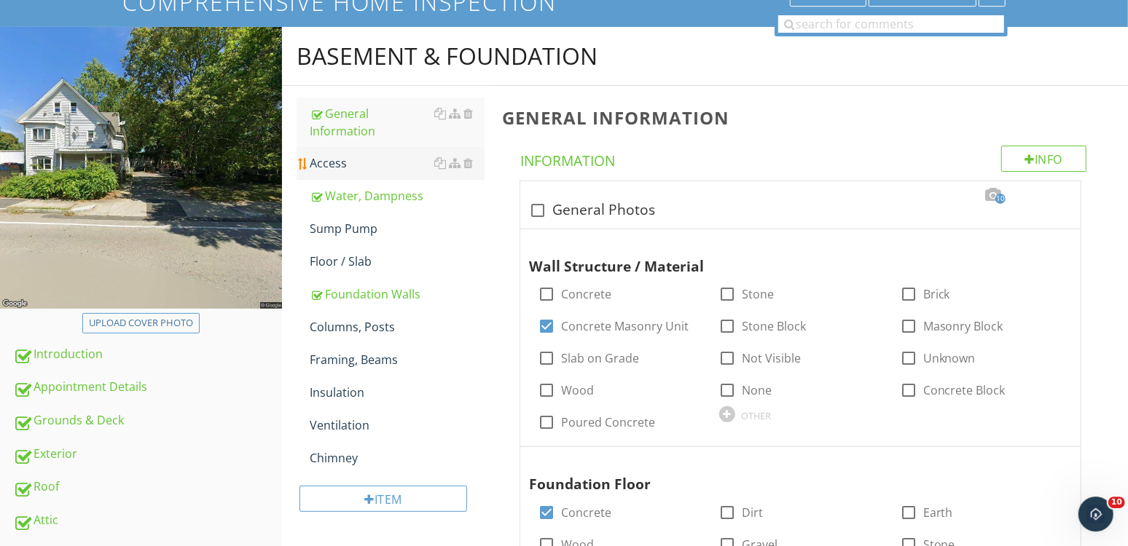
click at [367, 172] on link "Access" at bounding box center [397, 163] width 175 height 32
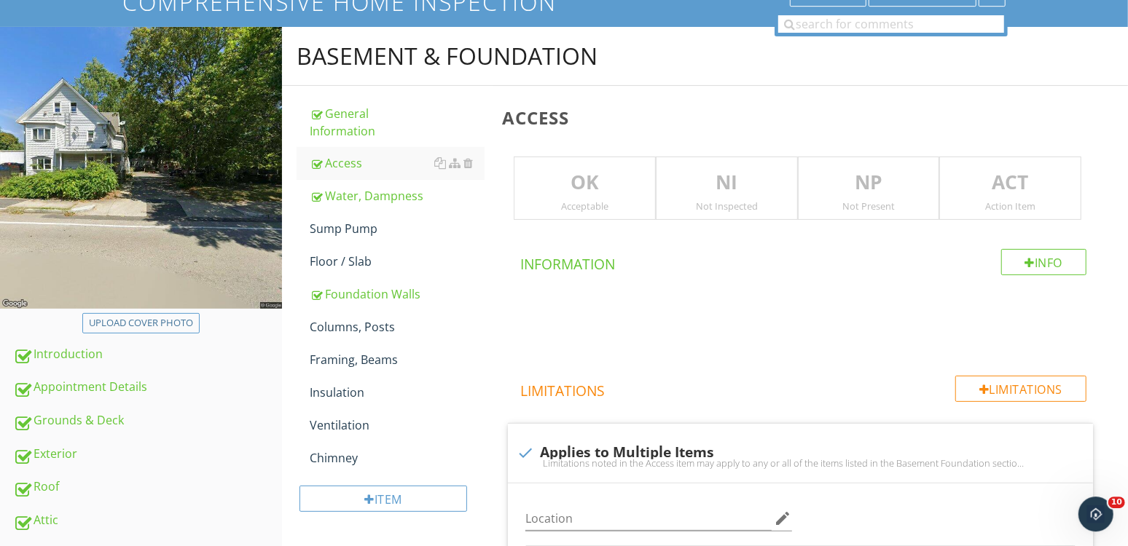
click at [723, 192] on p "NI" at bounding box center [726, 182] width 141 height 29
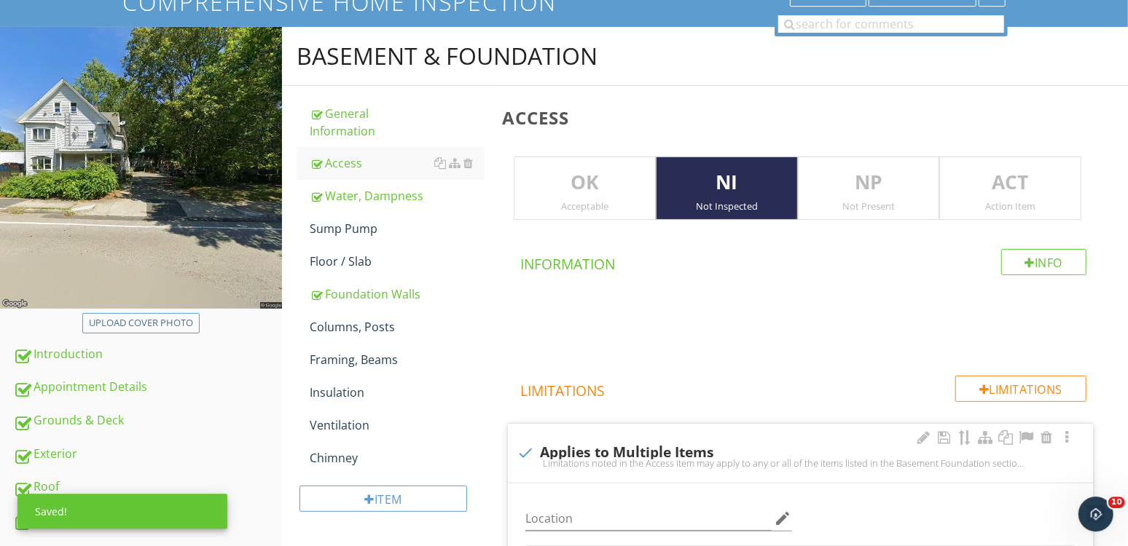
click at [632, 442] on div "check Applies to Multiple Items" at bounding box center [799, 451] width 567 height 20
checkbox input "true"
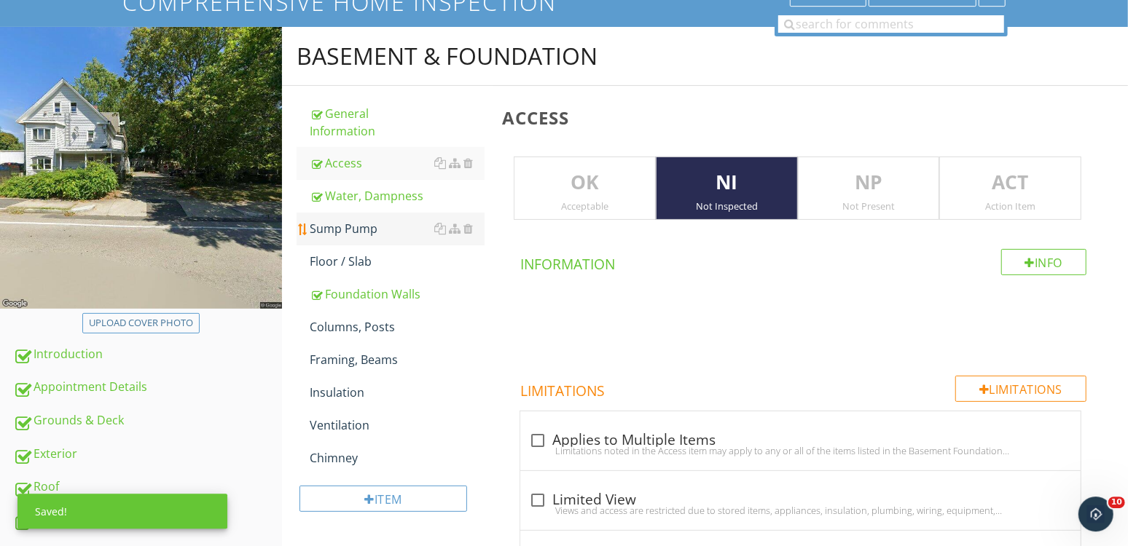
click at [381, 221] on div "Sump Pump" at bounding box center [397, 228] width 175 height 17
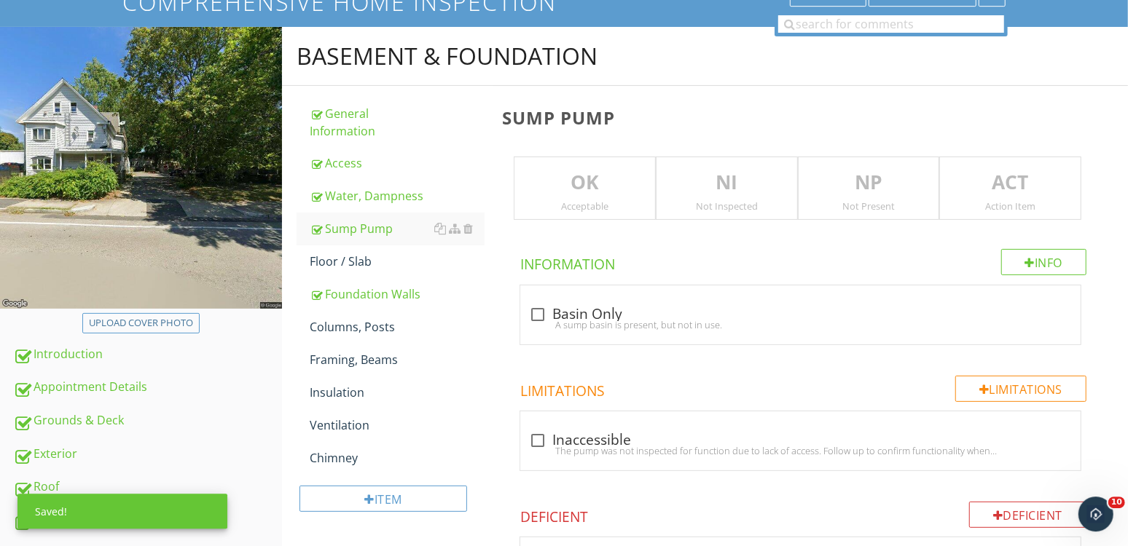
click at [676, 204] on div "Not Inspected" at bounding box center [726, 206] width 141 height 12
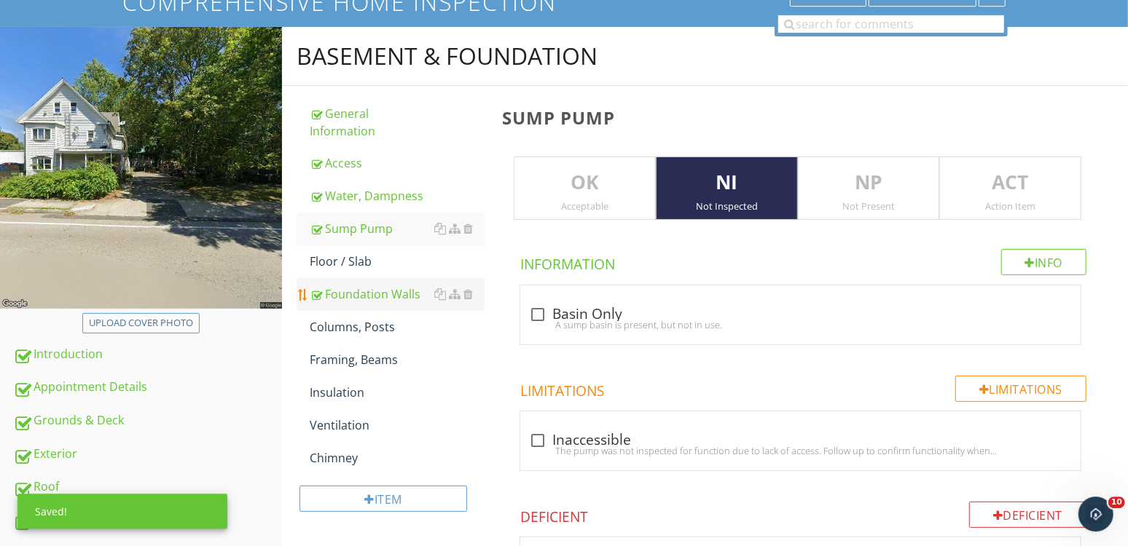
click at [347, 278] on link "Foundation Walls" at bounding box center [397, 294] width 175 height 32
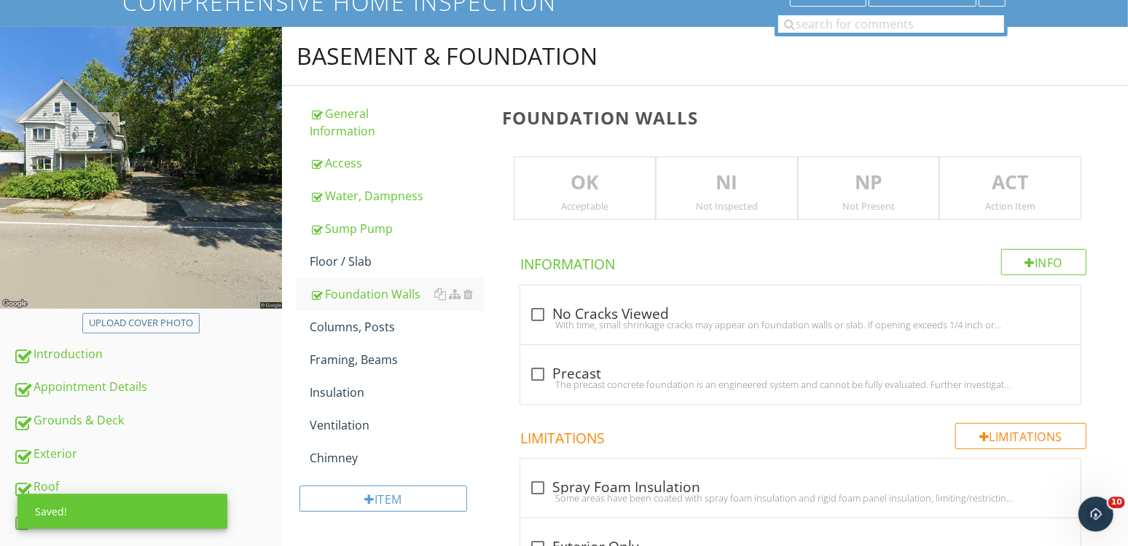
click at [733, 194] on p "NI" at bounding box center [726, 182] width 141 height 29
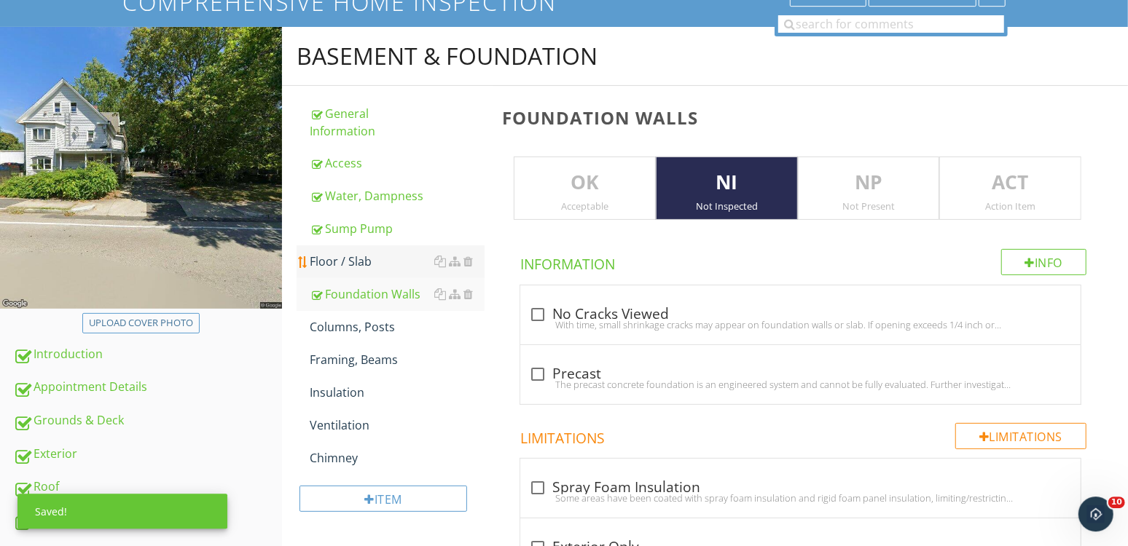
click at [316, 258] on div "Floor / Slab" at bounding box center [397, 261] width 175 height 17
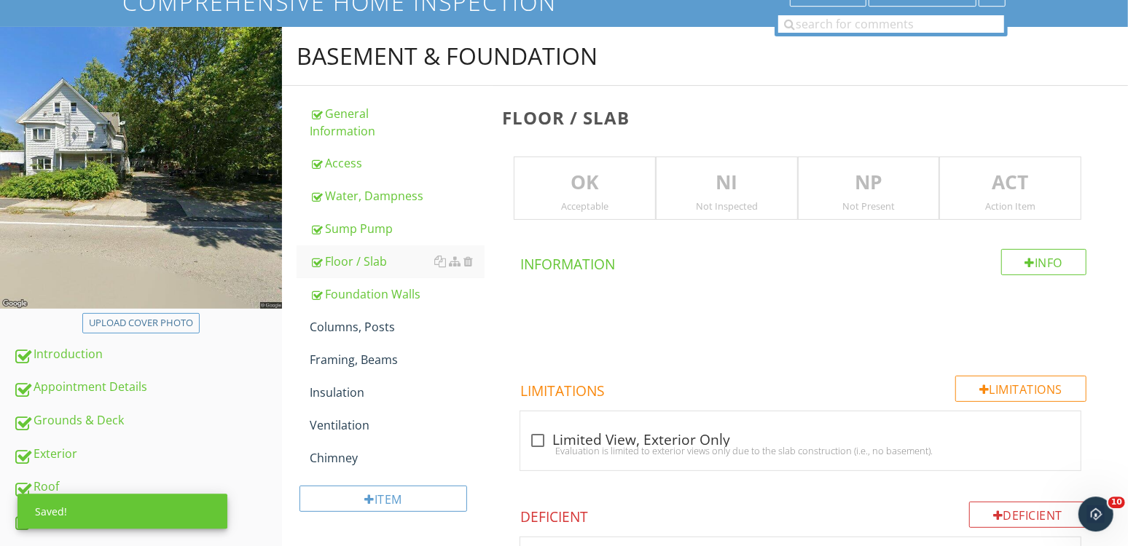
click at [758, 195] on p "NI" at bounding box center [726, 182] width 141 height 29
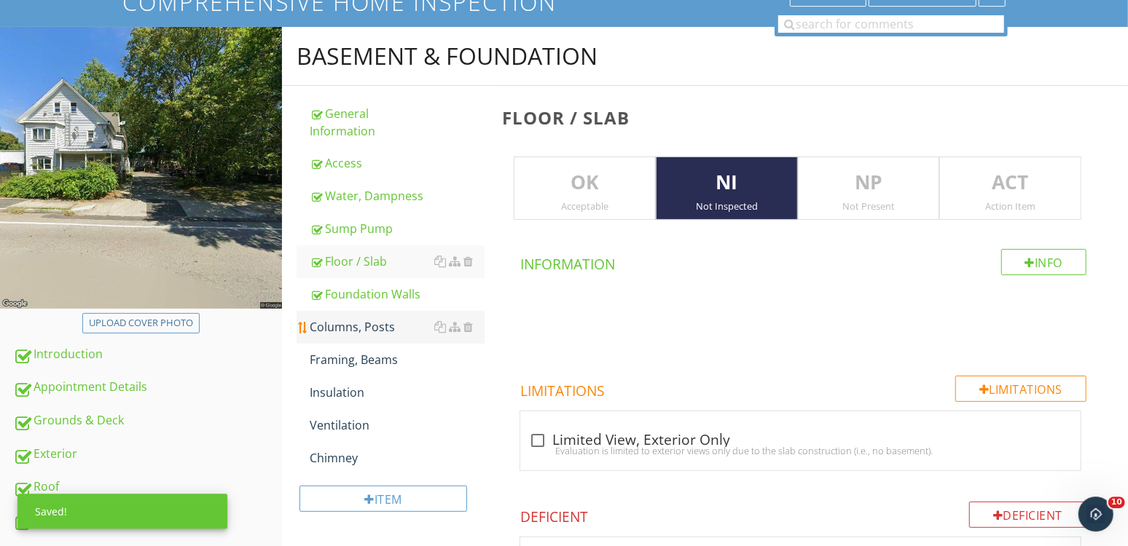
click at [358, 329] on div "Columns, Posts" at bounding box center [397, 326] width 175 height 17
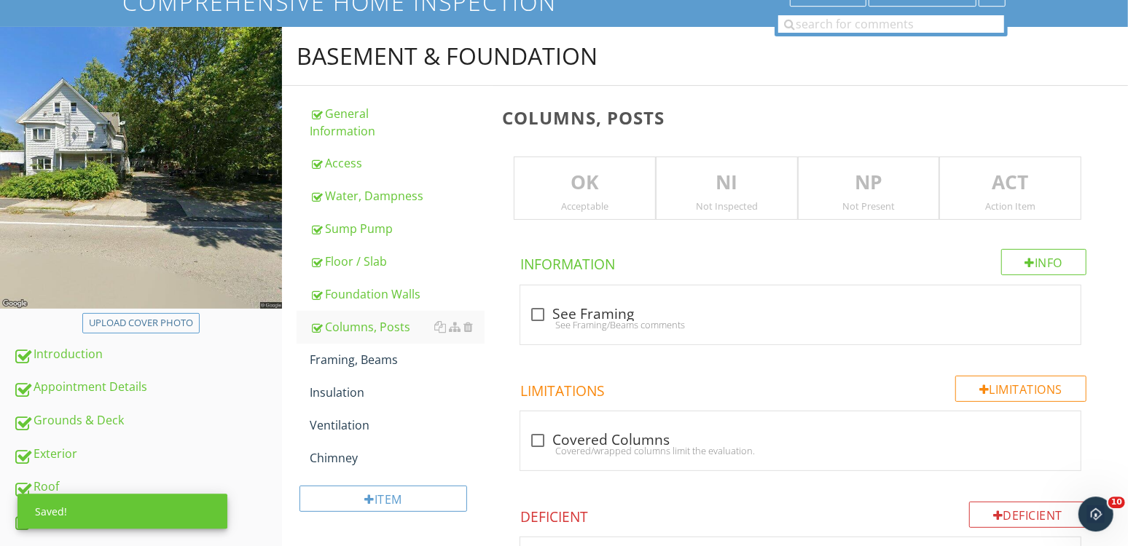
click at [717, 192] on p "NI" at bounding box center [726, 182] width 141 height 29
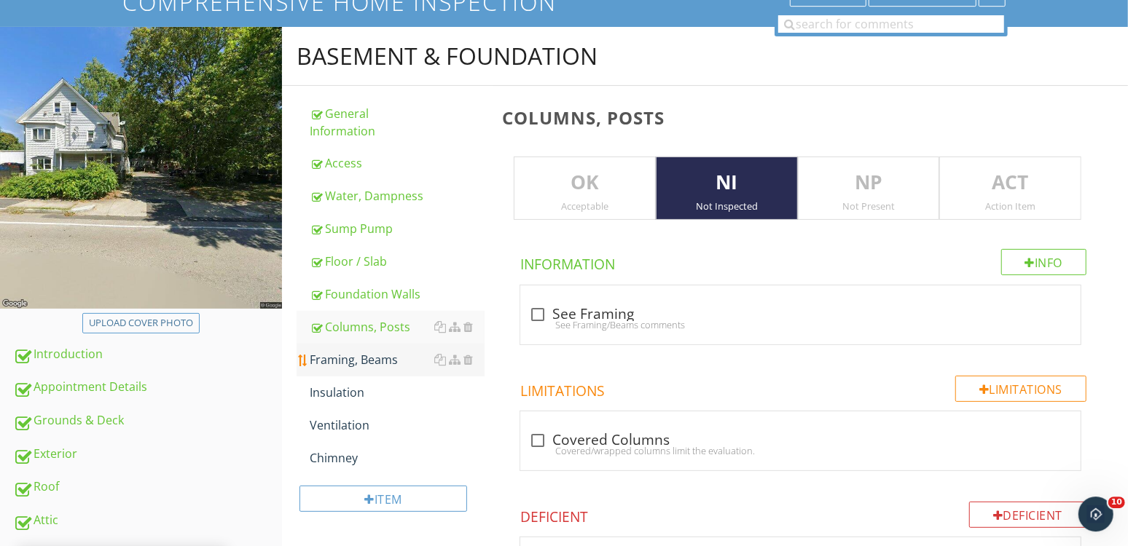
click at [321, 358] on div "Framing, Beams" at bounding box center [397, 359] width 175 height 17
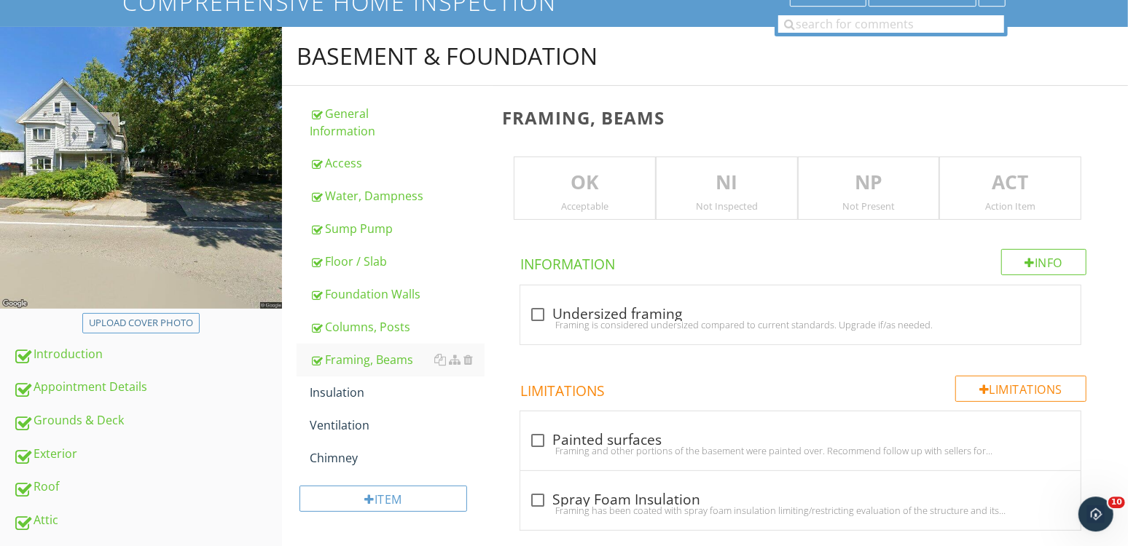
click at [771, 168] on p "NI" at bounding box center [726, 182] width 141 height 29
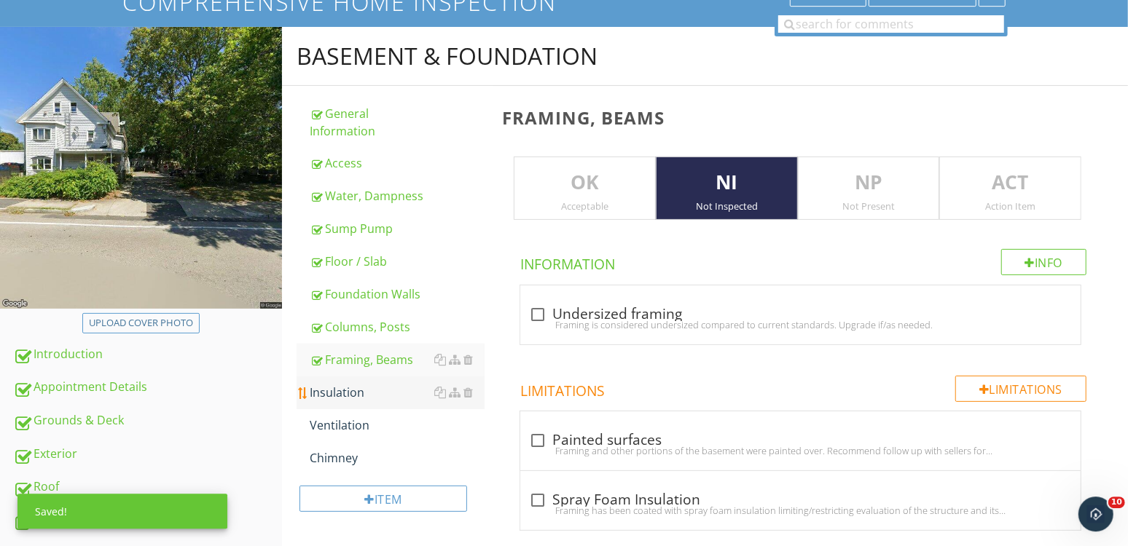
click at [376, 380] on link "Insulation" at bounding box center [397, 393] width 175 height 32
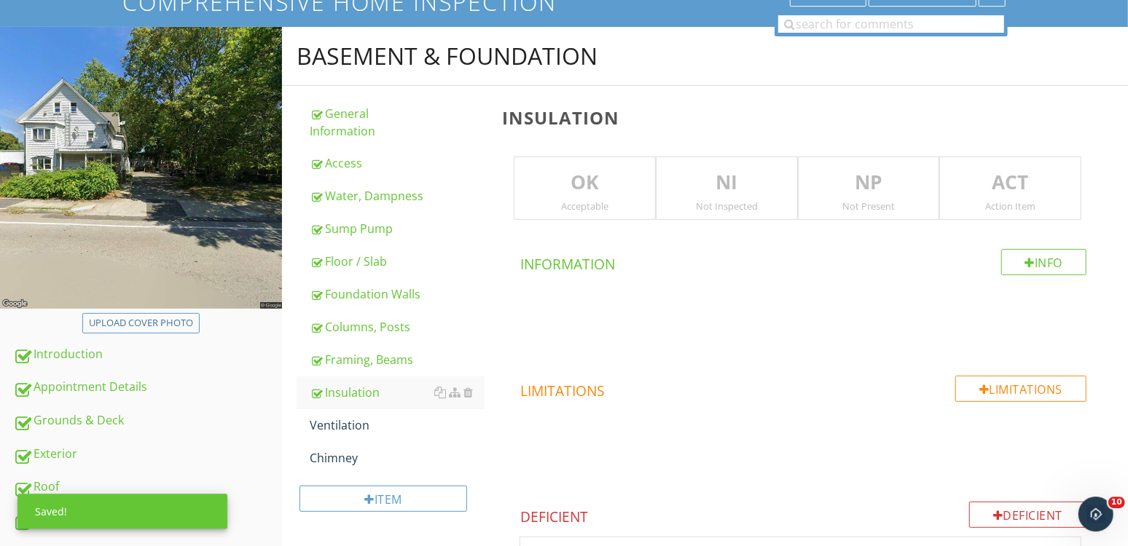
click at [762, 195] on p "NI" at bounding box center [726, 182] width 141 height 29
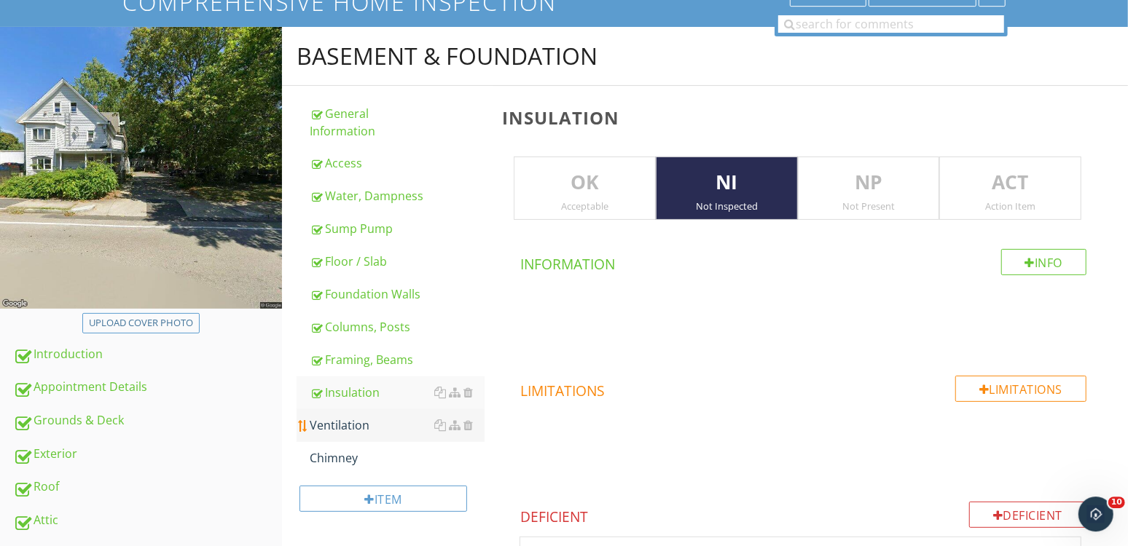
click at [382, 412] on link "Ventilation" at bounding box center [397, 425] width 175 height 32
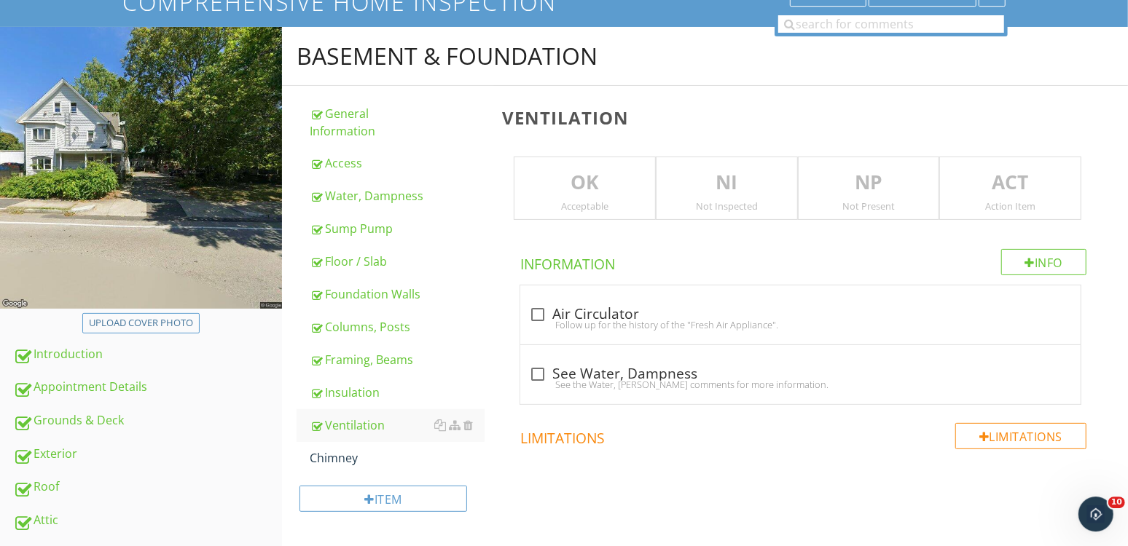
click at [790, 181] on p "NI" at bounding box center [726, 182] width 141 height 29
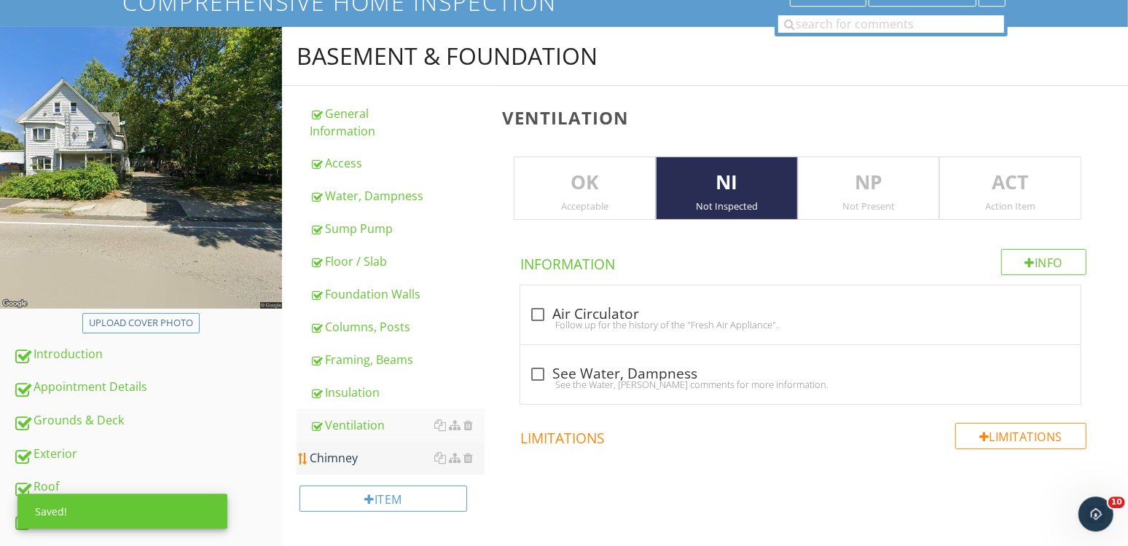
click at [387, 466] on link "Chimney" at bounding box center [397, 458] width 175 height 32
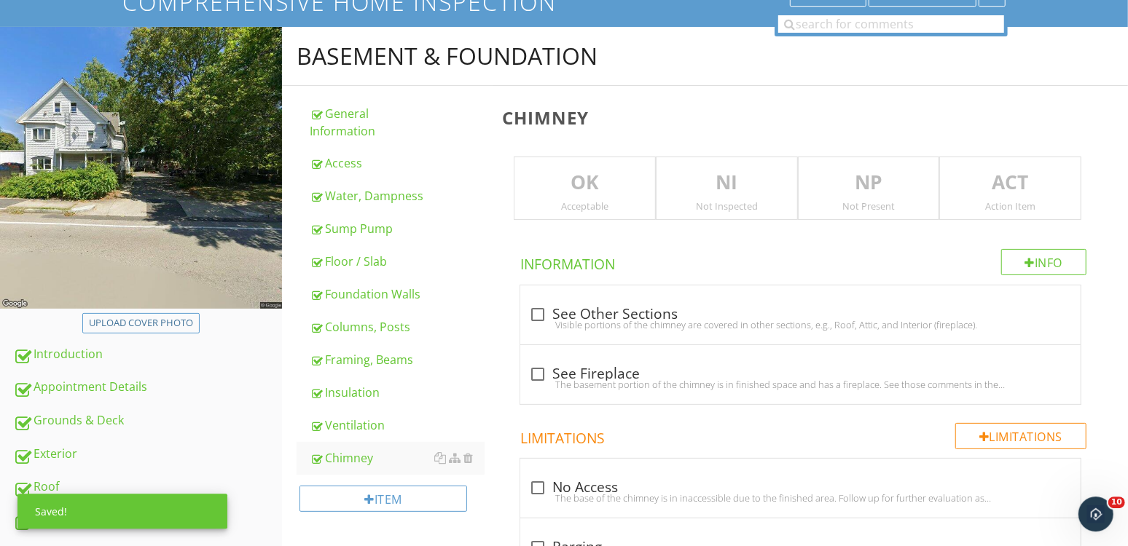
click at [752, 187] on p "NI" at bounding box center [726, 182] width 141 height 29
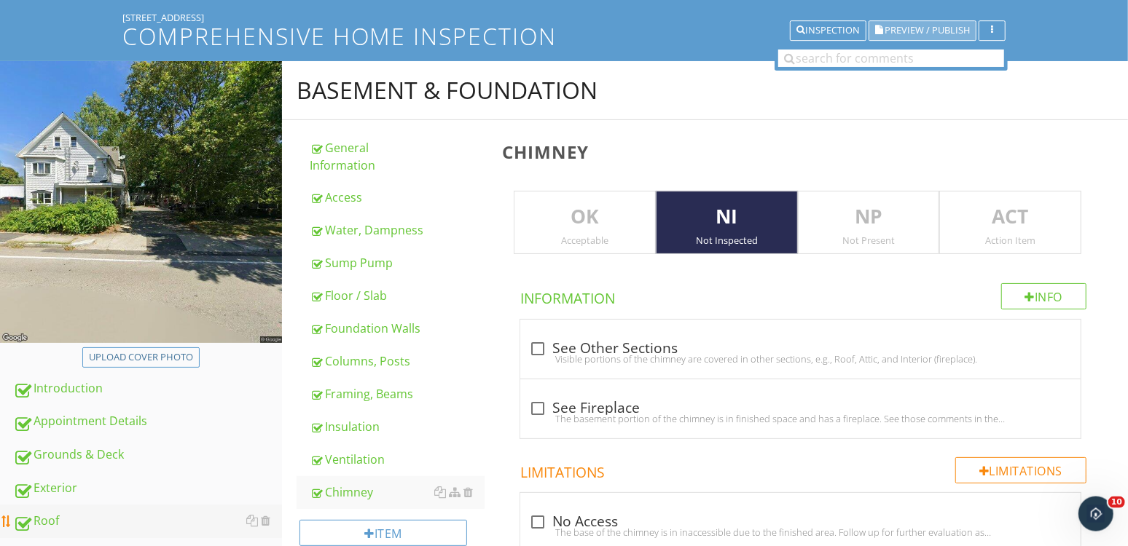
scroll to position [205, 0]
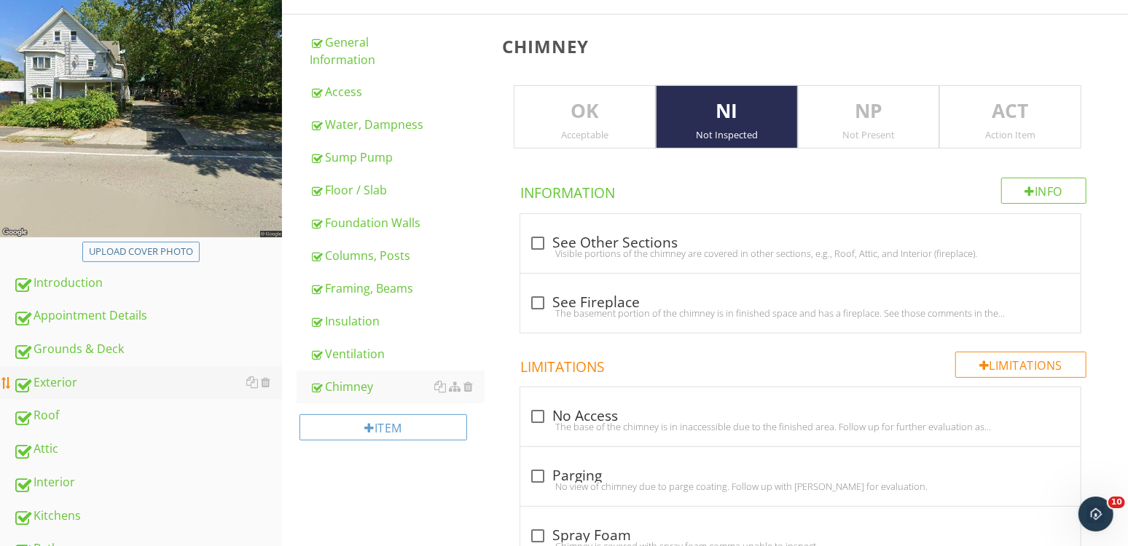
click at [61, 382] on div "Exterior" at bounding box center [147, 383] width 269 height 19
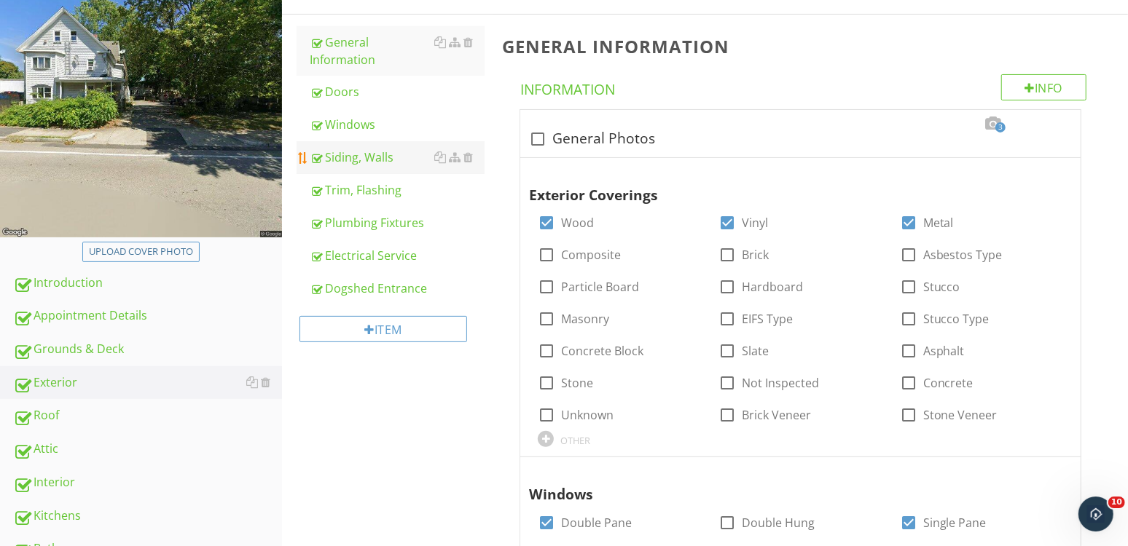
click at [377, 152] on div "Siding, Walls" at bounding box center [397, 157] width 175 height 17
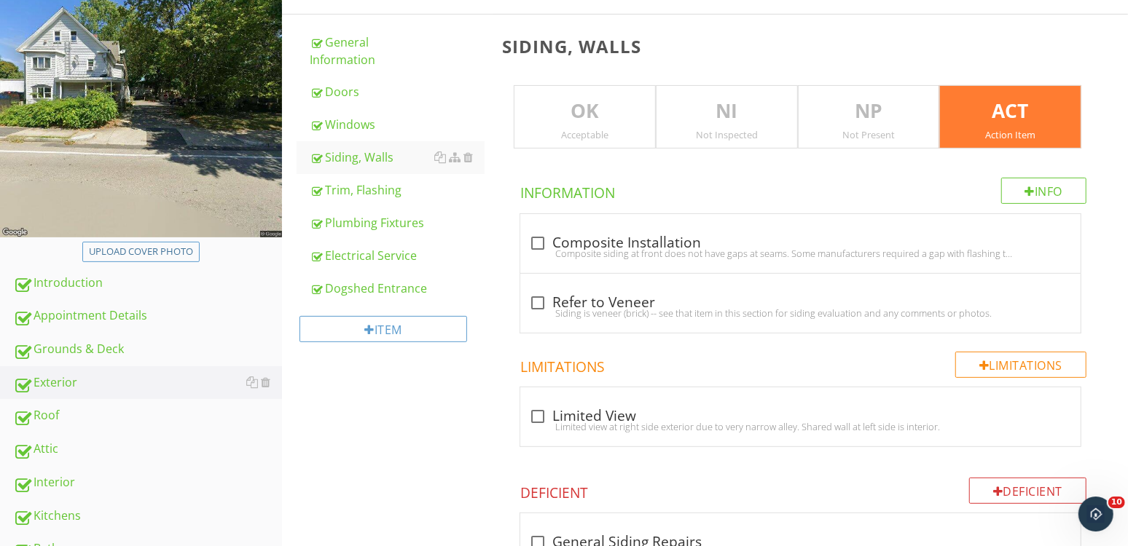
drag, startPoint x: 979, startPoint y: 115, endPoint x: 693, endPoint y: 127, distance: 285.8
click at [976, 117] on p "ACT" at bounding box center [1010, 111] width 141 height 29
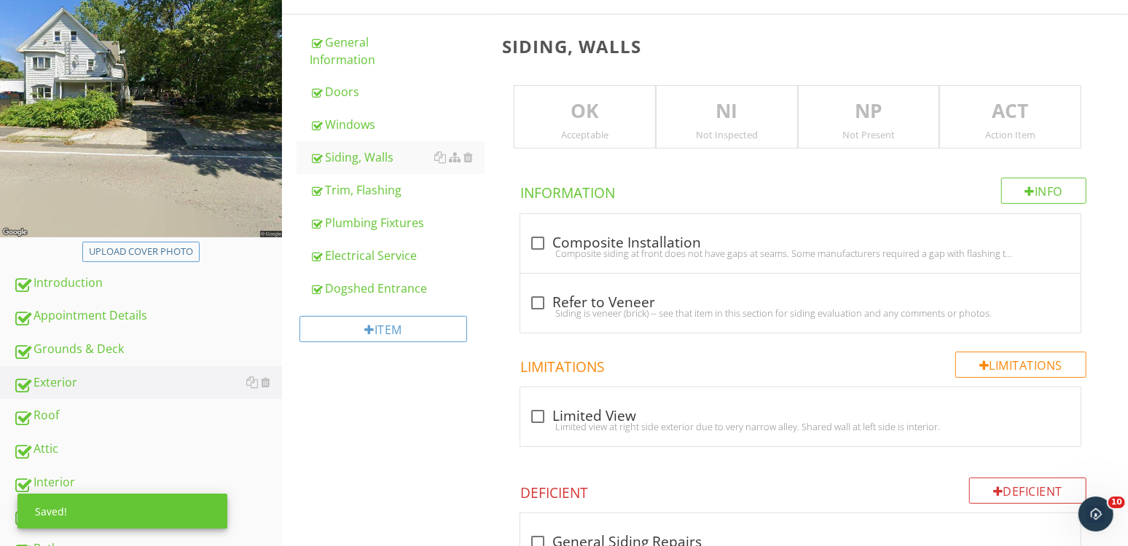
click at [717, 107] on p "NI" at bounding box center [726, 111] width 141 height 29
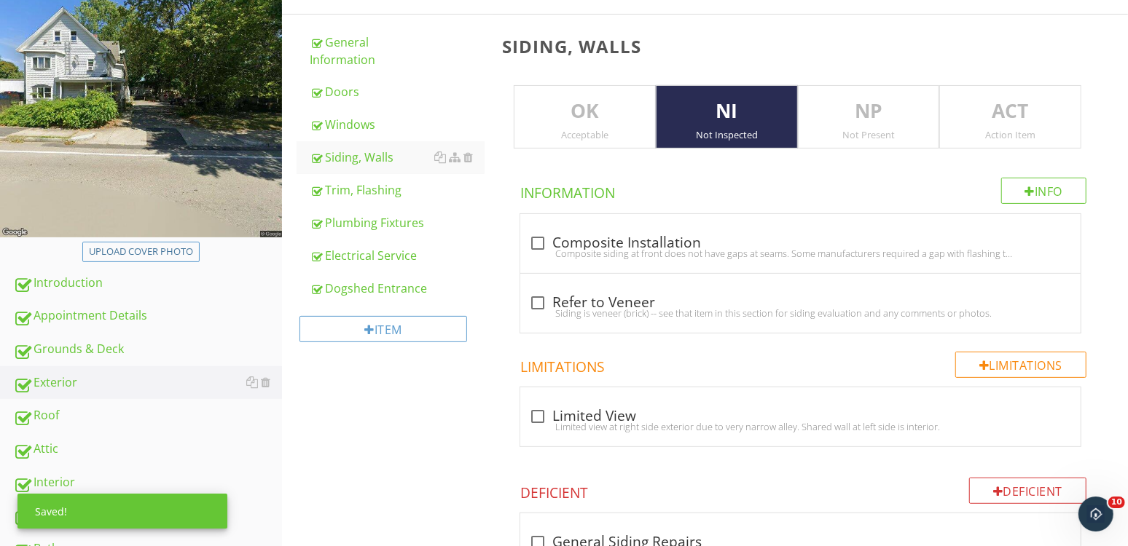
click at [401, 194] on div "Trim, Flashing" at bounding box center [397, 189] width 175 height 17
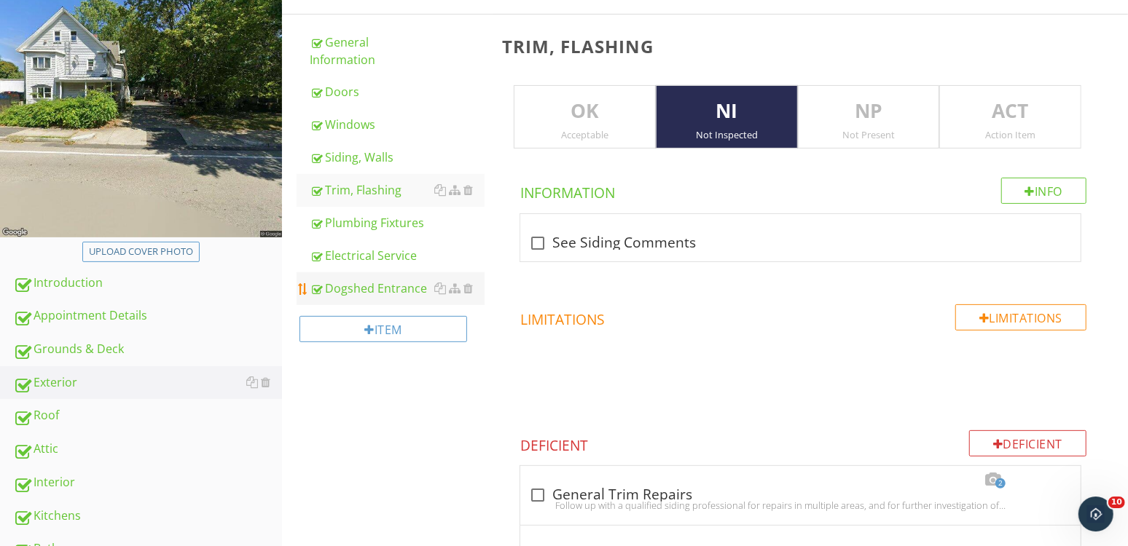
click at [369, 288] on div "Dogshed Entrance" at bounding box center [397, 288] width 175 height 17
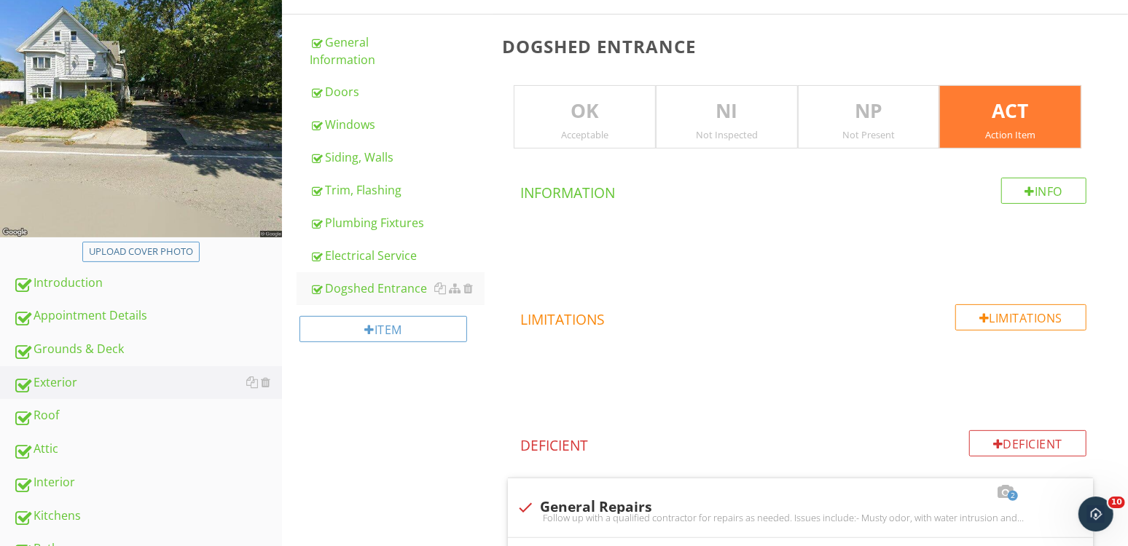
click at [976, 138] on div "Action Item" at bounding box center [1010, 135] width 141 height 12
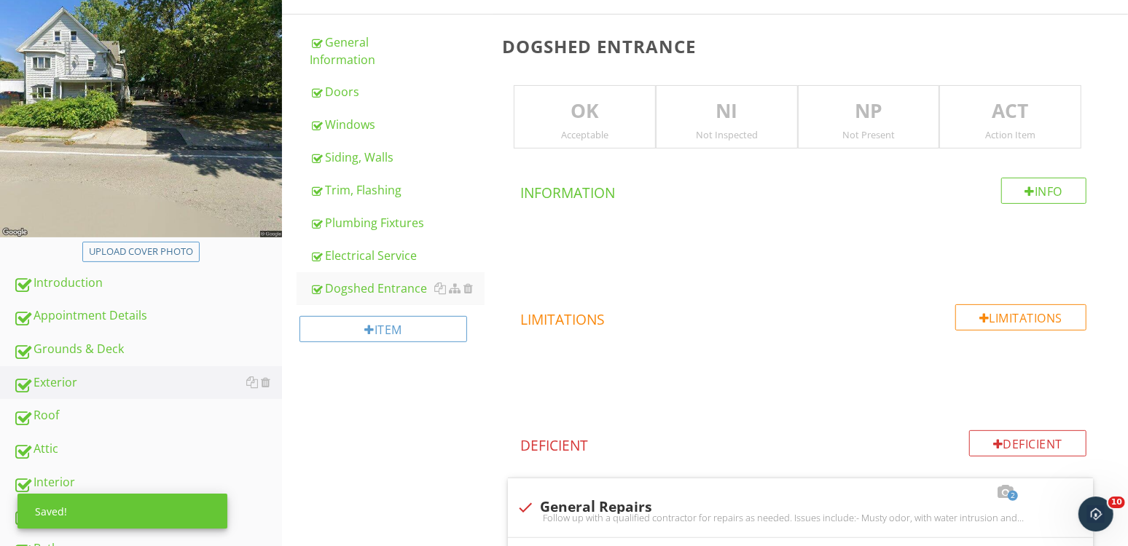
click at [725, 124] on p "NI" at bounding box center [726, 111] width 141 height 29
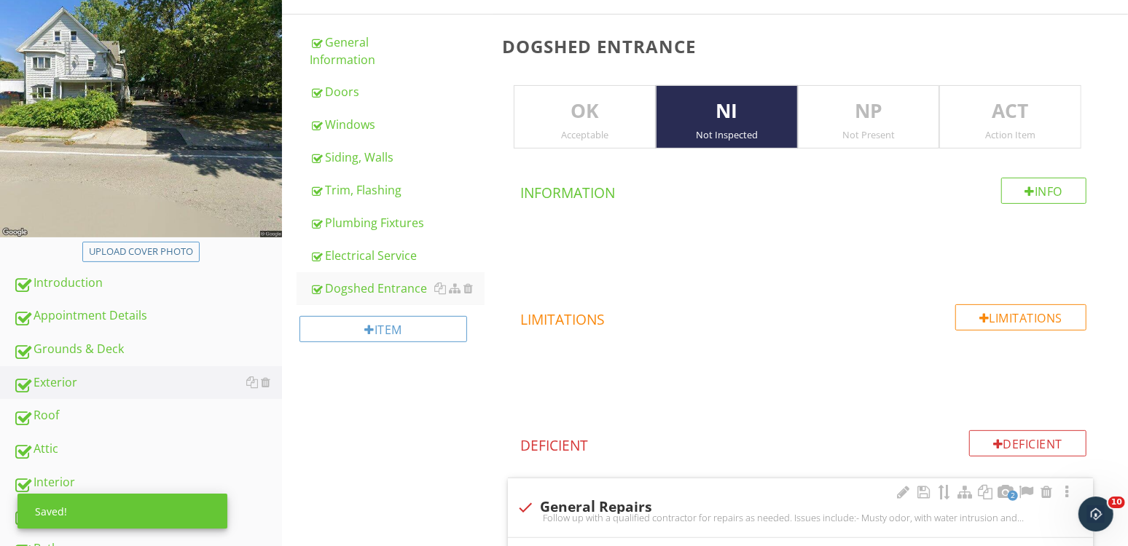
click at [592, 508] on div "check General Repairs" at bounding box center [799, 507] width 567 height 17
checkbox input "true"
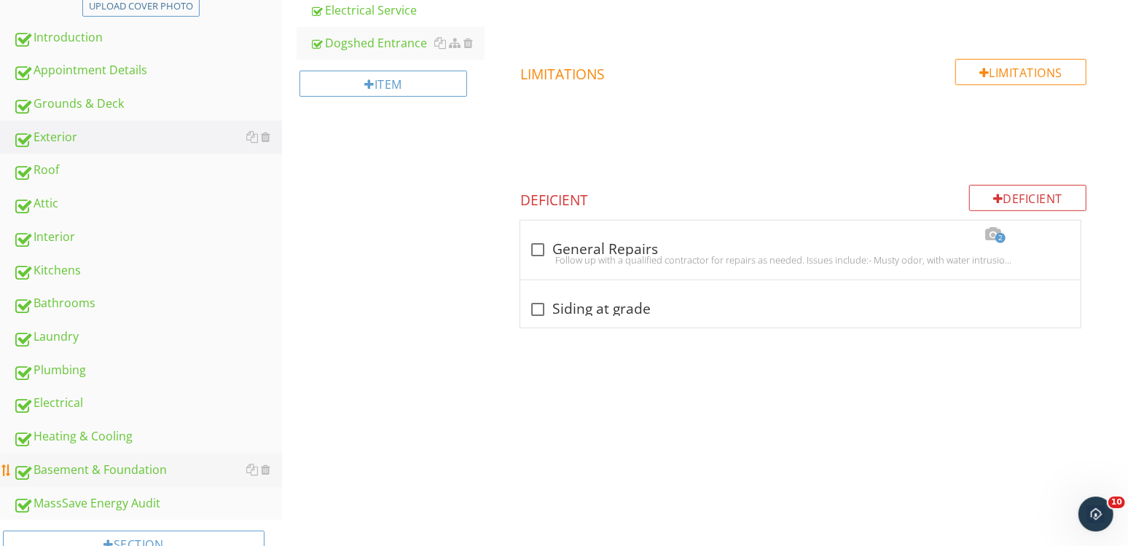
scroll to position [500, 0]
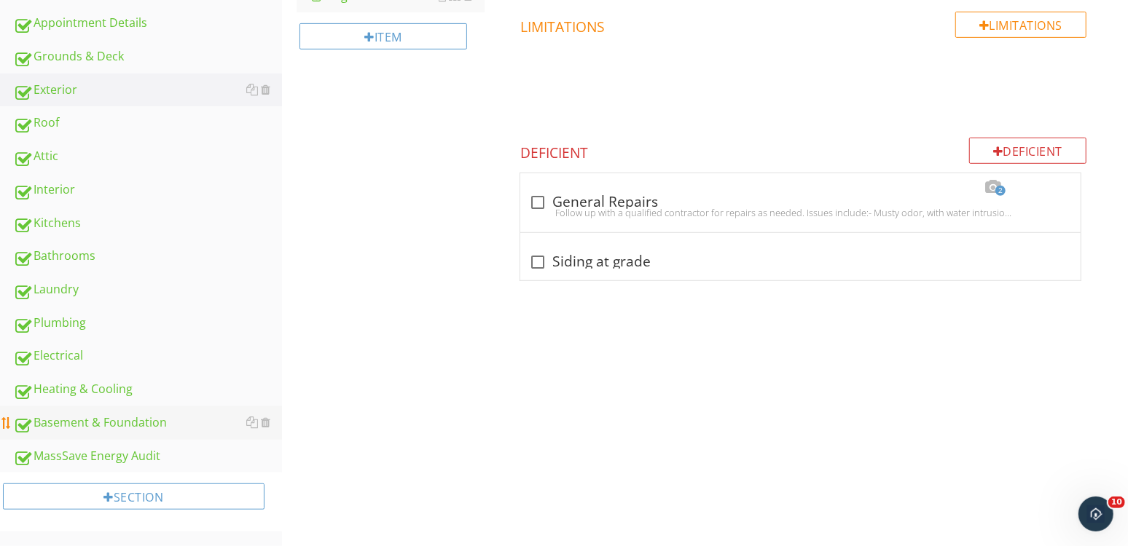
click at [93, 424] on div "Basement & Foundation" at bounding box center [147, 423] width 269 height 19
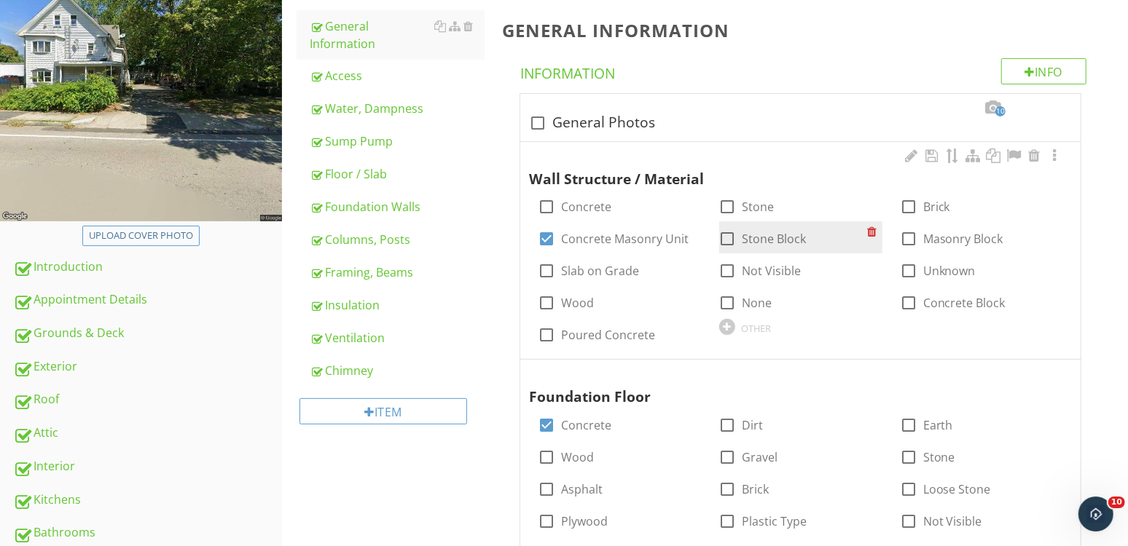
scroll to position [160, 0]
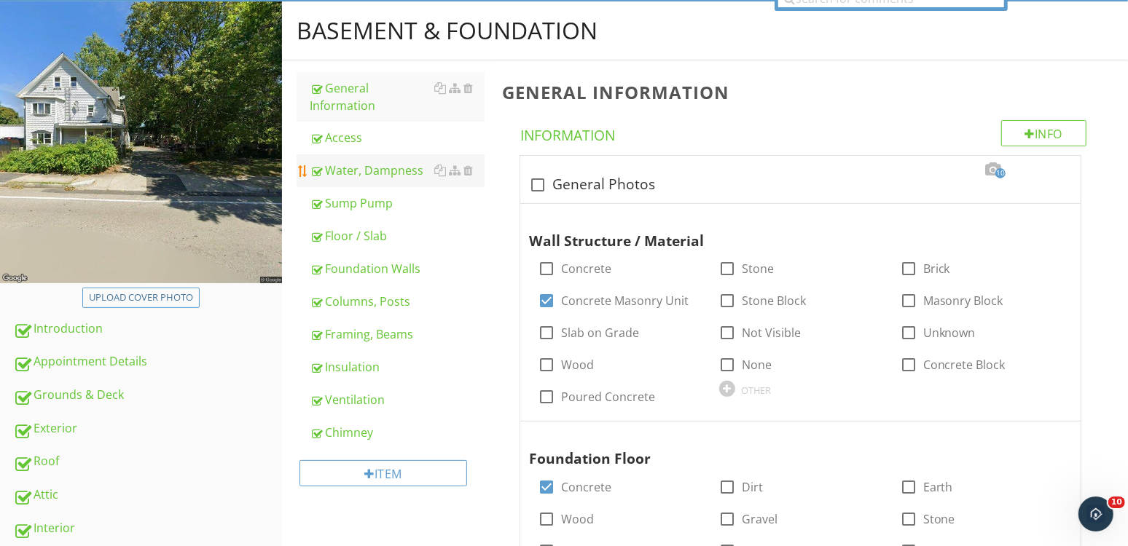
click at [372, 176] on div "Water, Dampness" at bounding box center [397, 170] width 175 height 17
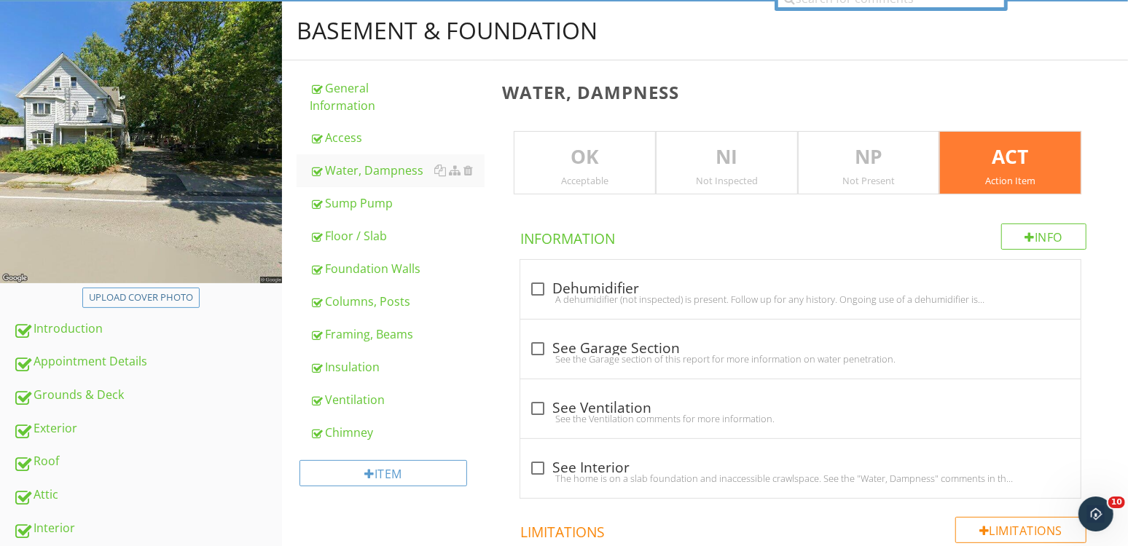
click at [1036, 181] on div "Action Item" at bounding box center [1010, 181] width 141 height 12
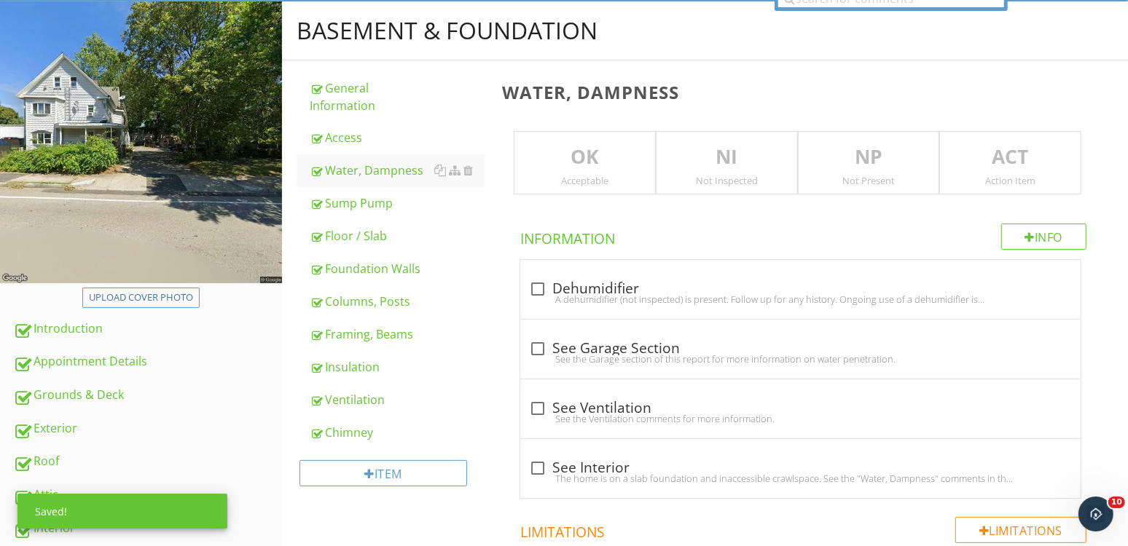
click at [722, 166] on p "NI" at bounding box center [726, 157] width 141 height 29
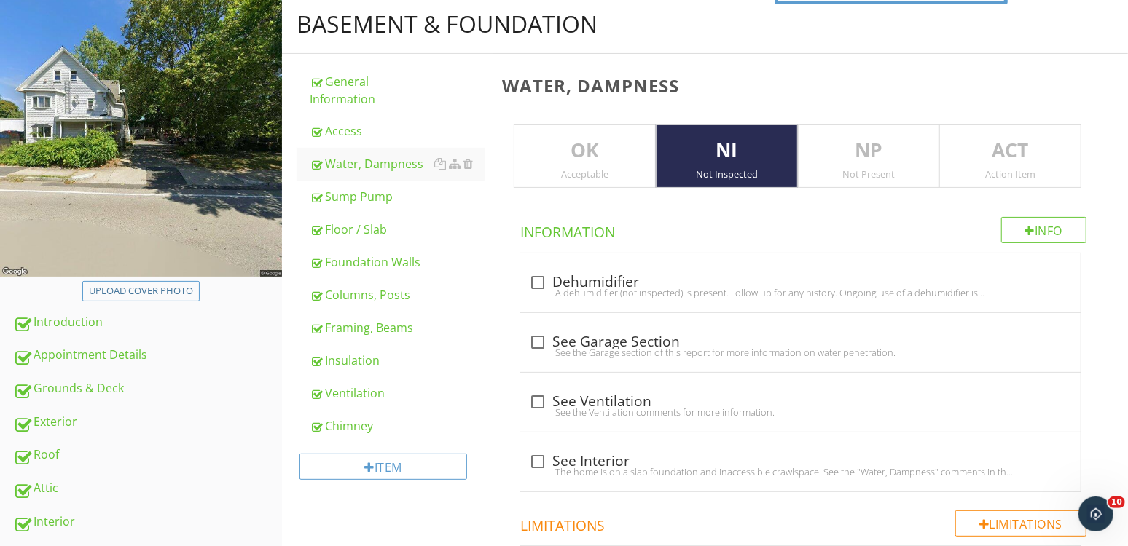
scroll to position [169, 0]
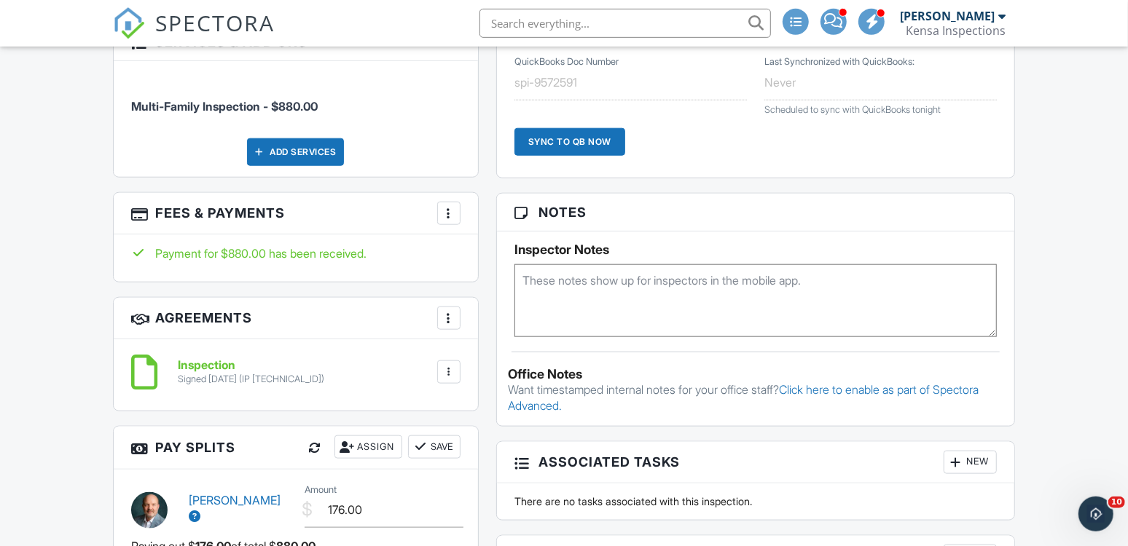
scroll to position [1020, 0]
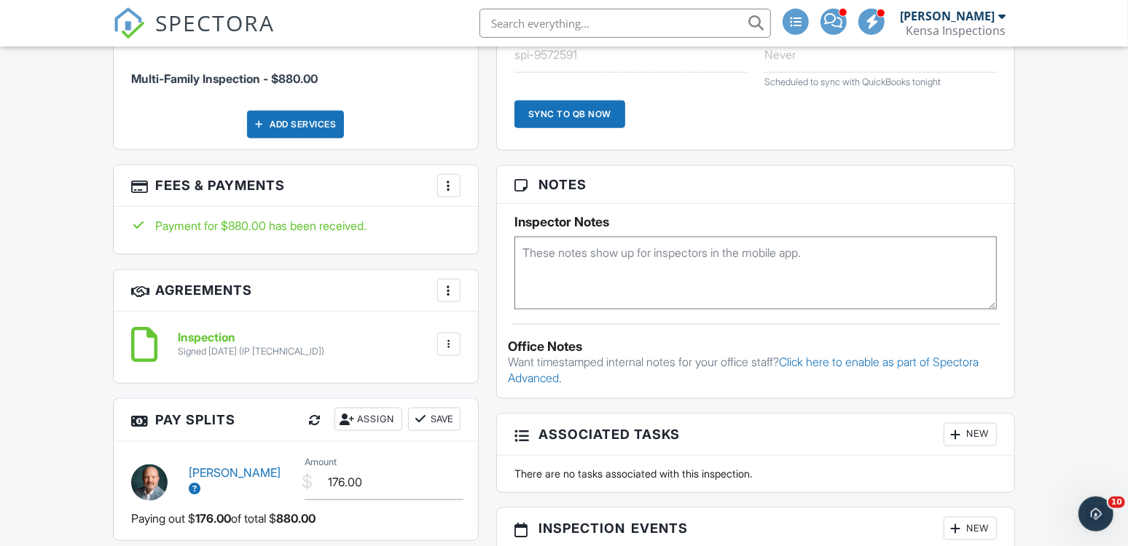
click at [454, 182] on div at bounding box center [448, 185] width 15 height 15
click at [514, 227] on li "Edit Fees & Payments" at bounding box center [523, 230] width 152 height 36
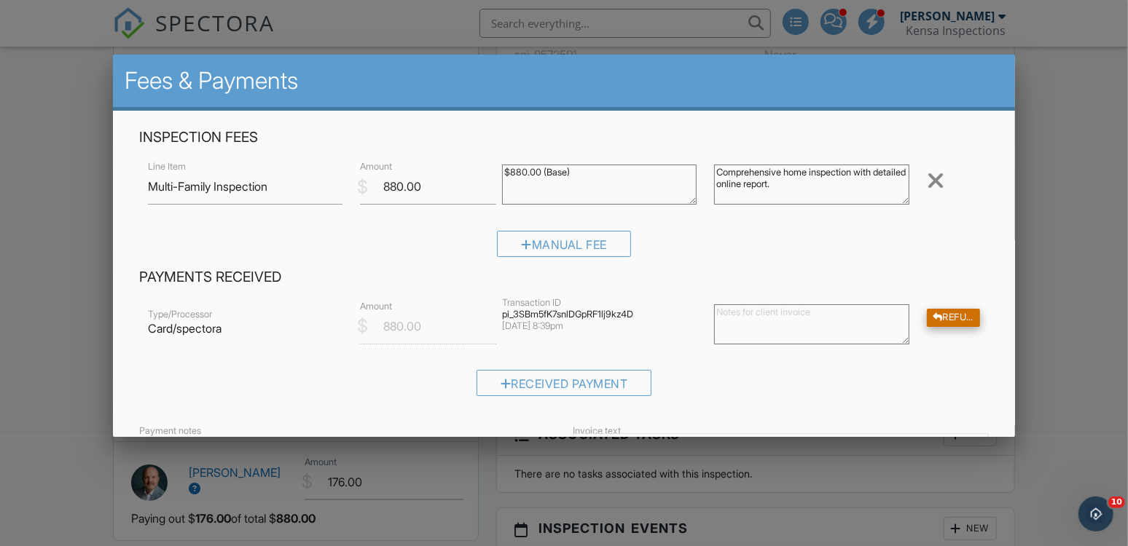
click at [957, 313] on div "Refund" at bounding box center [953, 318] width 53 height 18
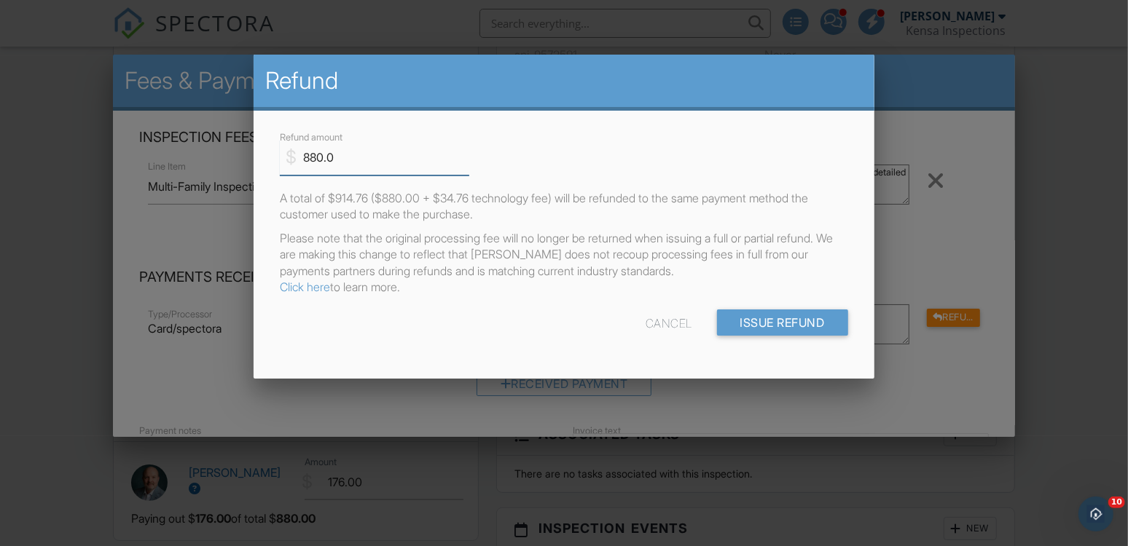
drag, startPoint x: 398, startPoint y: 159, endPoint x: -68, endPoint y: 147, distance: 466.4
click at [280, 147] on input "880.0" at bounding box center [374, 158] width 189 height 36
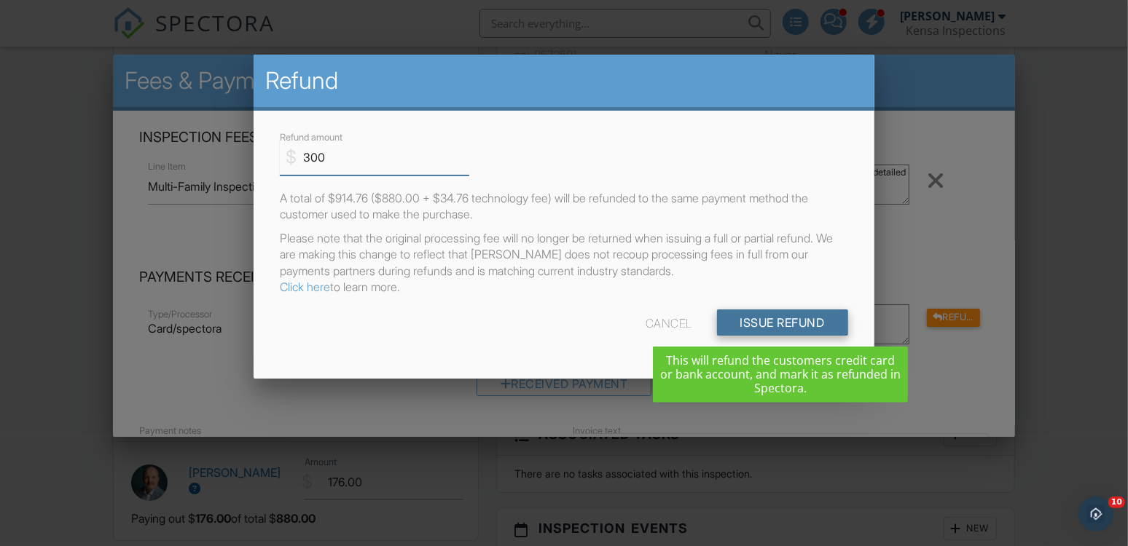
type input "300"
click at [768, 320] on input "Issue Refund" at bounding box center [782, 323] width 131 height 26
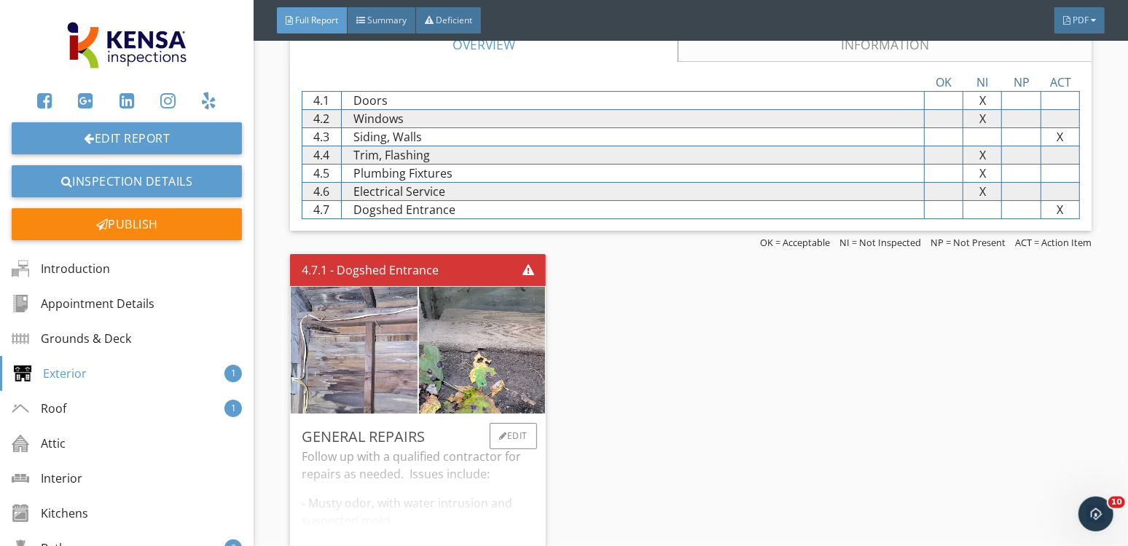
scroll to position [3500, 0]
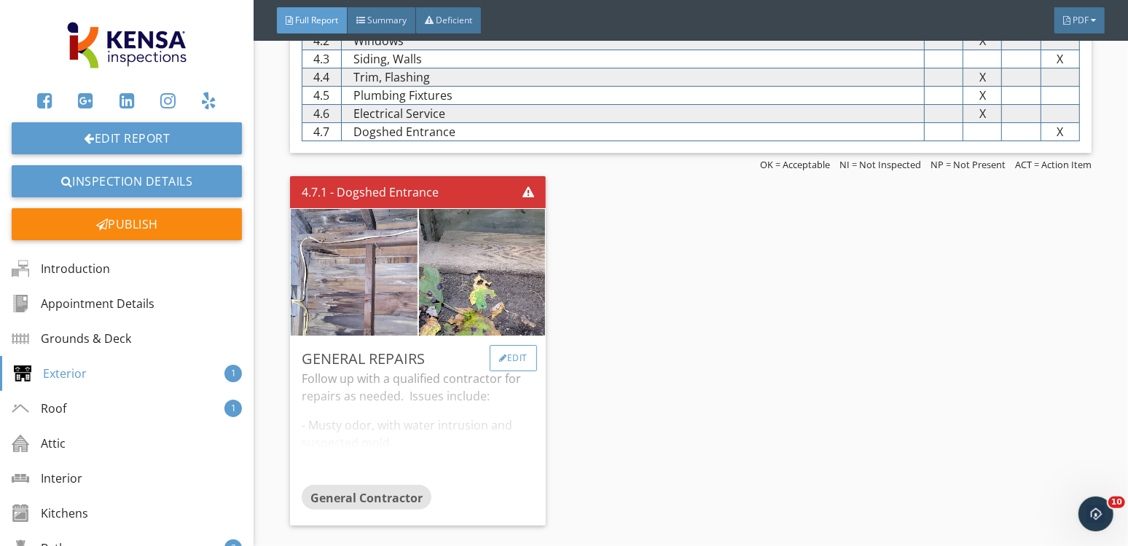
click at [514, 367] on div "Edit" at bounding box center [513, 358] width 47 height 26
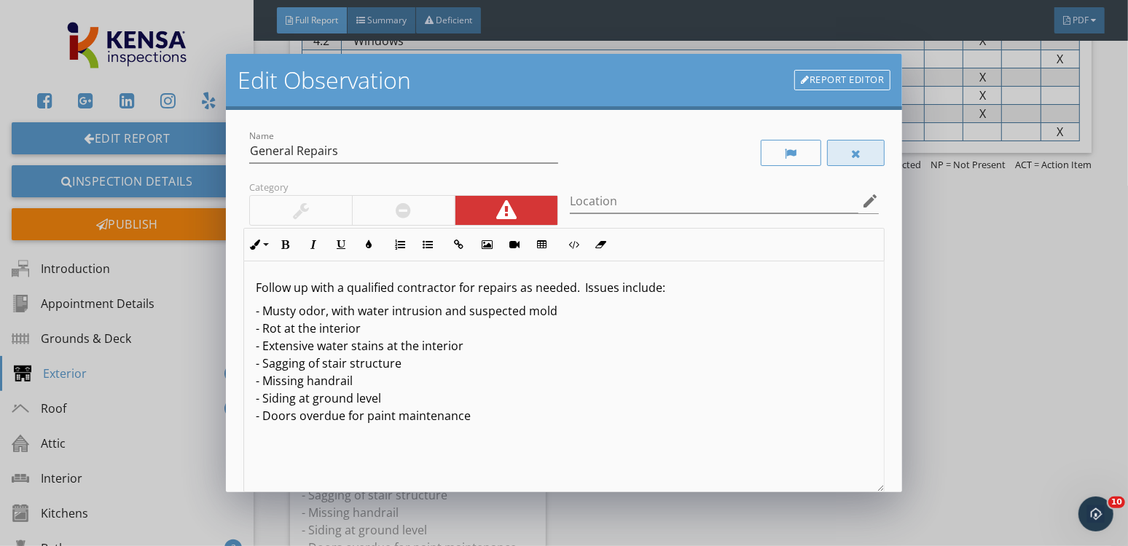
click at [859, 155] on div at bounding box center [856, 154] width 10 height 12
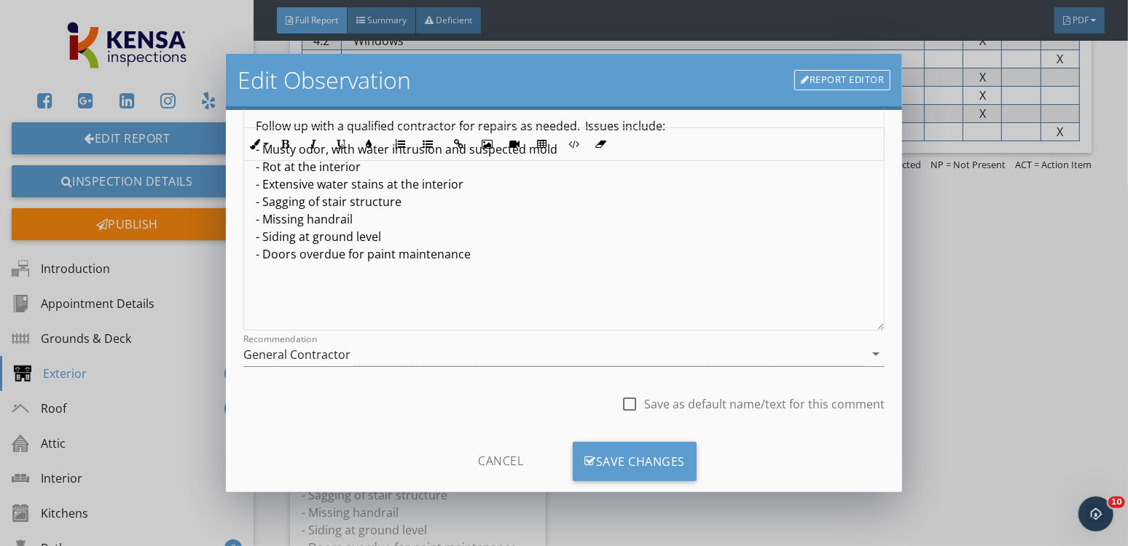
scroll to position [189, 0]
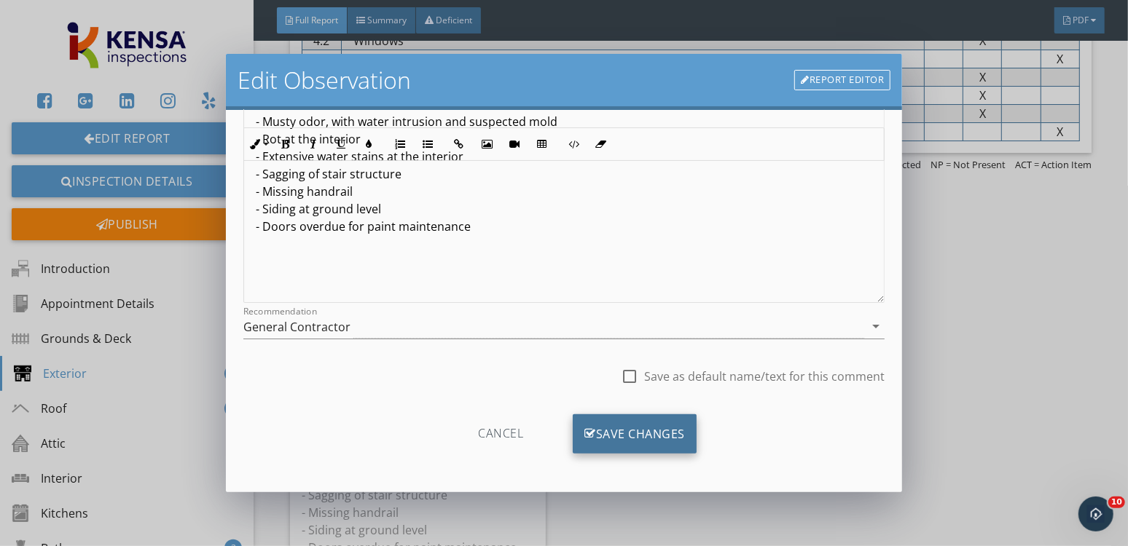
click at [634, 433] on div "Save Changes" at bounding box center [635, 433] width 124 height 39
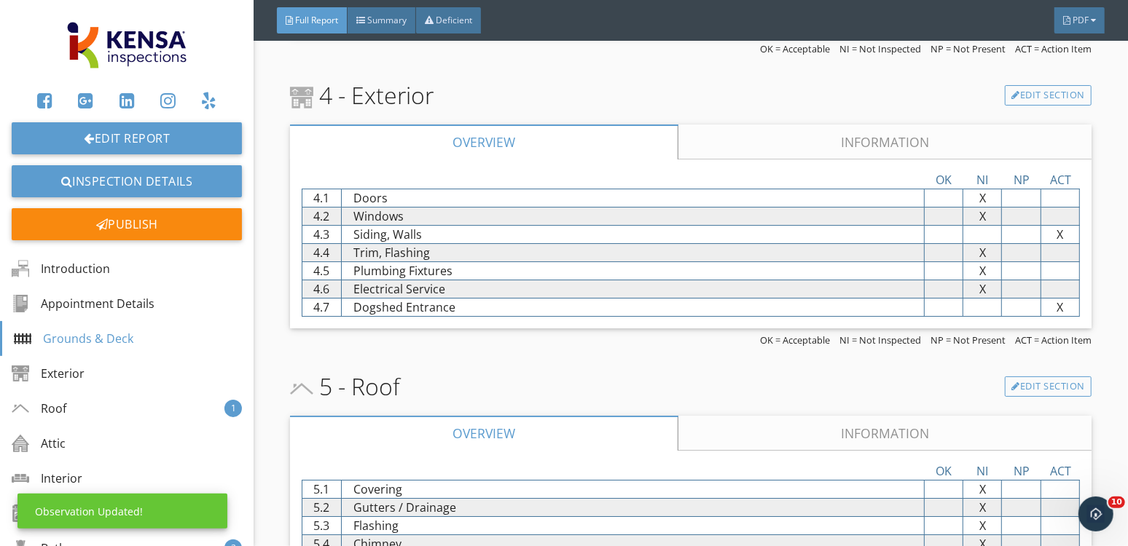
scroll to position [3249, 0]
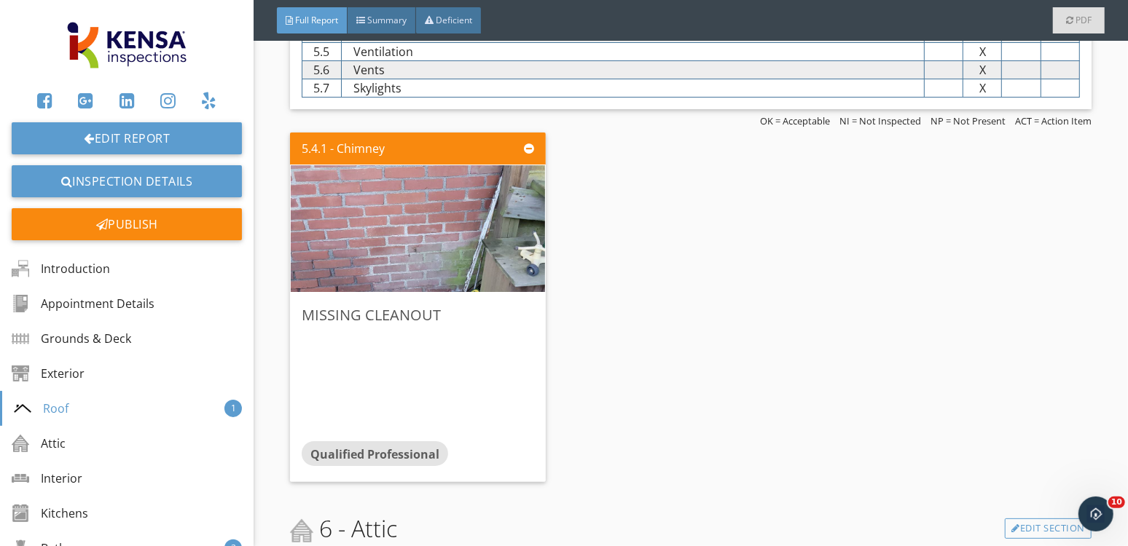
scroll to position [3839, 0]
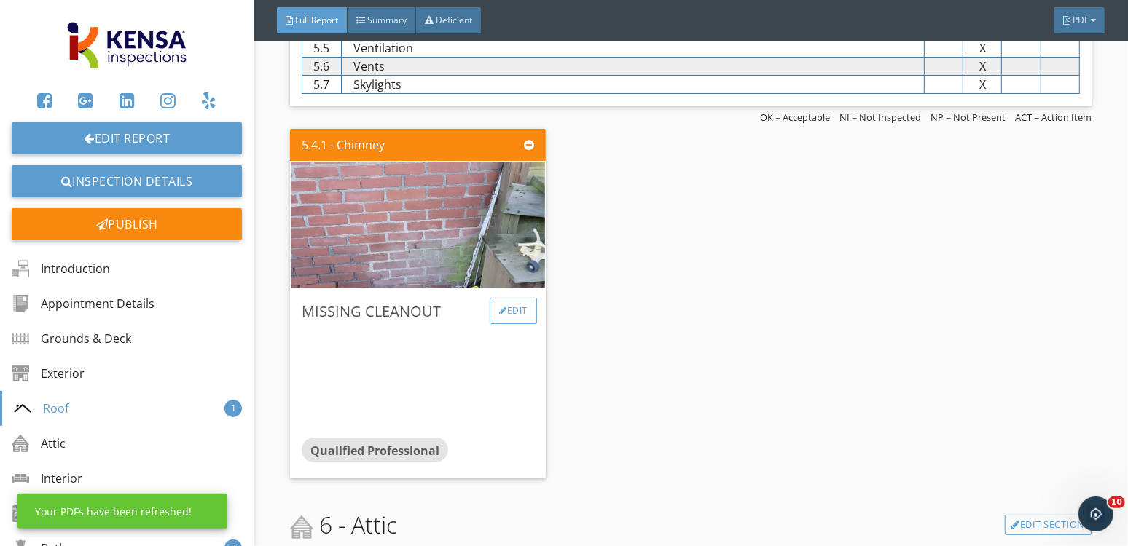
click at [522, 324] on div "Edit" at bounding box center [513, 311] width 47 height 26
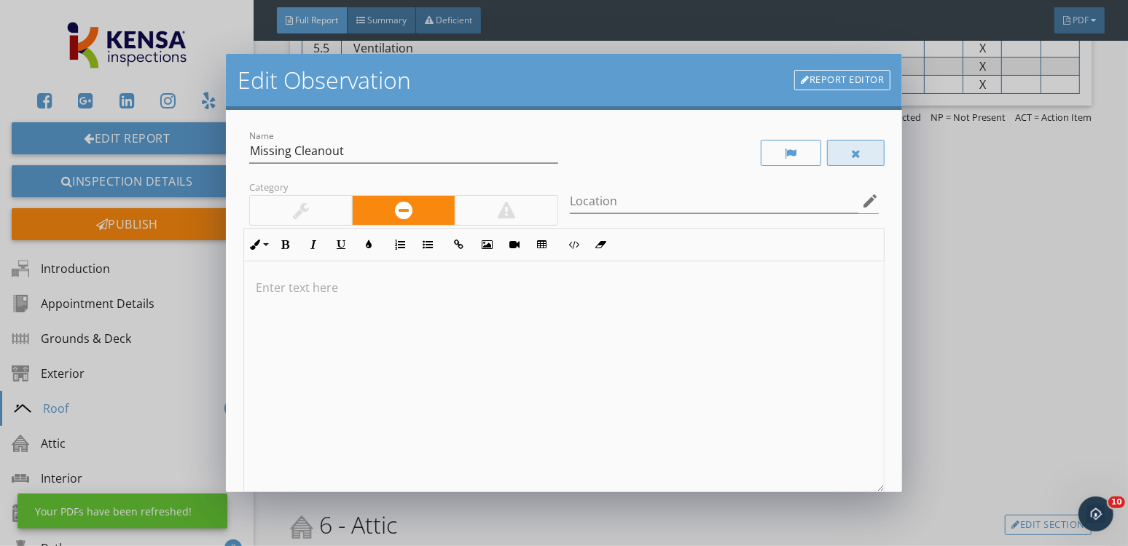
click at [865, 157] on div at bounding box center [856, 153] width 58 height 26
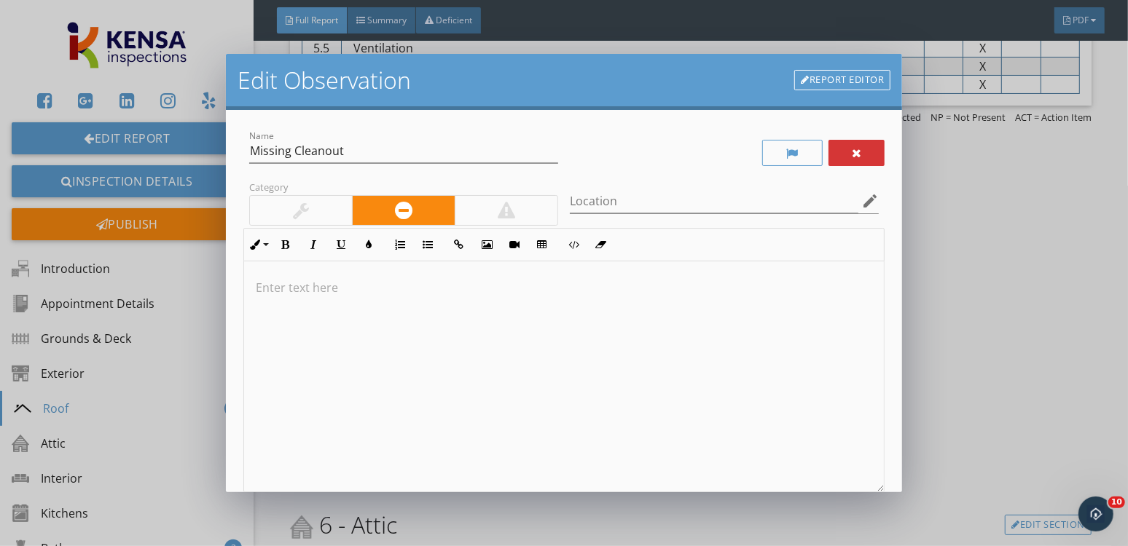
scroll to position [0, 0]
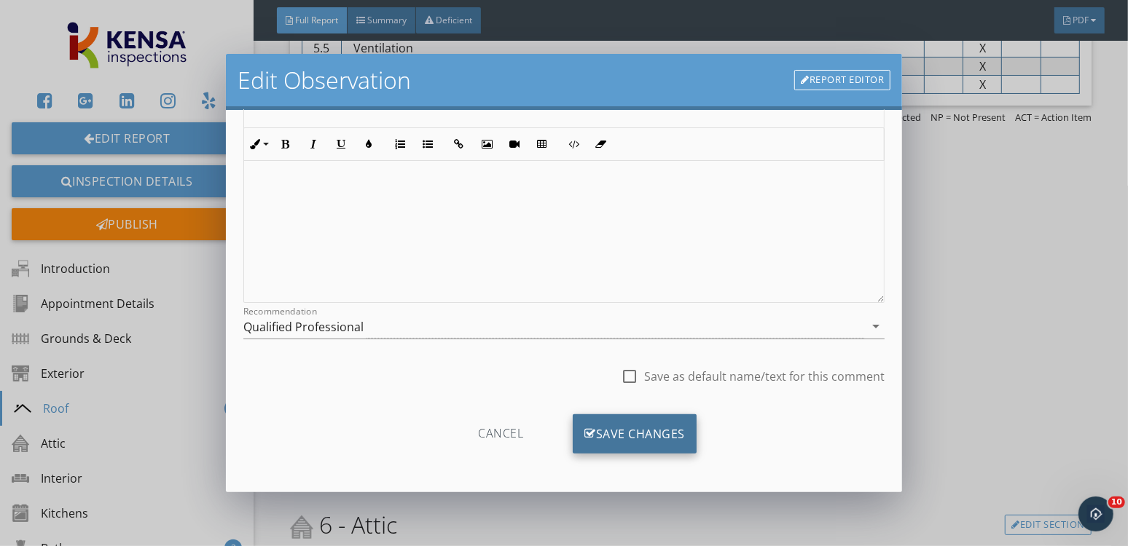
click at [646, 425] on div "Save Changes" at bounding box center [635, 433] width 124 height 39
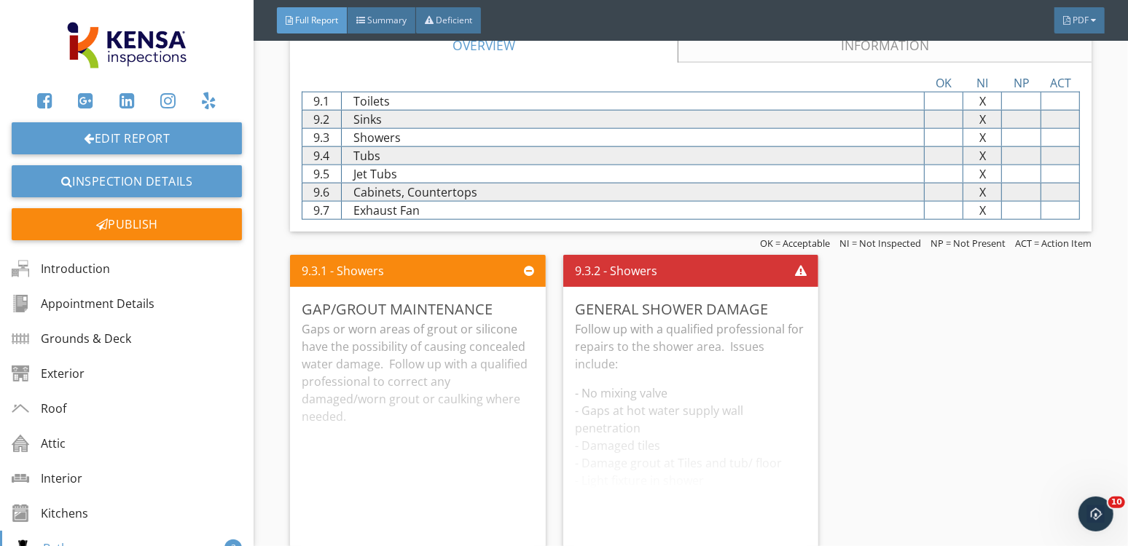
scroll to position [4910, 0]
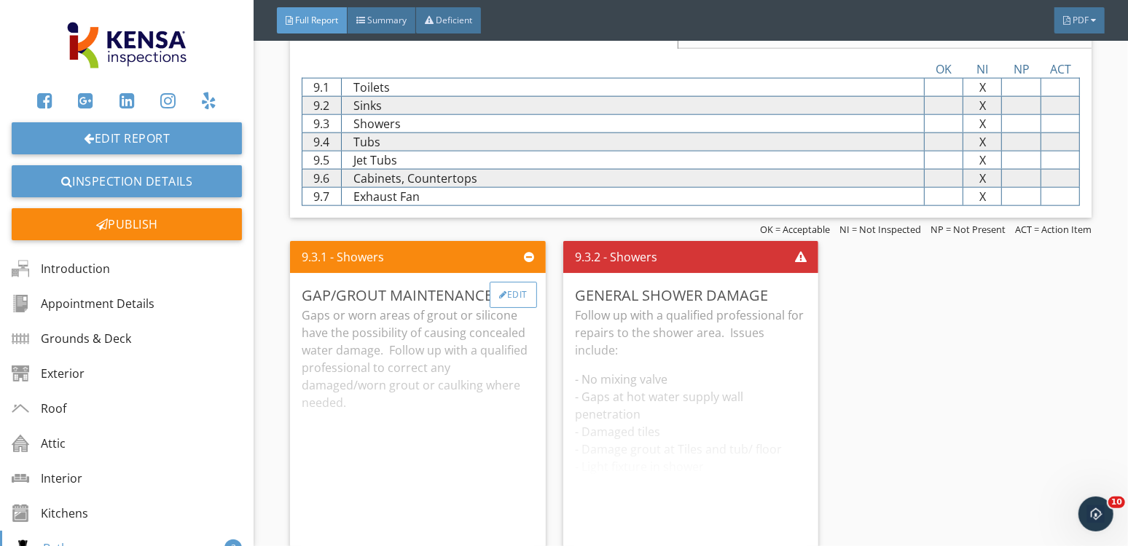
click at [529, 294] on div "Edit" at bounding box center [513, 295] width 47 height 26
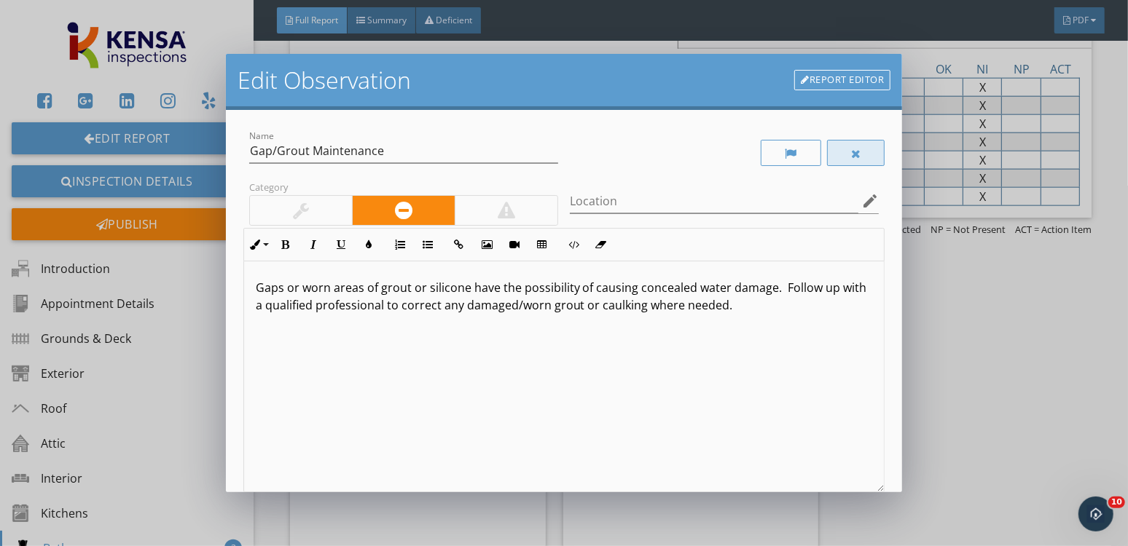
click at [857, 158] on div at bounding box center [856, 154] width 10 height 12
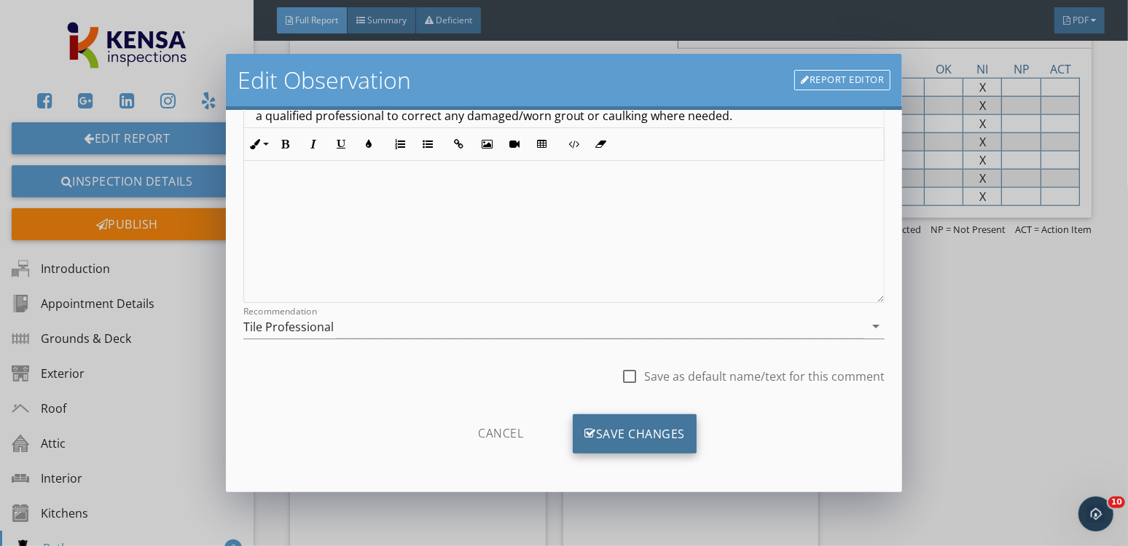
click at [625, 431] on div "Save Changes" at bounding box center [635, 433] width 124 height 39
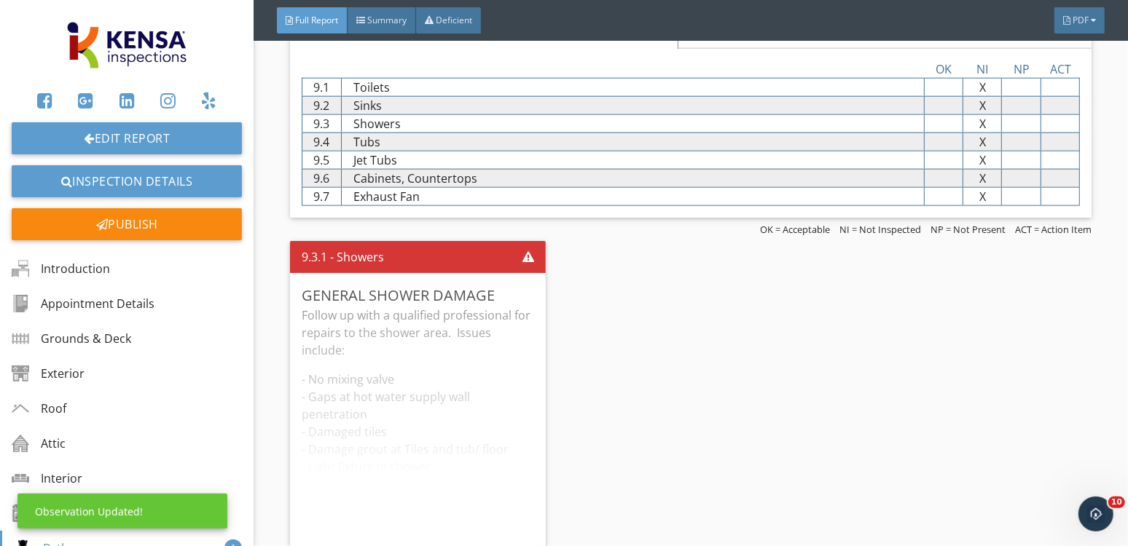
scroll to position [13, 0]
click at [516, 289] on div "Edit" at bounding box center [513, 295] width 47 height 26
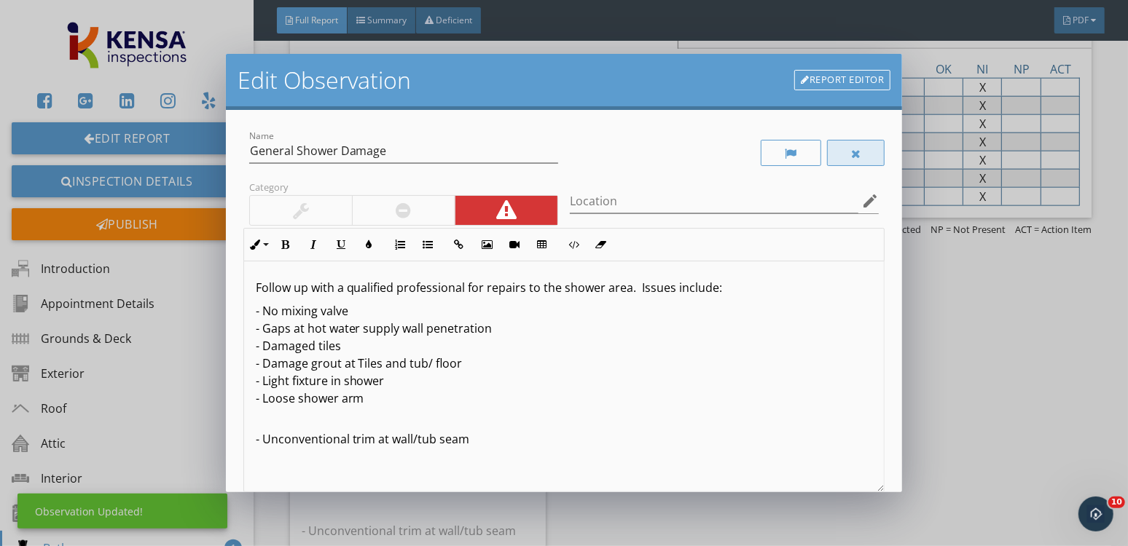
click at [862, 154] on div at bounding box center [856, 153] width 58 height 26
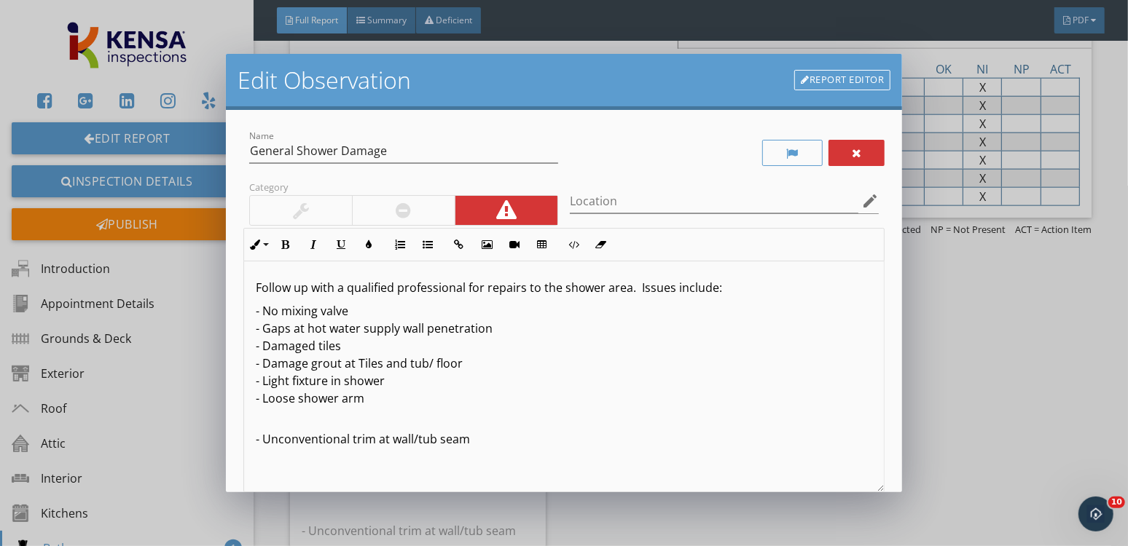
scroll to position [0, 0]
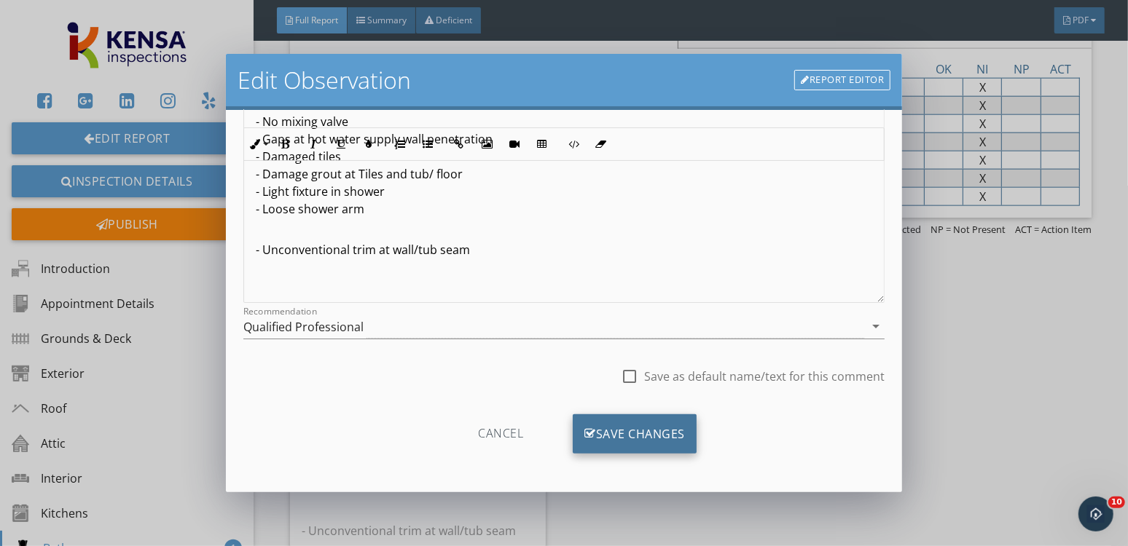
click at [616, 438] on div "Save Changes" at bounding box center [635, 433] width 124 height 39
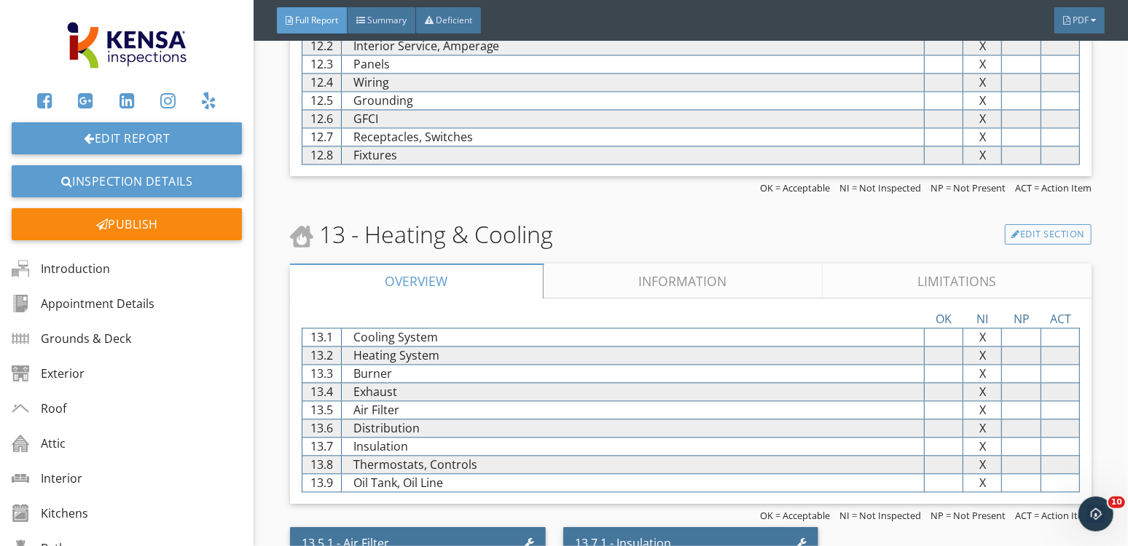
scroll to position [6212, 0]
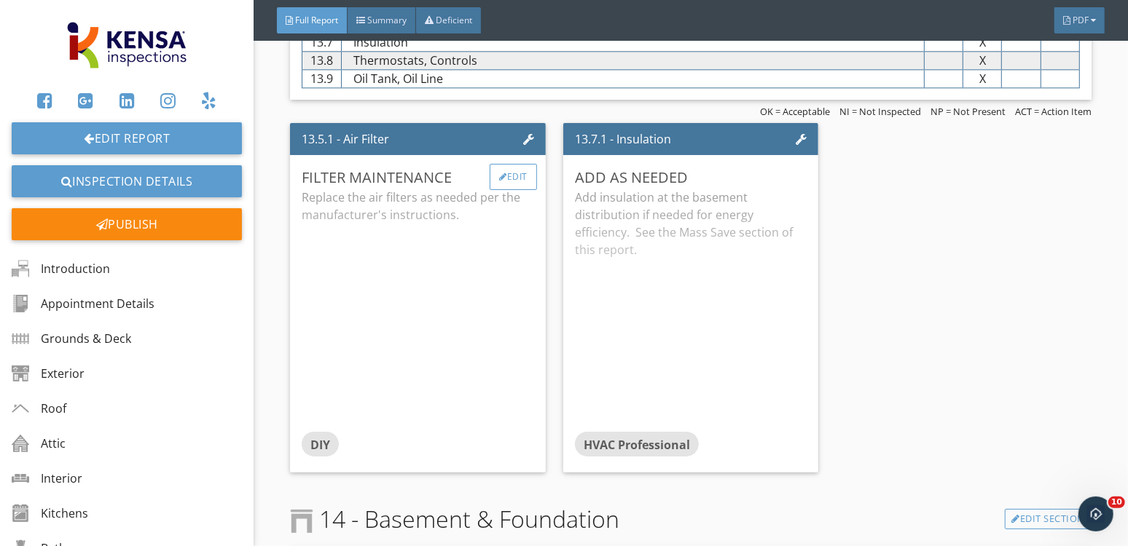
click at [511, 164] on div "Edit" at bounding box center [513, 177] width 47 height 26
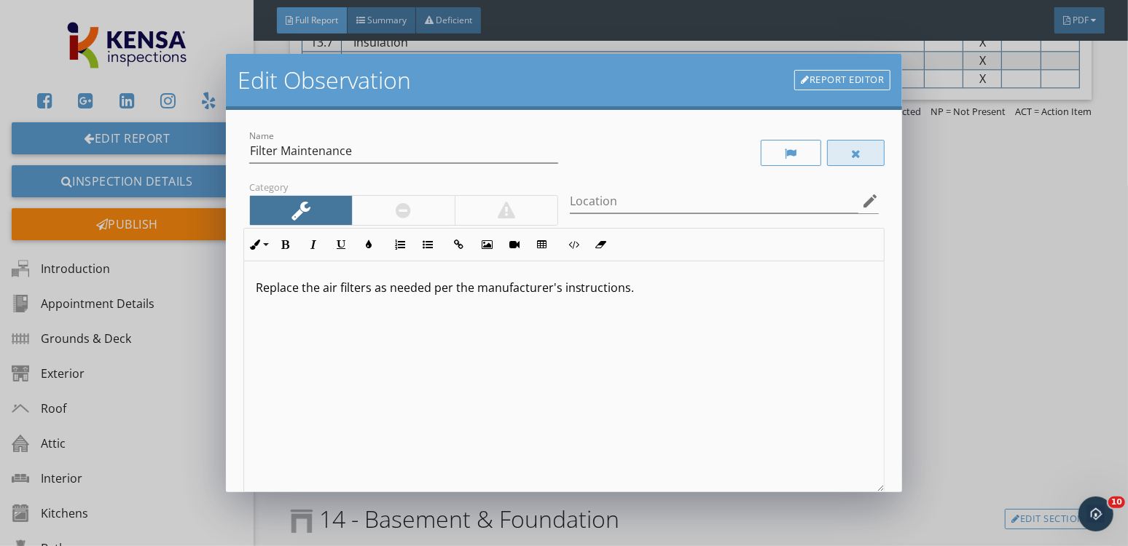
click at [860, 144] on div at bounding box center [856, 153] width 58 height 26
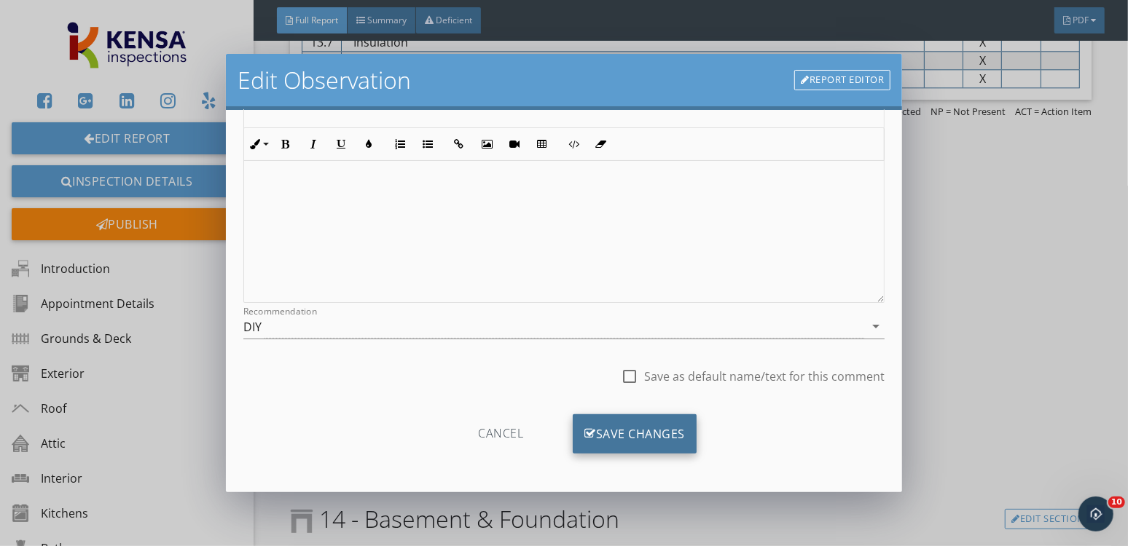
click at [621, 447] on div "Save Changes" at bounding box center [635, 433] width 124 height 39
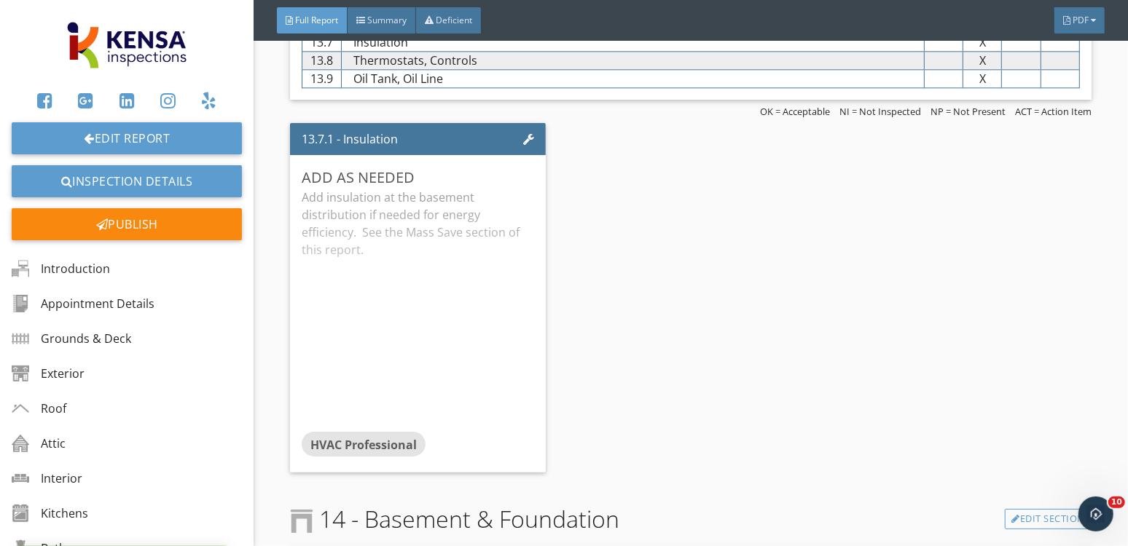
scroll to position [13, 0]
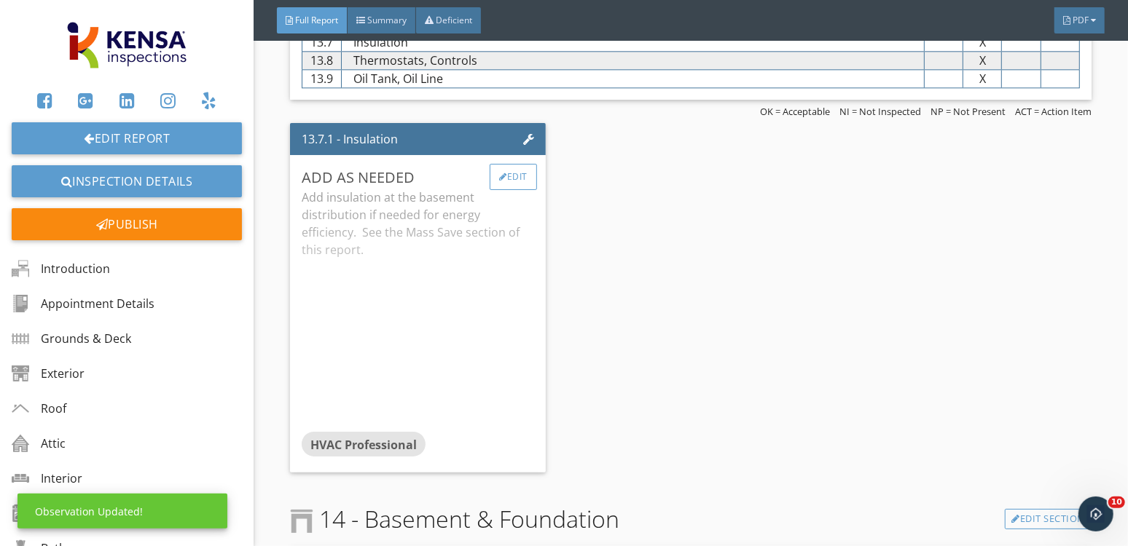
click at [518, 164] on div "Edit" at bounding box center [513, 177] width 47 height 26
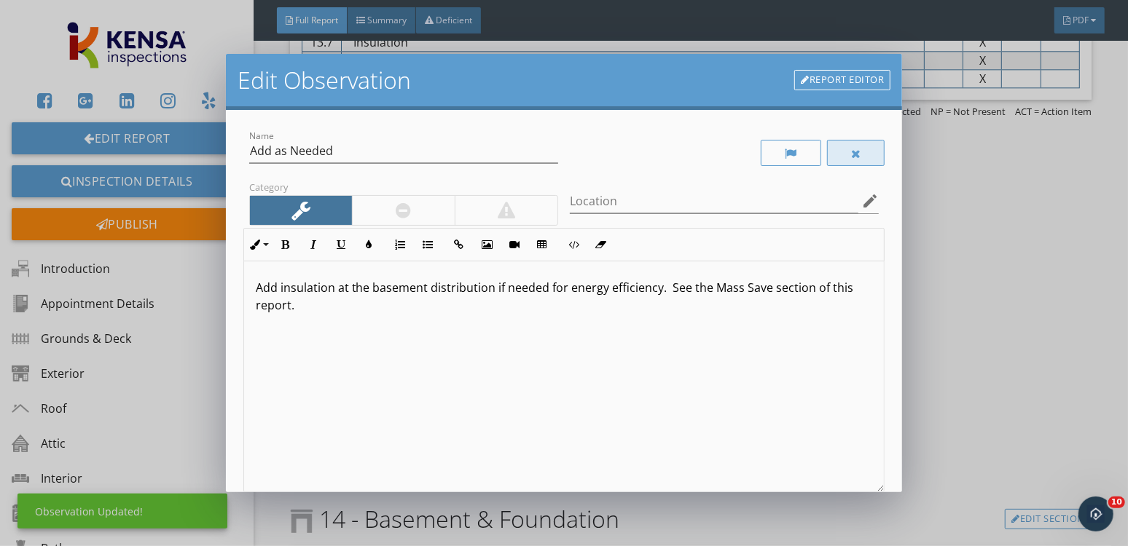
click at [864, 156] on div at bounding box center [856, 153] width 58 height 26
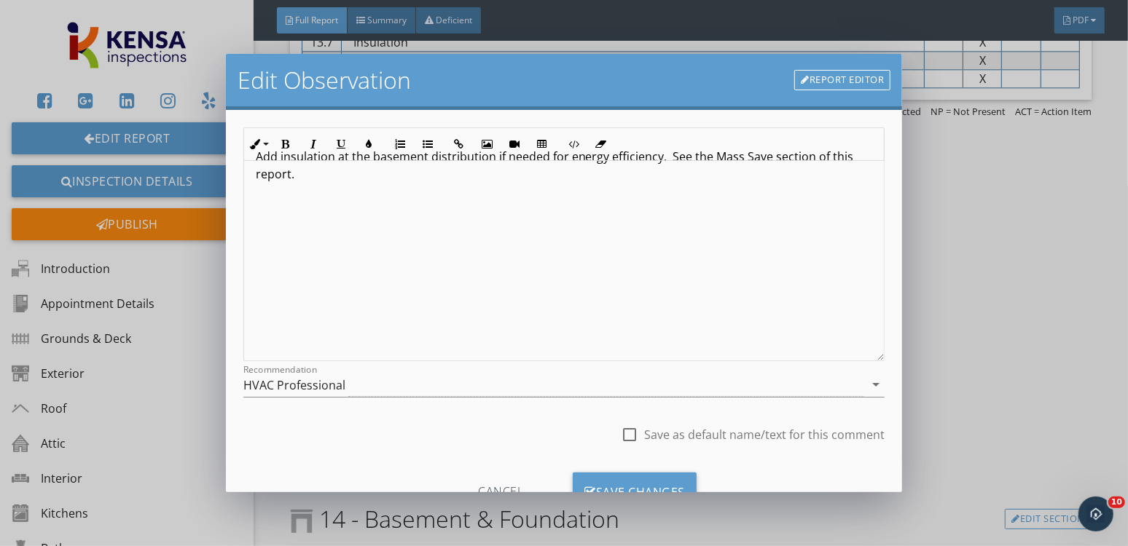
scroll to position [189, 0]
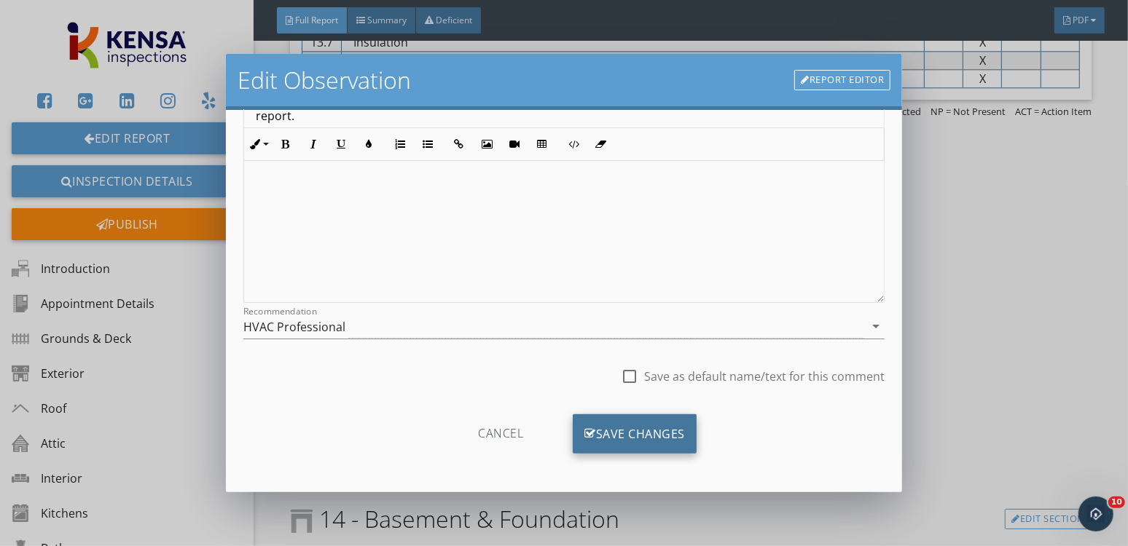
click at [637, 439] on div "Save Changes" at bounding box center [635, 433] width 124 height 39
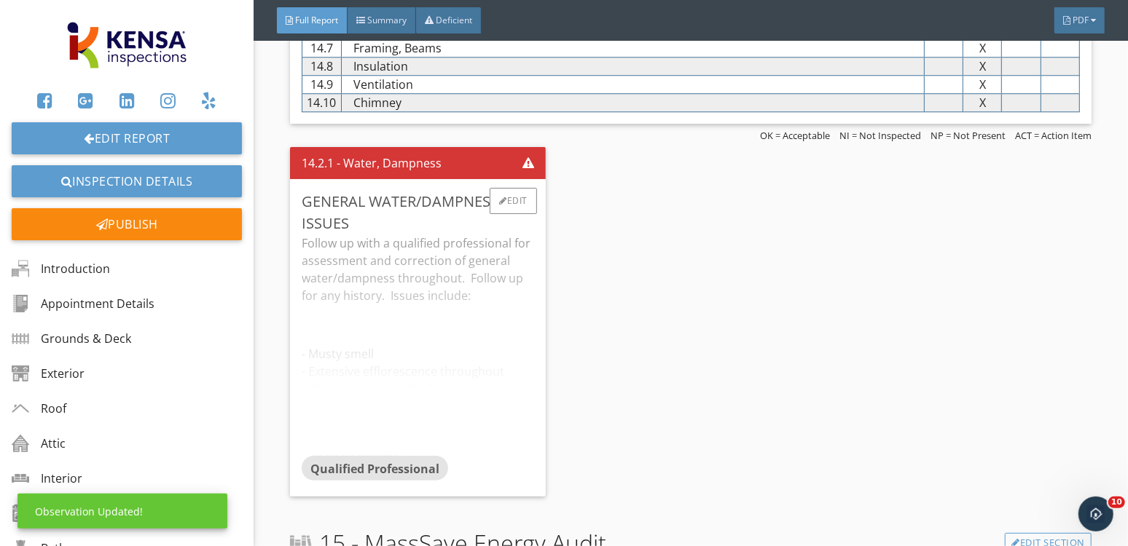
scroll to position [6541, 0]
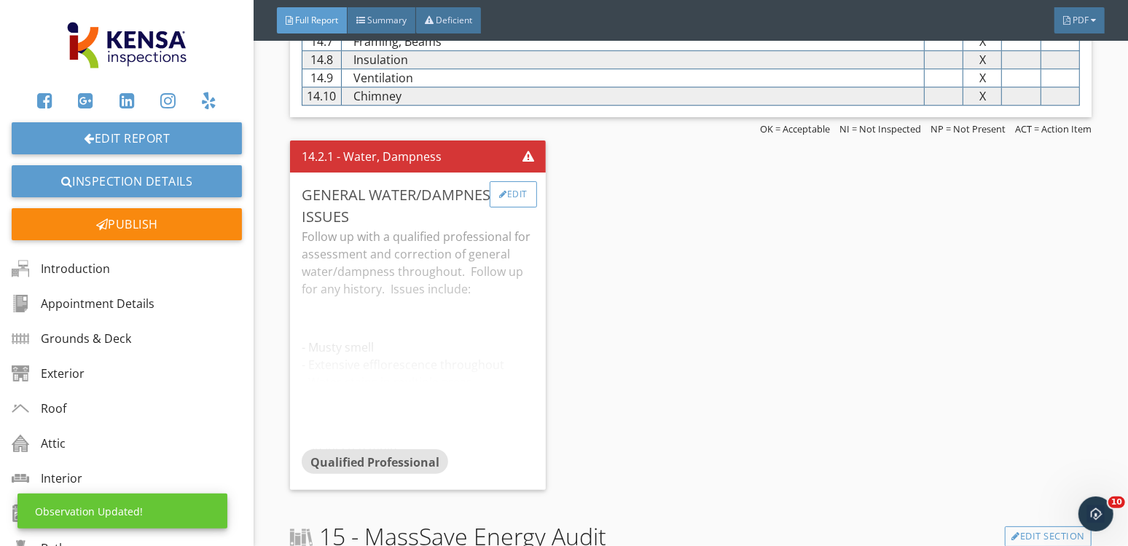
click at [526, 181] on div "Edit" at bounding box center [513, 194] width 47 height 26
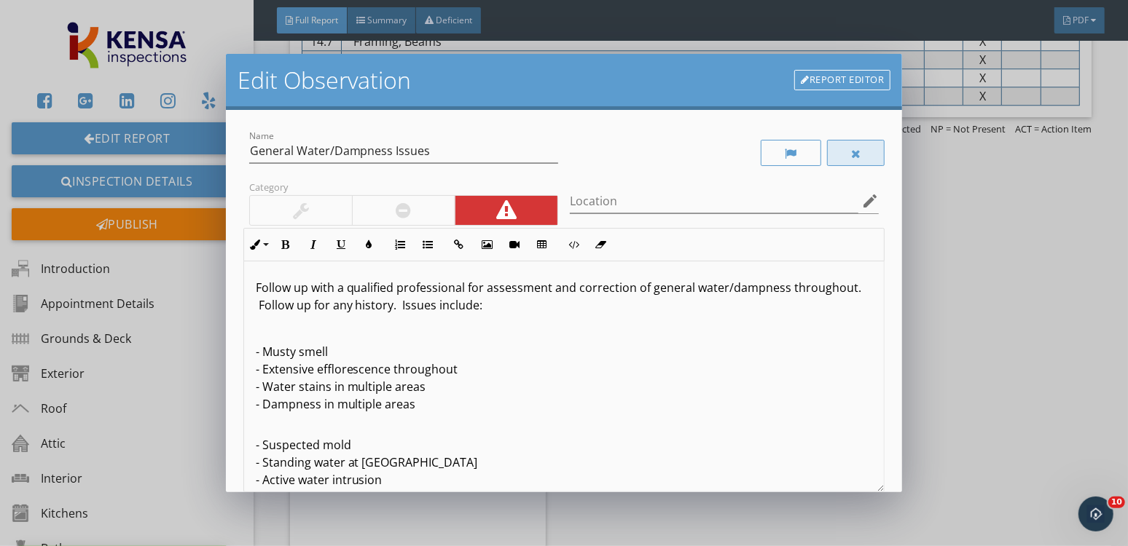
click at [871, 144] on div at bounding box center [856, 153] width 58 height 26
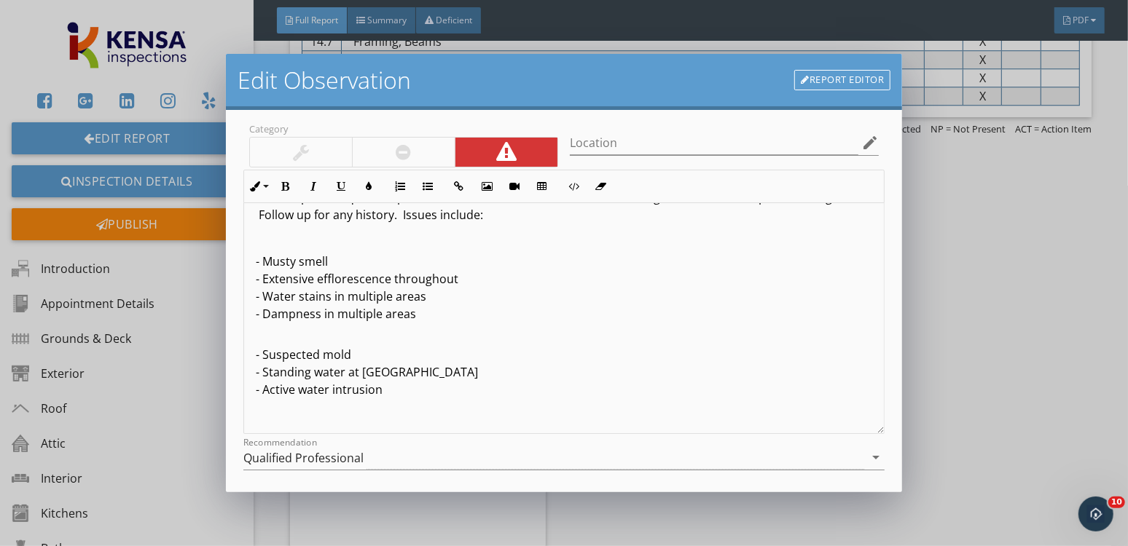
scroll to position [189, 0]
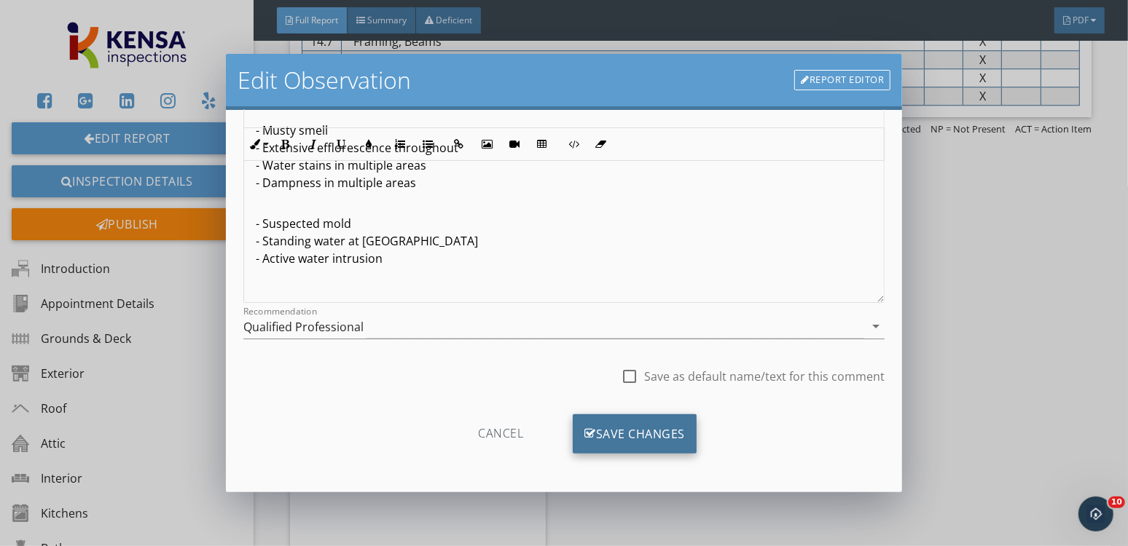
click at [627, 429] on div "Save Changes" at bounding box center [635, 433] width 124 height 39
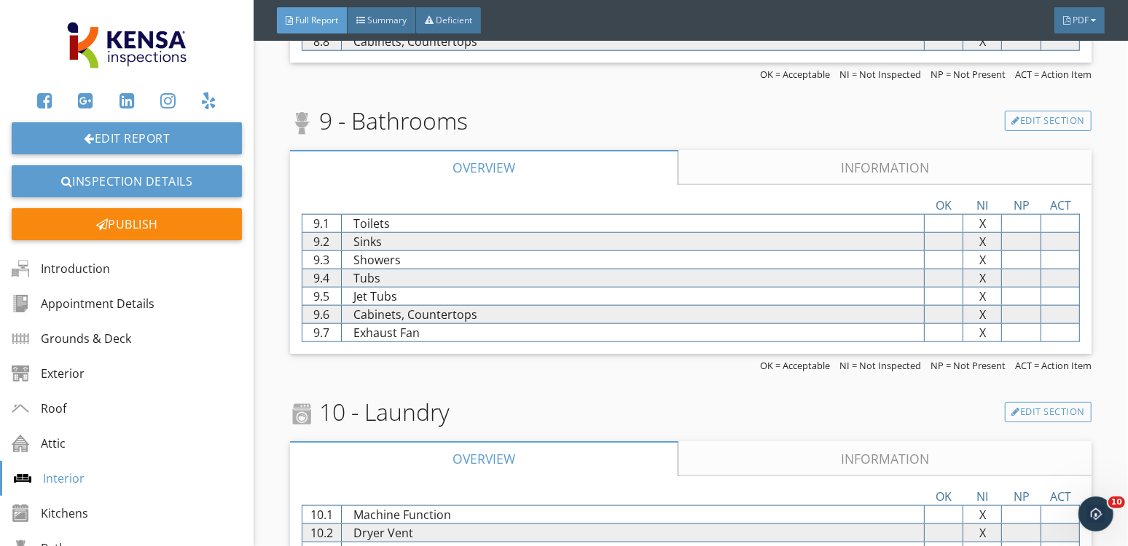
scroll to position [4379, 0]
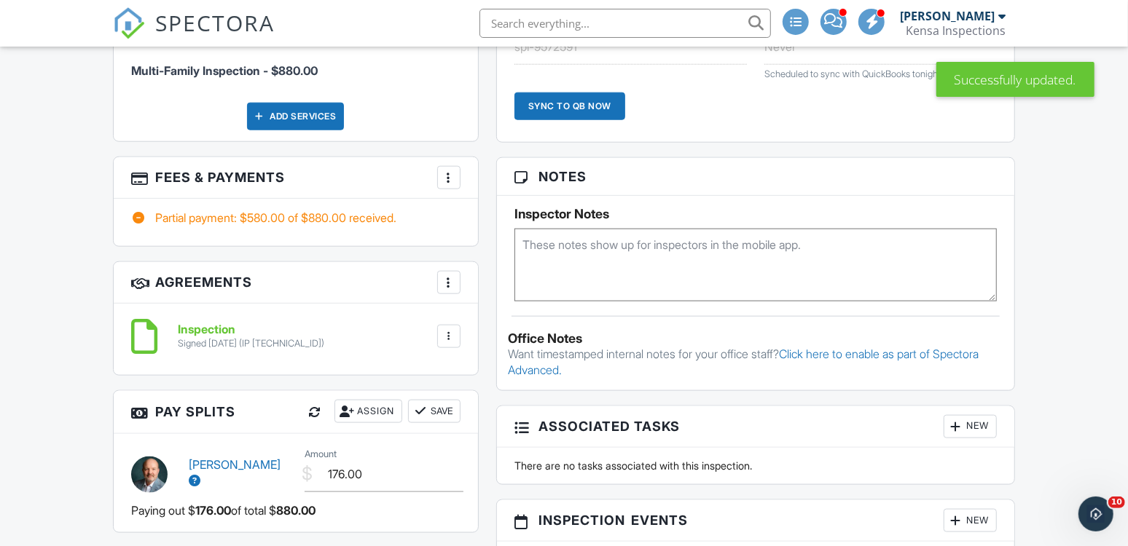
scroll to position [1029, 0]
click at [447, 178] on div at bounding box center [448, 177] width 15 height 15
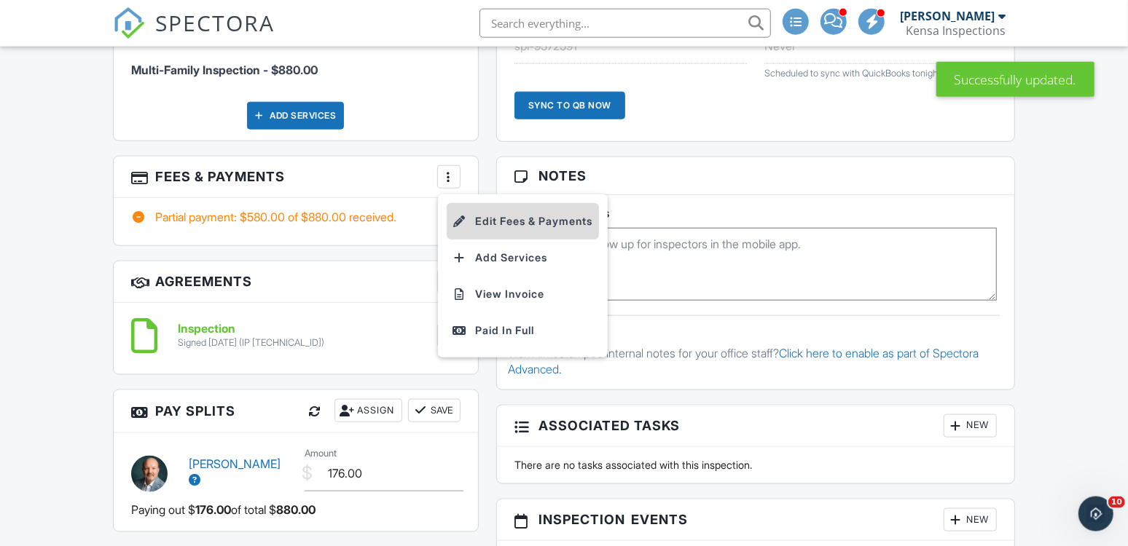
click at [522, 216] on li "Edit Fees & Payments" at bounding box center [523, 221] width 152 height 36
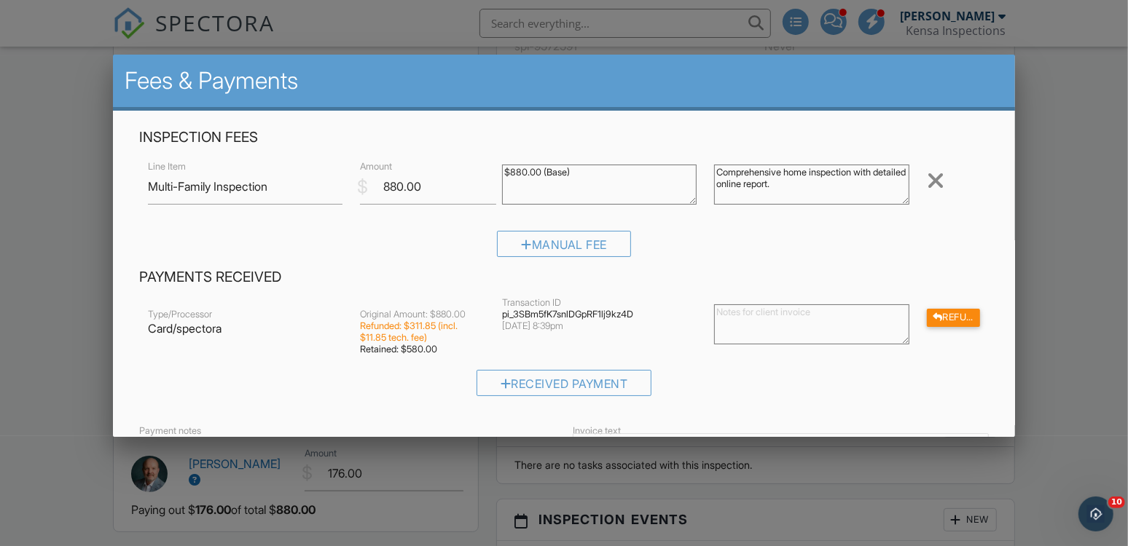
click at [790, 316] on textarea at bounding box center [811, 324] width 195 height 40
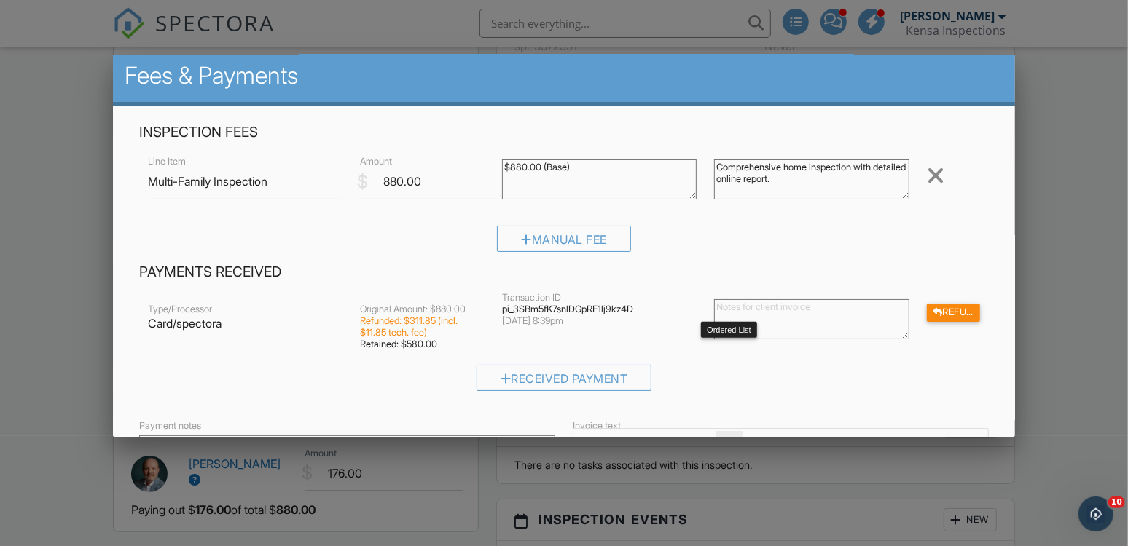
scroll to position [0, 0]
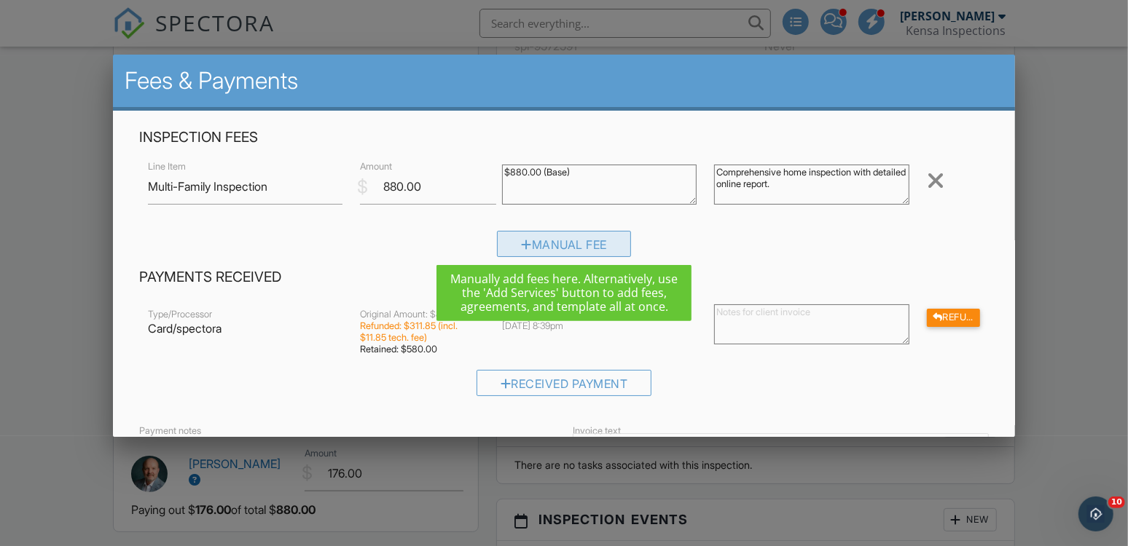
click at [585, 242] on div "Manual Fee" at bounding box center [564, 244] width 134 height 26
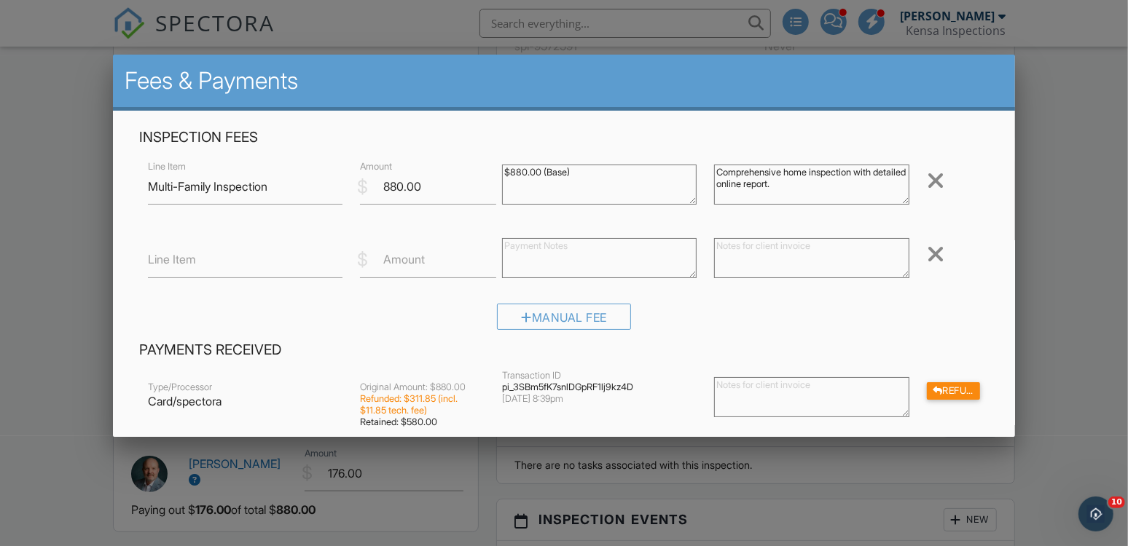
click at [219, 277] on div "Line Item $ Amount Remove" at bounding box center [563, 260] width 849 height 58
click at [240, 258] on input "Line Item" at bounding box center [245, 261] width 195 height 36
type input "Discount"
type input "-300"
type textarea "{"
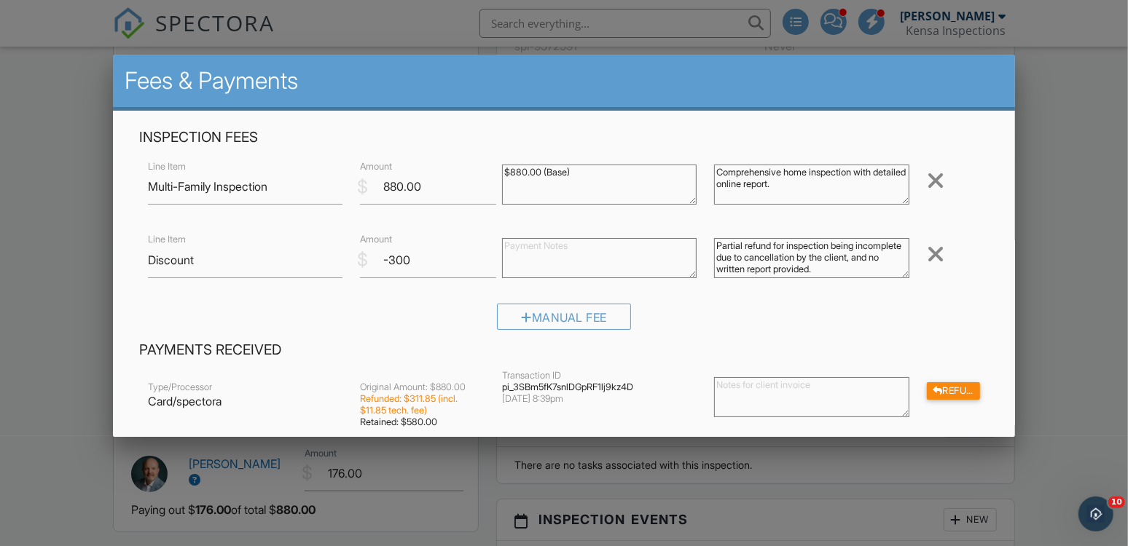
click at [794, 248] on textarea "Partial refund for inspection being incomplete due to cancellation by the clien…" at bounding box center [811, 258] width 195 height 40
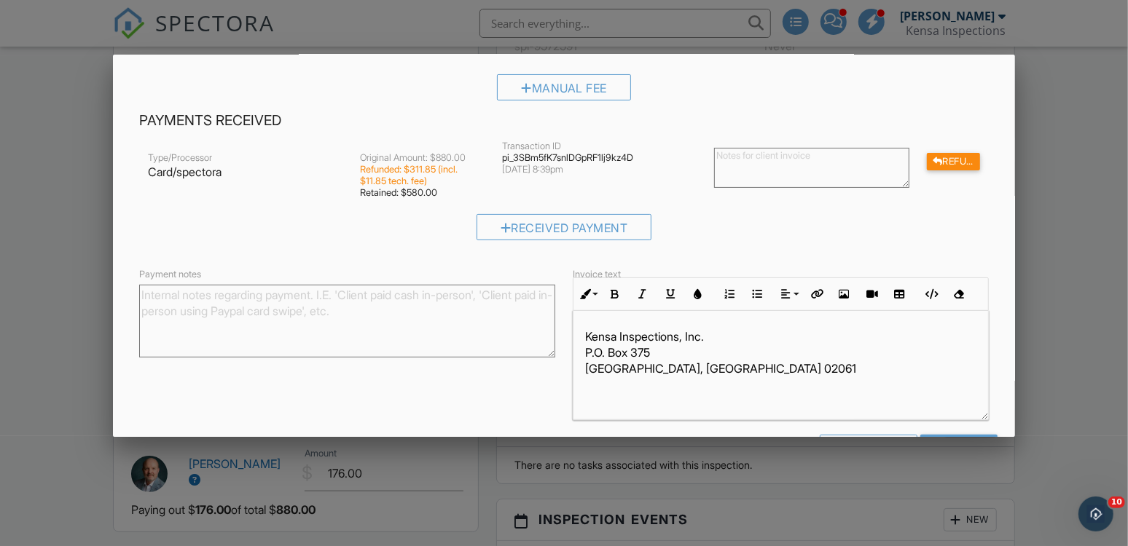
scroll to position [275, 0]
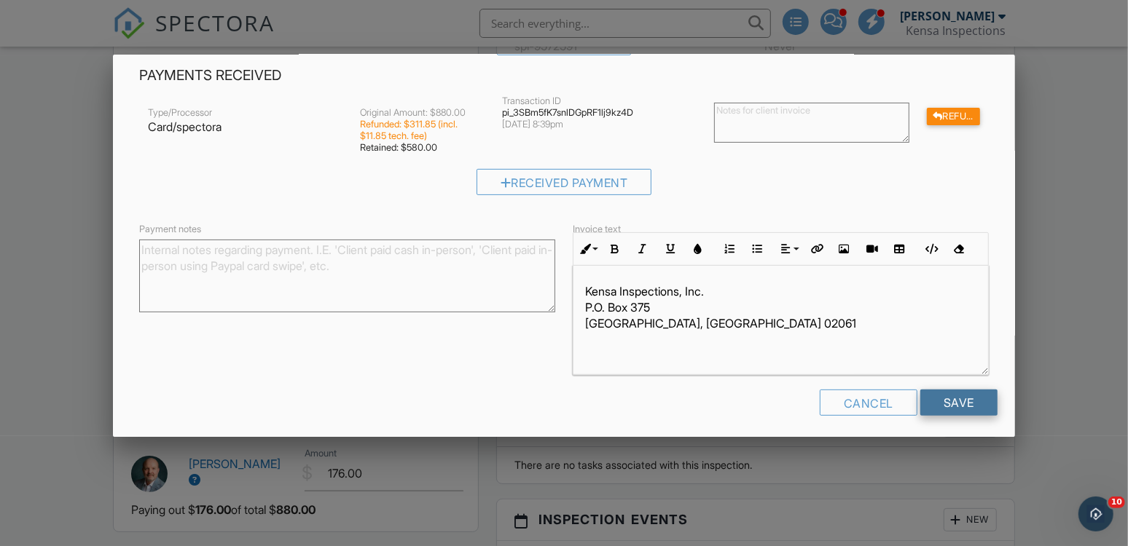
type textarea "Partial refund for incomplete inspection due to cancellation by the client, and…"
click at [959, 401] on input "Save" at bounding box center [958, 403] width 77 height 26
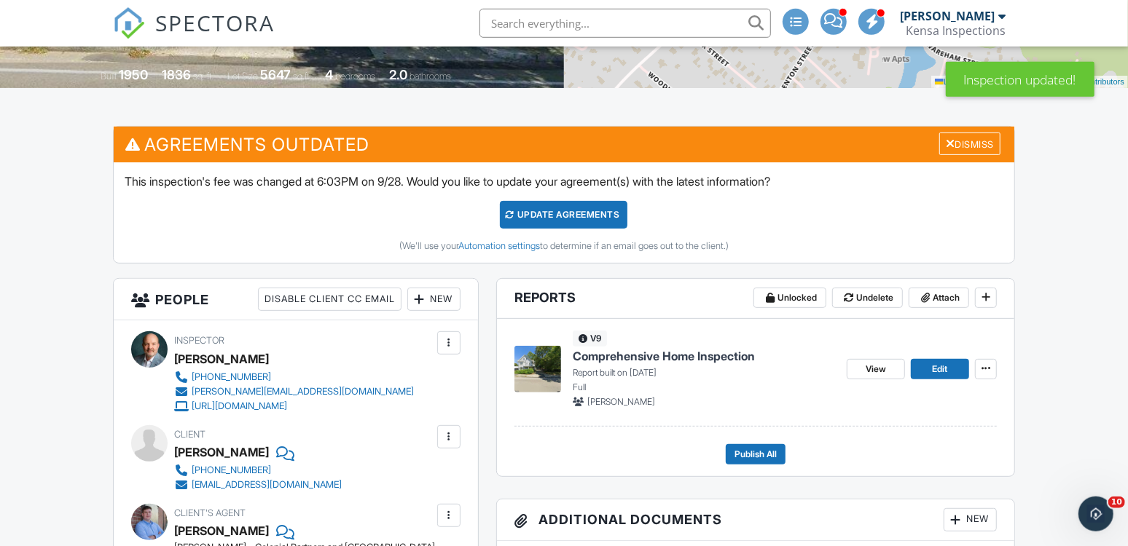
scroll to position [286, 0]
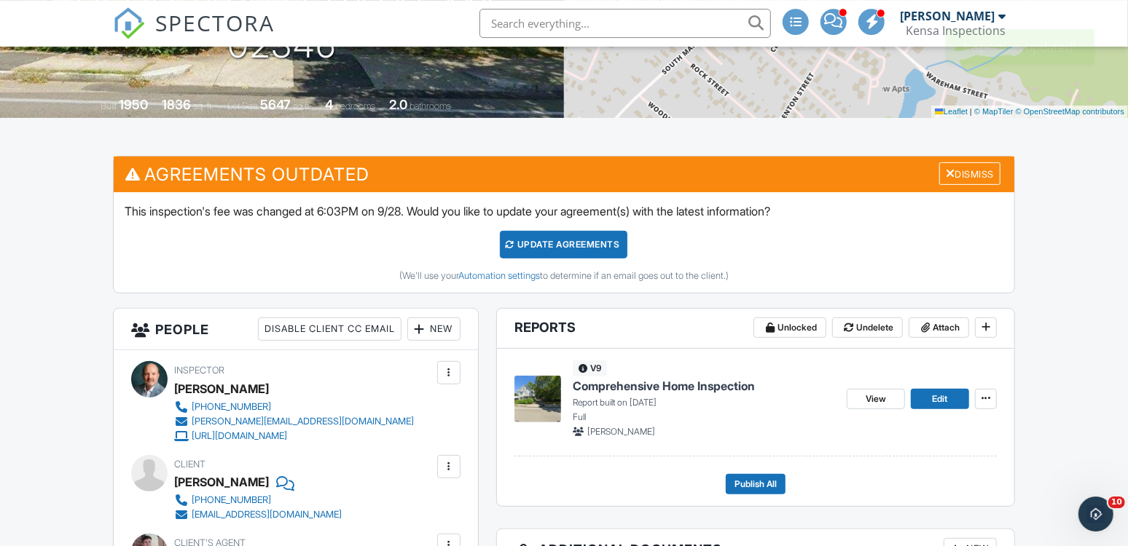
click at [598, 240] on div "Update Agreements" at bounding box center [563, 245] width 127 height 28
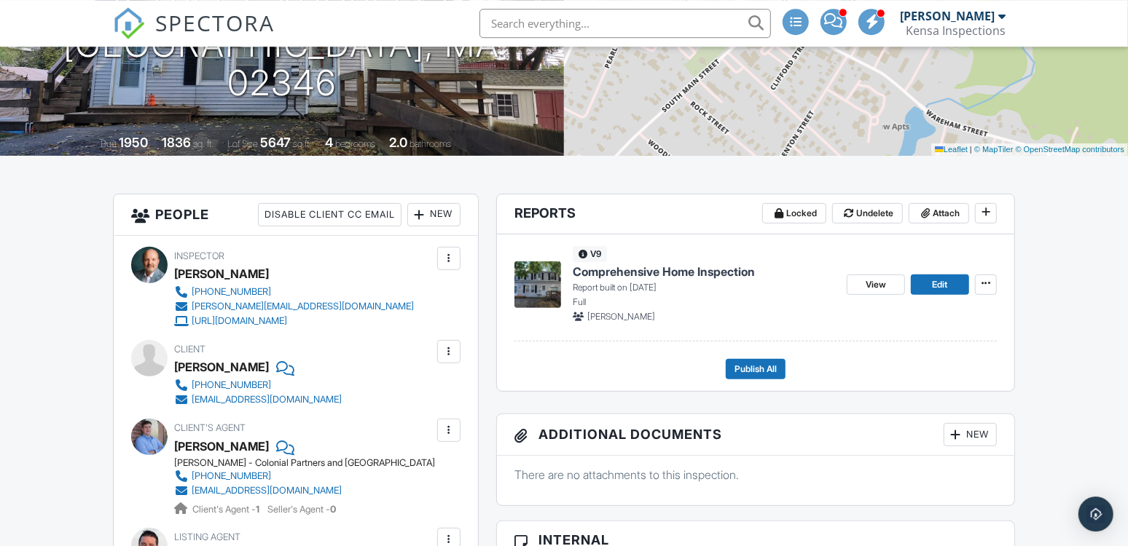
scroll to position [385, 0]
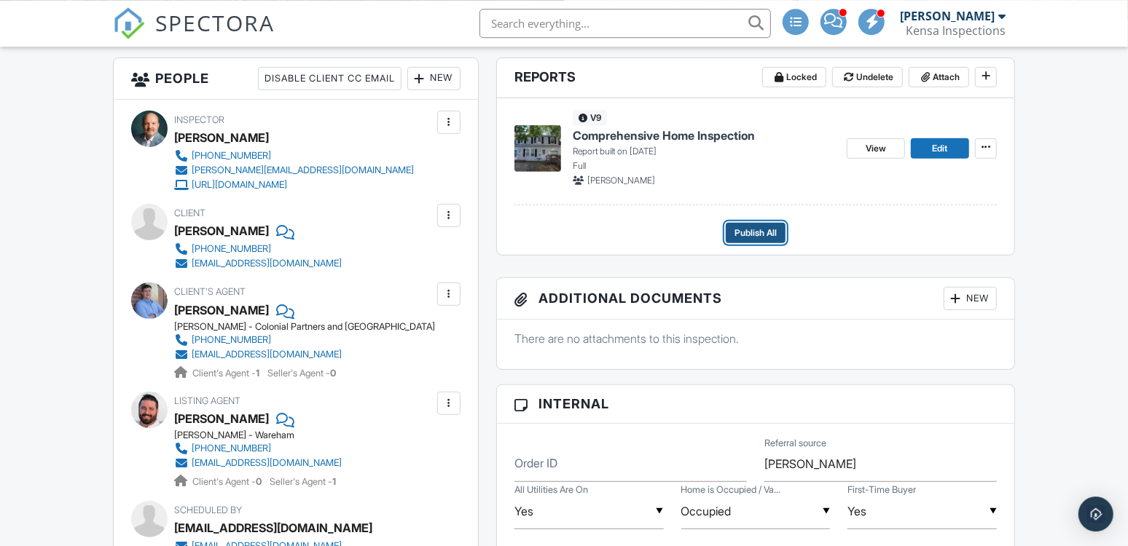
click at [766, 232] on span "Publish All" at bounding box center [755, 233] width 42 height 15
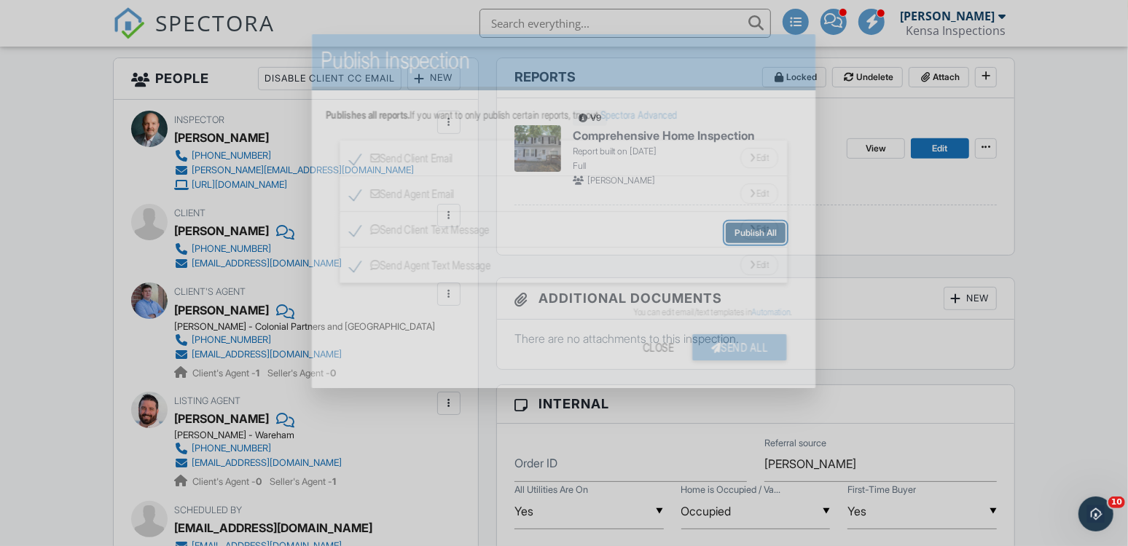
scroll to position [0, 0]
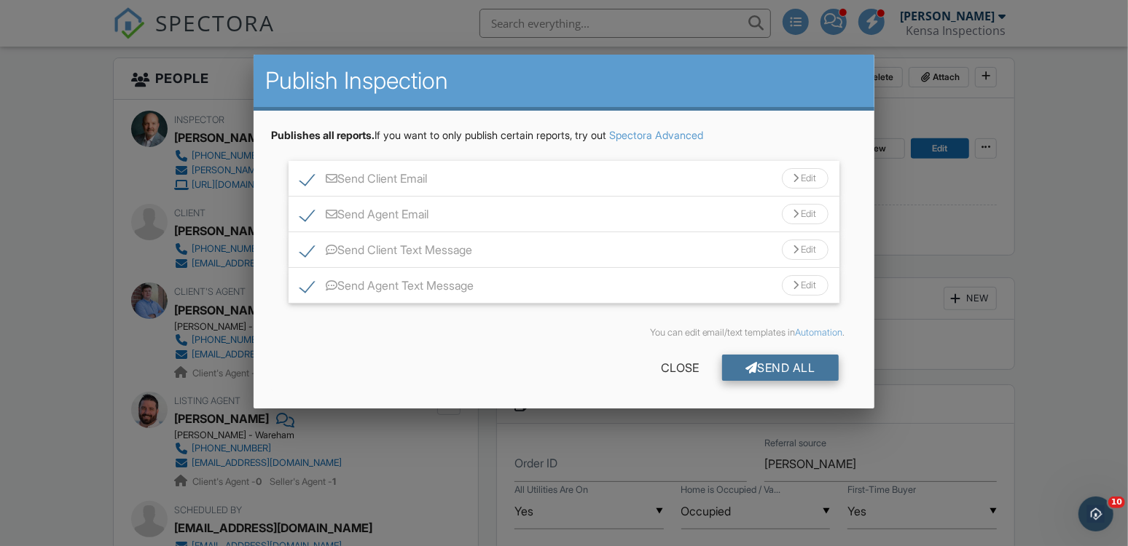
click at [757, 363] on div "Send All" at bounding box center [780, 368] width 117 height 26
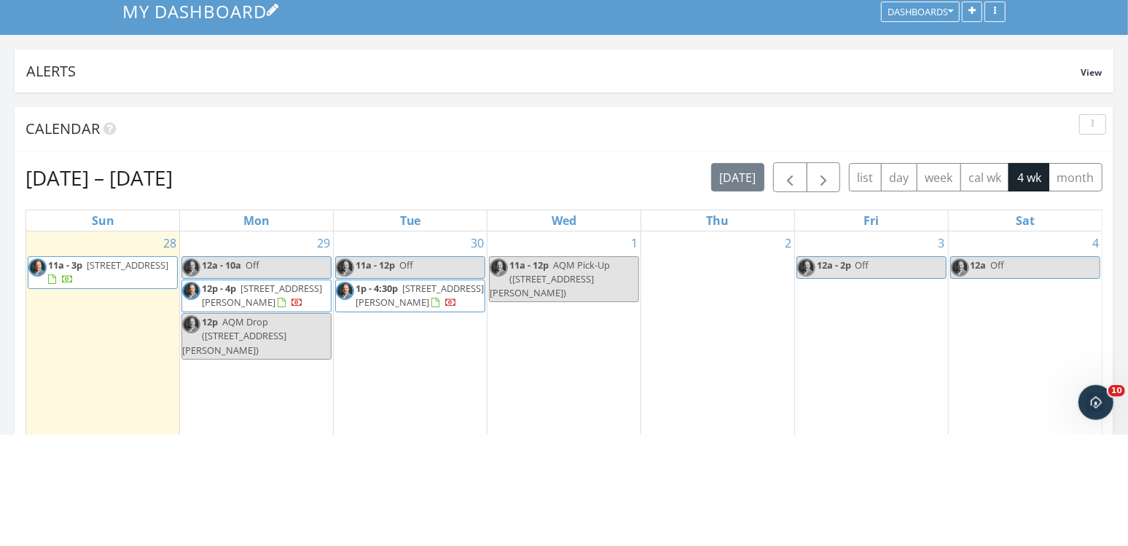
scroll to position [111, 0]
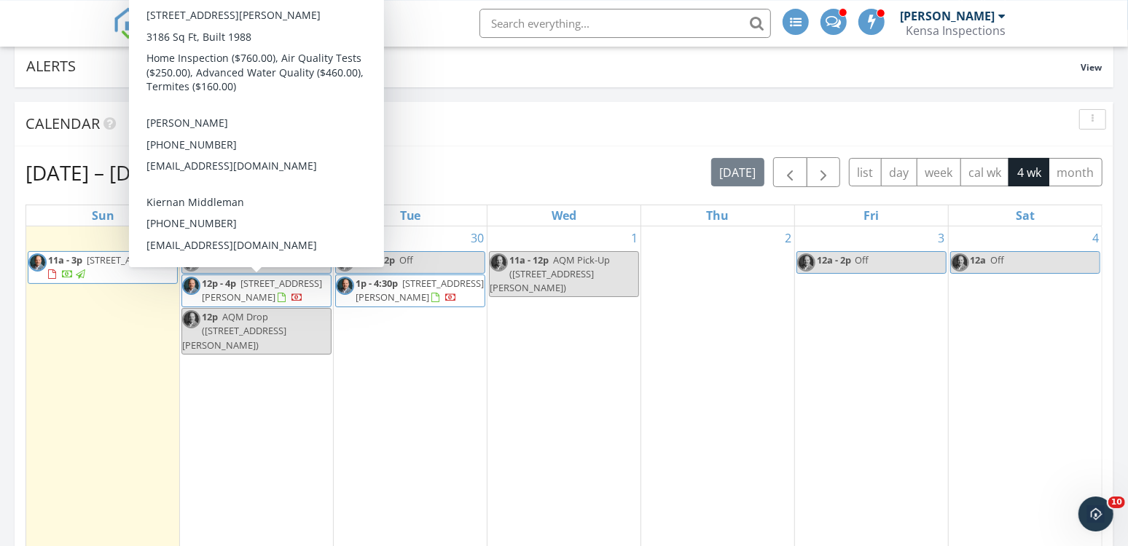
scroll to position [120, 0]
